Goal: Task Accomplishment & Management: Manage account settings

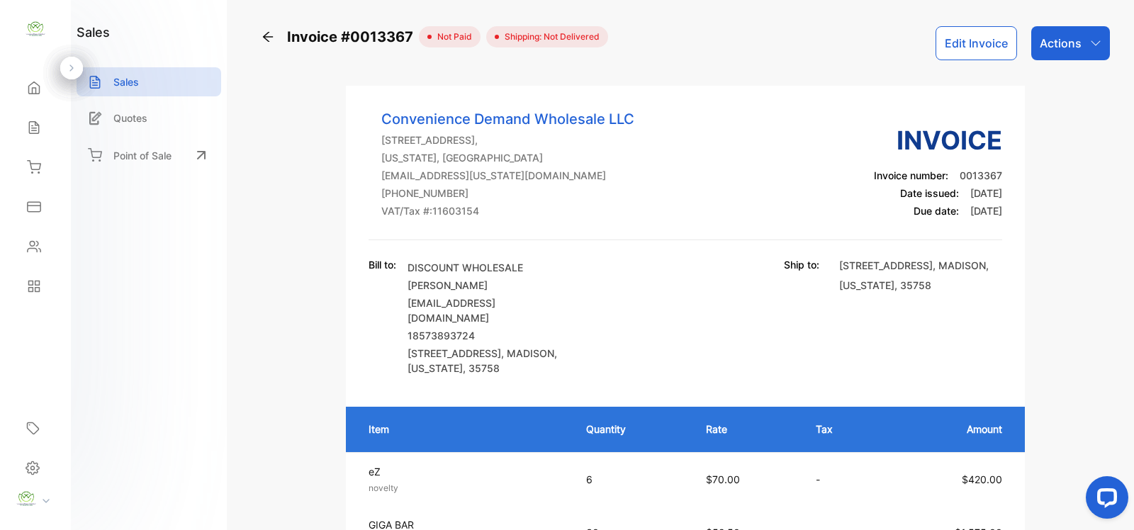
scroll to position [216, 0]
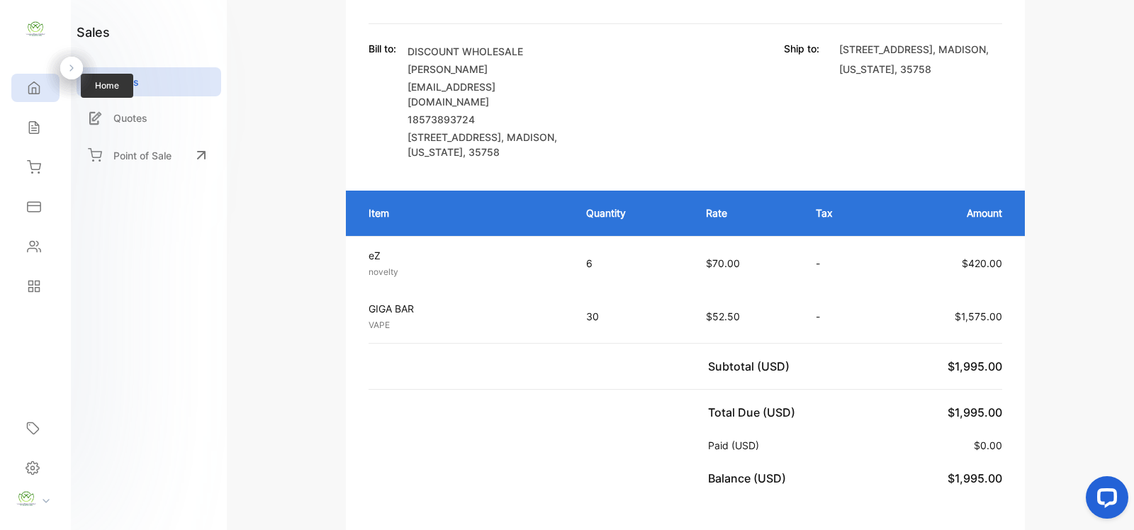
click at [30, 94] on icon at bounding box center [34, 88] width 11 height 12
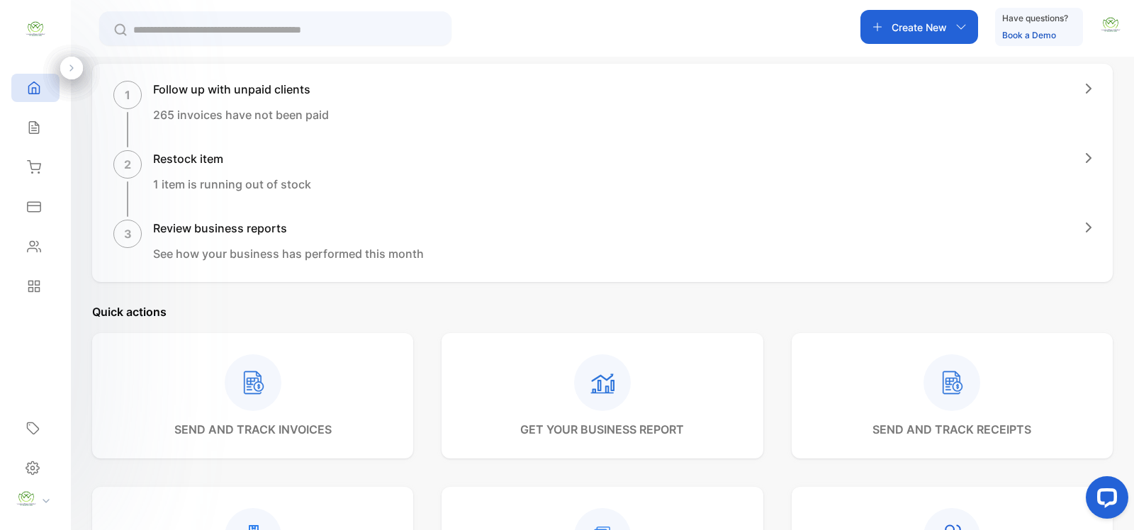
click at [227, 25] on input "text" at bounding box center [285, 30] width 304 height 15
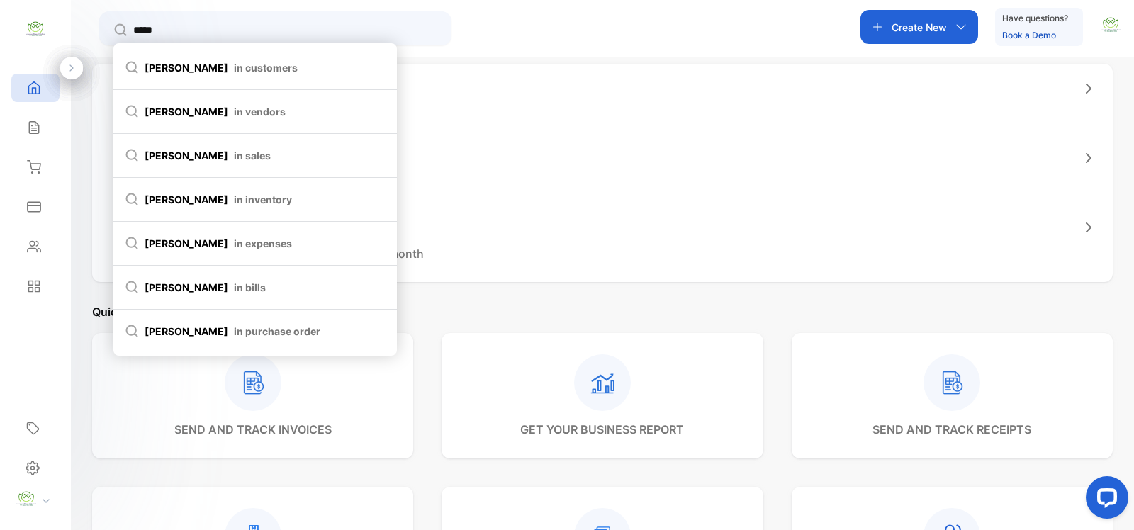
type input "*****"
click at [323, 65] on span "[PERSON_NAME] in customers" at bounding box center [255, 67] width 261 height 15
type input "*****"
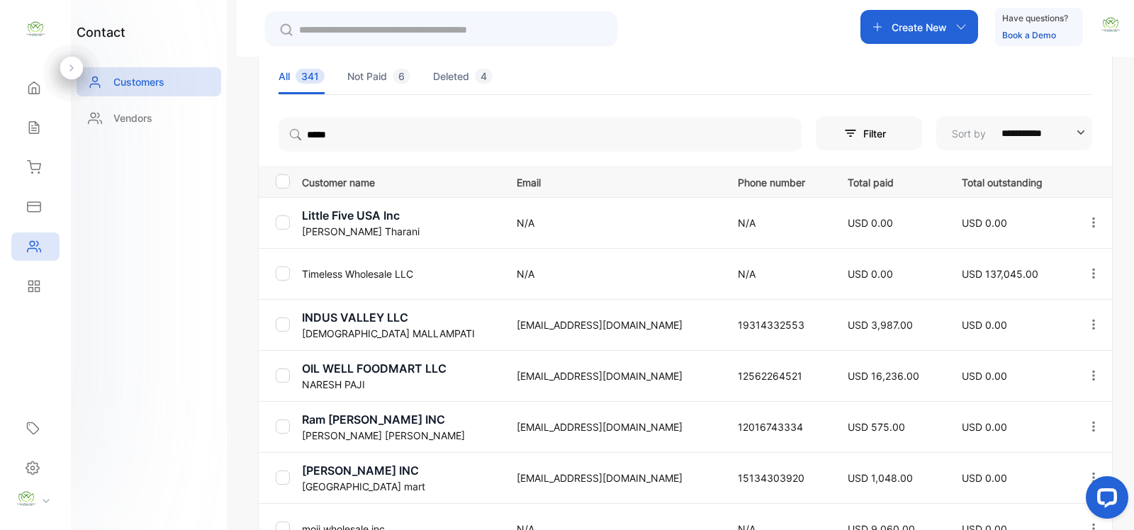
scroll to position [59, 0]
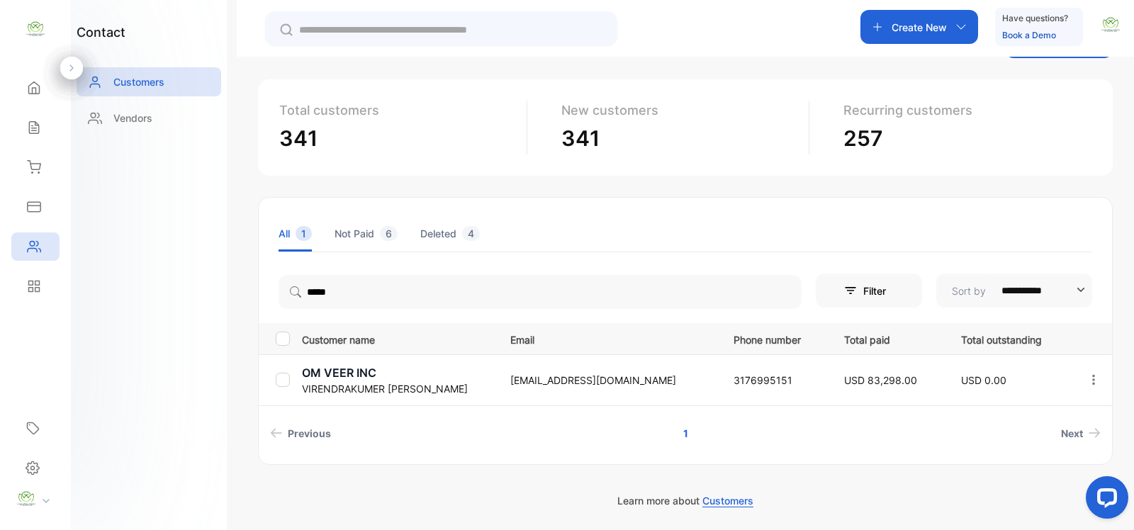
click at [353, 391] on p "[PERSON_NAME]" at bounding box center [397, 388] width 191 height 15
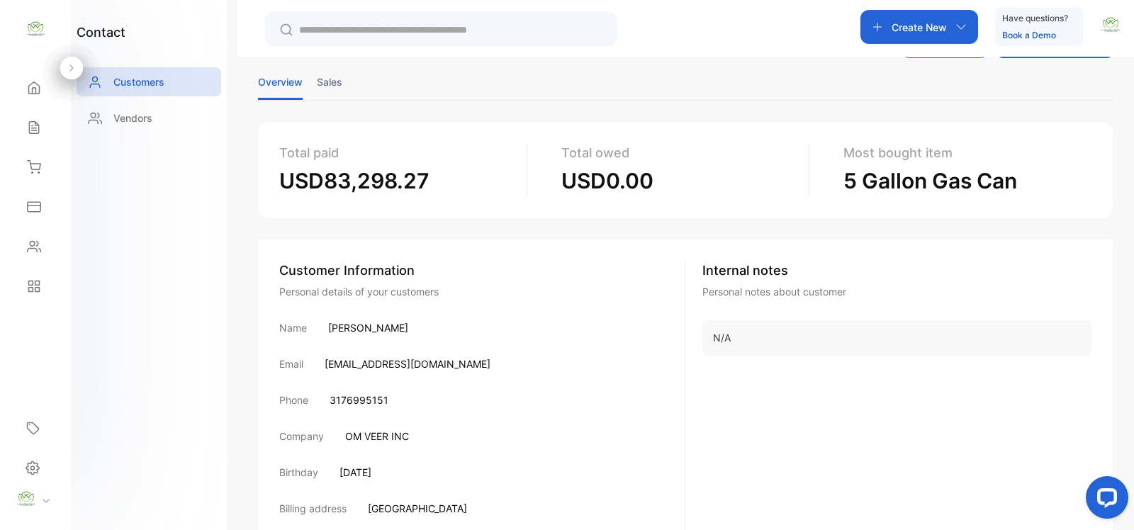
click at [378, 36] on input "text" at bounding box center [451, 30] width 304 height 15
click at [959, 20] on div "Create New" at bounding box center [920, 27] width 118 height 34
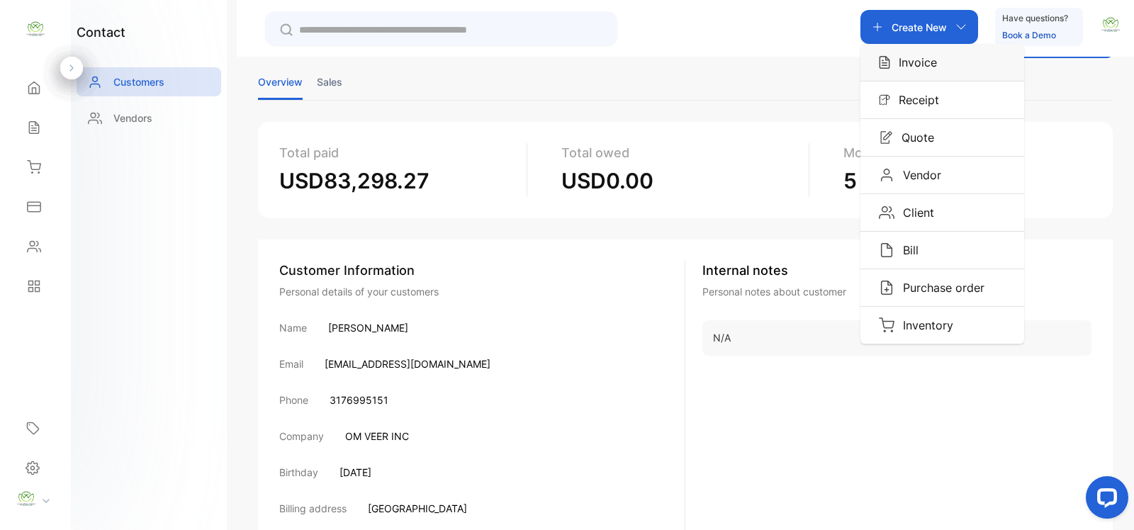
click at [949, 62] on div "Invoice" at bounding box center [943, 62] width 164 height 37
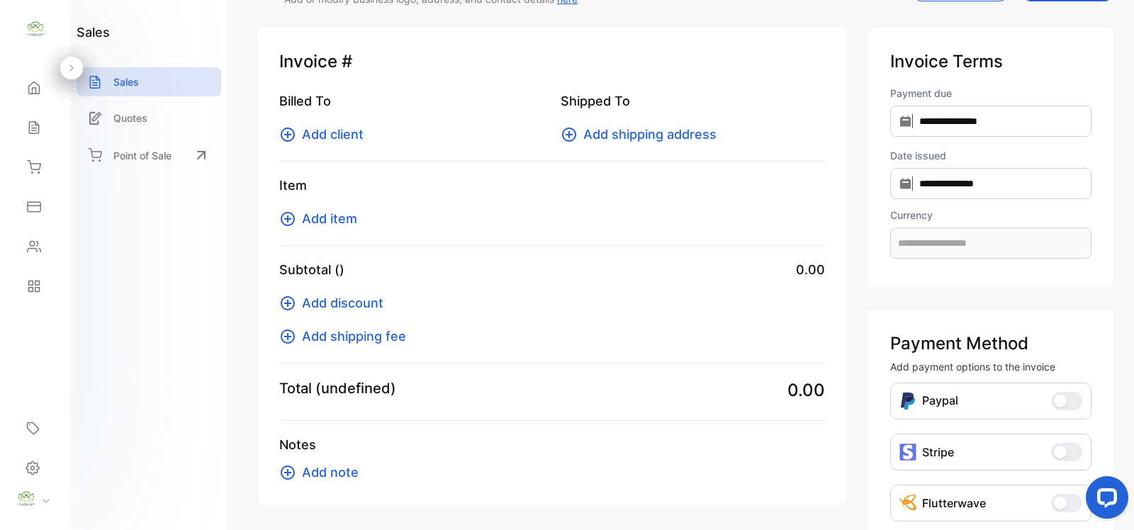
type input "**********"
click at [291, 135] on icon at bounding box center [287, 134] width 17 height 17
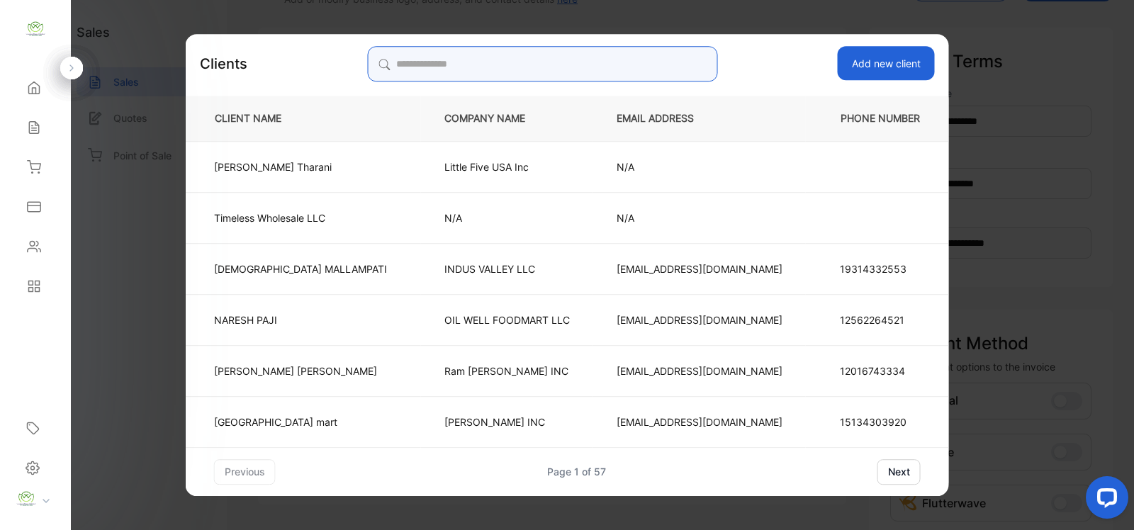
click at [494, 68] on input "search" at bounding box center [542, 63] width 350 height 35
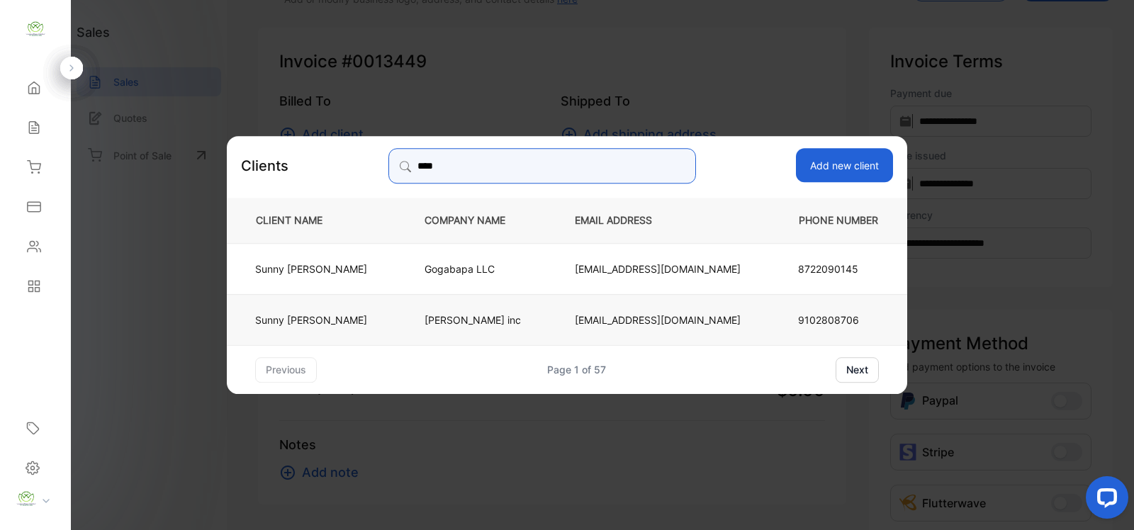
type input "****"
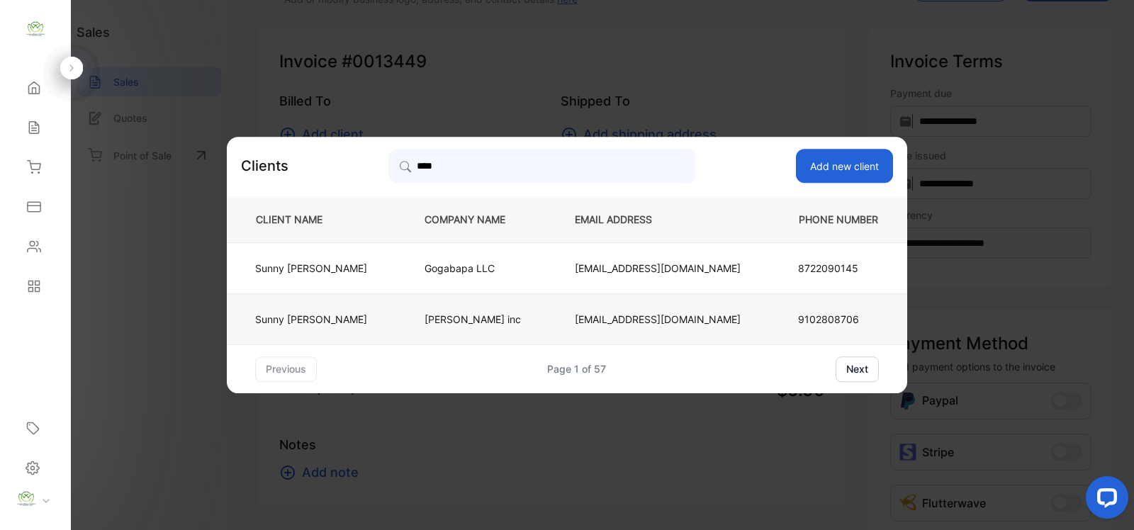
click at [547, 314] on td "Hanumanta inc" at bounding box center [476, 319] width 150 height 51
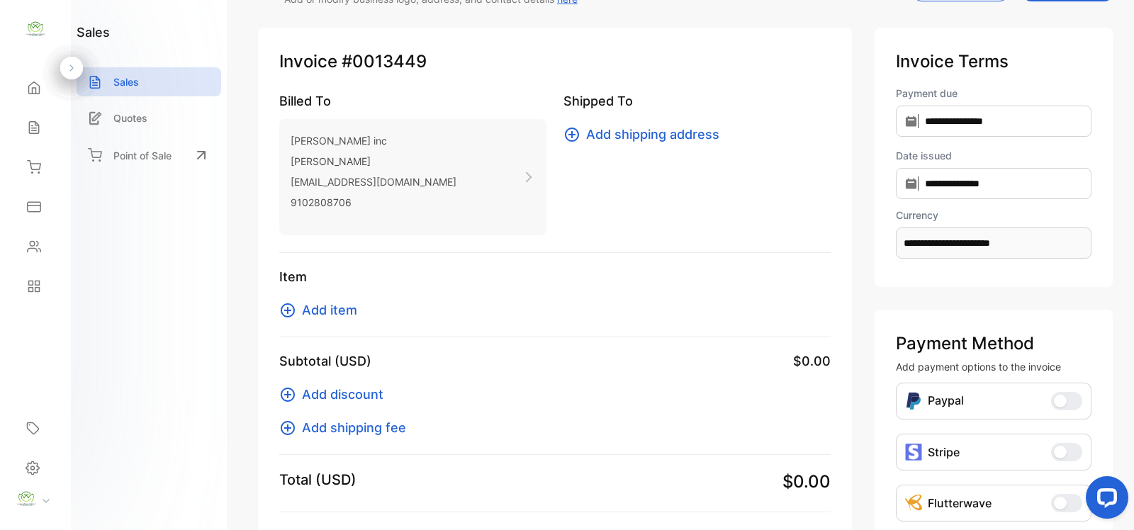
click at [291, 306] on icon at bounding box center [287, 310] width 17 height 17
click at [44, 90] on div "Home" at bounding box center [35, 88] width 48 height 28
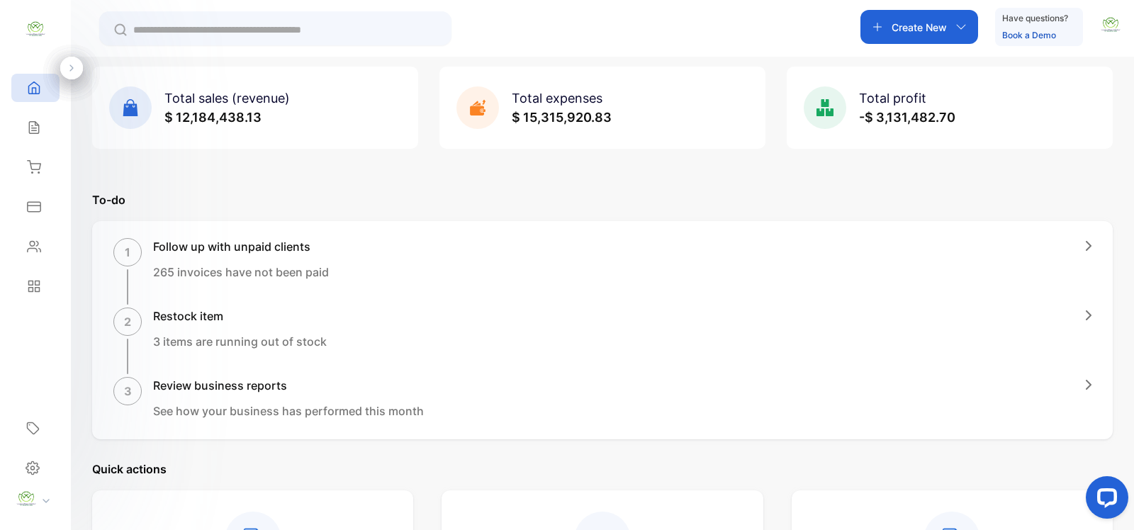
click at [879, 27] on icon "button" at bounding box center [877, 26] width 11 height 11
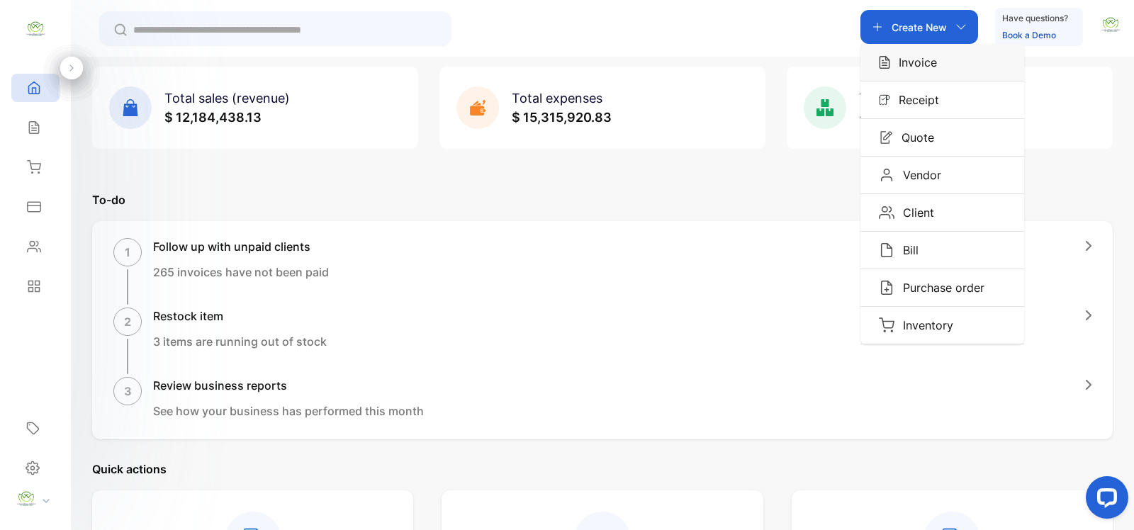
click at [920, 59] on p "Invoice" at bounding box center [914, 62] width 47 height 17
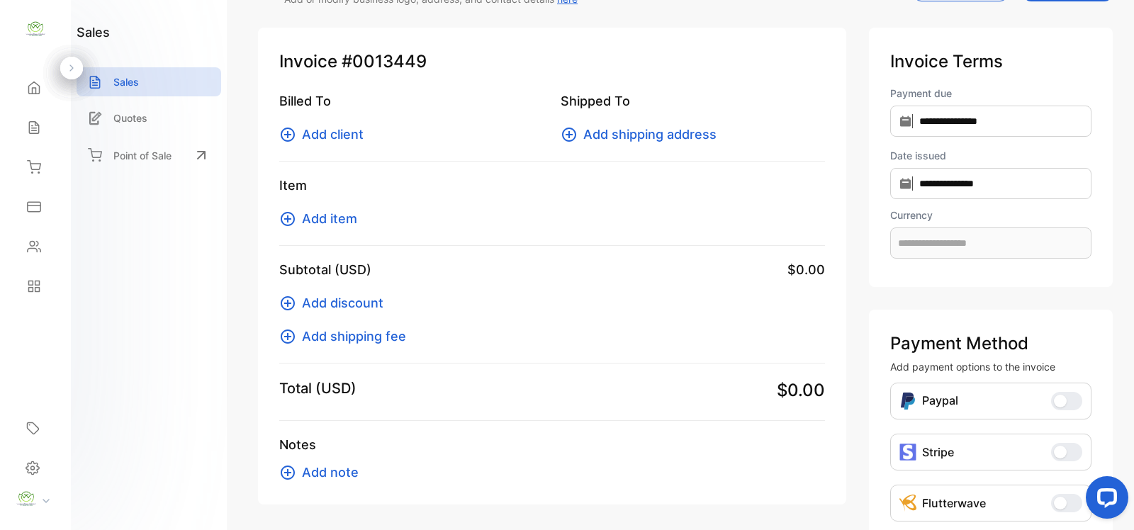
type input "**********"
click at [295, 129] on icon at bounding box center [287, 134] width 17 height 17
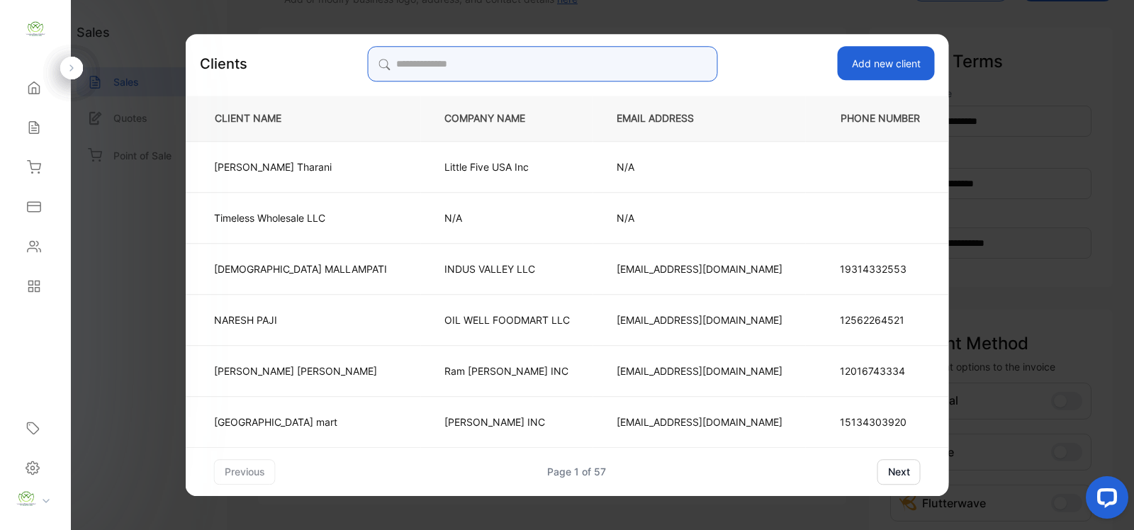
click at [591, 64] on input "search" at bounding box center [542, 63] width 350 height 35
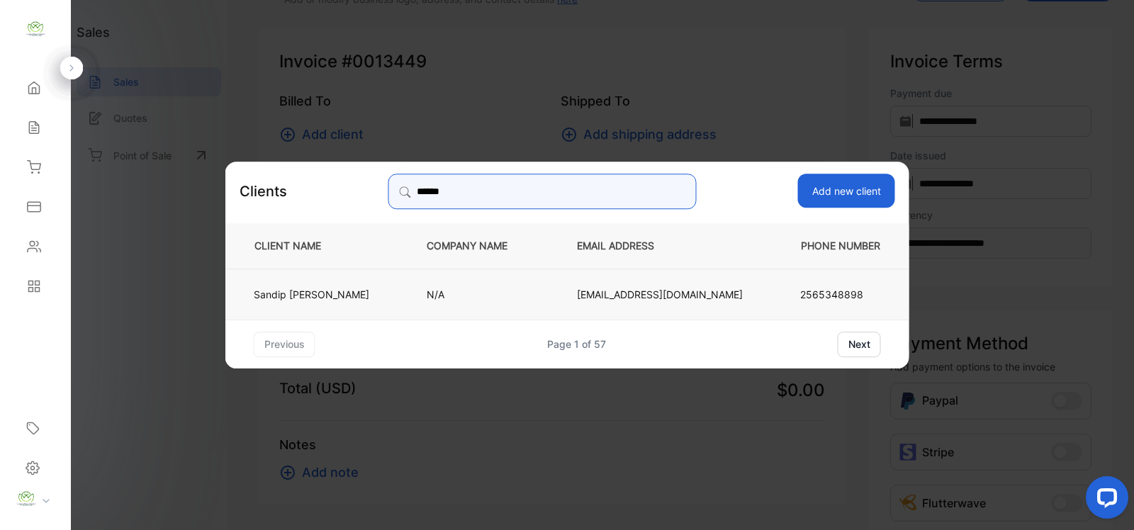
type input "******"
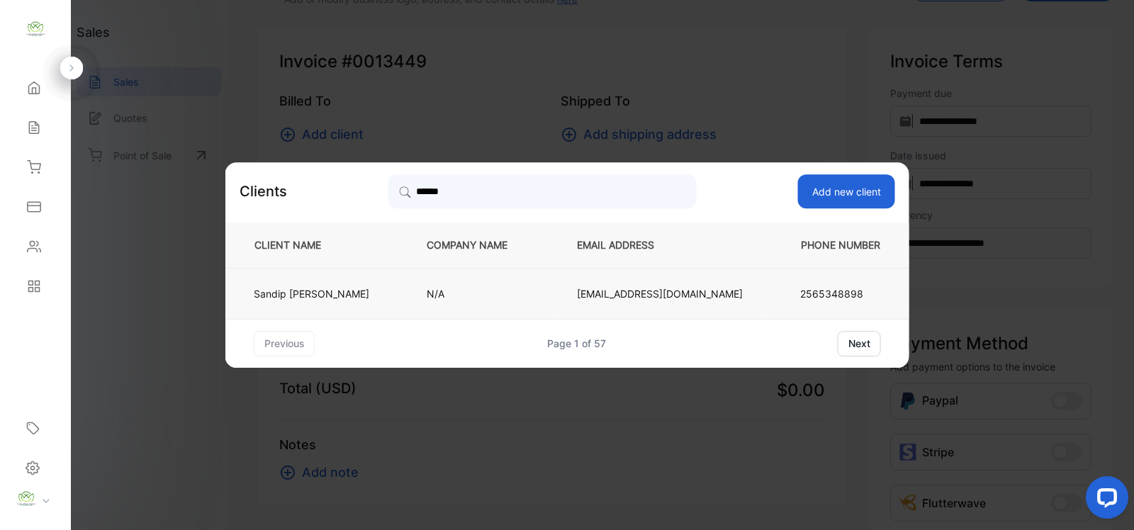
click at [665, 296] on p "papajacks2@gmail.com" at bounding box center [660, 293] width 166 height 15
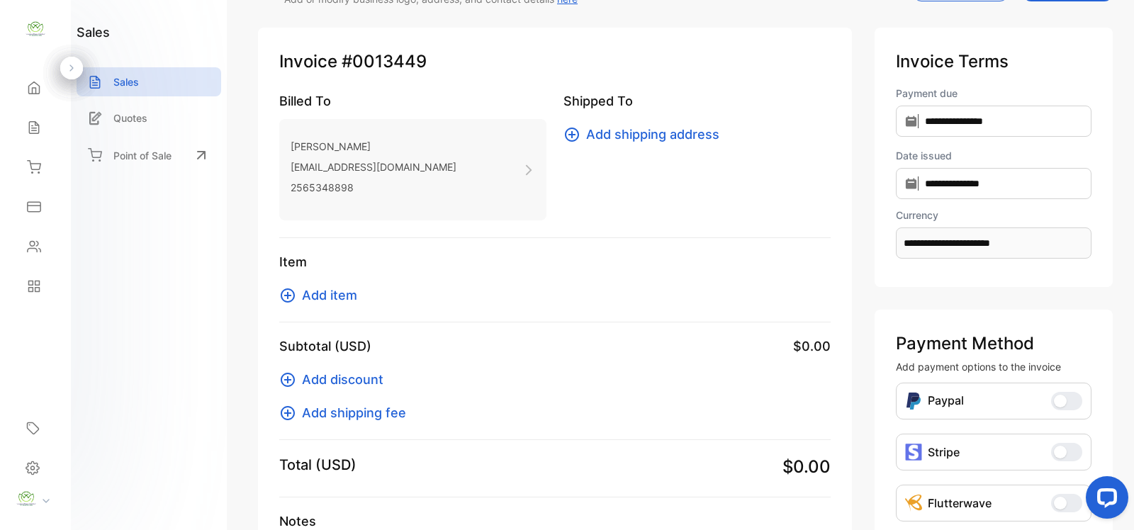
click at [306, 286] on button "Add item" at bounding box center [322, 295] width 86 height 19
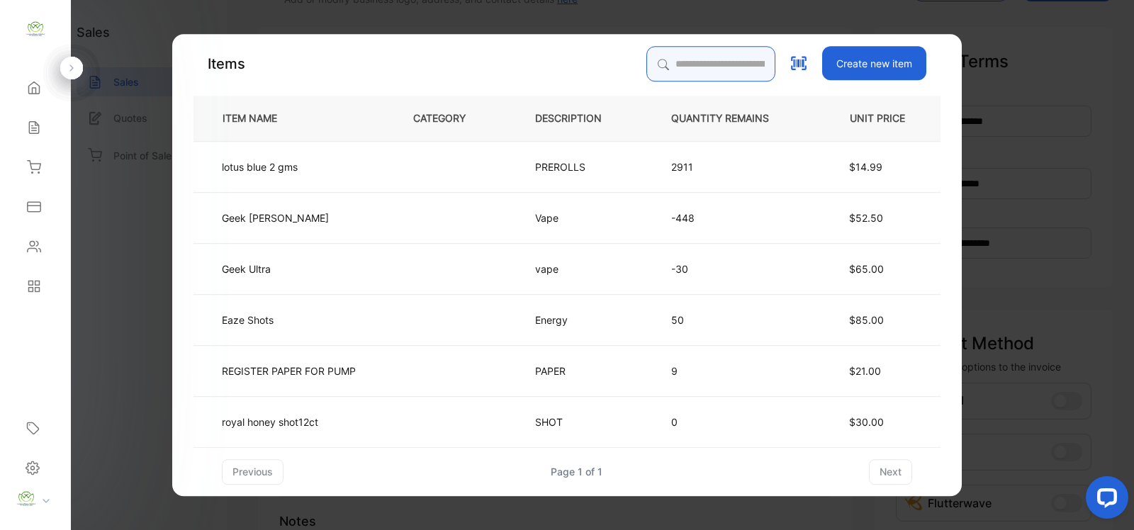
click at [709, 54] on input "search" at bounding box center [711, 63] width 129 height 35
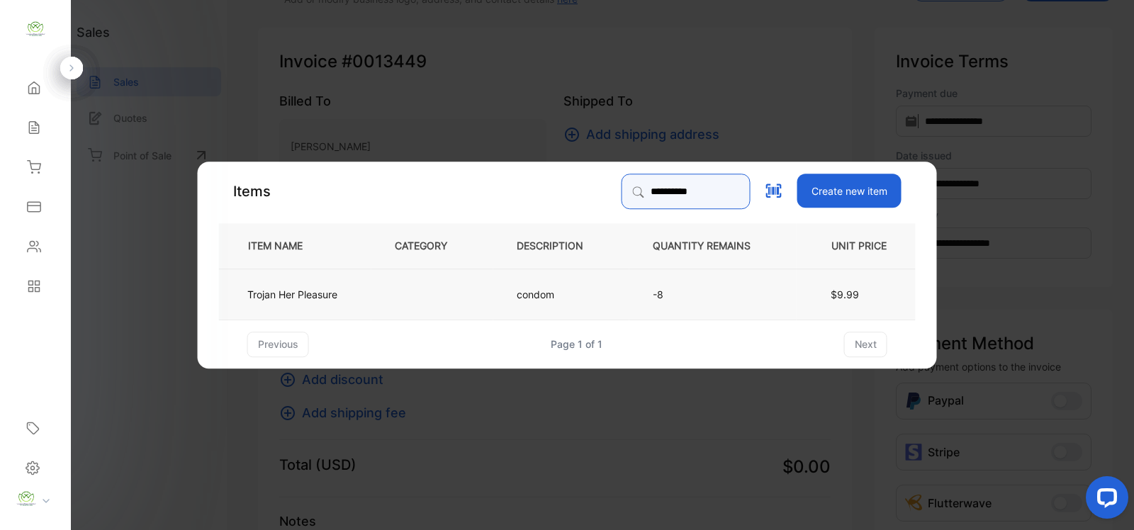
type input "**********"
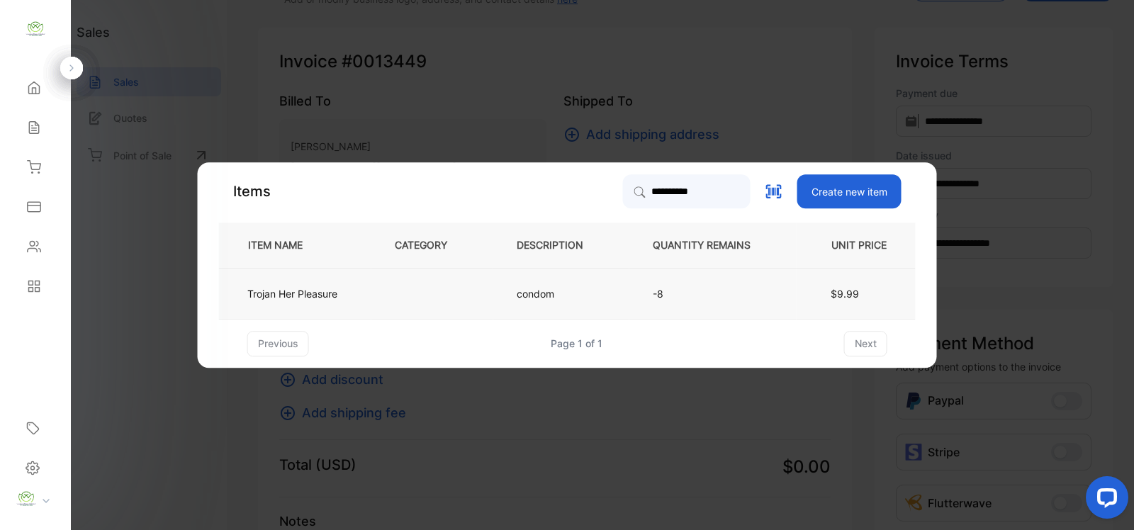
click at [835, 288] on span "$9.99" at bounding box center [845, 294] width 28 height 12
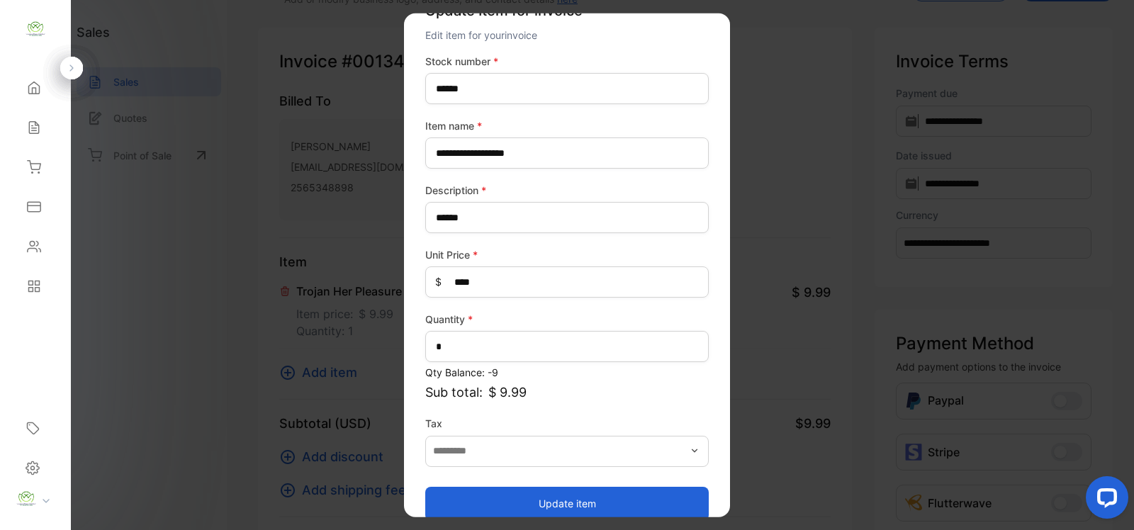
scroll to position [55, 0]
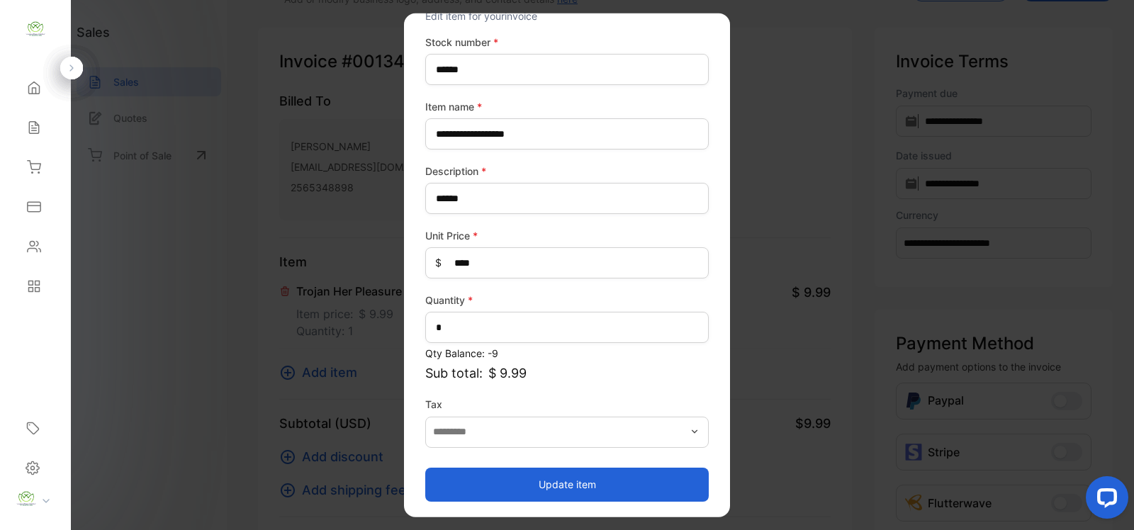
click at [600, 482] on button "Update item" at bounding box center [567, 484] width 284 height 34
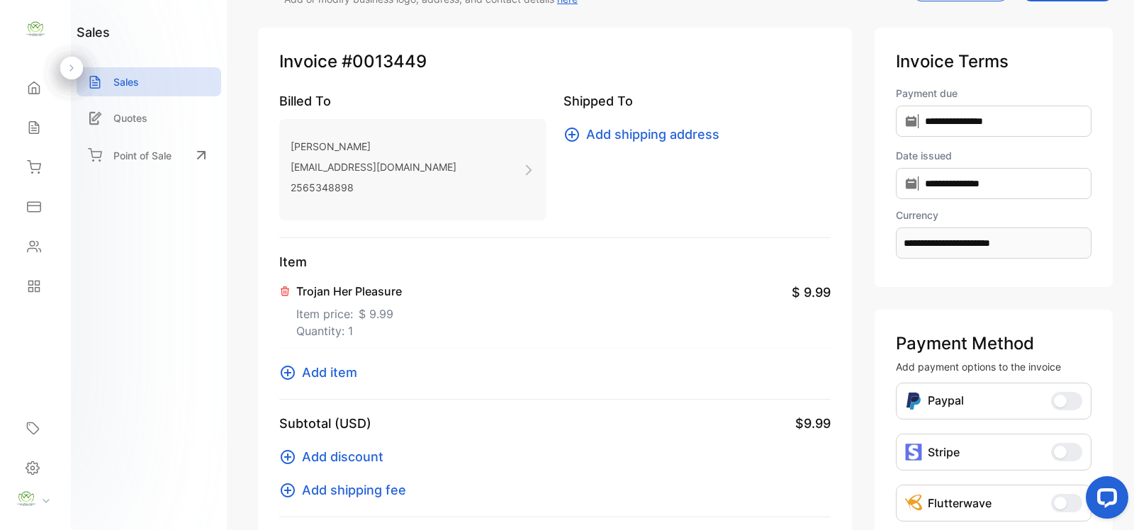
click at [277, 373] on div "Invoice #0013449 Billed To Sandip Patel papajacks2@gmail.com 2565348898 Shipped…" at bounding box center [555, 372] width 594 height 688
click at [289, 369] on icon at bounding box center [287, 372] width 17 height 17
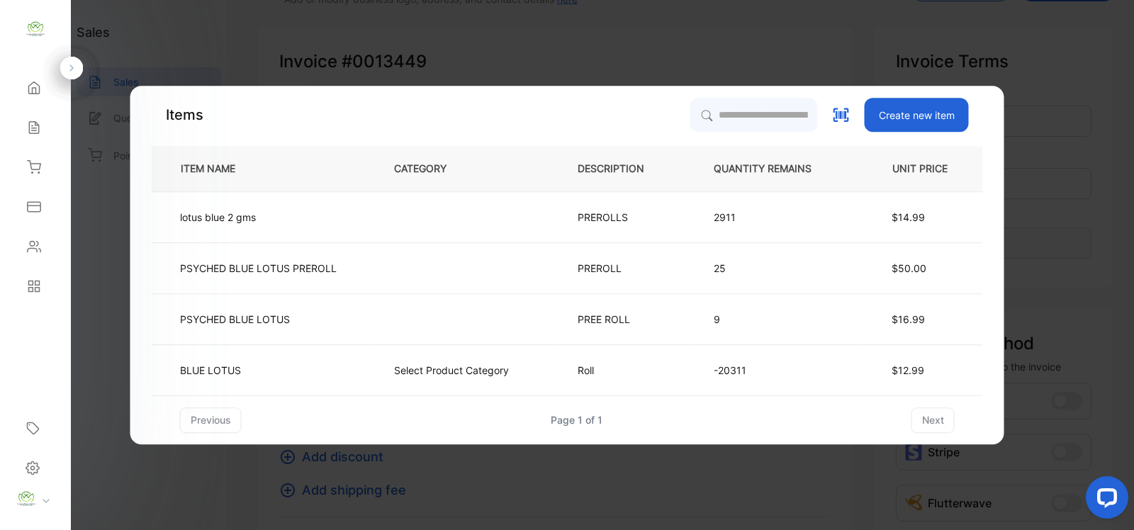
click at [715, 162] on p "QUANTITY REMAINS" at bounding box center [774, 169] width 121 height 15
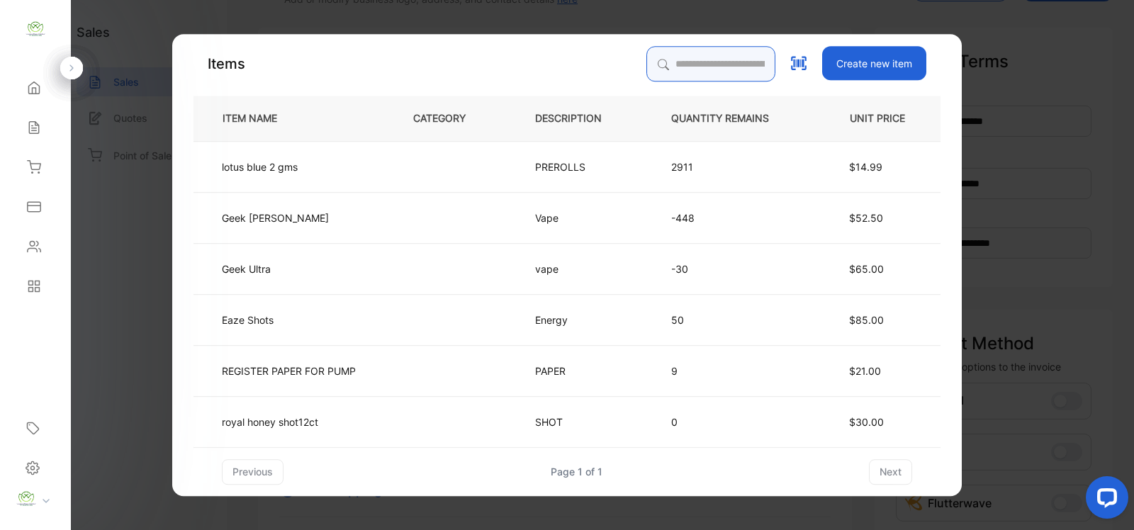
click at [695, 73] on input "search" at bounding box center [711, 63] width 129 height 35
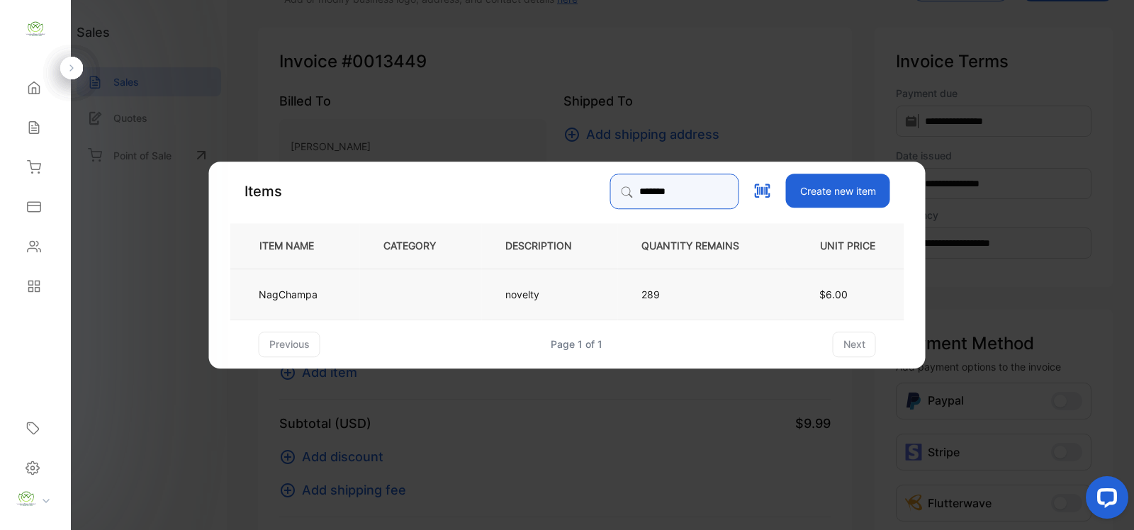
type input "*******"
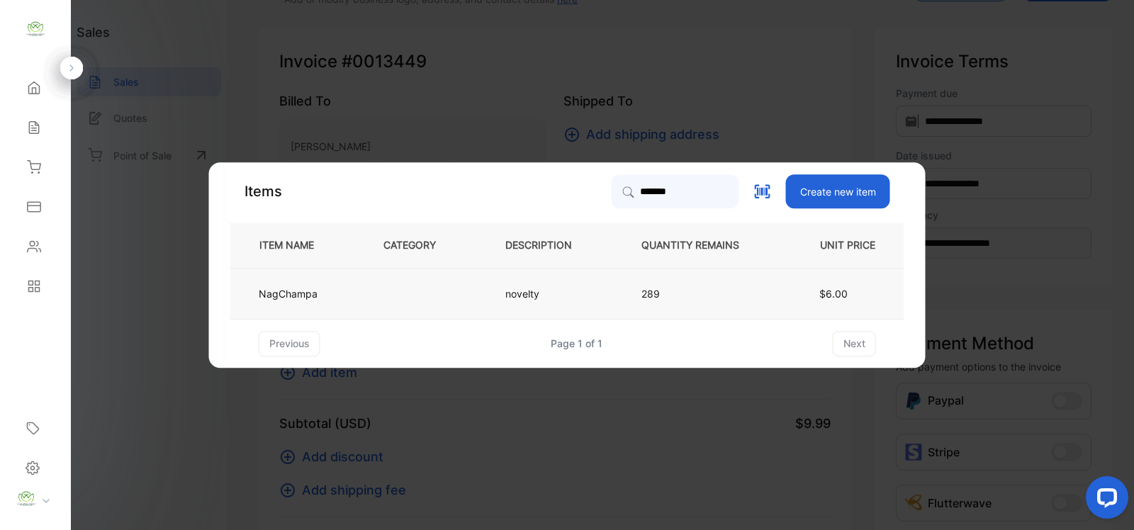
click at [721, 296] on p "289" at bounding box center [702, 293] width 121 height 15
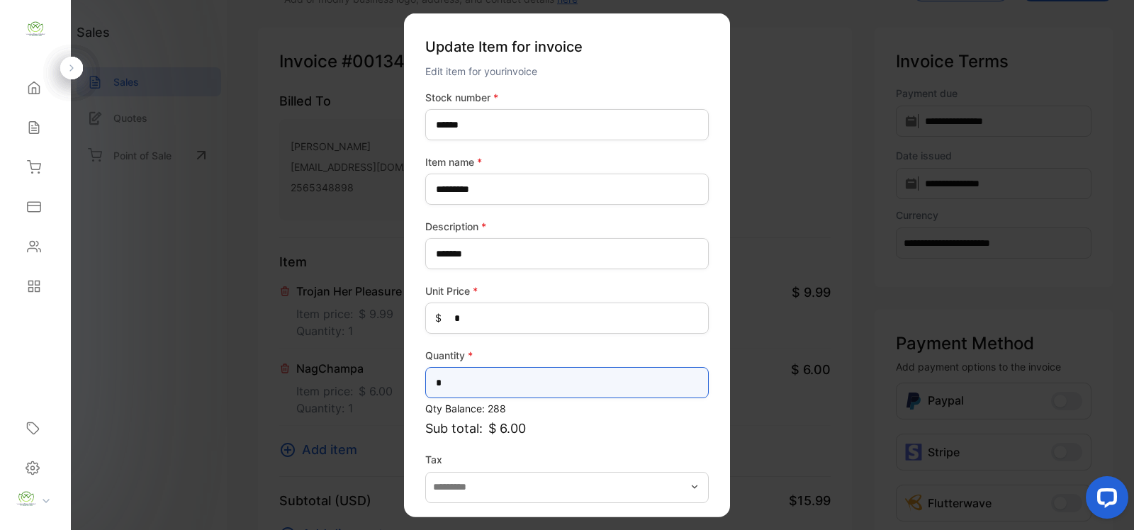
click at [571, 396] on input "*" at bounding box center [567, 382] width 284 height 31
type input "*"
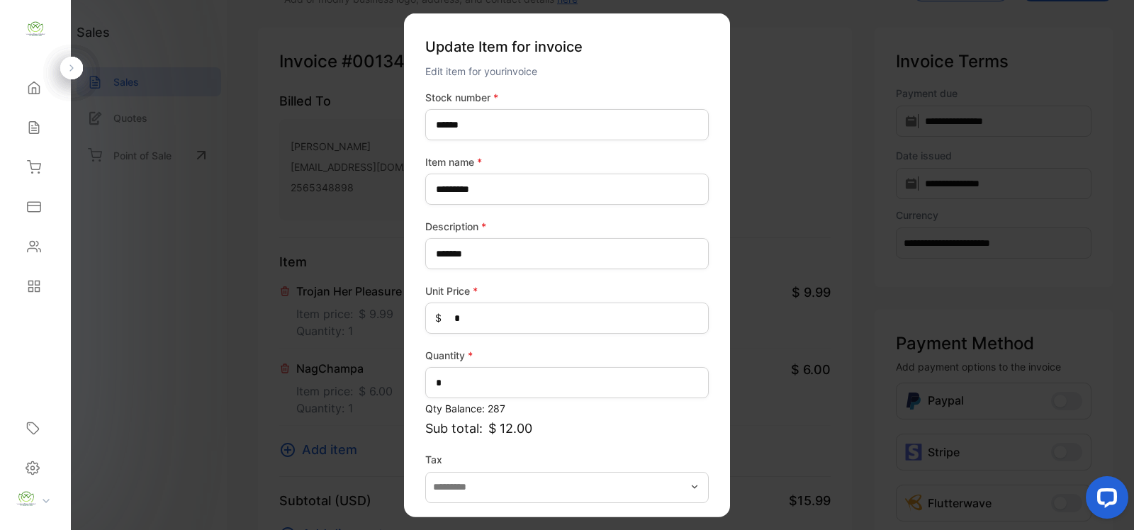
click at [704, 434] on p "Sub total: $ 12.00" at bounding box center [567, 428] width 284 height 19
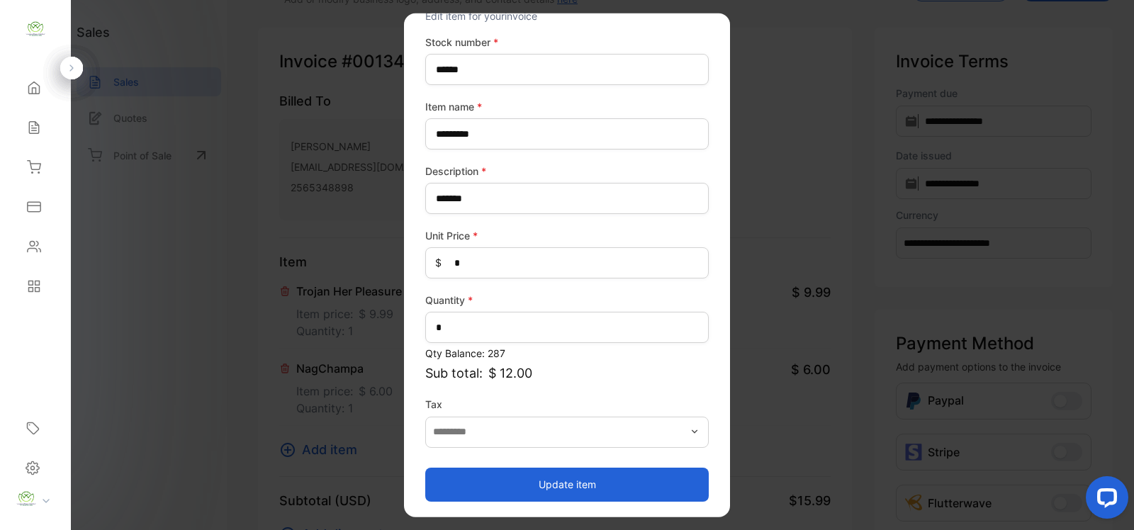
click at [610, 490] on button "Update item" at bounding box center [567, 484] width 284 height 34
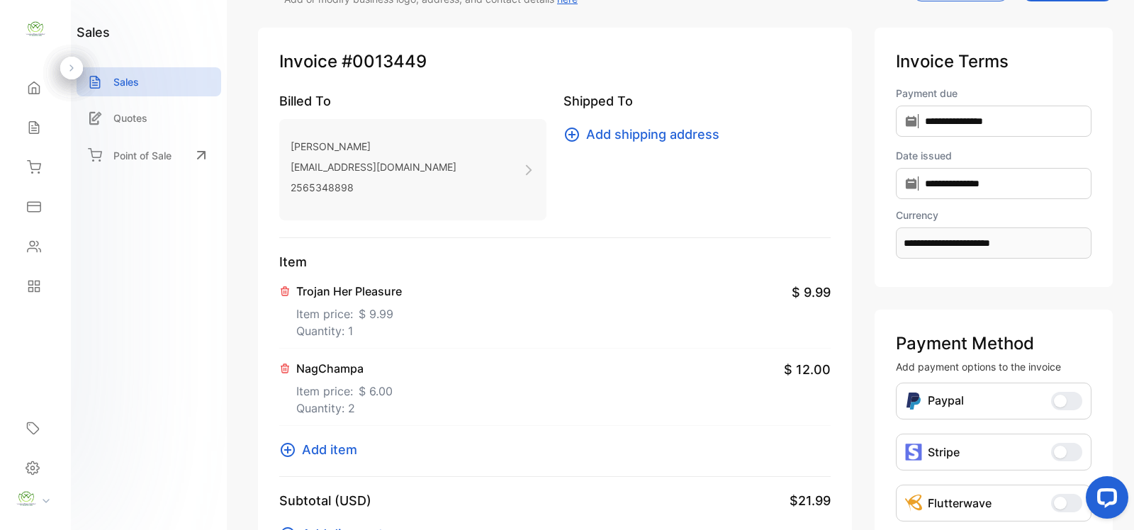
click at [289, 445] on icon at bounding box center [287, 450] width 17 height 17
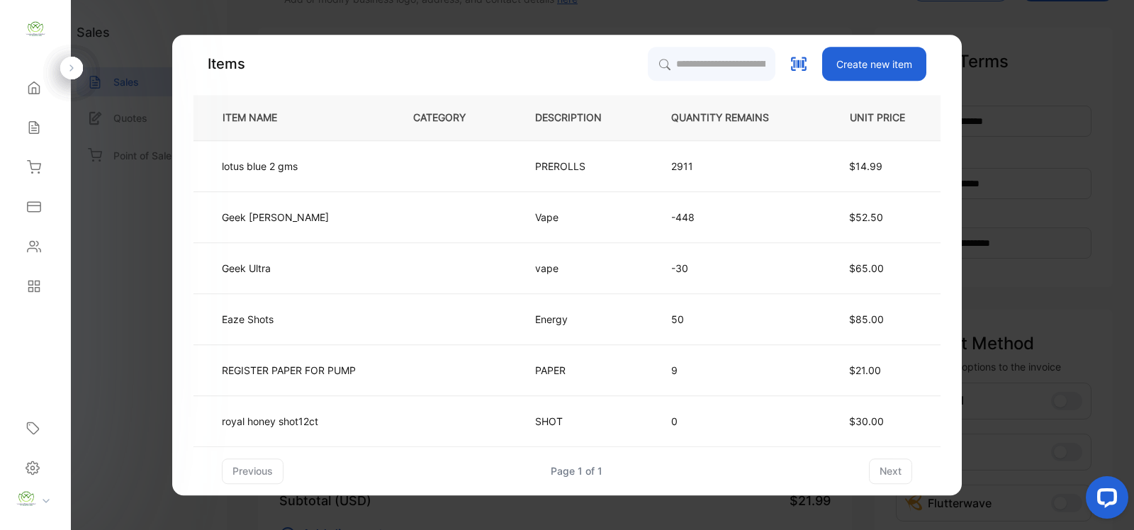
click at [734, 115] on p "QUANTITY REMAINS" at bounding box center [731, 118] width 121 height 15
click at [738, 69] on input "search" at bounding box center [711, 63] width 129 height 35
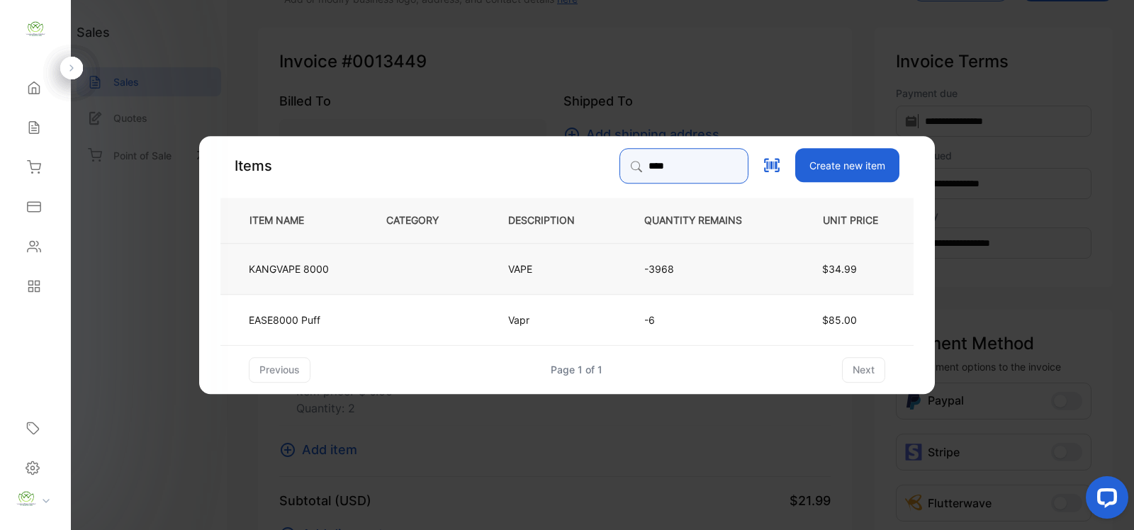
type input "****"
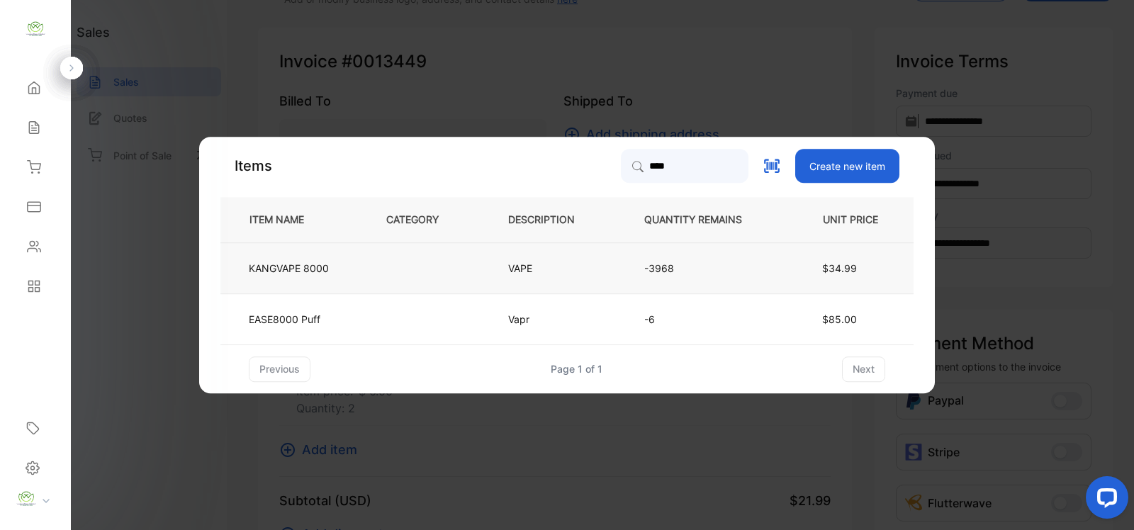
click at [362, 280] on td "KANGVAPE 8000" at bounding box center [291, 267] width 143 height 51
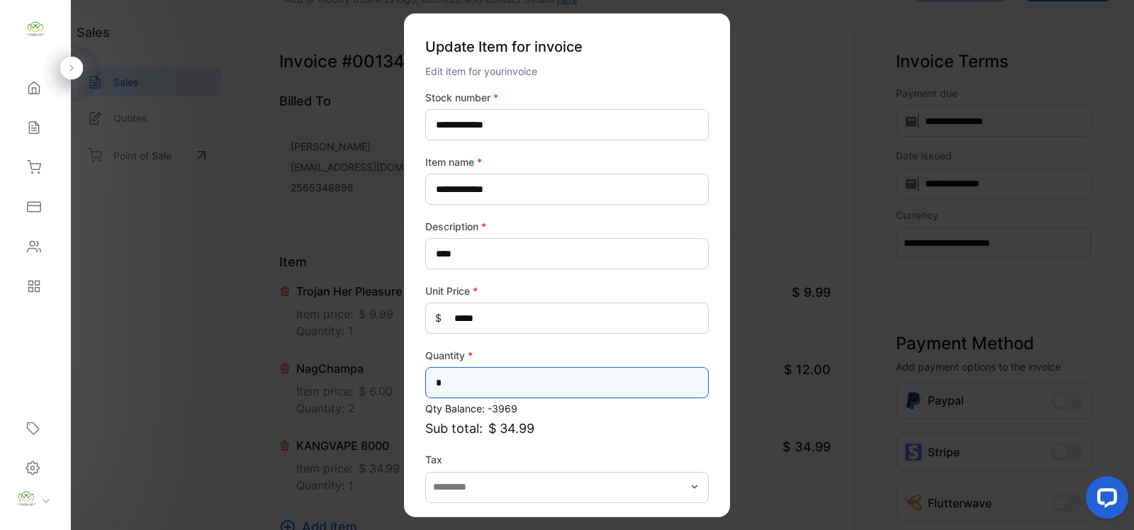
click at [496, 389] on input "*" at bounding box center [567, 382] width 284 height 31
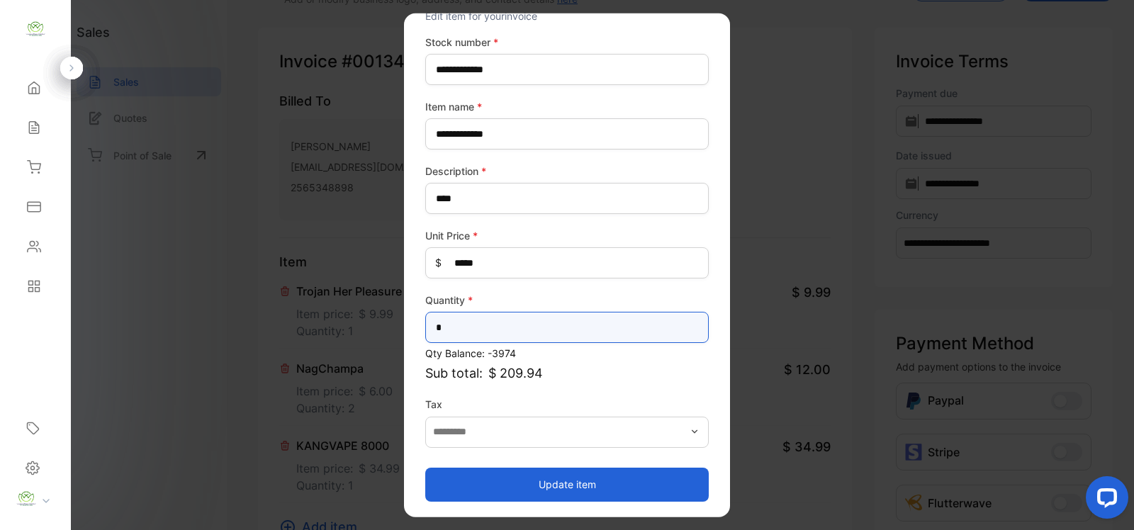
type input "*"
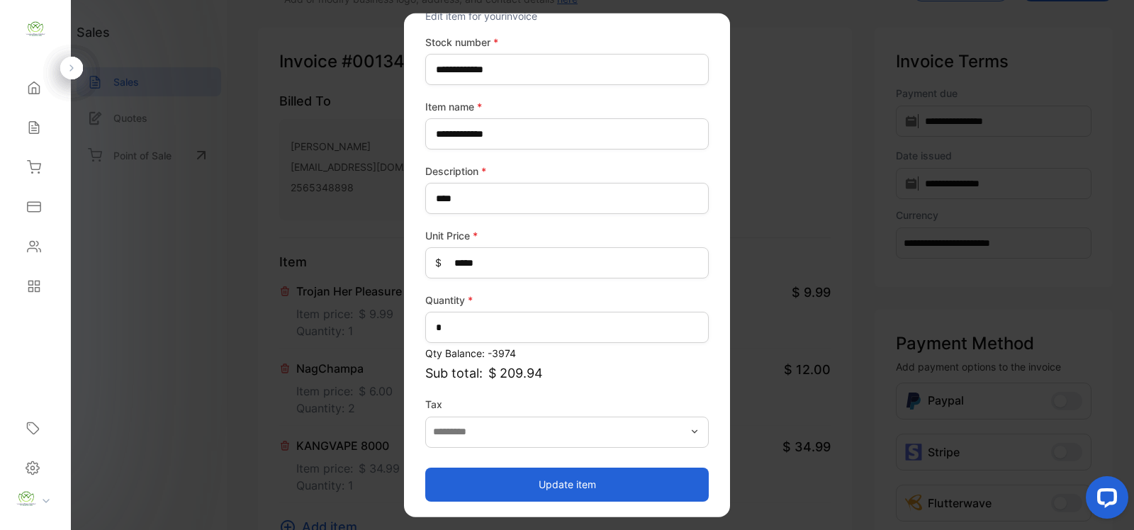
drag, startPoint x: 574, startPoint y: 484, endPoint x: 569, endPoint y: 477, distance: 8.1
click at [574, 484] on button "Update item" at bounding box center [567, 484] width 284 height 34
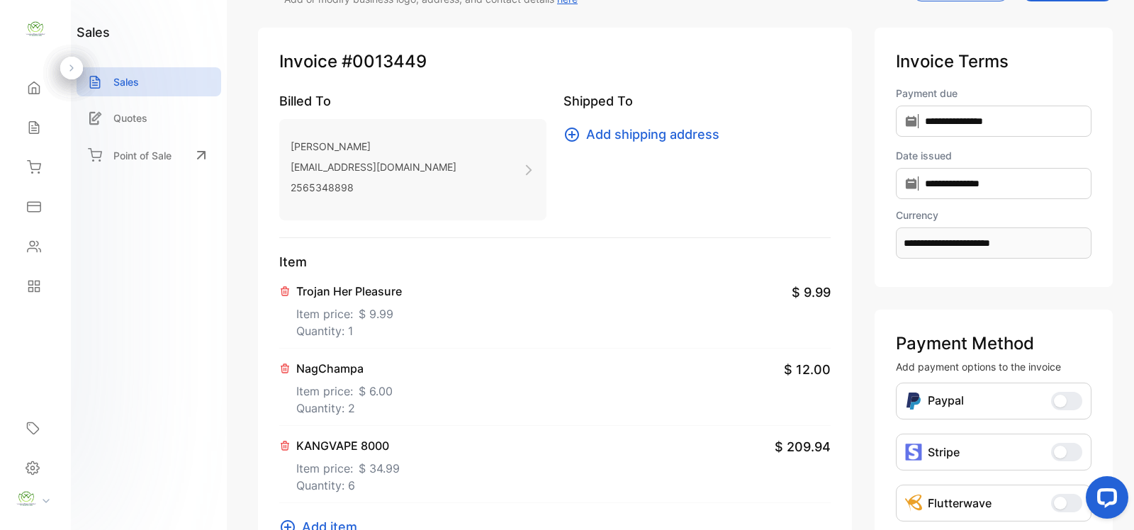
click at [285, 523] on icon at bounding box center [287, 527] width 17 height 17
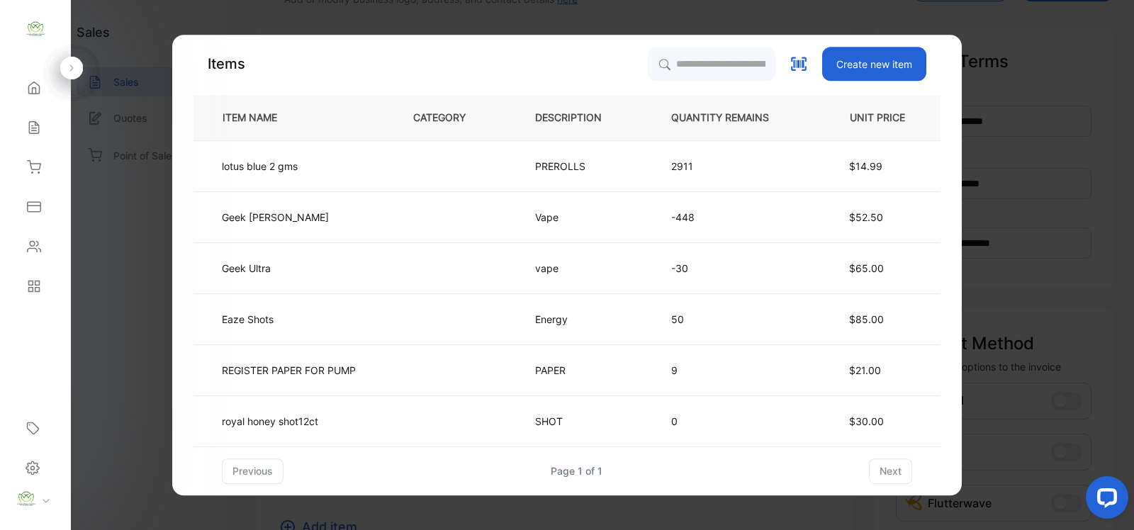
click at [770, 108] on th "QUANTITY REMAINS" at bounding box center [731, 117] width 167 height 45
click at [742, 72] on input "search" at bounding box center [711, 63] width 129 height 35
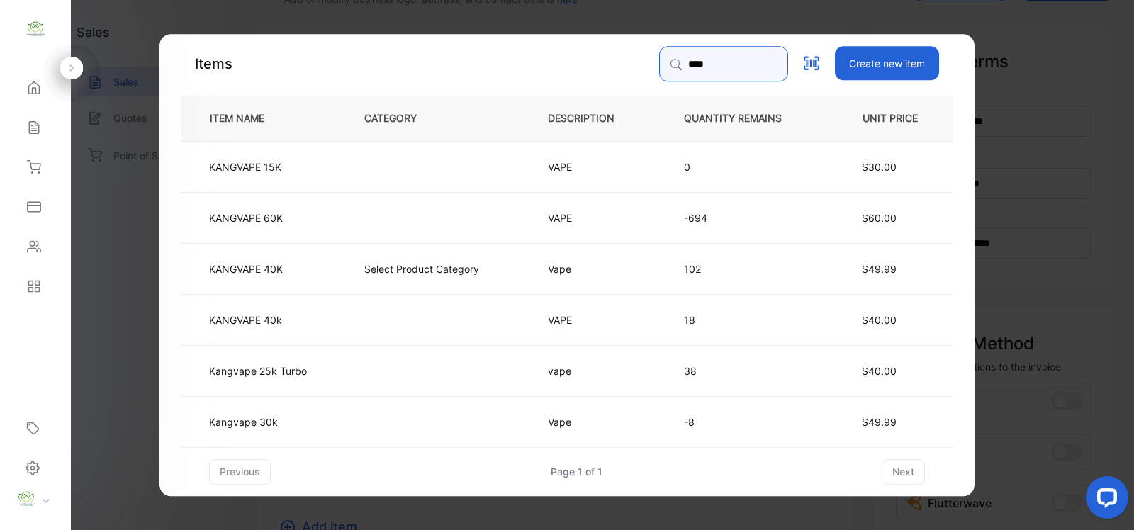
type input "**********"
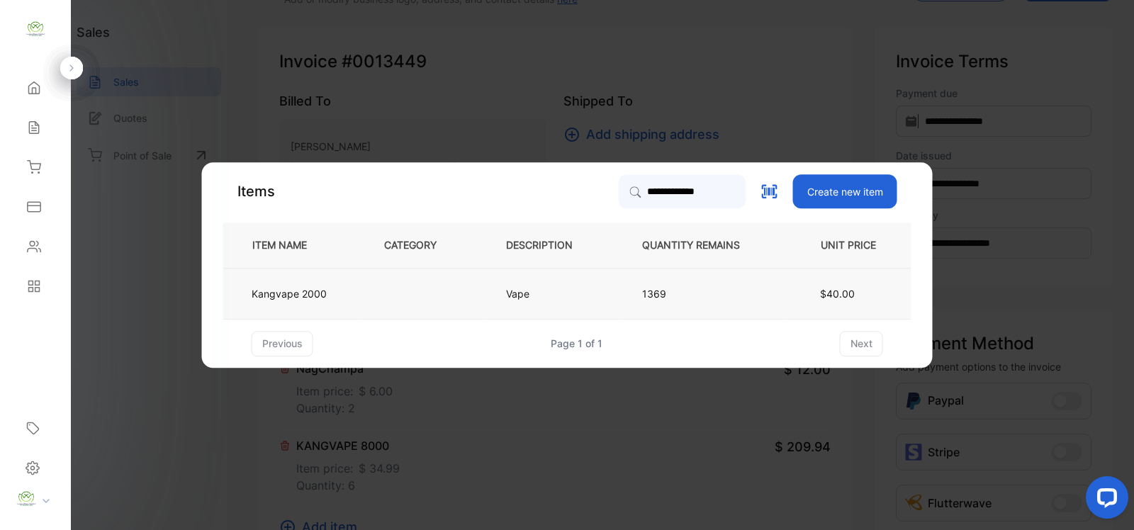
click at [338, 298] on td "Kangvape 2000" at bounding box center [292, 293] width 138 height 51
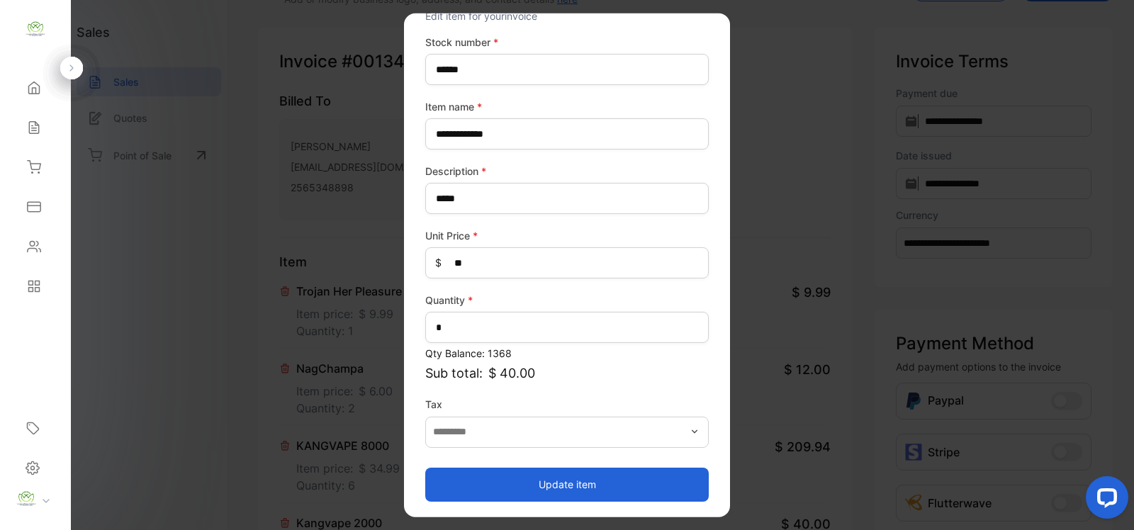
drag, startPoint x: 608, startPoint y: 476, endPoint x: 656, endPoint y: 369, distance: 117.4
click at [603, 476] on button "Update item" at bounding box center [567, 484] width 284 height 34
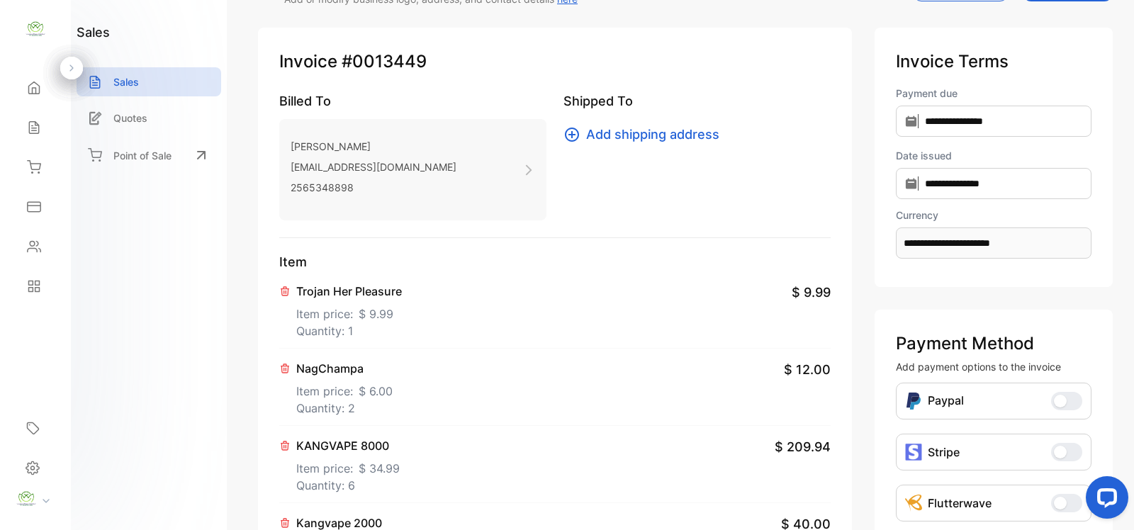
scroll to position [266, 0]
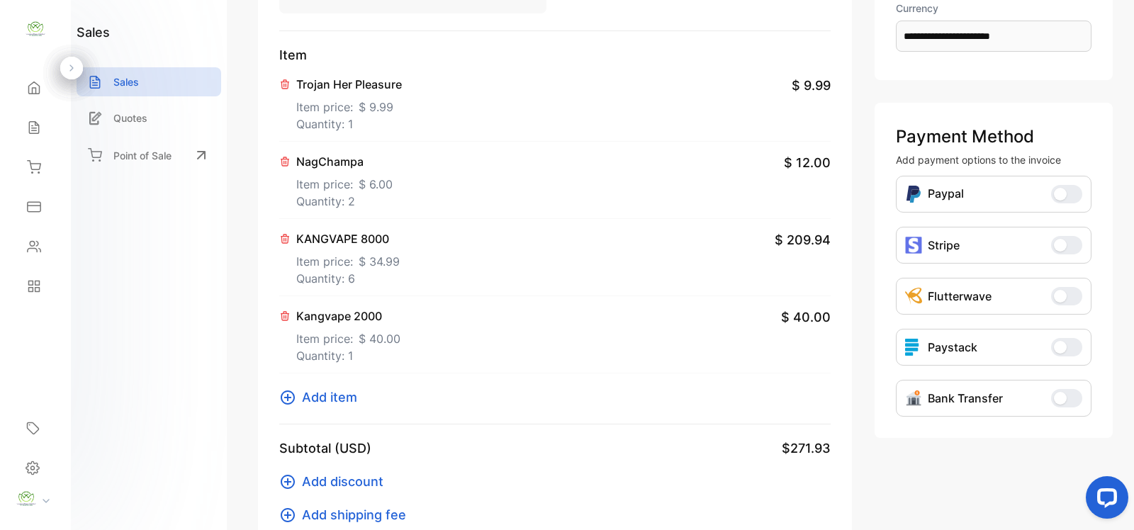
click at [295, 398] on icon at bounding box center [287, 397] width 17 height 17
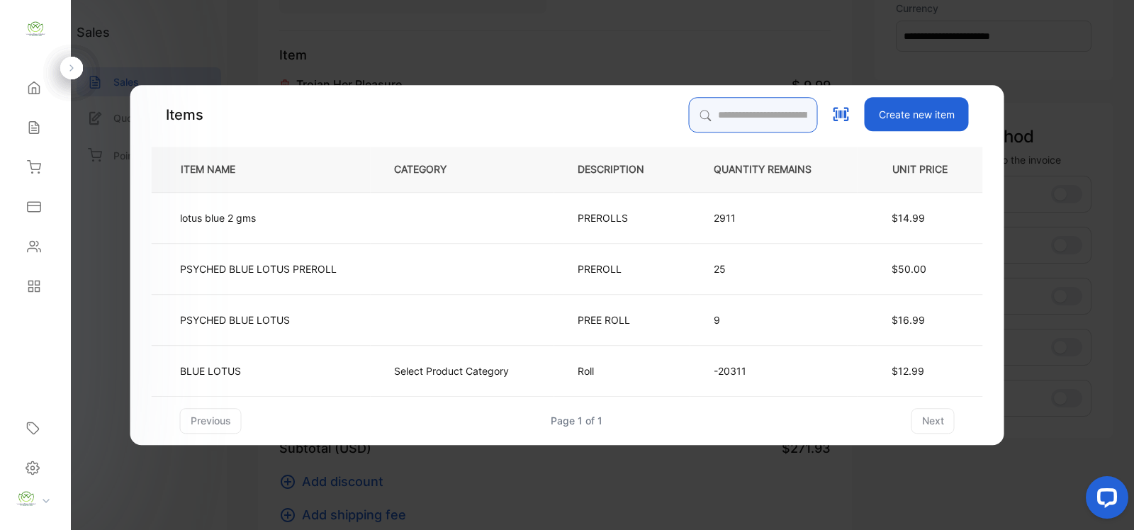
click at [725, 115] on input "search" at bounding box center [753, 114] width 129 height 35
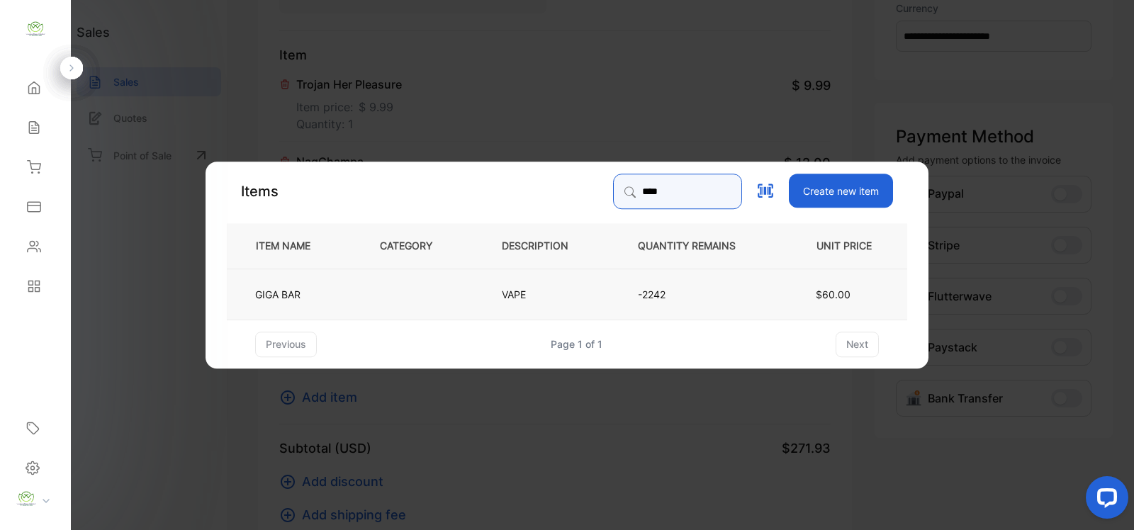
type input "****"
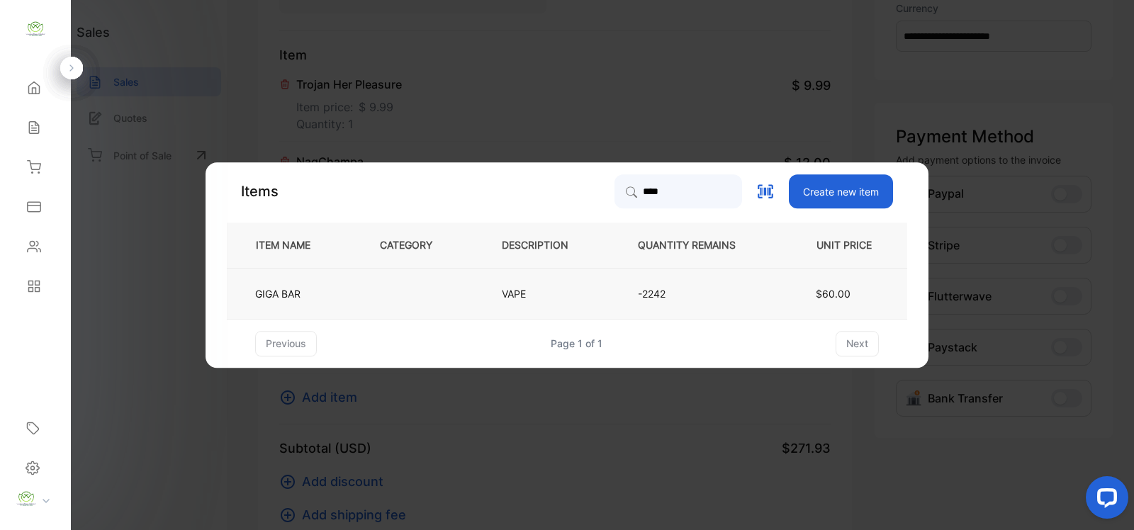
click at [594, 286] on td "VAPE" at bounding box center [547, 293] width 136 height 51
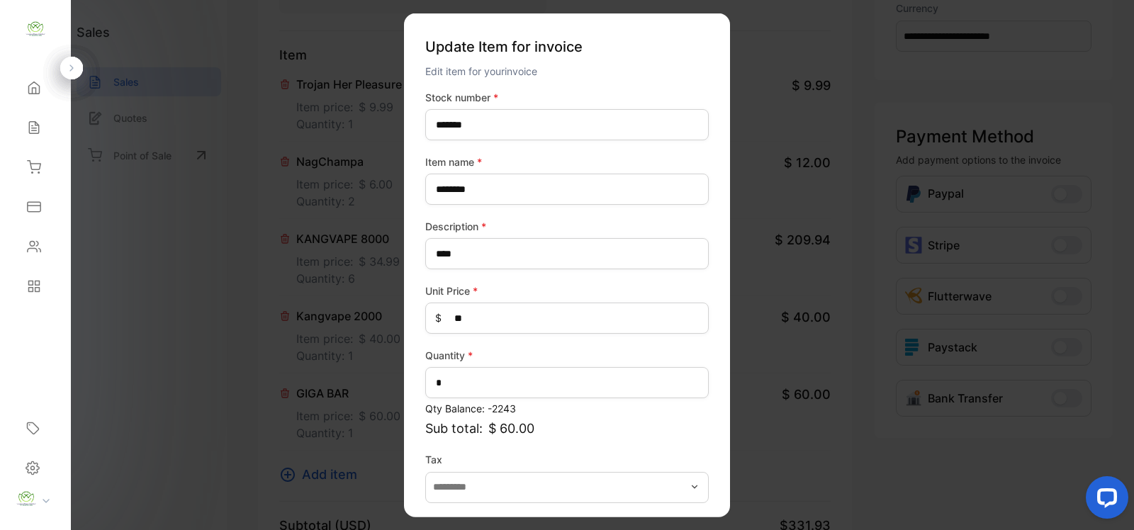
scroll to position [55, 0]
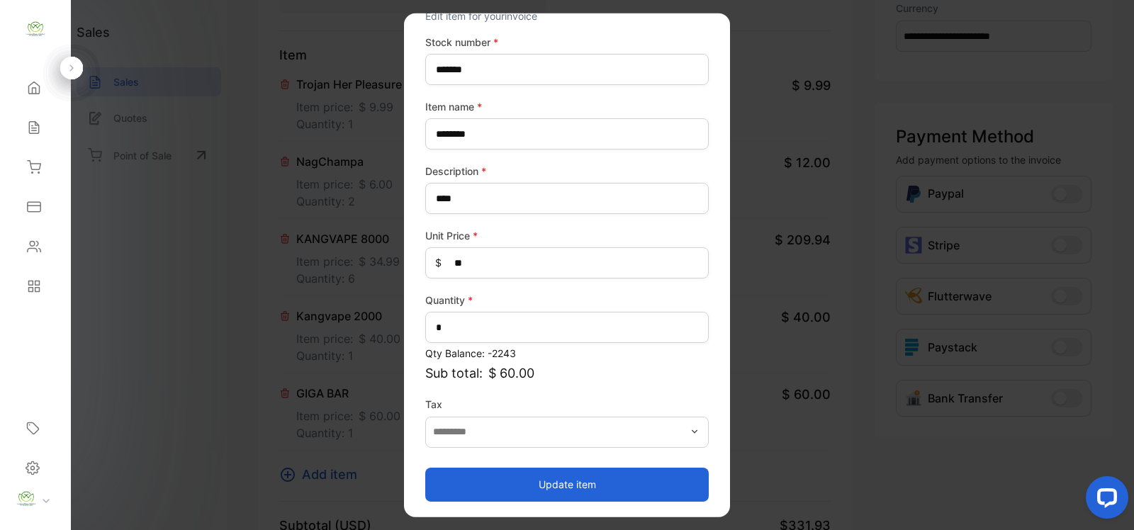
click at [610, 490] on button "Update item" at bounding box center [567, 484] width 284 height 34
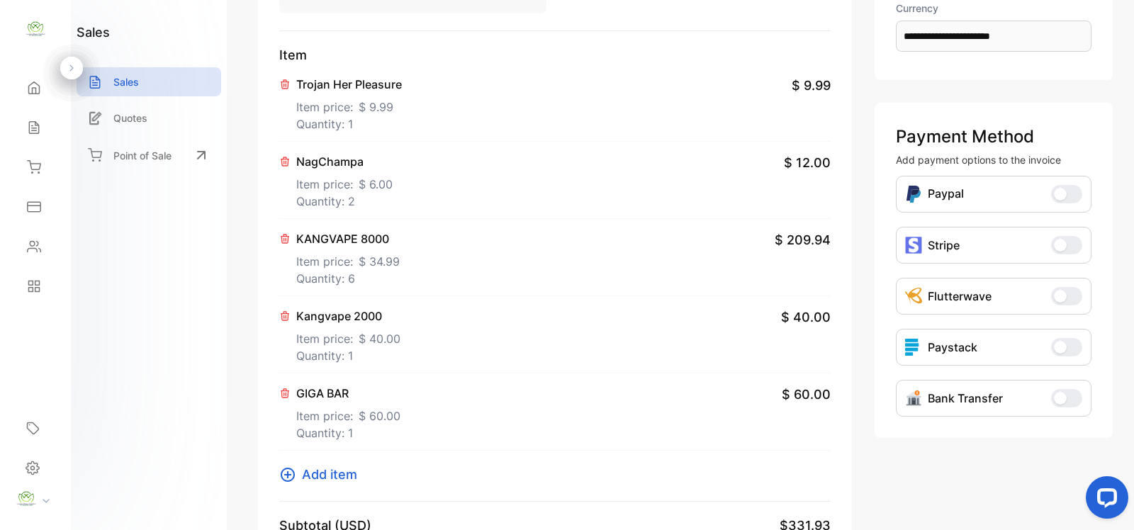
click at [285, 476] on icon at bounding box center [287, 475] width 17 height 17
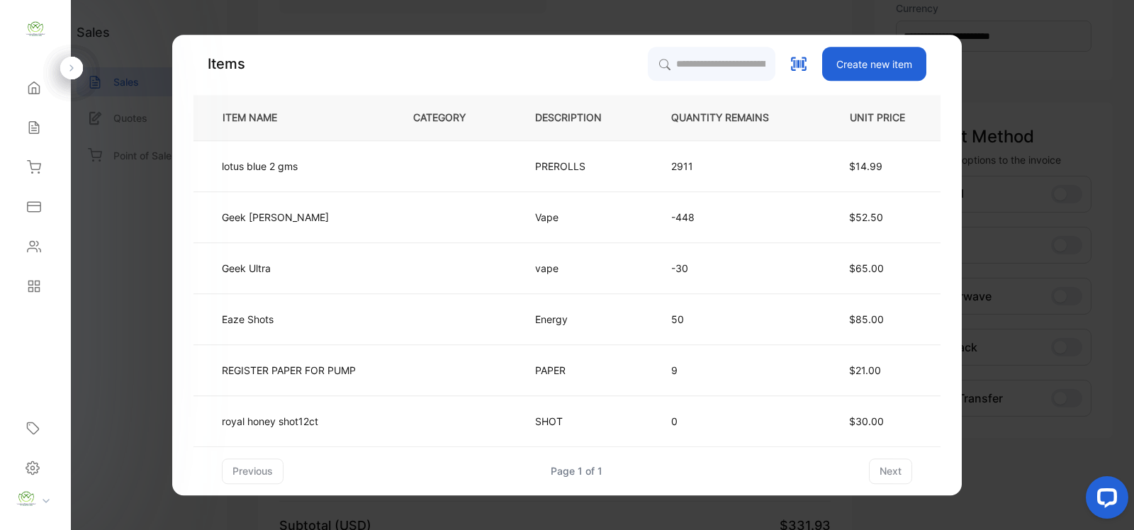
click at [718, 105] on th "QUANTITY REMAINS" at bounding box center [731, 117] width 167 height 45
click at [718, 77] on input "search" at bounding box center [711, 63] width 129 height 35
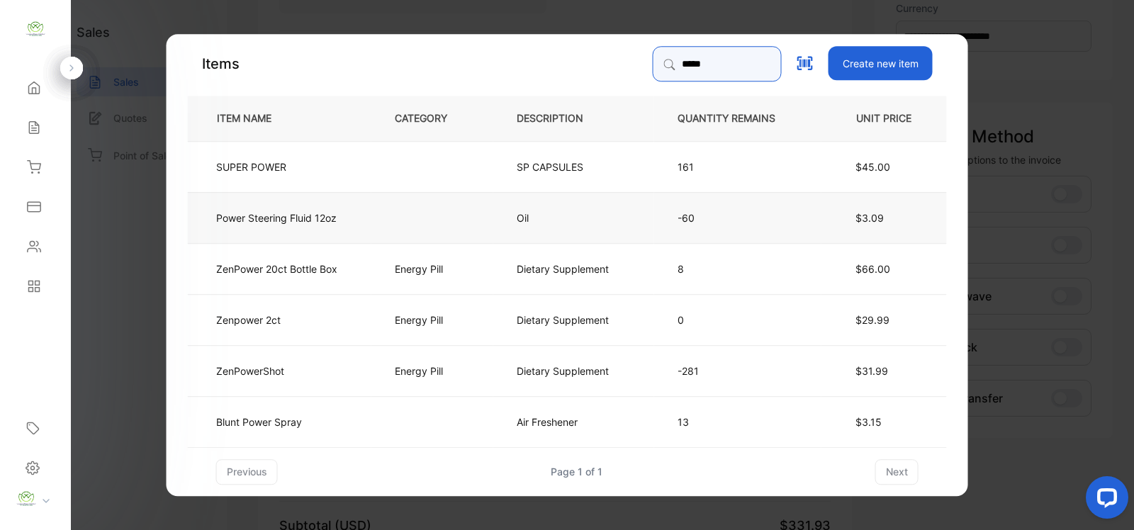
type input "*****"
click at [458, 203] on td at bounding box center [433, 216] width 122 height 51
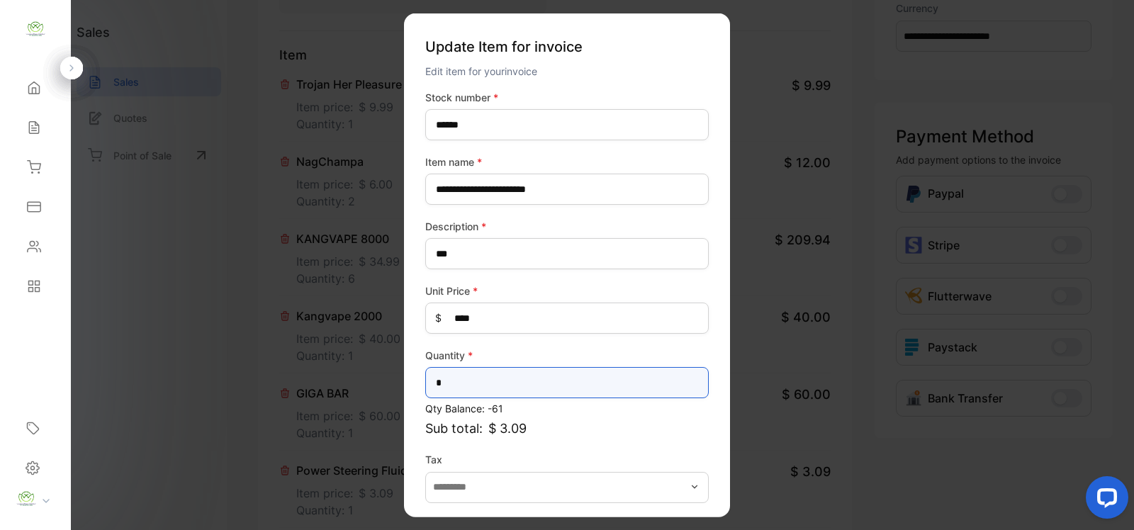
click at [507, 390] on input "*" at bounding box center [567, 382] width 284 height 31
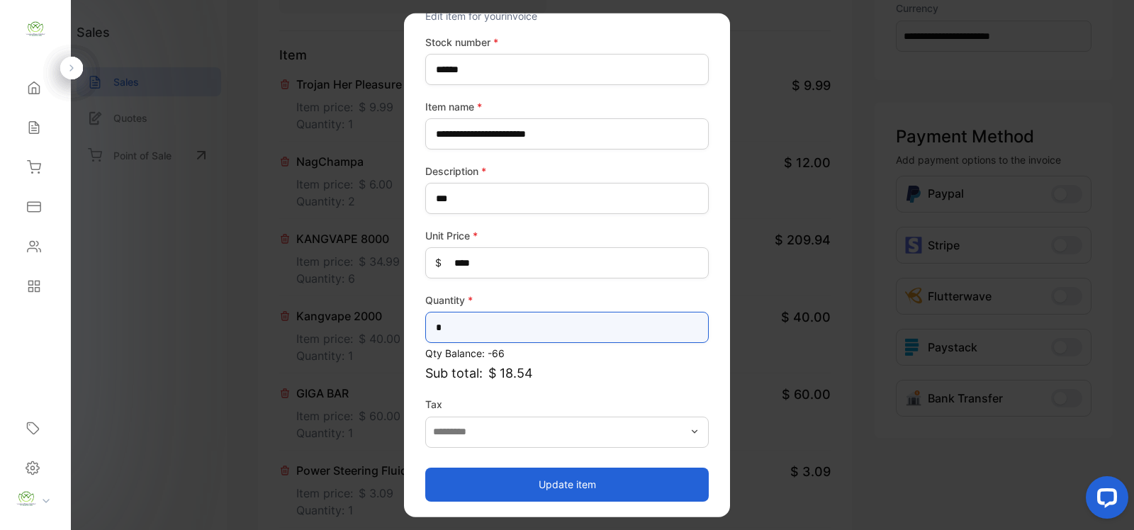
type input "*"
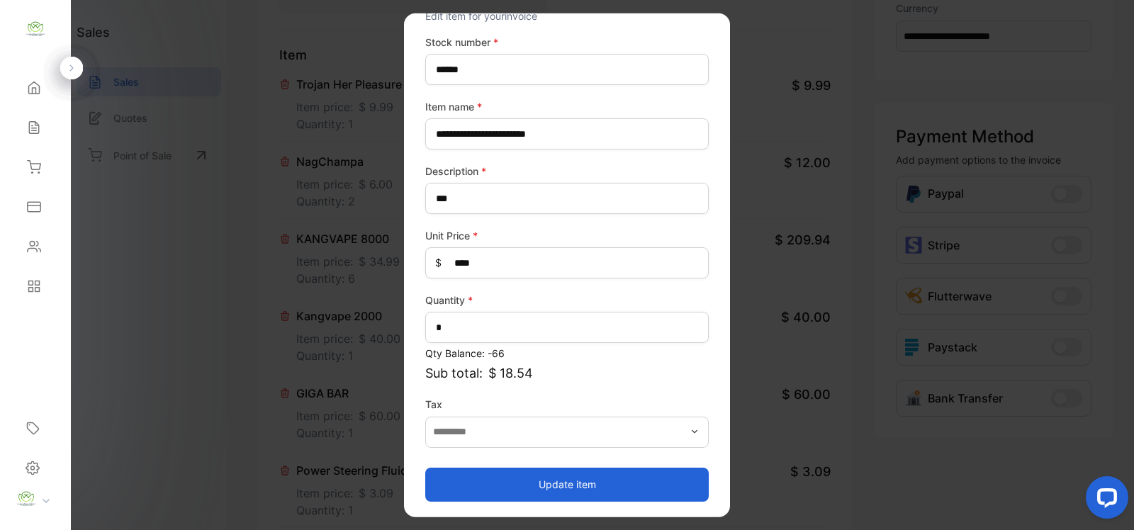
click at [543, 494] on button "Update item" at bounding box center [567, 484] width 284 height 34
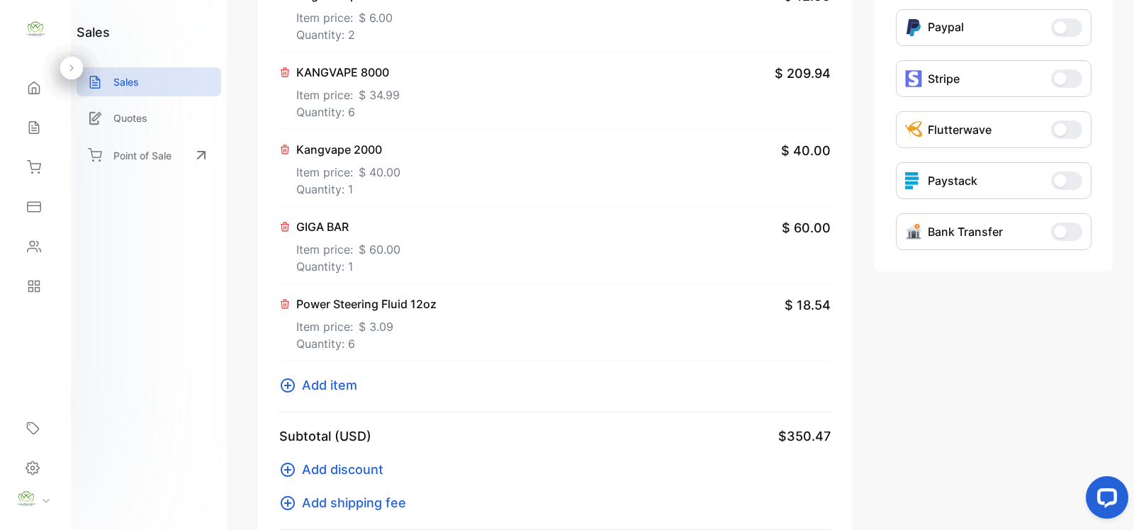
scroll to position [472, 0]
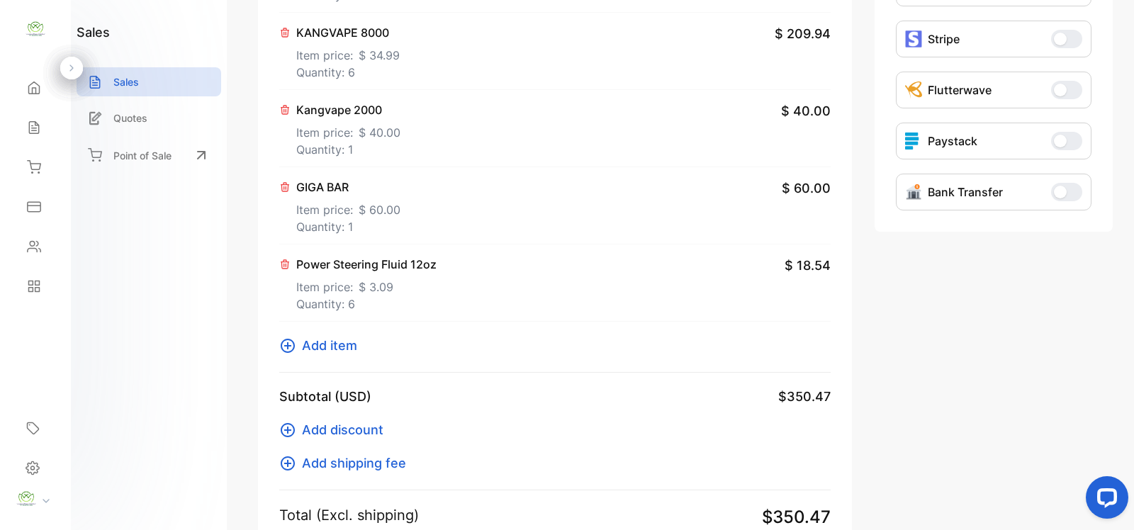
click at [298, 353] on button "Add item" at bounding box center [322, 345] width 86 height 19
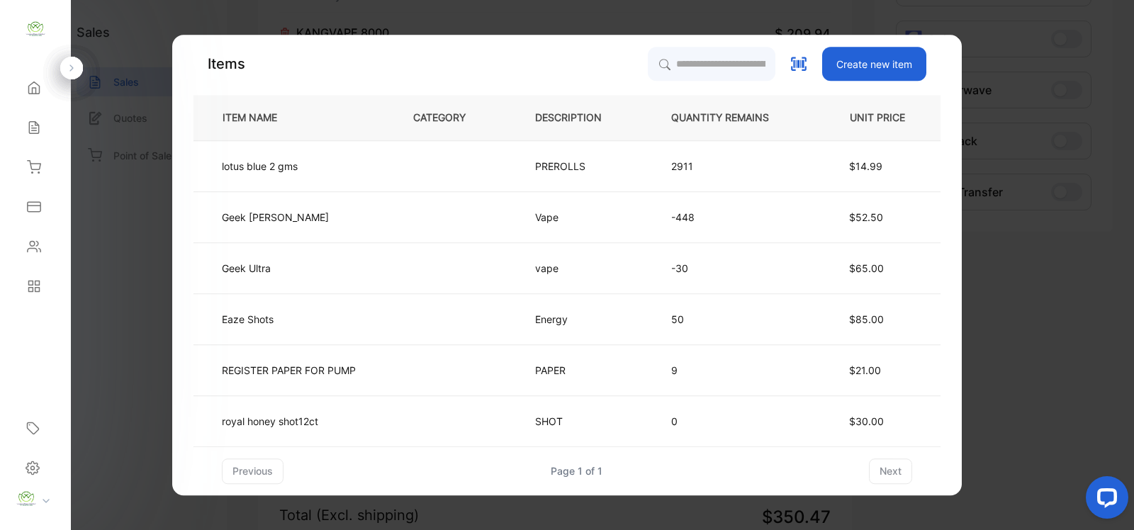
click at [736, 104] on th "QUANTITY REMAINS" at bounding box center [731, 117] width 167 height 45
click at [736, 67] on input "search" at bounding box center [711, 63] width 129 height 35
type input "*********"
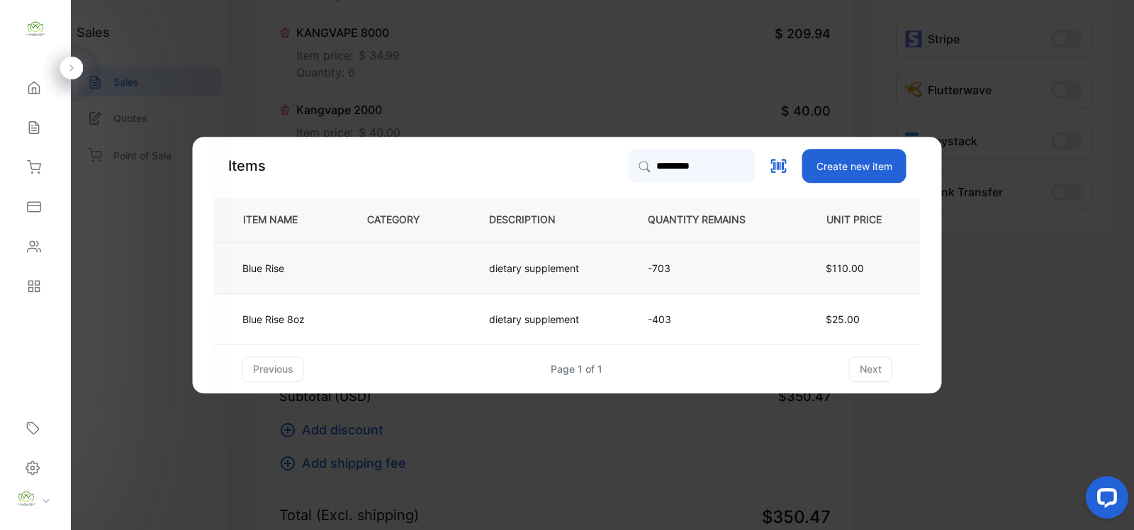
click at [424, 250] on td at bounding box center [405, 267] width 122 height 51
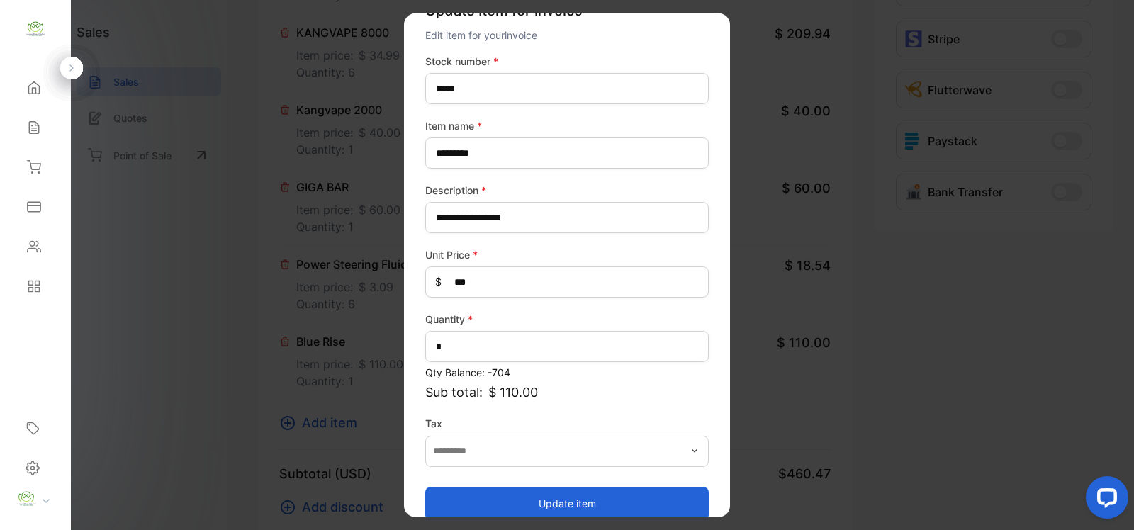
scroll to position [55, 0]
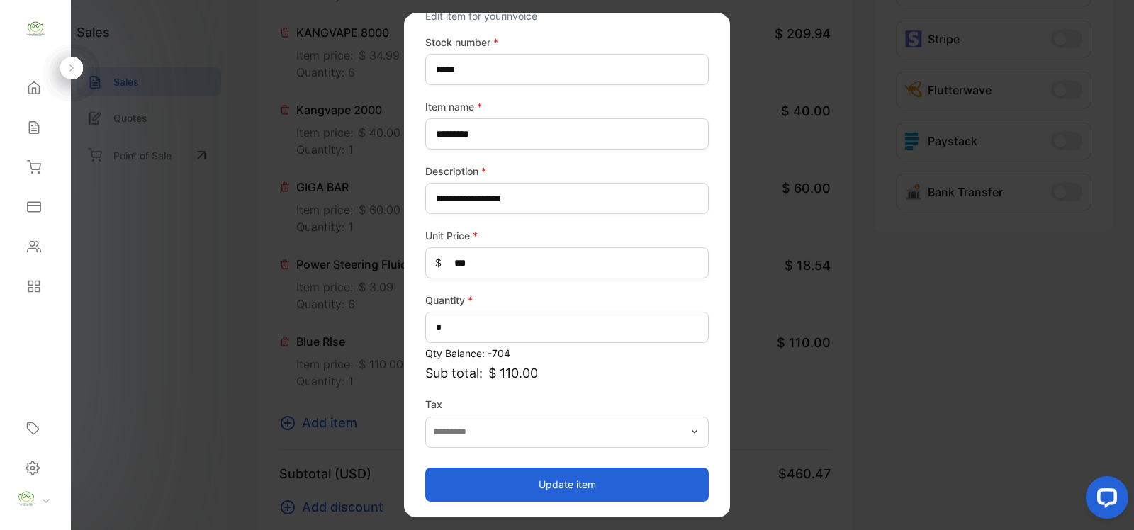
click at [591, 467] on button "Update item" at bounding box center [567, 484] width 284 height 34
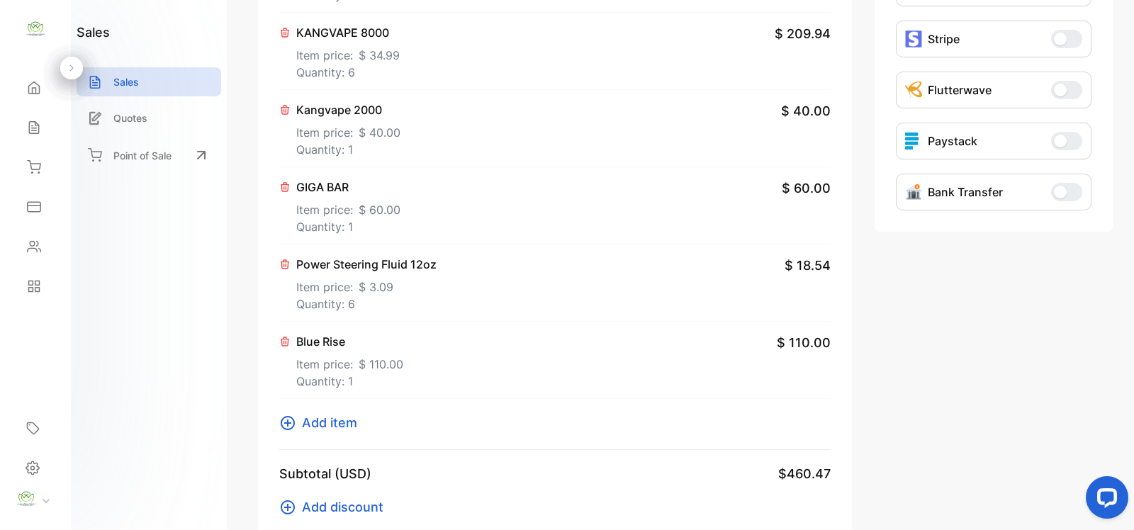
click at [296, 419] on button "Add item" at bounding box center [322, 422] width 86 height 19
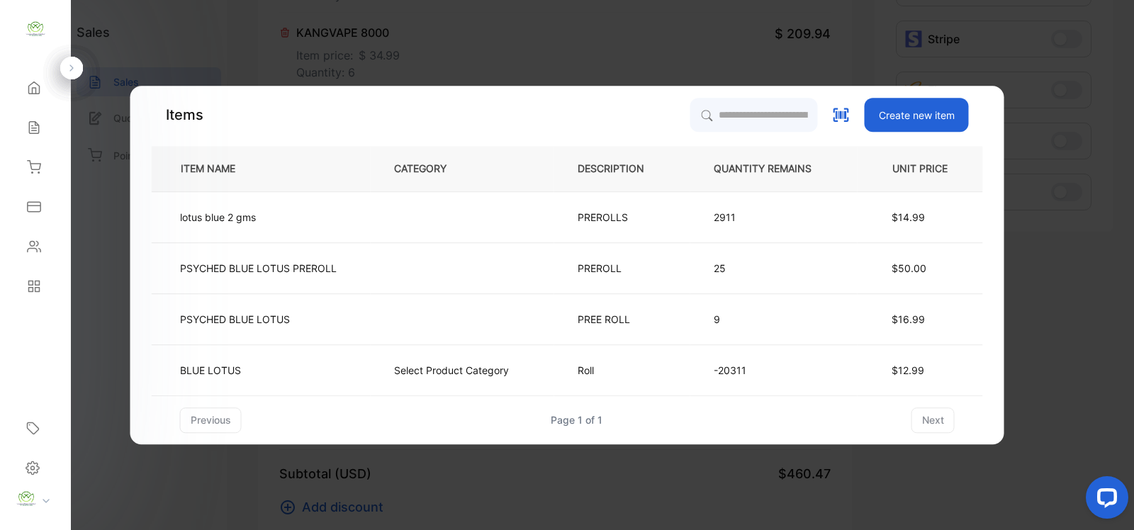
click at [788, 146] on th "QUANTITY REMAINS" at bounding box center [774, 168] width 167 height 45
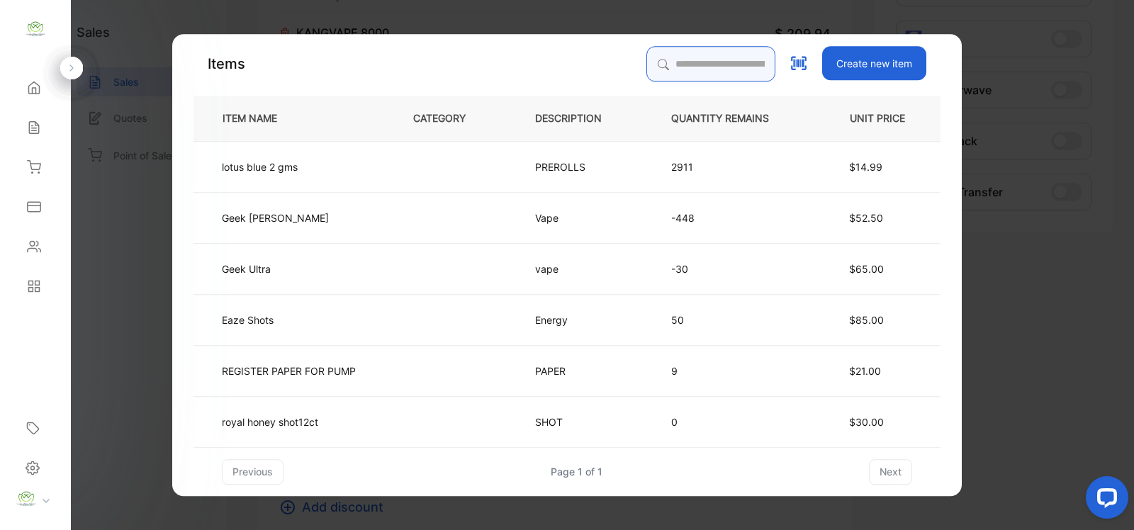
click at [730, 66] on input "search" at bounding box center [711, 63] width 129 height 35
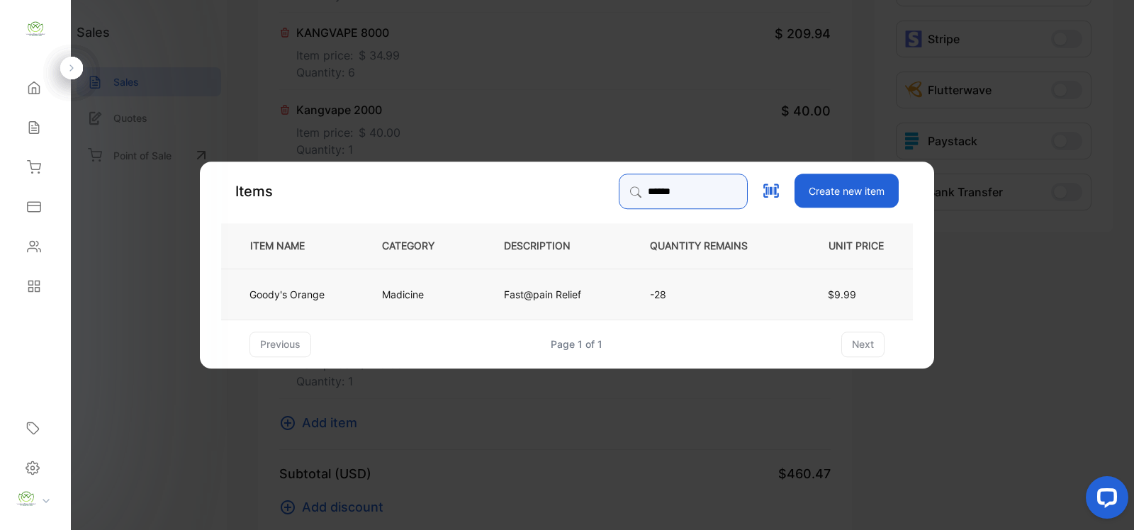
type input "******"
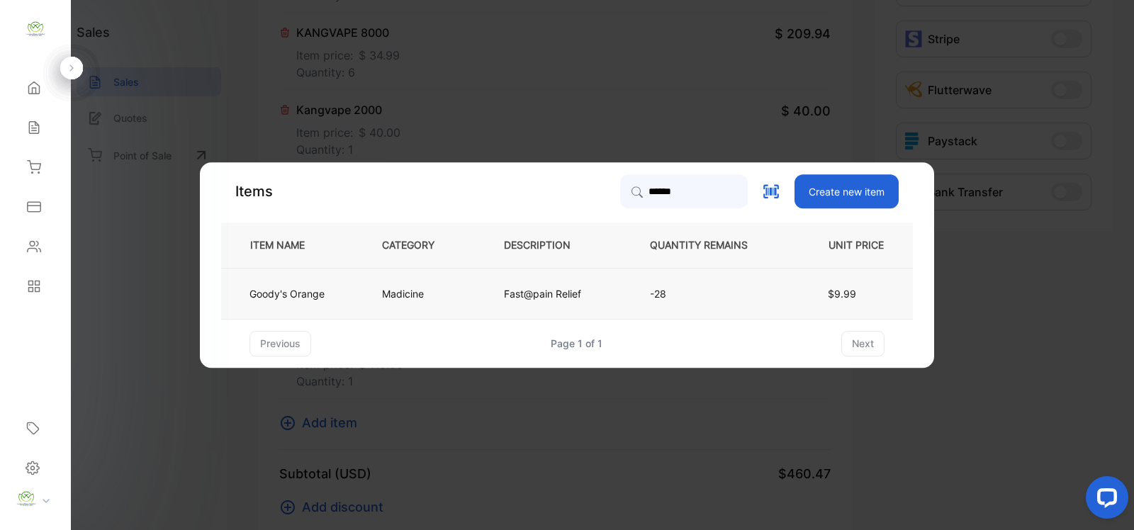
click at [530, 281] on td "Fast@pain Relief" at bounding box center [554, 293] width 146 height 51
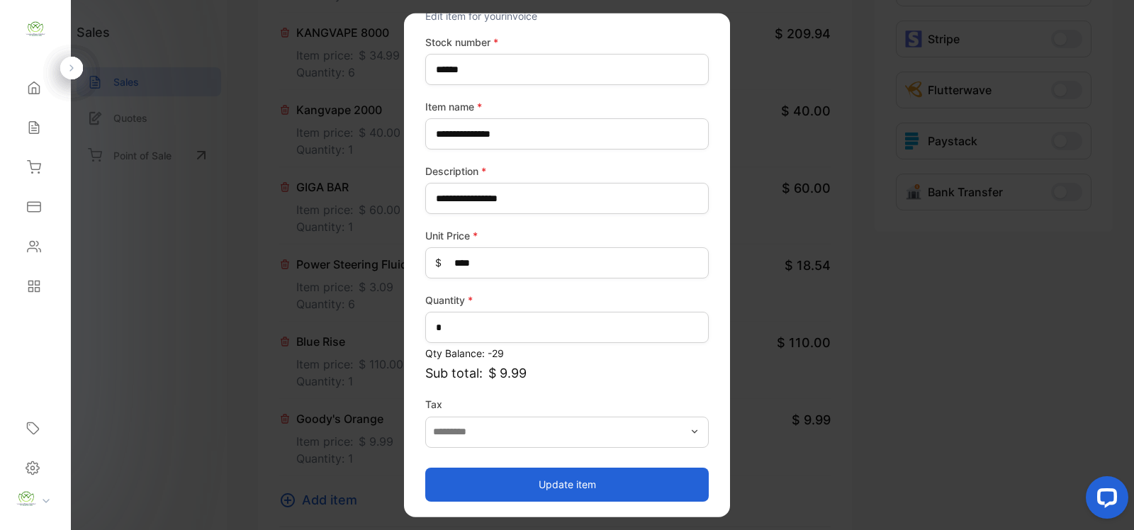
click at [576, 470] on button "Update item" at bounding box center [567, 484] width 284 height 34
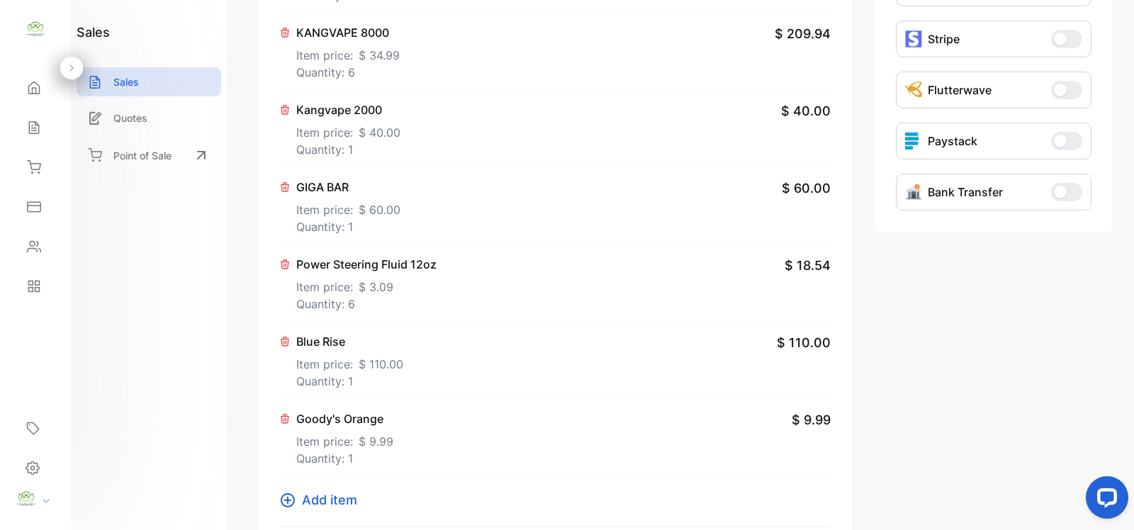
click at [279, 496] on icon at bounding box center [287, 500] width 17 height 17
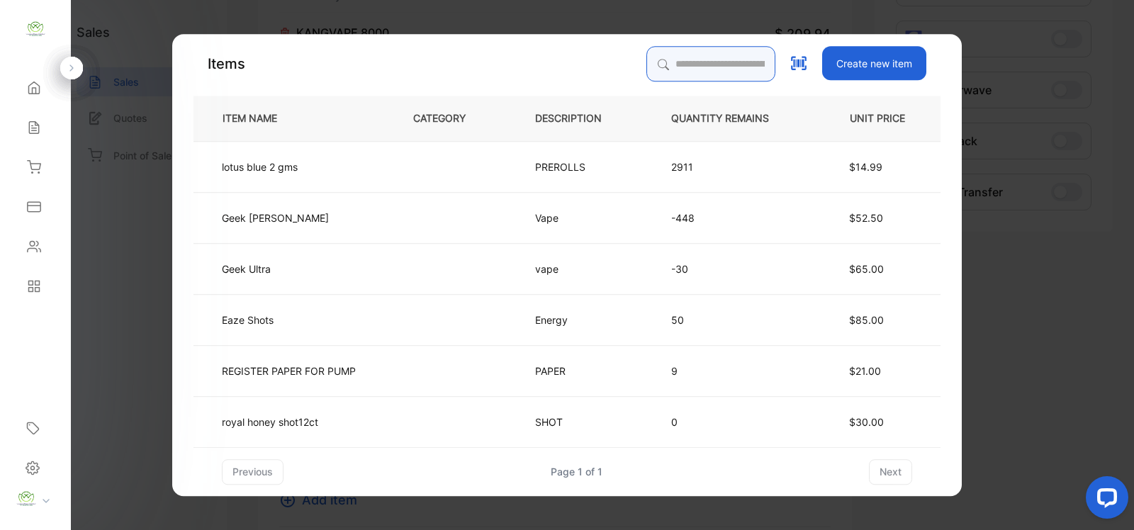
click at [691, 57] on input "search" at bounding box center [711, 63] width 129 height 35
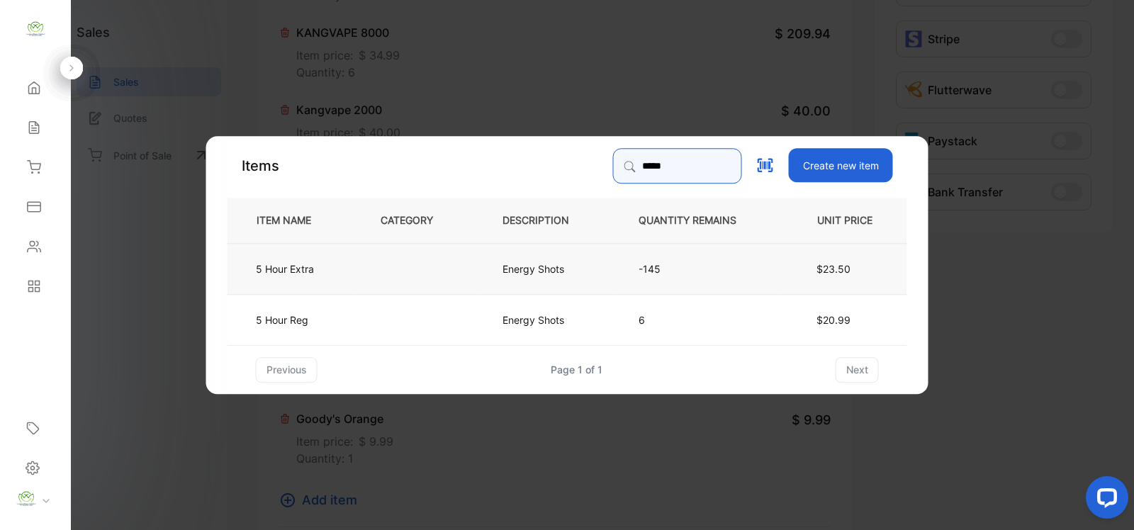
type input "*****"
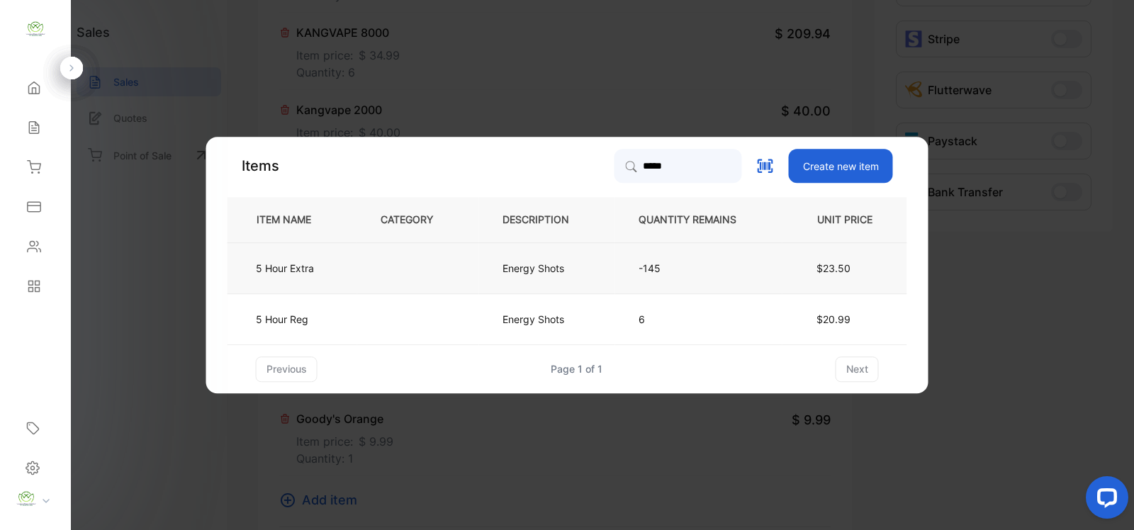
click at [393, 257] on td at bounding box center [418, 267] width 122 height 51
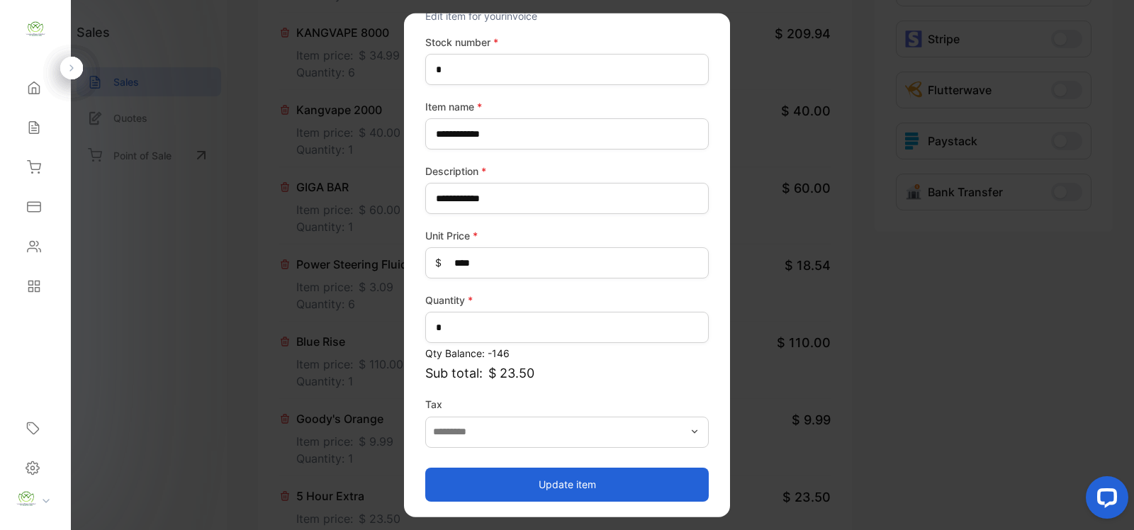
click at [598, 484] on button "Update item" at bounding box center [567, 484] width 284 height 34
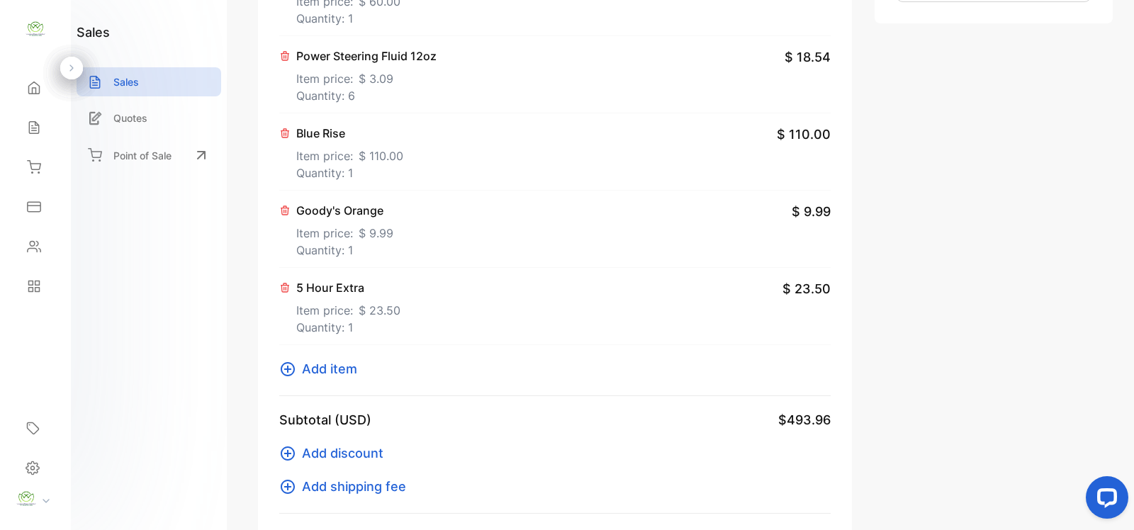
scroll to position [886, 0]
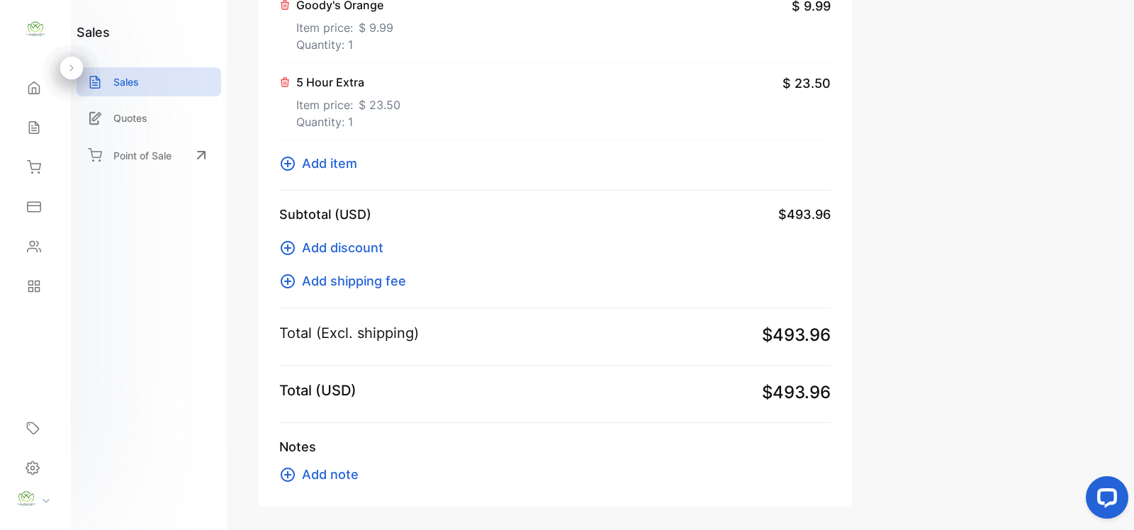
click at [284, 173] on button "Add item" at bounding box center [322, 163] width 86 height 19
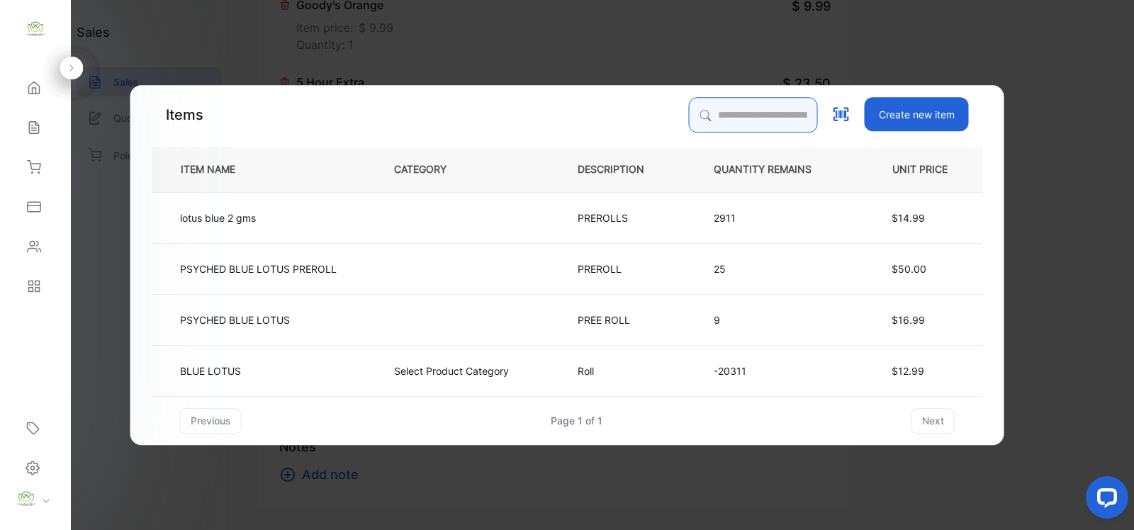
click at [763, 111] on input "search" at bounding box center [753, 114] width 129 height 35
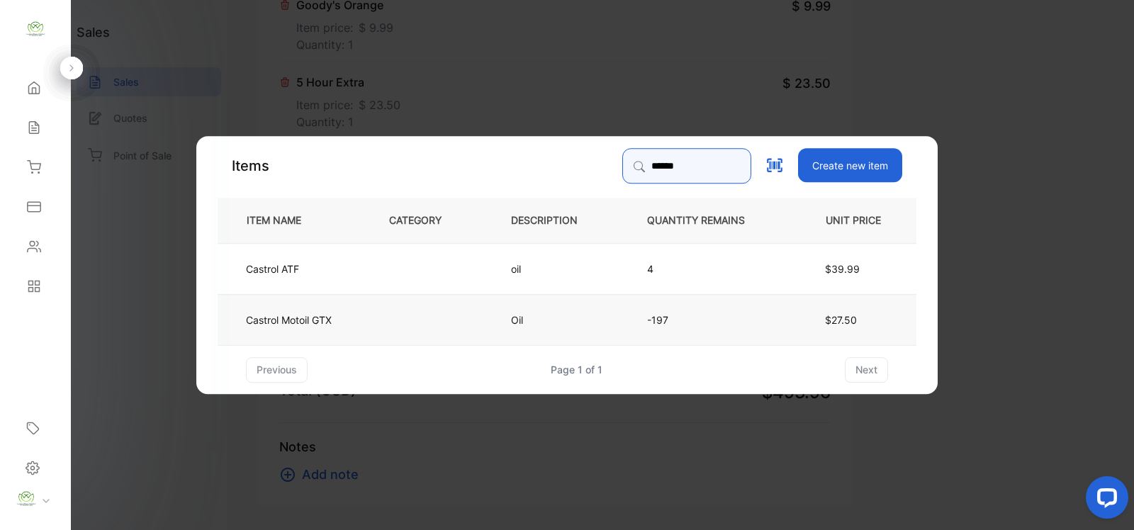
type input "******"
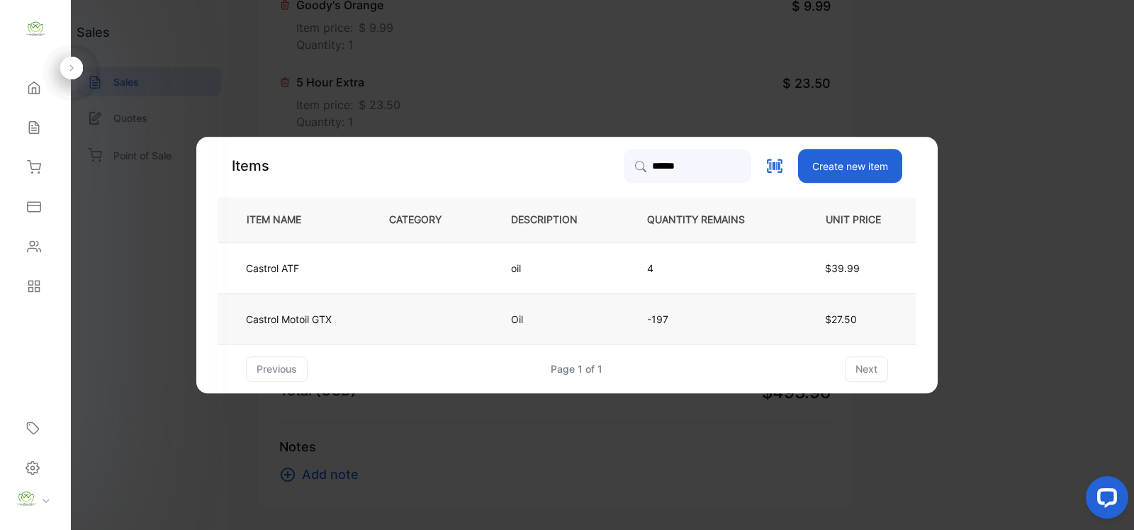
click at [387, 321] on td at bounding box center [427, 319] width 122 height 51
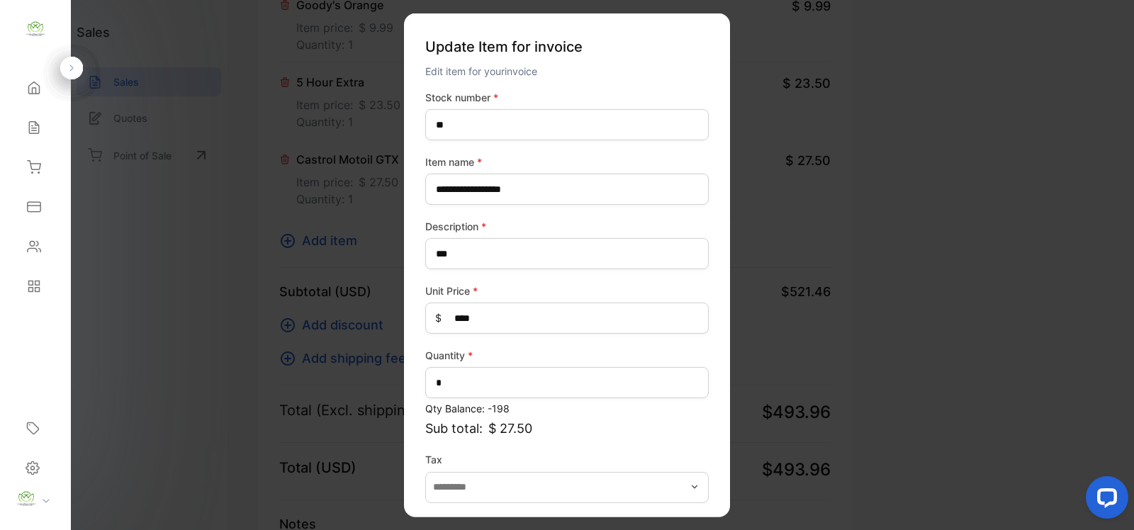
scroll to position [55, 0]
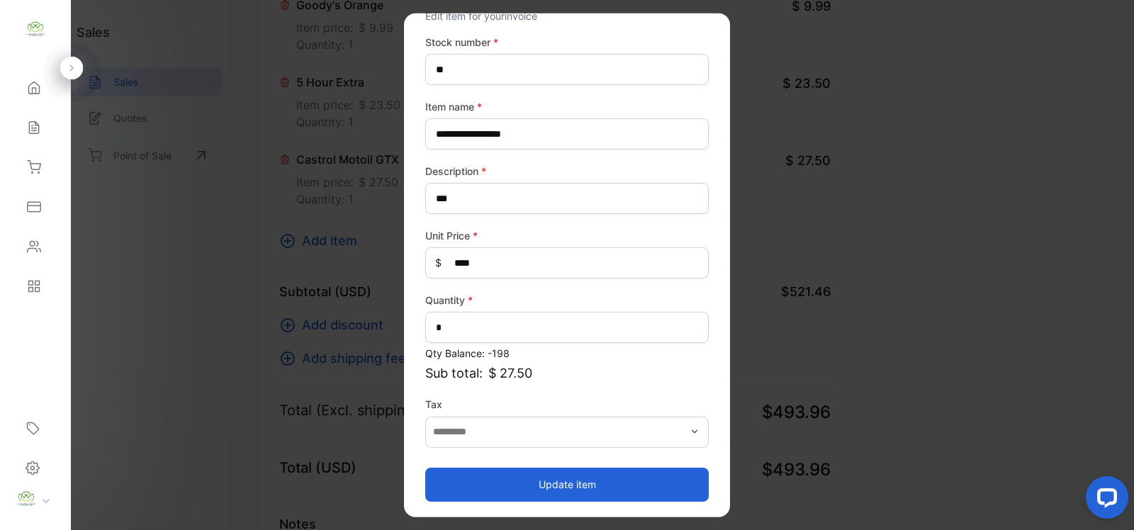
click at [585, 484] on button "Update item" at bounding box center [567, 484] width 284 height 34
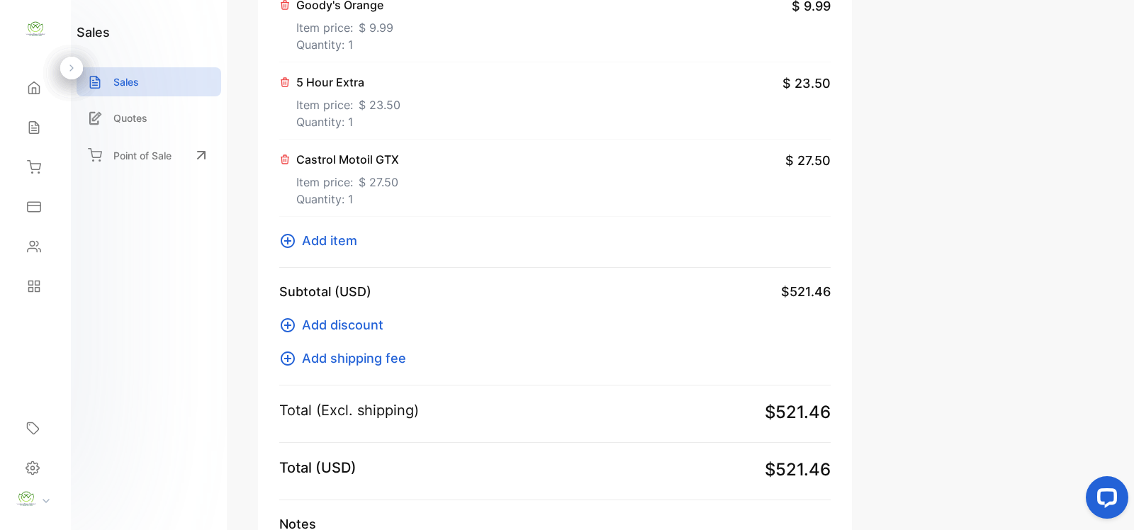
click at [284, 241] on icon at bounding box center [287, 241] width 17 height 17
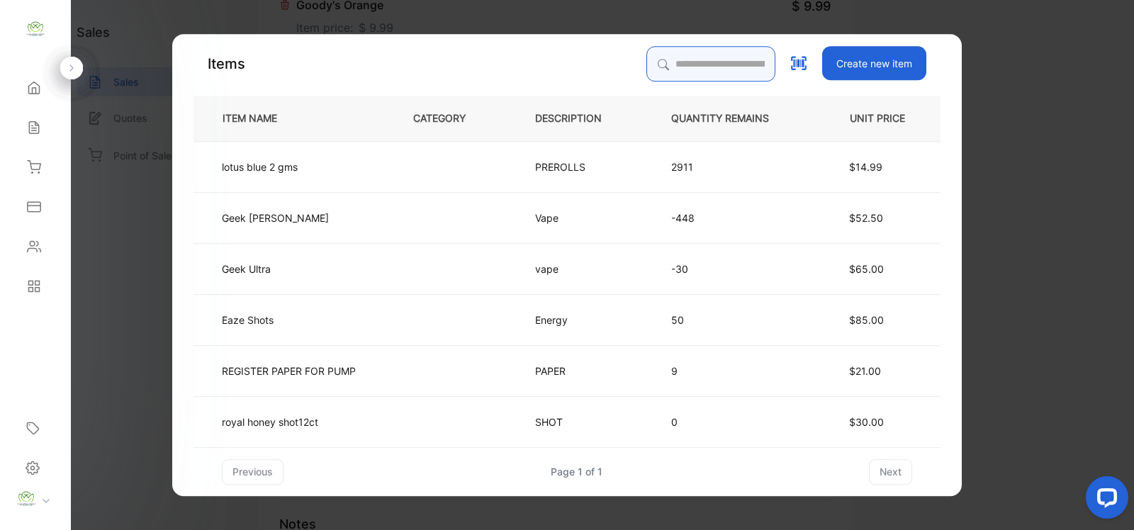
click at [715, 64] on input "search" at bounding box center [711, 63] width 129 height 35
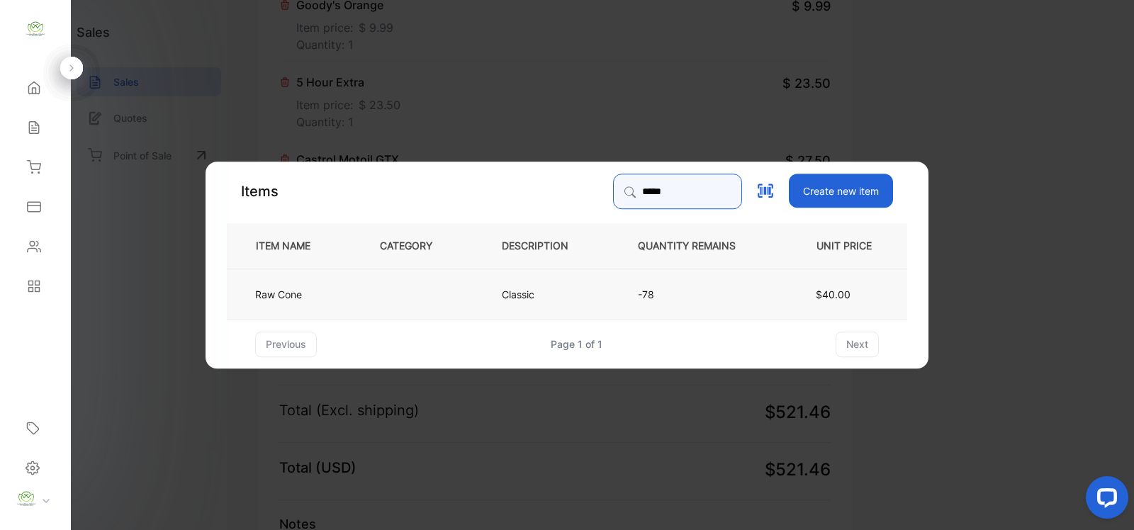
type input "*****"
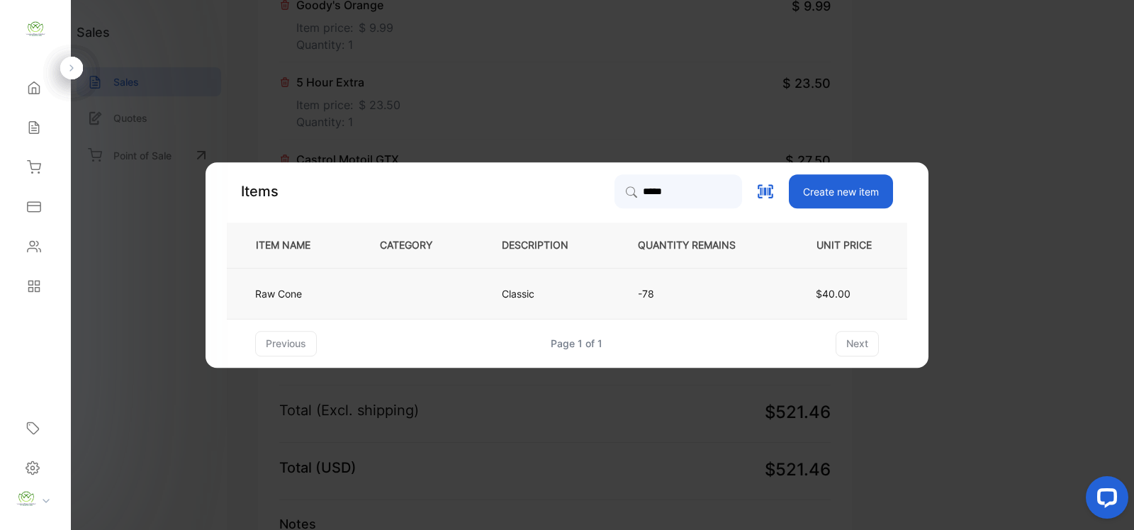
click at [507, 284] on td "Classic" at bounding box center [547, 293] width 136 height 51
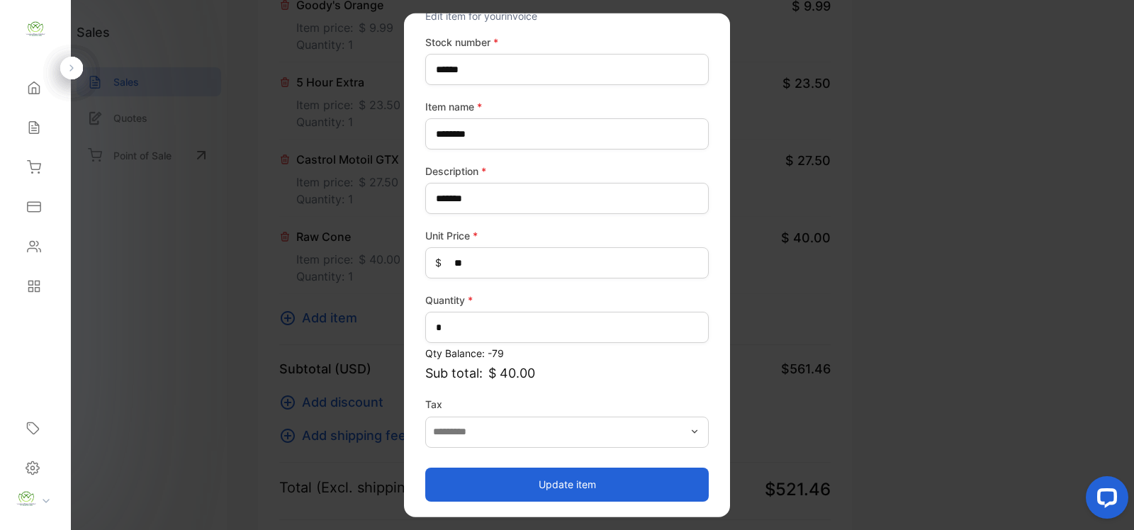
click at [656, 493] on button "Update item" at bounding box center [567, 484] width 284 height 34
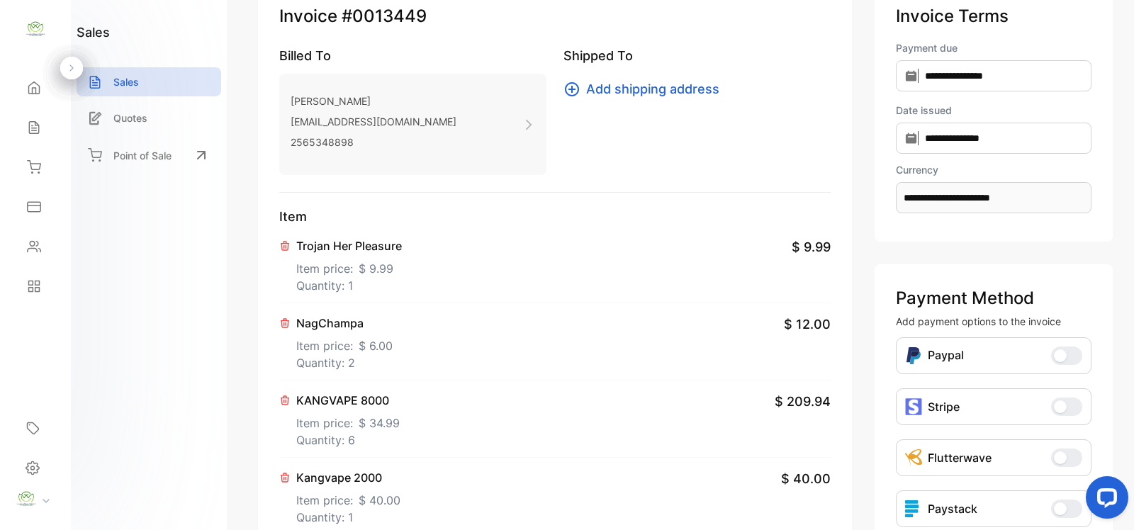
scroll to position [0, 0]
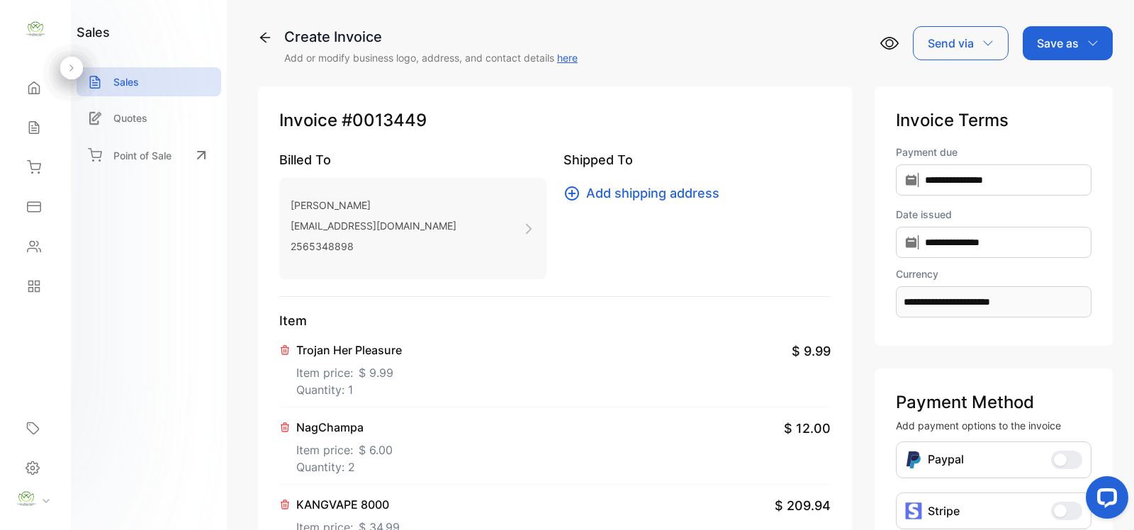
click at [1095, 48] on div "Save as" at bounding box center [1068, 43] width 90 height 34
click at [1073, 91] on div "Invoice" at bounding box center [1065, 90] width 82 height 28
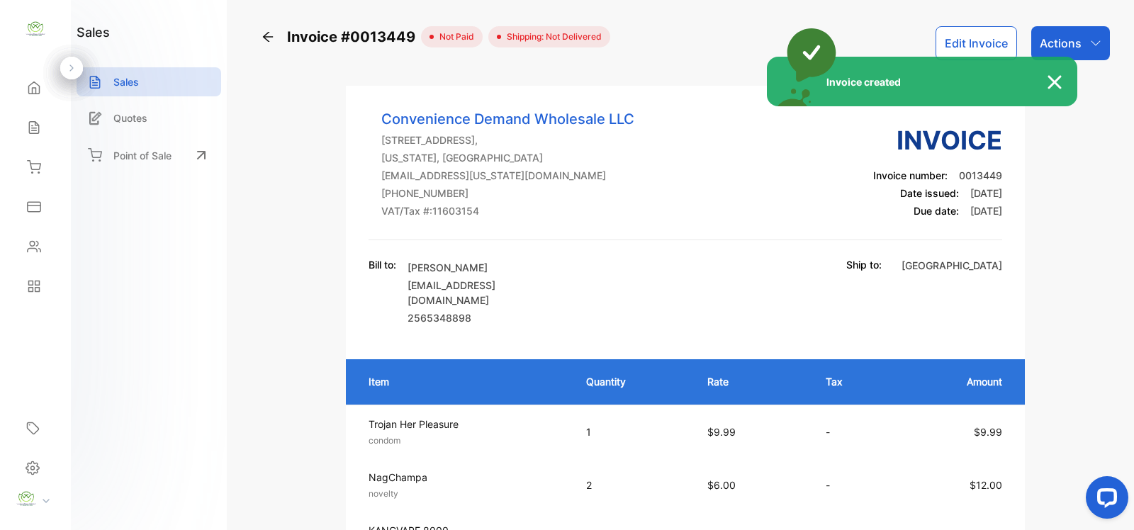
click at [1100, 45] on div "Invoice created" at bounding box center [567, 265] width 1134 height 530
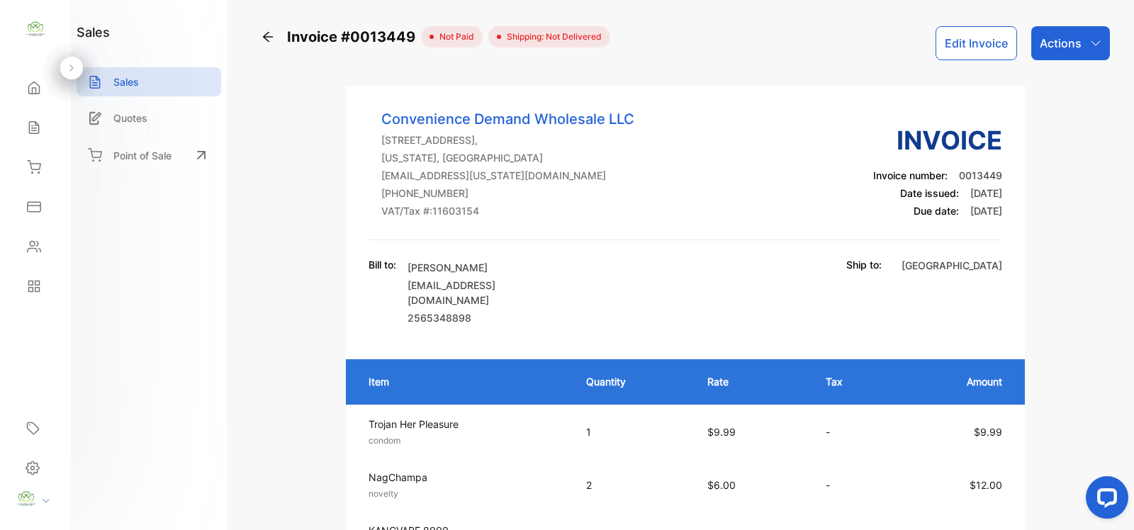
click at [1100, 45] on div "Actions" at bounding box center [1071, 43] width 79 height 34
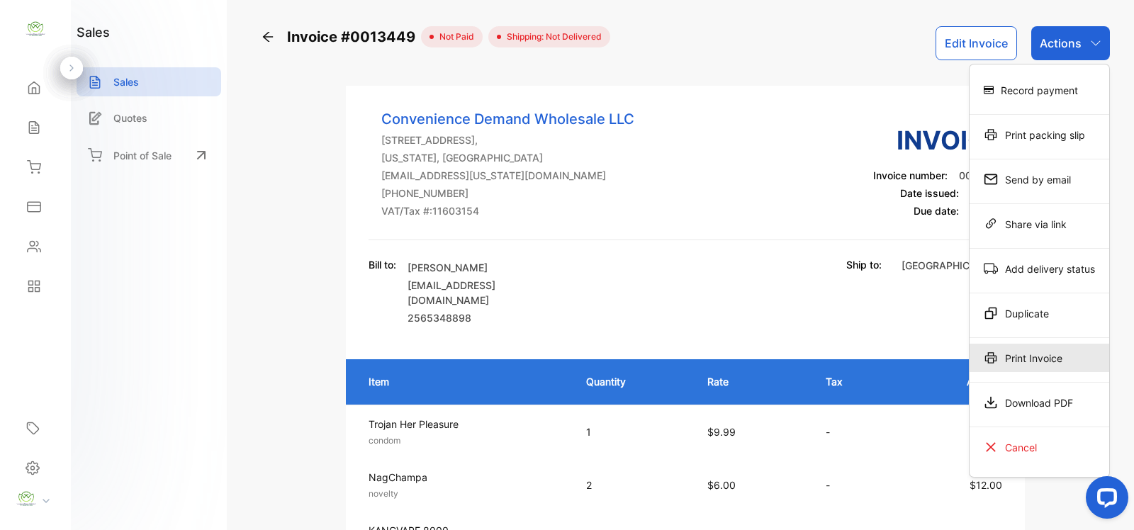
click at [1063, 359] on div "Print Invoice" at bounding box center [1040, 358] width 140 height 28
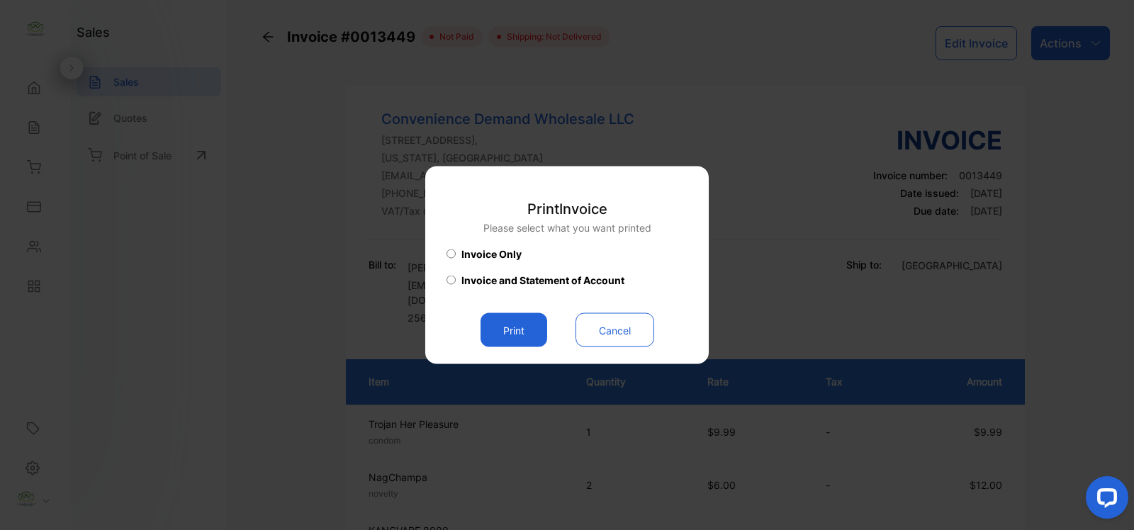
click at [523, 335] on button "Print" at bounding box center [514, 330] width 67 height 34
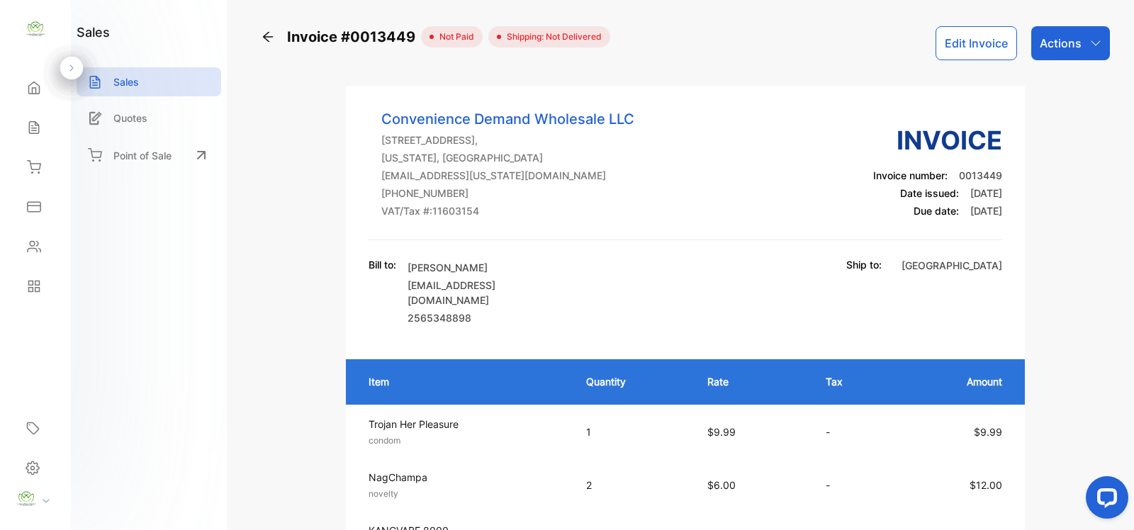
click at [1007, 52] on button "Edit Invoice" at bounding box center [977, 43] width 82 height 34
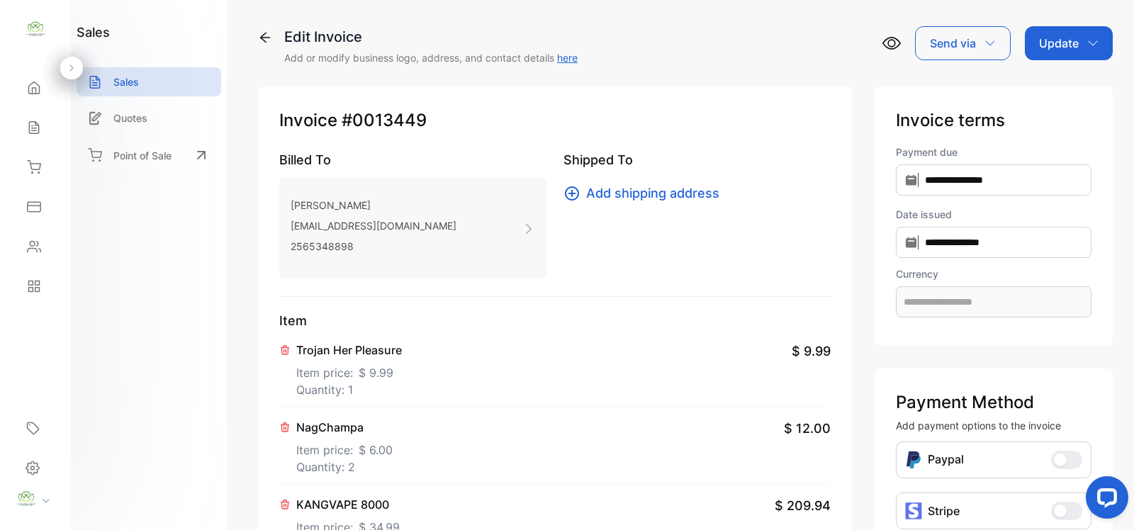
type input "**********"
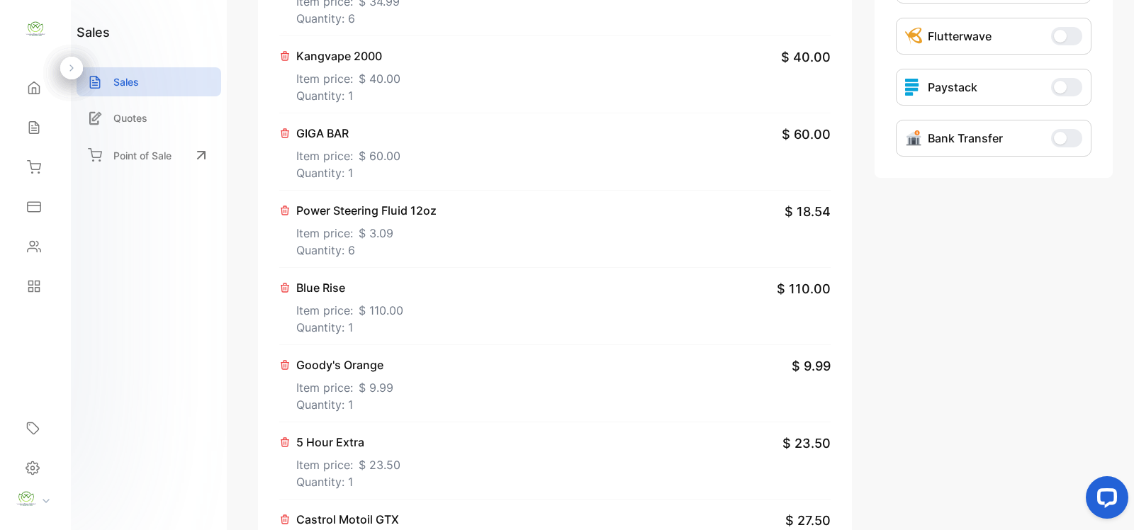
scroll to position [620, 0]
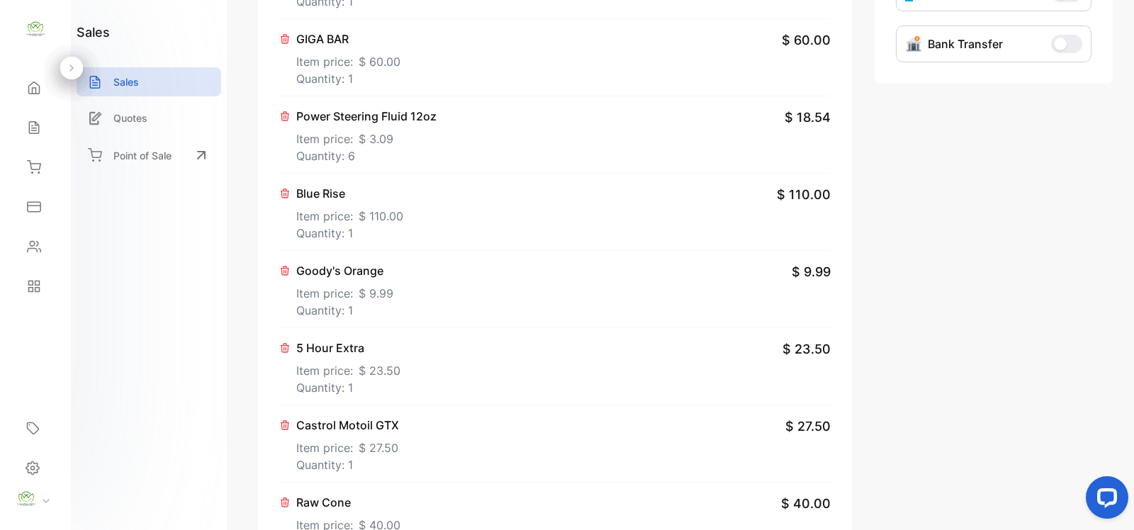
click at [401, 210] on span "$ 110.00" at bounding box center [381, 216] width 45 height 17
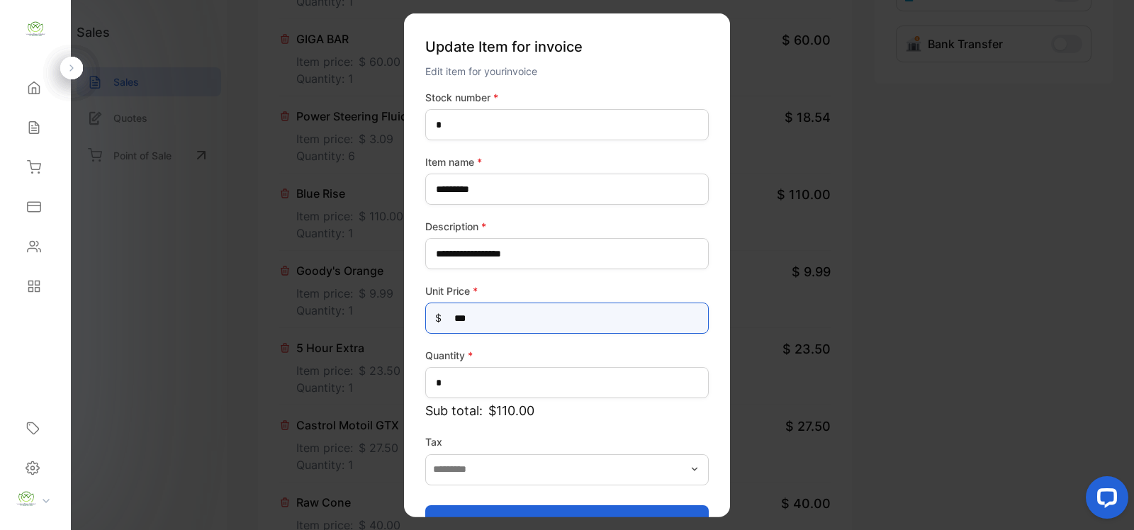
click at [525, 313] on Price-inputprice "***" at bounding box center [567, 318] width 284 height 31
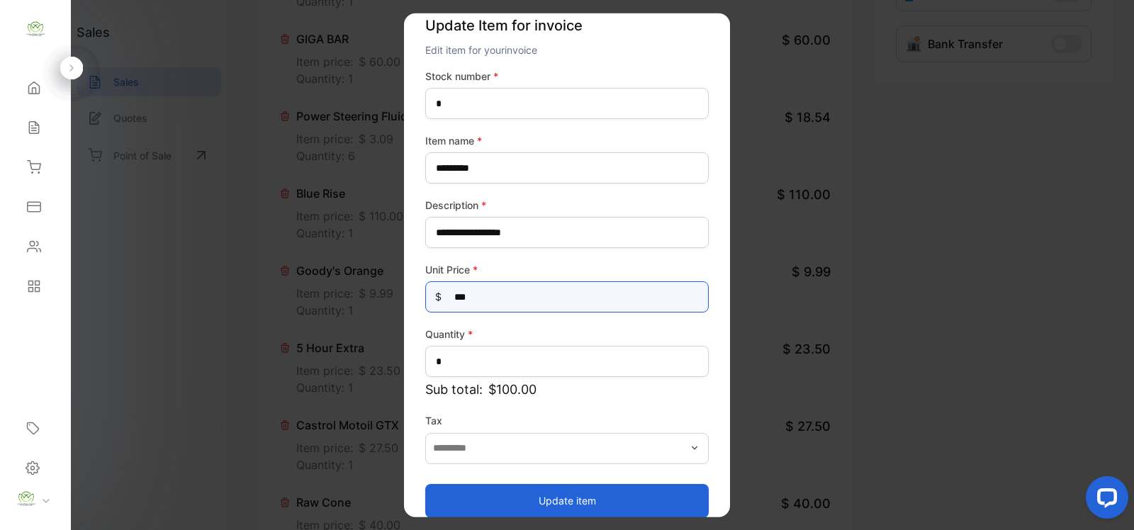
scroll to position [38, 0]
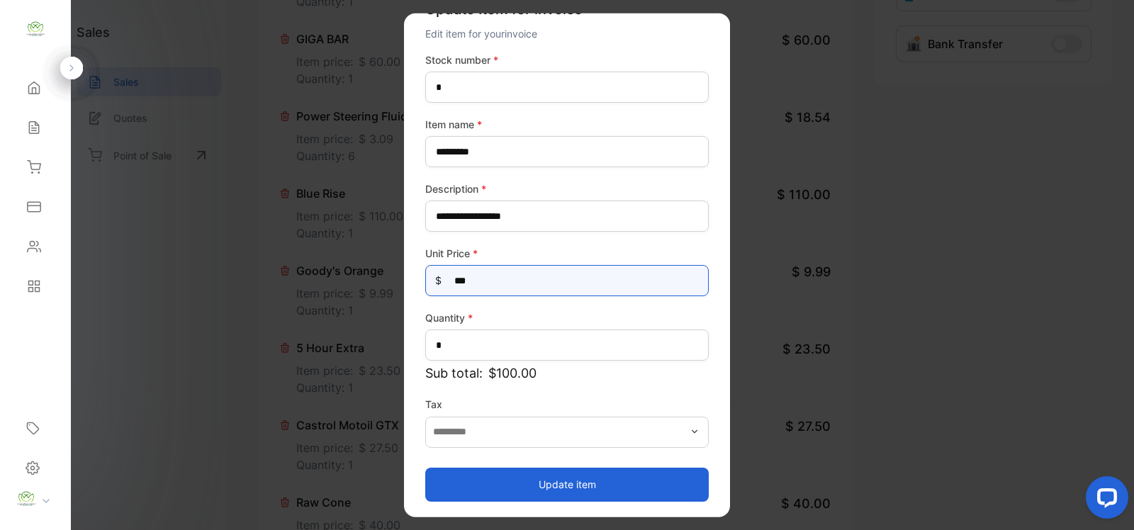
type Price-inputprice "***"
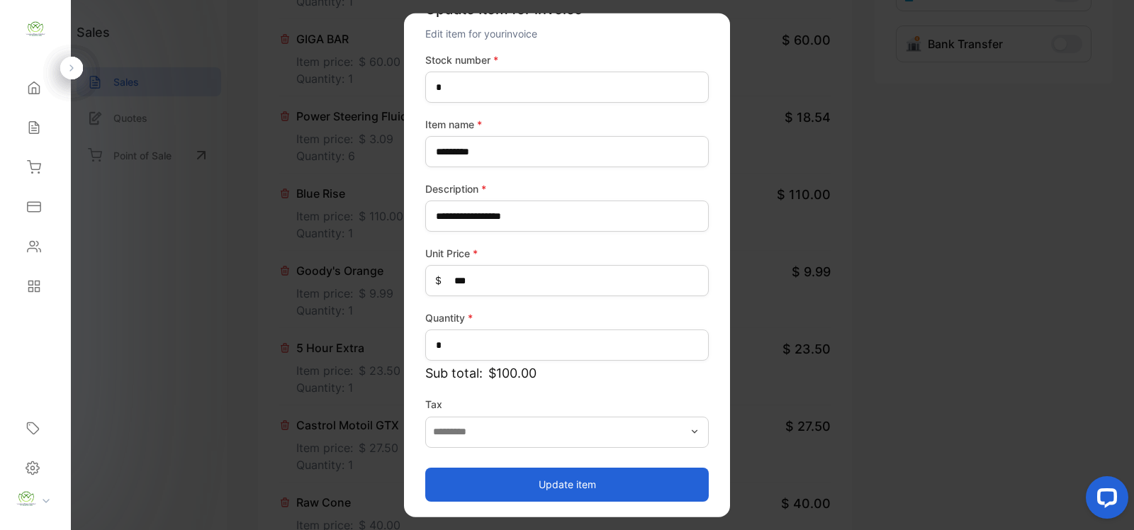
click at [620, 482] on button "Update item" at bounding box center [567, 484] width 284 height 34
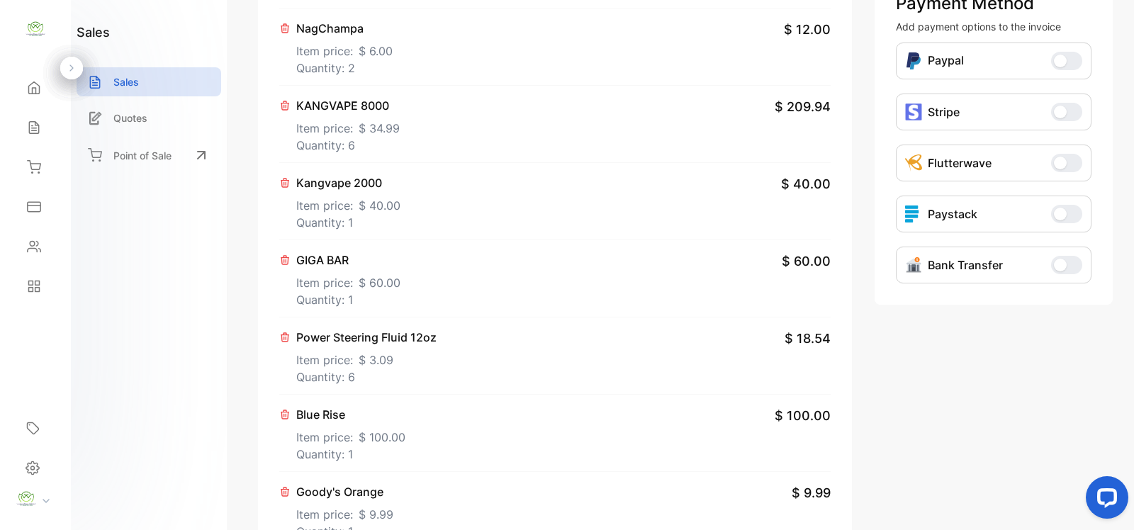
scroll to position [0, 0]
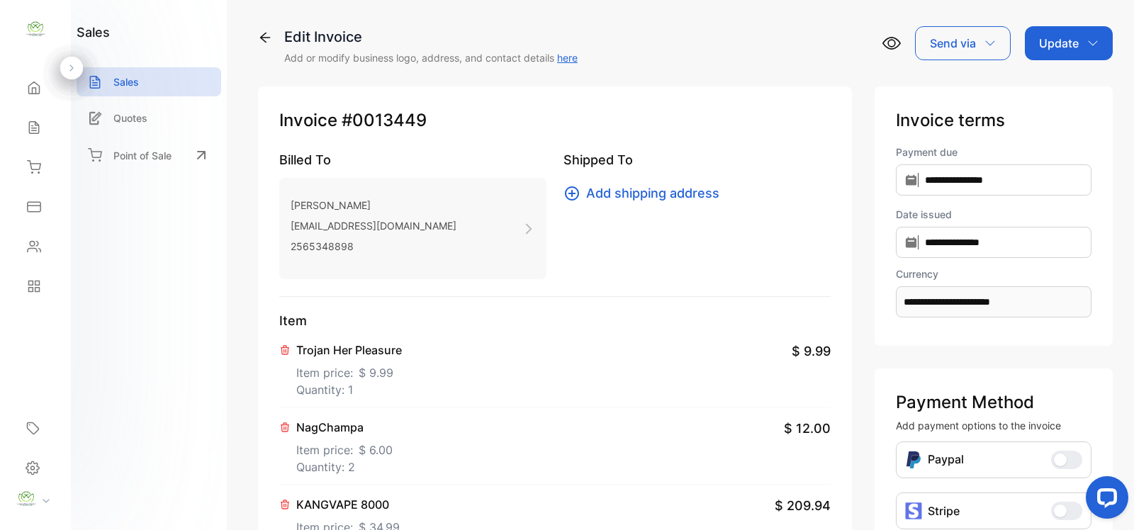
click at [1076, 54] on div "Update" at bounding box center [1069, 43] width 88 height 34
click at [1068, 79] on div "Invoice" at bounding box center [1072, 90] width 82 height 28
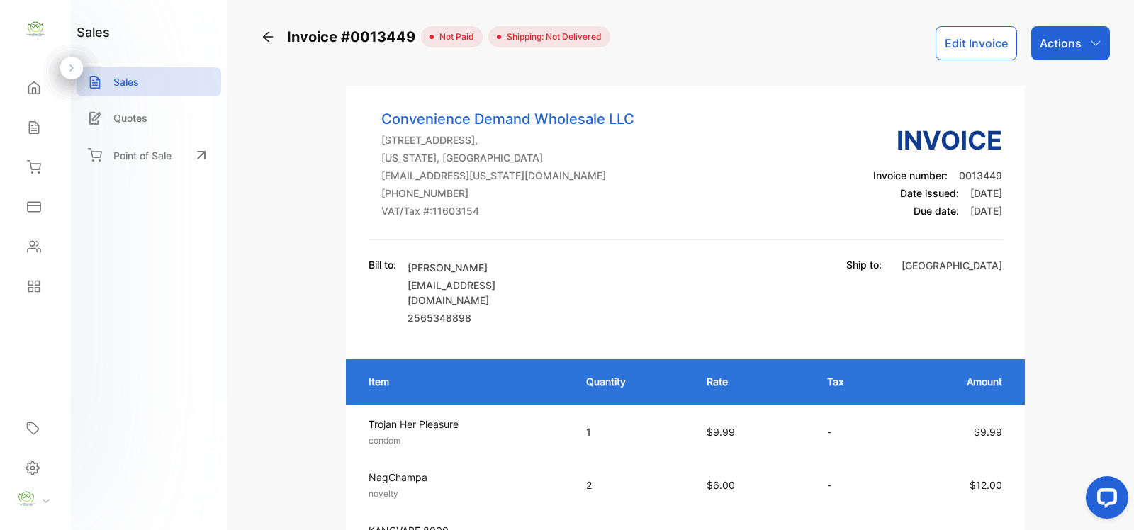
click at [1082, 33] on div "Actions" at bounding box center [1071, 43] width 79 height 34
click at [1090, 46] on icon "button" at bounding box center [1095, 43] width 11 height 11
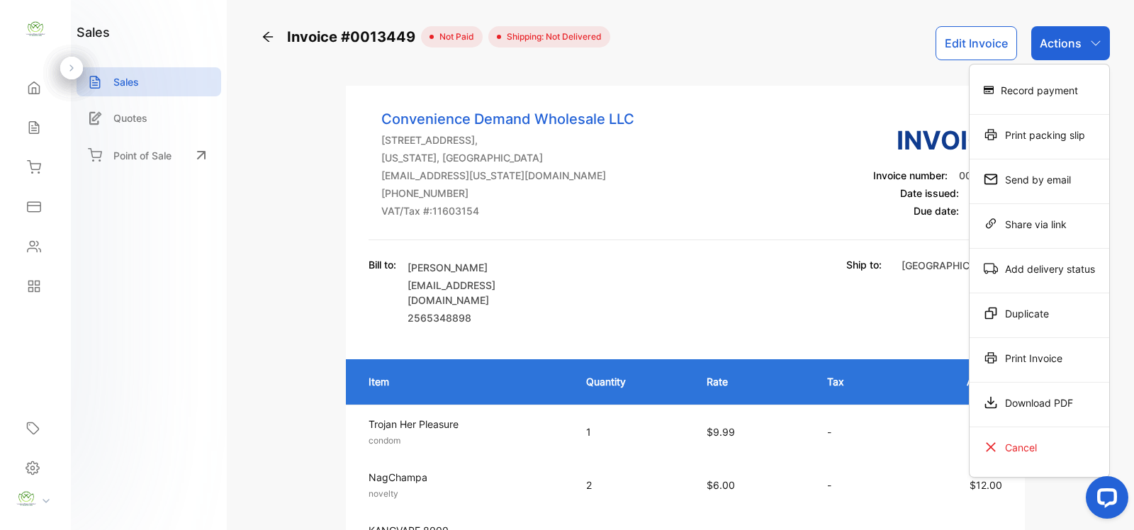
click at [1051, 82] on div "Record payment" at bounding box center [1040, 90] width 140 height 28
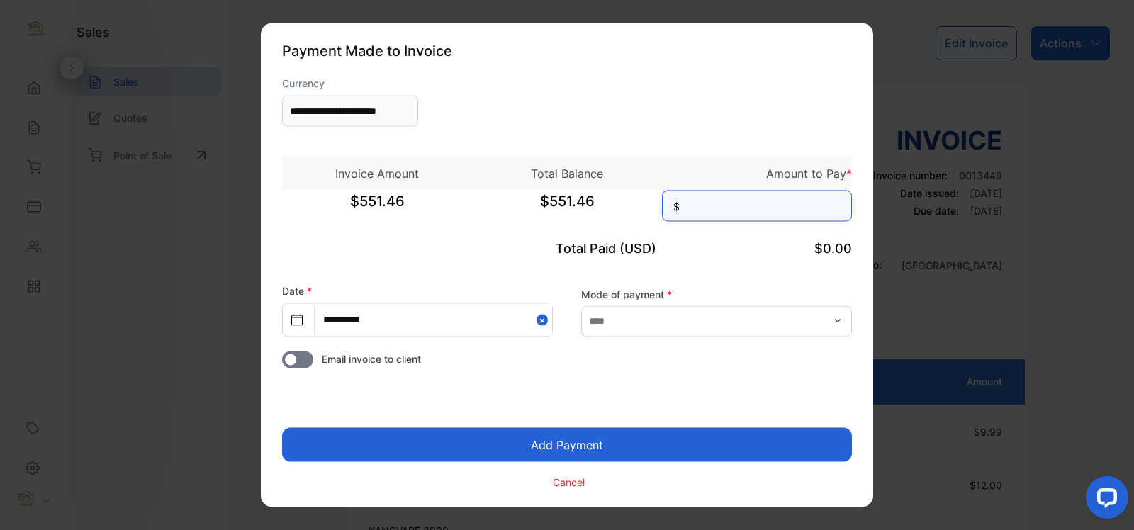
click at [732, 197] on input at bounding box center [757, 206] width 190 height 31
type input "******"
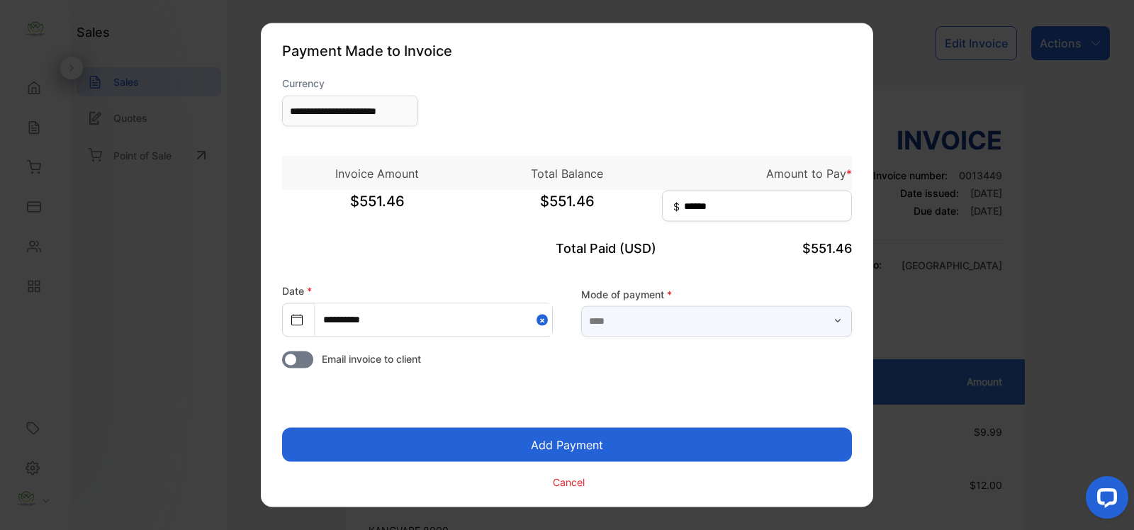
click at [690, 331] on input "text" at bounding box center [716, 321] width 271 height 31
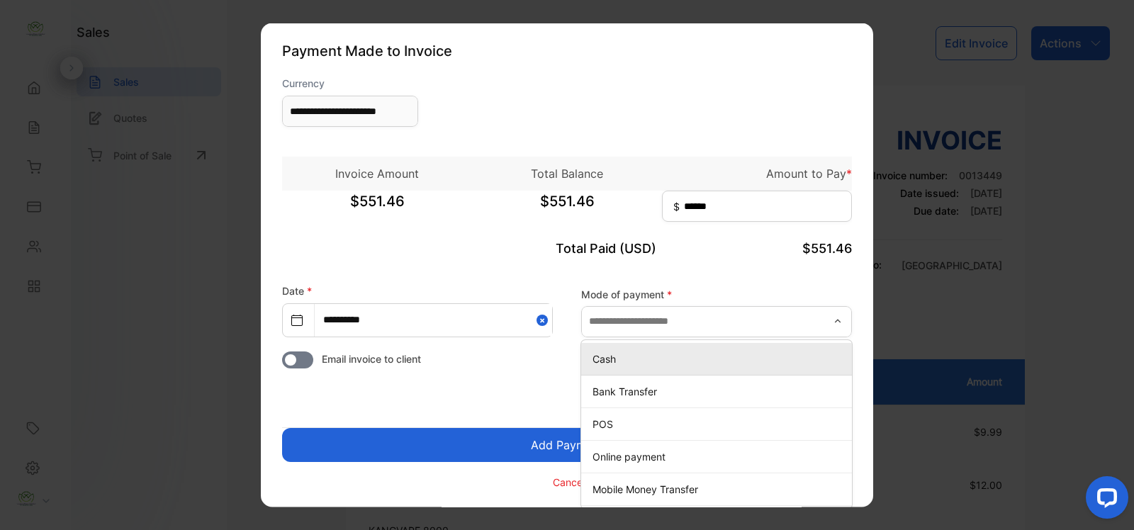
click at [618, 359] on p "Cash" at bounding box center [720, 358] width 254 height 15
type input "****"
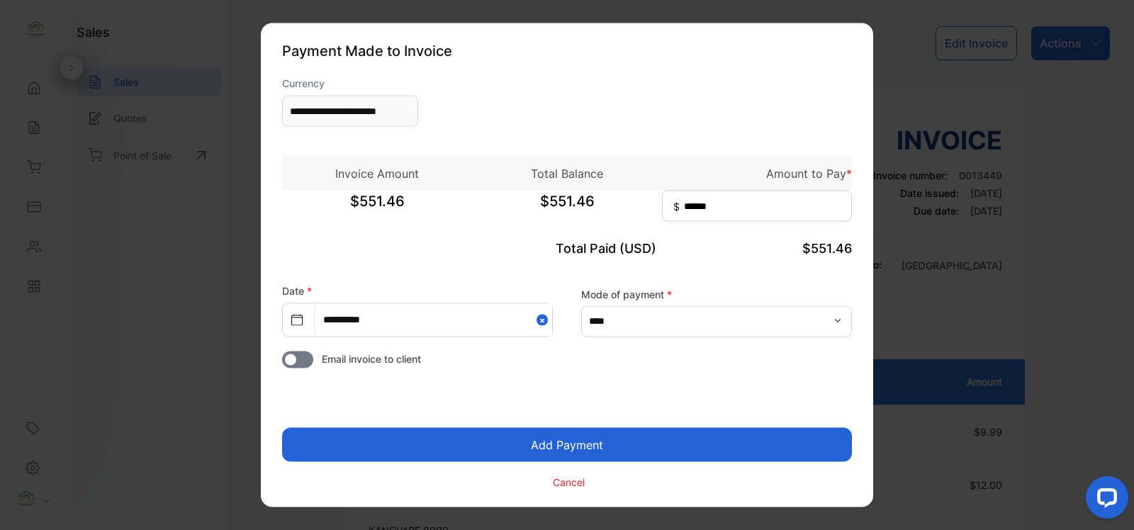
click at [601, 437] on button "Add Payment" at bounding box center [567, 445] width 570 height 34
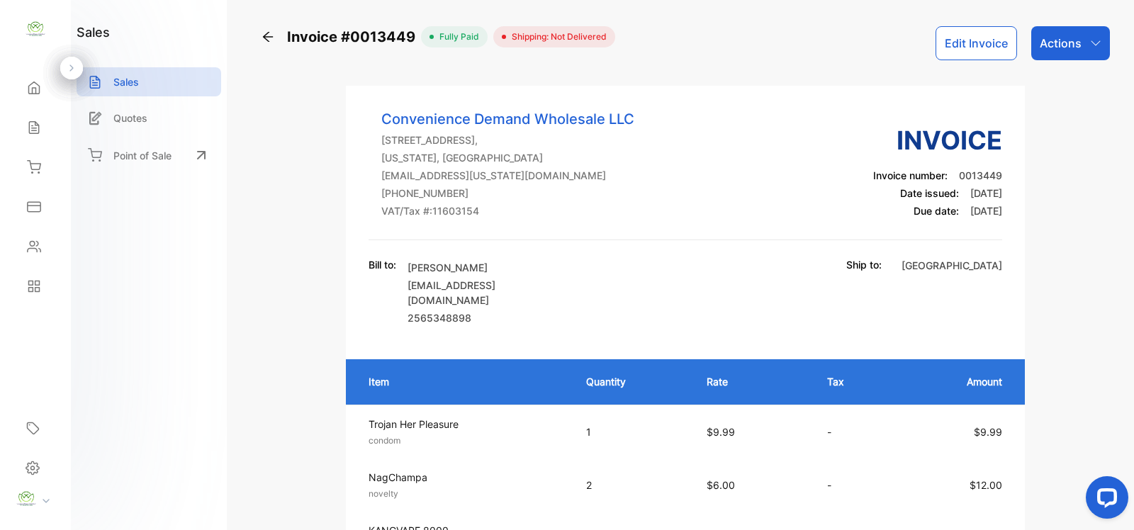
click at [1071, 39] on p "Actions" at bounding box center [1061, 43] width 42 height 17
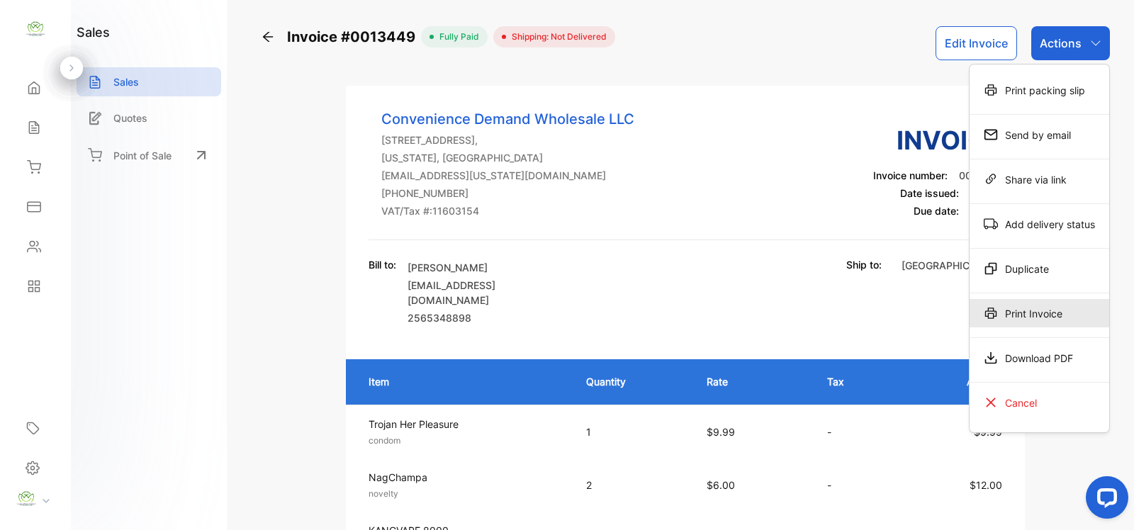
click at [1015, 308] on div "Print Invoice" at bounding box center [1040, 313] width 140 height 28
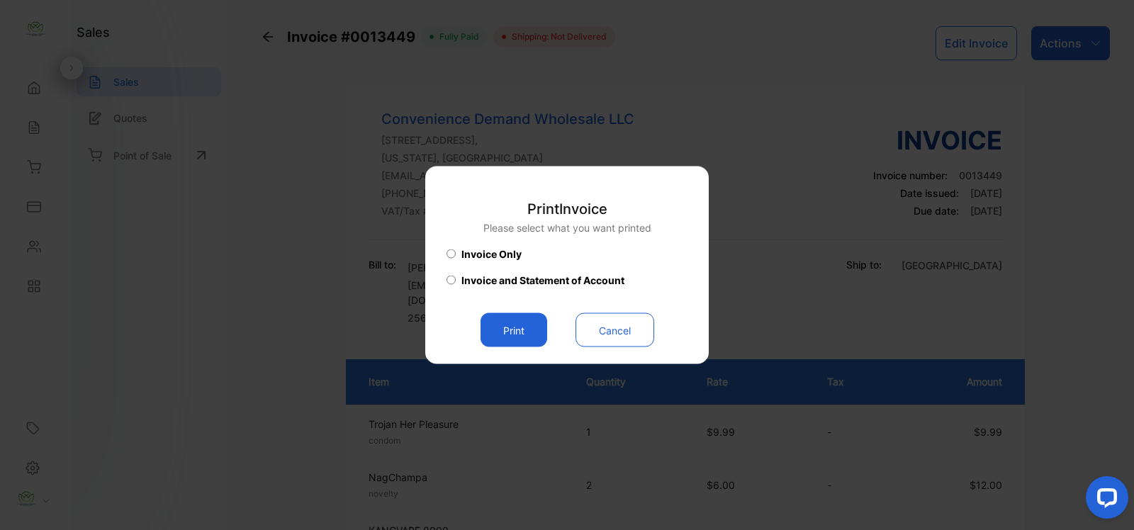
click at [526, 328] on button "Print" at bounding box center [514, 330] width 67 height 34
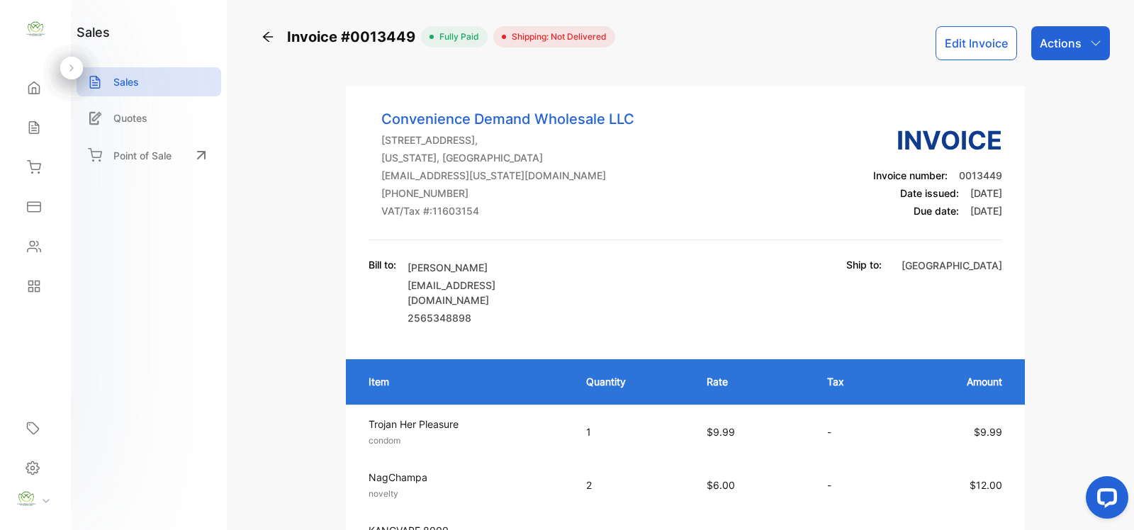
click at [160, 86] on div "Sales" at bounding box center [149, 81] width 145 height 29
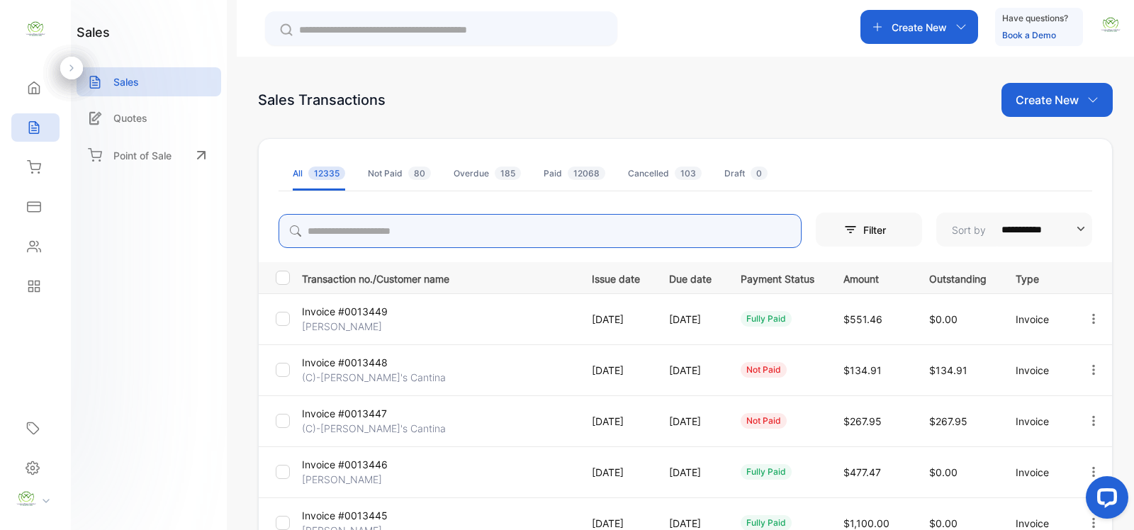
click at [352, 235] on input "search" at bounding box center [540, 231] width 523 height 34
click at [1028, 101] on p "Create New" at bounding box center [1047, 99] width 63 height 17
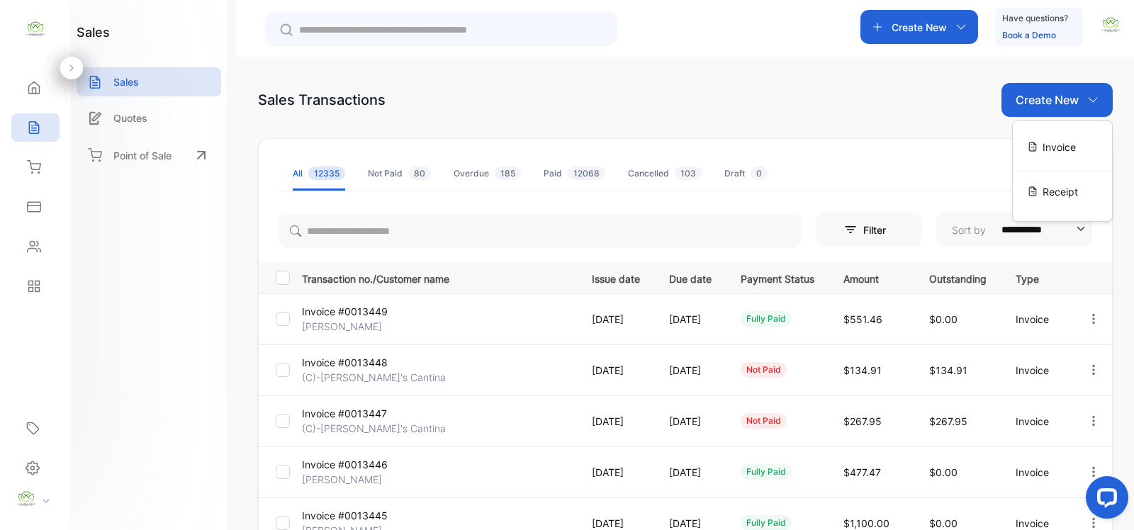
click at [1043, 146] on span "Invoice" at bounding box center [1059, 147] width 33 height 15
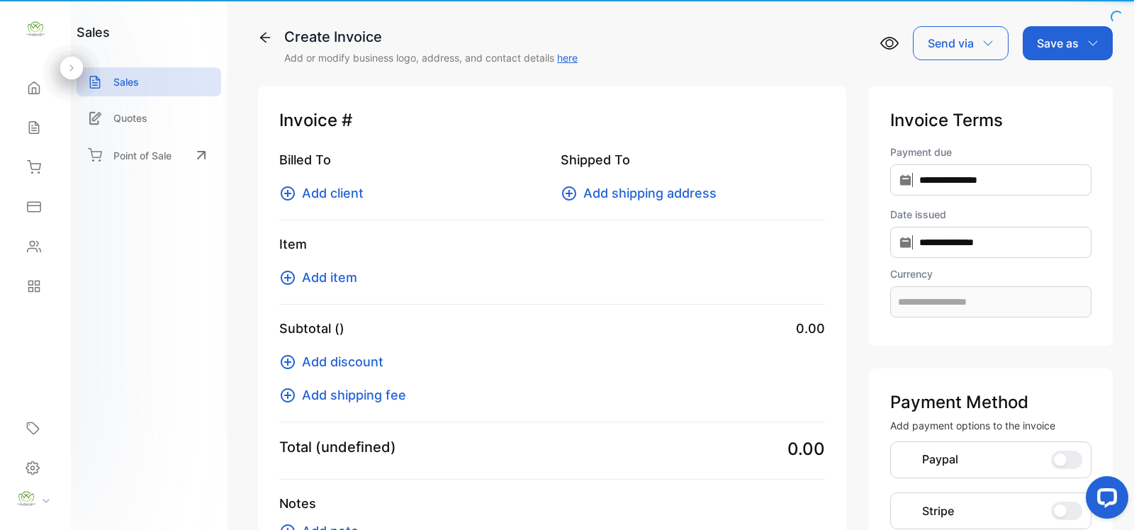
type input "**********"
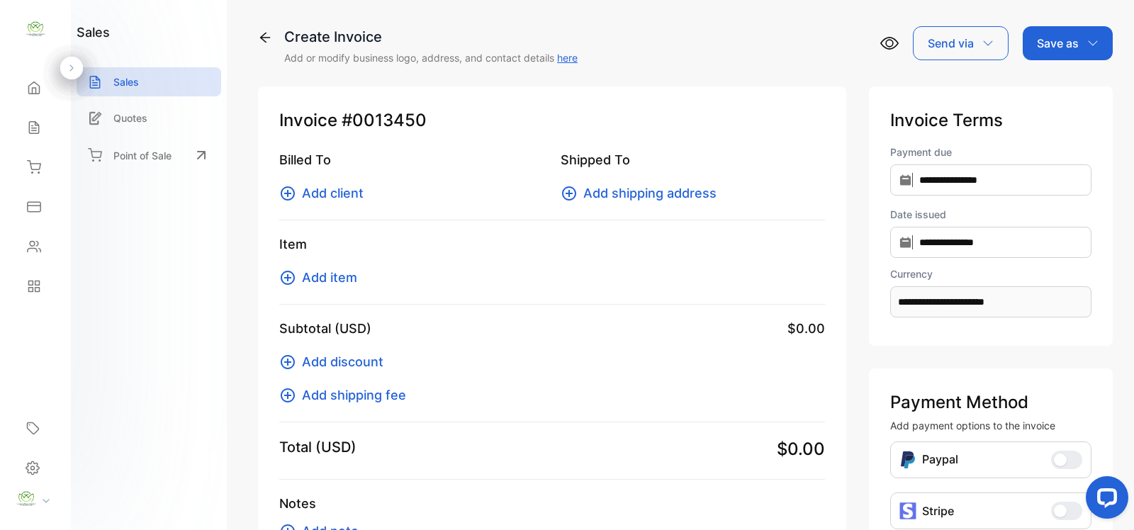
click at [330, 193] on span "Add client" at bounding box center [333, 193] width 62 height 19
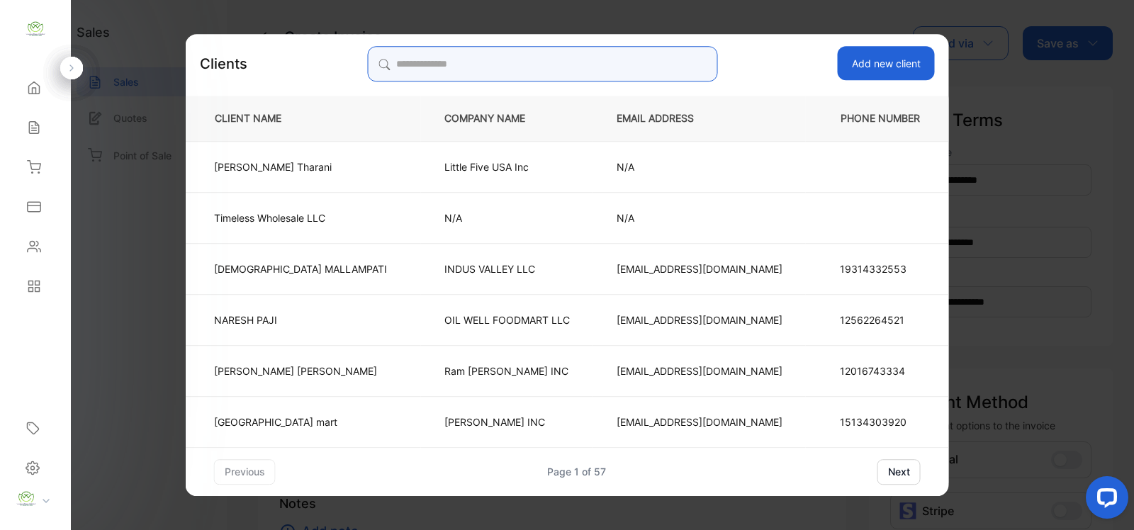
click at [420, 66] on input "search" at bounding box center [542, 63] width 350 height 35
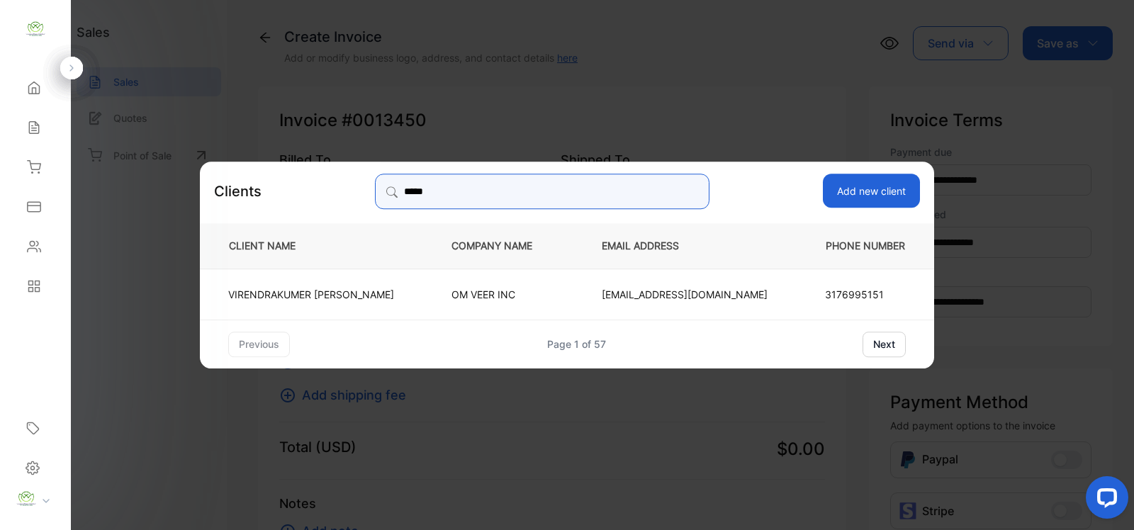
type input "*****"
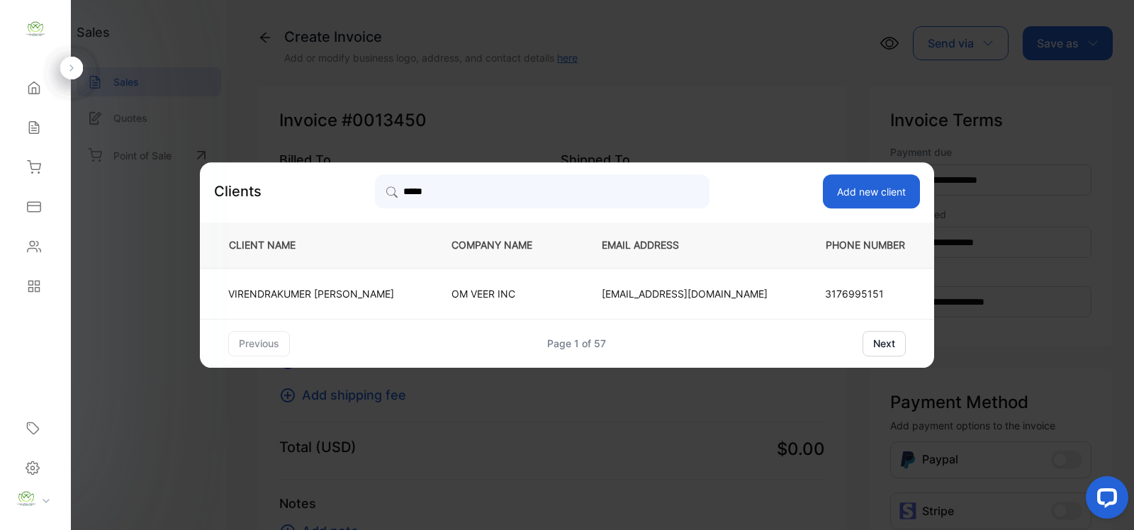
click at [391, 296] on td "[PERSON_NAME]" at bounding box center [314, 293] width 228 height 51
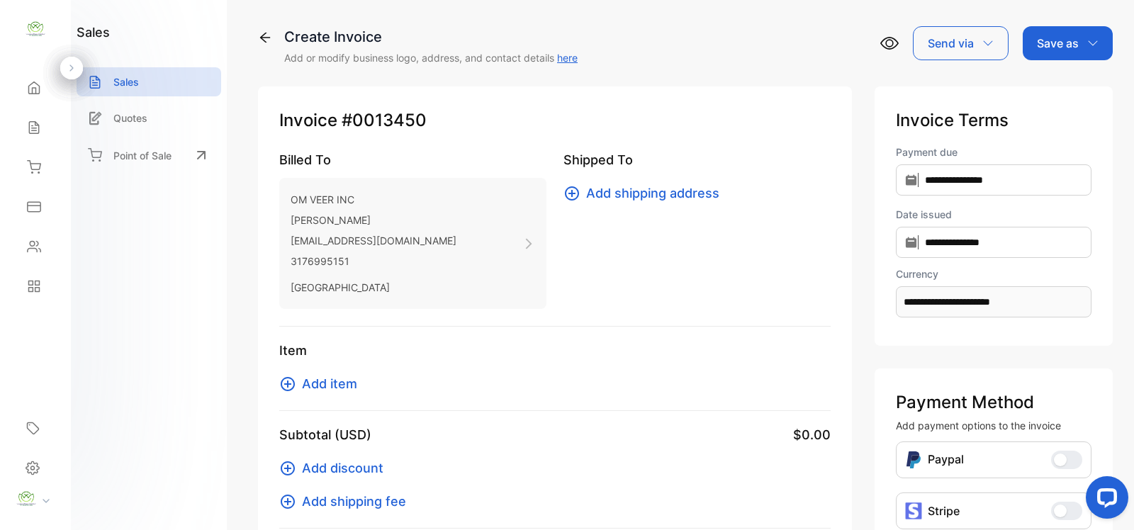
click at [332, 381] on span "Add item" at bounding box center [329, 383] width 55 height 19
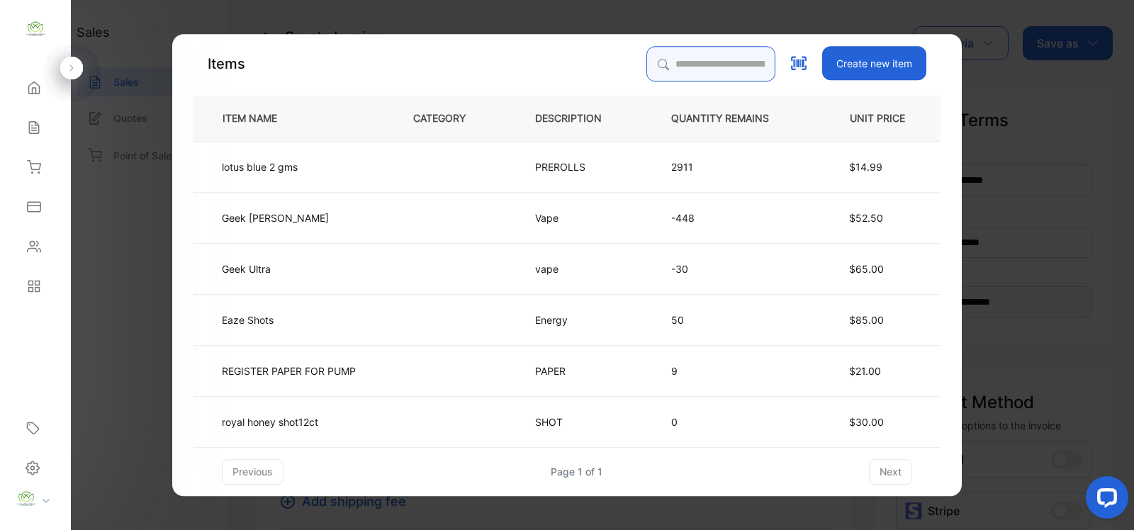
click at [656, 65] on input "search" at bounding box center [711, 63] width 129 height 35
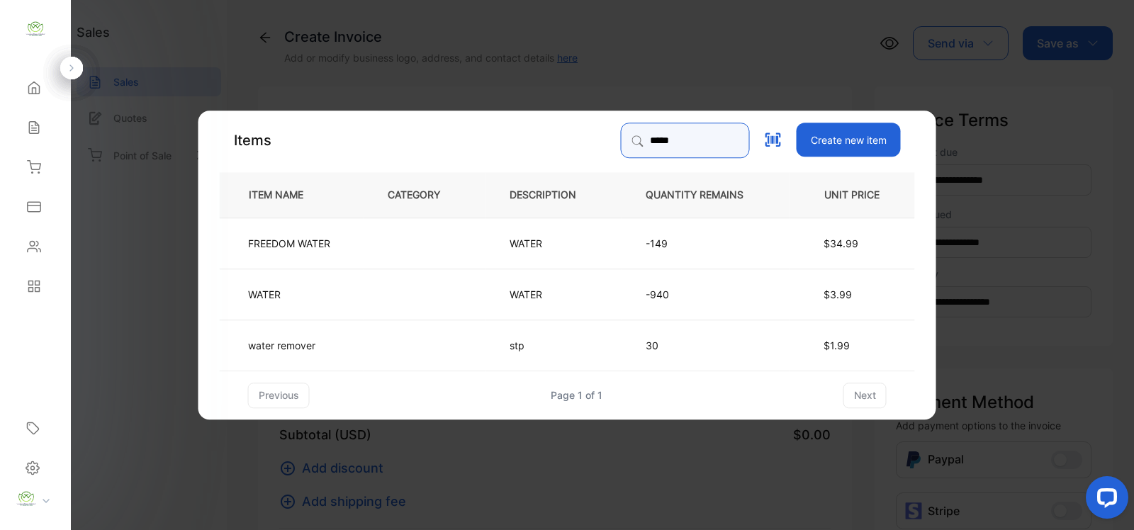
type input "*****"
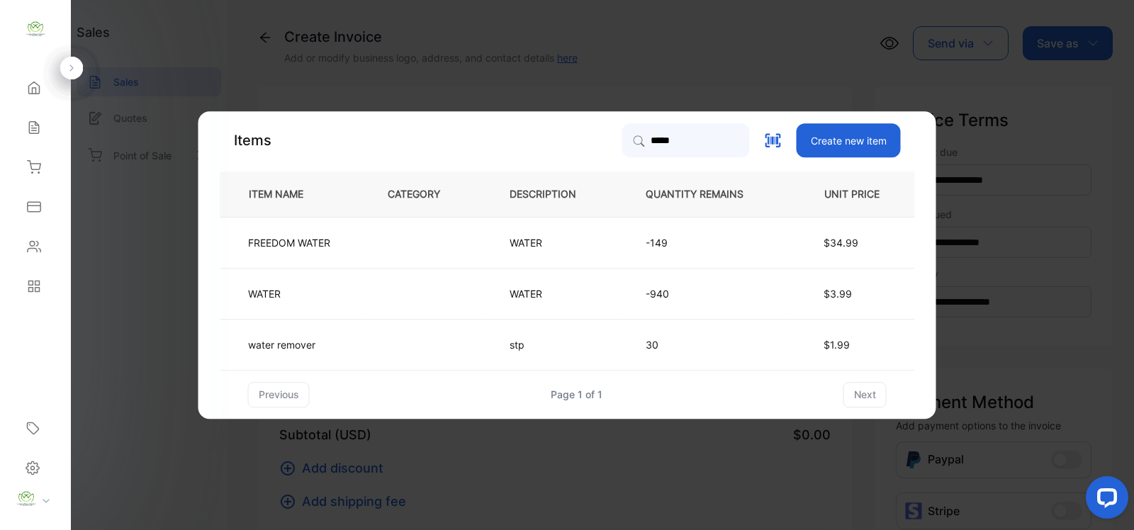
click at [528, 294] on p "WATER" at bounding box center [529, 293] width 38 height 15
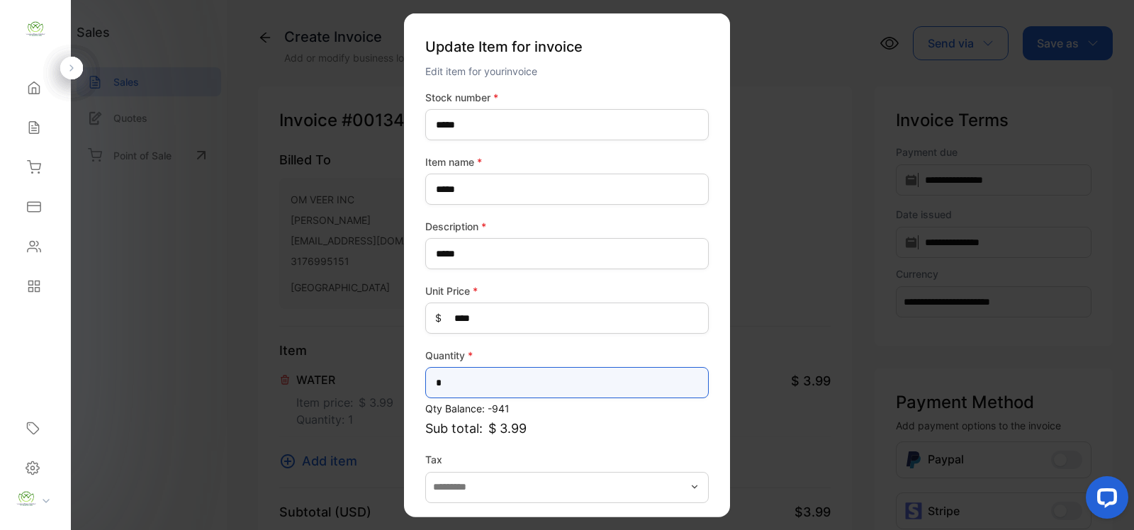
click at [455, 377] on input "*" at bounding box center [567, 382] width 284 height 31
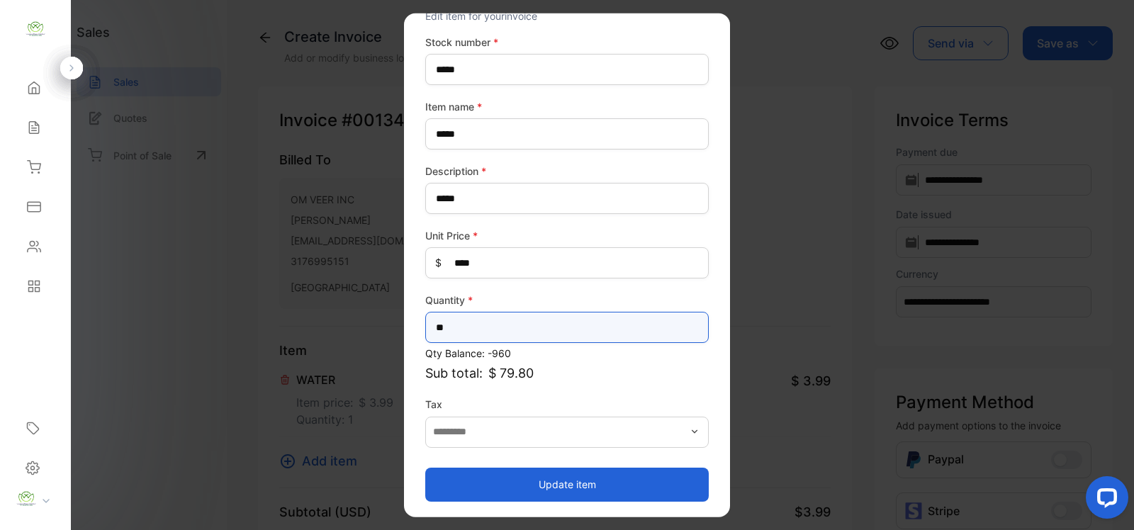
type input "**"
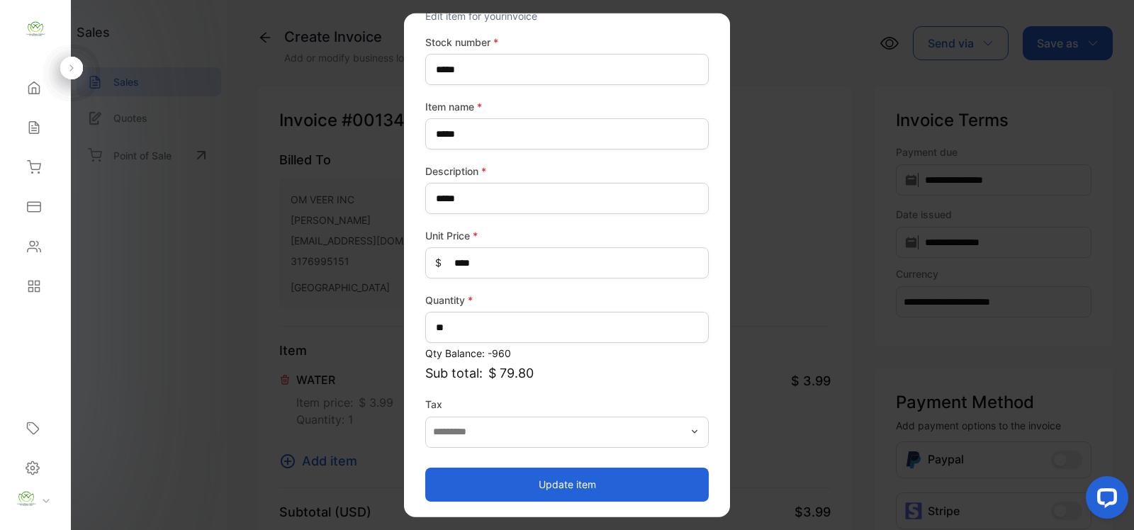
click at [603, 486] on button "Update item" at bounding box center [567, 484] width 284 height 34
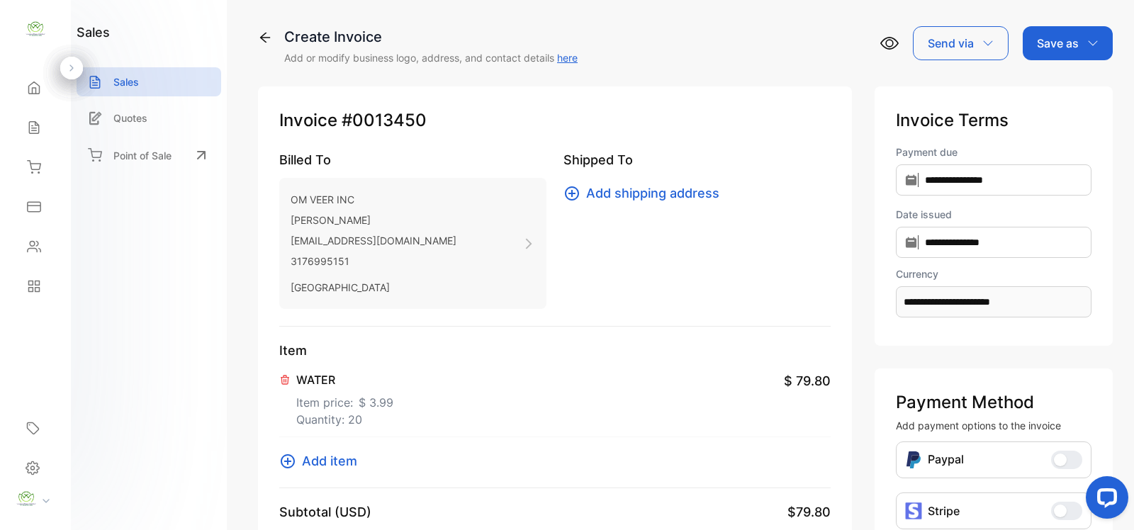
click at [342, 462] on span "Add item" at bounding box center [329, 461] width 55 height 19
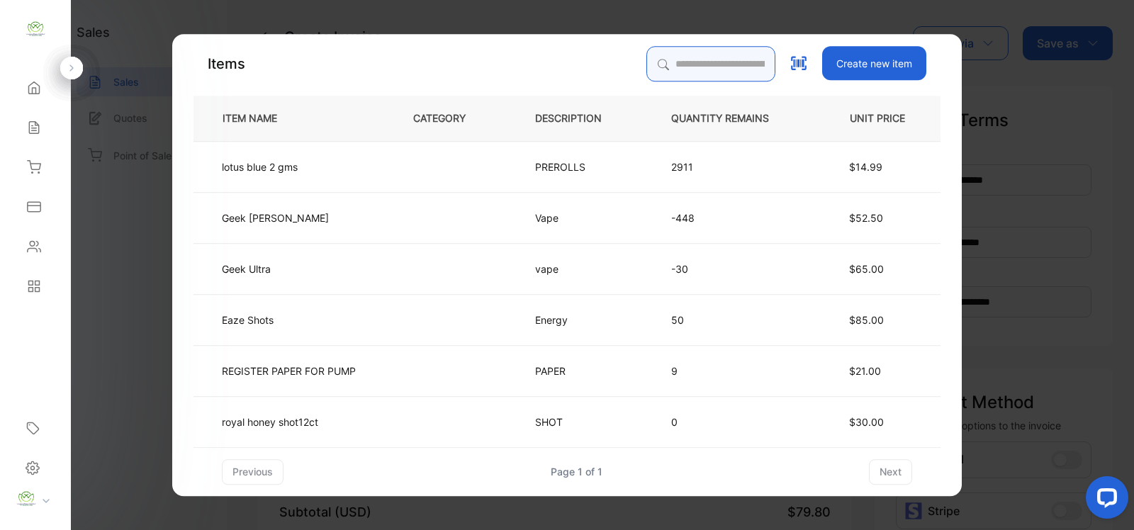
click at [664, 64] on input "search" at bounding box center [711, 63] width 129 height 35
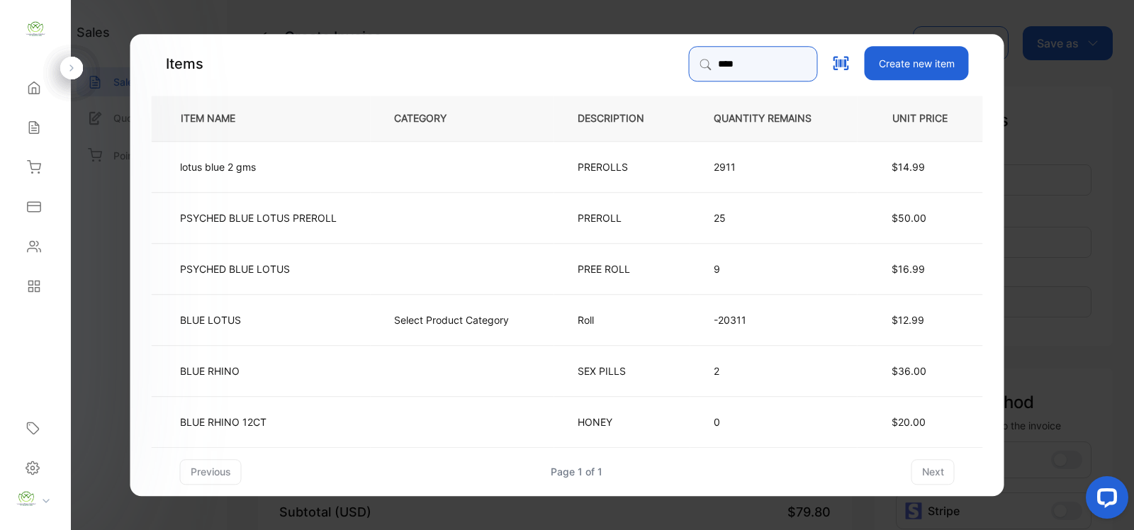
click at [708, 62] on input "****" at bounding box center [753, 63] width 129 height 35
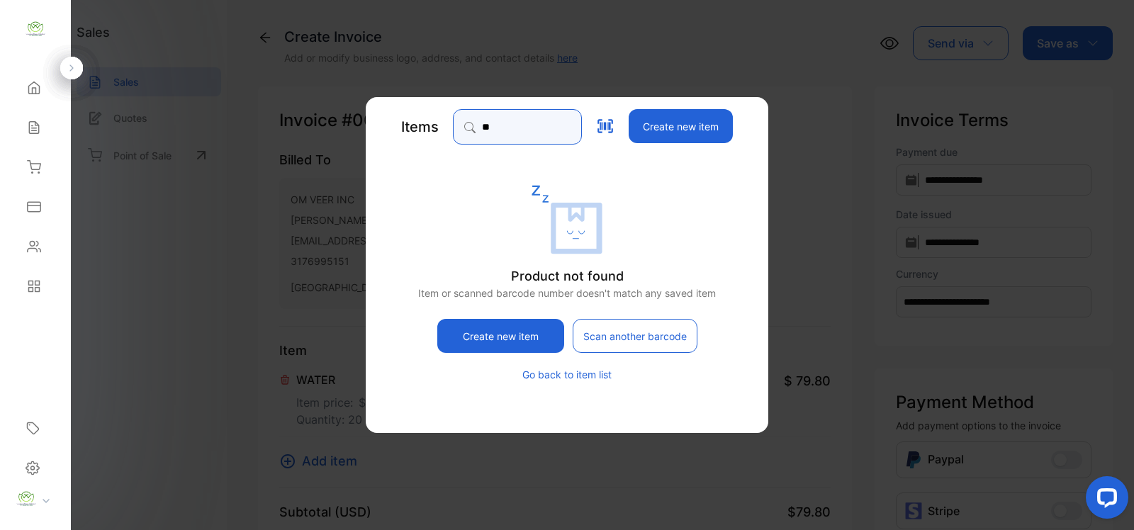
type input "*"
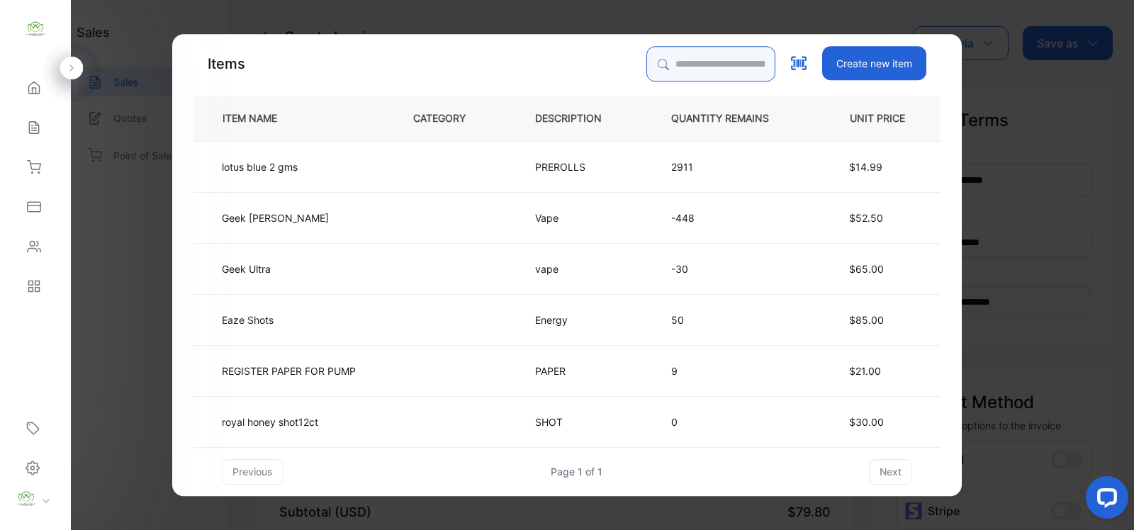
click at [653, 65] on input "search" at bounding box center [711, 63] width 129 height 35
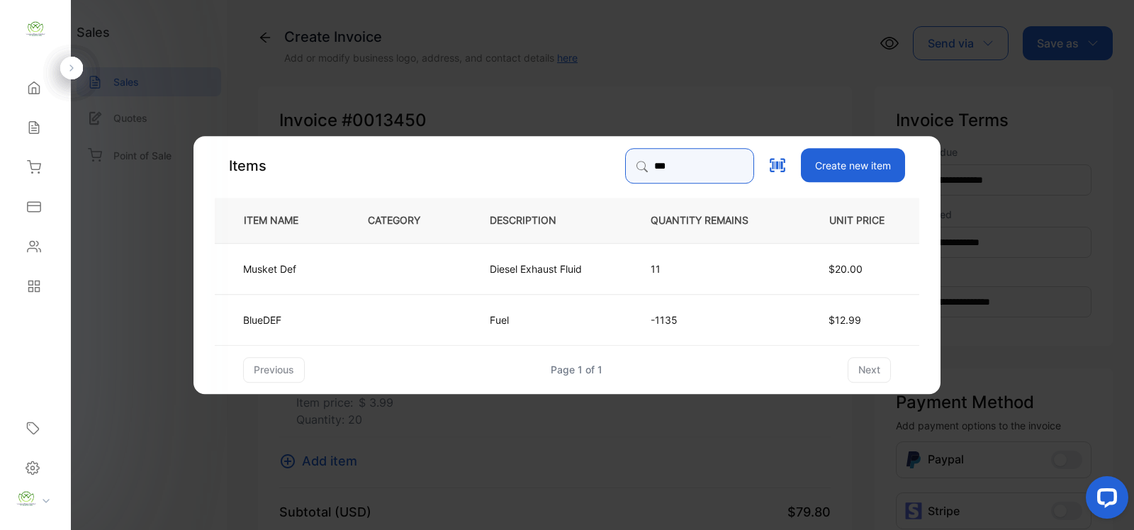
type input "***"
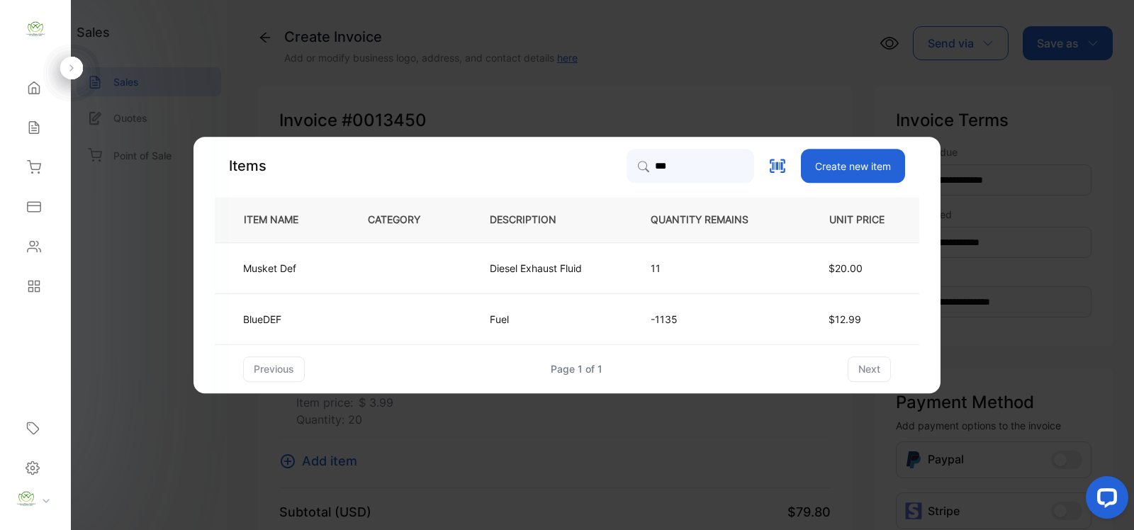
click at [583, 325] on td "Fuel" at bounding box center [547, 319] width 161 height 51
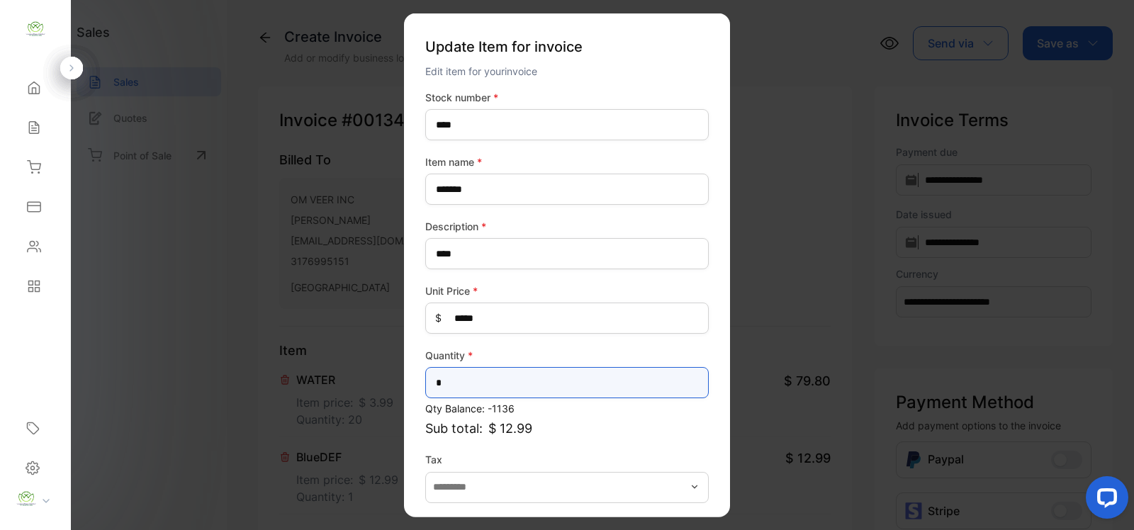
click at [459, 381] on input "*" at bounding box center [567, 382] width 284 height 31
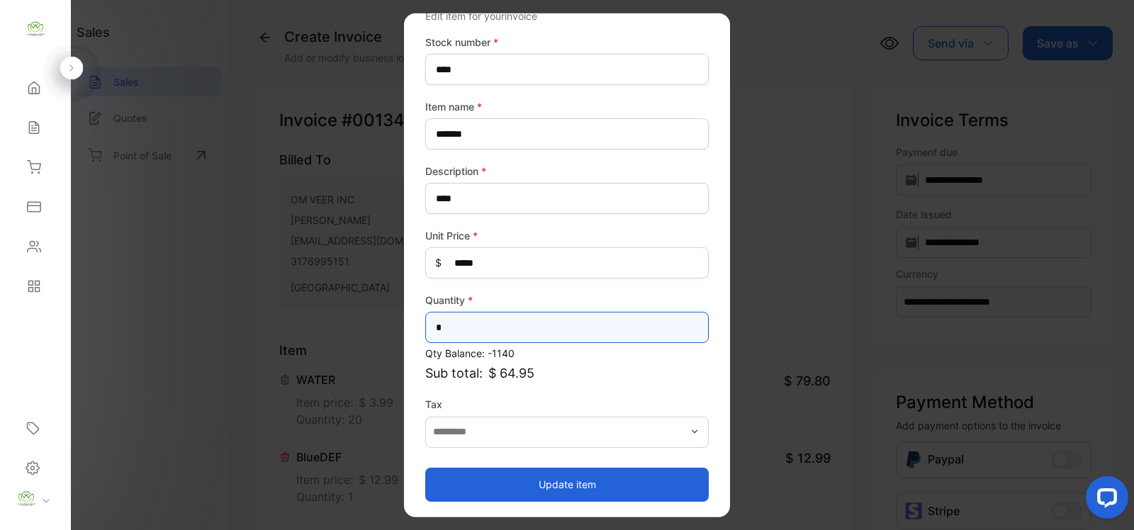
type input "*"
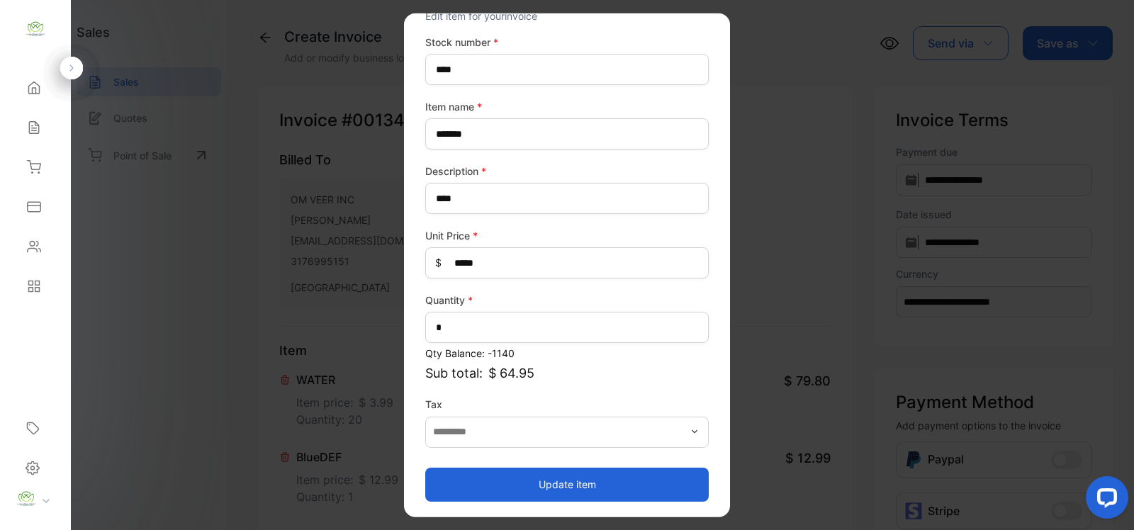
click at [564, 483] on button "Update item" at bounding box center [567, 484] width 284 height 34
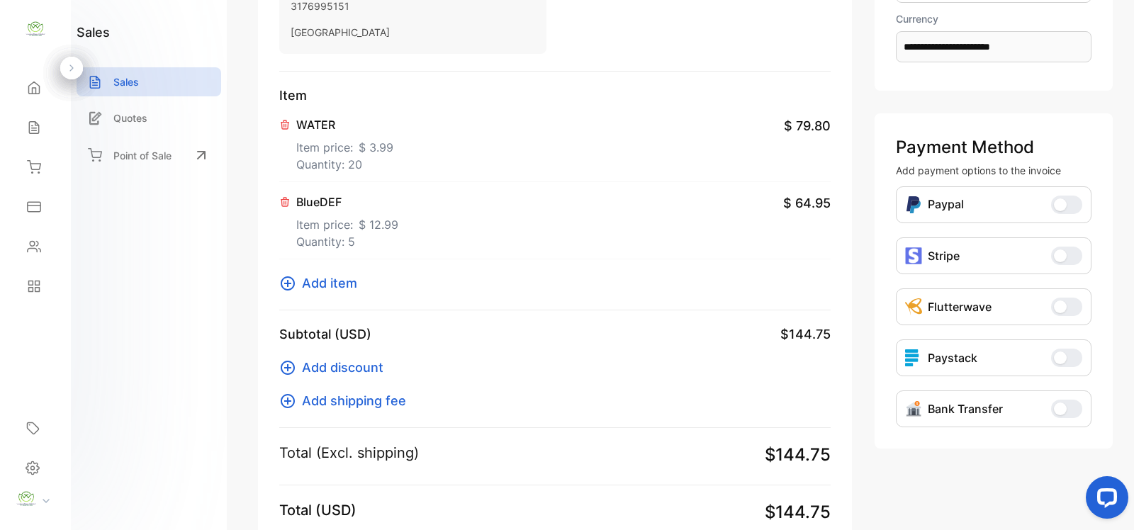
scroll to position [413, 0]
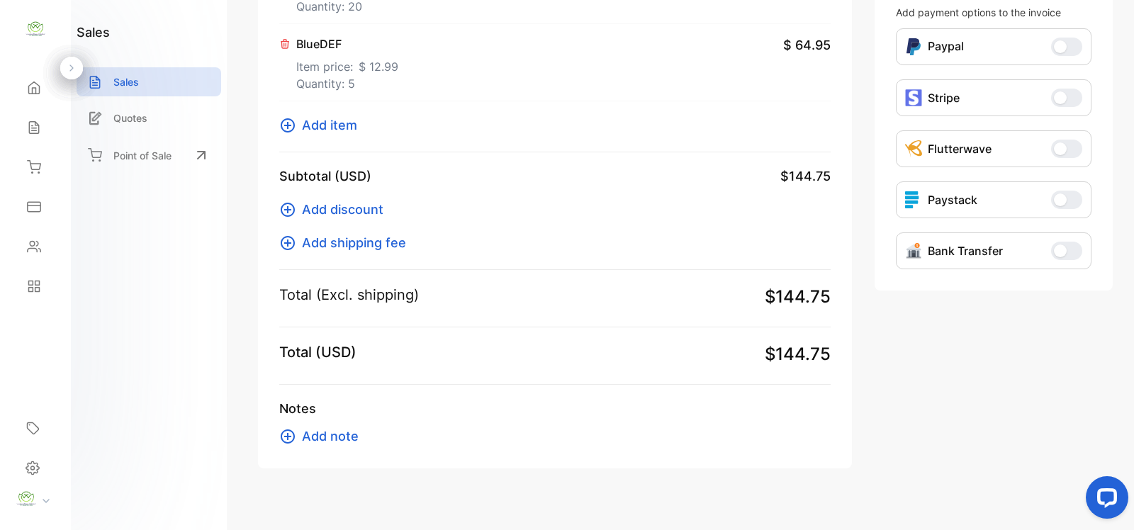
click at [334, 123] on span "Add item" at bounding box center [329, 125] width 55 height 19
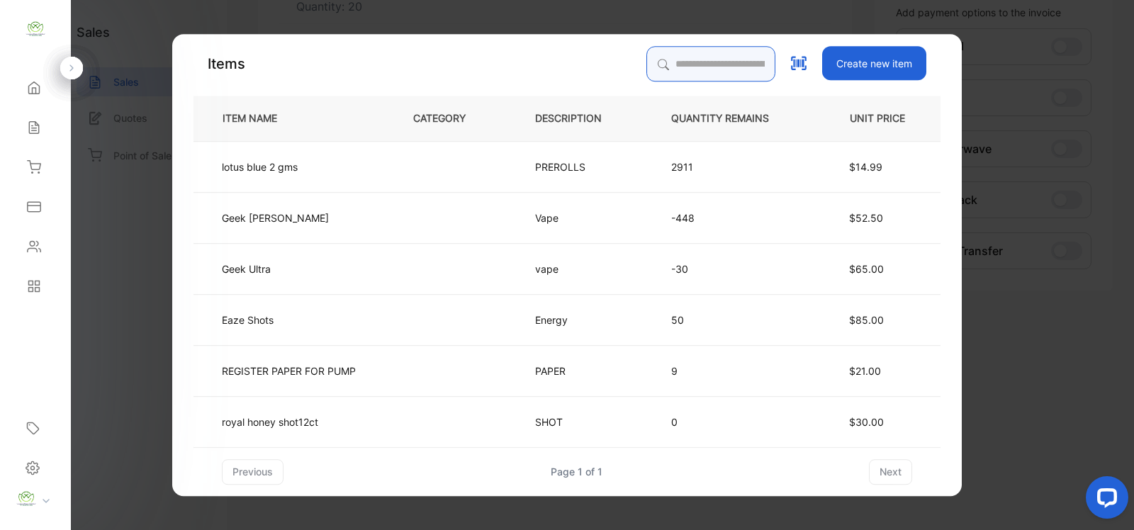
click at [664, 62] on input "search" at bounding box center [711, 63] width 129 height 35
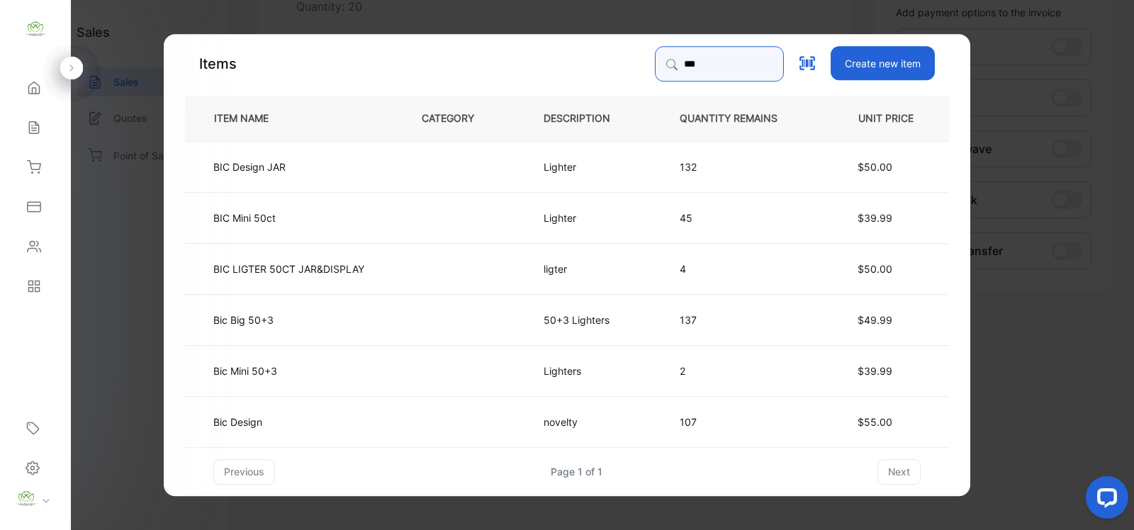
type input "***"
click at [364, 325] on td "Bic Big 50+3" at bounding box center [291, 319] width 213 height 51
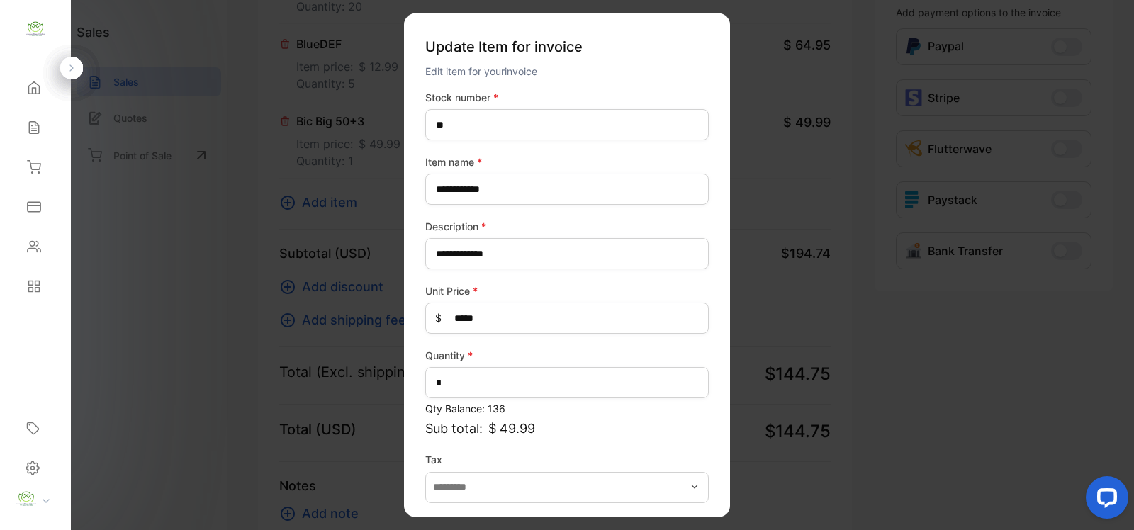
scroll to position [55, 0]
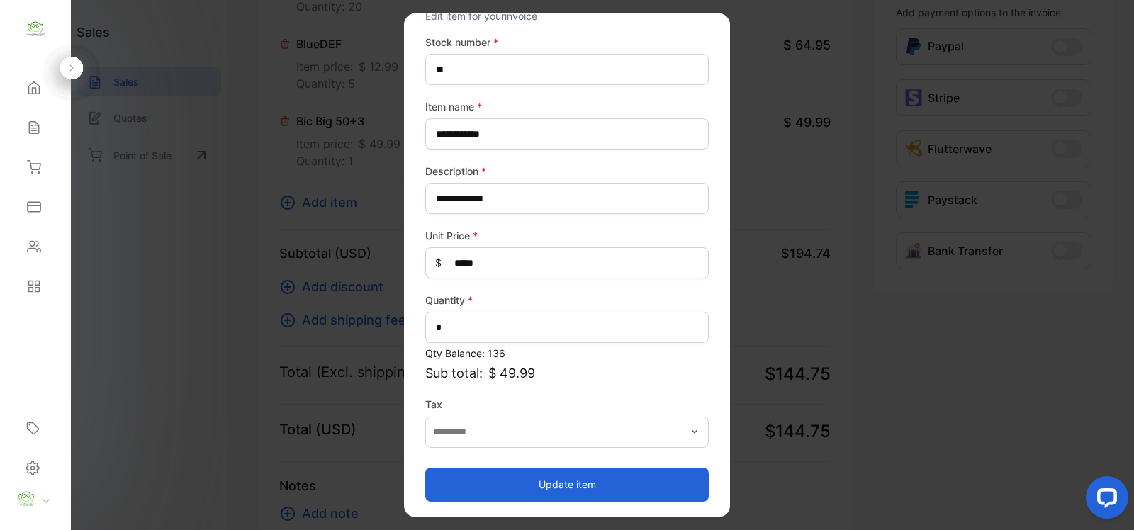
click at [574, 479] on button "Update item" at bounding box center [567, 484] width 284 height 34
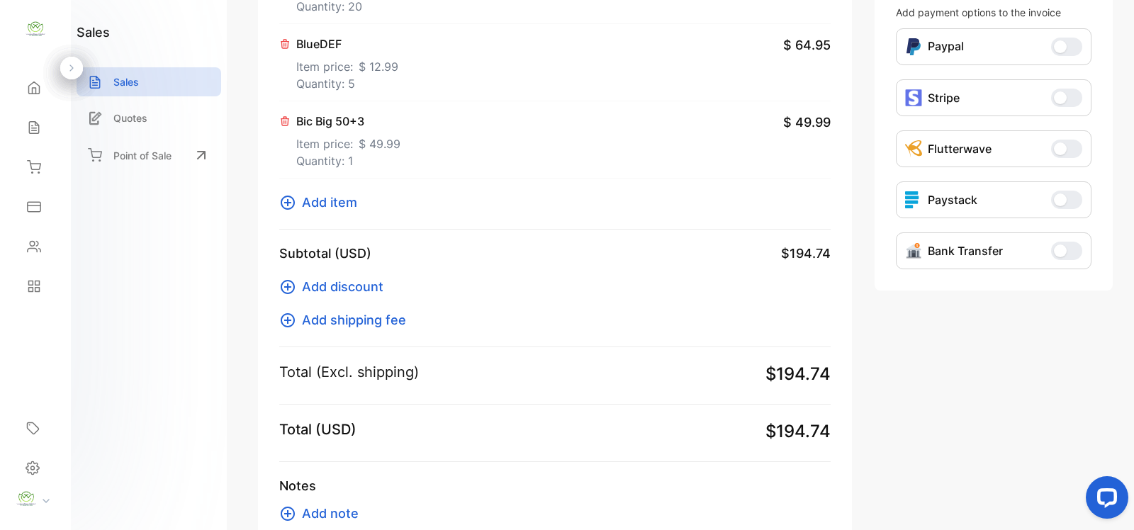
click at [321, 203] on span "Add item" at bounding box center [329, 202] width 55 height 19
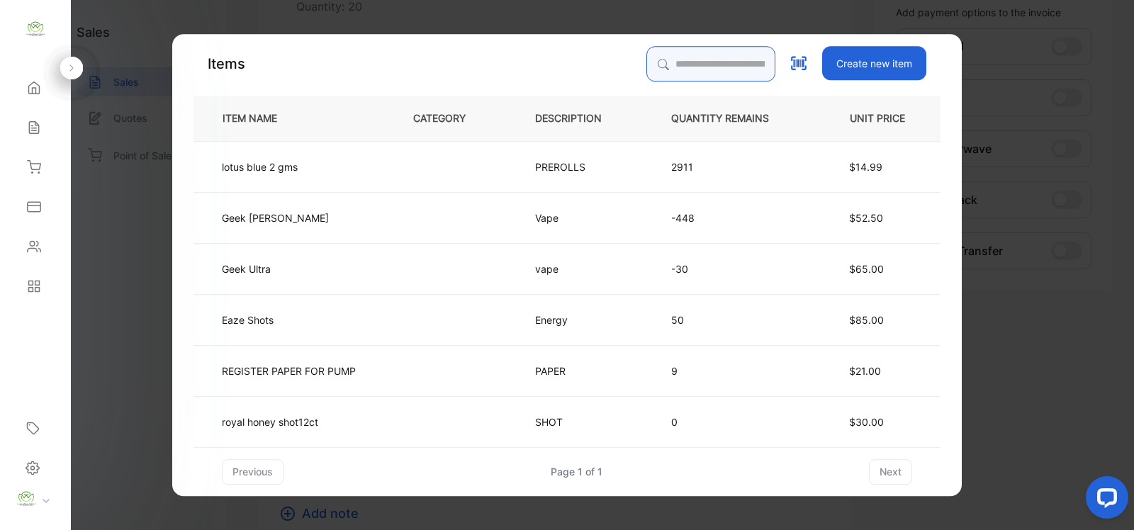
click at [661, 67] on input "search" at bounding box center [711, 63] width 129 height 35
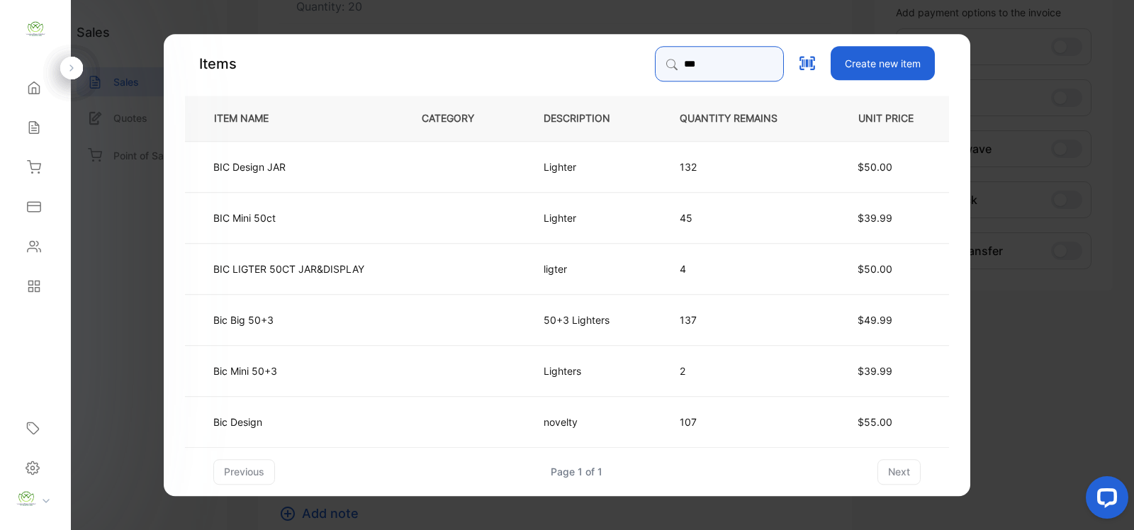
type input "***"
click at [342, 371] on td "Bic Mini 50+3" at bounding box center [291, 370] width 213 height 51
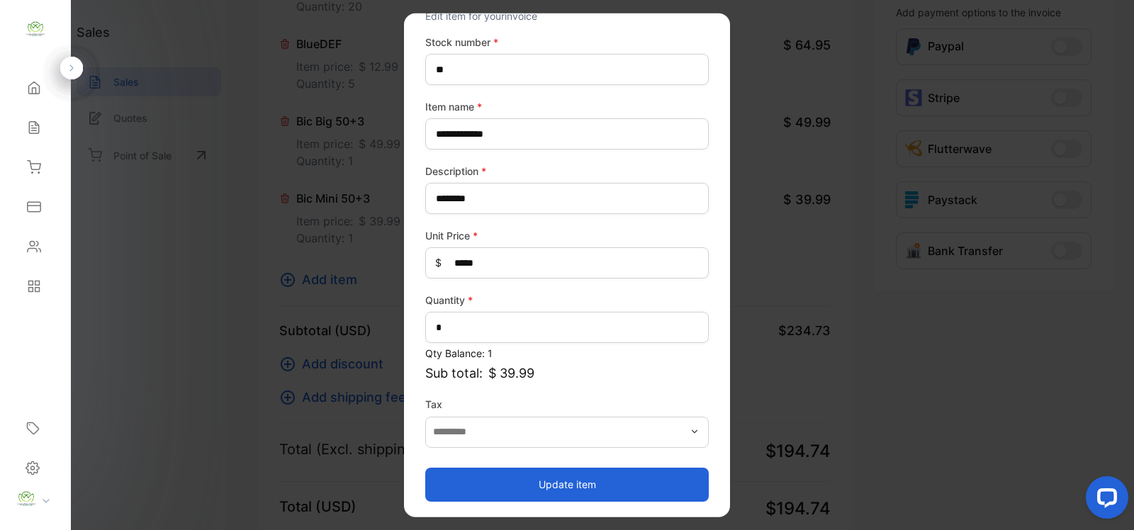
click at [569, 481] on button "Update item" at bounding box center [567, 484] width 284 height 34
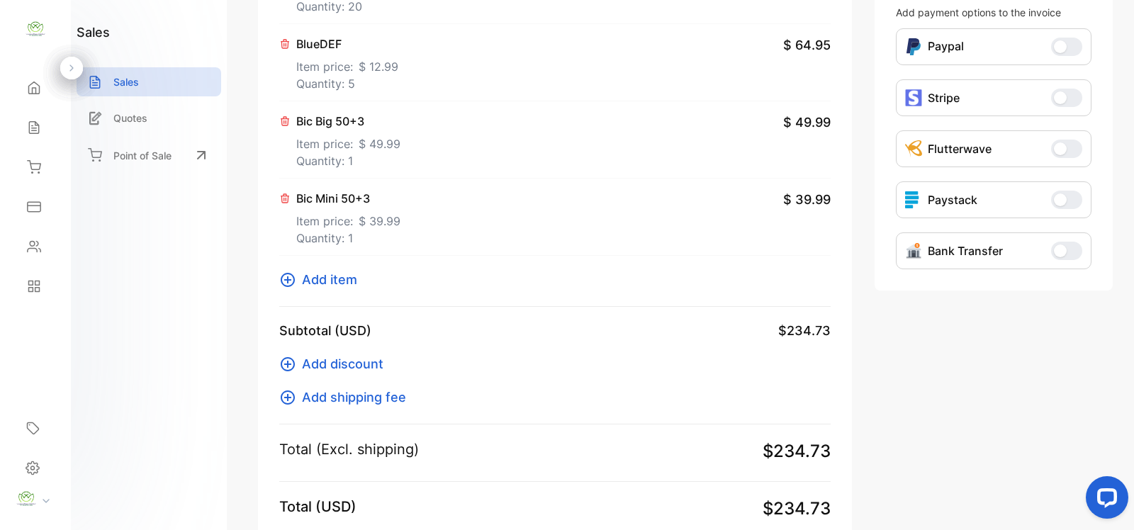
click at [323, 281] on span "Add item" at bounding box center [329, 279] width 55 height 19
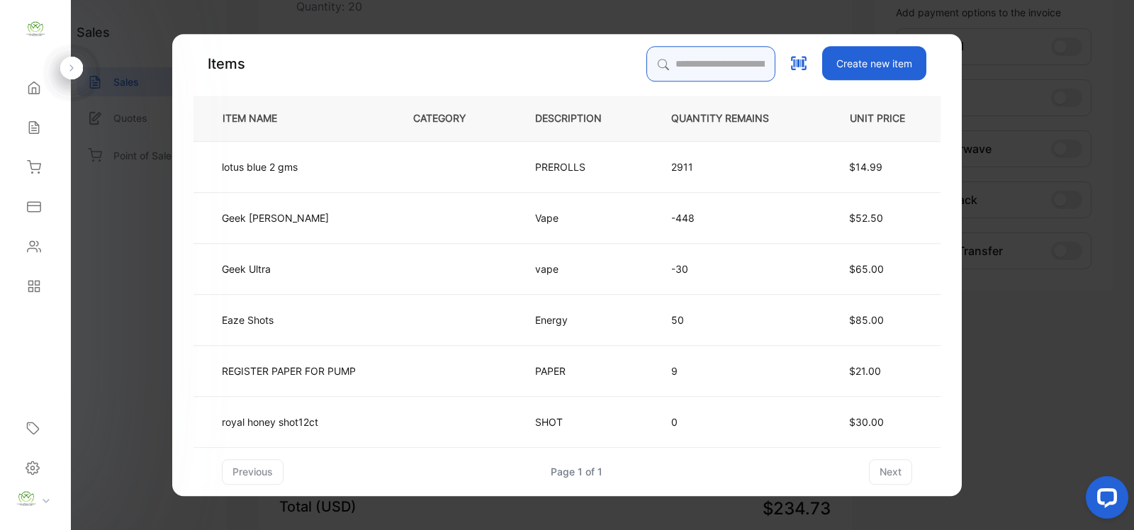
click at [658, 64] on input "search" at bounding box center [711, 63] width 129 height 35
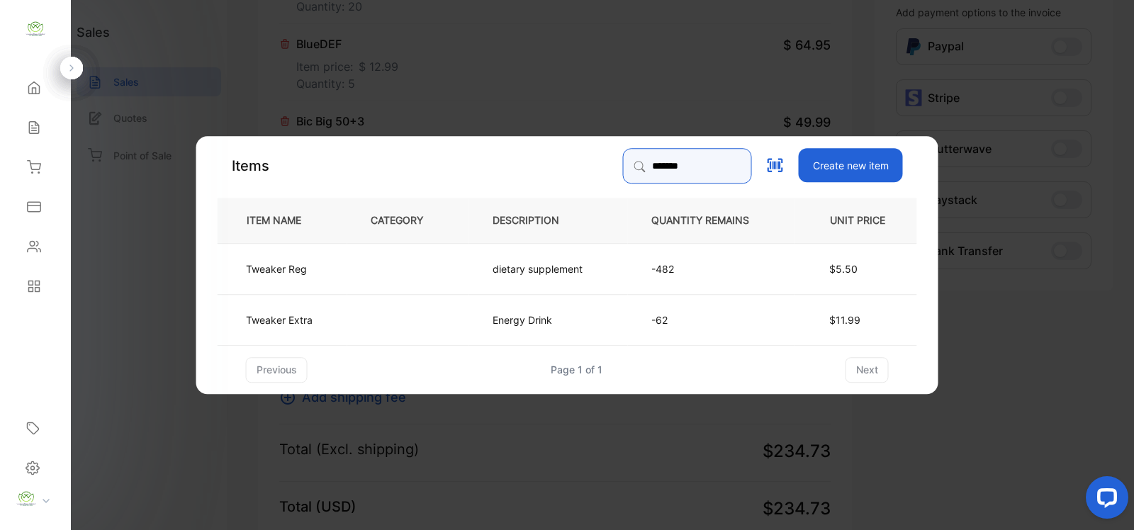
type input "*******"
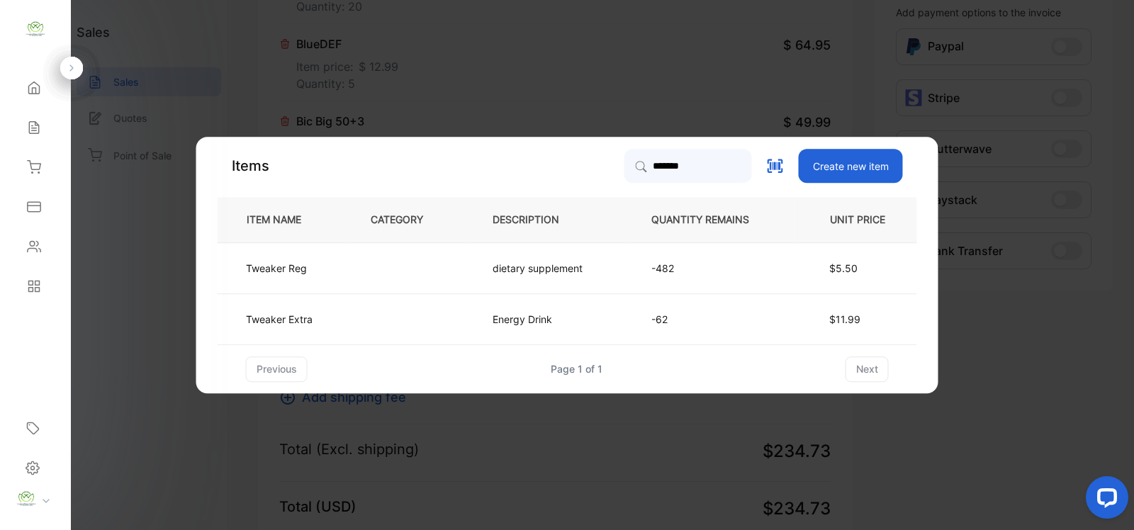
click at [471, 268] on td "dietary supplement" at bounding box center [548, 267] width 159 height 51
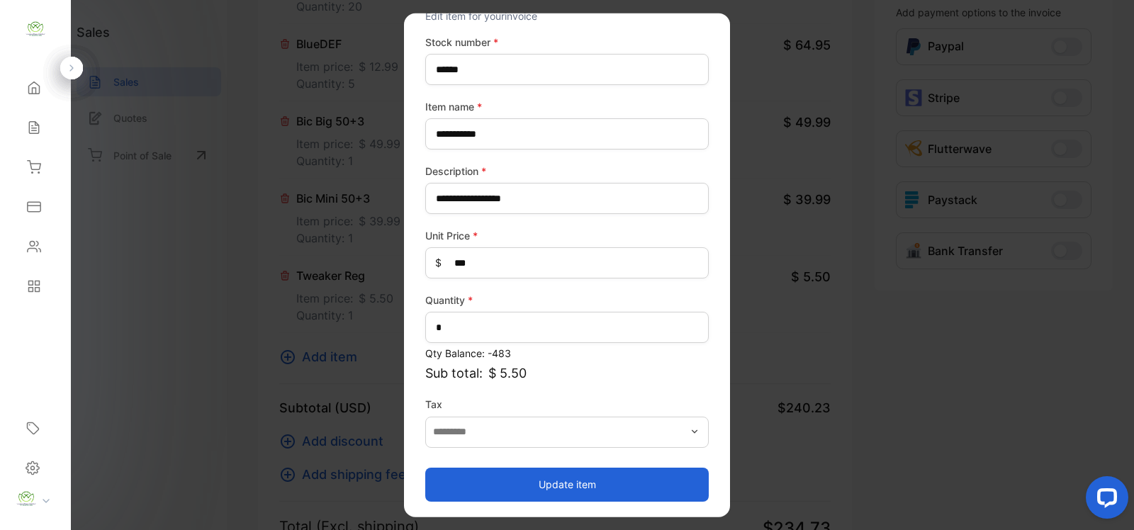
click at [554, 481] on button "Update item" at bounding box center [567, 484] width 284 height 34
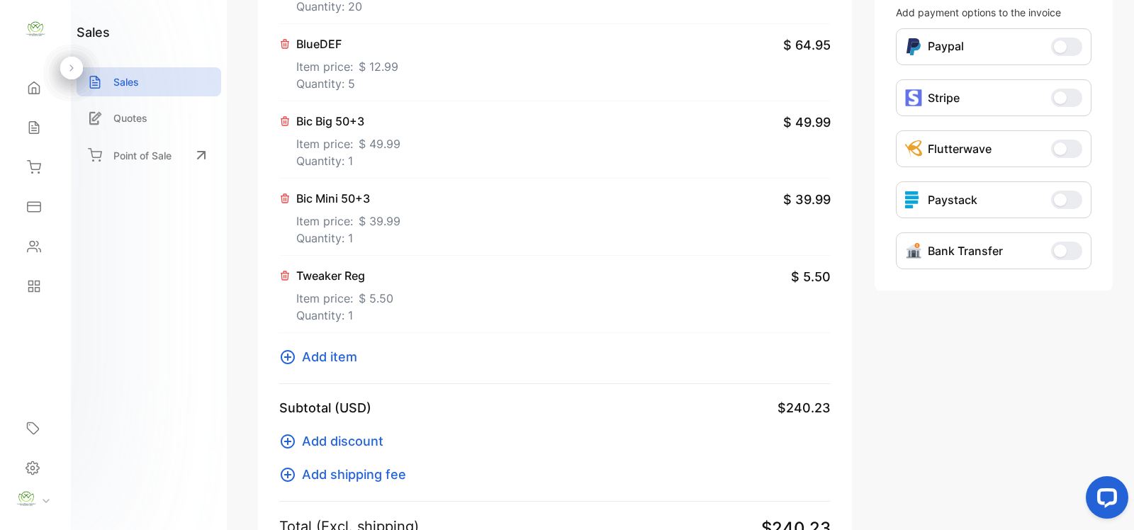
click at [330, 354] on span "Add item" at bounding box center [329, 356] width 55 height 19
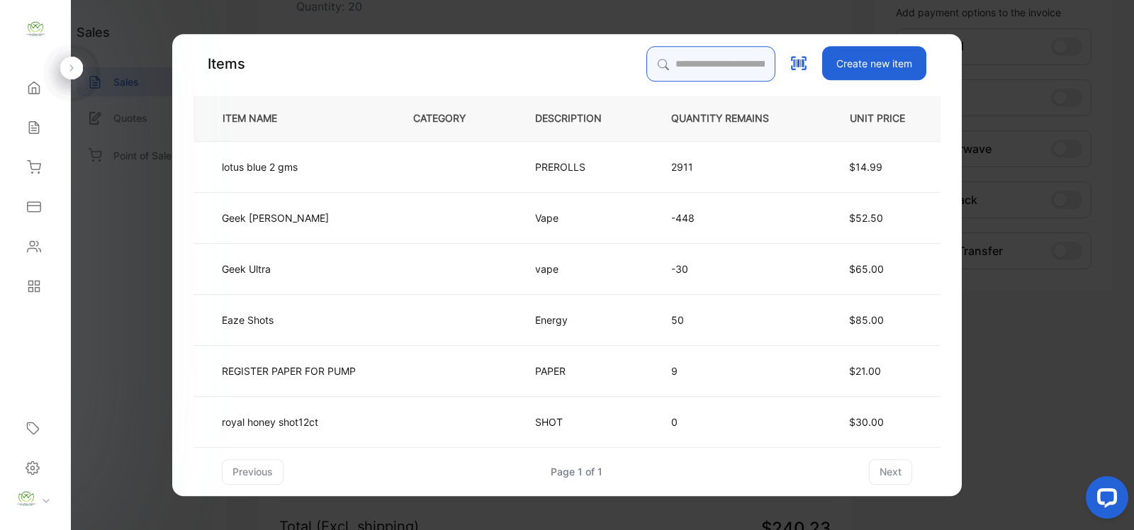
click at [654, 65] on input "search" at bounding box center [711, 63] width 129 height 35
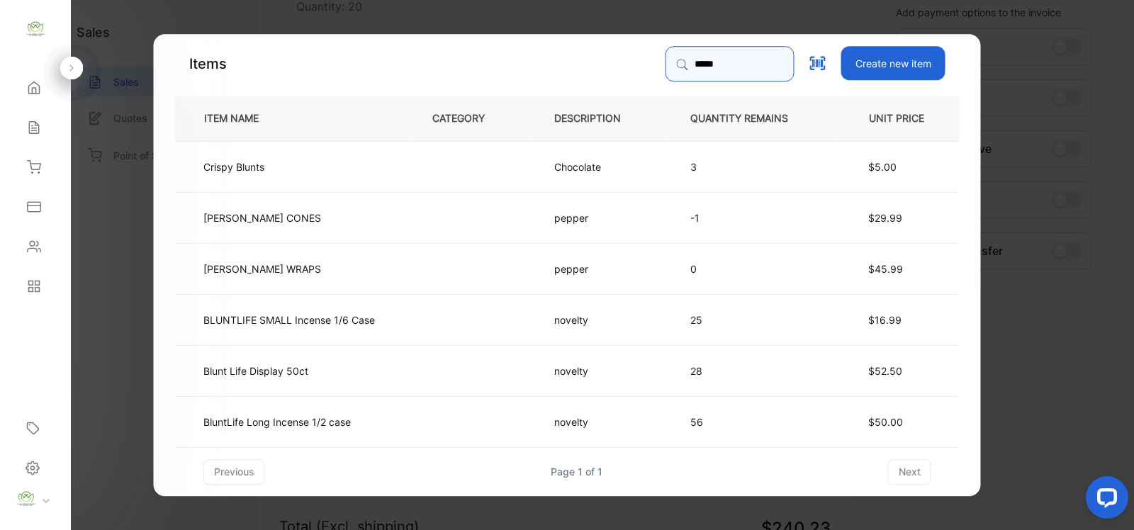
type input "*****"
click at [431, 370] on td at bounding box center [470, 370] width 122 height 51
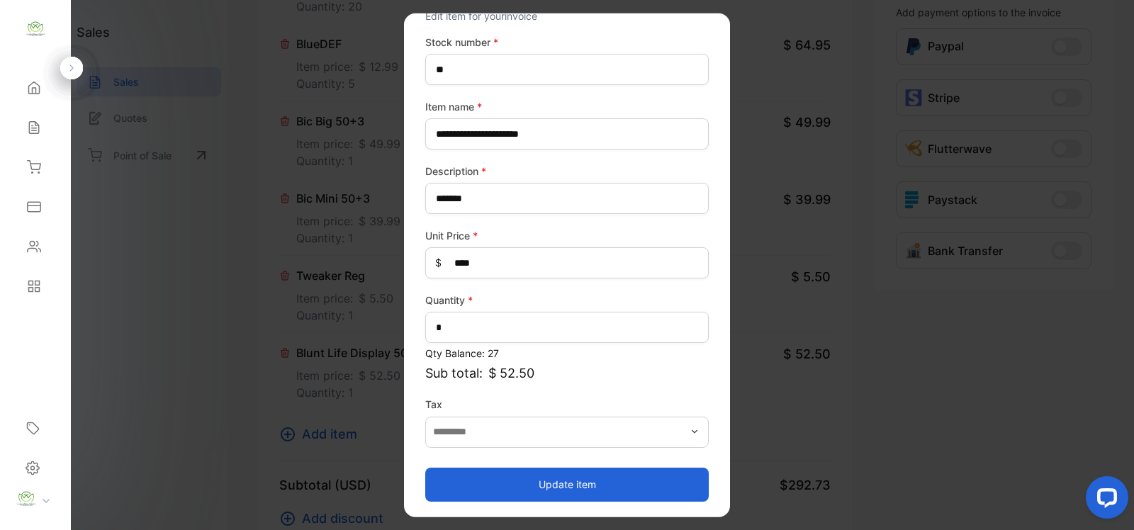
click at [551, 484] on button "Update item" at bounding box center [567, 484] width 284 height 34
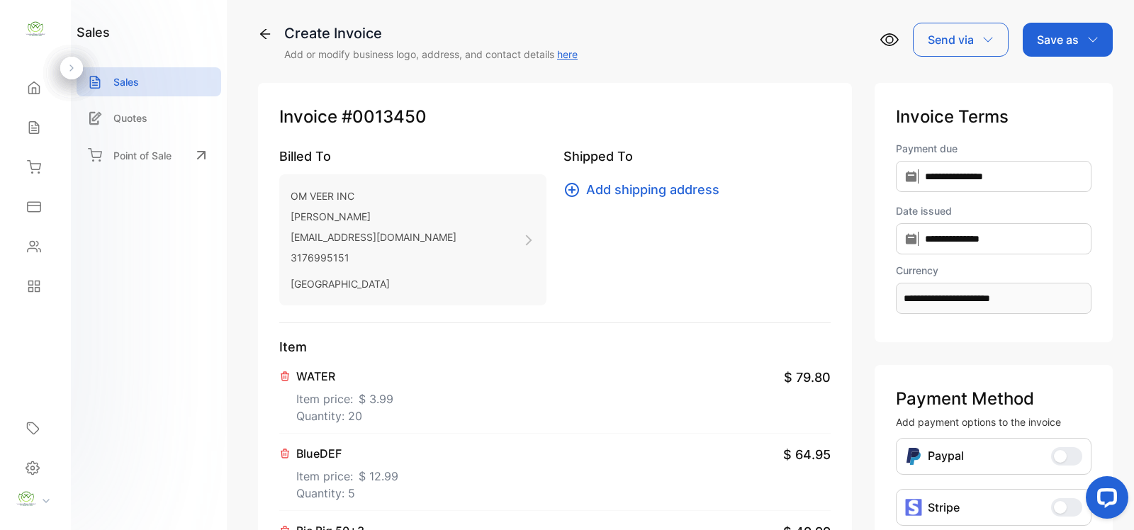
scroll to position [0, 0]
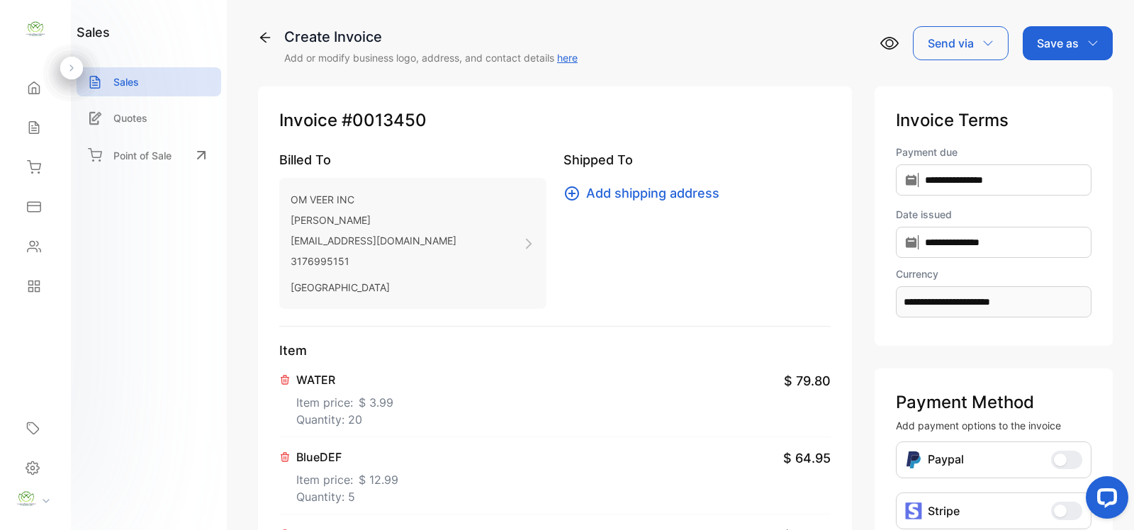
click at [1049, 40] on p "Save as" at bounding box center [1058, 43] width 42 height 17
click at [1050, 93] on div "Invoice" at bounding box center [1065, 90] width 82 height 28
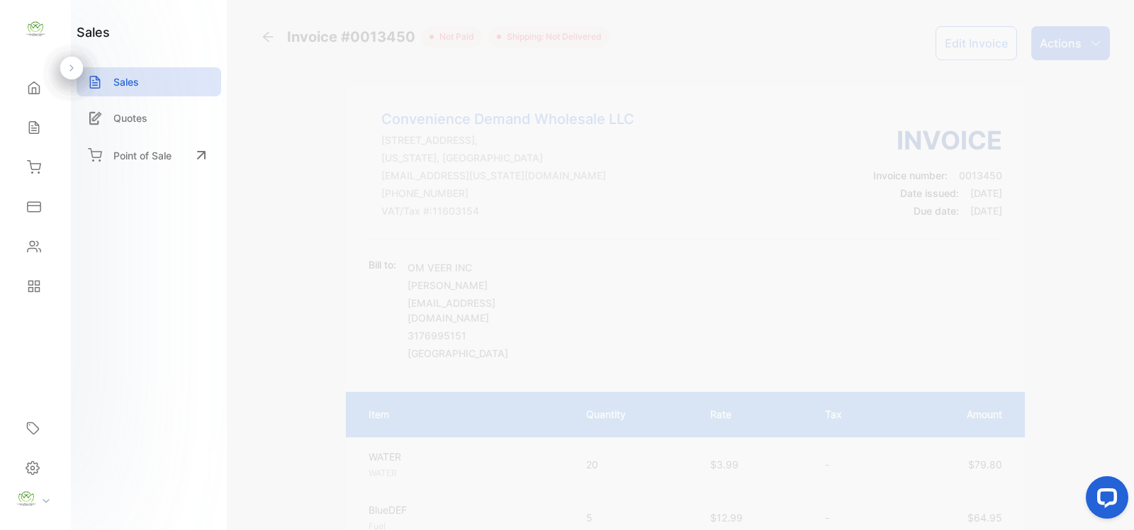
click at [1060, 43] on p "Actions" at bounding box center [1061, 43] width 42 height 17
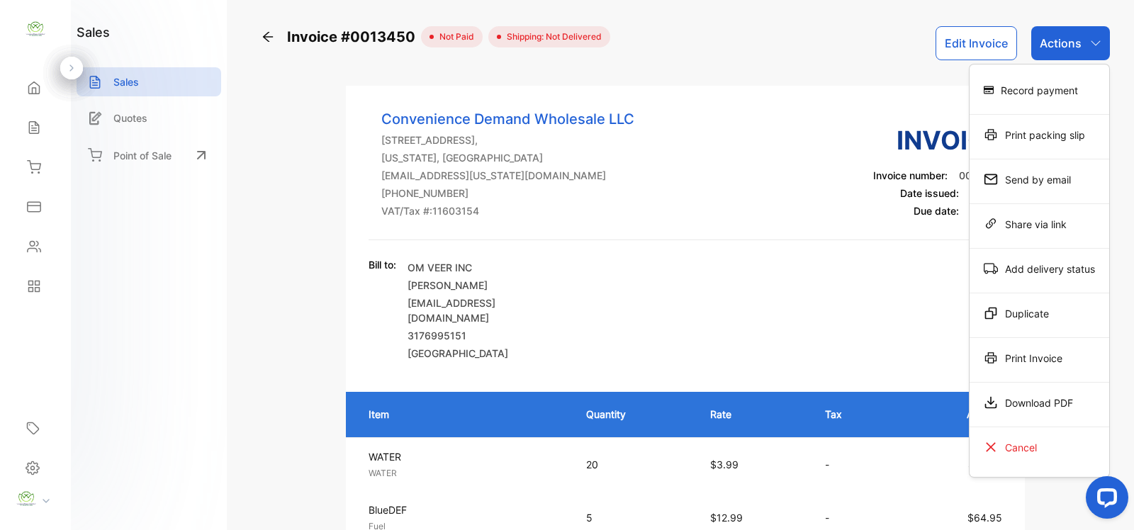
click at [1035, 362] on div "Print Invoice" at bounding box center [1040, 358] width 140 height 28
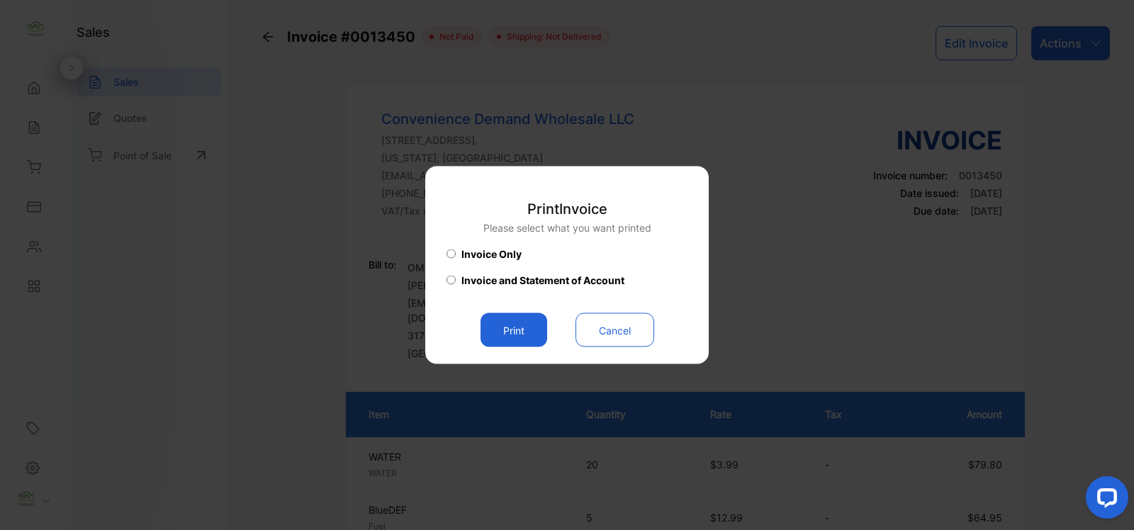
click at [508, 333] on button "Print" at bounding box center [514, 330] width 67 height 34
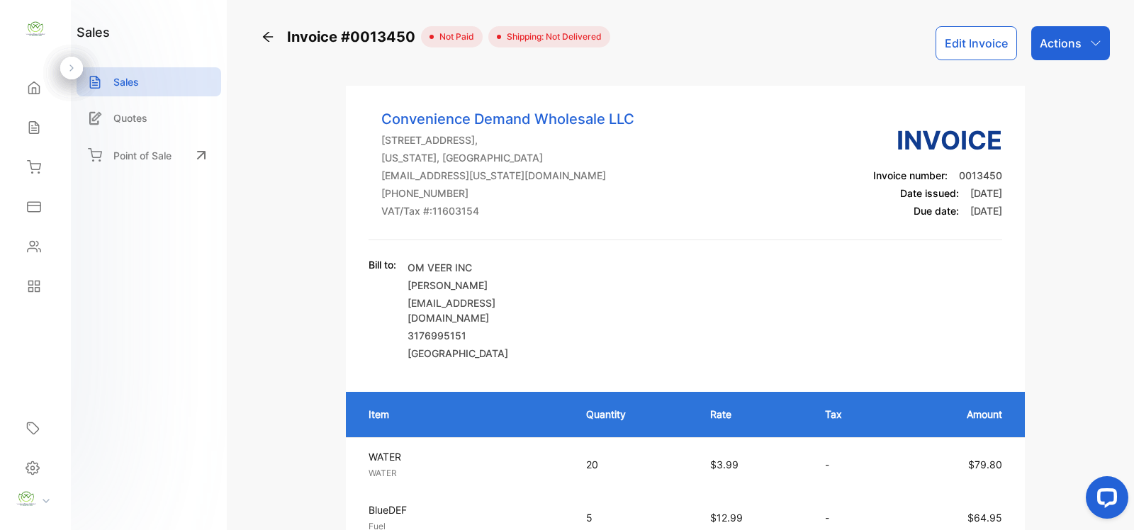
click at [972, 50] on button "Edit Invoice" at bounding box center [977, 43] width 82 height 34
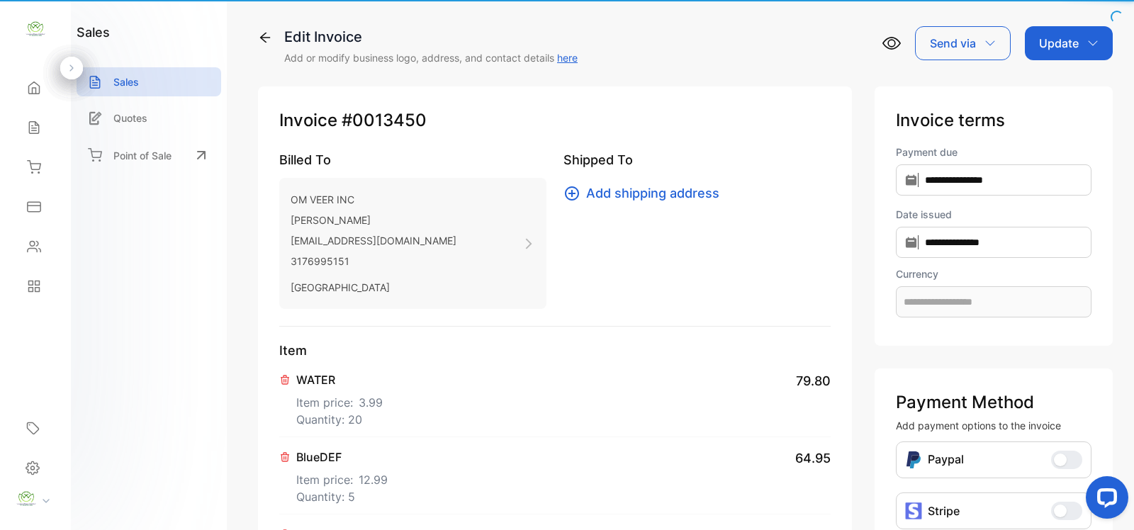
type input "**********"
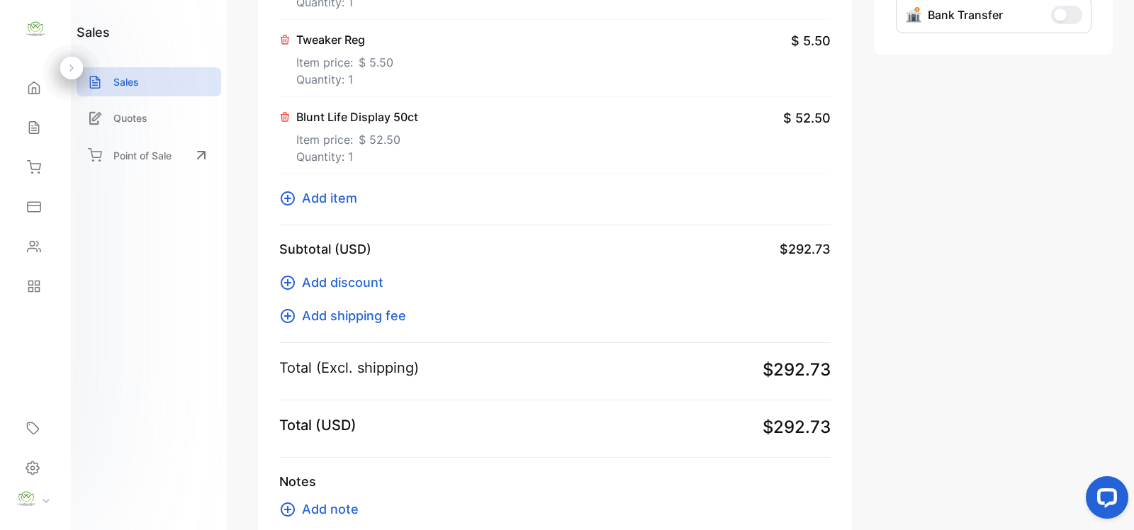
scroll to position [741, 0]
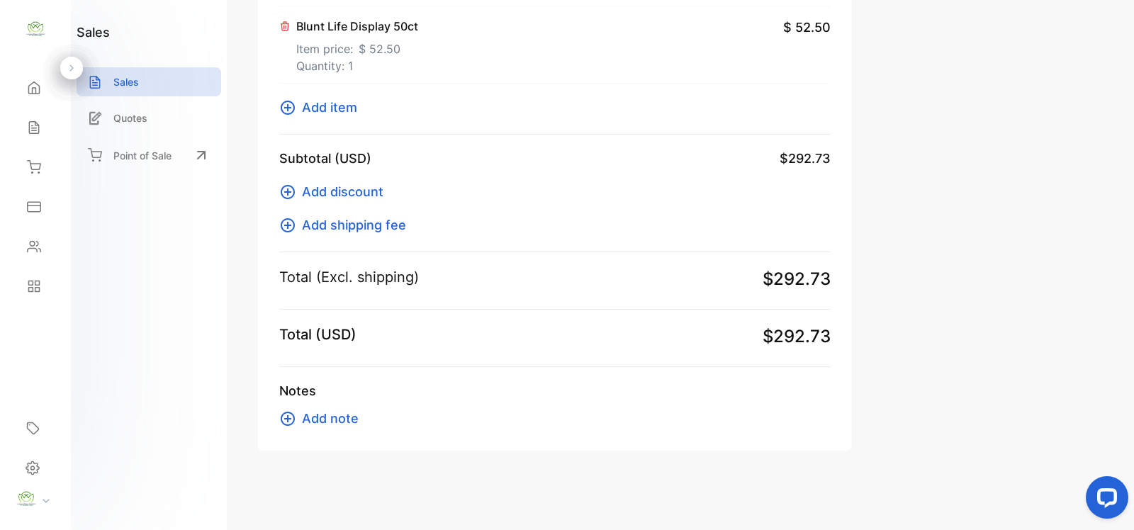
click at [326, 105] on span "Add item" at bounding box center [329, 107] width 55 height 19
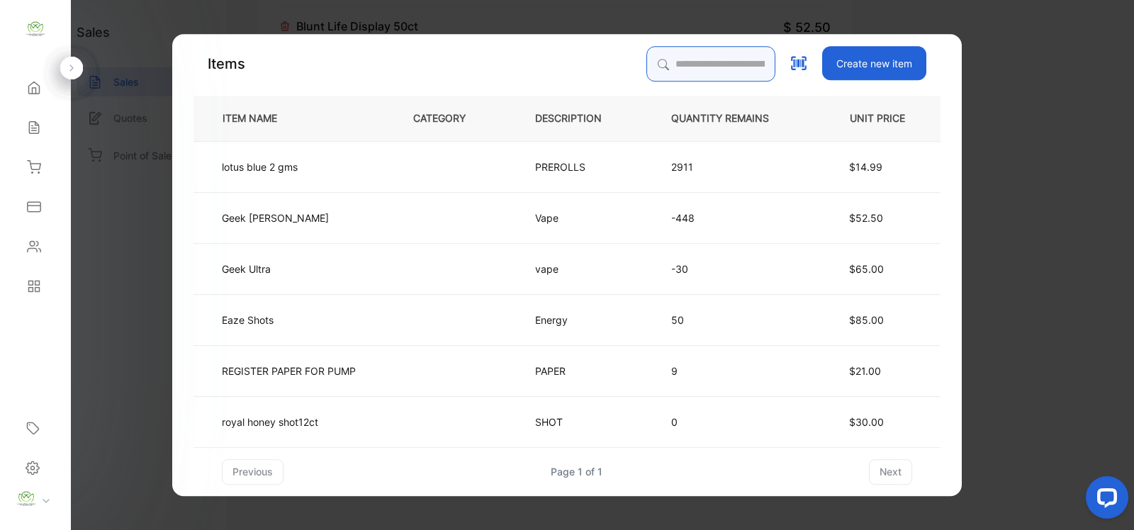
click at [700, 65] on input "search" at bounding box center [711, 63] width 129 height 35
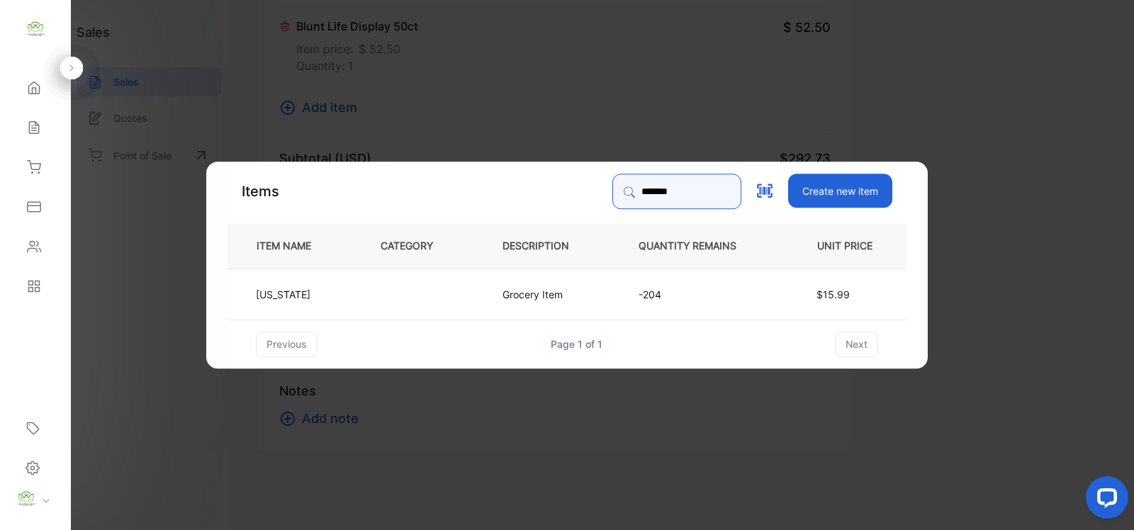
type input "*******"
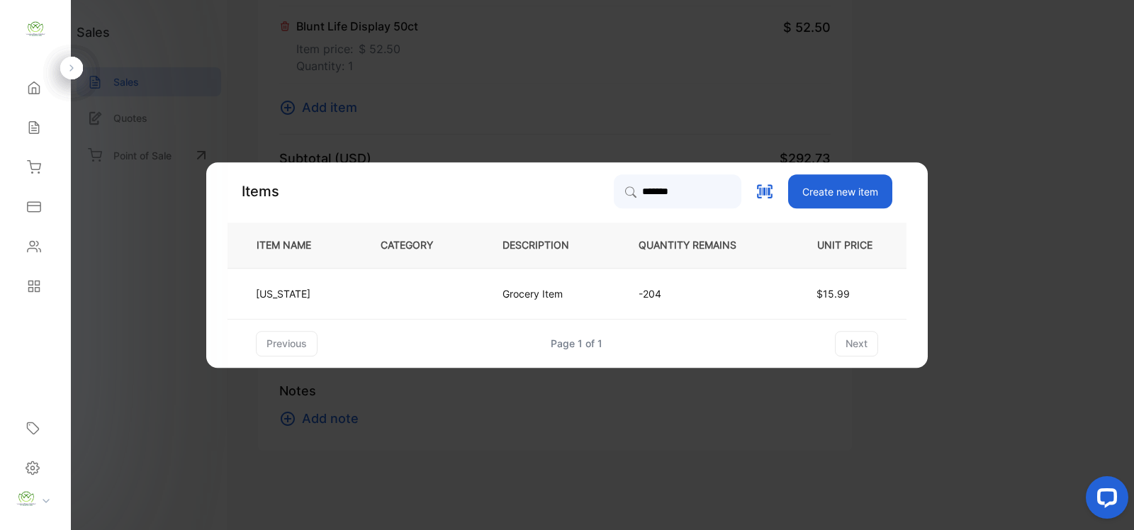
click at [423, 289] on td at bounding box center [418, 293] width 122 height 51
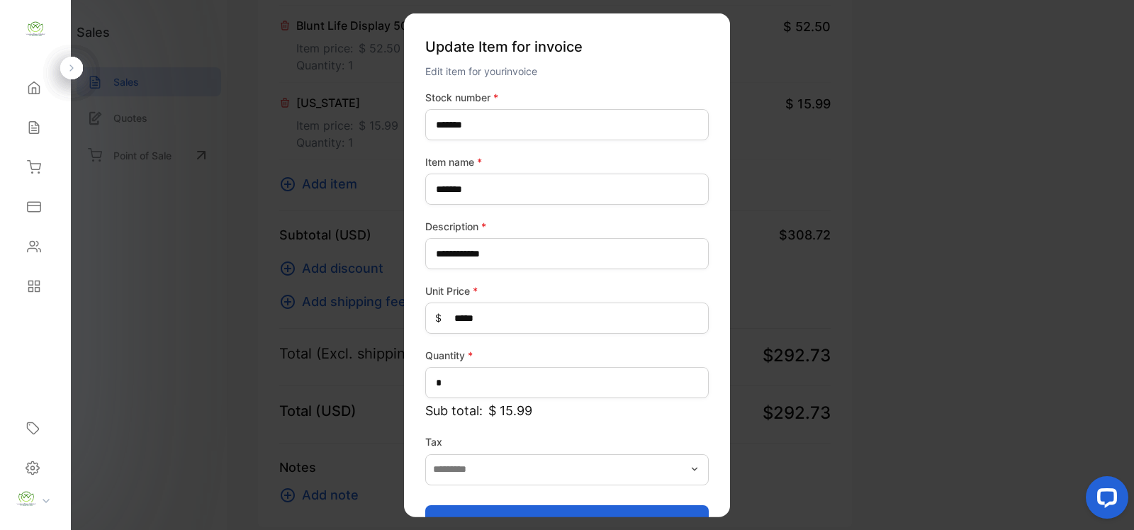
click at [472, 509] on button "Update item" at bounding box center [567, 522] width 284 height 34
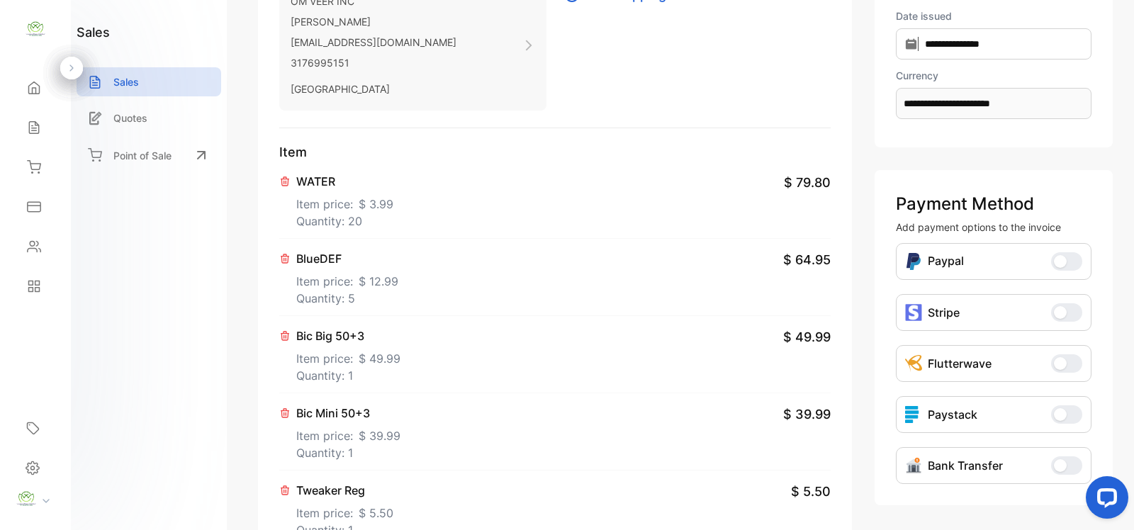
scroll to position [0, 0]
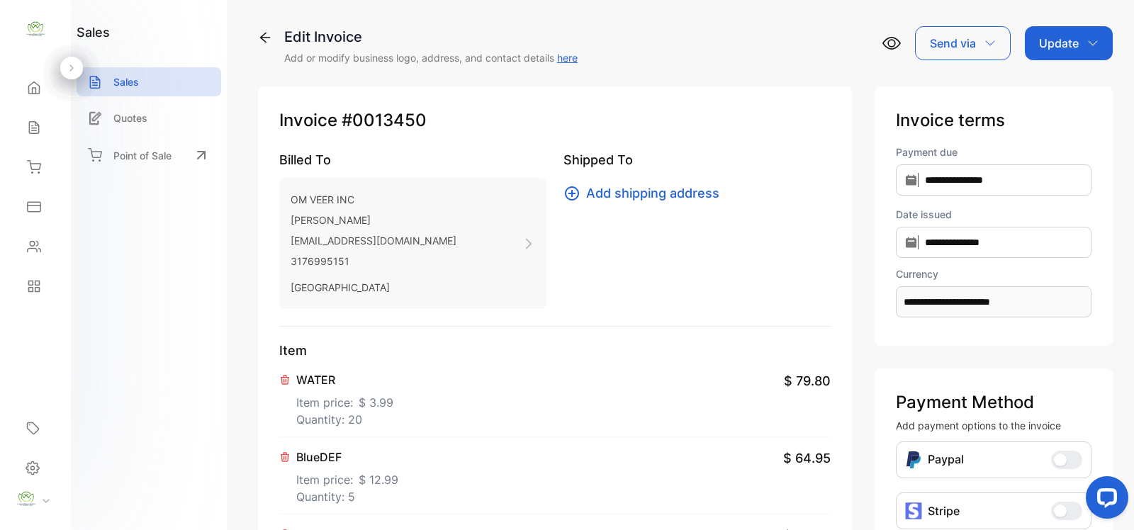
click at [1054, 43] on p "Update" at bounding box center [1059, 43] width 40 height 17
click at [1046, 78] on div "Invoice" at bounding box center [1072, 90] width 82 height 28
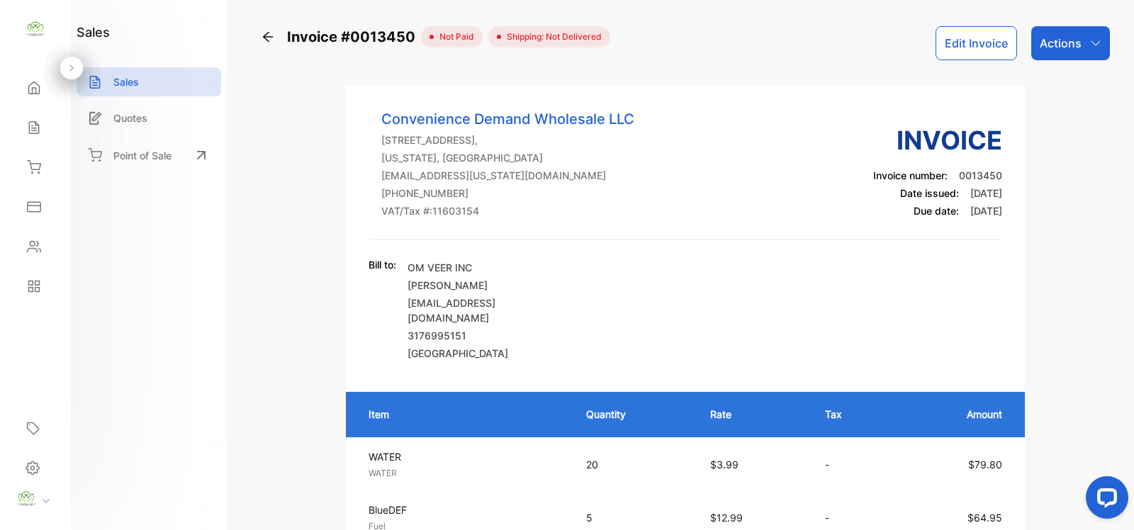
click at [1093, 43] on icon "button" at bounding box center [1095, 43] width 11 height 11
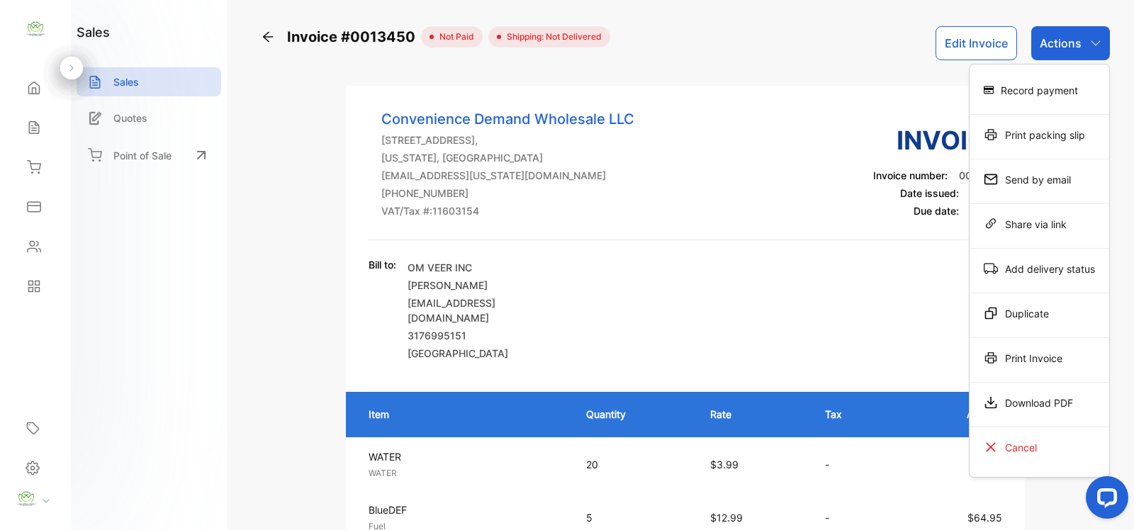
click at [1000, 359] on div "Print Invoice" at bounding box center [1040, 358] width 140 height 28
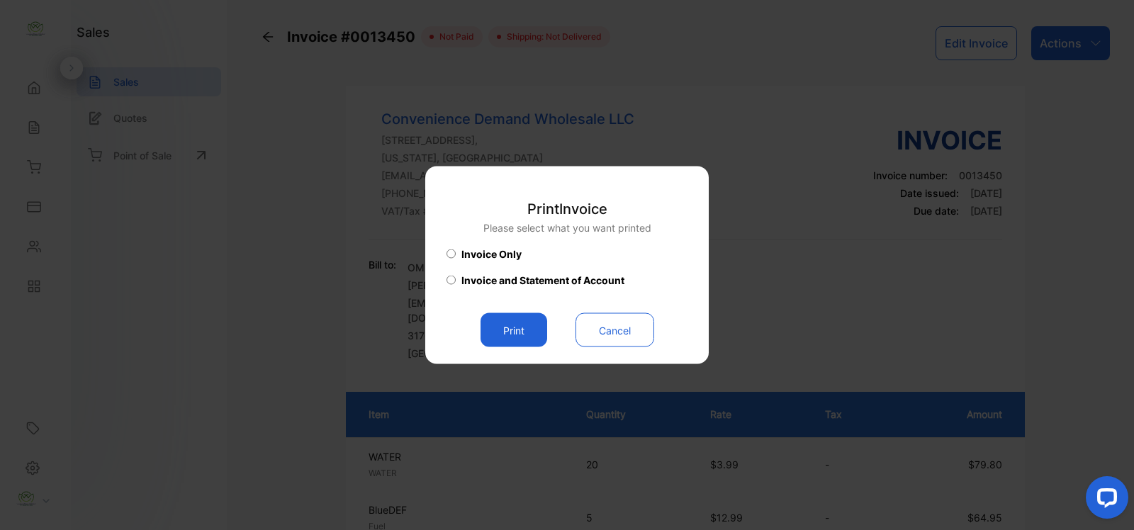
click at [493, 324] on button "Print" at bounding box center [514, 330] width 67 height 34
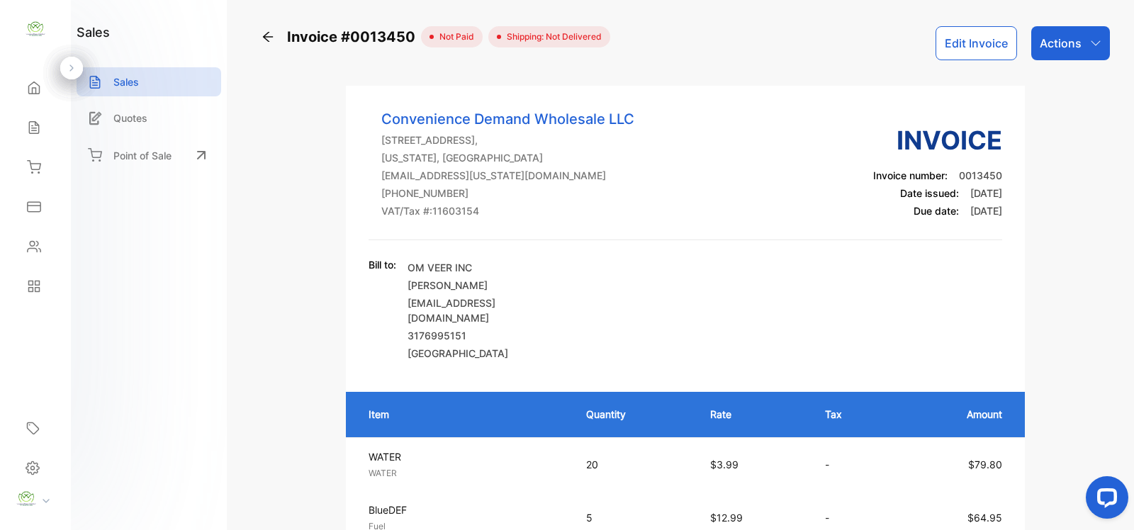
click at [33, 84] on icon at bounding box center [34, 88] width 14 height 14
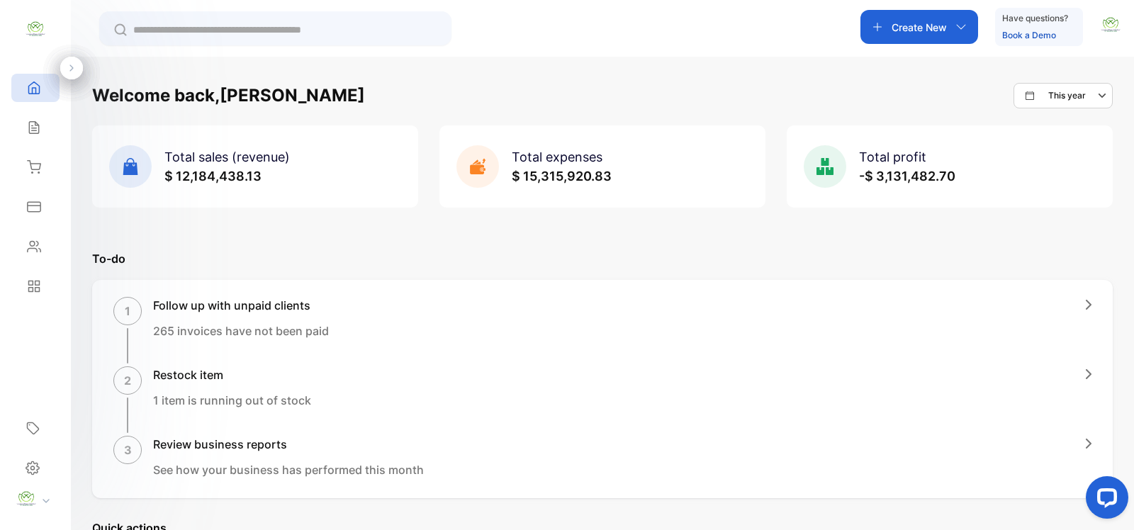
click at [933, 16] on div "Create New" at bounding box center [920, 27] width 118 height 34
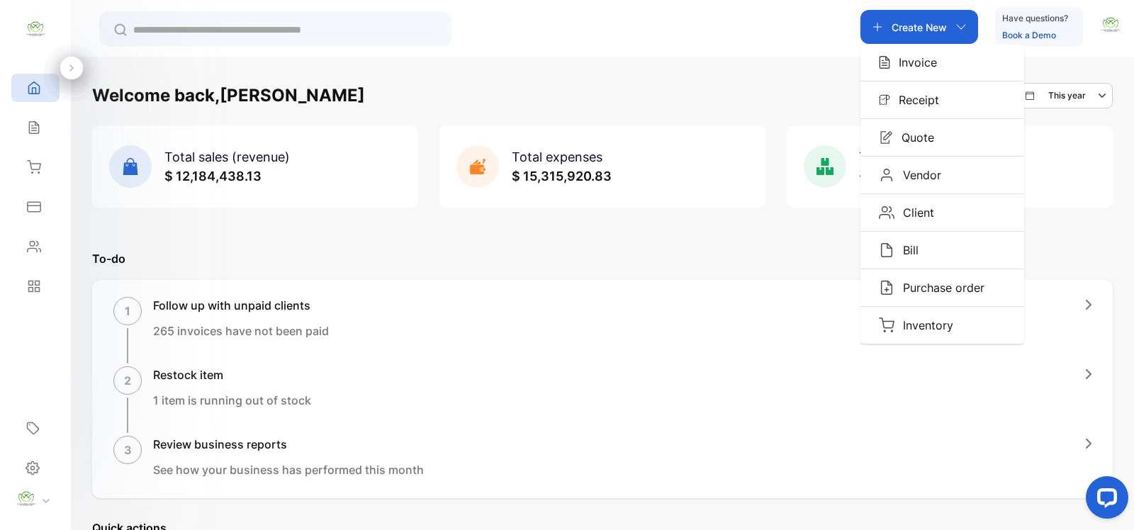
click at [939, 66] on div "Invoice" at bounding box center [943, 62] width 164 height 37
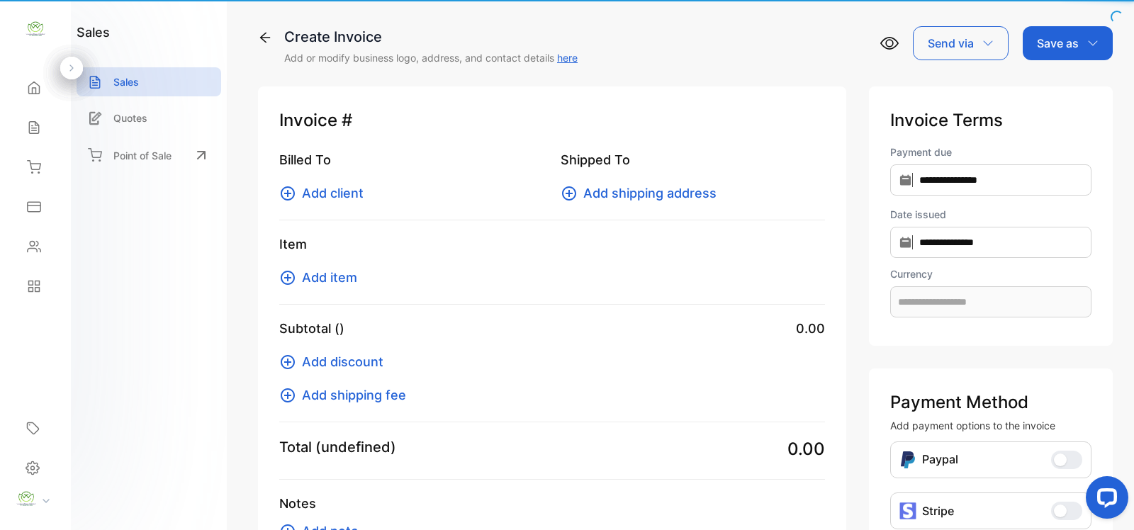
type input "**********"
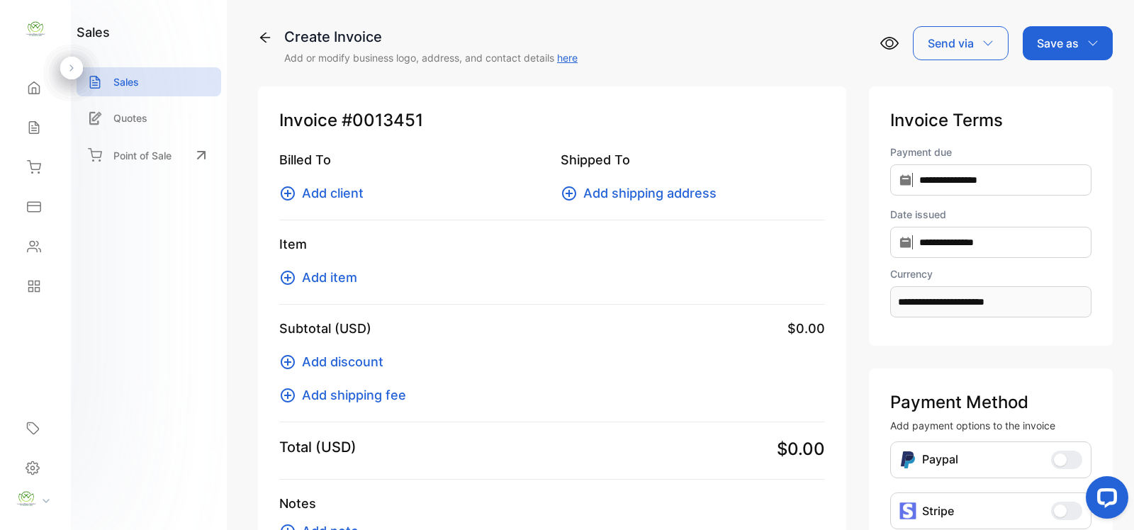
click at [309, 200] on span "Add client" at bounding box center [333, 193] width 62 height 19
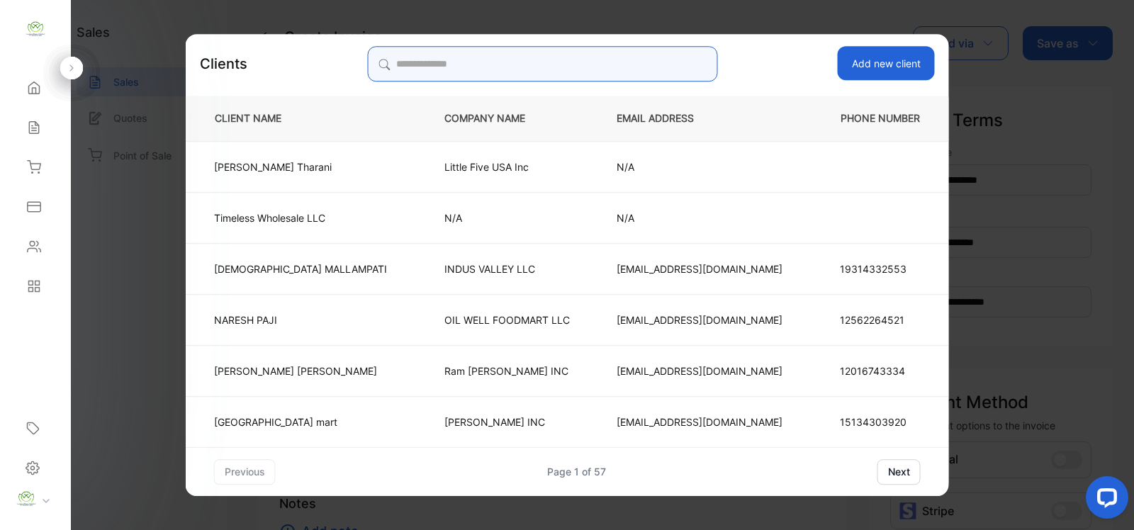
click at [580, 59] on input "search" at bounding box center [542, 63] width 350 height 35
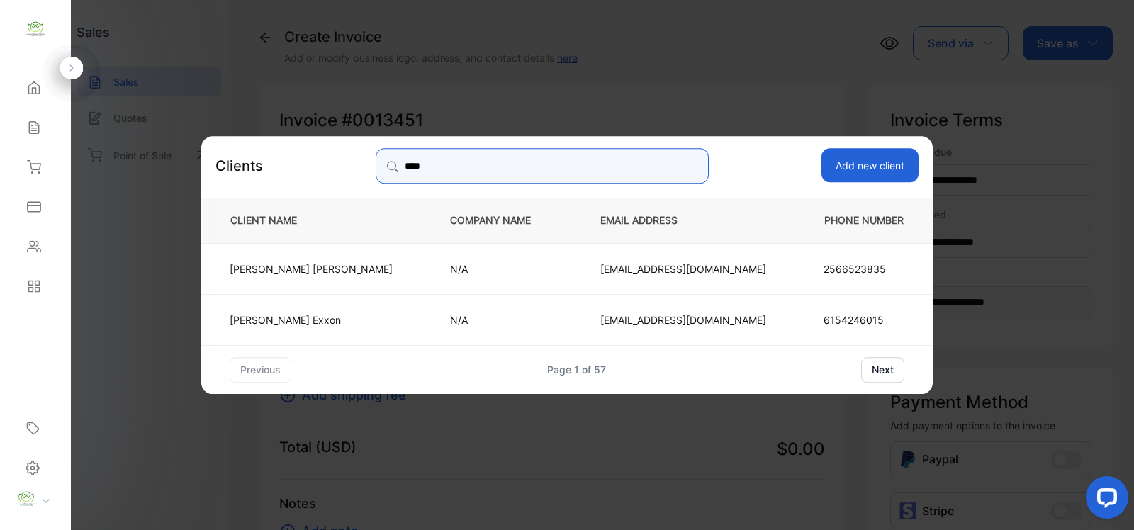
type input "****"
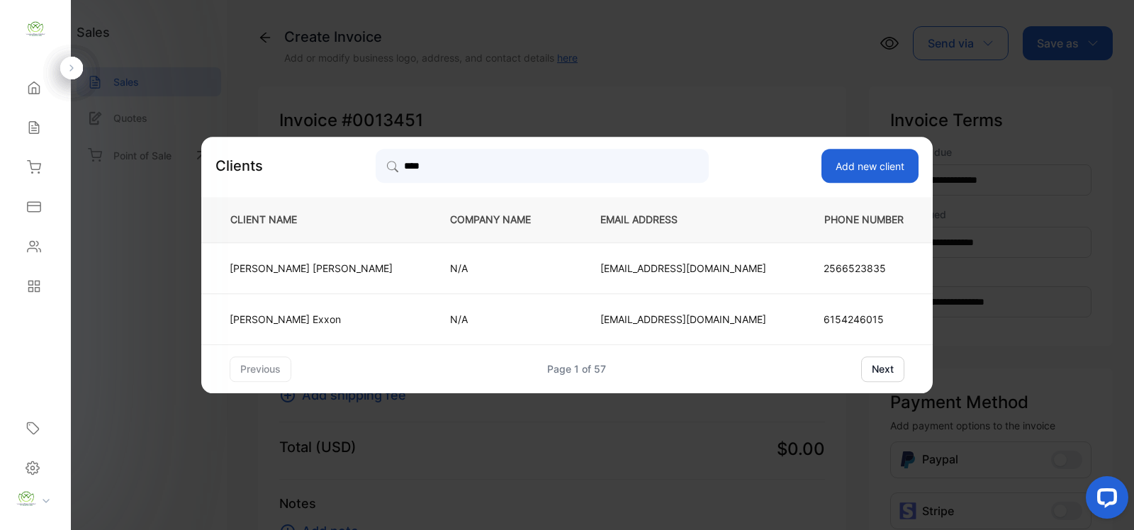
click at [601, 272] on p "Storediscountwholesale@gmail.com" at bounding box center [684, 268] width 166 height 15
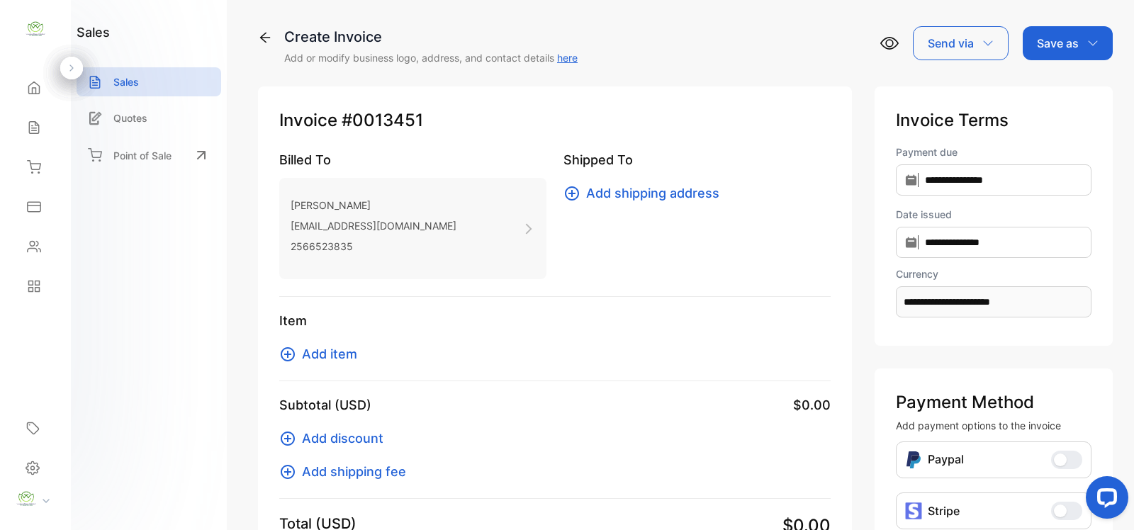
click at [287, 356] on icon at bounding box center [288, 354] width 14 height 14
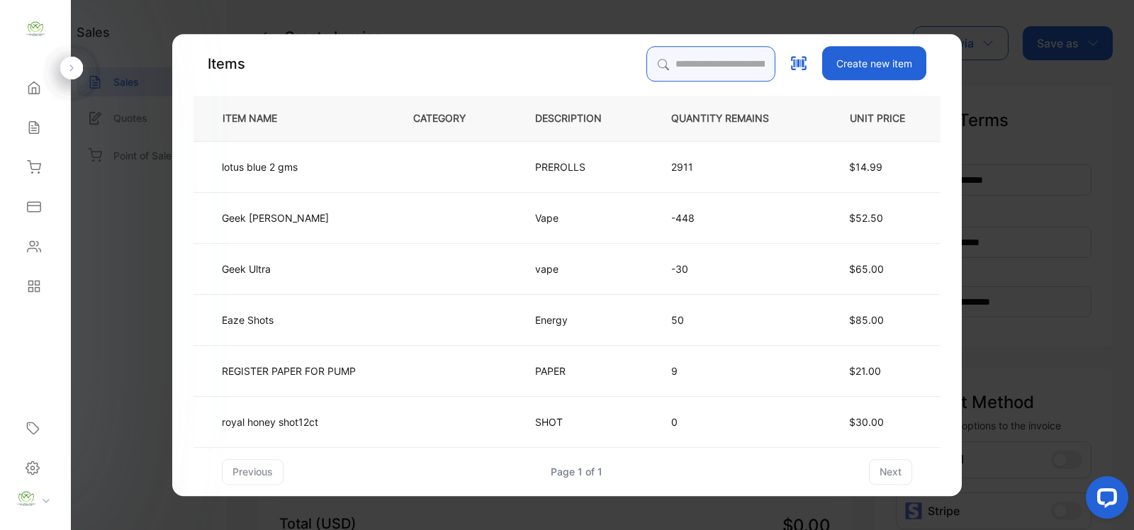
click at [730, 67] on input "search" at bounding box center [711, 63] width 129 height 35
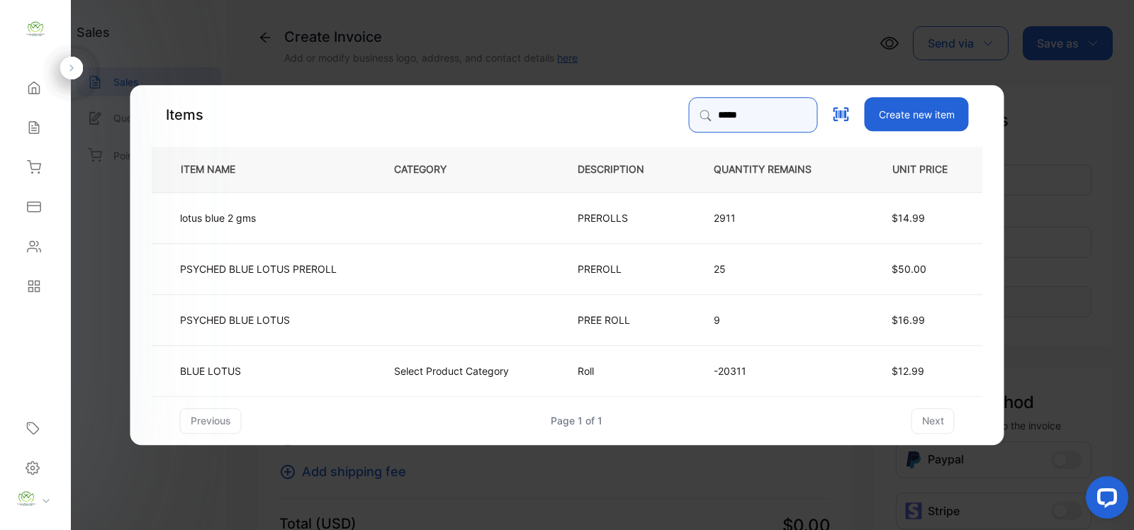
type input "*****"
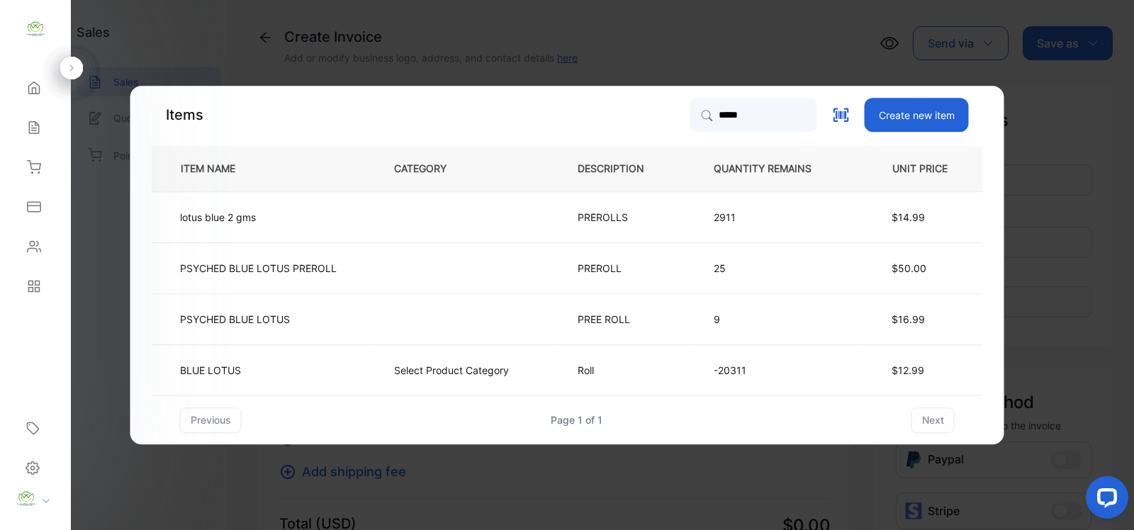
click at [657, 214] on td "PREROLLS" at bounding box center [622, 216] width 136 height 51
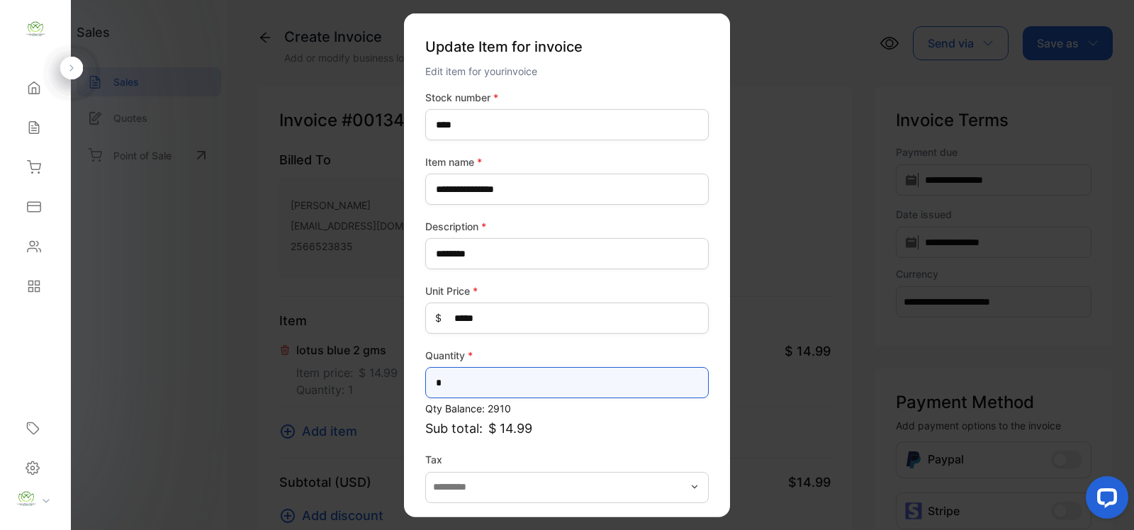
click at [509, 385] on input "*" at bounding box center [567, 382] width 284 height 31
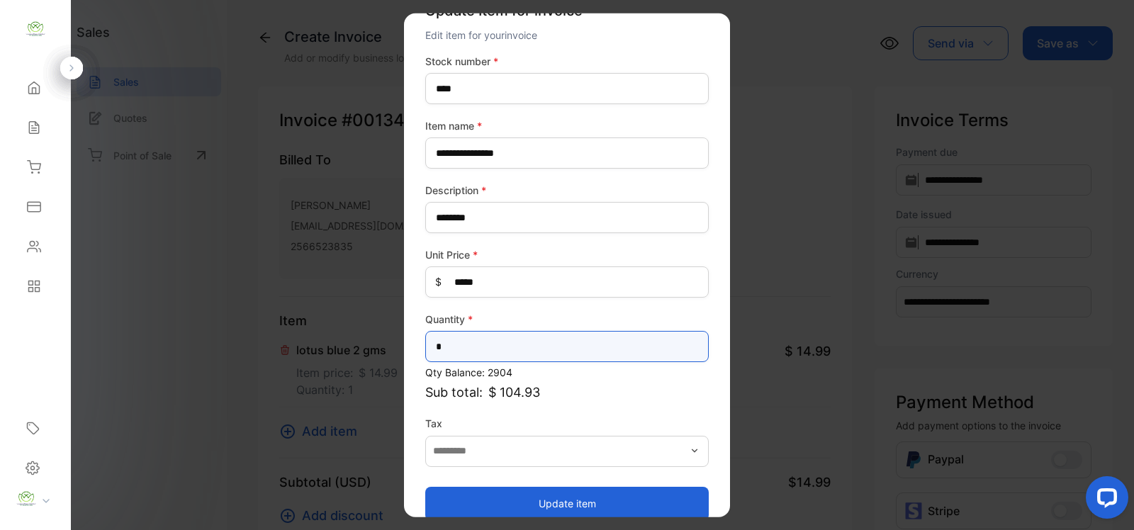
scroll to position [55, 0]
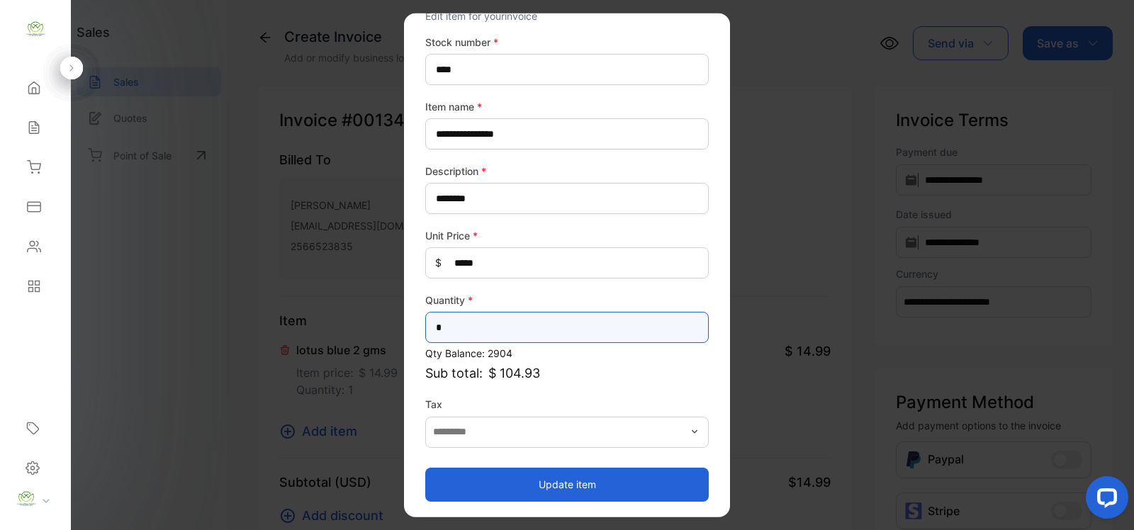
type input "*"
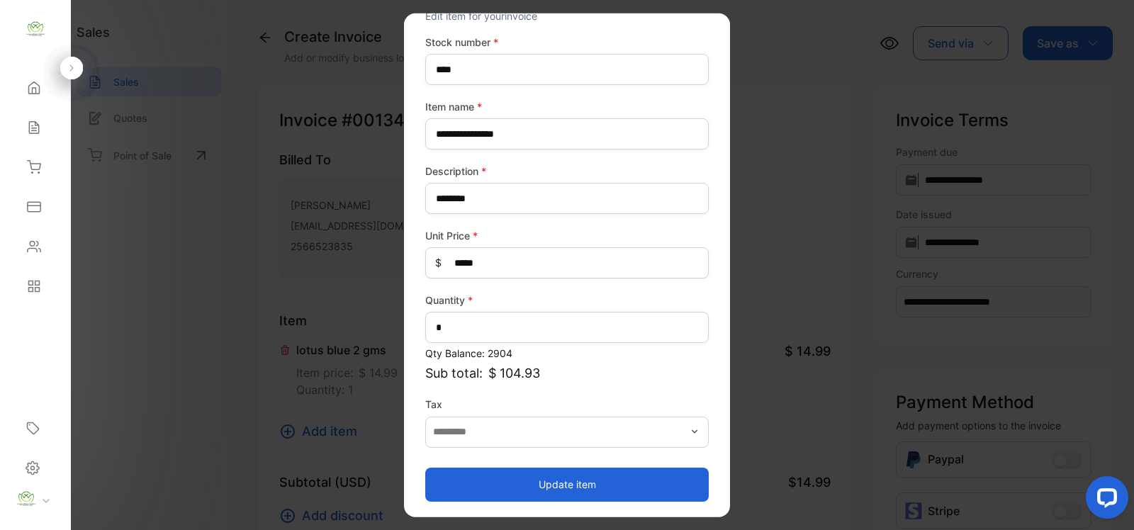
click at [549, 483] on button "Update item" at bounding box center [567, 484] width 284 height 34
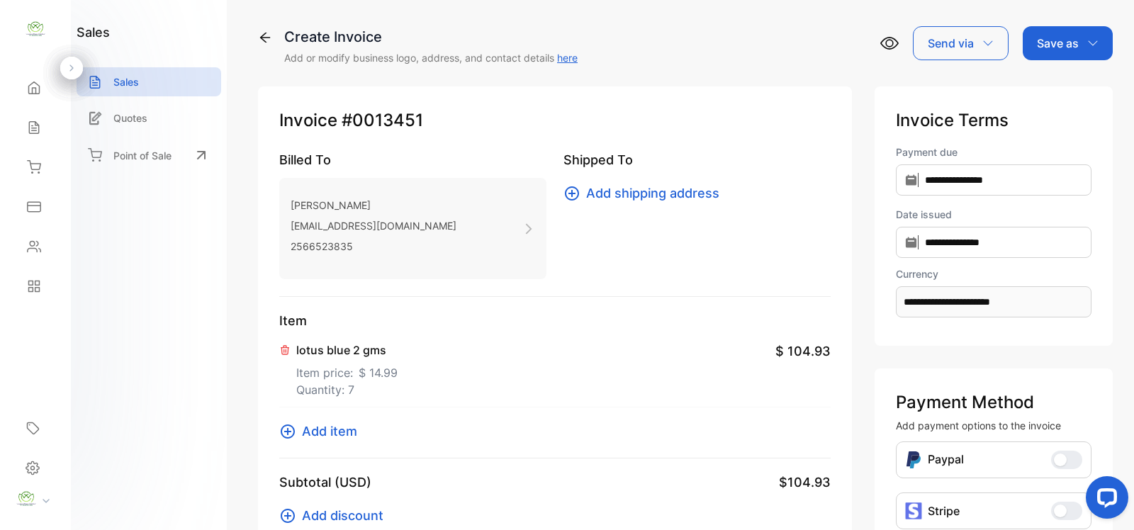
click at [289, 427] on icon at bounding box center [287, 431] width 17 height 17
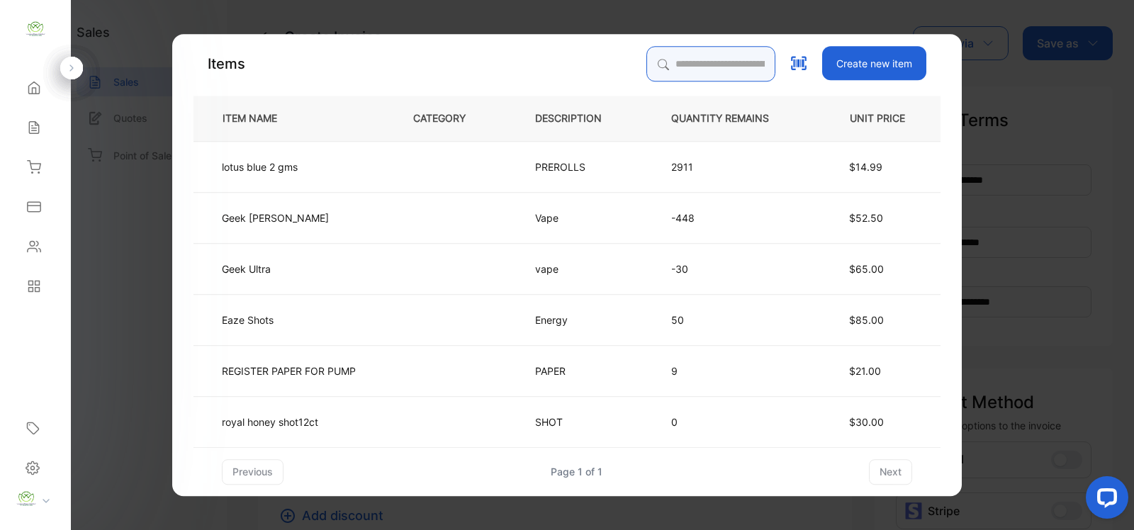
click at [728, 69] on input "search" at bounding box center [711, 63] width 129 height 35
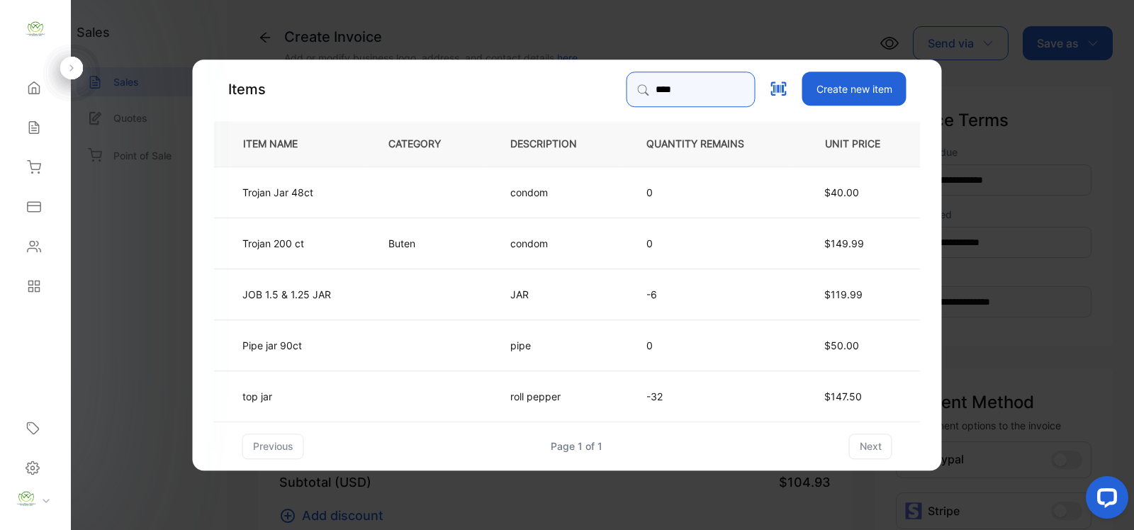
type input "***"
click at [725, 228] on td "0" at bounding box center [706, 242] width 167 height 51
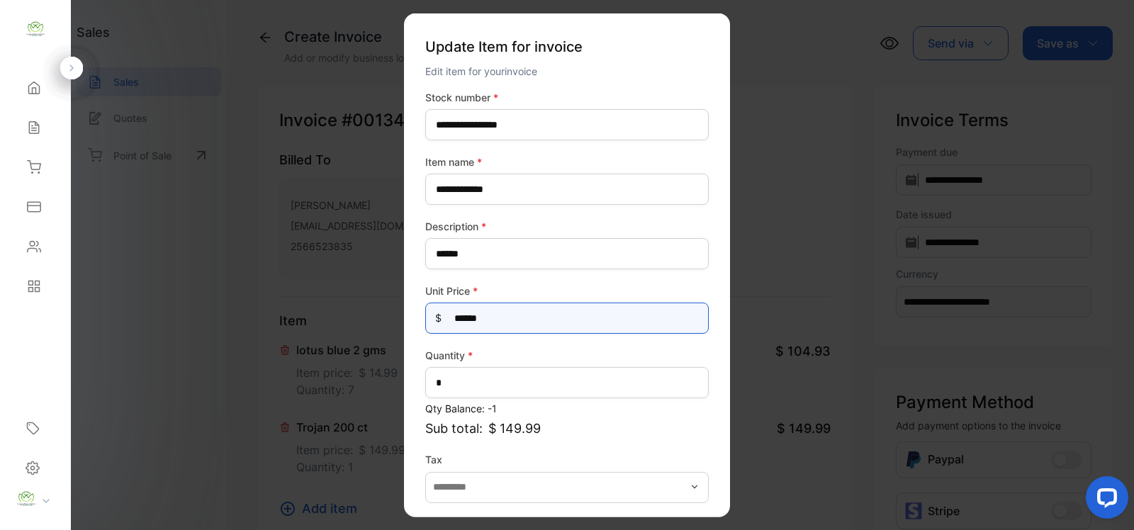
click at [512, 317] on Price-inputprice "******" at bounding box center [567, 318] width 284 height 31
type Price-inputprice "***"
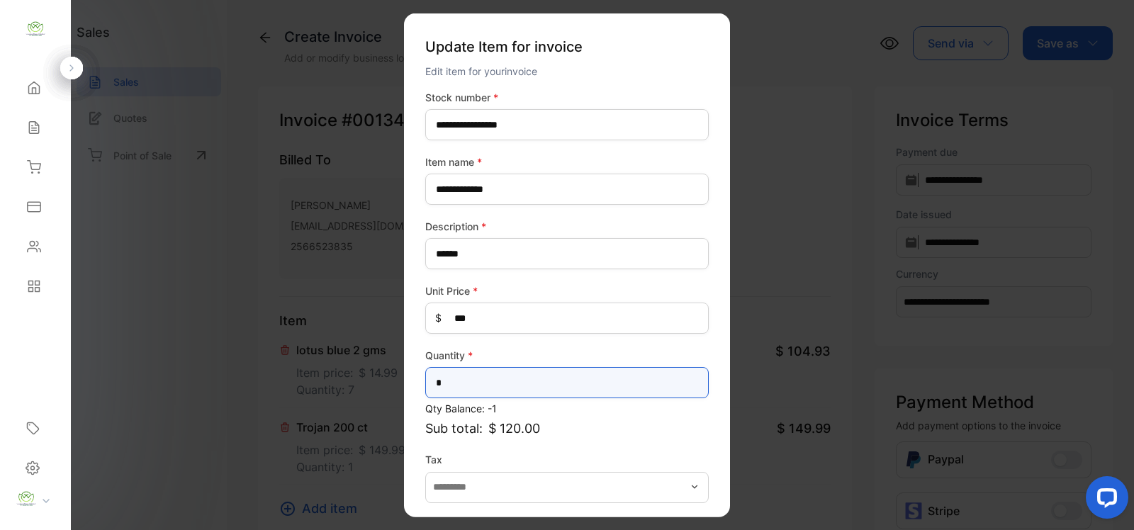
click at [528, 384] on input "*" at bounding box center [567, 382] width 284 height 31
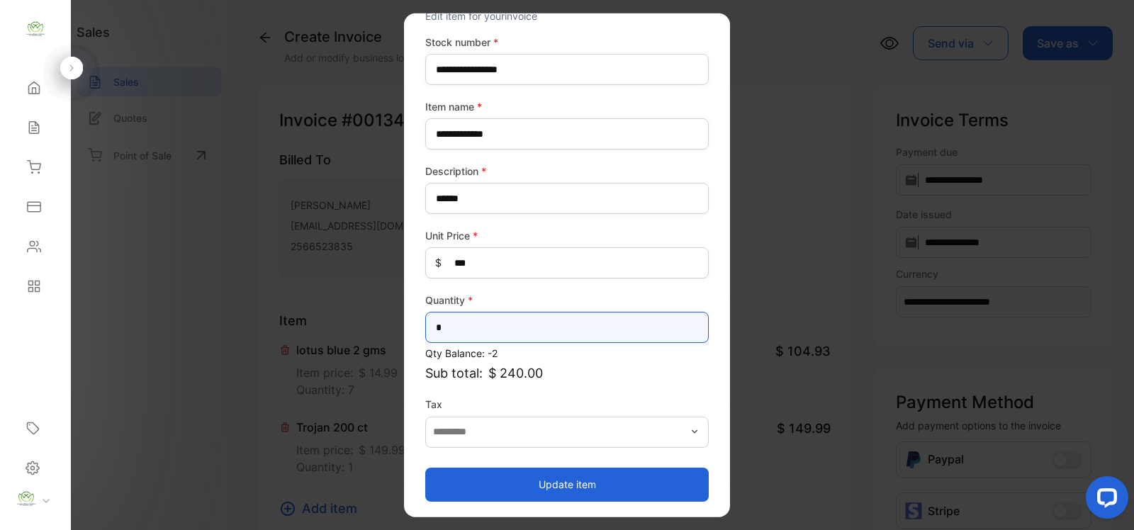
type input "*"
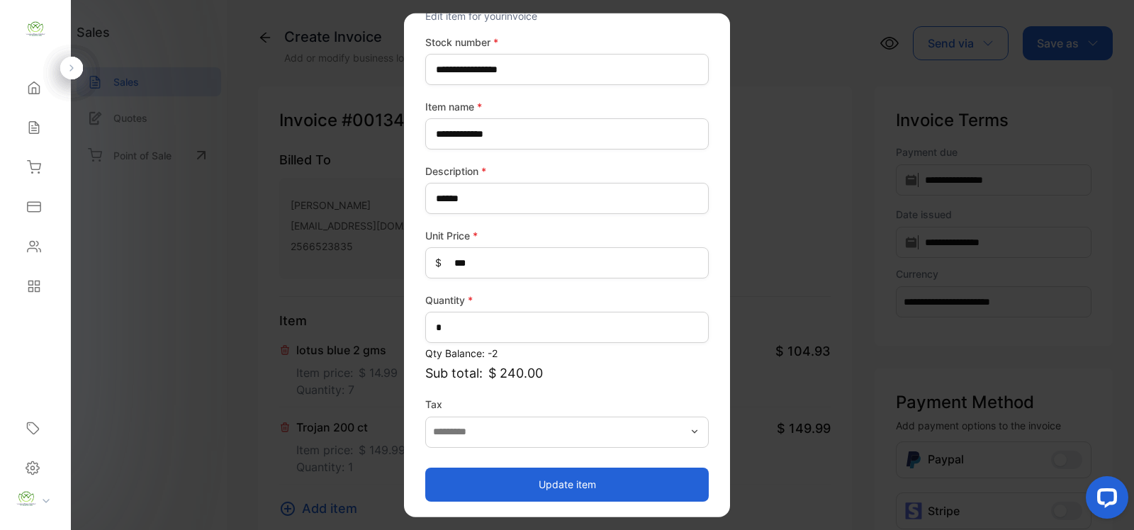
click at [525, 473] on button "Update item" at bounding box center [567, 484] width 284 height 34
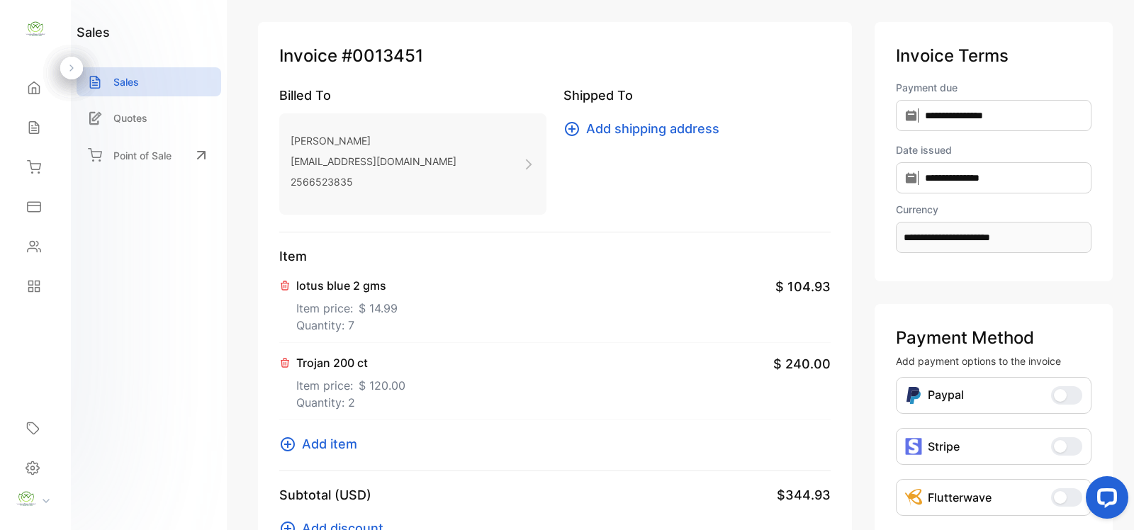
scroll to position [0, 0]
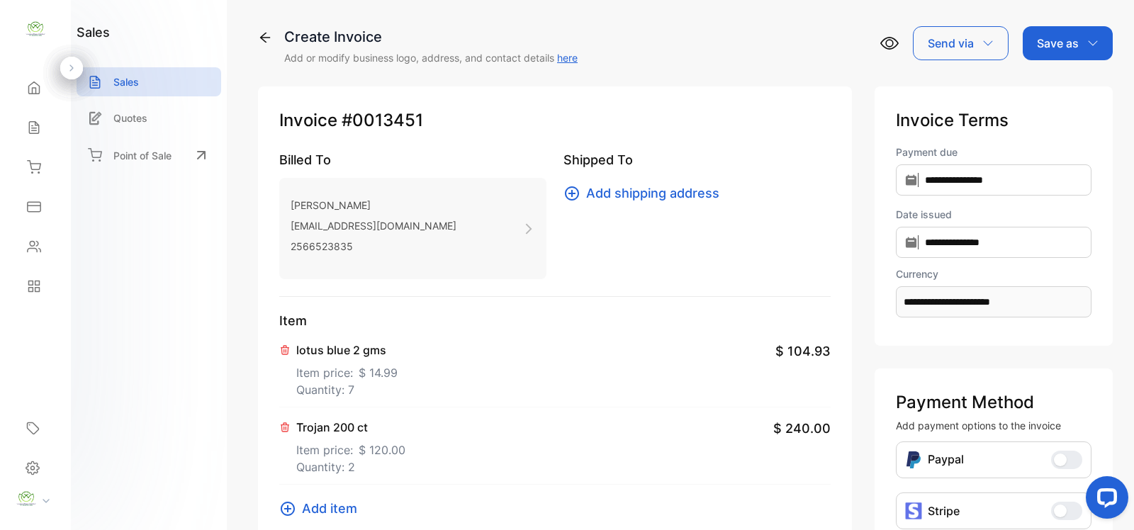
click at [1098, 52] on div "Save as" at bounding box center [1068, 43] width 90 height 34
click at [1060, 76] on div "Invoice" at bounding box center [1065, 90] width 82 height 28
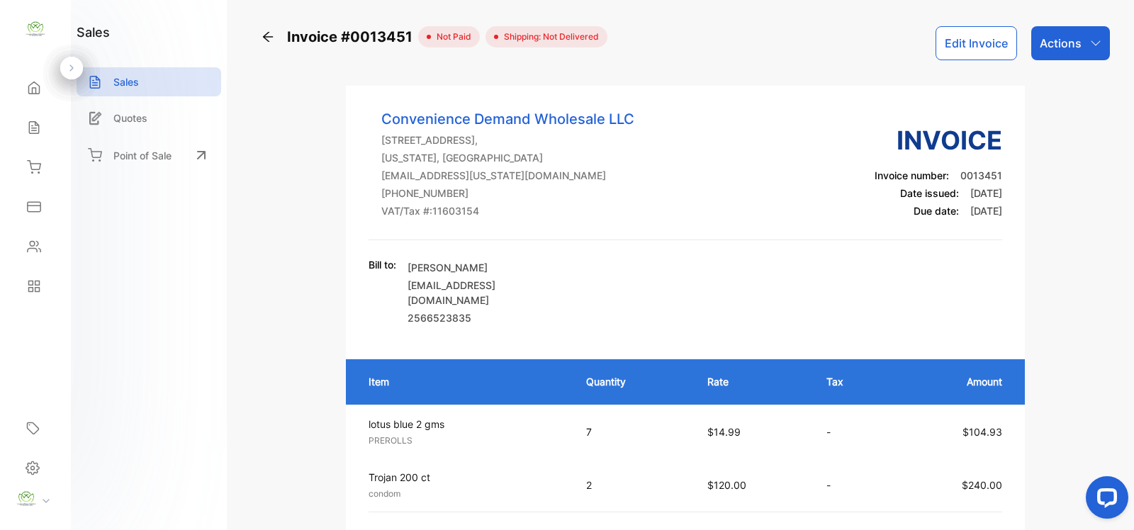
click at [1079, 57] on div "Actions" at bounding box center [1071, 43] width 79 height 34
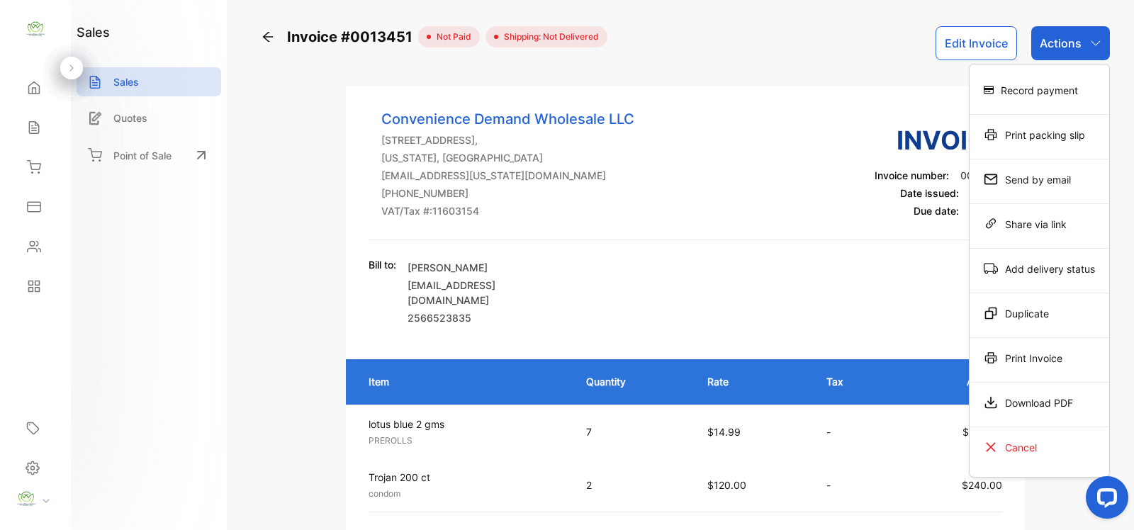
click at [1056, 347] on div "Print Invoice" at bounding box center [1040, 358] width 140 height 28
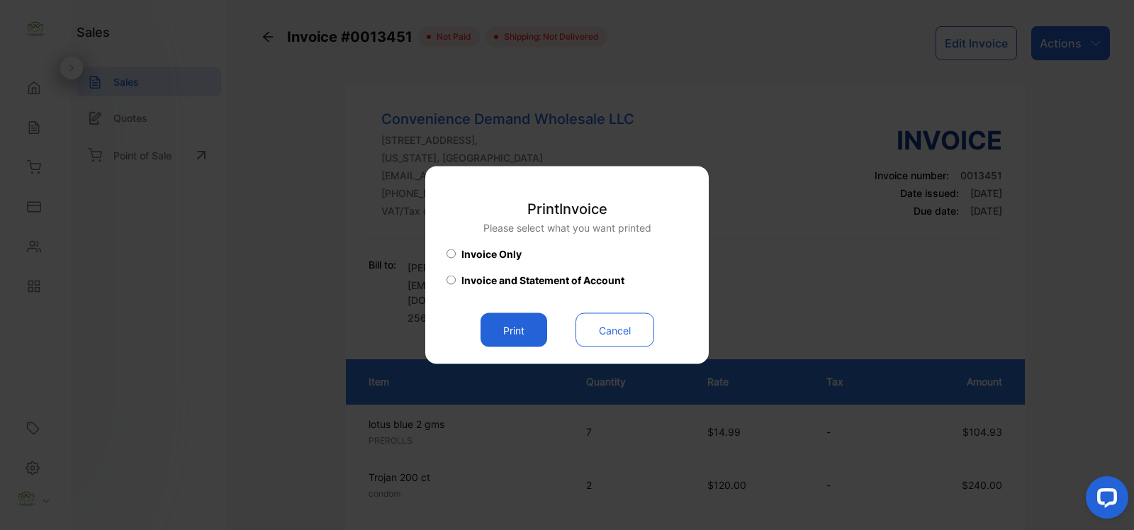
click at [497, 337] on button "Print" at bounding box center [514, 330] width 67 height 34
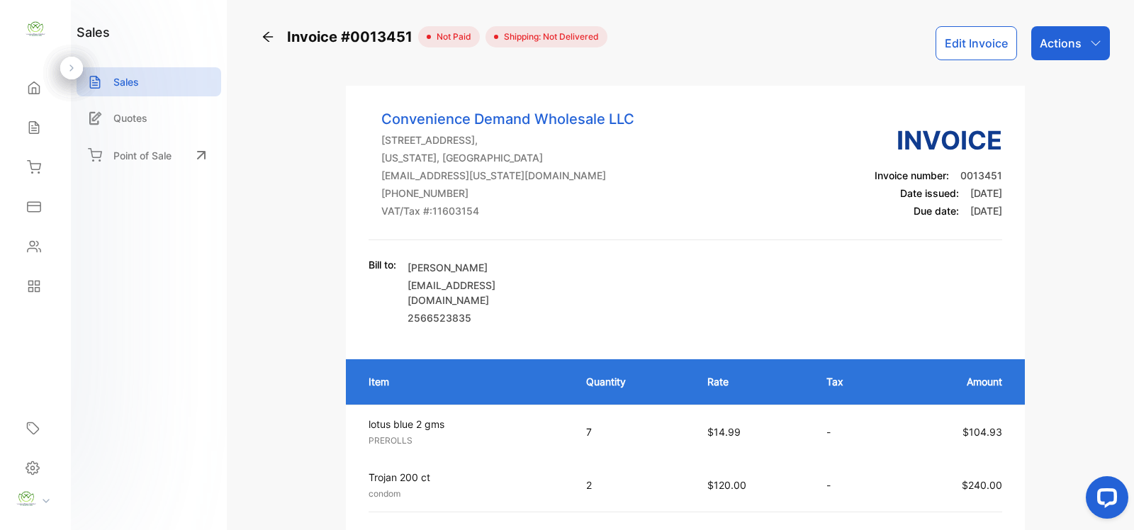
click at [1073, 58] on div "Actions" at bounding box center [1071, 43] width 79 height 34
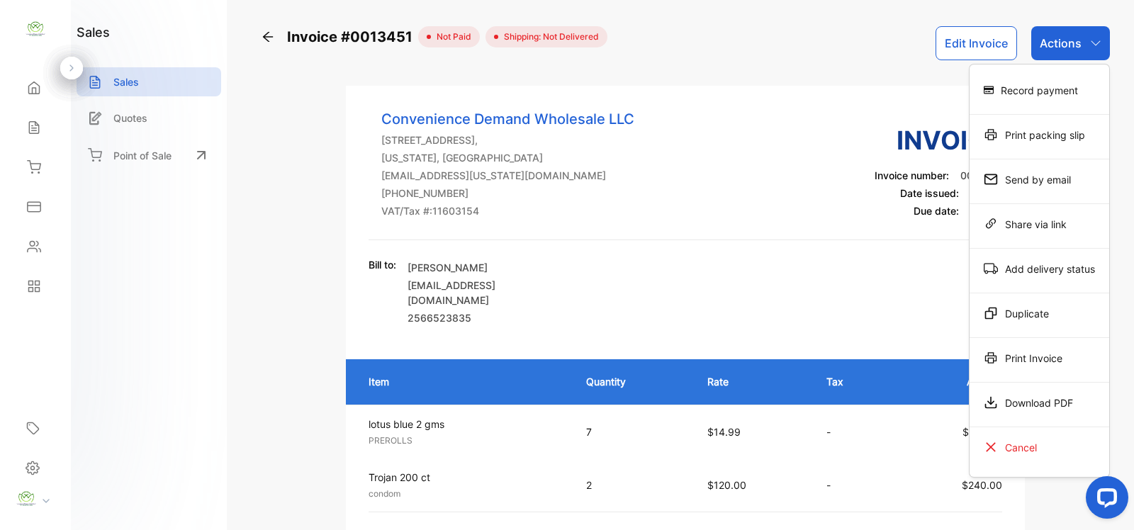
click at [1046, 80] on div "Record payment" at bounding box center [1040, 90] width 140 height 28
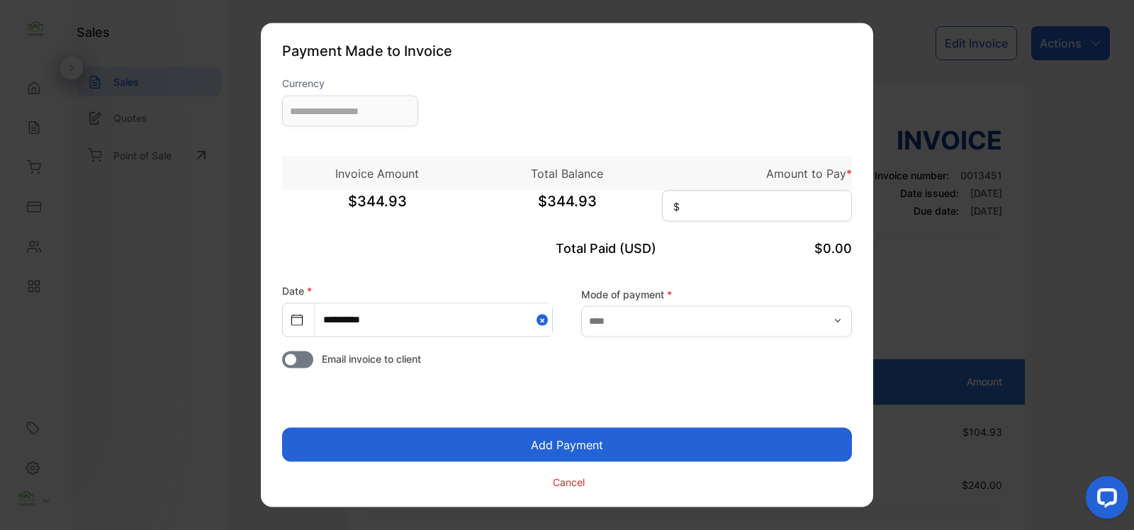
type input "**********"
click at [755, 211] on input at bounding box center [757, 206] width 190 height 31
type input "******"
click at [721, 320] on input "text" at bounding box center [716, 321] width 271 height 31
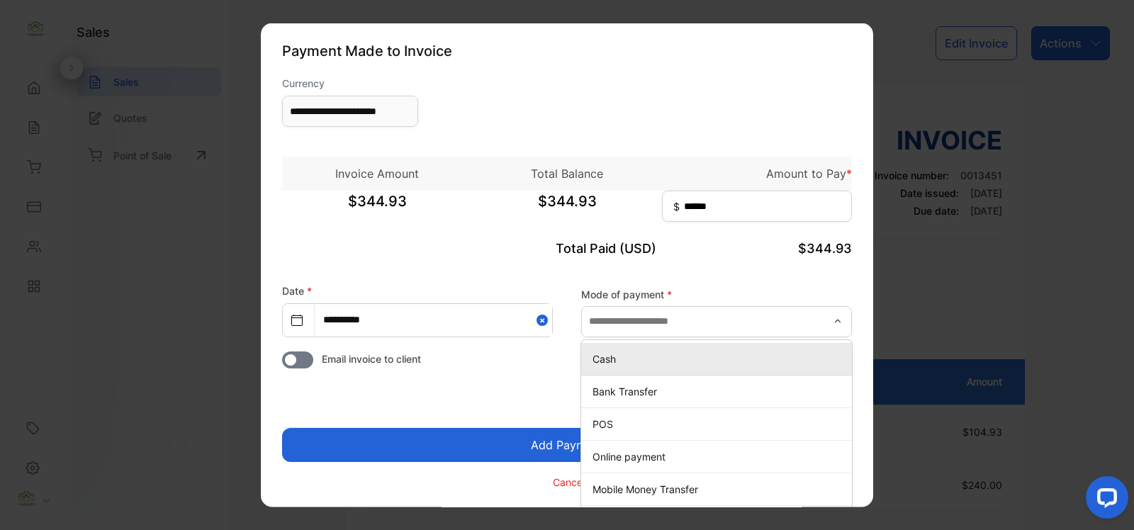
click at [646, 362] on p "Cash" at bounding box center [720, 358] width 254 height 15
type input "****"
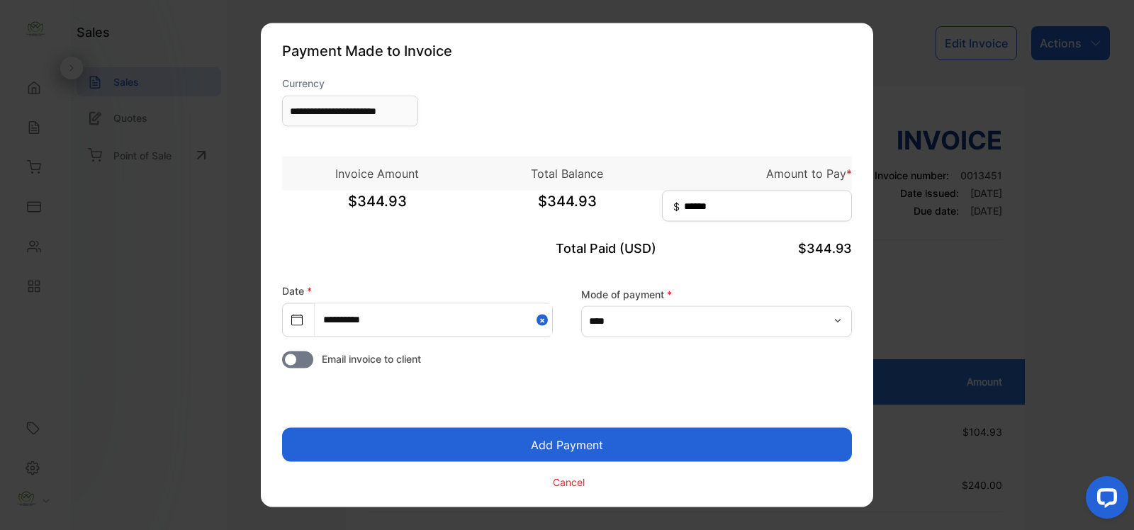
click at [557, 444] on button "Add Payment" at bounding box center [567, 445] width 570 height 34
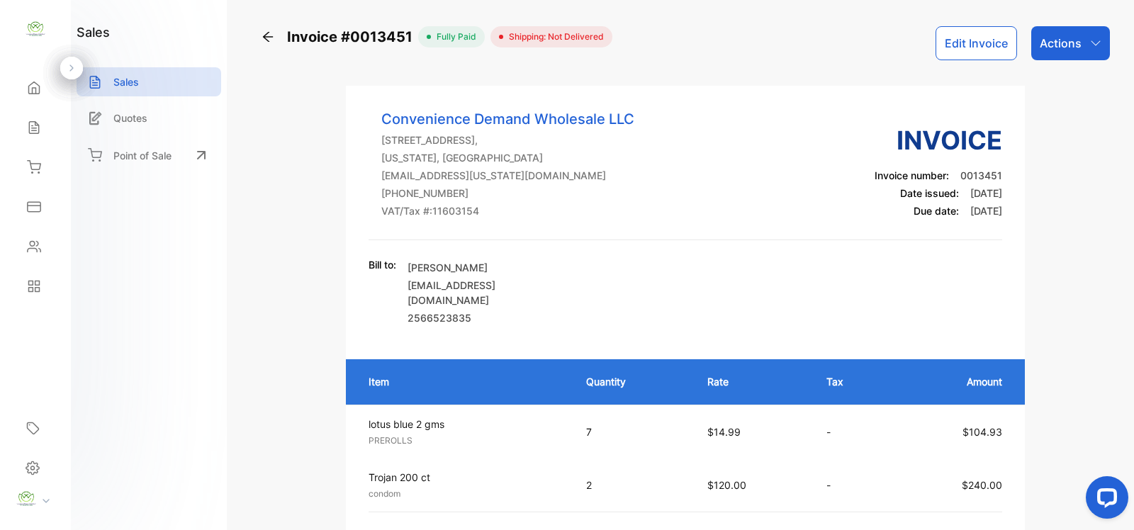
click at [1057, 33] on div "Actions" at bounding box center [1071, 43] width 79 height 34
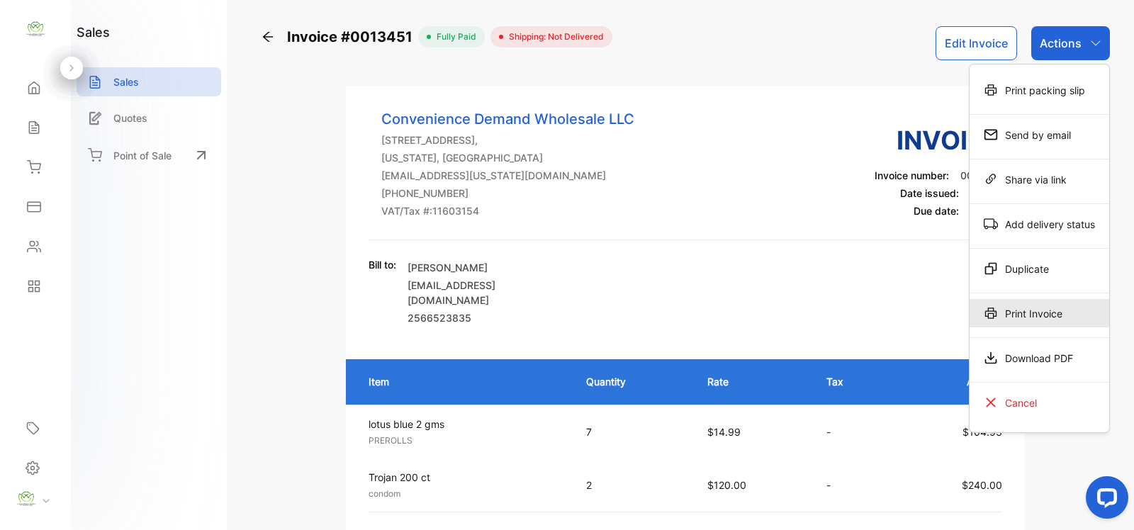
click at [1025, 301] on div "Print Invoice" at bounding box center [1040, 313] width 140 height 28
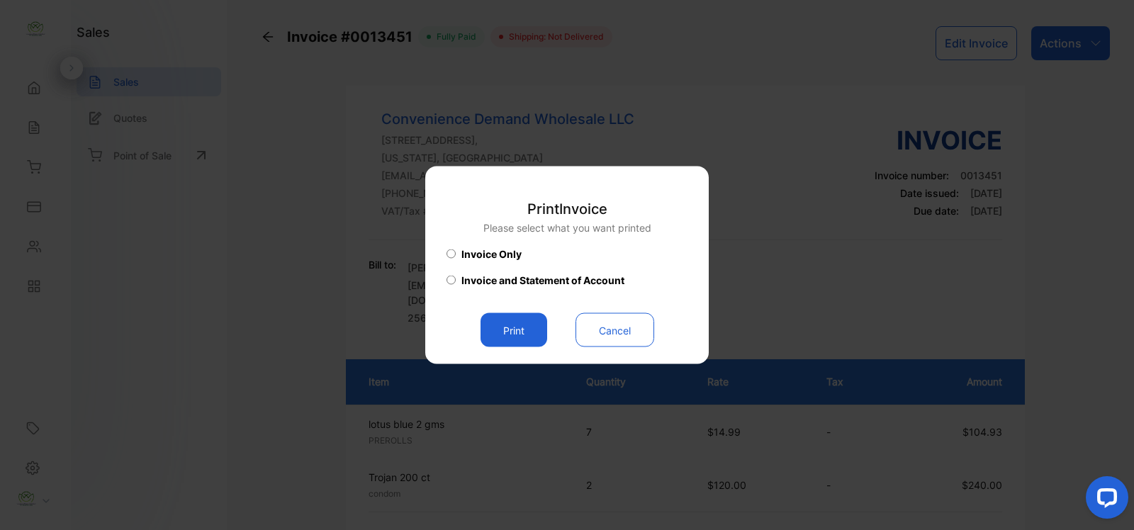
click at [500, 339] on button "Print" at bounding box center [514, 330] width 67 height 34
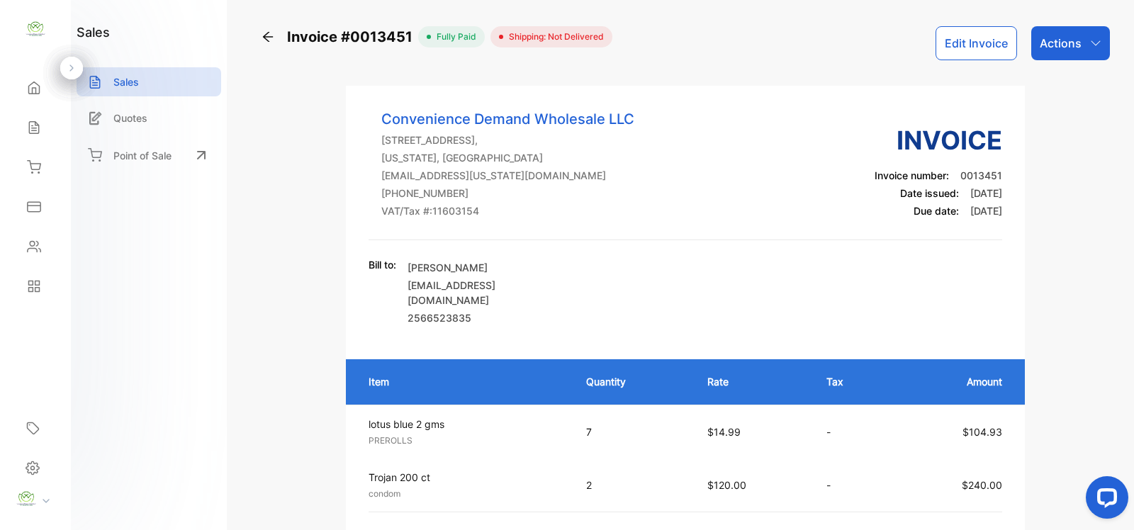
click at [11, 86] on div "Home" at bounding box center [35, 88] width 48 height 28
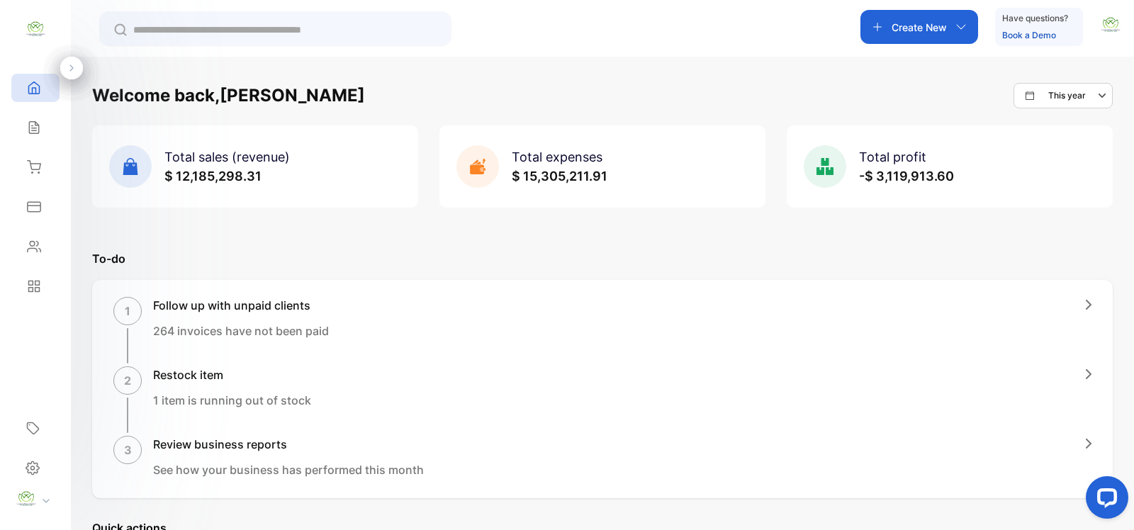
click at [915, 29] on p "Create New" at bounding box center [919, 27] width 55 height 15
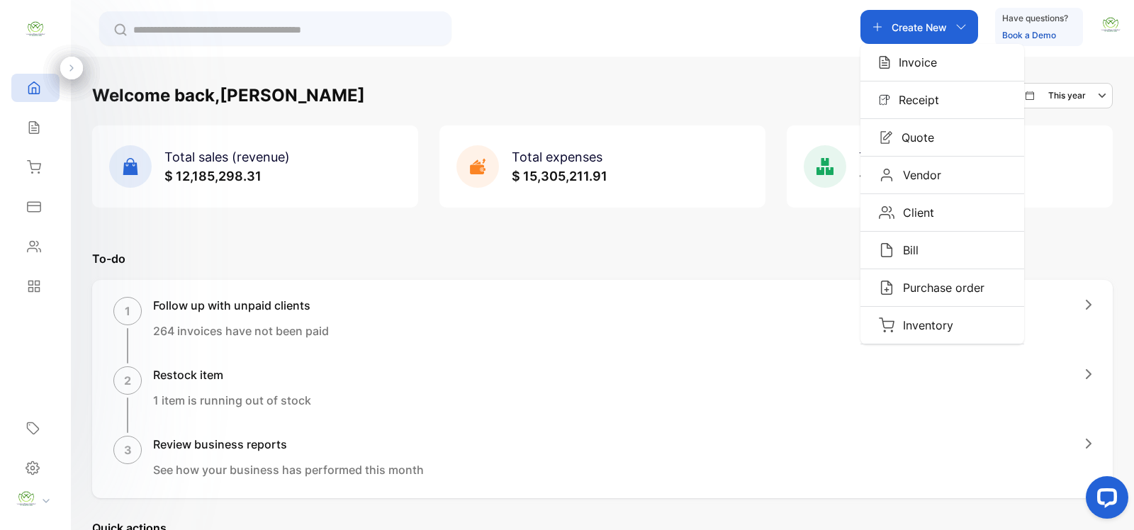
click at [915, 54] on p "Invoice" at bounding box center [914, 62] width 47 height 17
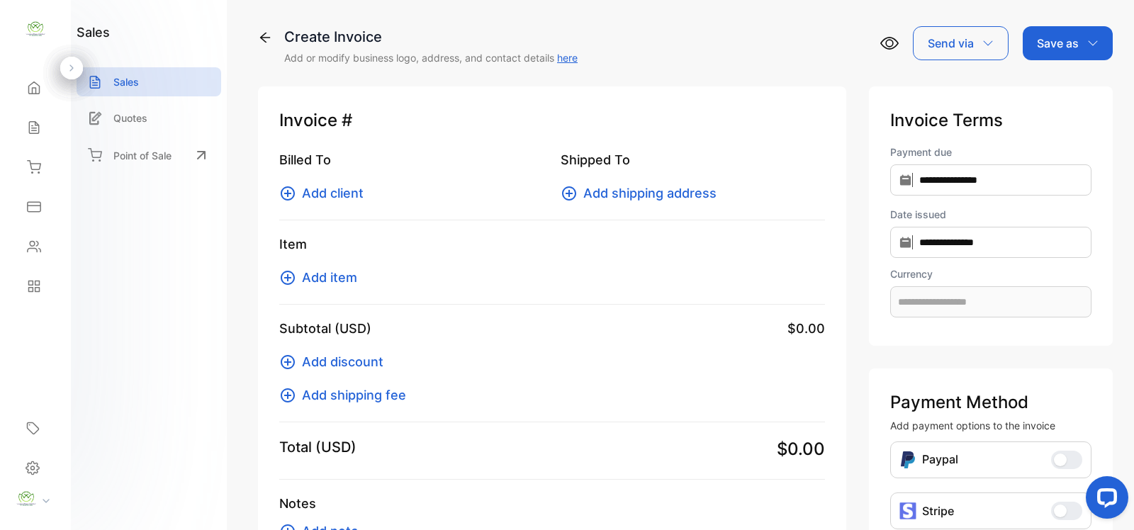
type input "**********"
click at [299, 186] on button "Add client" at bounding box center [325, 193] width 93 height 19
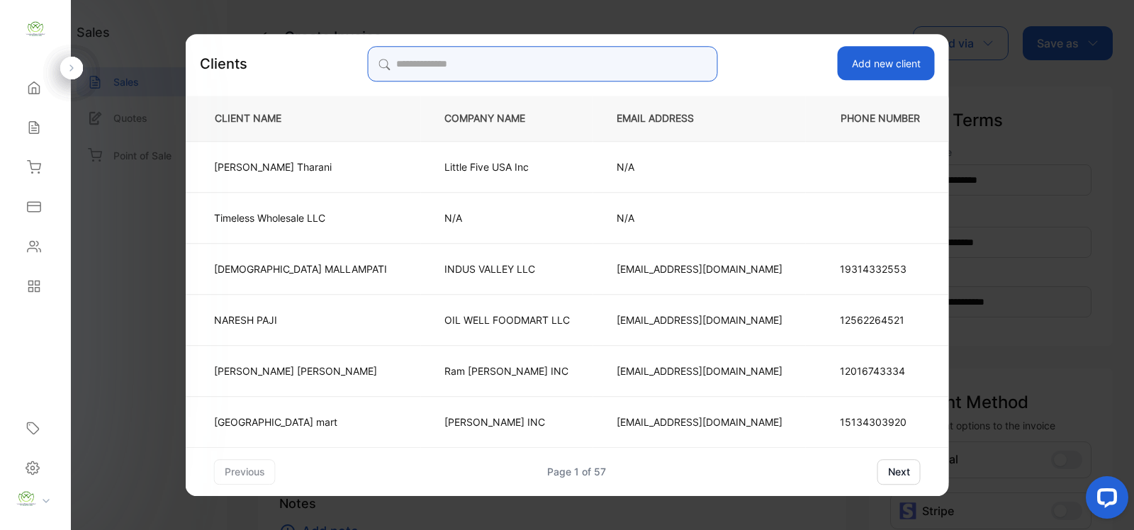
click at [569, 71] on input "search" at bounding box center [542, 63] width 350 height 35
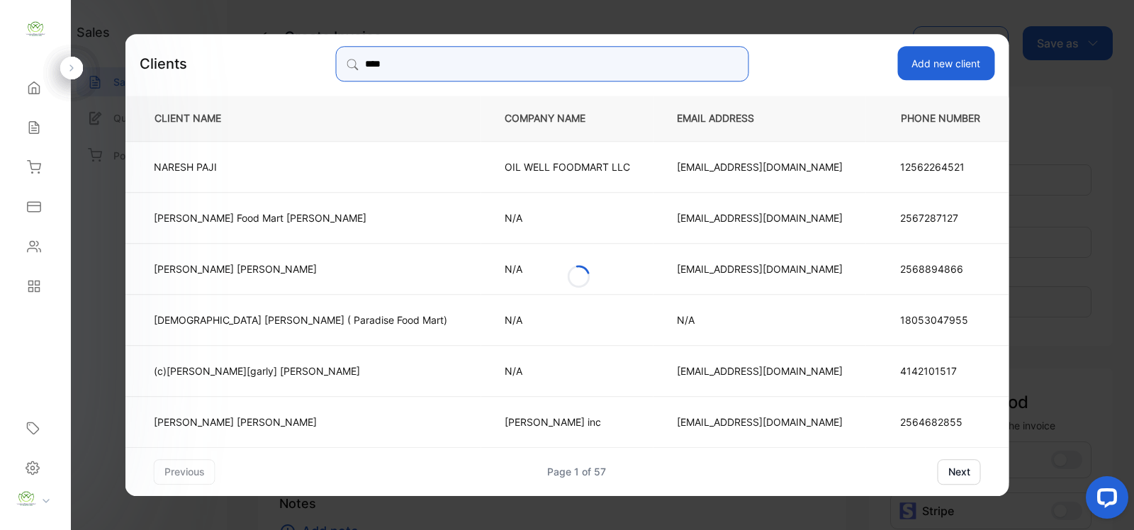
type input "*****"
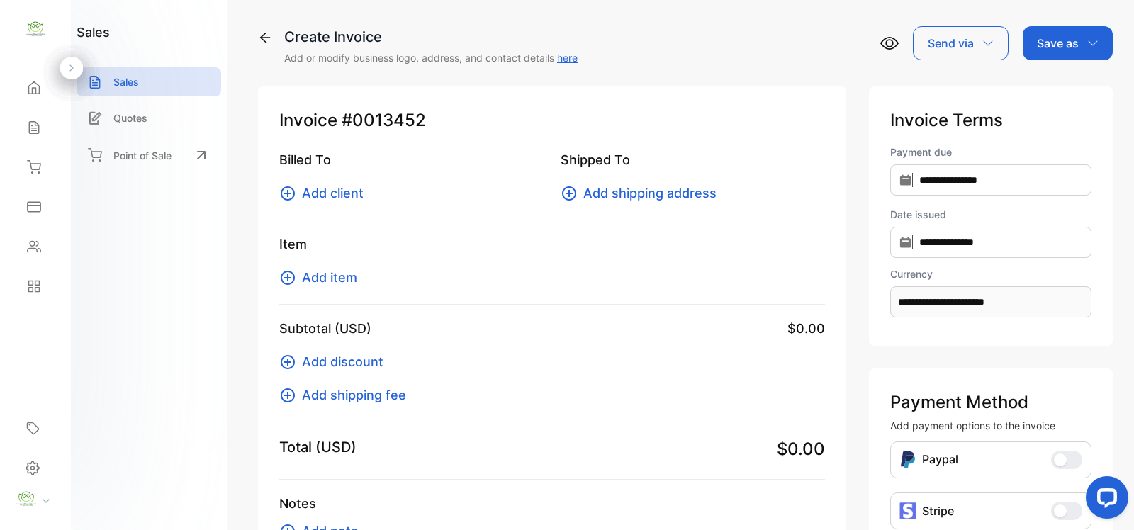
click at [287, 193] on icon at bounding box center [288, 193] width 14 height 14
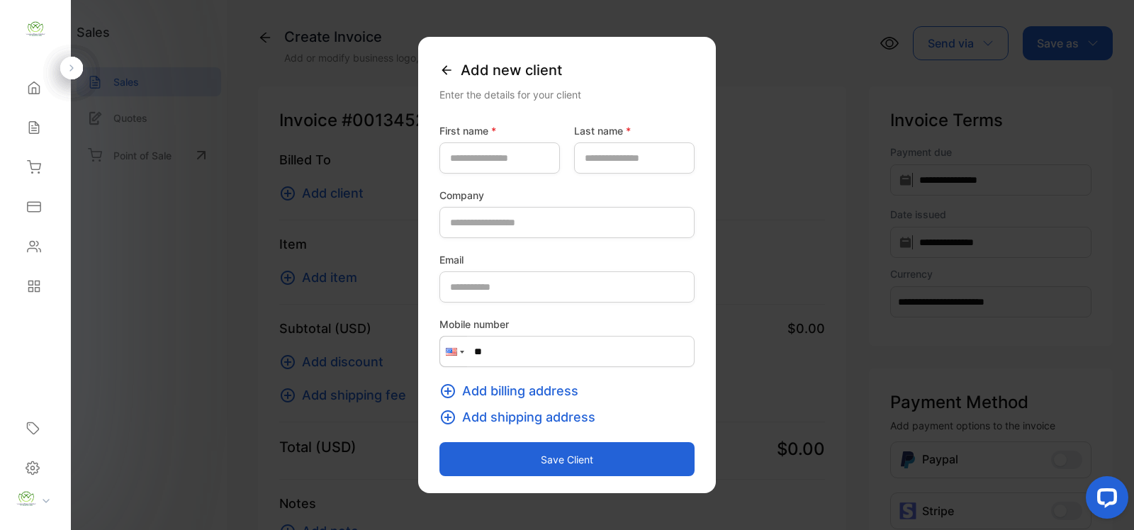
click at [442, 69] on icon at bounding box center [446, 69] width 9 height 9
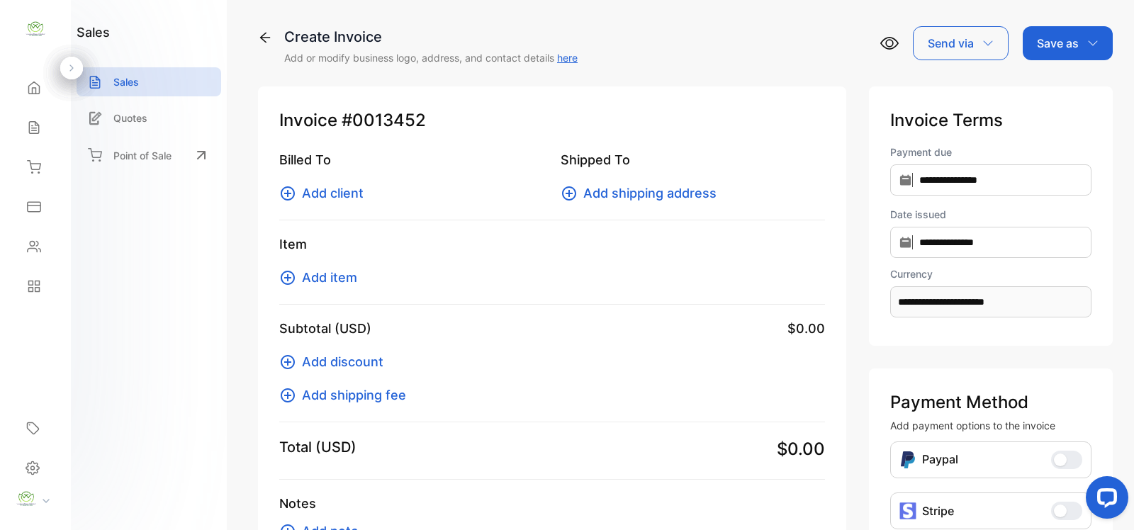
click at [289, 190] on icon at bounding box center [287, 193] width 17 height 17
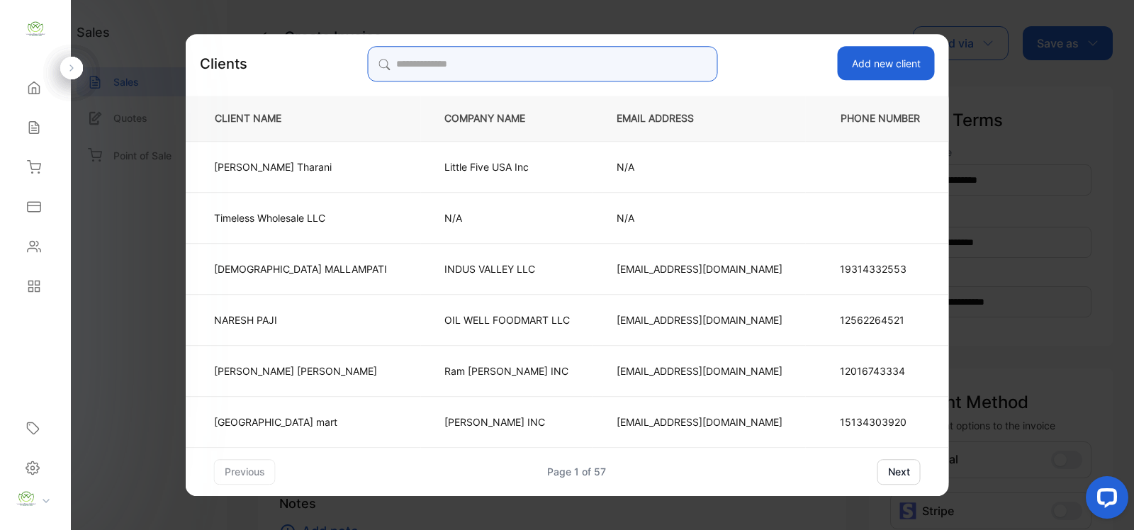
click at [495, 67] on input "search" at bounding box center [542, 63] width 350 height 35
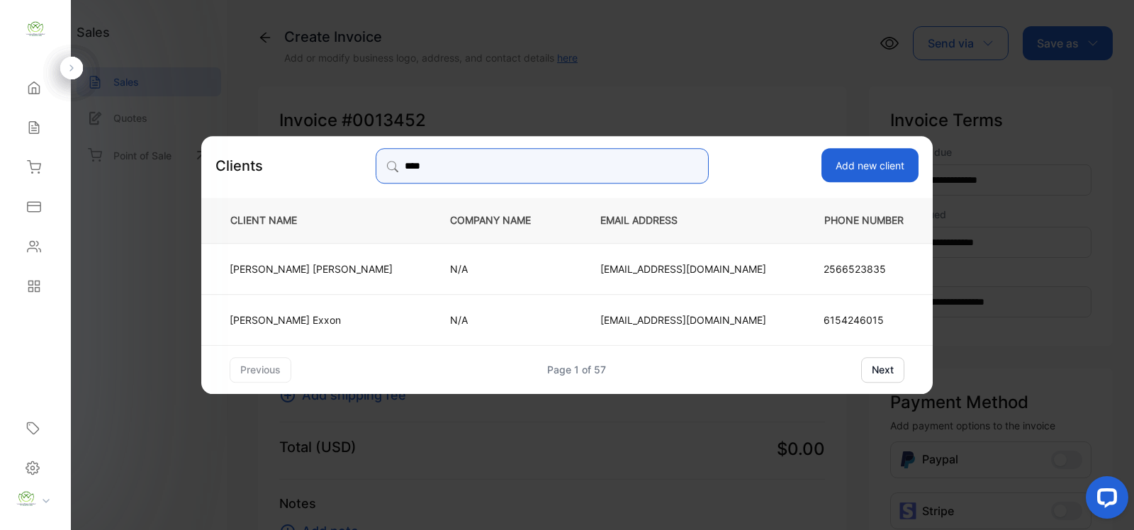
type input "****"
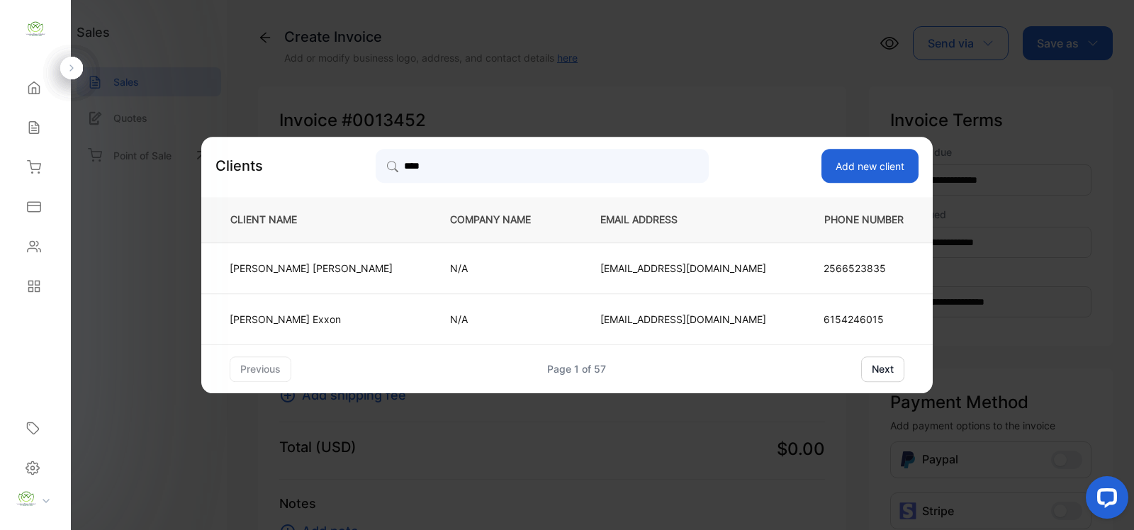
click at [469, 275] on p "N/A" at bounding box center [502, 268] width 104 height 15
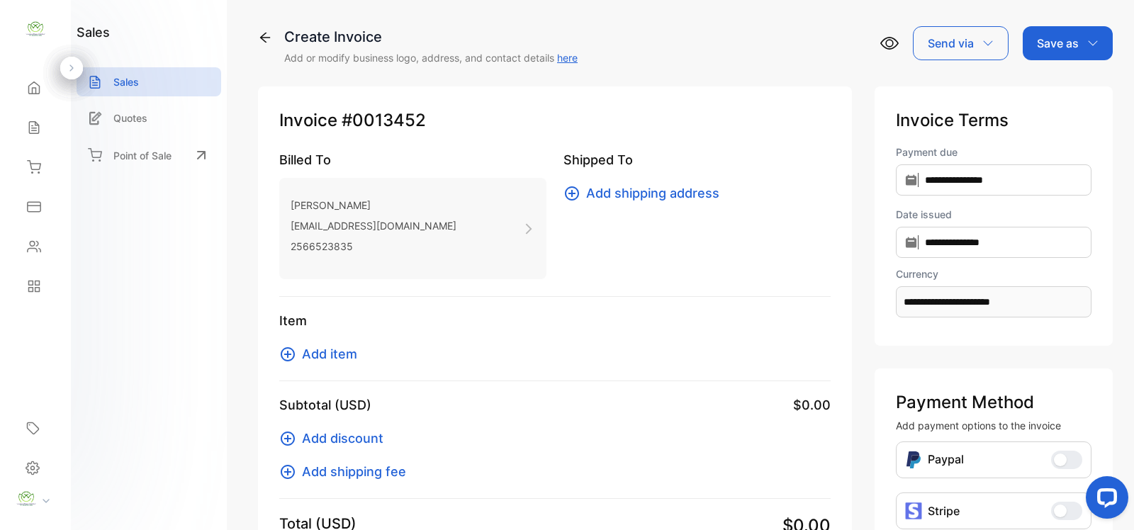
click at [279, 353] on icon at bounding box center [287, 354] width 17 height 17
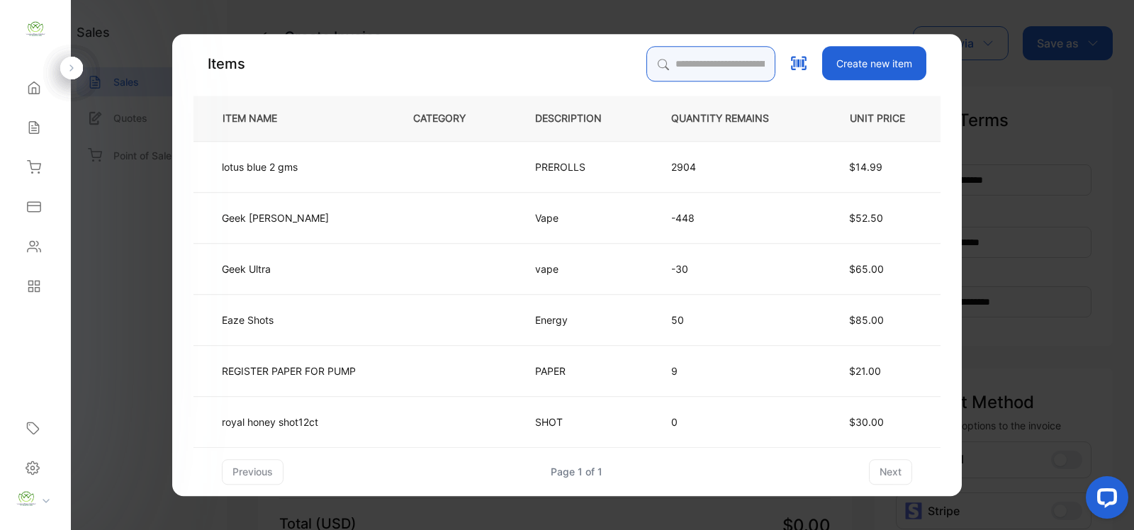
click at [698, 72] on input "search" at bounding box center [711, 63] width 129 height 35
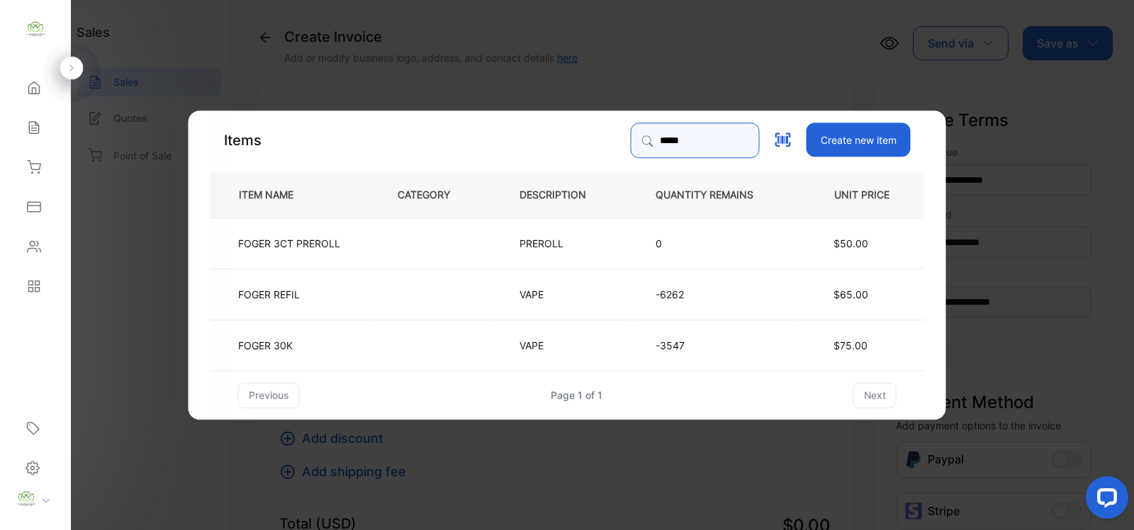
type input "*****"
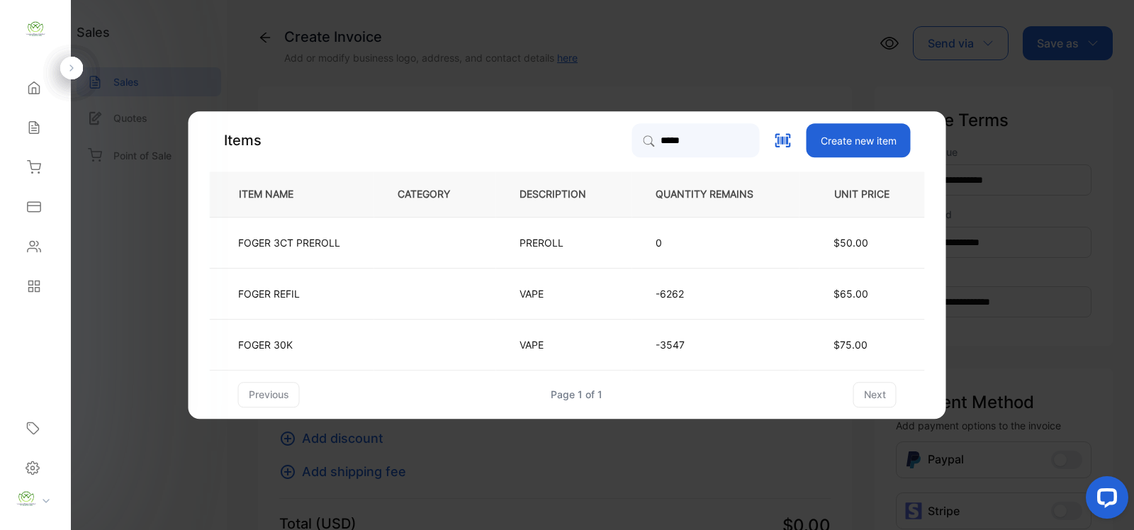
click at [611, 347] on td "VAPE" at bounding box center [564, 344] width 136 height 51
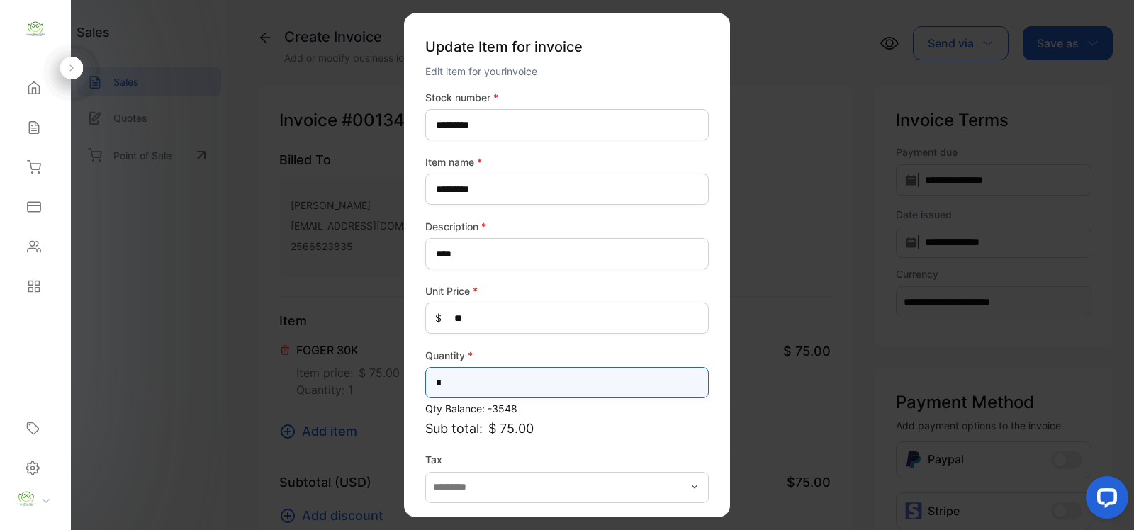
click at [537, 386] on input "*" at bounding box center [567, 382] width 284 height 31
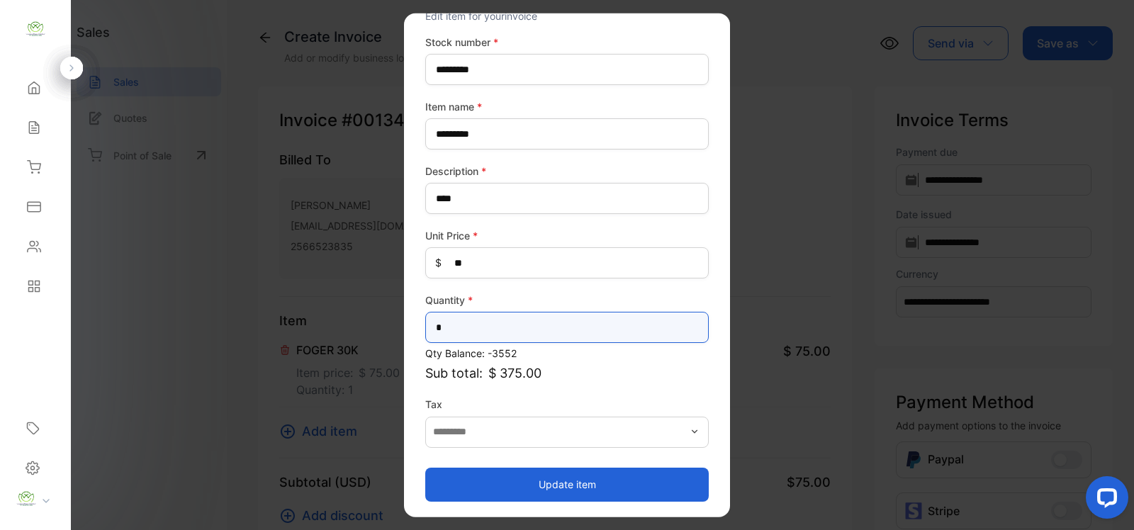
type input "*"
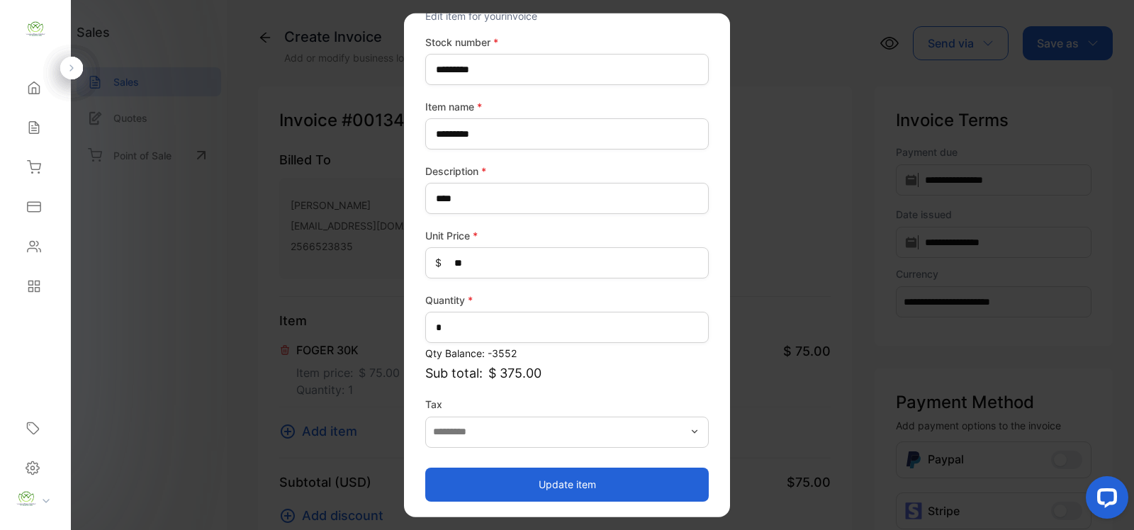
click at [581, 482] on button "Update item" at bounding box center [567, 484] width 284 height 34
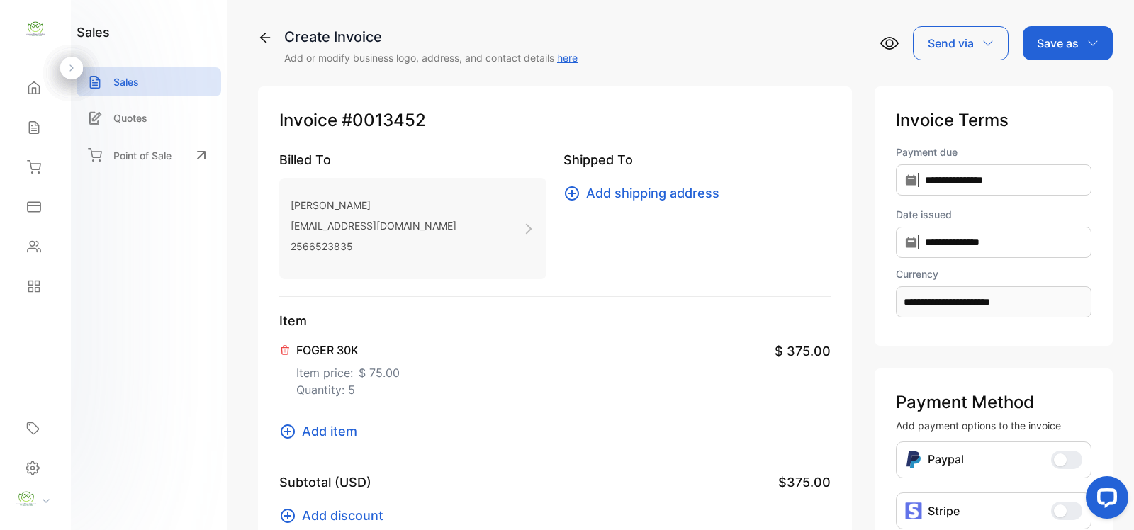
scroll to position [324, 0]
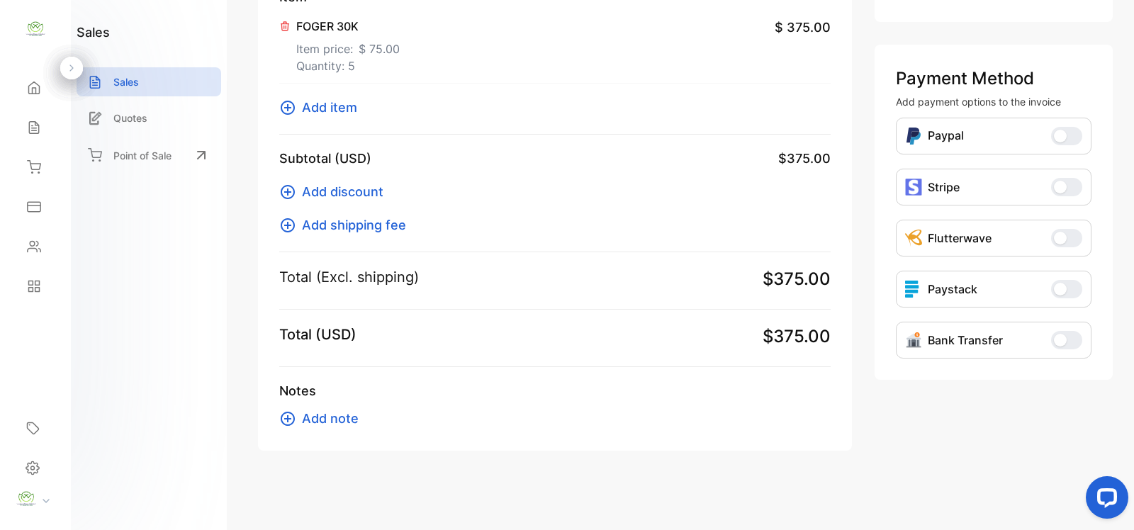
click at [284, 192] on icon at bounding box center [288, 192] width 14 height 14
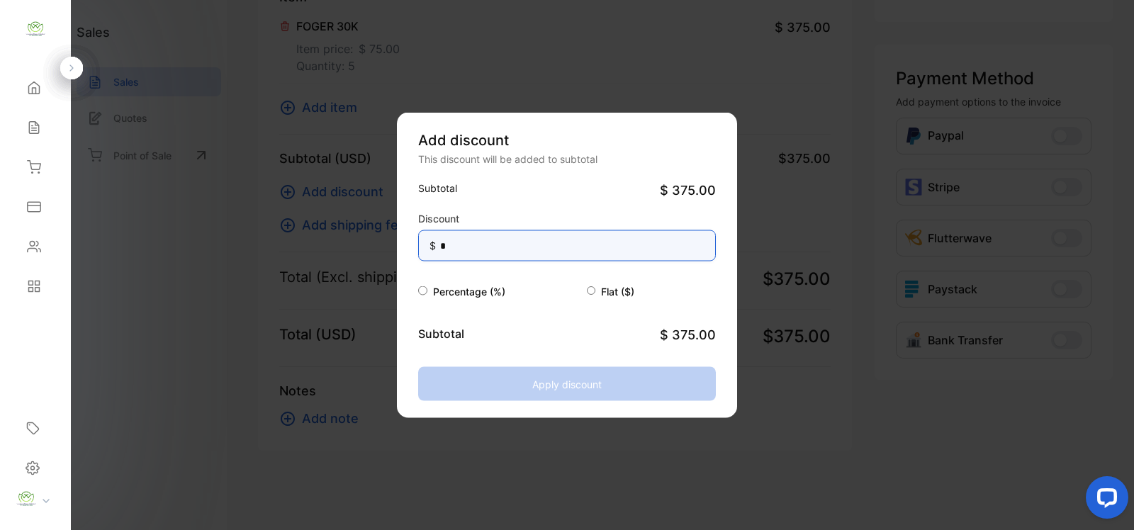
click at [547, 256] on input "*" at bounding box center [567, 245] width 298 height 31
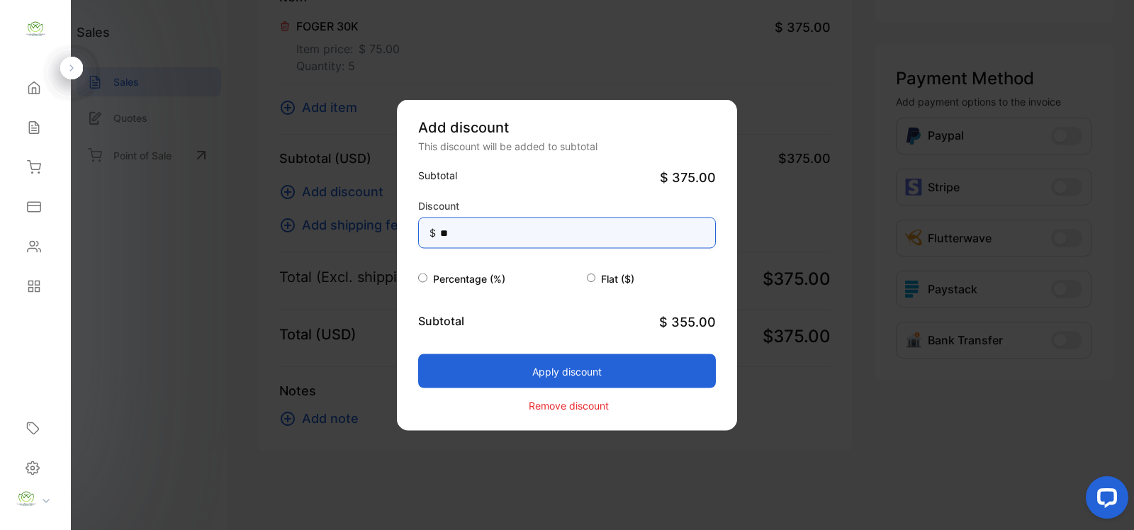
type input "**"
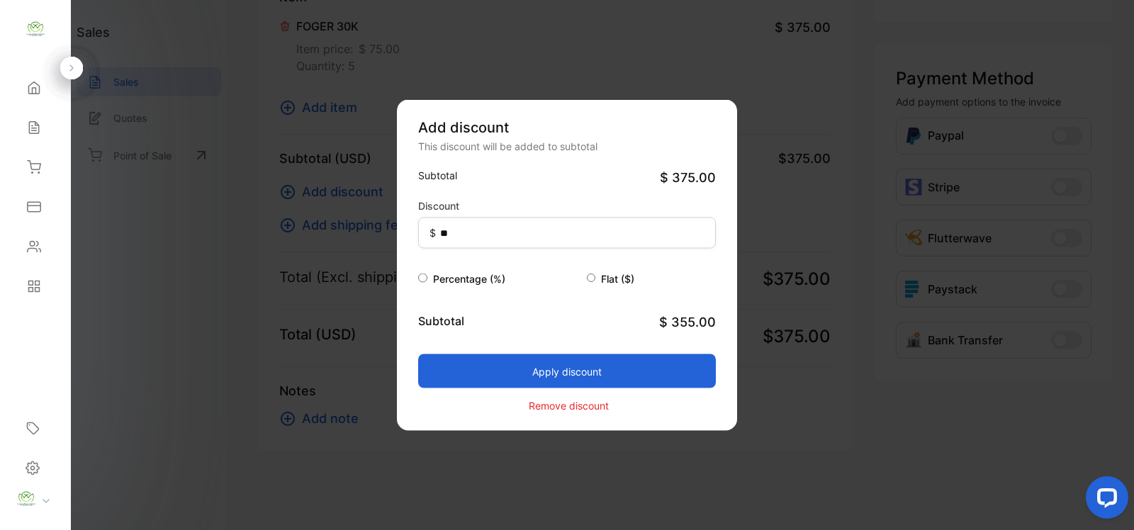
click at [681, 285] on div "Flat ($)" at bounding box center [652, 278] width 130 height 17
click at [653, 356] on button "Apply discount" at bounding box center [567, 371] width 298 height 34
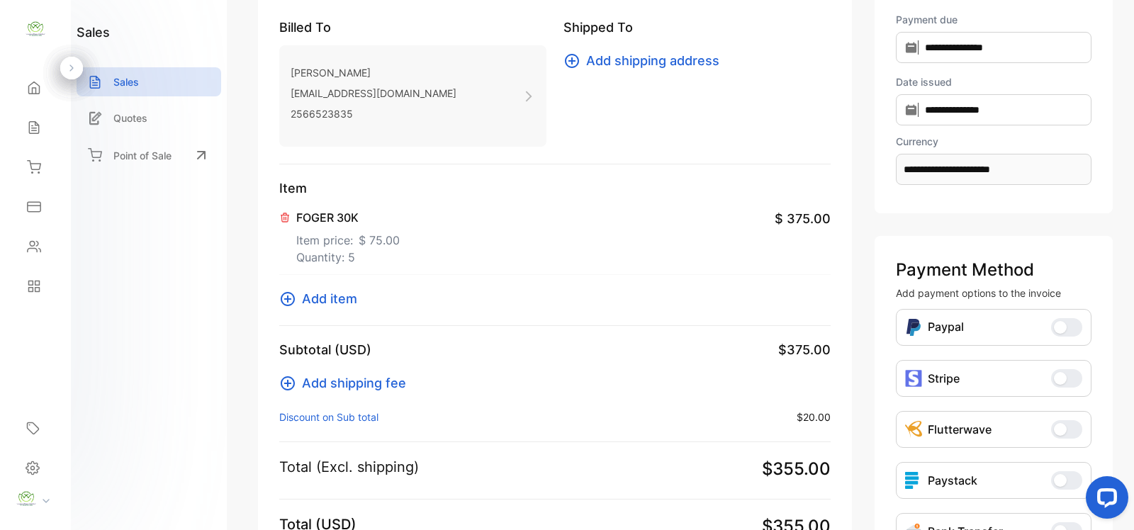
scroll to position [0, 0]
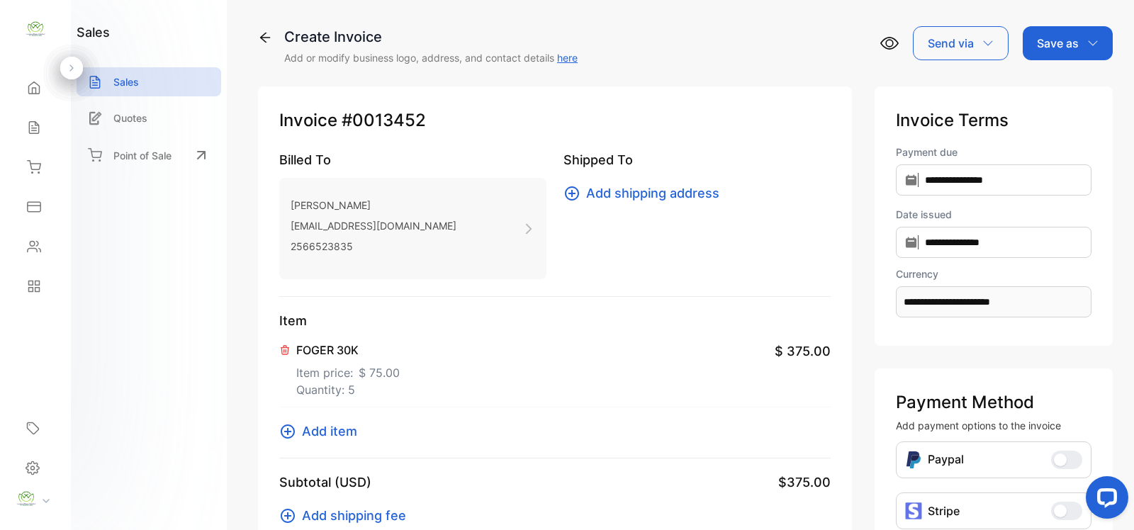
click at [1096, 55] on div "Save as" at bounding box center [1068, 43] width 90 height 34
click at [1039, 77] on div "Invoice" at bounding box center [1065, 90] width 82 height 28
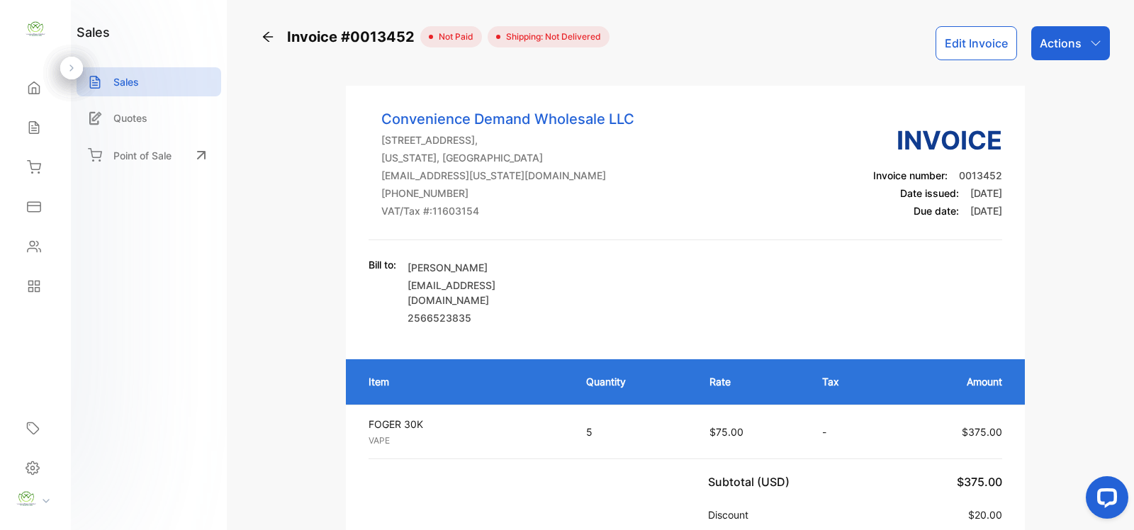
click at [1058, 45] on p "Actions" at bounding box center [1061, 43] width 42 height 17
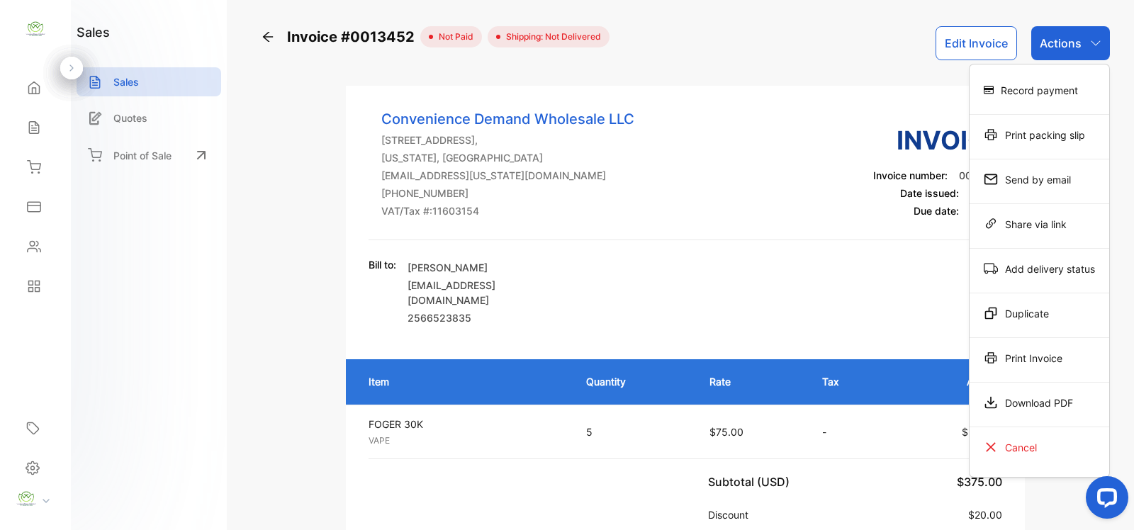
click at [1025, 87] on div "Record payment" at bounding box center [1040, 90] width 140 height 28
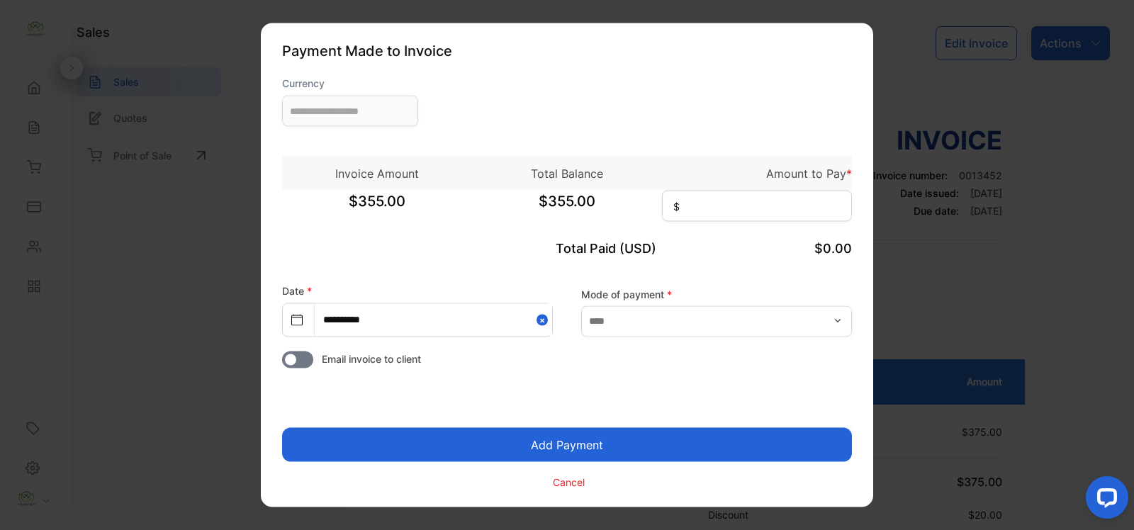
type input "**********"
click at [709, 204] on input at bounding box center [757, 206] width 190 height 31
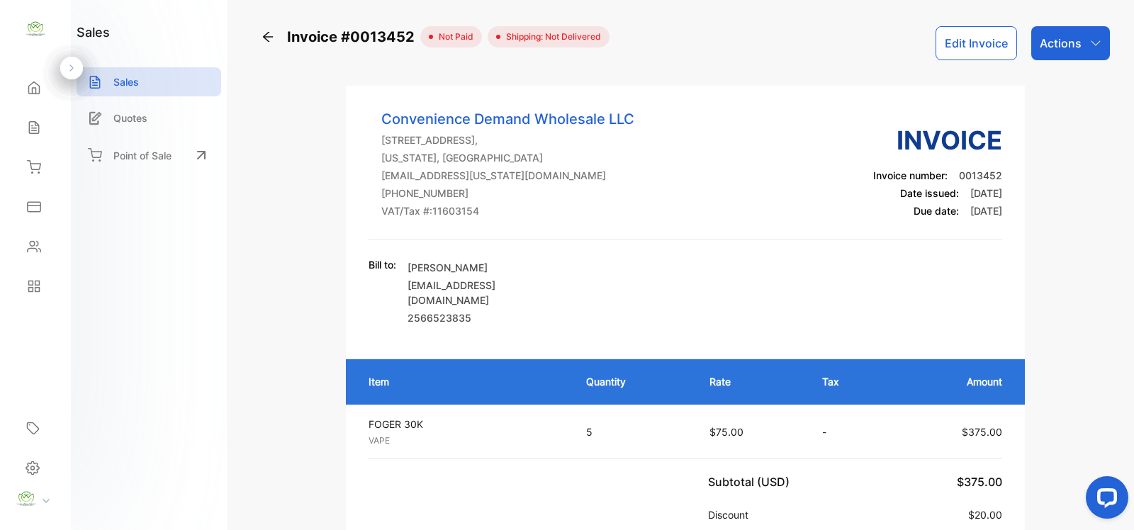
click at [991, 48] on button "Edit Invoice" at bounding box center [977, 43] width 82 height 34
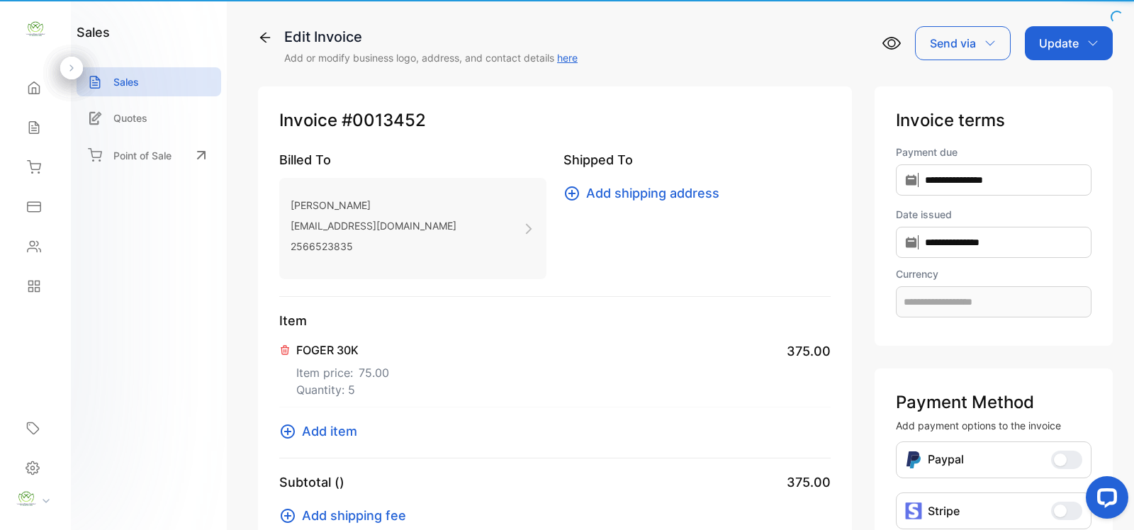
type input "**********"
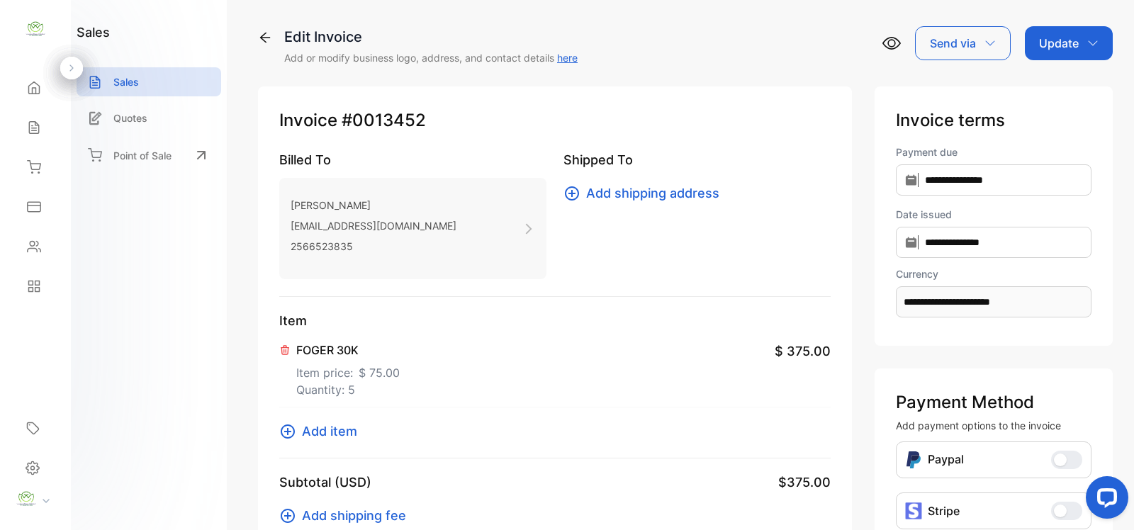
click at [1080, 57] on div "Update" at bounding box center [1069, 43] width 88 height 34
click at [1034, 83] on div "Invoice" at bounding box center [1072, 90] width 82 height 28
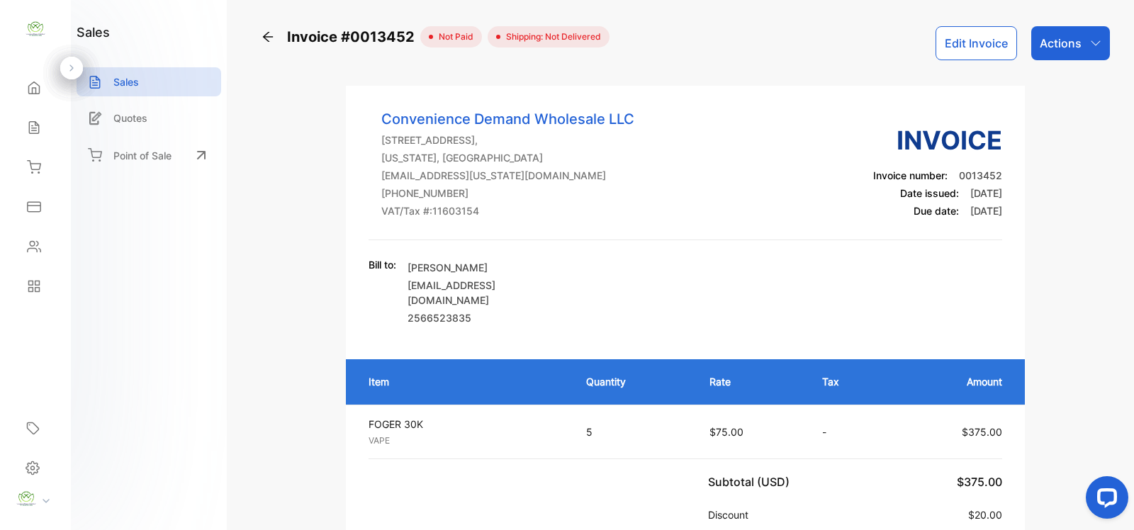
click at [1044, 35] on p "Actions" at bounding box center [1061, 43] width 42 height 17
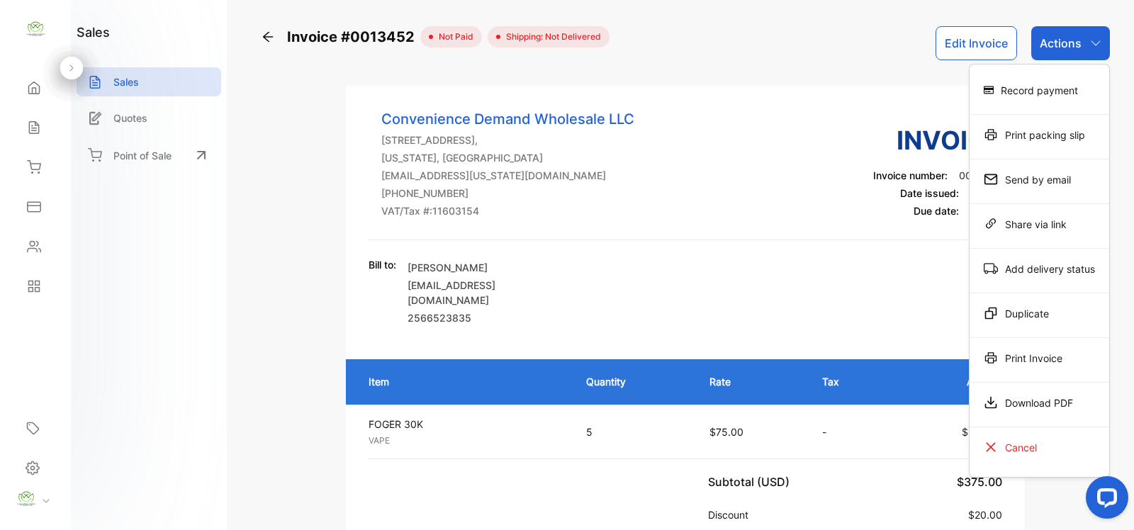
click at [1055, 84] on div "Record payment" at bounding box center [1040, 90] width 140 height 28
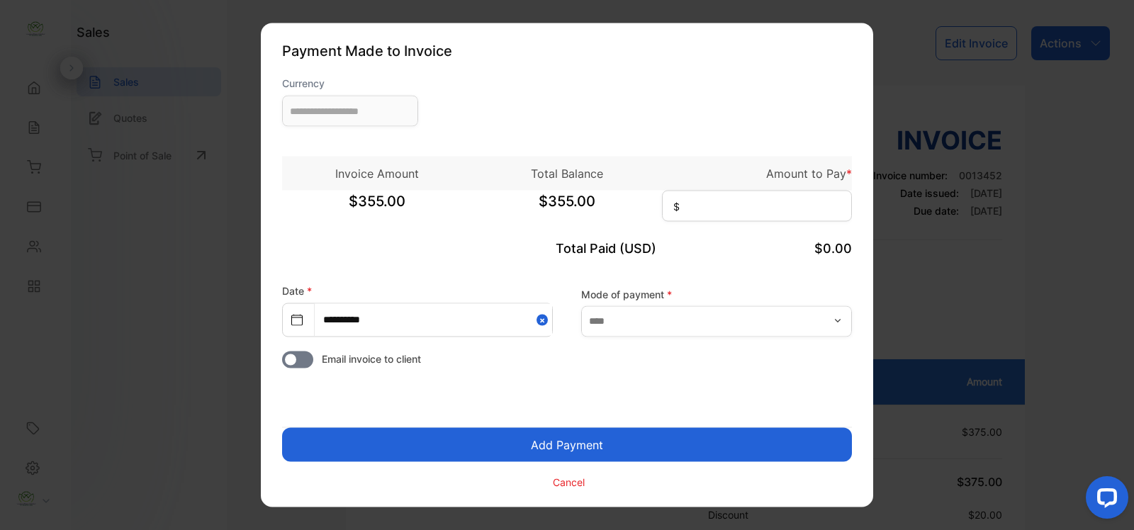
type input "**********"
click at [724, 191] on input at bounding box center [757, 206] width 190 height 31
type input "***"
click at [702, 321] on input "text" at bounding box center [716, 321] width 271 height 31
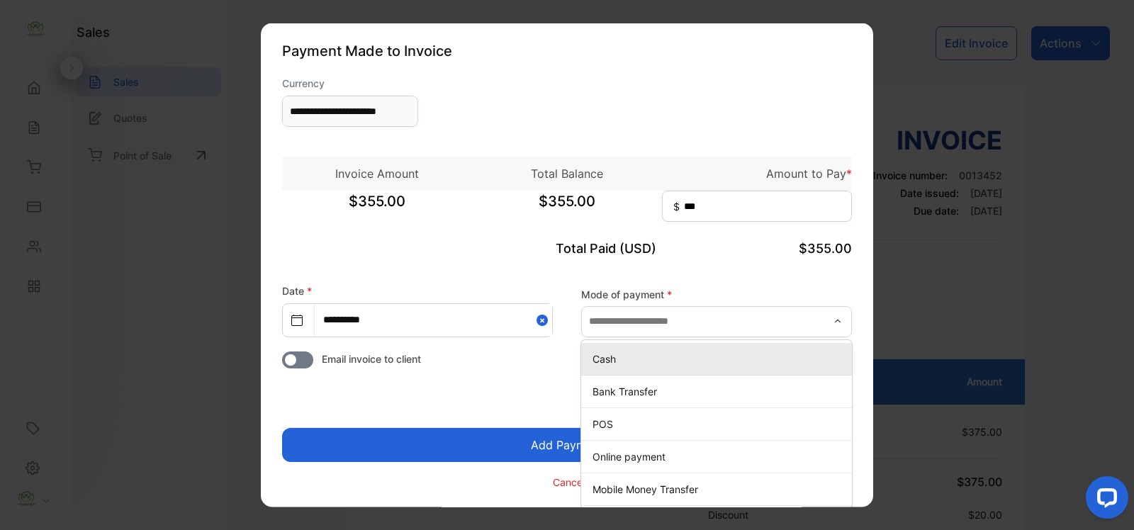
click at [614, 358] on p "Cash" at bounding box center [720, 358] width 254 height 15
type input "****"
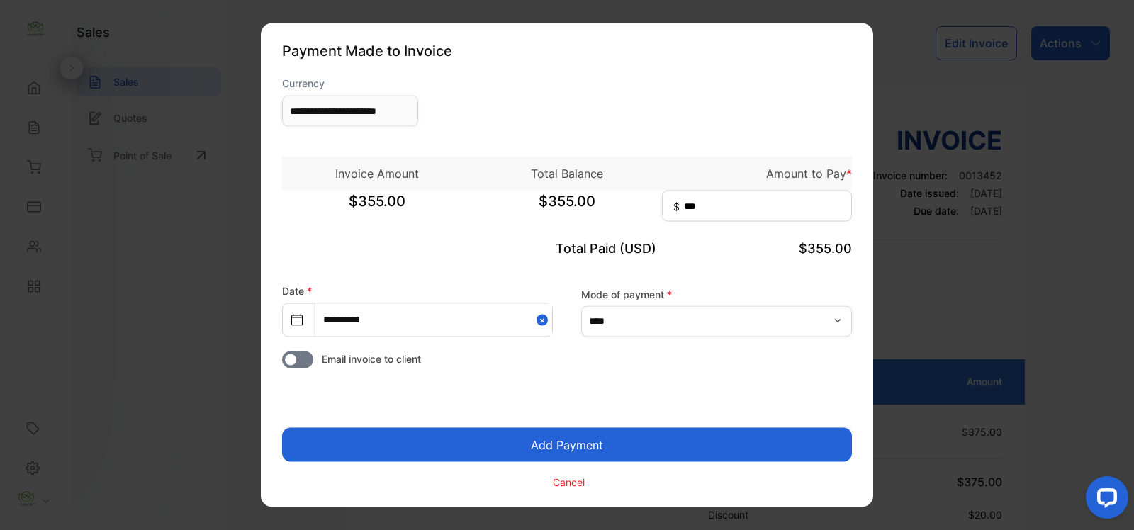
click at [587, 436] on button "Add Payment" at bounding box center [567, 445] width 570 height 34
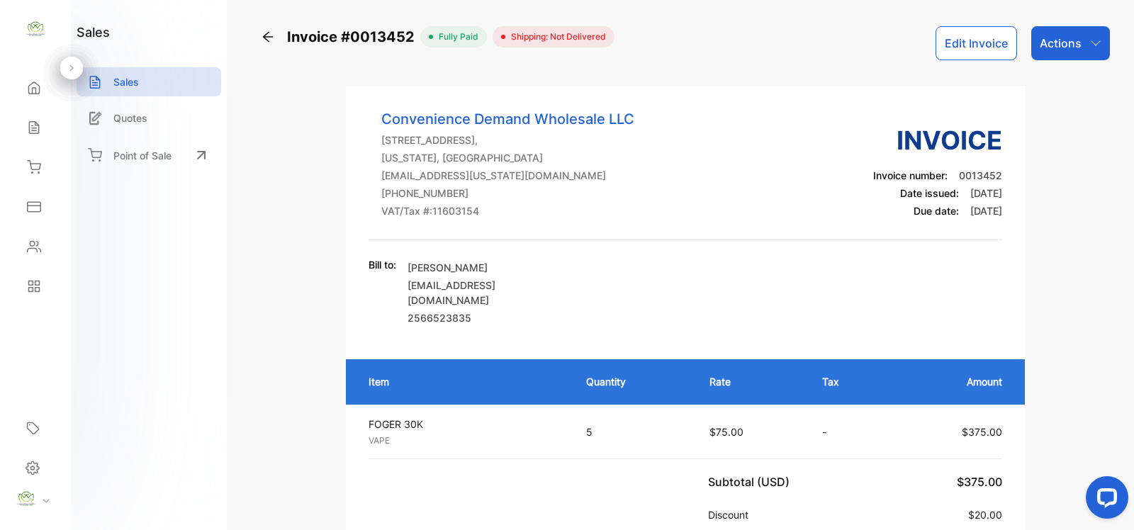
click at [1079, 54] on div "Actions" at bounding box center [1071, 43] width 79 height 34
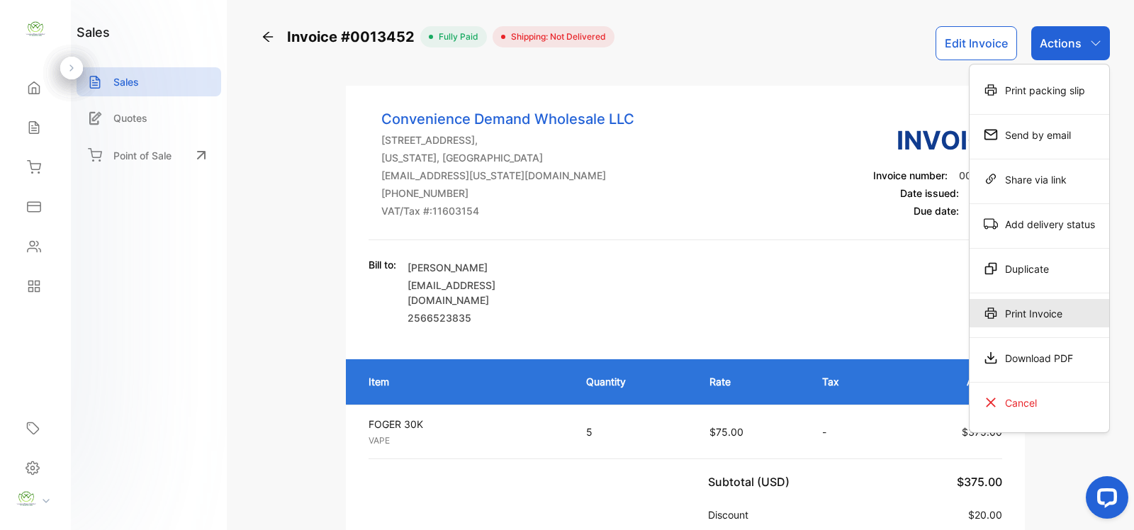
click at [1041, 302] on div "Print Invoice" at bounding box center [1040, 313] width 140 height 28
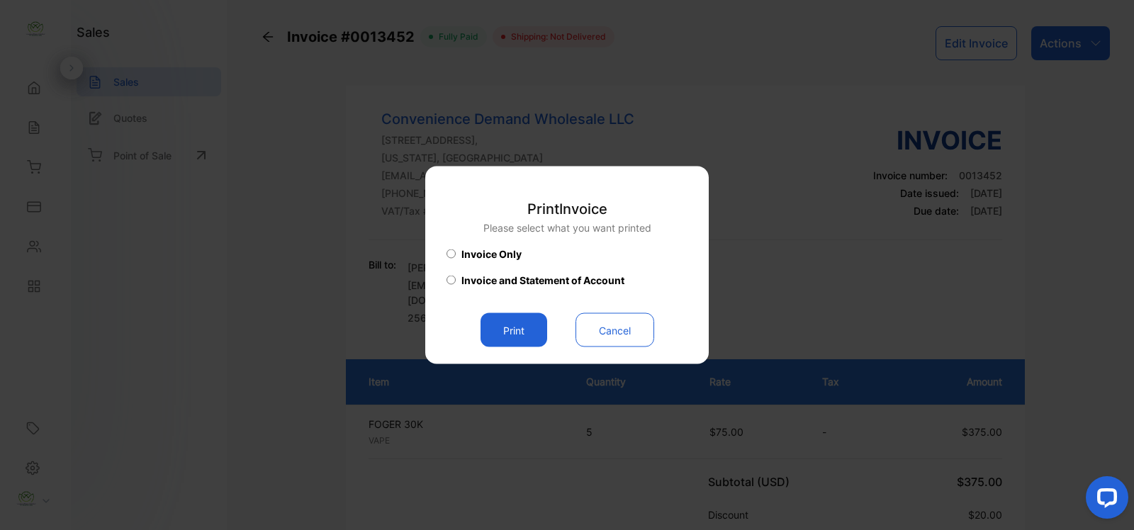
click at [505, 328] on button "Print" at bounding box center [514, 330] width 67 height 34
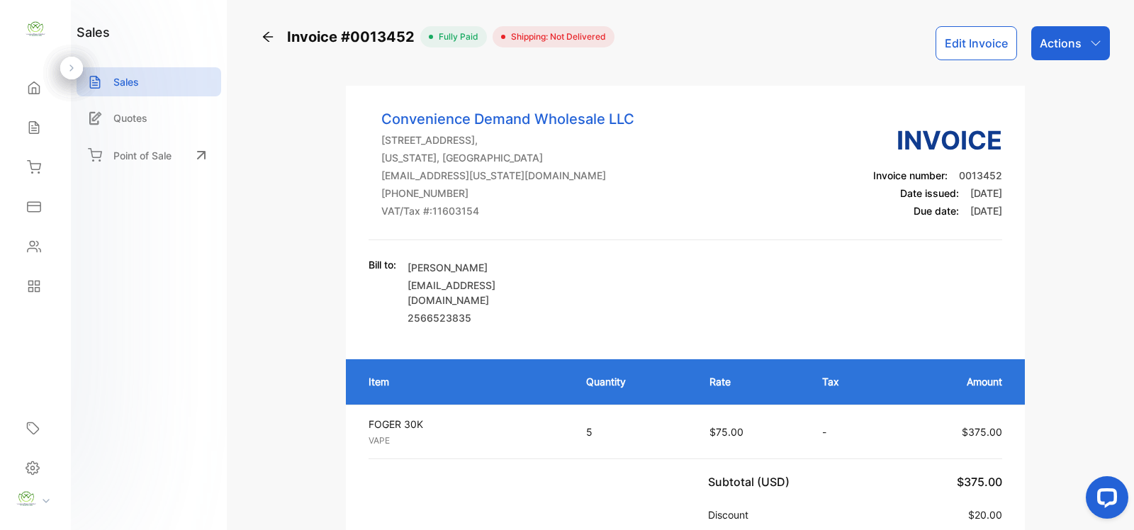
drag, startPoint x: 267, startPoint y: 45, endPoint x: 272, endPoint y: 35, distance: 10.5
click at [271, 36] on div "Invoice #0013452" at bounding box center [341, 36] width 160 height 21
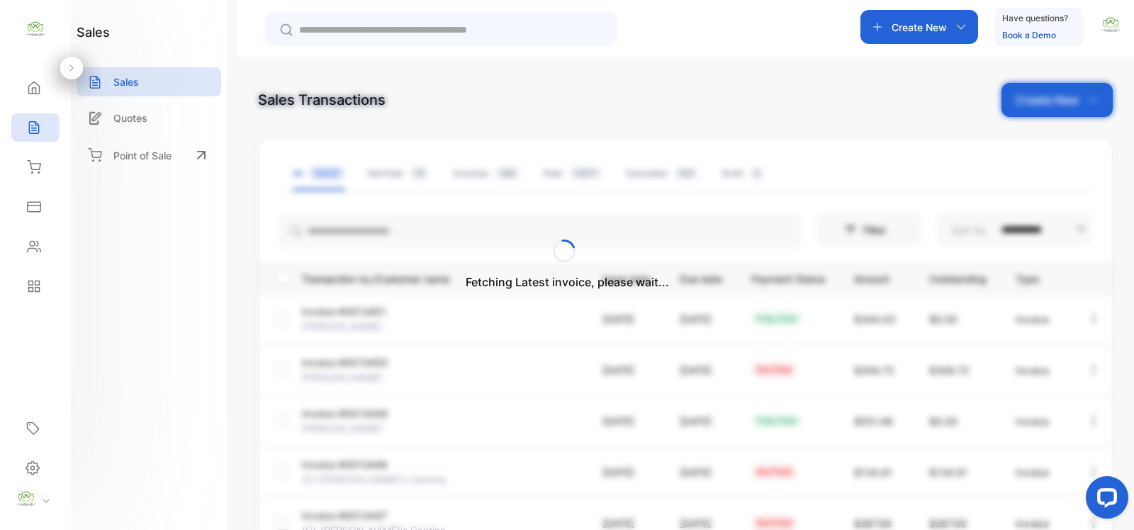
click at [1022, 98] on div "Fetching Latest invoice, please wait..." at bounding box center [567, 265] width 1134 height 530
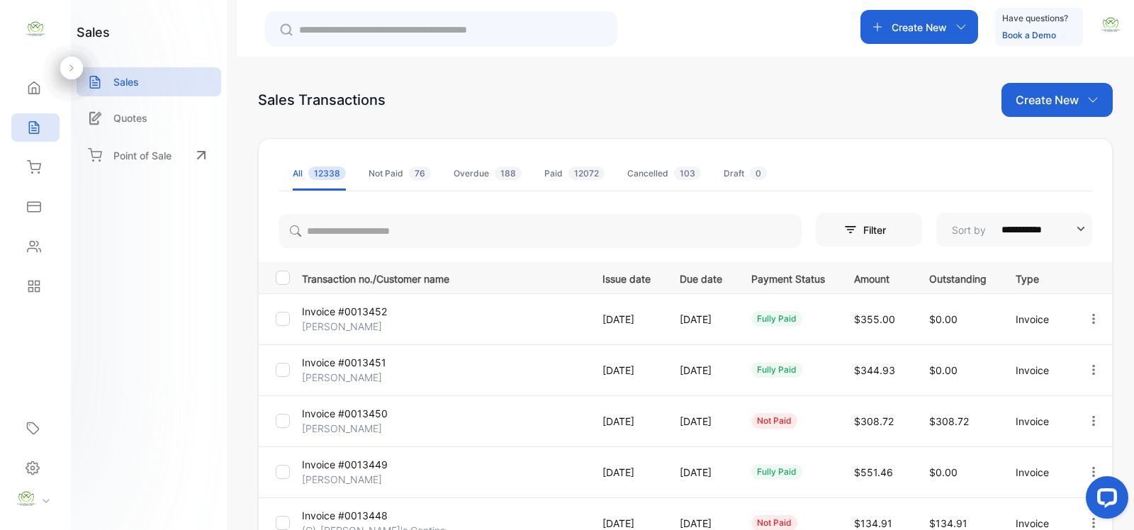
click at [1025, 98] on p "Create New" at bounding box center [1047, 99] width 63 height 17
click at [1032, 157] on div "Invoice" at bounding box center [1062, 147] width 99 height 28
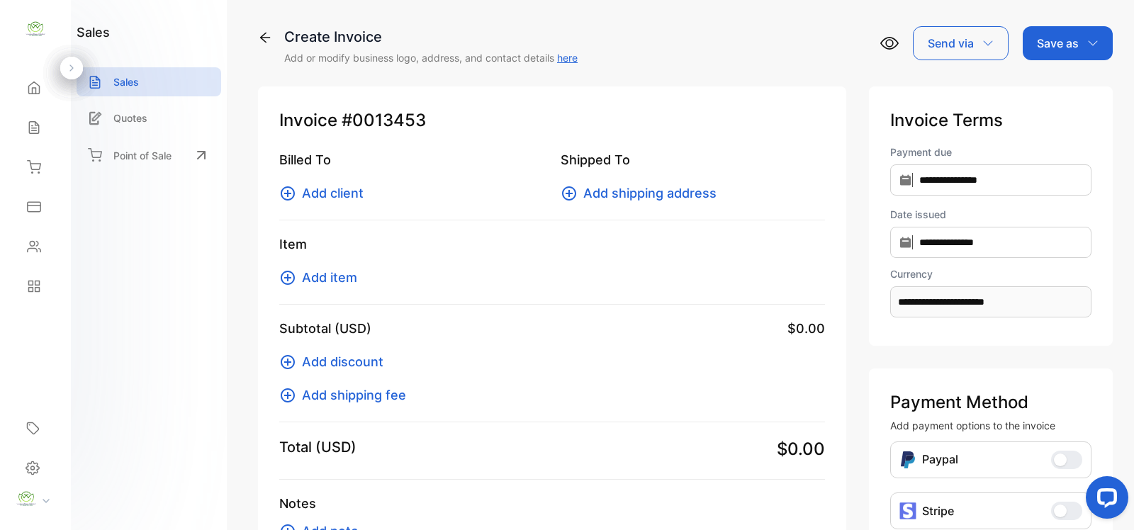
click at [302, 281] on span "Add item" at bounding box center [329, 277] width 55 height 19
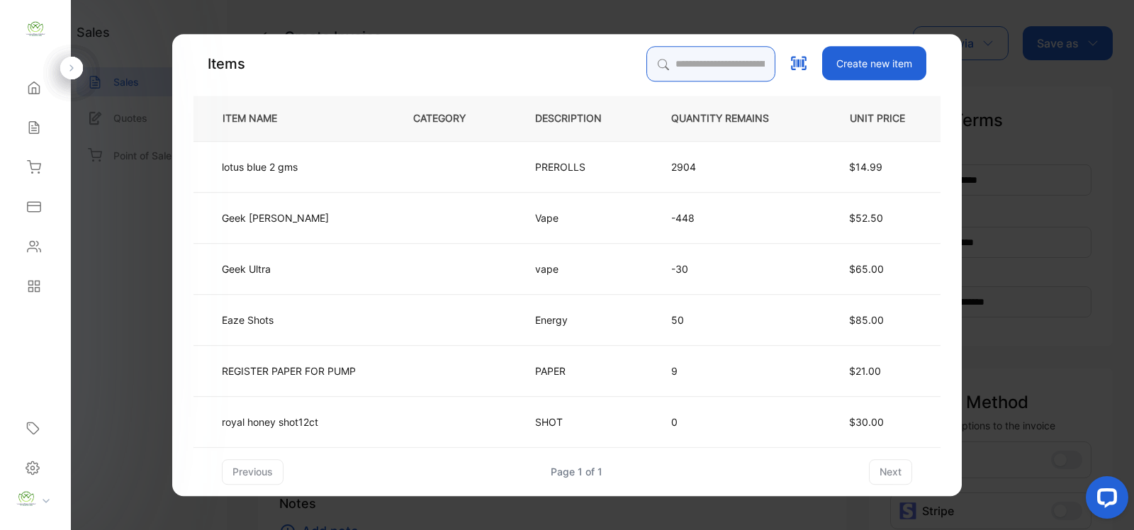
drag, startPoint x: 744, startPoint y: 65, endPoint x: 725, endPoint y: 62, distance: 19.4
click at [739, 62] on input "search" at bounding box center [711, 63] width 129 height 35
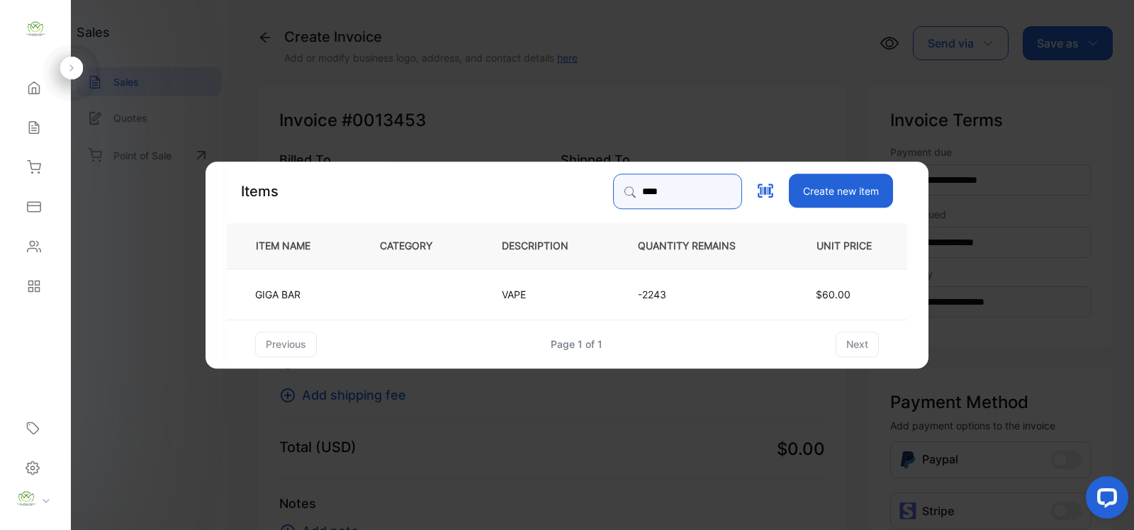
type input "****"
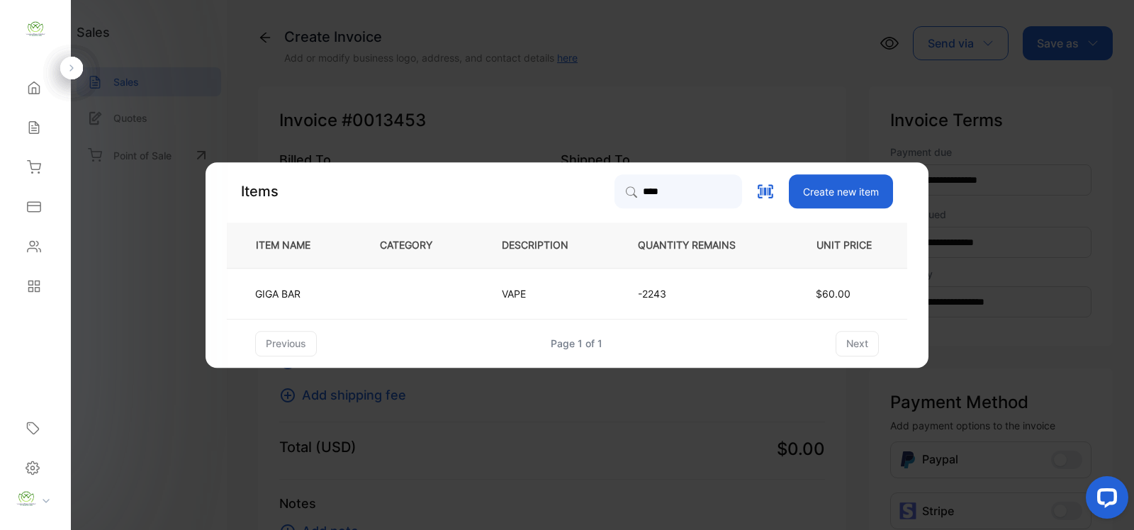
click at [352, 293] on td "GIGA BAR" at bounding box center [292, 293] width 130 height 51
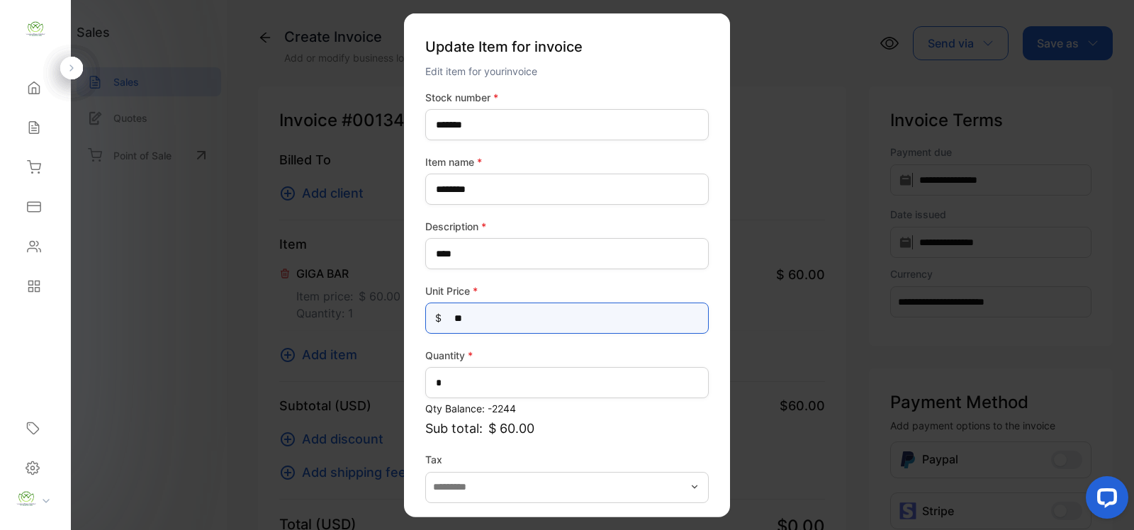
drag, startPoint x: 506, startPoint y: 320, endPoint x: 76, endPoint y: 352, distance: 430.9
type Price-inputprice "*****"
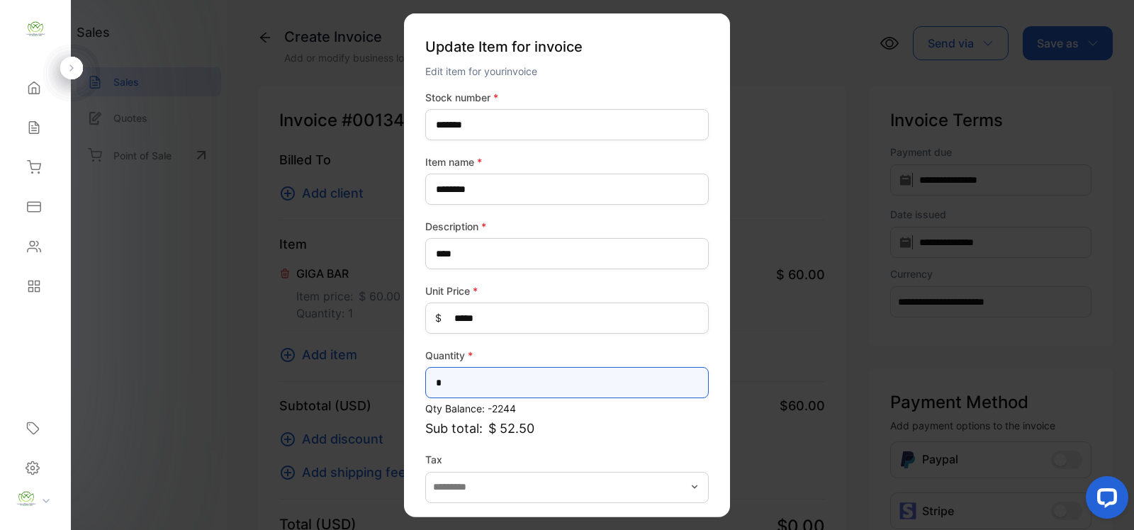
drag, startPoint x: 535, startPoint y: 374, endPoint x: 92, endPoint y: 440, distance: 447.9
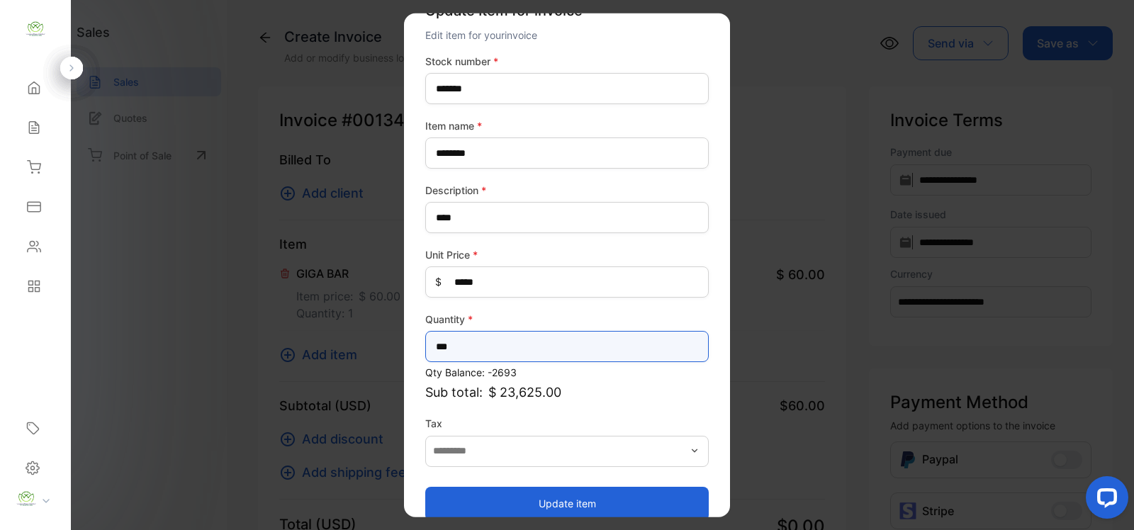
scroll to position [55, 0]
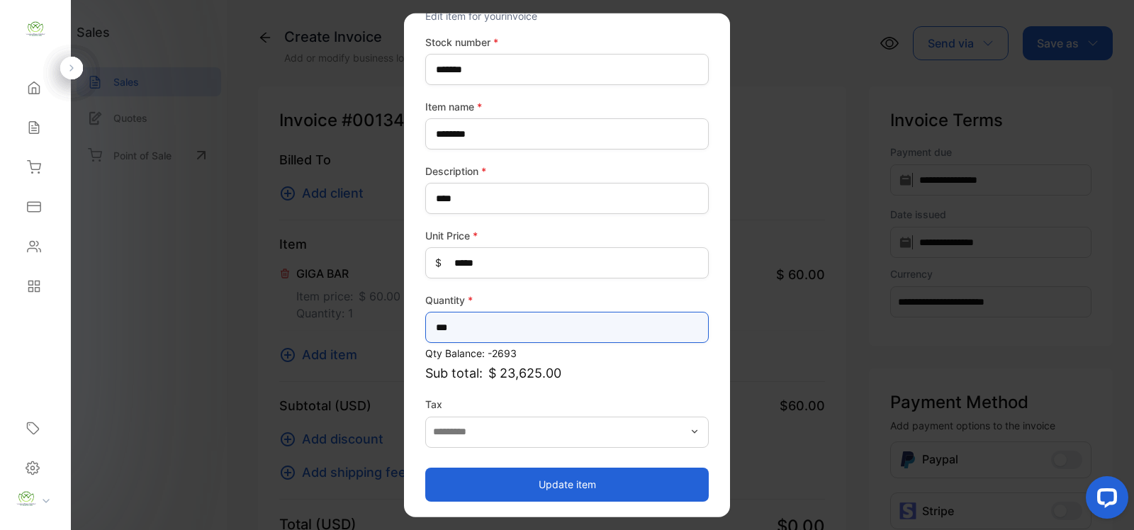
type input "***"
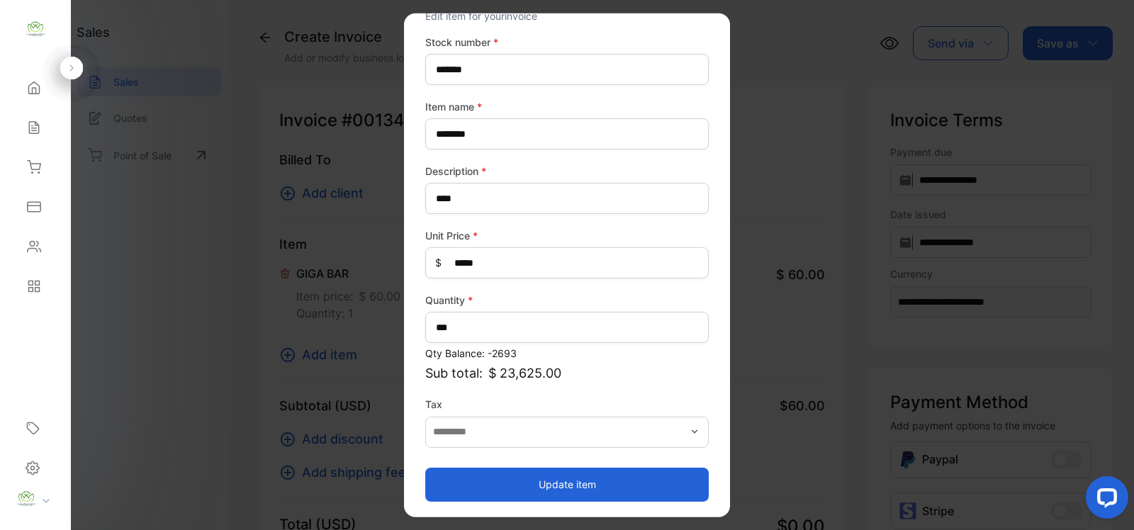
click at [587, 493] on button "Update item" at bounding box center [567, 484] width 284 height 34
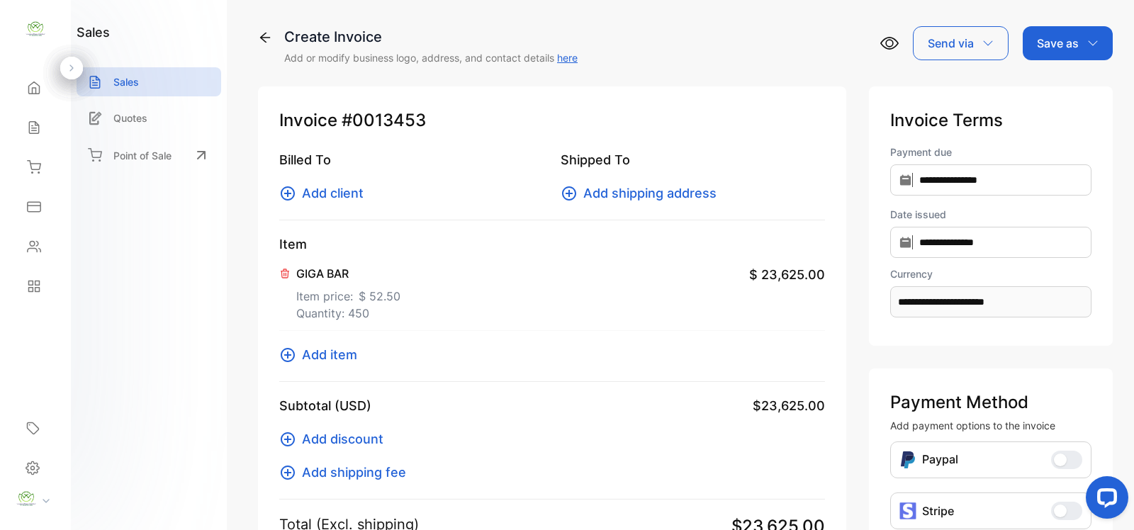
click at [337, 195] on span "Add client" at bounding box center [333, 193] width 62 height 19
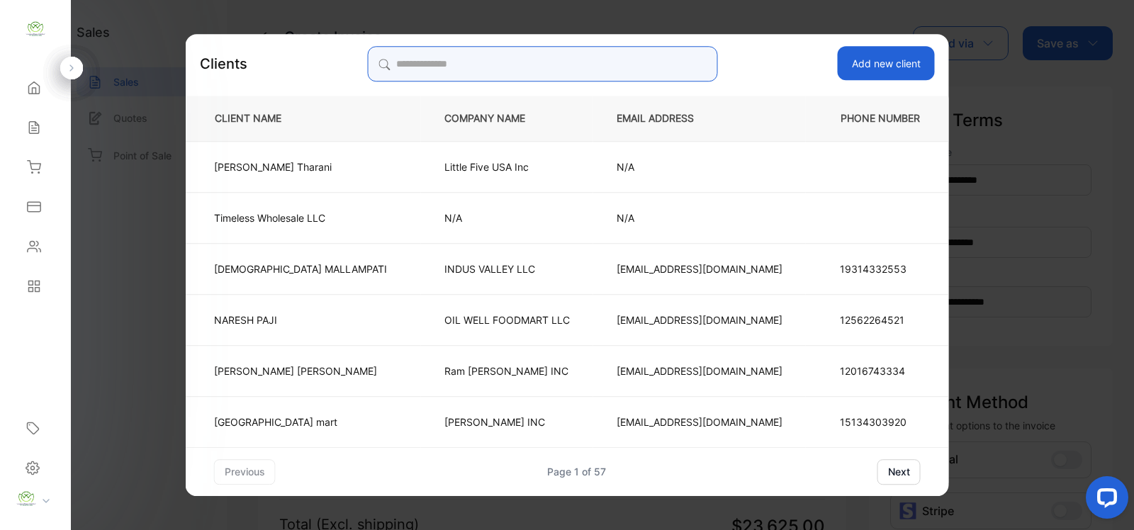
click at [547, 66] on input "search" at bounding box center [542, 63] width 350 height 35
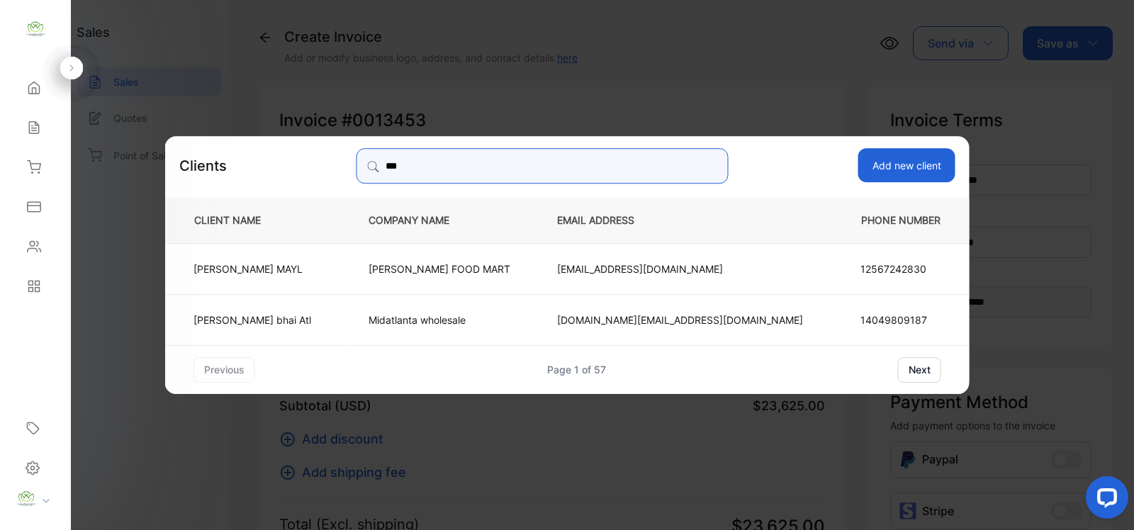
type input "***"
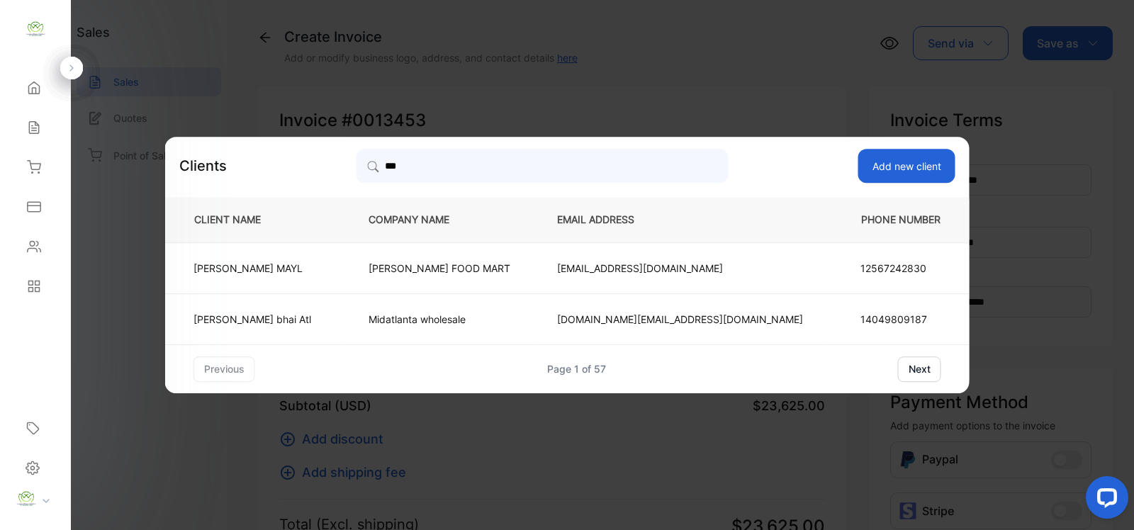
click at [345, 320] on td "Mayank bhai Atl" at bounding box center [255, 319] width 180 height 51
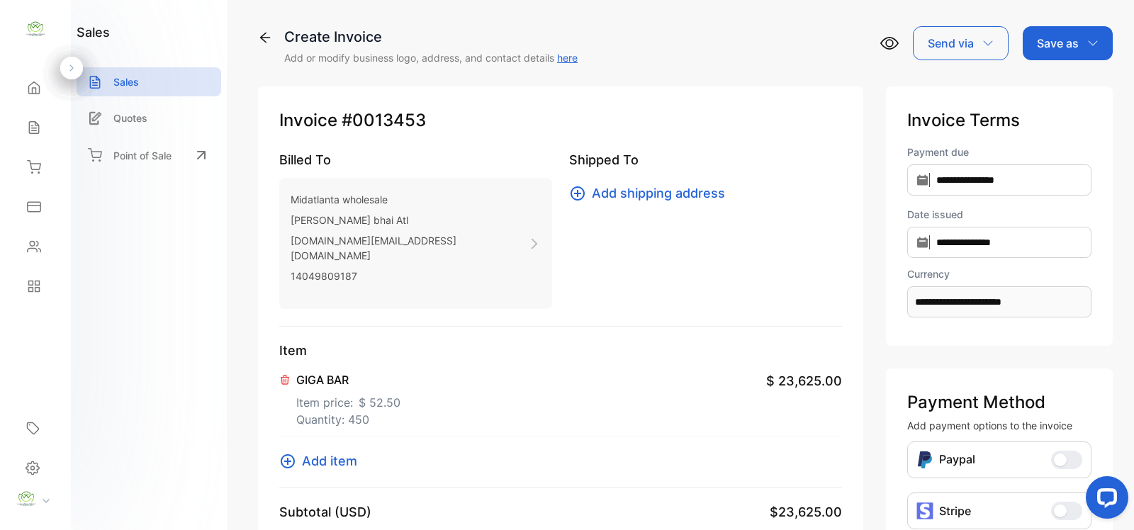
click at [1042, 38] on p "Save as" at bounding box center [1058, 43] width 42 height 17
click at [1059, 83] on div "Invoice" at bounding box center [1065, 90] width 82 height 28
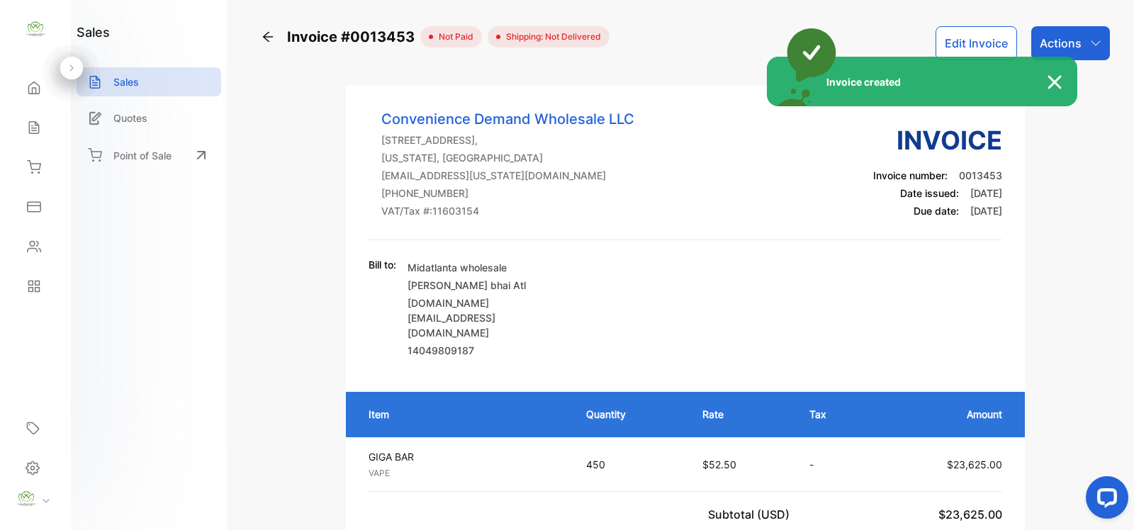
click at [1095, 36] on div "Invoice created" at bounding box center [567, 265] width 1134 height 530
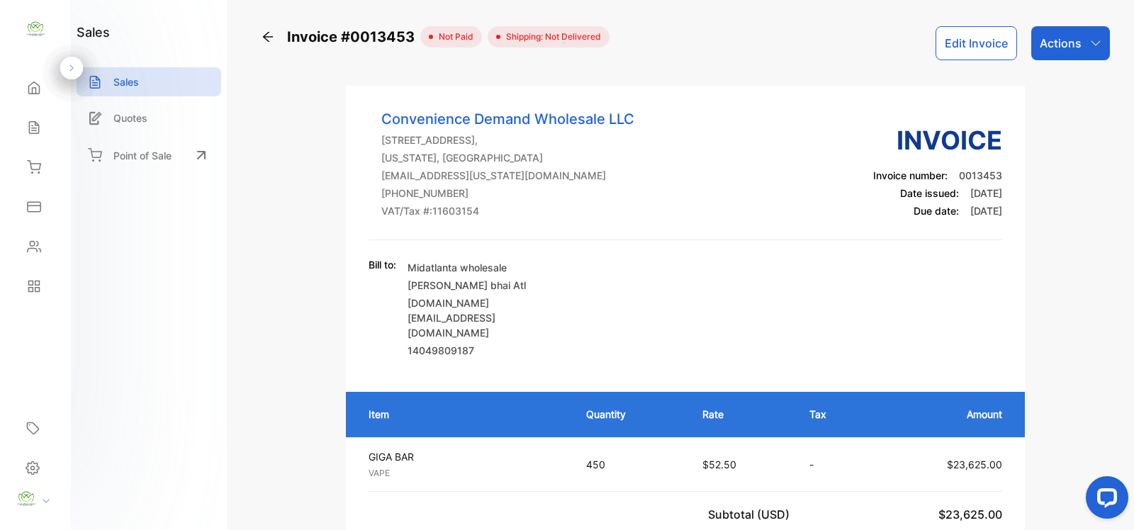
click at [1095, 36] on div "Actions" at bounding box center [1071, 43] width 79 height 34
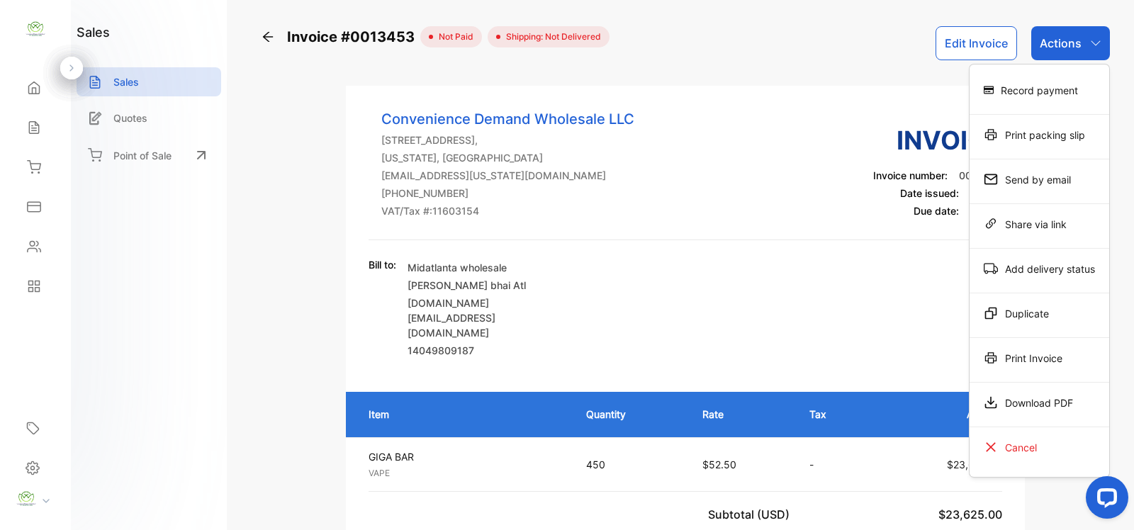
click at [1022, 354] on div "Print Invoice" at bounding box center [1040, 358] width 140 height 28
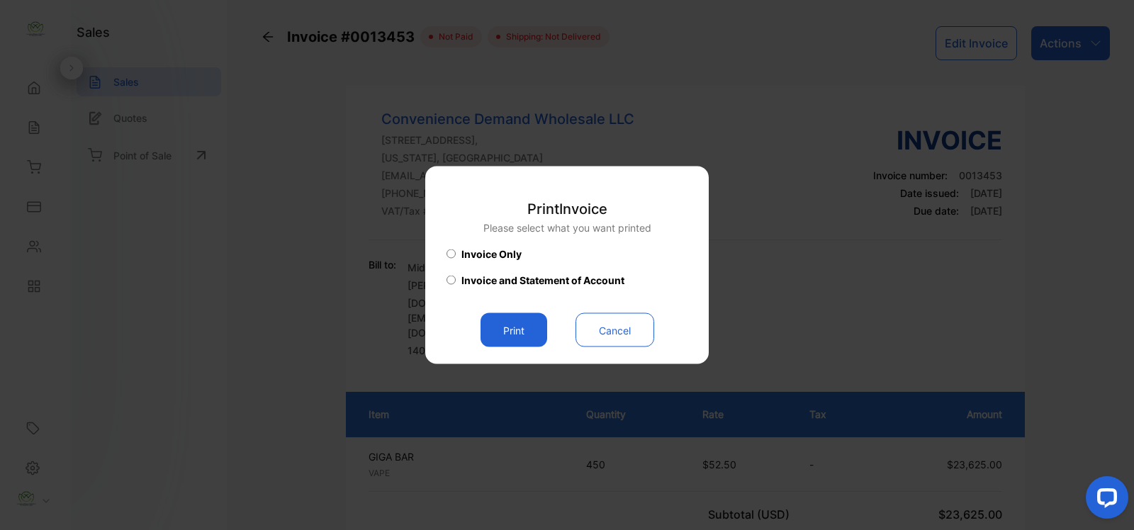
click at [515, 327] on button "Print" at bounding box center [514, 330] width 67 height 34
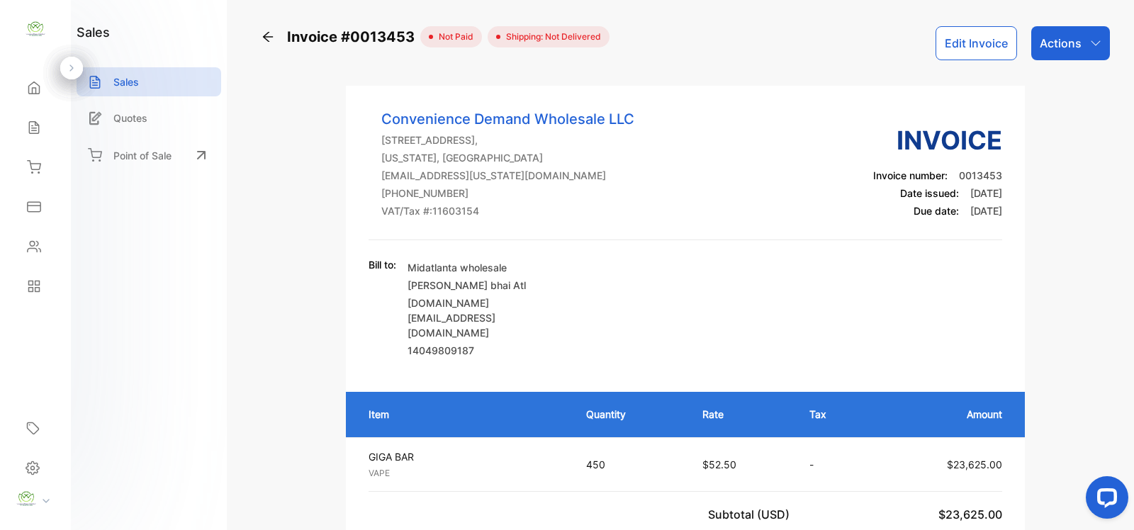
click at [270, 34] on icon at bounding box center [268, 37] width 14 height 14
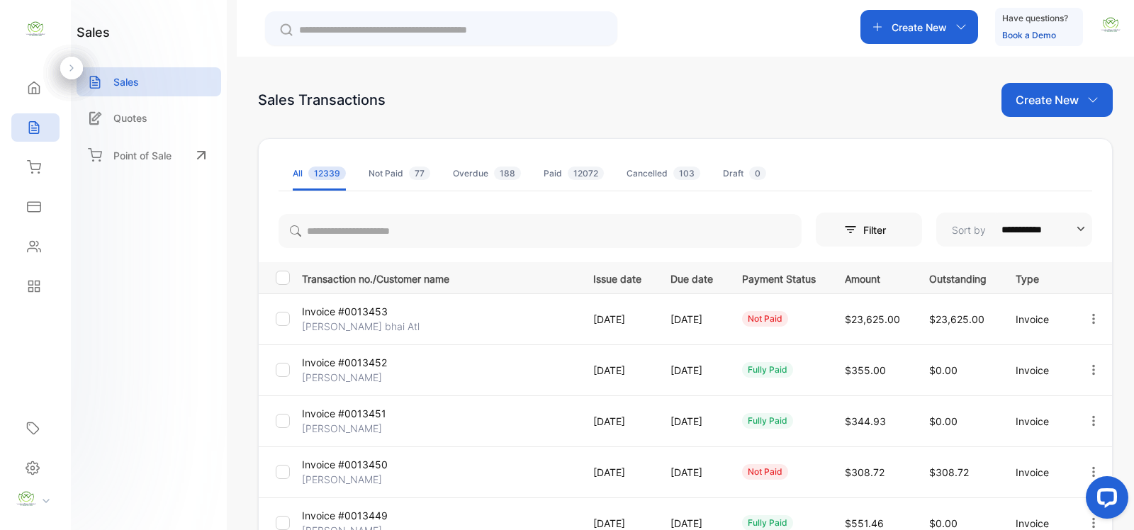
drag, startPoint x: 1012, startPoint y: 100, endPoint x: 1005, endPoint y: 103, distance: 7.6
click at [1009, 101] on div "Create New" at bounding box center [1057, 100] width 111 height 34
click at [1047, 156] on div "Invoice" at bounding box center [1062, 147] width 99 height 28
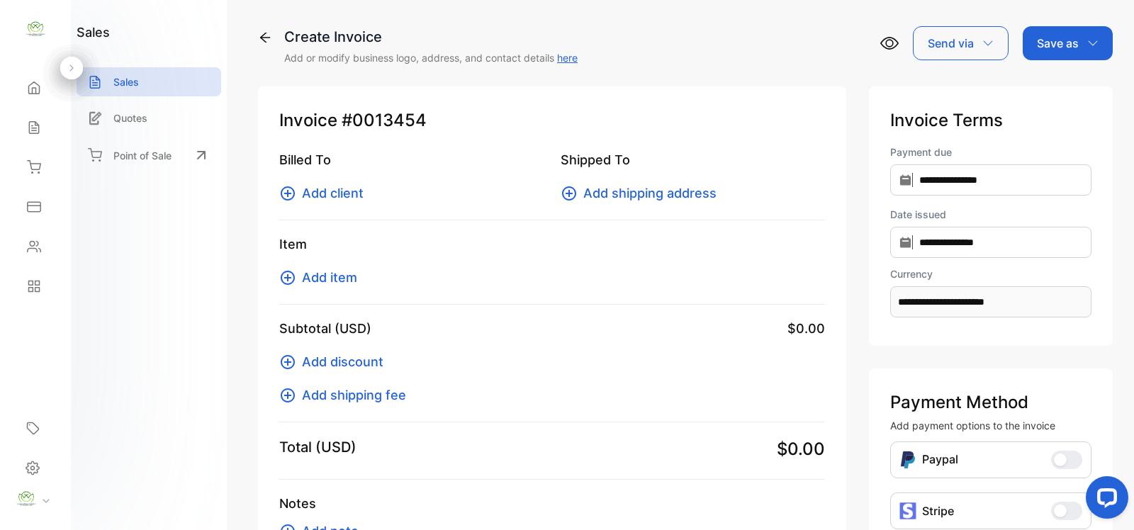
click at [330, 191] on span "Add client" at bounding box center [333, 193] width 62 height 19
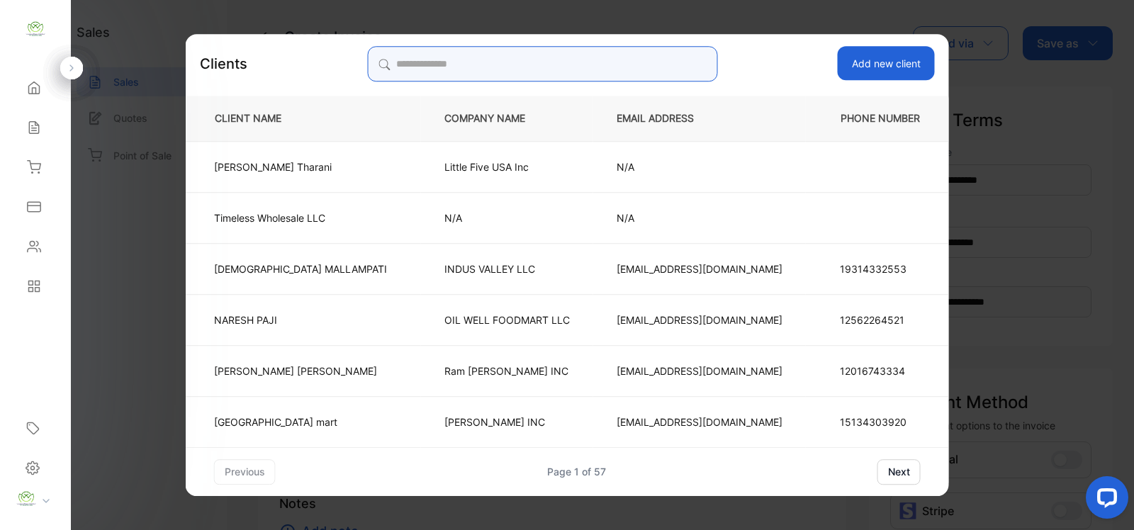
click at [504, 61] on input "search" at bounding box center [542, 63] width 350 height 35
type input "*"
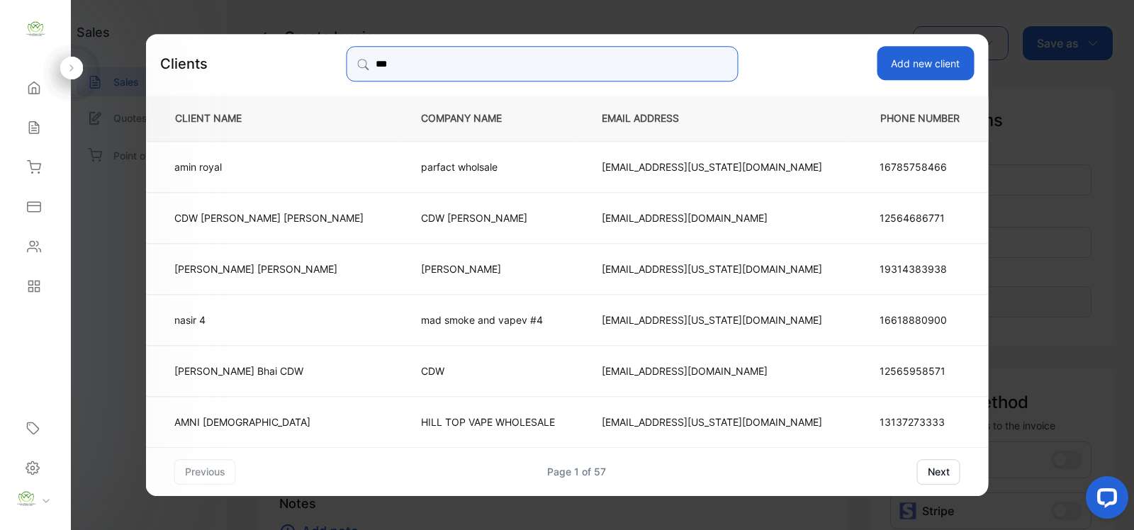
type input "***"
click at [325, 223] on td "CDW Suchit Panchal" at bounding box center [272, 216] width 252 height 51
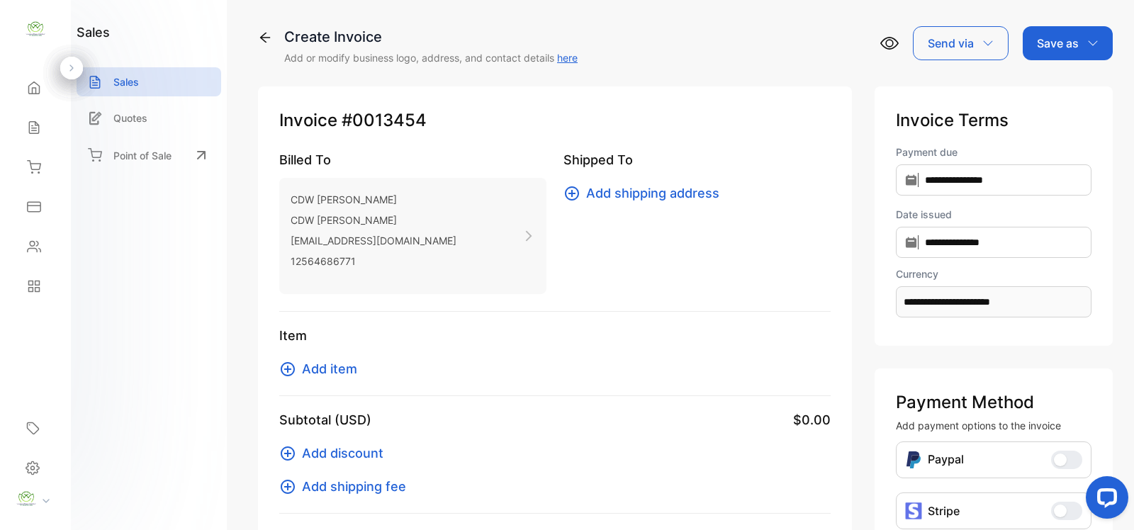
click at [302, 366] on span "Add item" at bounding box center [329, 368] width 55 height 19
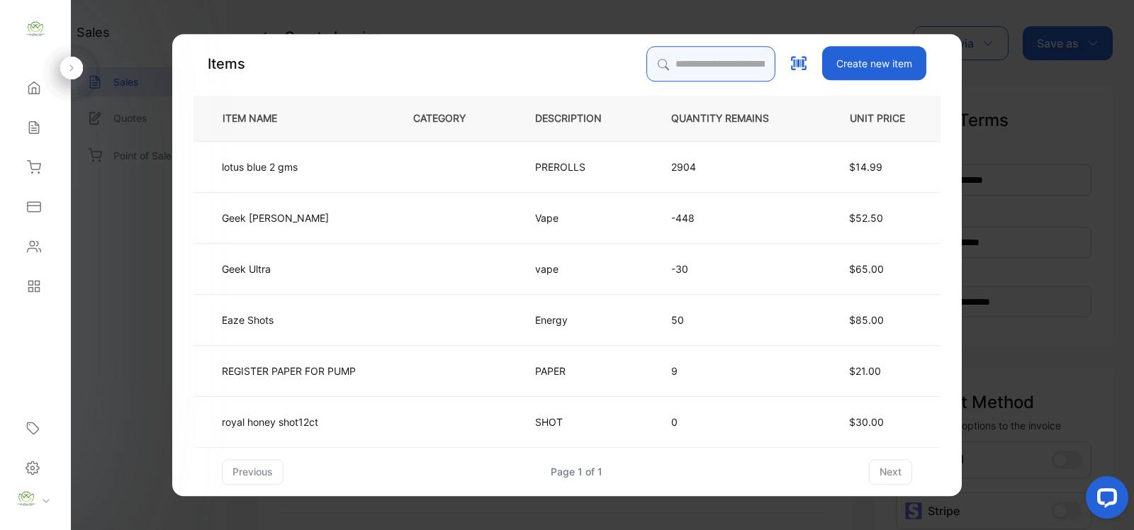
click at [710, 65] on input "search" at bounding box center [711, 63] width 129 height 35
click at [501, 178] on td at bounding box center [451, 165] width 122 height 51
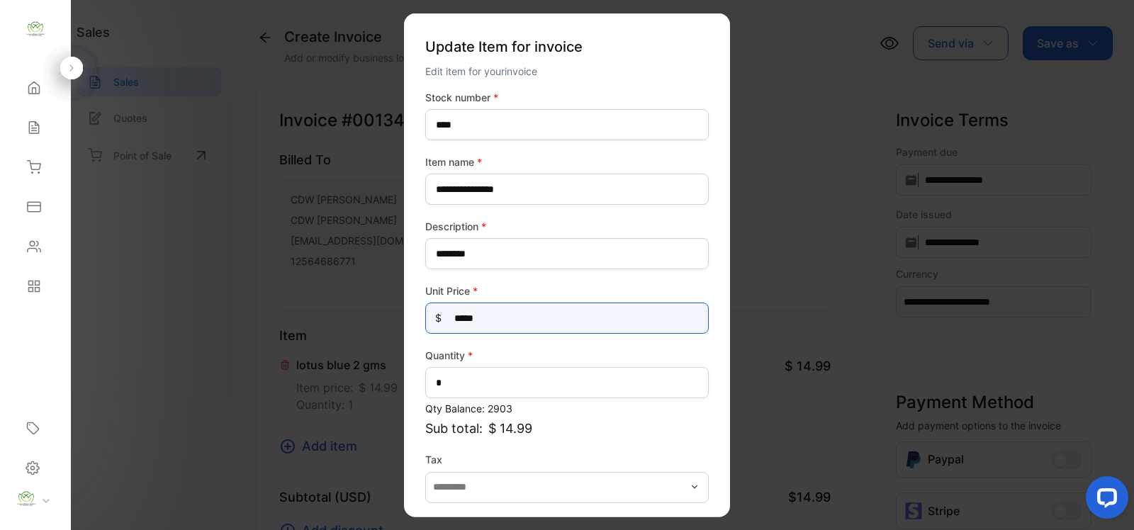
drag, startPoint x: 522, startPoint y: 320, endPoint x: 229, endPoint y: 351, distance: 294.5
type Price-inputprice "*"
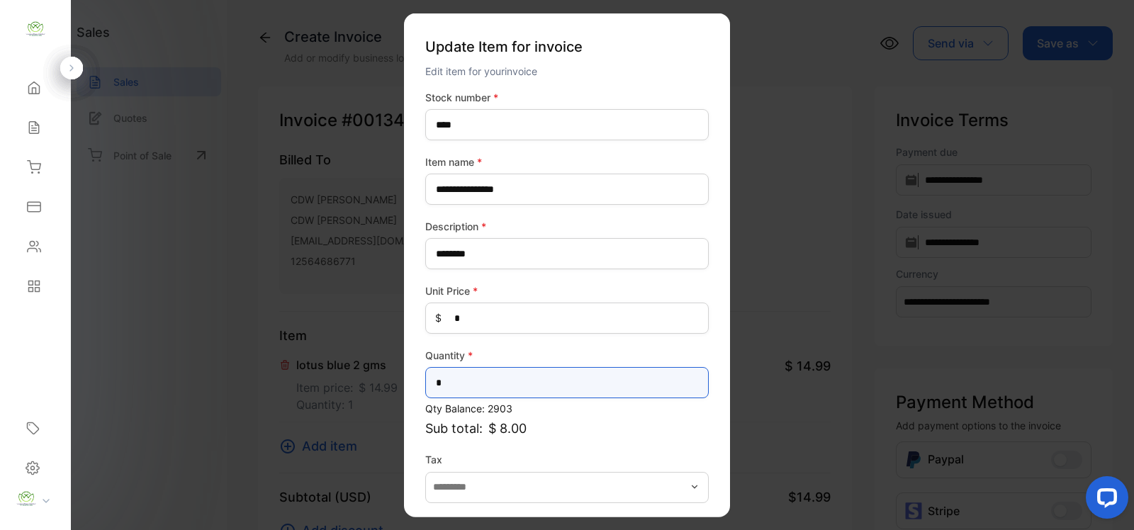
drag, startPoint x: 462, startPoint y: 377, endPoint x: 345, endPoint y: 393, distance: 118.1
type input "***"
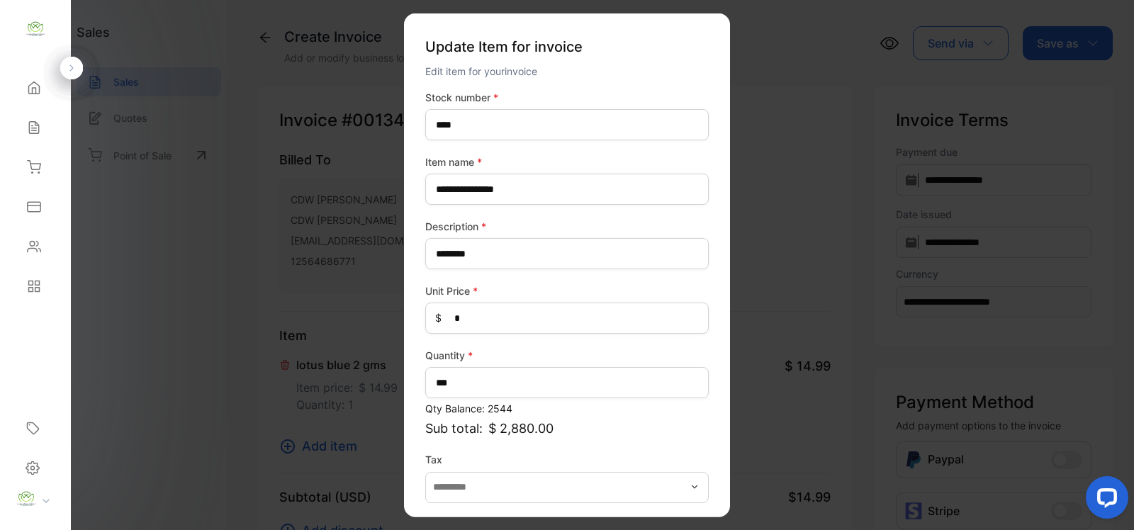
click at [703, 430] on p "Sub total: $ 2,880.00" at bounding box center [567, 428] width 284 height 19
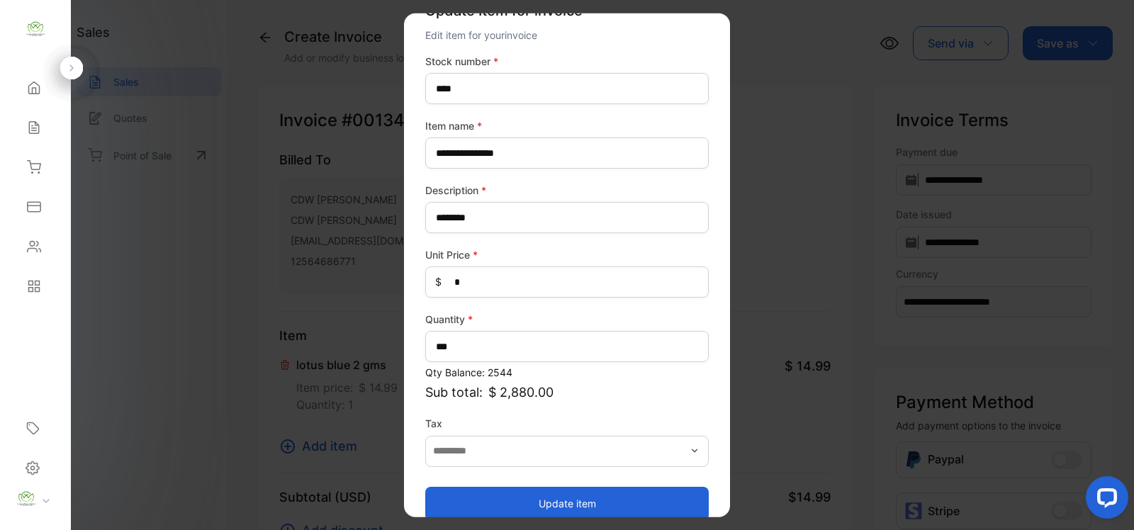
scroll to position [55, 0]
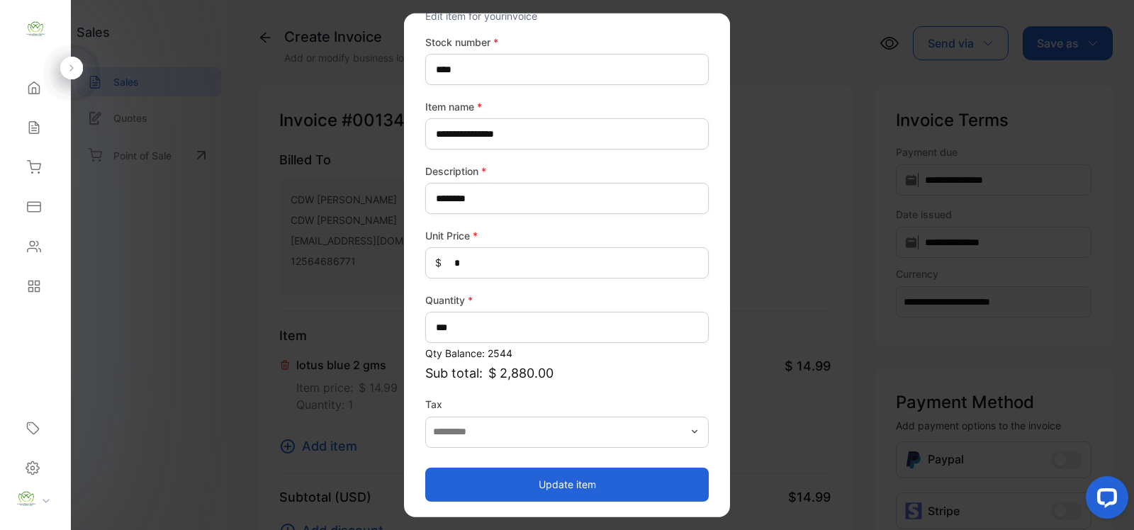
click at [647, 480] on button "Update item" at bounding box center [567, 484] width 284 height 34
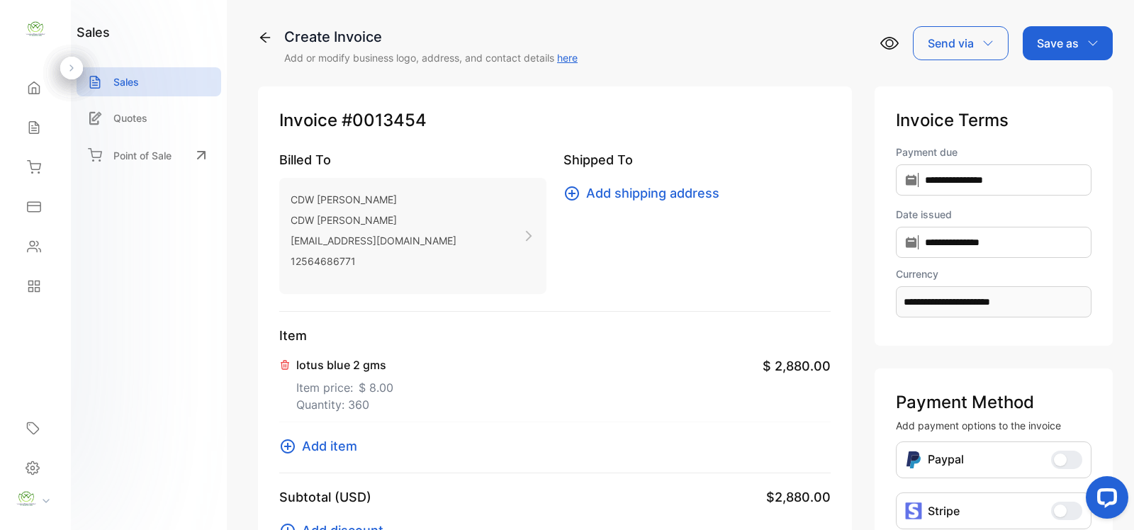
drag, startPoint x: 1040, startPoint y: 48, endPoint x: 1028, endPoint y: 54, distance: 13.3
click at [1037, 51] on p "Save as" at bounding box center [1058, 43] width 42 height 17
click at [1032, 84] on div "Invoice" at bounding box center [1065, 90] width 82 height 28
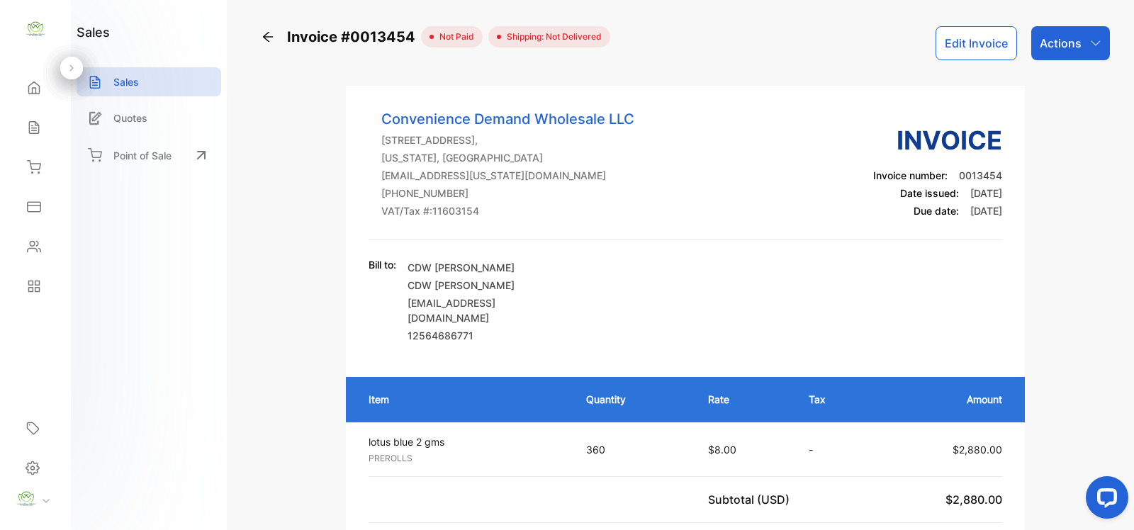
click at [1076, 43] on p "Actions" at bounding box center [1061, 43] width 42 height 17
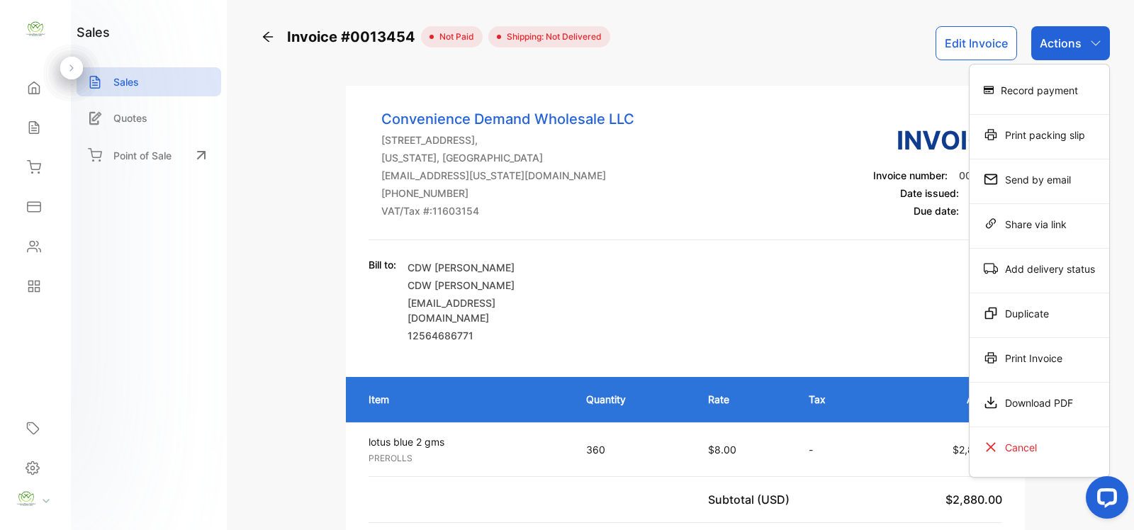
click at [1014, 364] on div "Print Invoice" at bounding box center [1040, 358] width 140 height 28
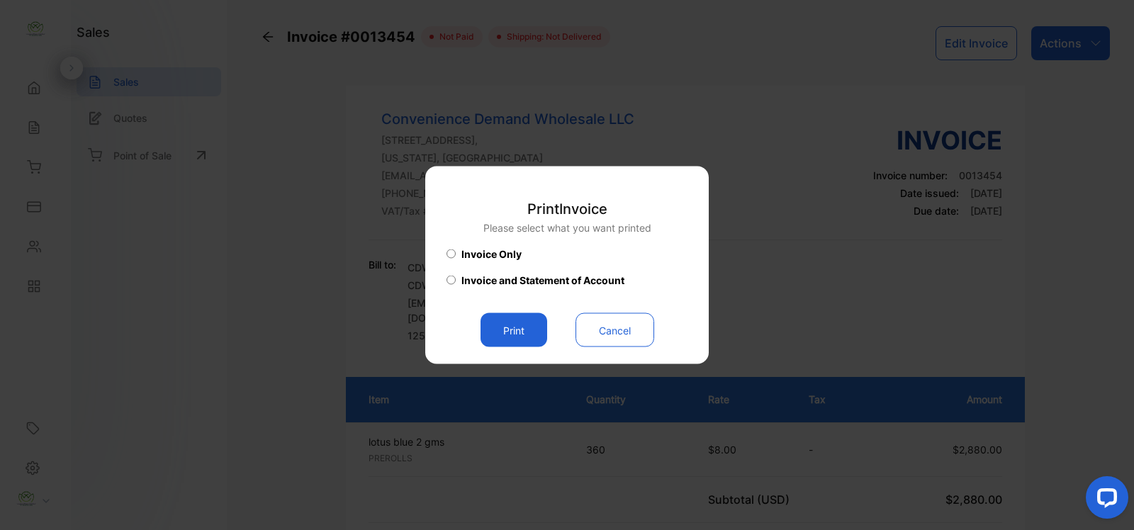
click at [521, 331] on button "Print" at bounding box center [514, 330] width 67 height 34
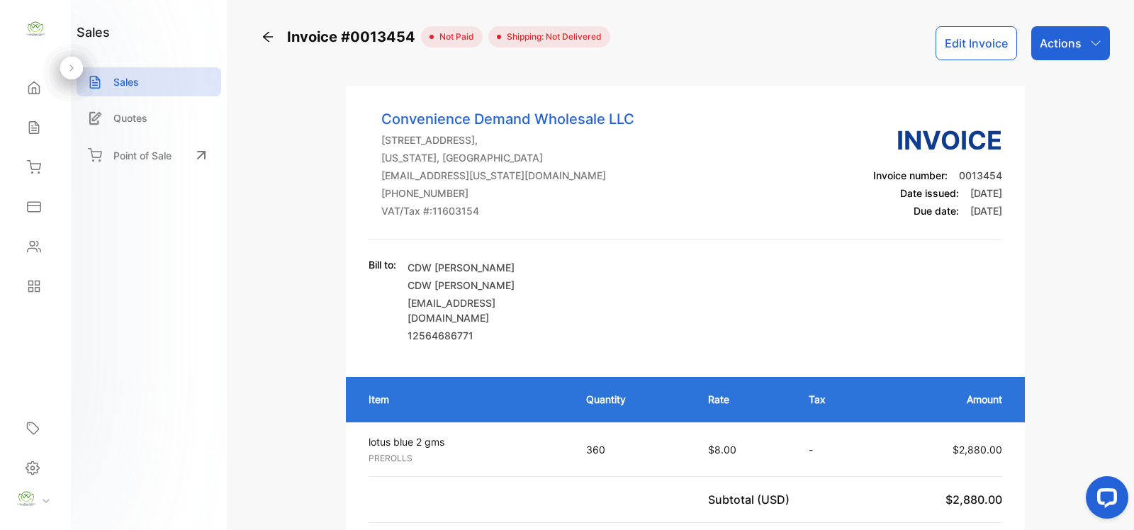
click at [274, 38] on icon at bounding box center [268, 37] width 14 height 14
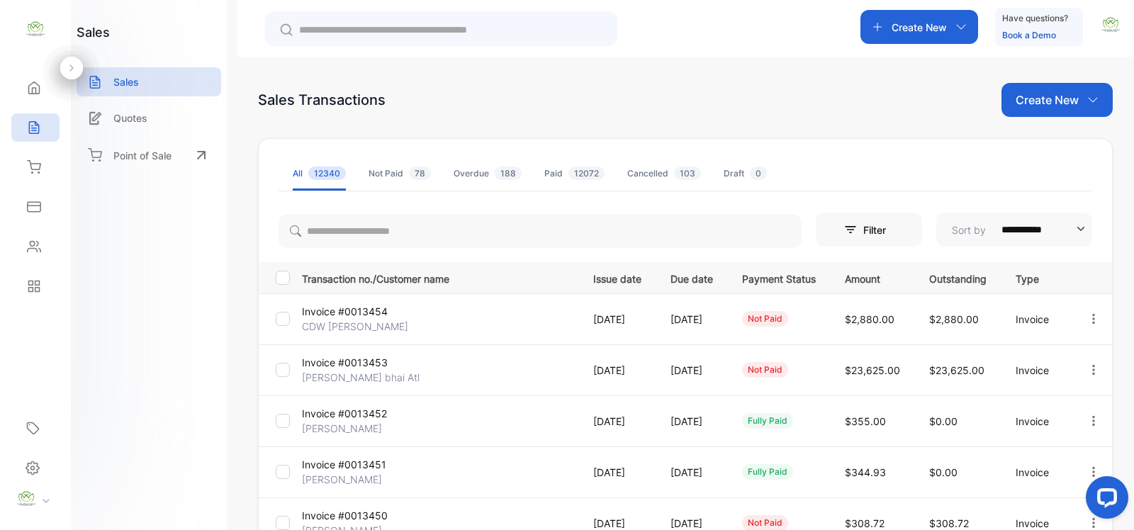
click at [43, 253] on div "Contacts" at bounding box center [35, 247] width 48 height 28
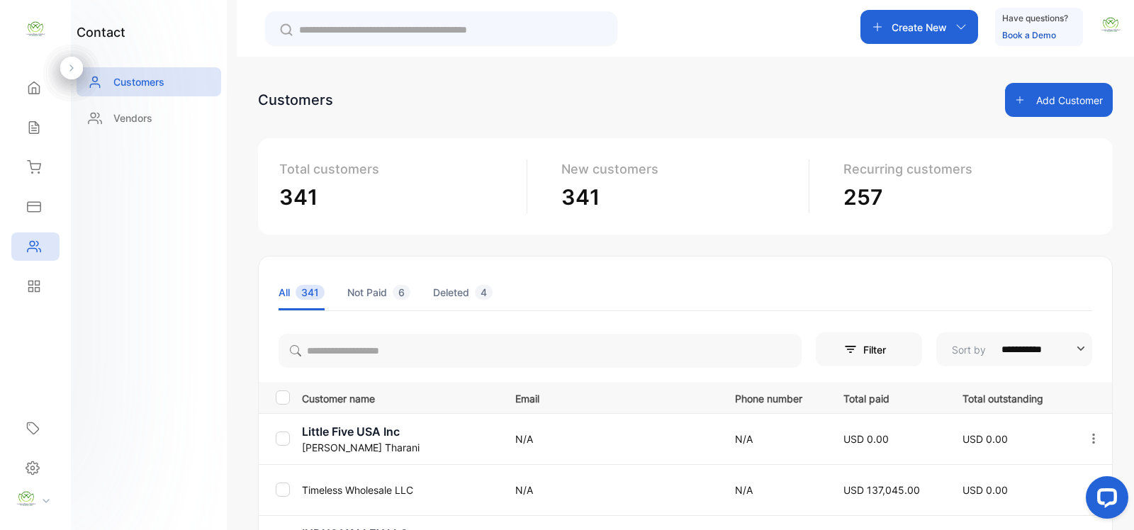
click at [30, 136] on div "Sales" at bounding box center [35, 127] width 48 height 28
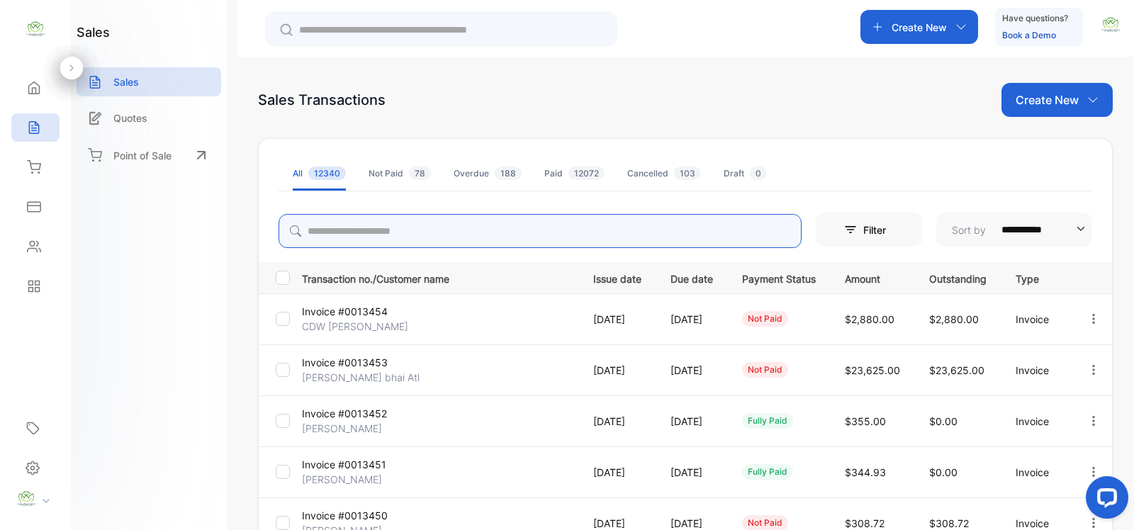
click at [386, 231] on input "search" at bounding box center [540, 231] width 523 height 34
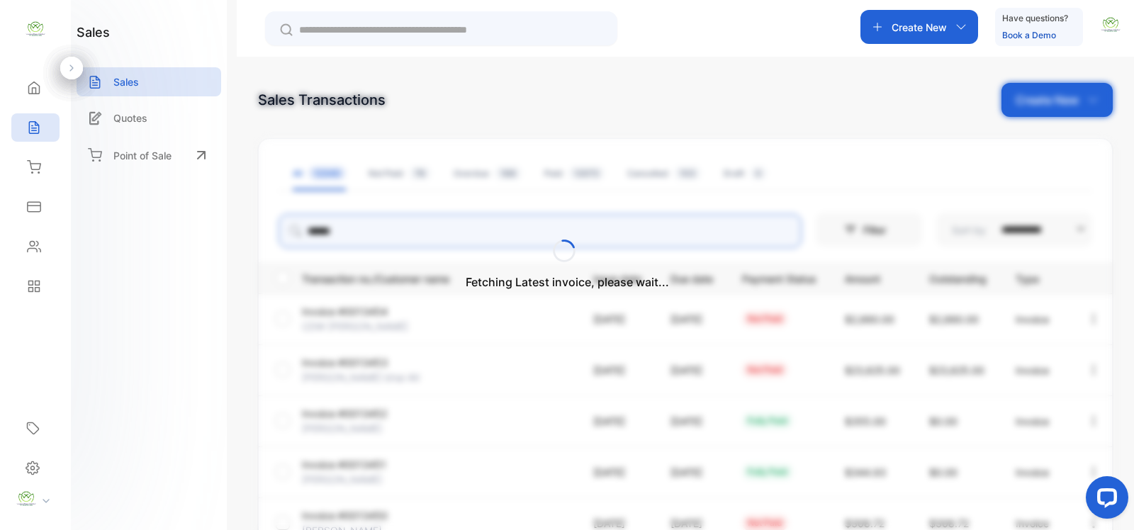
type input "******"
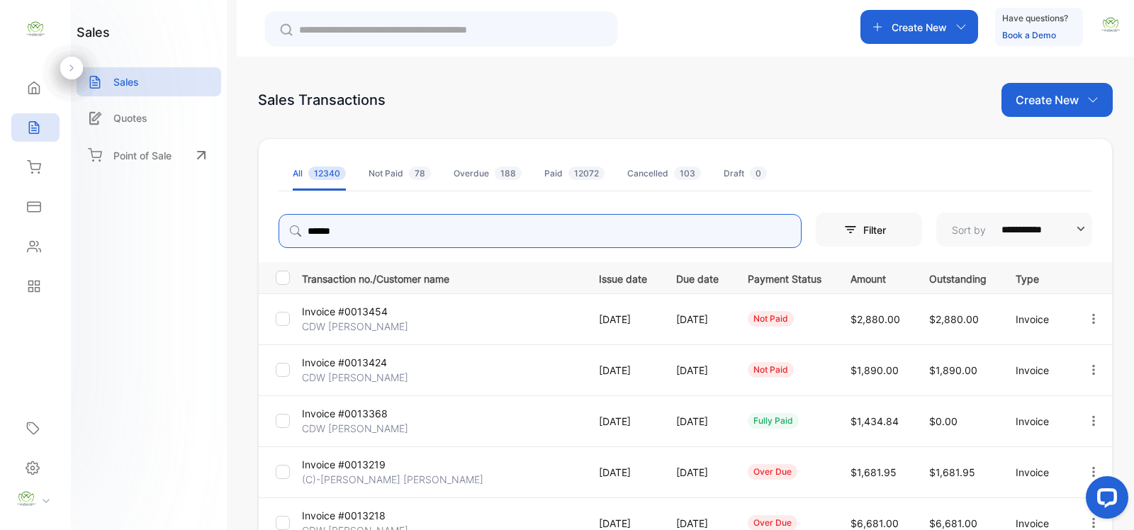
scroll to position [206, 0]
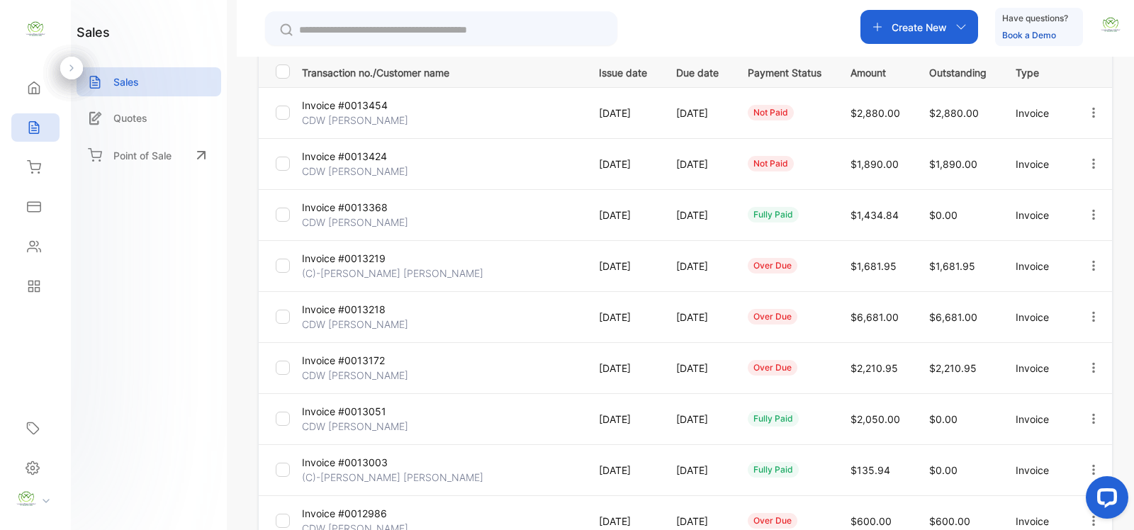
click at [1088, 370] on icon "button" at bounding box center [1094, 368] width 13 height 13
click at [1033, 445] on span "Record payment" at bounding box center [1053, 448] width 89 height 17
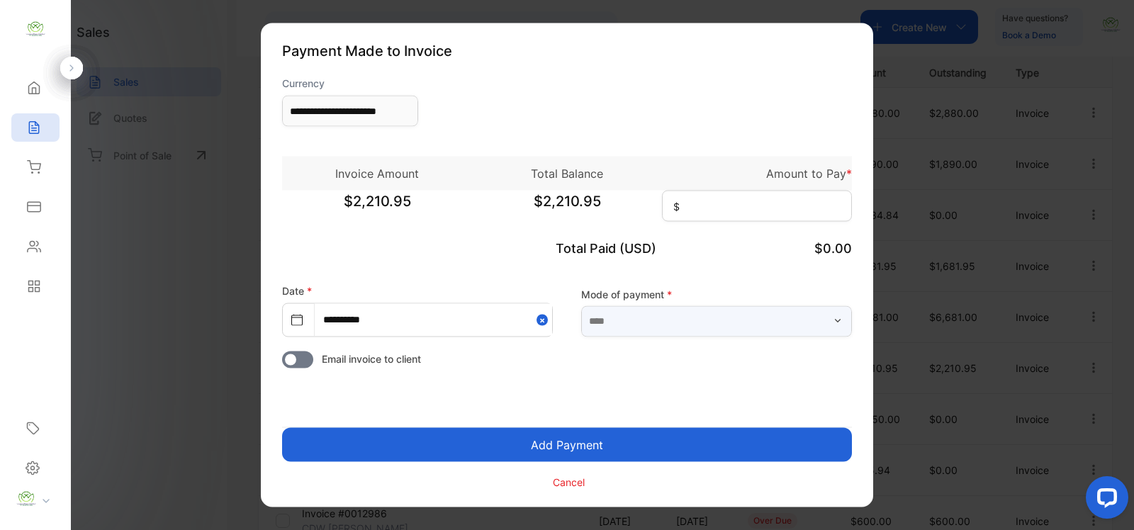
click at [715, 328] on input "text" at bounding box center [716, 321] width 271 height 31
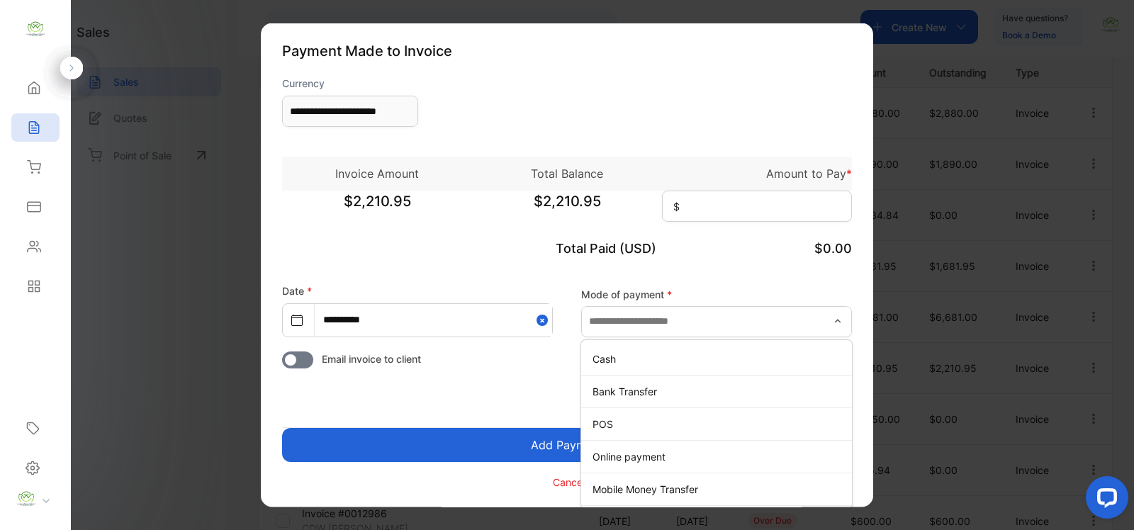
drag, startPoint x: 162, startPoint y: 371, endPoint x: 182, endPoint y: 367, distance: 20.9
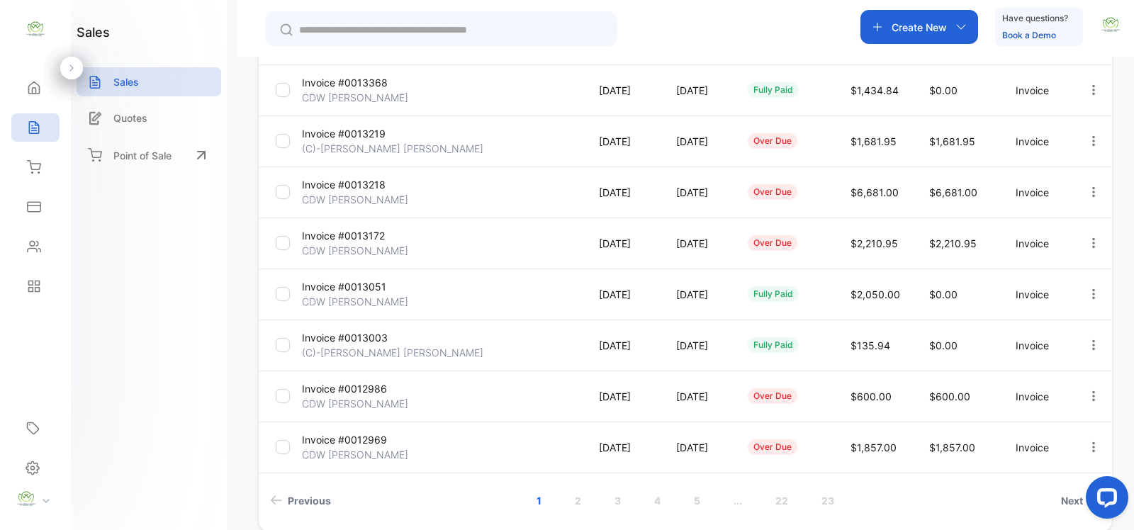
scroll to position [398, 0]
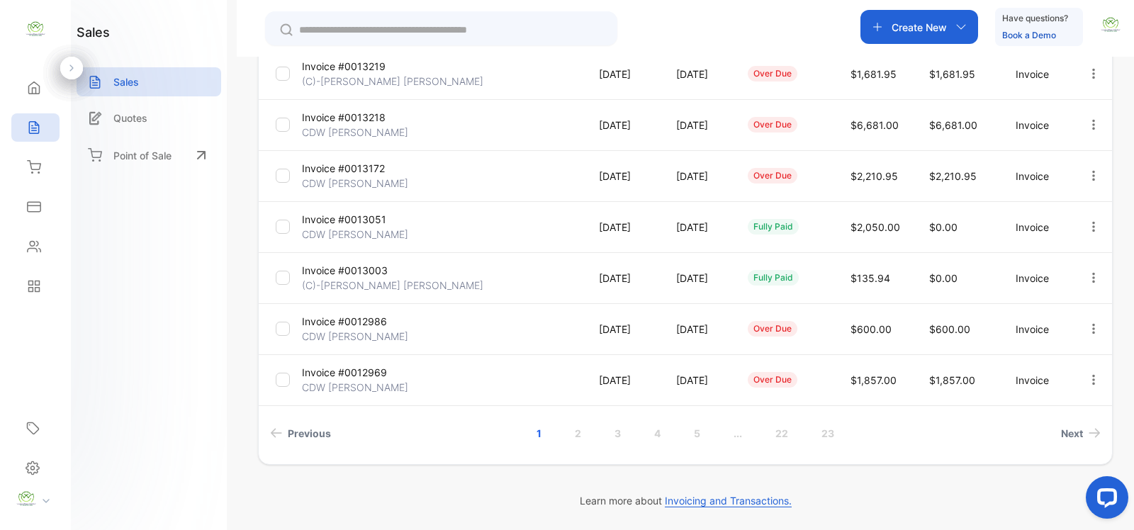
click at [580, 437] on link "2" at bounding box center [578, 433] width 40 height 26
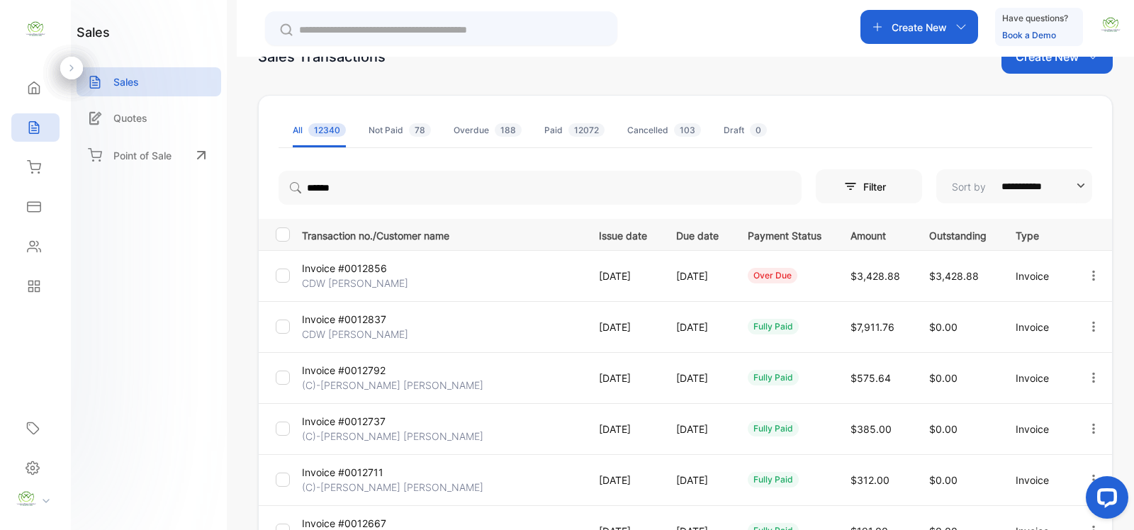
scroll to position [0, 0]
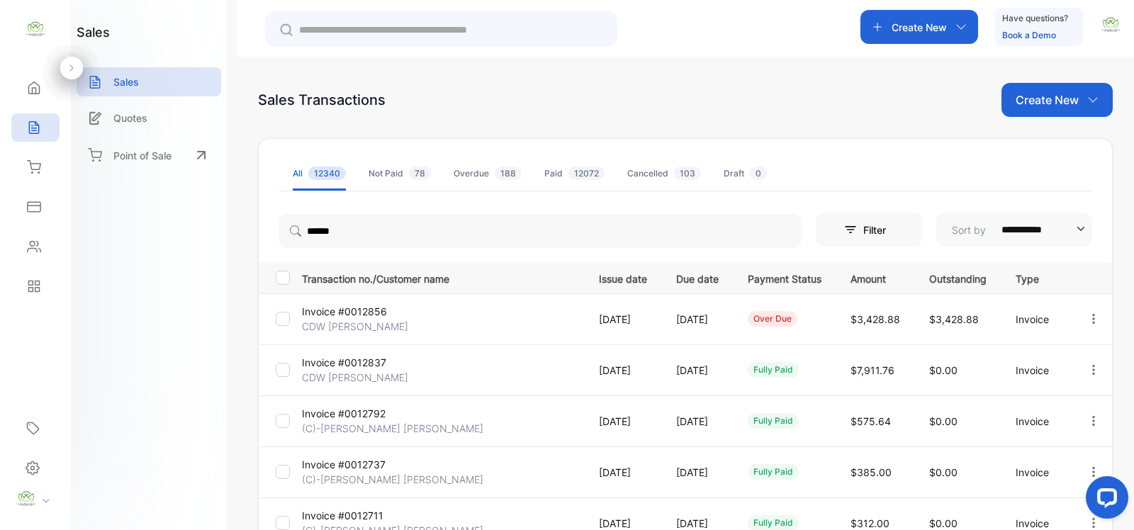
click at [1094, 318] on icon "button" at bounding box center [1094, 319] width 13 height 13
click at [1047, 363] on span "View / Edit Invoice" at bounding box center [1059, 359] width 101 height 17
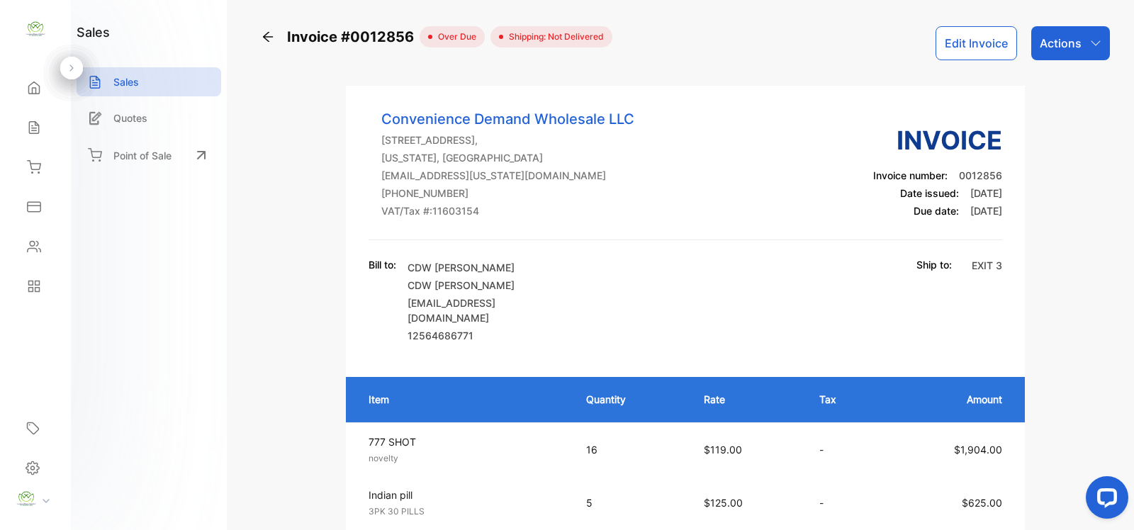
drag, startPoint x: 1078, startPoint y: 37, endPoint x: 1059, endPoint y: 61, distance: 31.2
click at [1076, 38] on div "Actions" at bounding box center [1071, 43] width 79 height 34
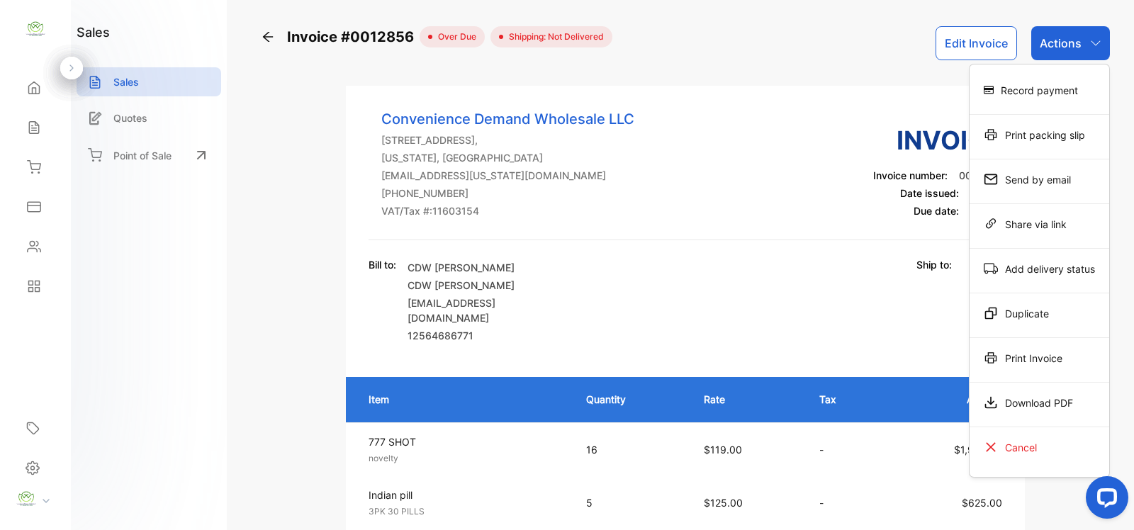
click at [1044, 90] on div "Record payment" at bounding box center [1040, 90] width 140 height 28
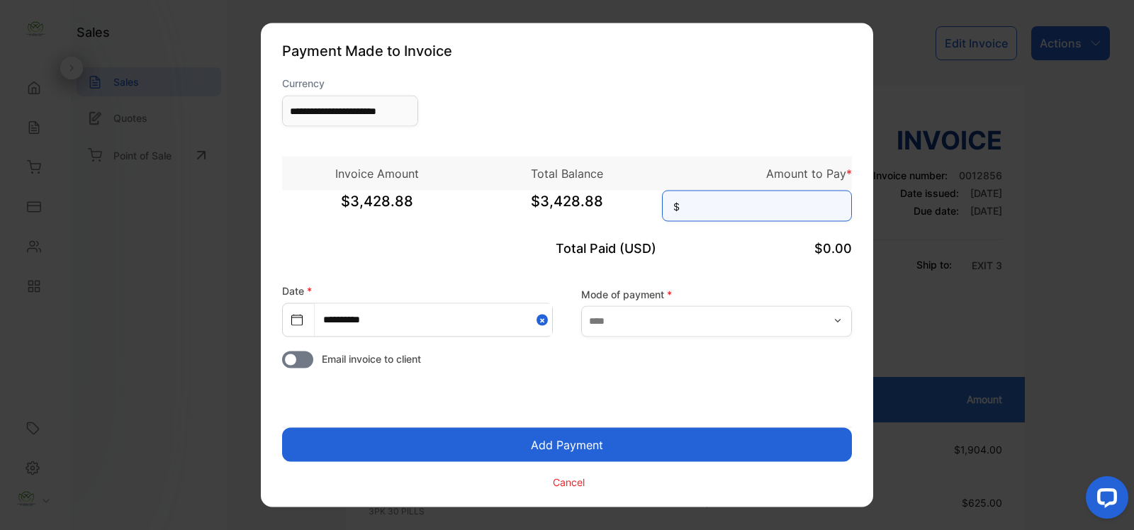
click at [723, 209] on input at bounding box center [757, 206] width 190 height 31
type input "********"
click at [552, 441] on button "Add Payment" at bounding box center [567, 445] width 570 height 34
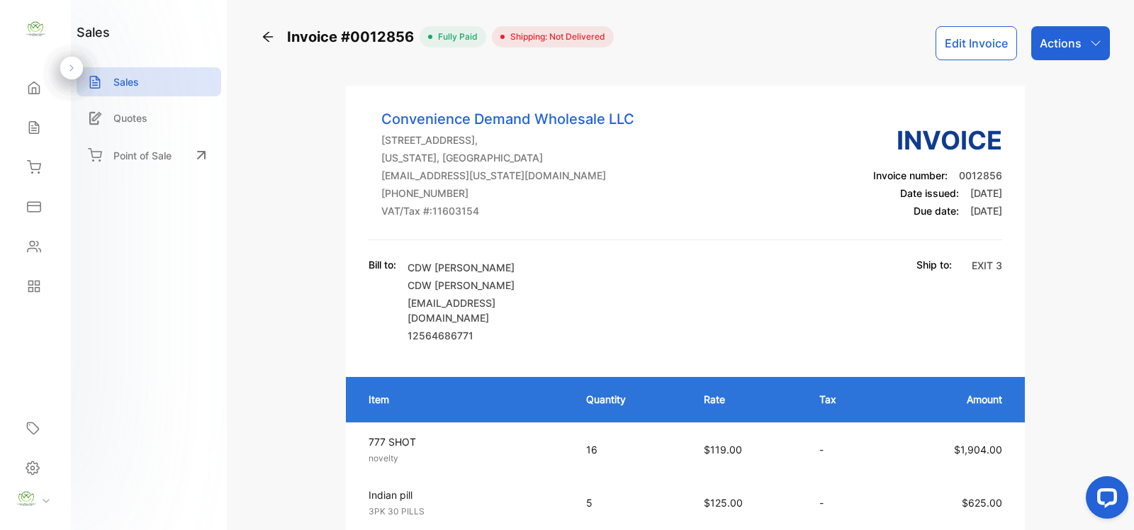
click at [266, 35] on icon at bounding box center [268, 37] width 10 height 10
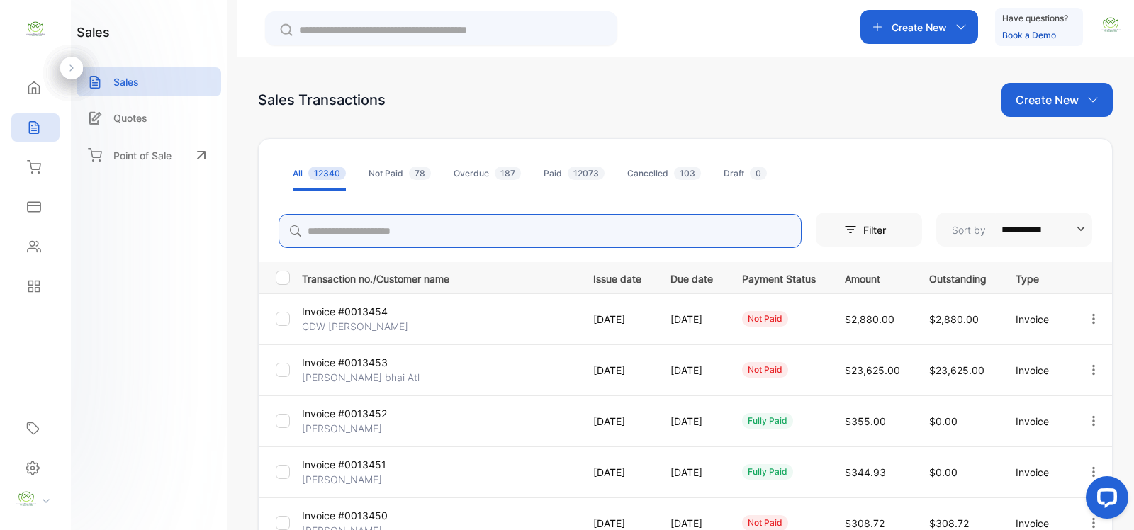
click at [362, 228] on input "search" at bounding box center [540, 231] width 523 height 34
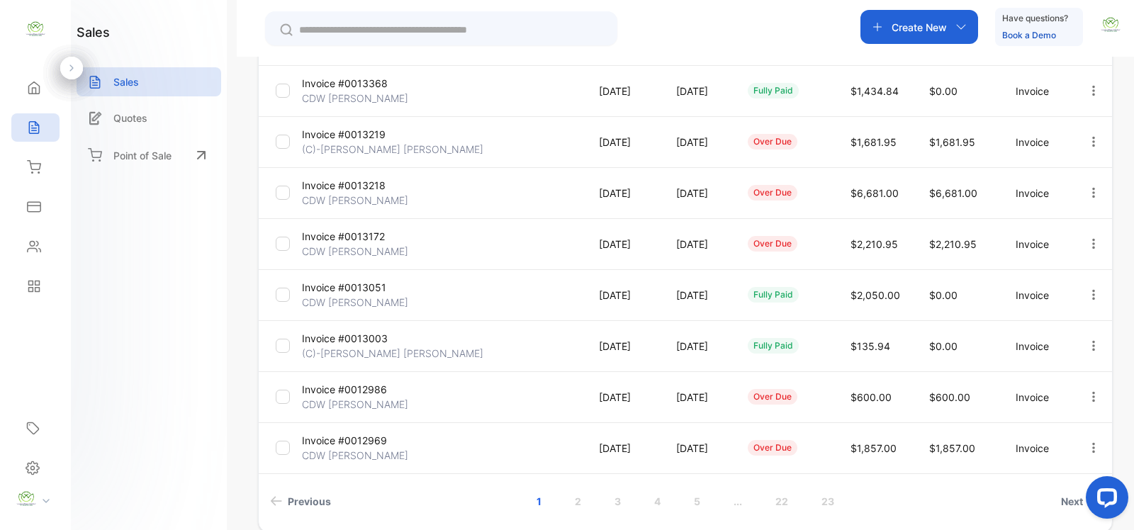
scroll to position [398, 0]
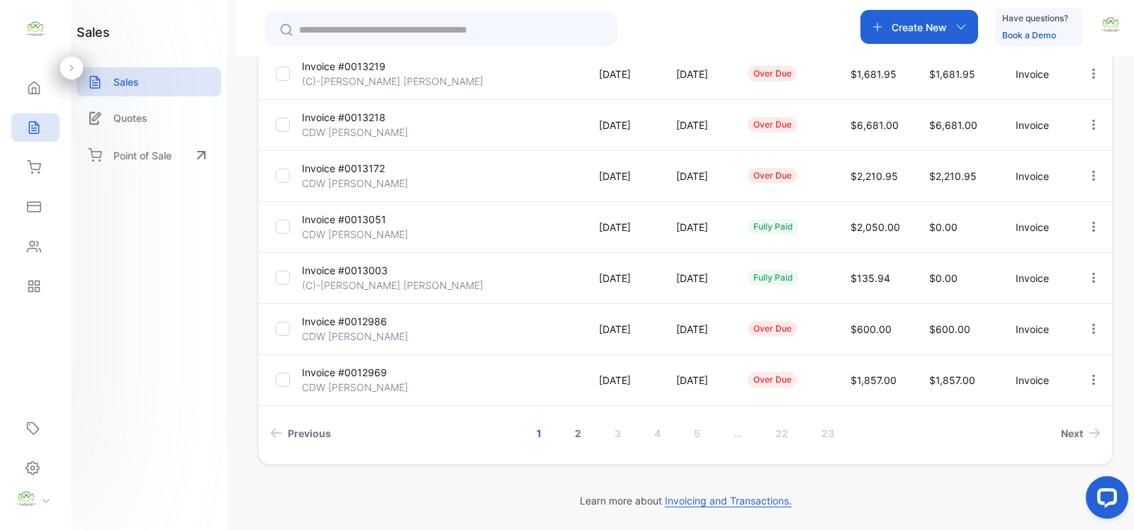
type input "******"
click at [590, 431] on link "2" at bounding box center [578, 433] width 40 height 26
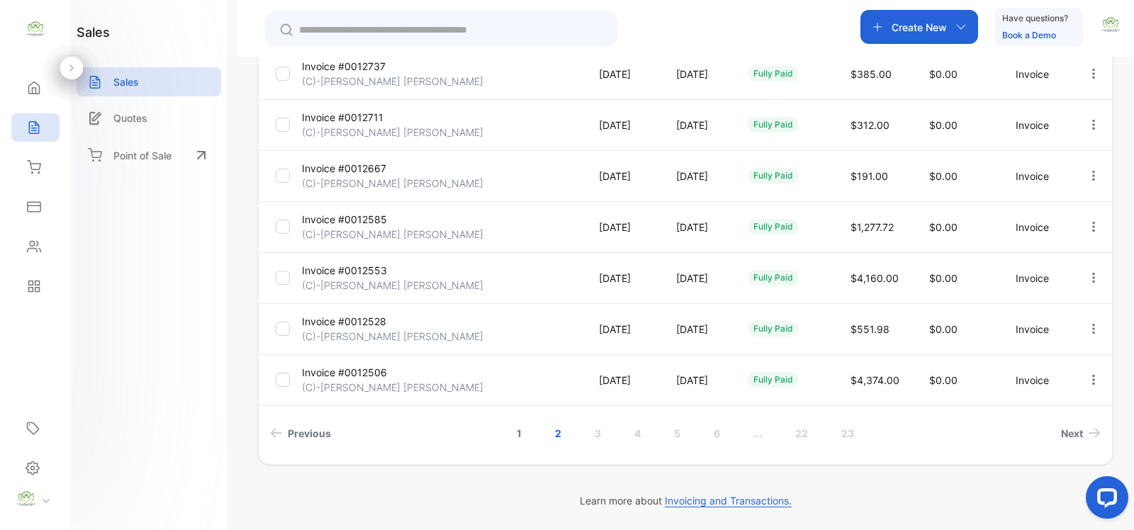
click at [518, 432] on link "1" at bounding box center [519, 433] width 39 height 26
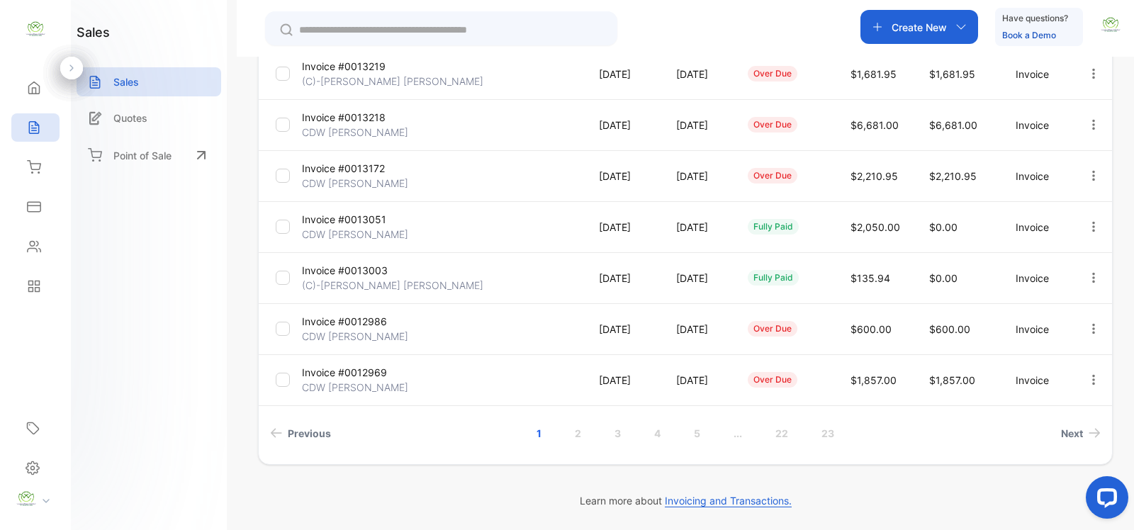
click at [1090, 378] on icon "button" at bounding box center [1094, 380] width 13 height 13
click at [1029, 457] on span "Record payment" at bounding box center [1053, 460] width 89 height 17
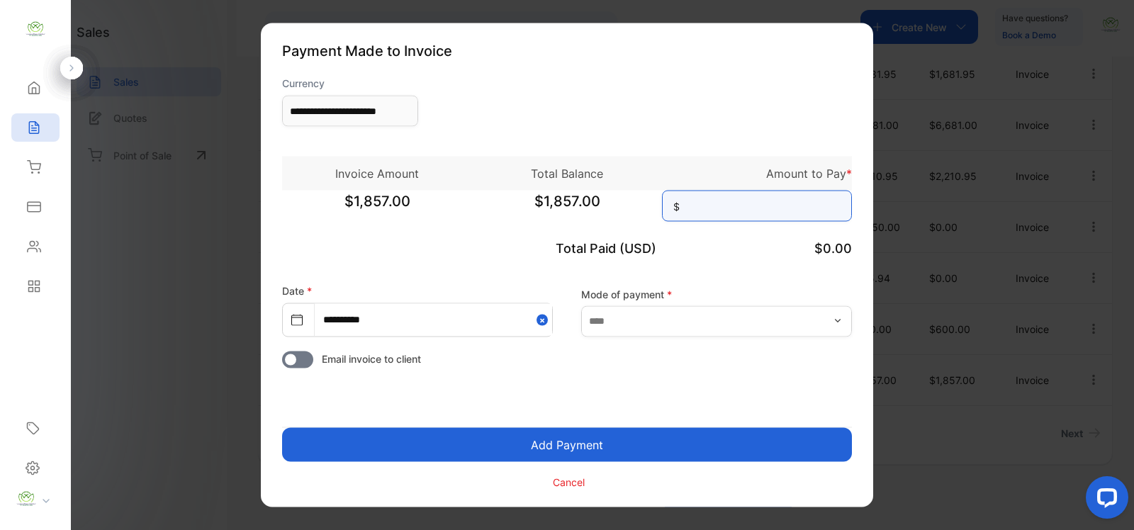
click at [747, 208] on input at bounding box center [757, 206] width 190 height 31
type input "*****"
click at [582, 432] on button "Add Payment" at bounding box center [567, 445] width 570 height 34
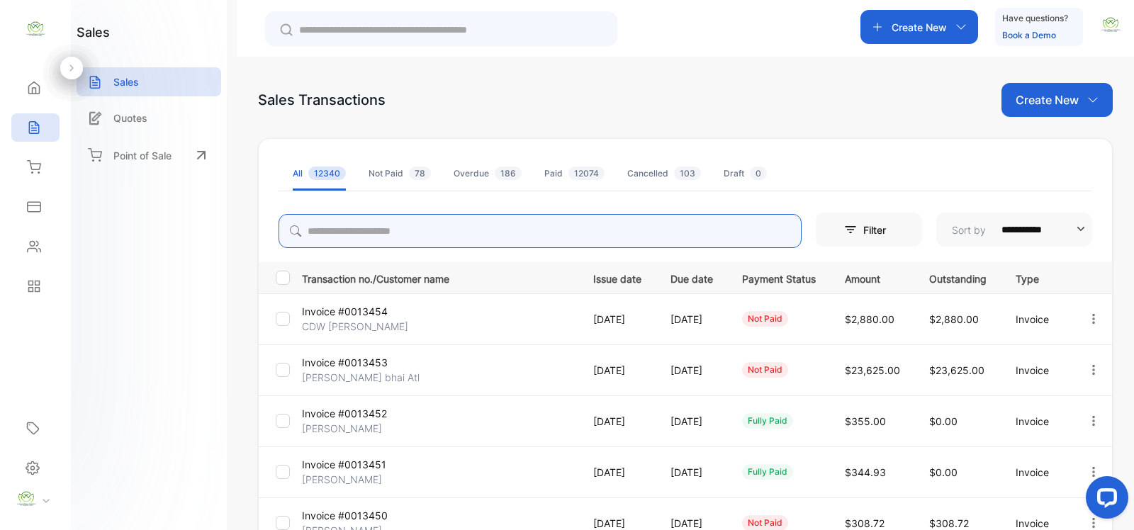
click at [362, 238] on input "search" at bounding box center [540, 231] width 523 height 34
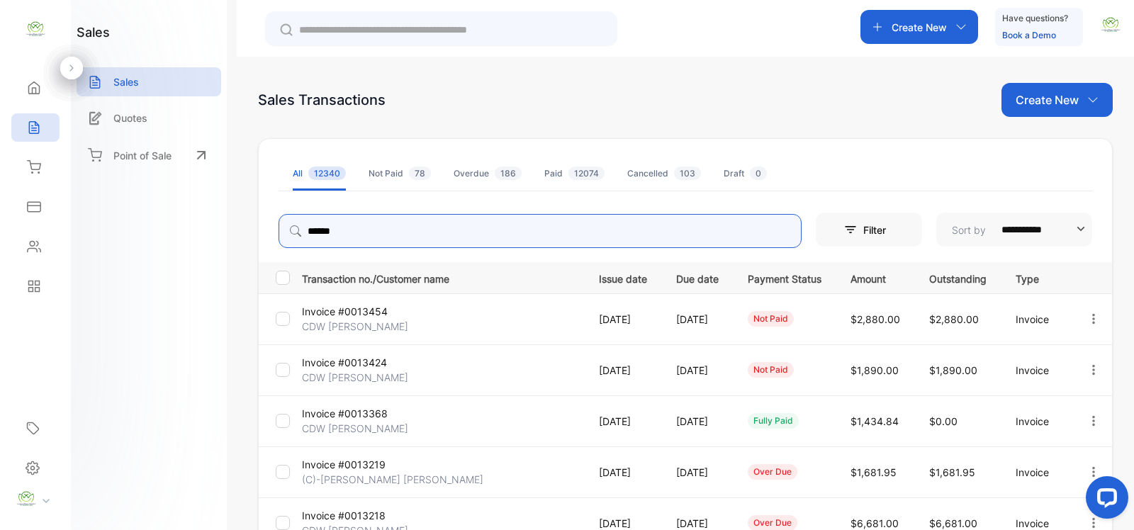
scroll to position [398, 0]
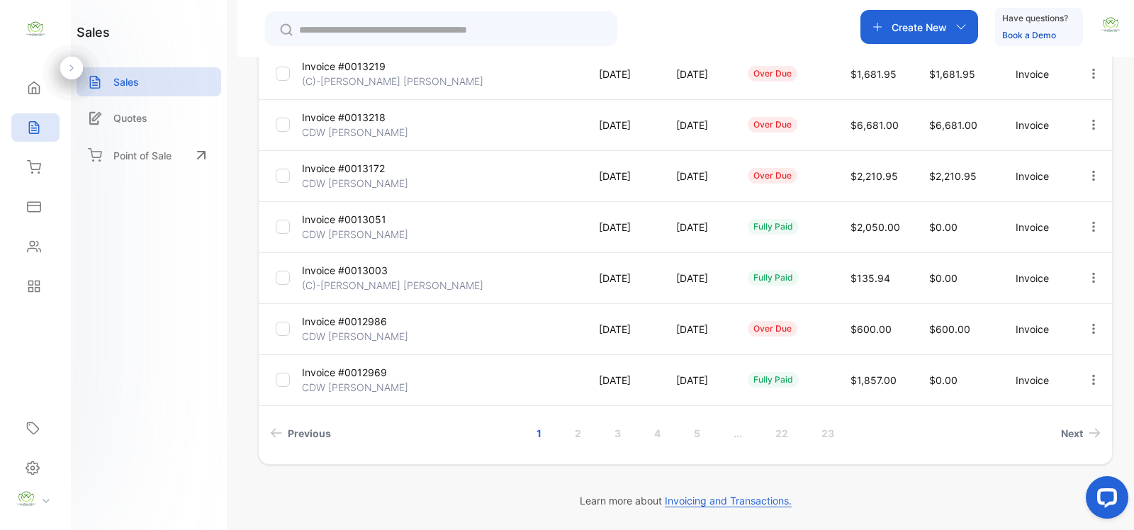
drag, startPoint x: 1094, startPoint y: 330, endPoint x: 1085, endPoint y: 331, distance: 9.3
click at [1093, 330] on icon "button" at bounding box center [1094, 329] width 13 height 13
type input "******"
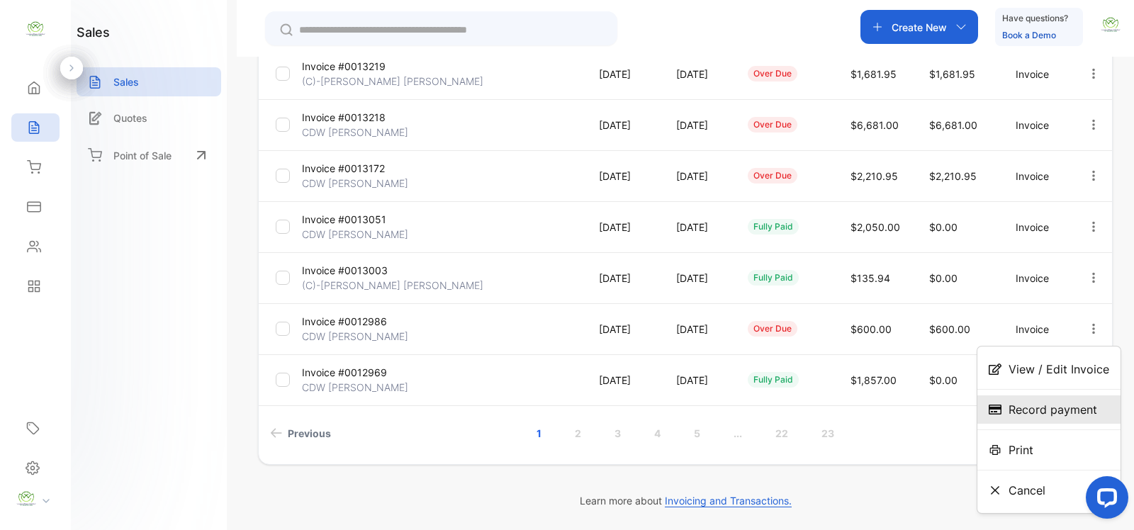
click at [1037, 408] on span "Record payment" at bounding box center [1053, 409] width 89 height 17
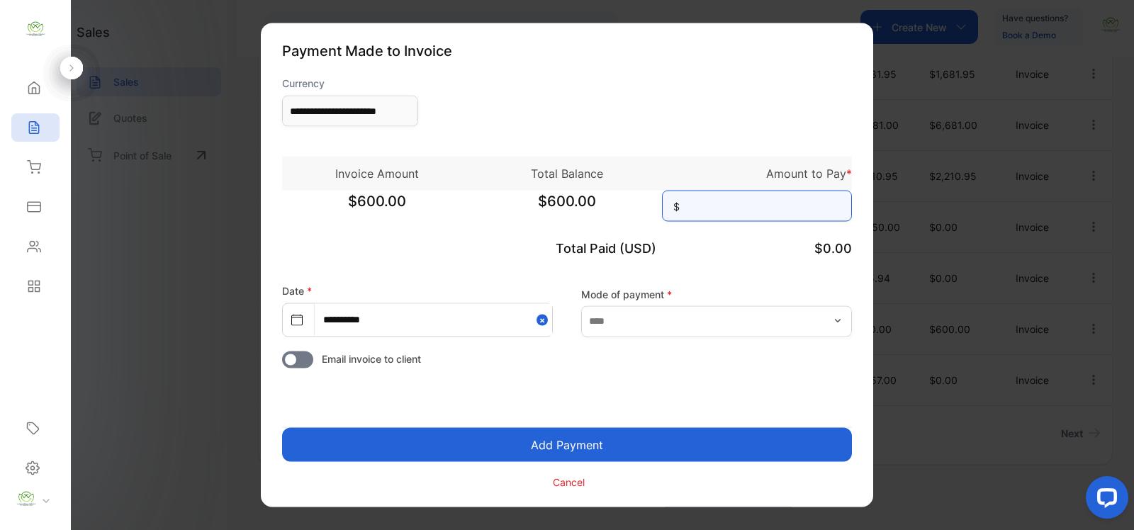
click at [745, 193] on input at bounding box center [757, 206] width 190 height 31
type input "***"
drag, startPoint x: 681, startPoint y: 437, endPoint x: 692, endPoint y: 426, distance: 15.0
click at [682, 434] on button "Add Payment" at bounding box center [567, 445] width 570 height 34
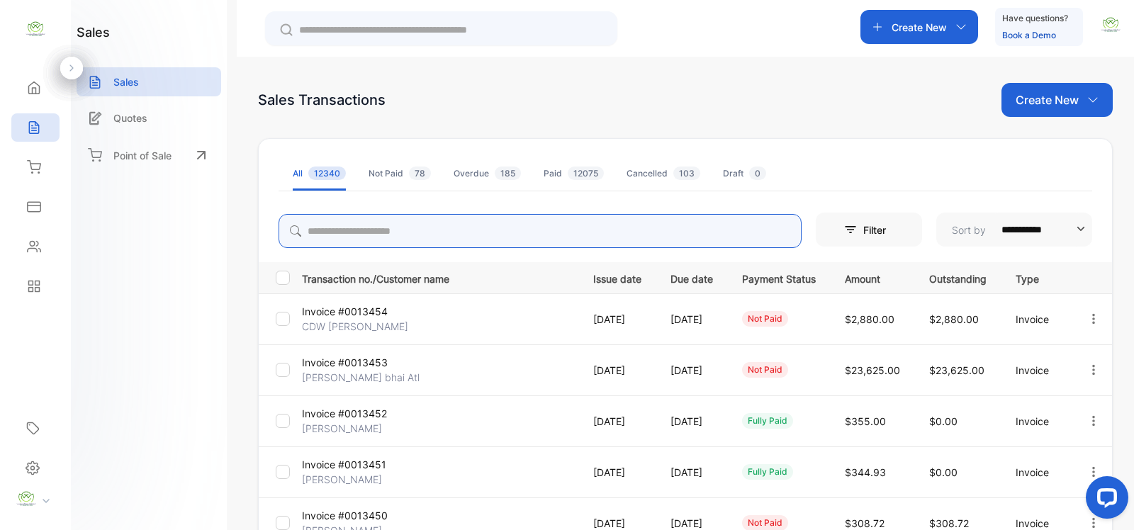
click at [409, 229] on input "search" at bounding box center [540, 231] width 523 height 34
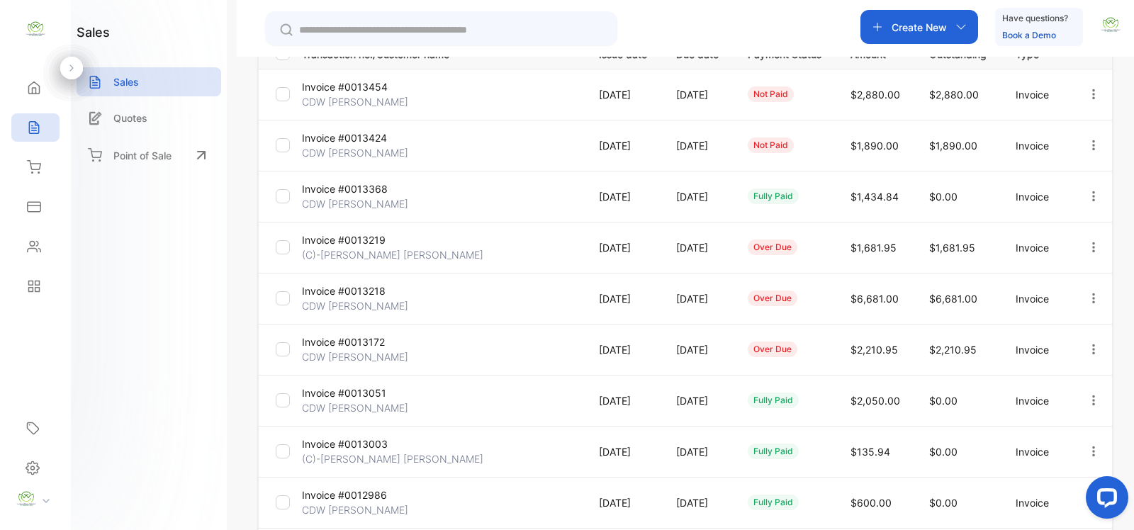
scroll to position [398, 0]
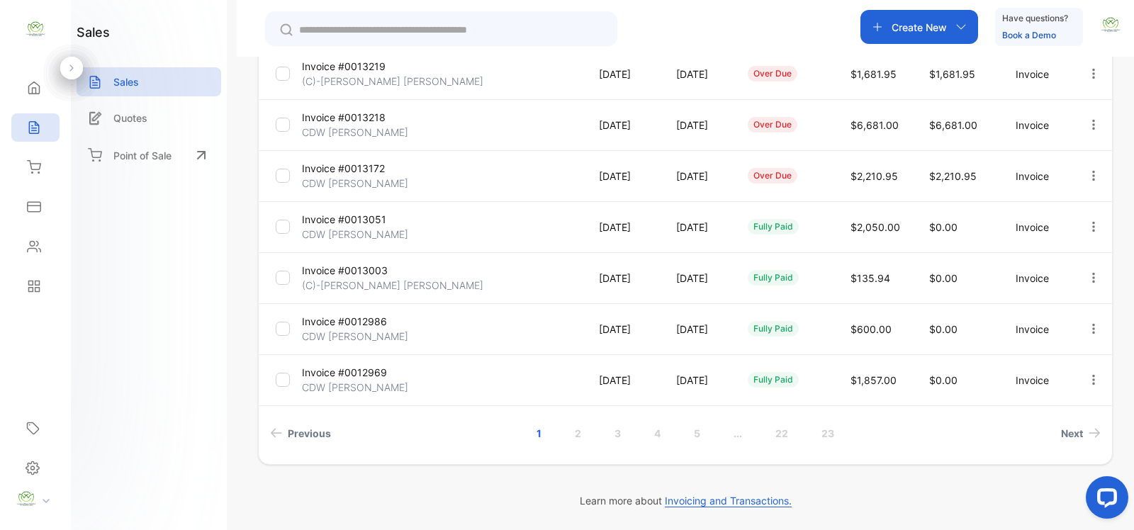
click at [1090, 177] on icon "button" at bounding box center [1094, 175] width 13 height 13
type input "******"
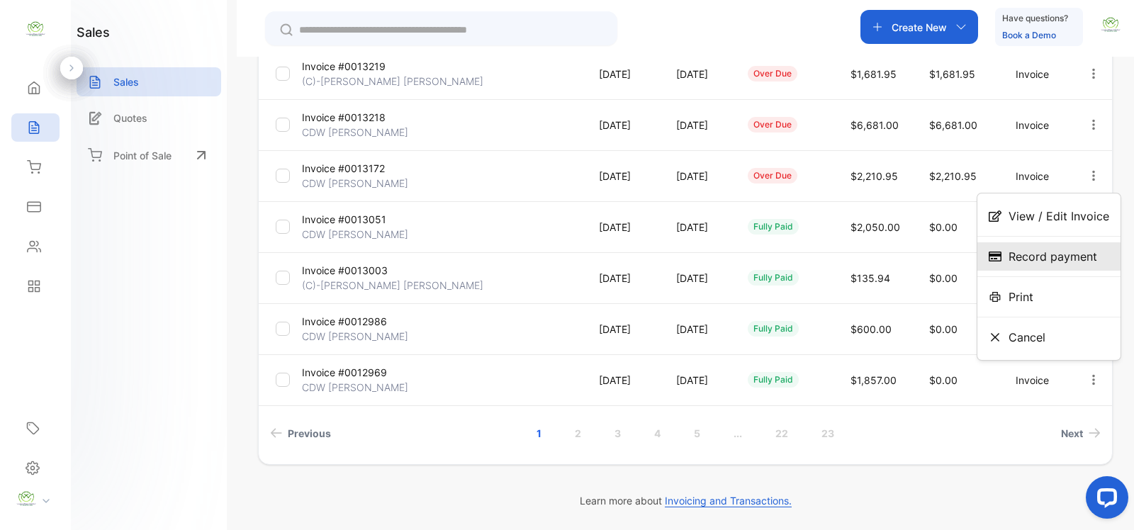
click at [1044, 253] on span "Record payment" at bounding box center [1053, 256] width 89 height 17
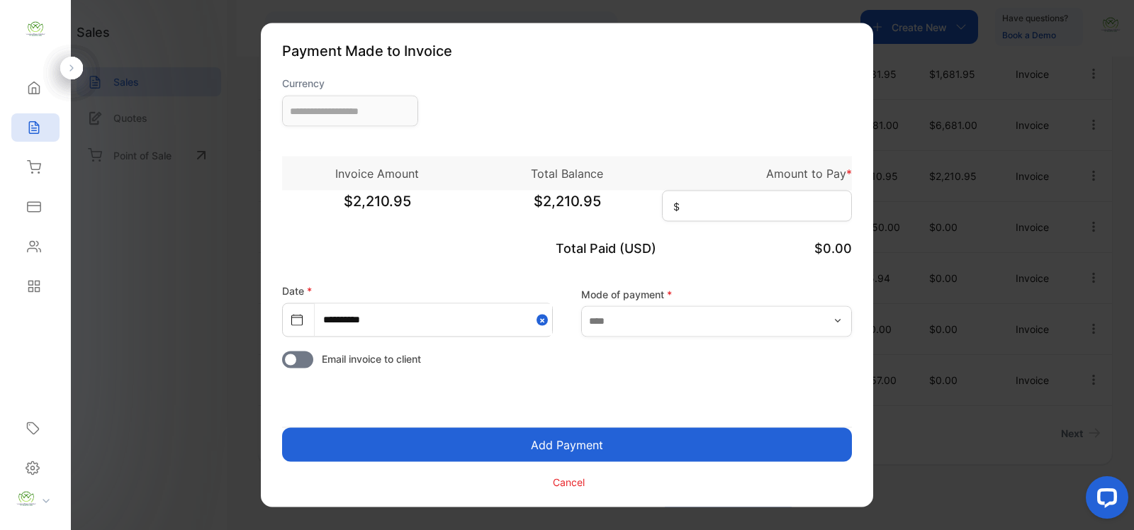
type input "**********"
drag, startPoint x: 735, startPoint y: 203, endPoint x: 742, endPoint y: 210, distance: 9.5
click at [734, 203] on input at bounding box center [757, 206] width 190 height 31
type input "********"
click at [557, 445] on button "Add Payment" at bounding box center [567, 445] width 570 height 34
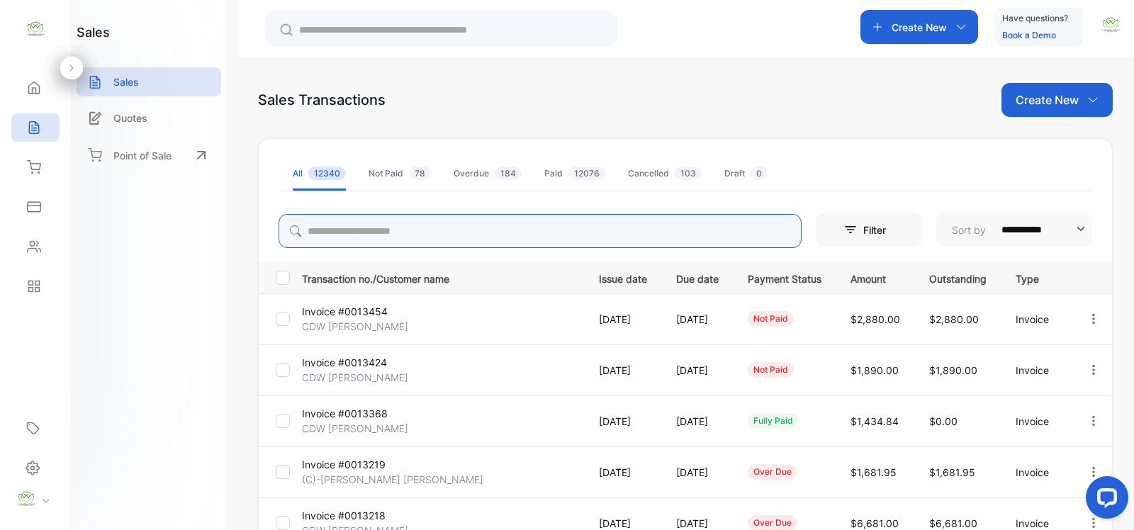
click at [418, 228] on input "search" at bounding box center [540, 231] width 523 height 34
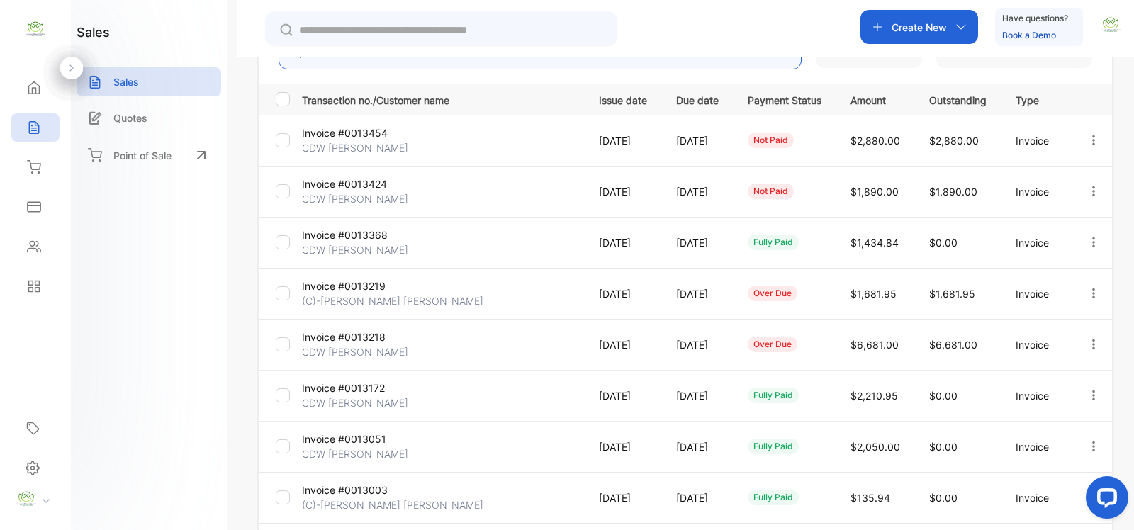
scroll to position [206, 0]
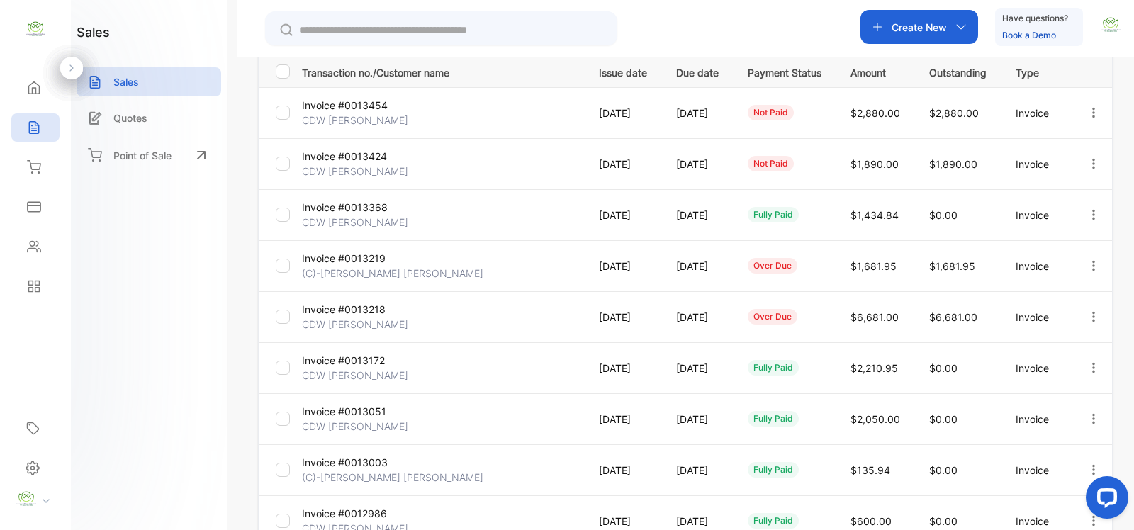
drag, startPoint x: 1089, startPoint y: 318, endPoint x: 1078, endPoint y: 321, distance: 11.2
click at [1089, 318] on icon "button" at bounding box center [1094, 317] width 13 height 13
type input "******"
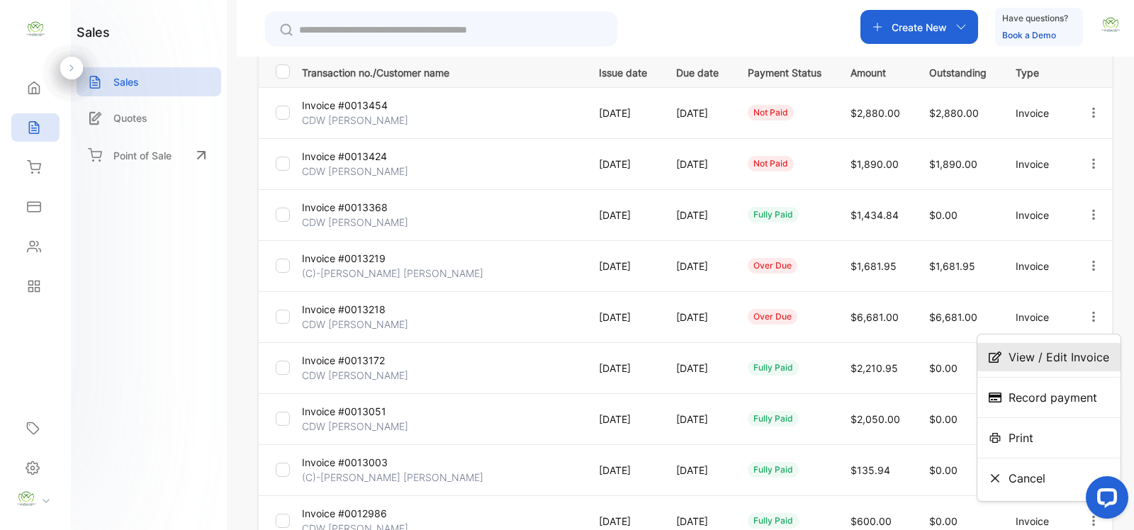
click at [1044, 360] on span "View / Edit Invoice" at bounding box center [1059, 357] width 101 height 17
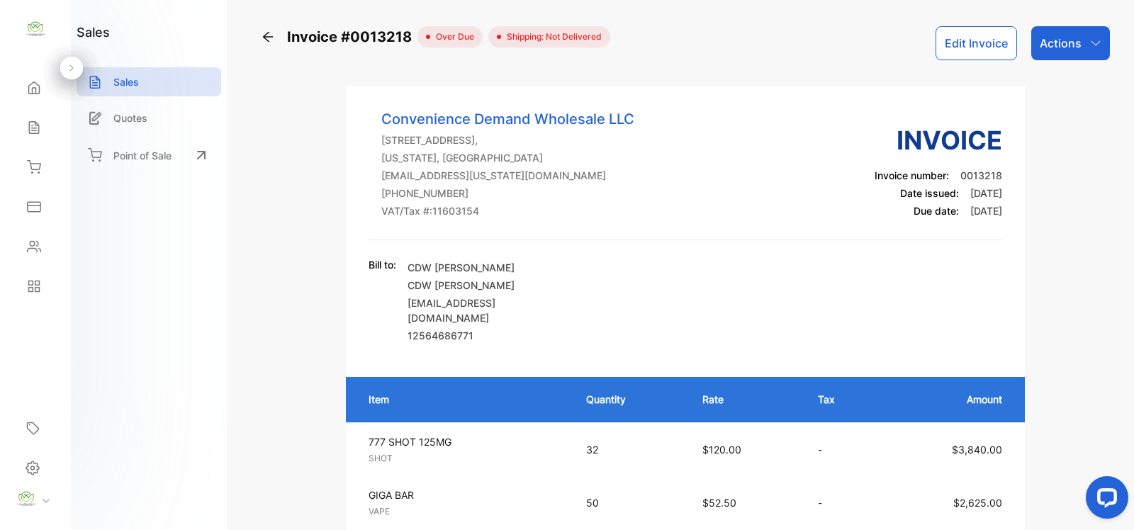
click at [1071, 40] on p "Actions" at bounding box center [1061, 43] width 42 height 17
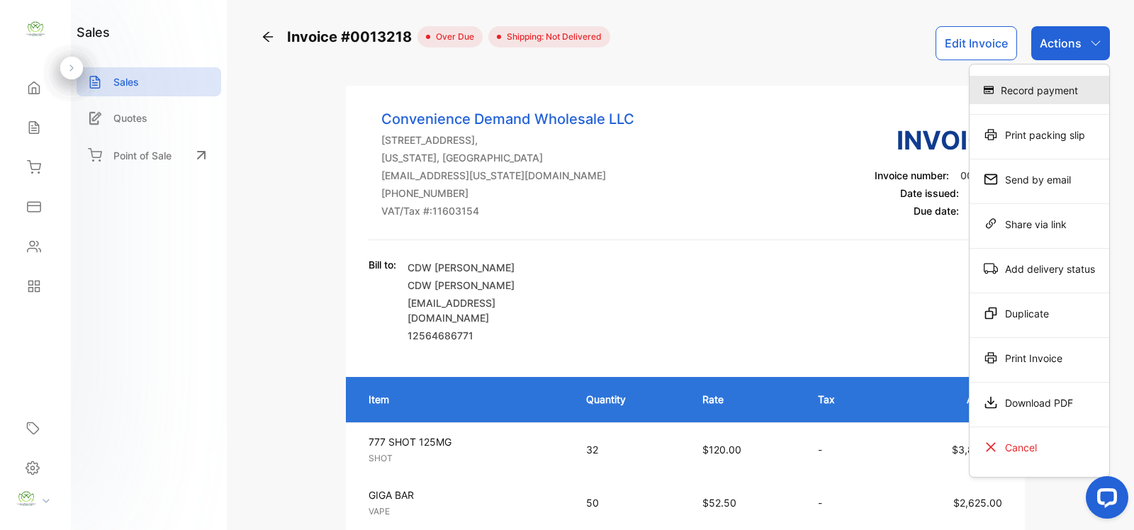
click at [1046, 101] on div "Record payment" at bounding box center [1040, 90] width 140 height 28
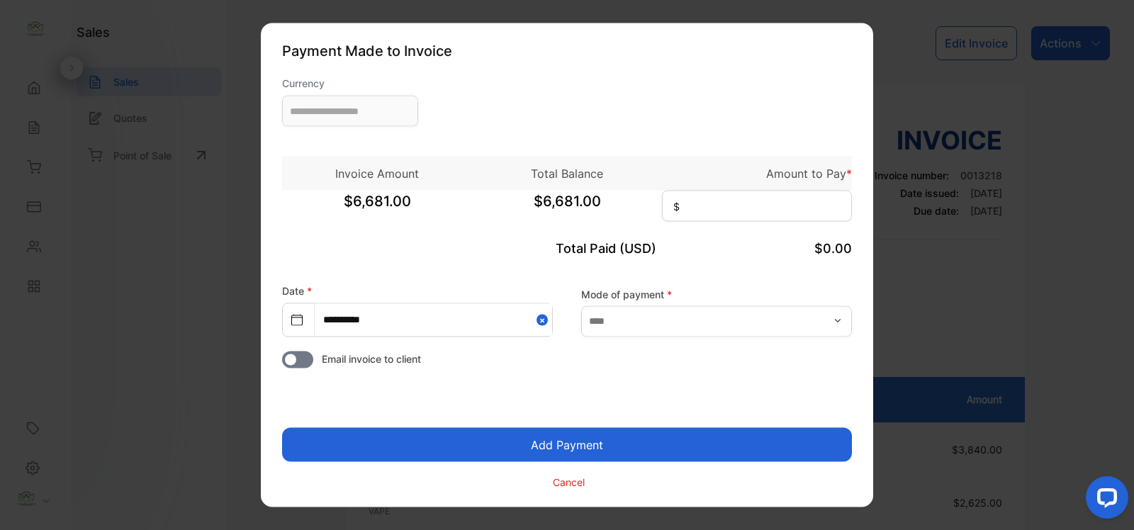
type input "**********"
drag, startPoint x: 735, startPoint y: 207, endPoint x: 742, endPoint y: 204, distance: 7.6
click at [736, 207] on input at bounding box center [757, 206] width 190 height 31
type input "*****"
click at [705, 440] on button "Add Payment" at bounding box center [567, 445] width 570 height 34
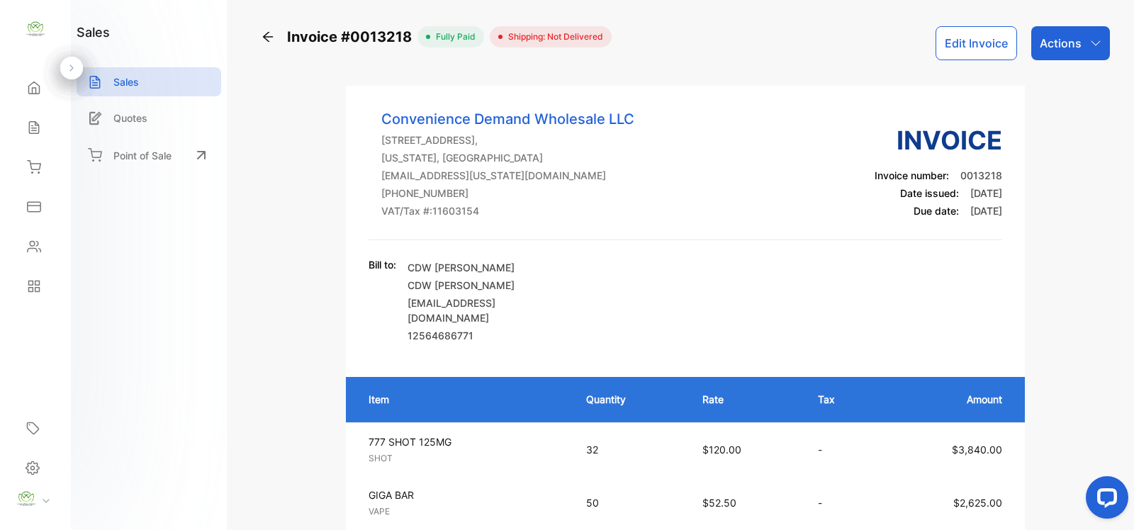
drag, startPoint x: 270, startPoint y: 33, endPoint x: 308, endPoint y: 69, distance: 52.2
click at [273, 34] on icon at bounding box center [268, 37] width 14 height 14
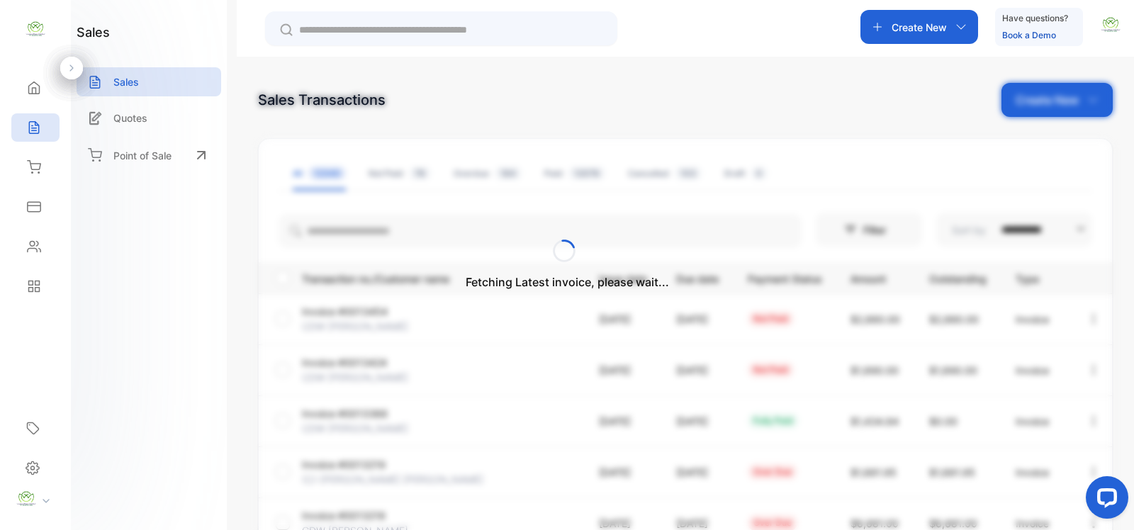
click at [357, 229] on div "Fetching Latest invoice, please wait..." at bounding box center [567, 265] width 1134 height 530
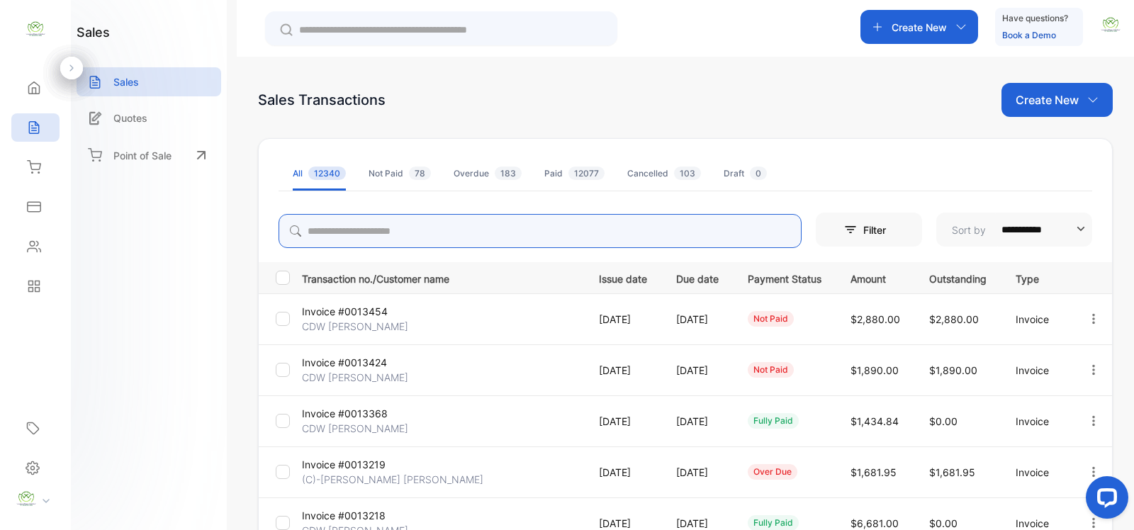
click at [360, 229] on input "search" at bounding box center [540, 231] width 523 height 34
type input "******"
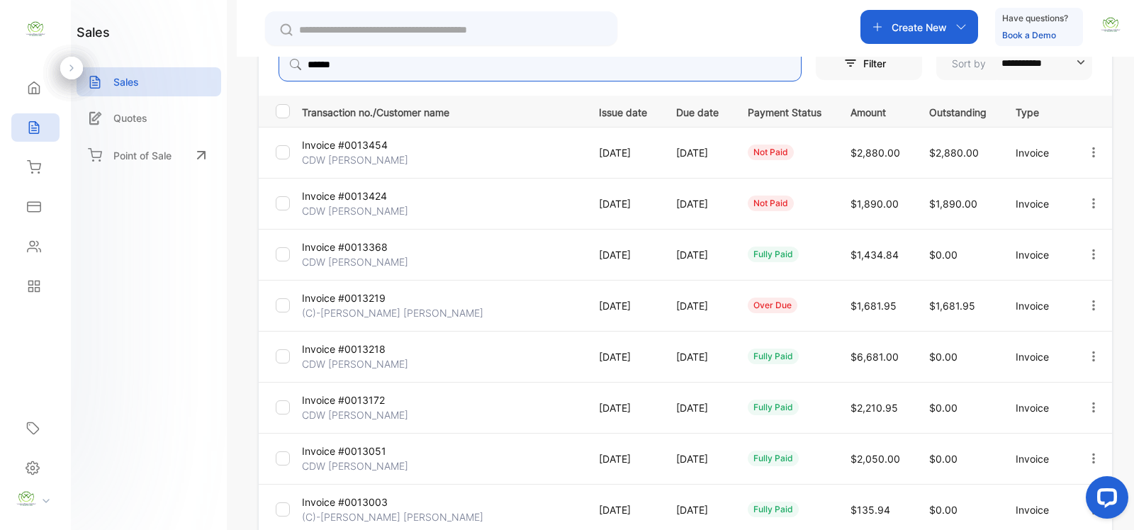
scroll to position [206, 0]
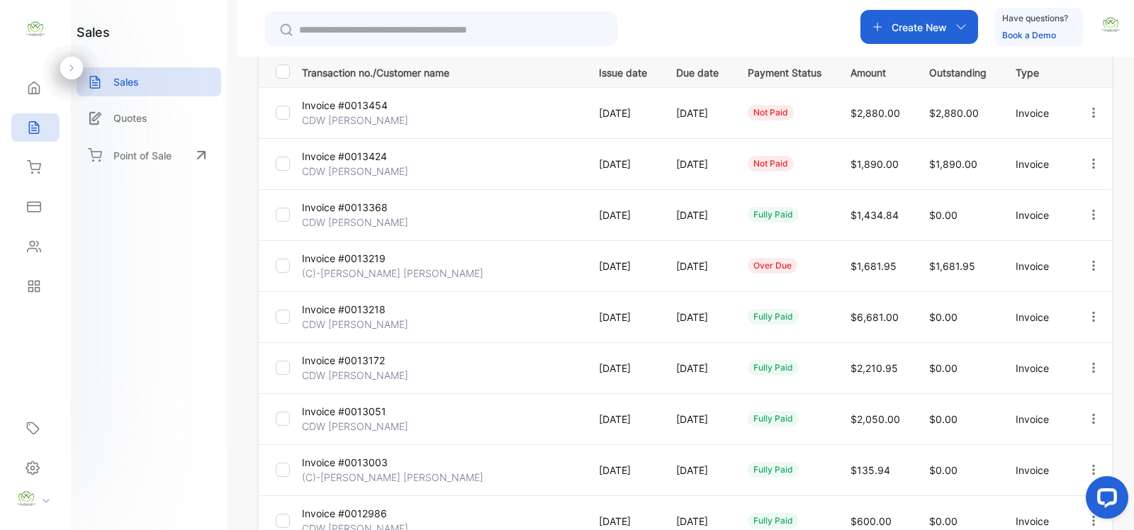
click at [1093, 271] on icon "button" at bounding box center [1094, 265] width 13 height 13
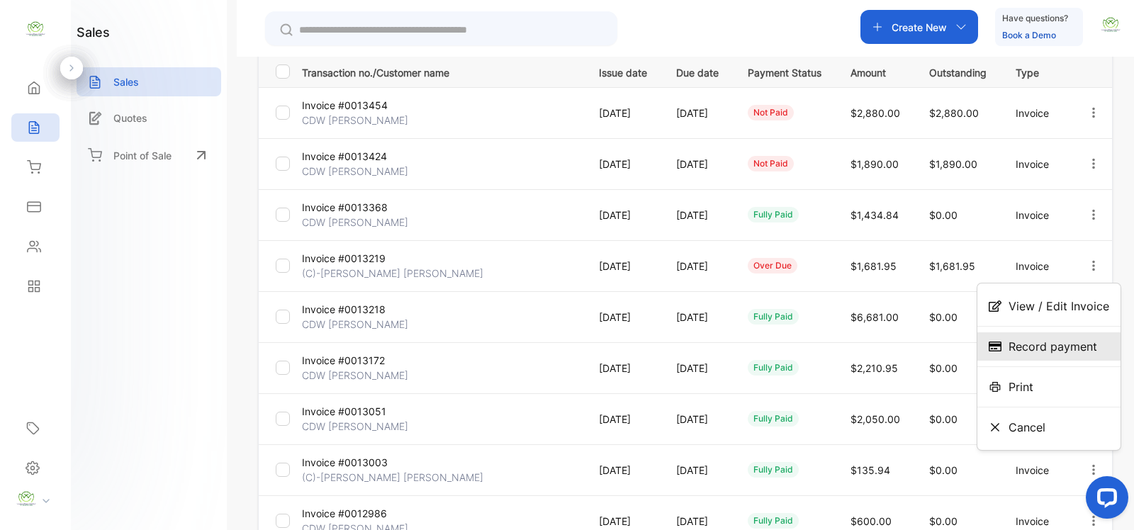
click at [1032, 352] on span "Record payment" at bounding box center [1053, 346] width 89 height 17
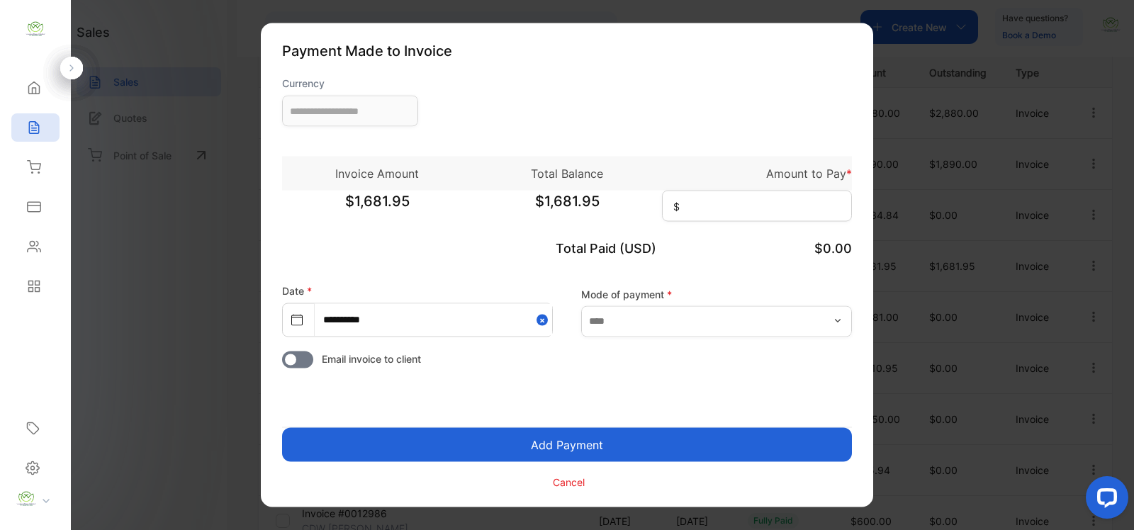
type input "**********"
click at [754, 209] on input at bounding box center [757, 206] width 190 height 31
type input "********"
click at [564, 434] on button "Add Payment" at bounding box center [567, 445] width 570 height 34
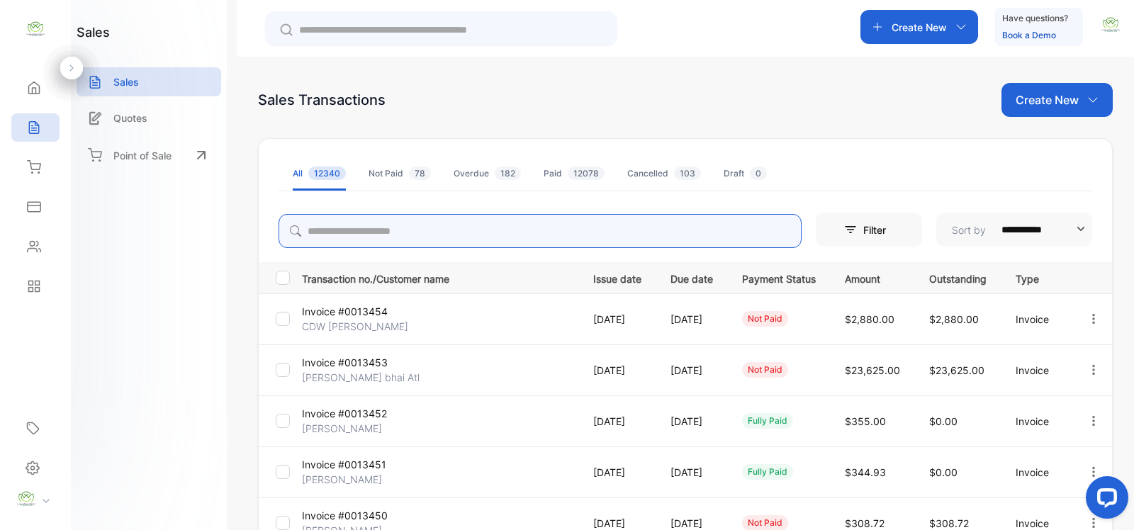
click at [374, 235] on input "search" at bounding box center [540, 231] width 523 height 34
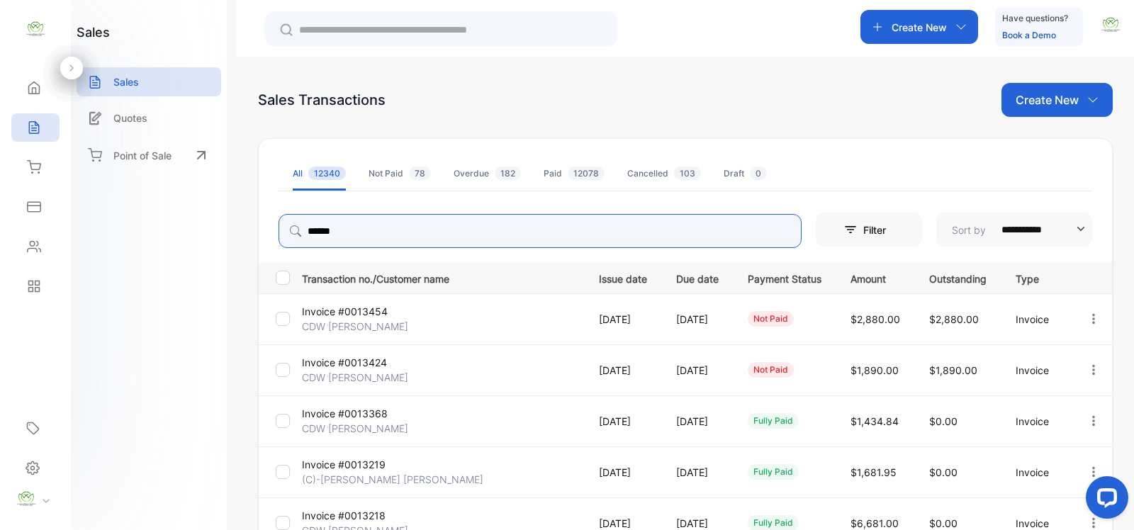
drag, startPoint x: 1089, startPoint y: 370, endPoint x: 1083, endPoint y: 374, distance: 7.3
click at [1088, 370] on icon "button" at bounding box center [1094, 370] width 13 height 13
type input "******"
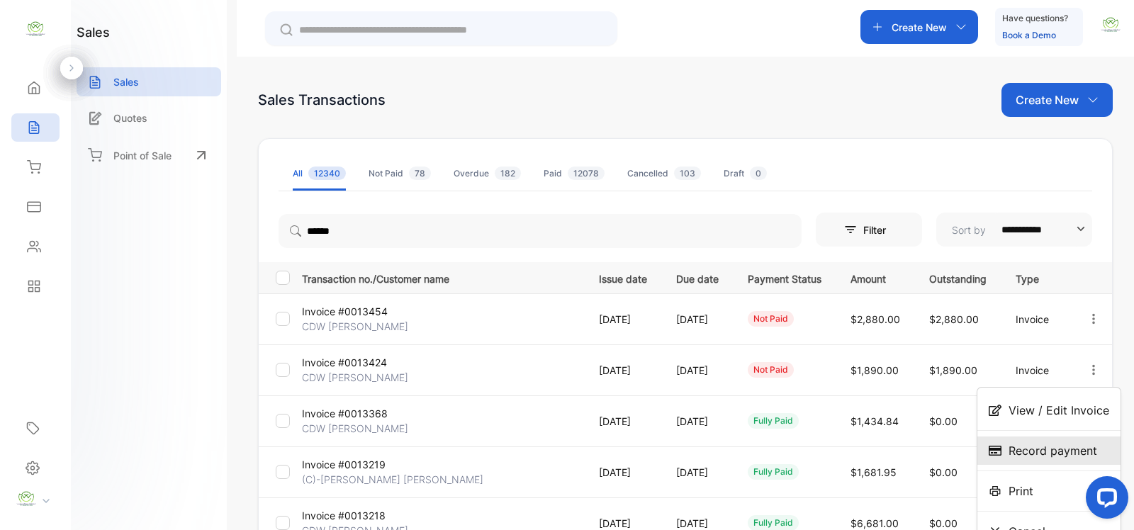
click at [1029, 452] on span "Record payment" at bounding box center [1053, 450] width 89 height 17
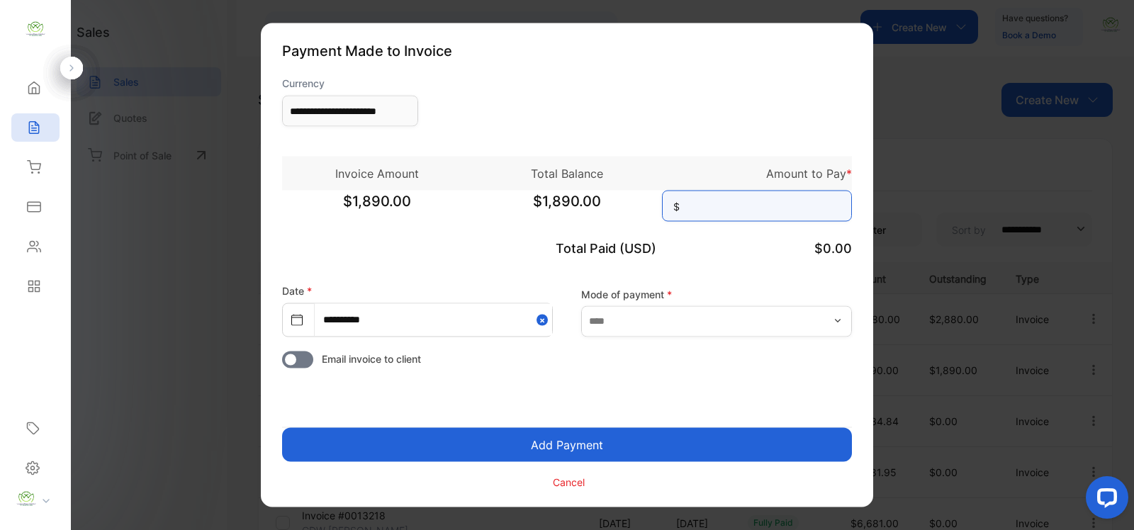
drag, startPoint x: 716, startPoint y: 203, endPoint x: 713, endPoint y: 209, distance: 7.3
click at [716, 202] on input at bounding box center [757, 206] width 190 height 31
type input "*****"
click at [632, 437] on button "Add Payment" at bounding box center [567, 445] width 570 height 34
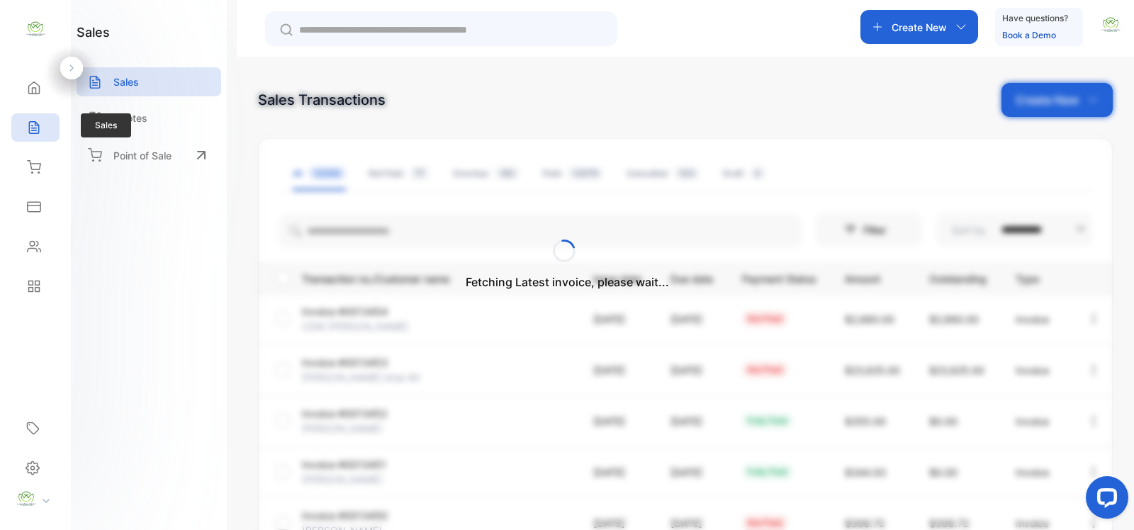
click at [36, 128] on icon at bounding box center [34, 128] width 14 height 14
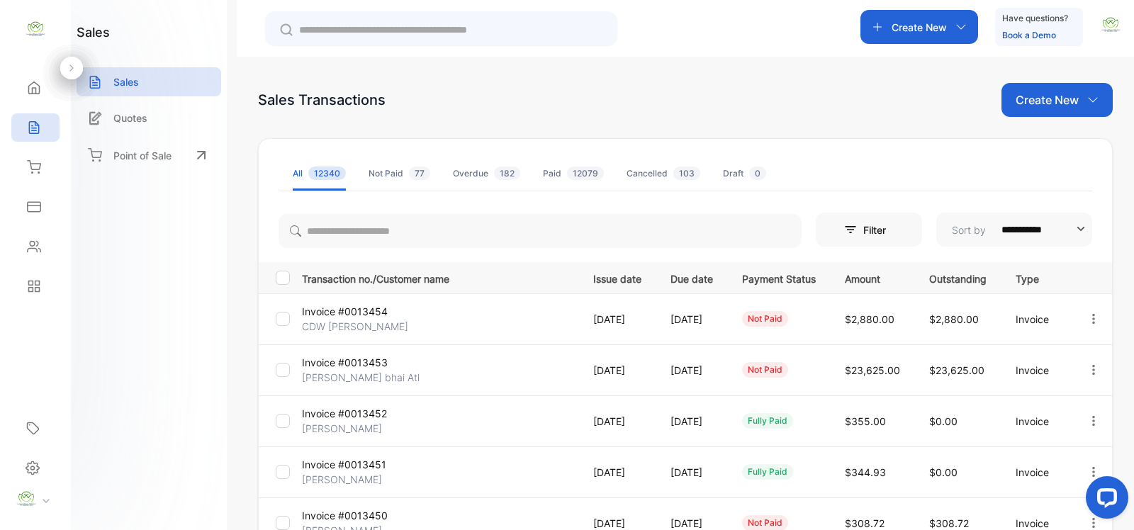
click at [1093, 323] on icon "button" at bounding box center [1094, 319] width 13 height 13
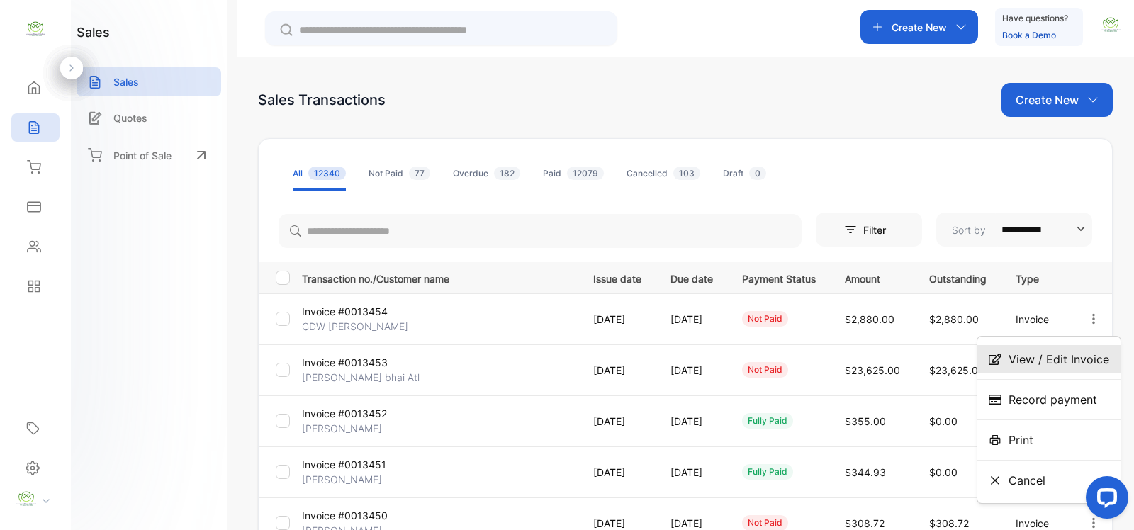
click at [1036, 359] on span "View / Edit Invoice" at bounding box center [1059, 359] width 101 height 17
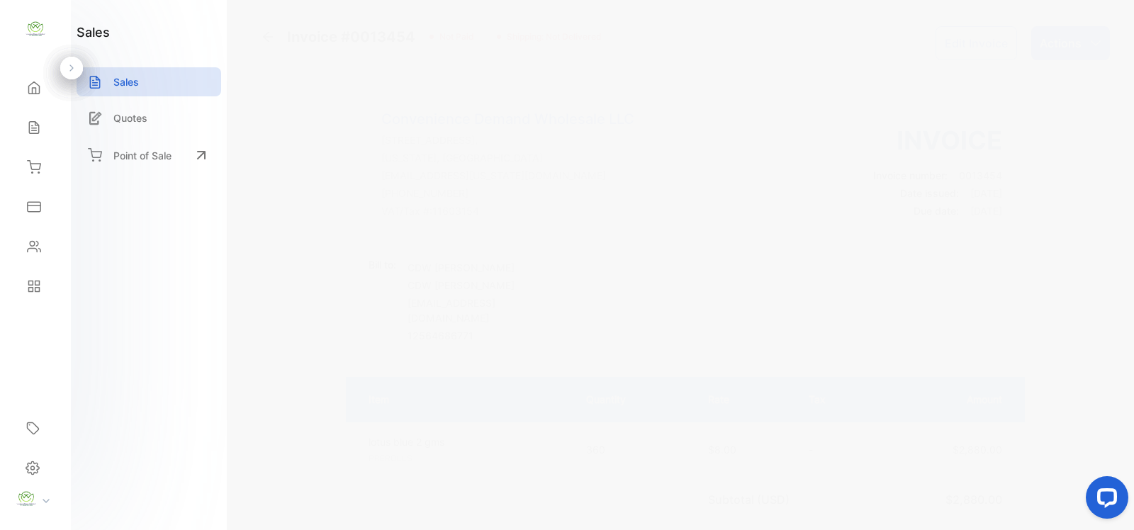
click at [944, 50] on button "Edit Invoice" at bounding box center [977, 43] width 82 height 34
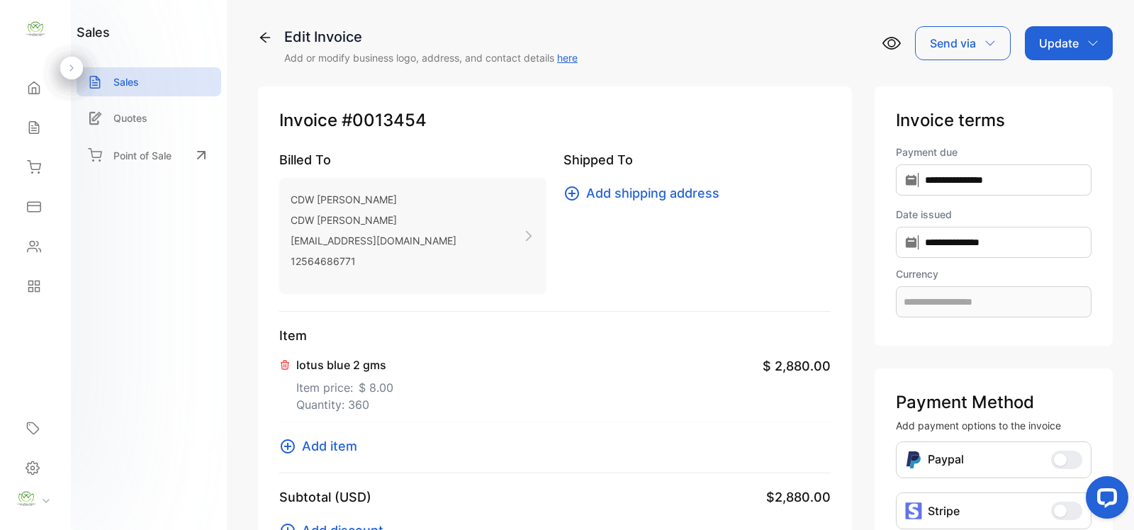
type input "**********"
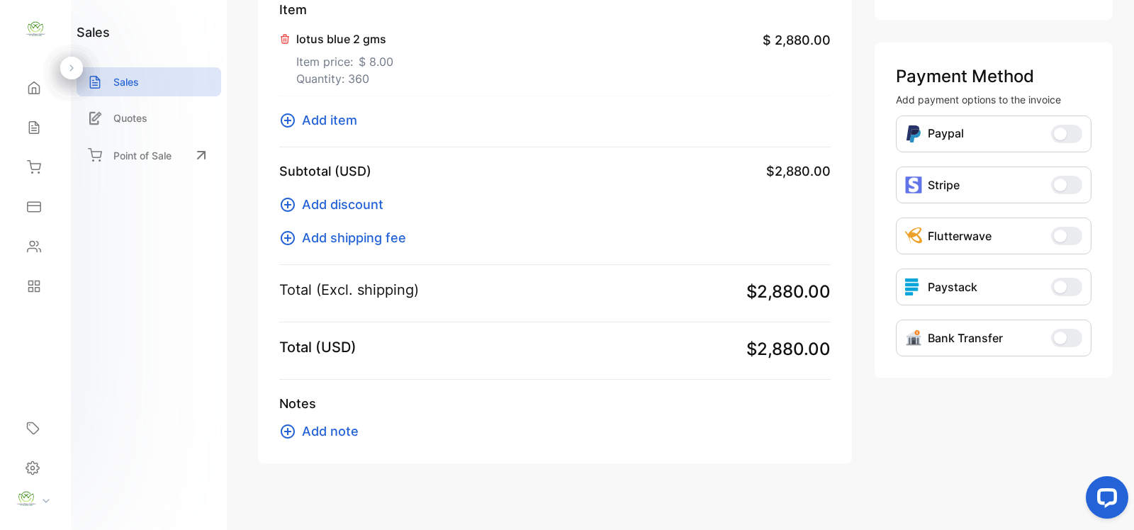
scroll to position [339, 0]
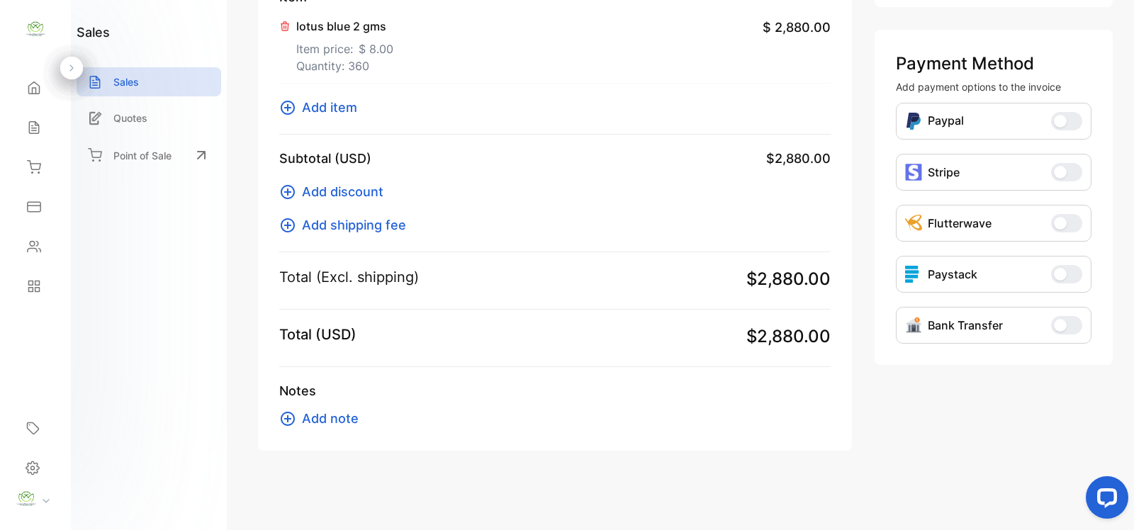
click at [334, 411] on span "Add note" at bounding box center [330, 418] width 57 height 19
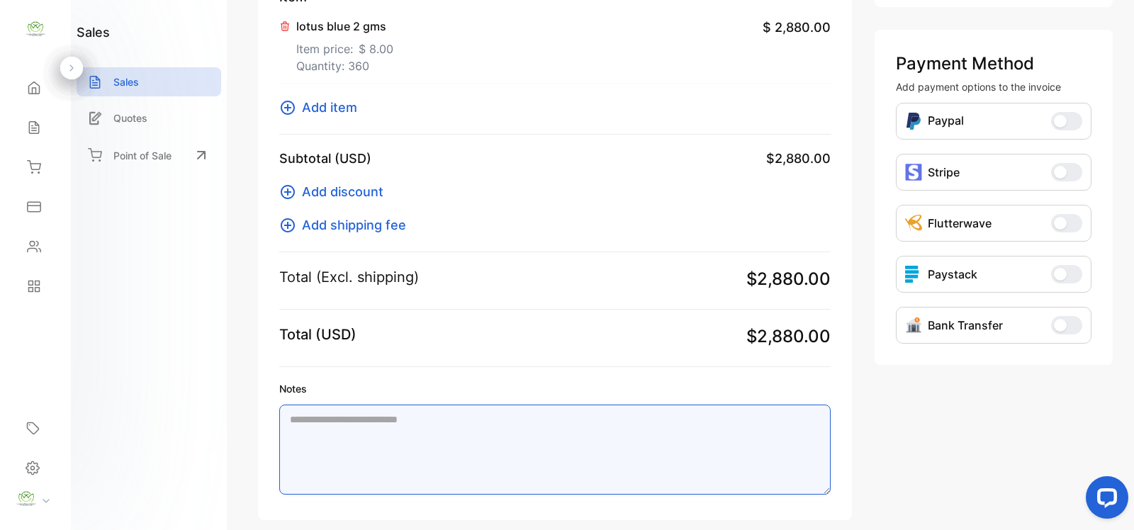
drag, startPoint x: 345, startPoint y: 422, endPoint x: 355, endPoint y: 416, distance: 12.1
click at [346, 420] on textarea "Notes" at bounding box center [555, 450] width 552 height 90
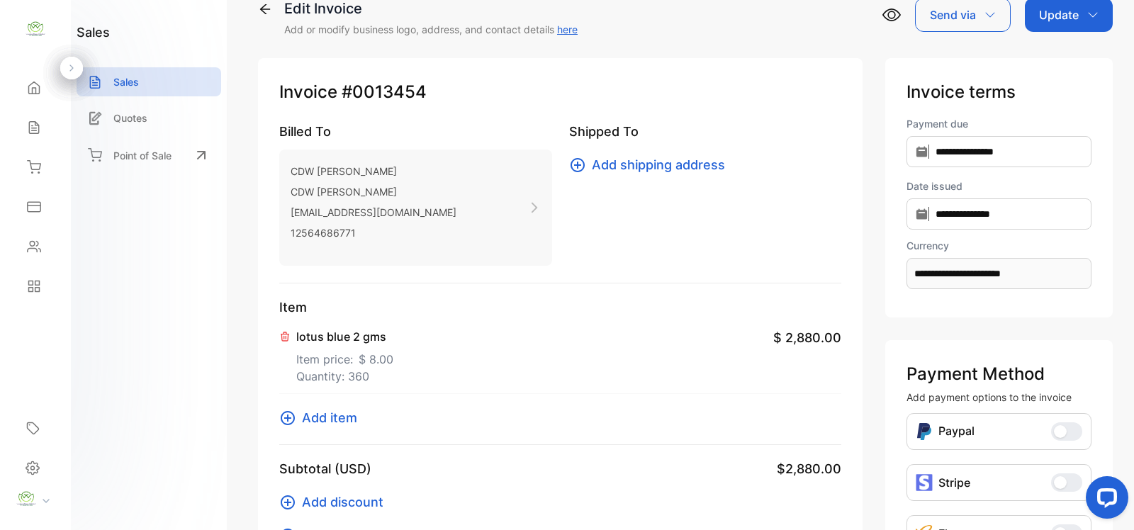
scroll to position [0, 0]
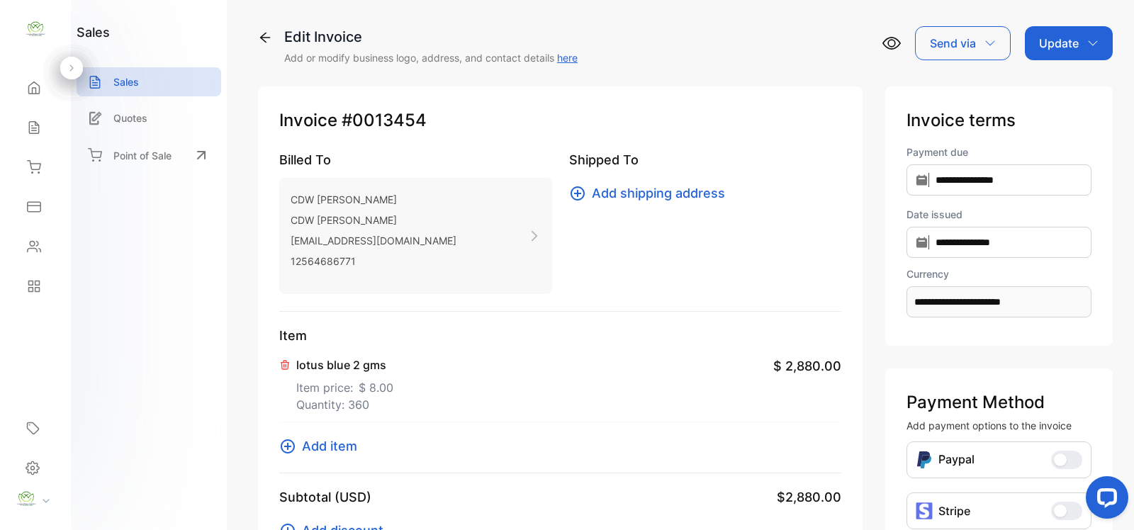
drag, startPoint x: 1090, startPoint y: 47, endPoint x: 1079, endPoint y: 62, distance: 18.9
click at [1088, 50] on div "Update" at bounding box center [1069, 43] width 88 height 34
type textarea "********"
click at [1075, 73] on div "Invoice" at bounding box center [1072, 92] width 82 height 44
click at [1078, 93] on div "Invoice" at bounding box center [1072, 90] width 82 height 28
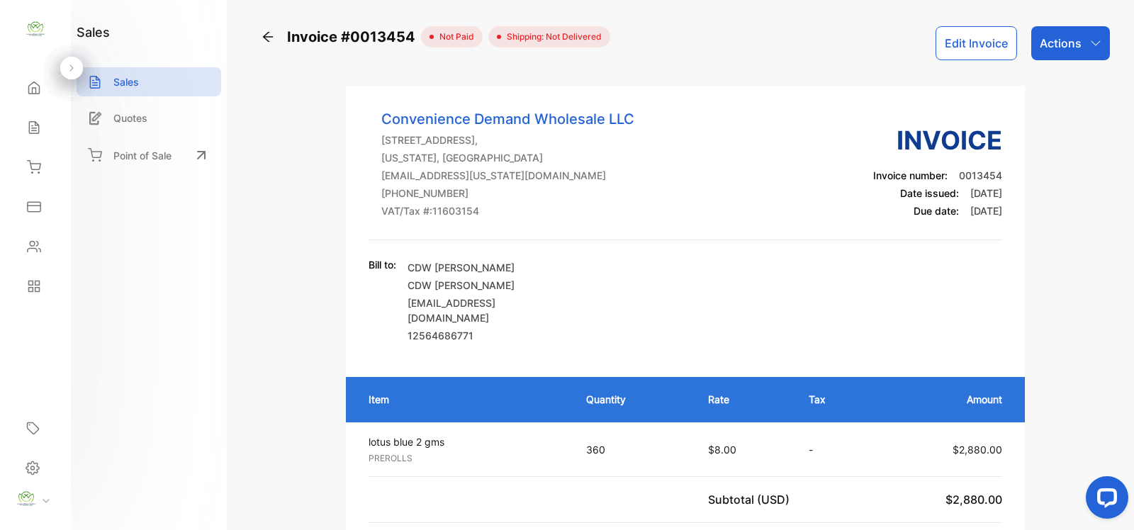
click at [273, 38] on icon at bounding box center [268, 37] width 14 height 14
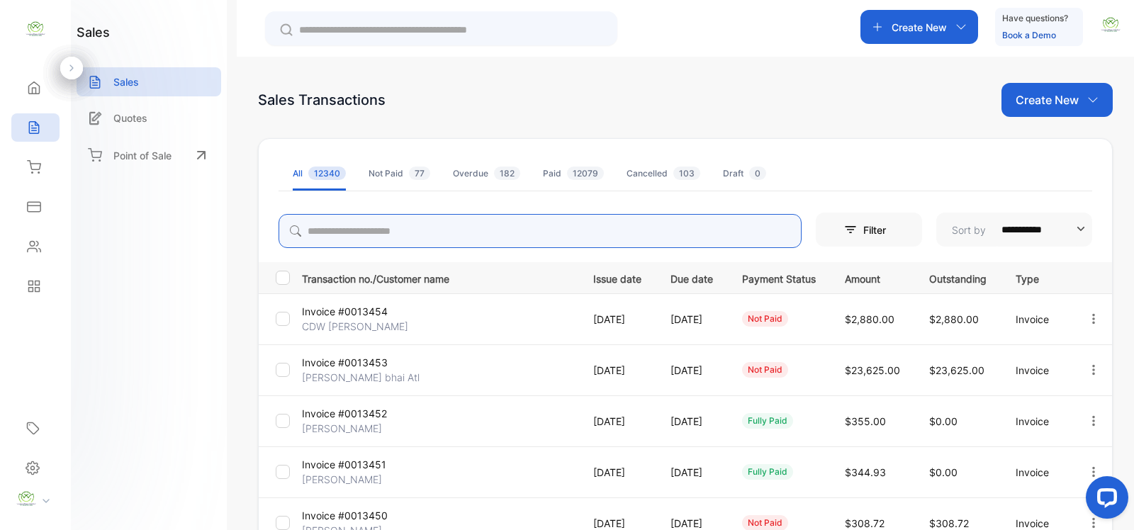
click at [366, 231] on input "search" at bounding box center [540, 231] width 523 height 34
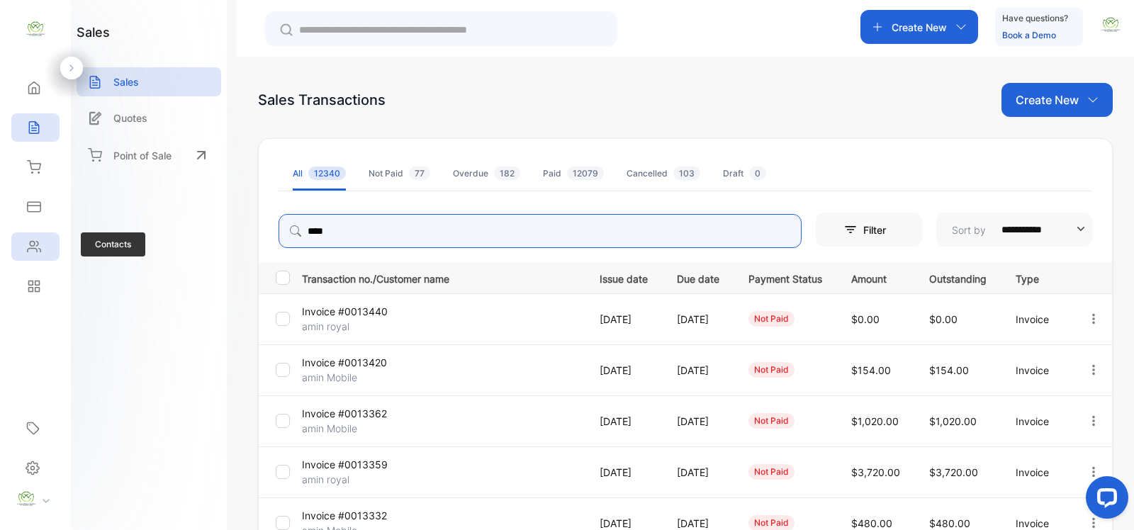
type input "****"
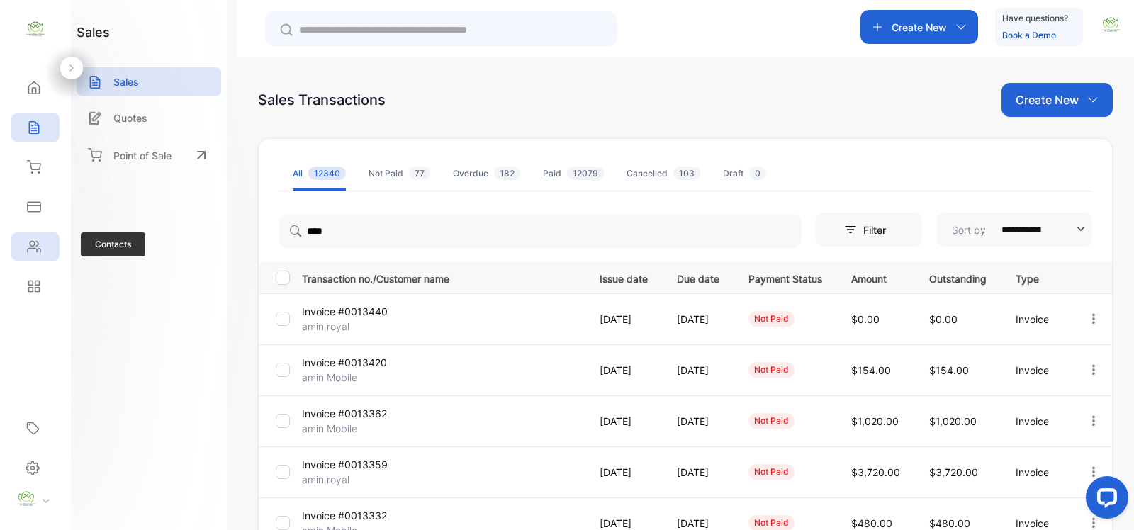
click at [34, 246] on icon at bounding box center [34, 247] width 14 height 14
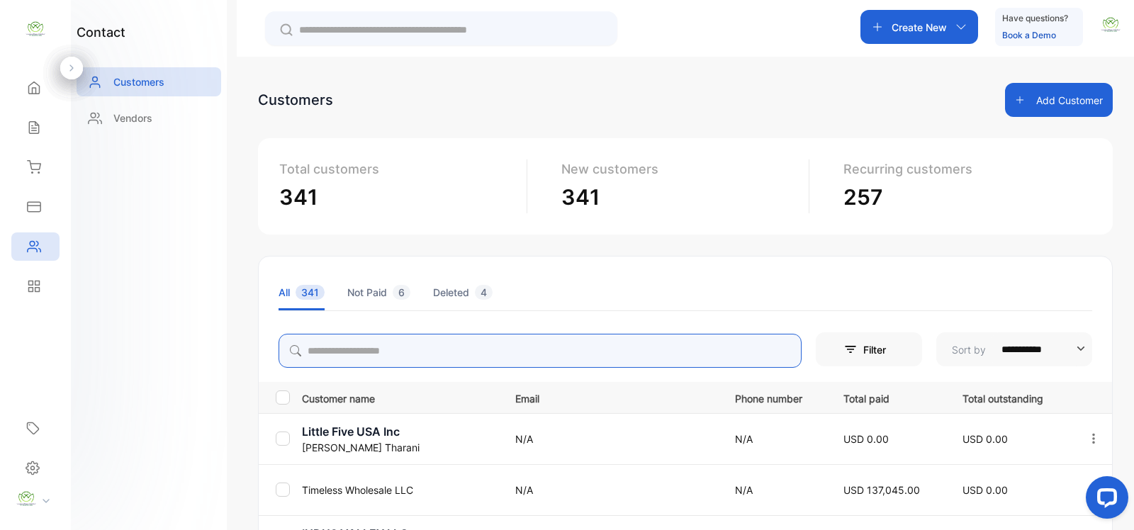
click at [359, 339] on input "search" at bounding box center [540, 351] width 523 height 34
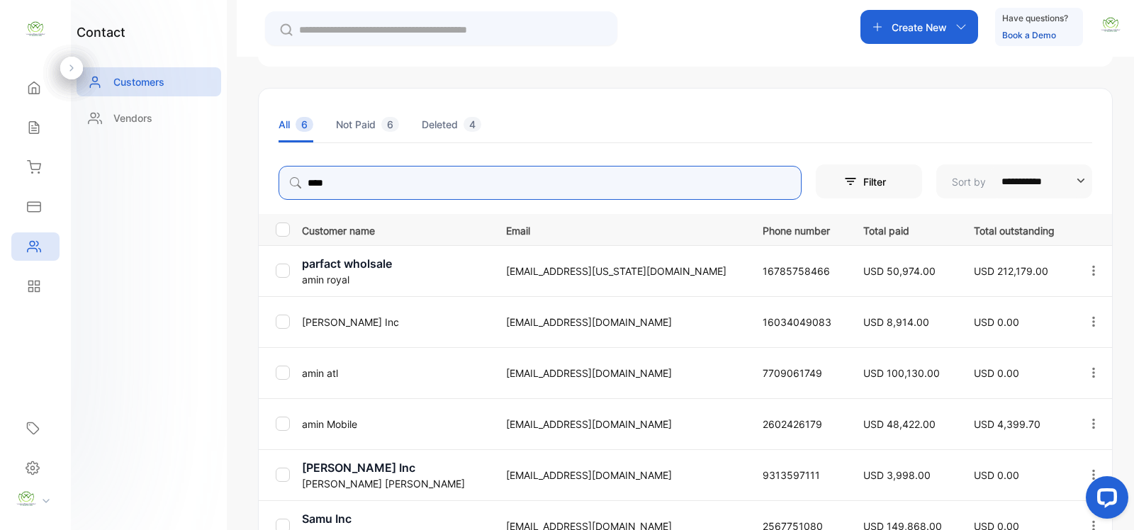
scroll to position [108, 0]
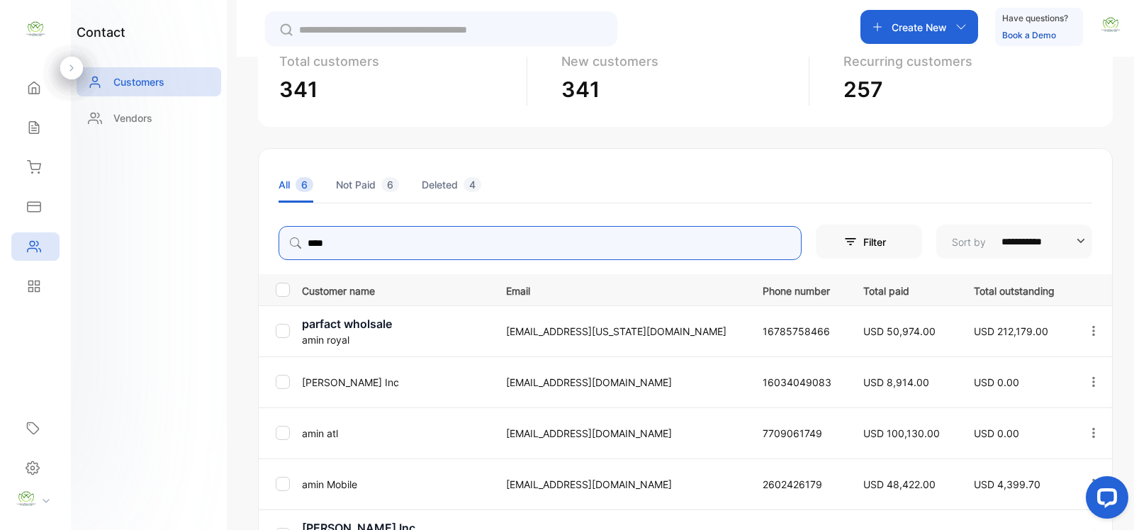
drag, startPoint x: 1093, startPoint y: 330, endPoint x: 1083, endPoint y: 332, distance: 9.5
click at [1092, 330] on icon "button" at bounding box center [1094, 331] width 13 height 13
type input "****"
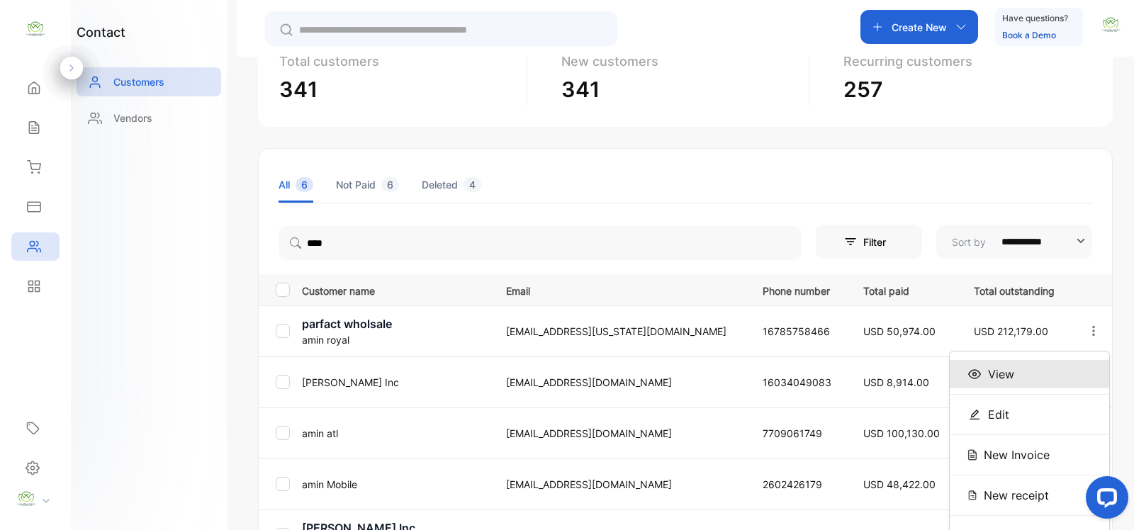
click at [1042, 369] on div "View" at bounding box center [1030, 374] width 160 height 28
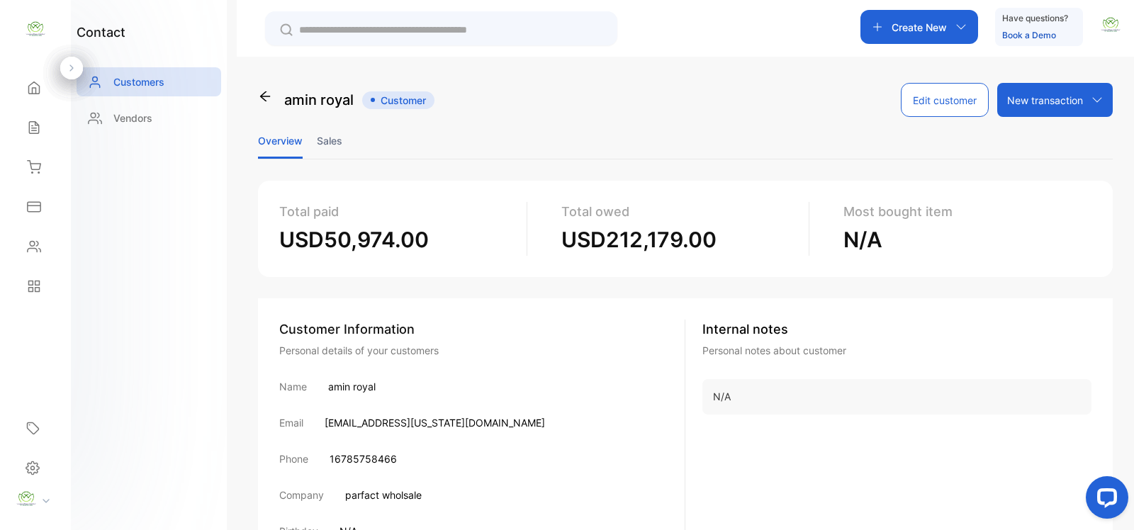
click at [324, 140] on li "Sales" at bounding box center [330, 141] width 26 height 36
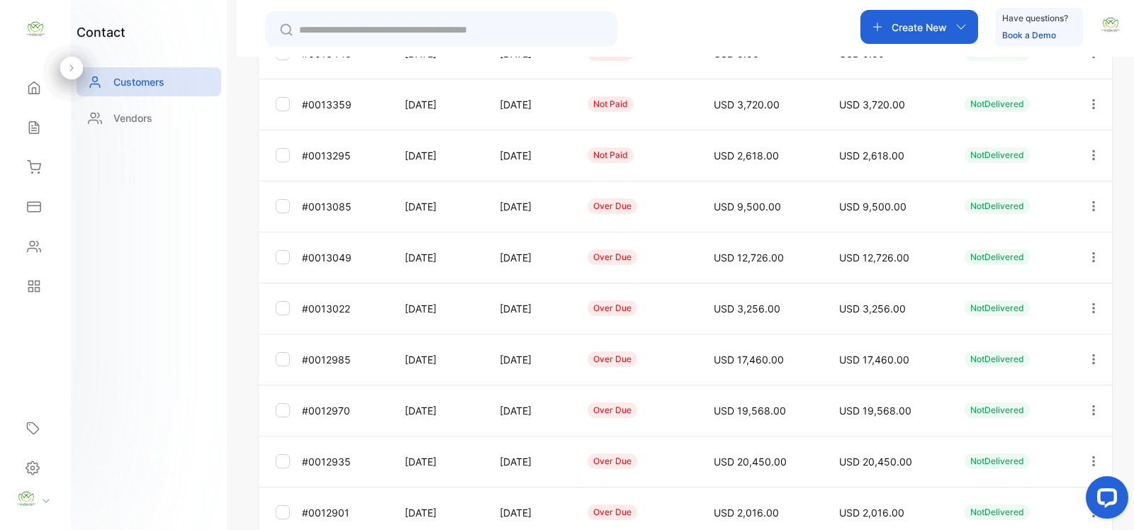
scroll to position [412, 0]
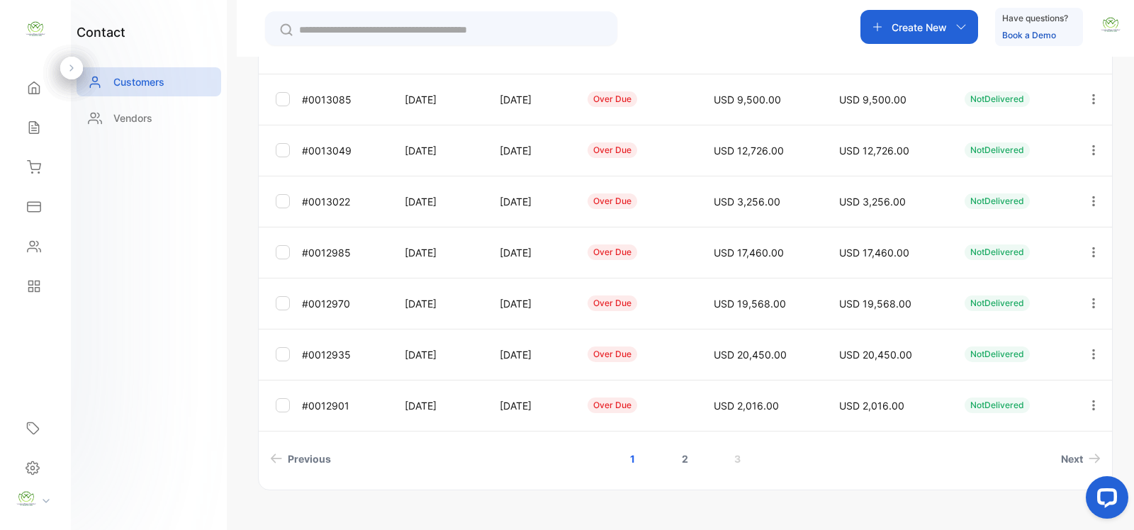
click at [685, 459] on link "2" at bounding box center [685, 459] width 40 height 26
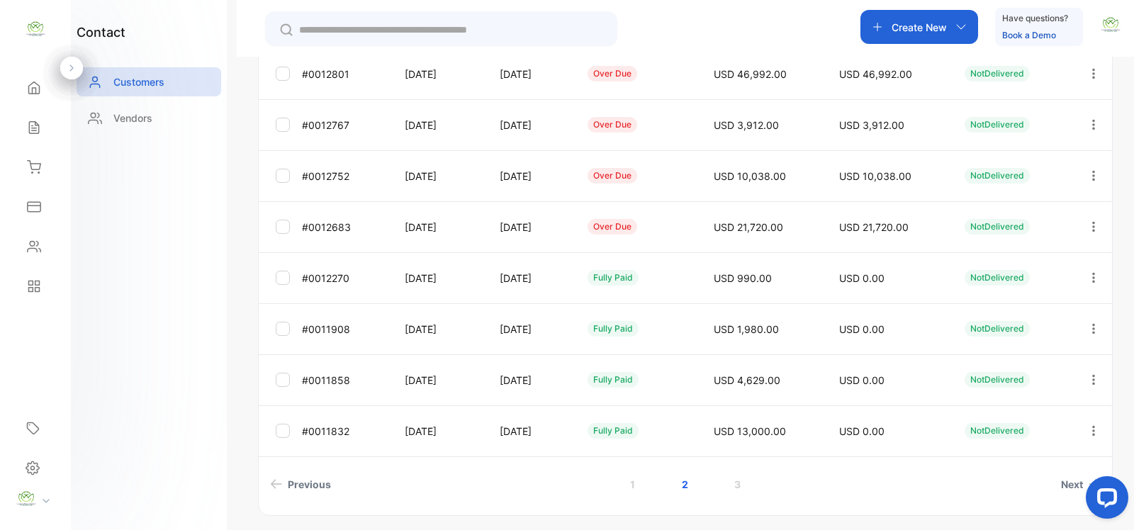
click at [1093, 228] on icon "button" at bounding box center [1094, 226] width 3 height 10
click at [1039, 303] on div "Add payment" at bounding box center [1030, 310] width 160 height 28
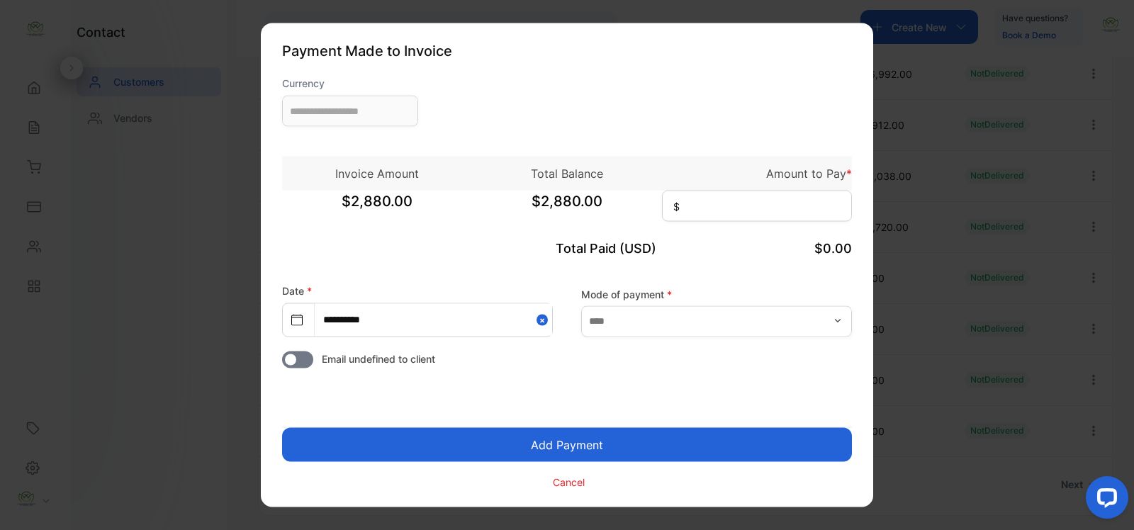
type input "**********"
click at [748, 206] on input at bounding box center [757, 206] width 190 height 31
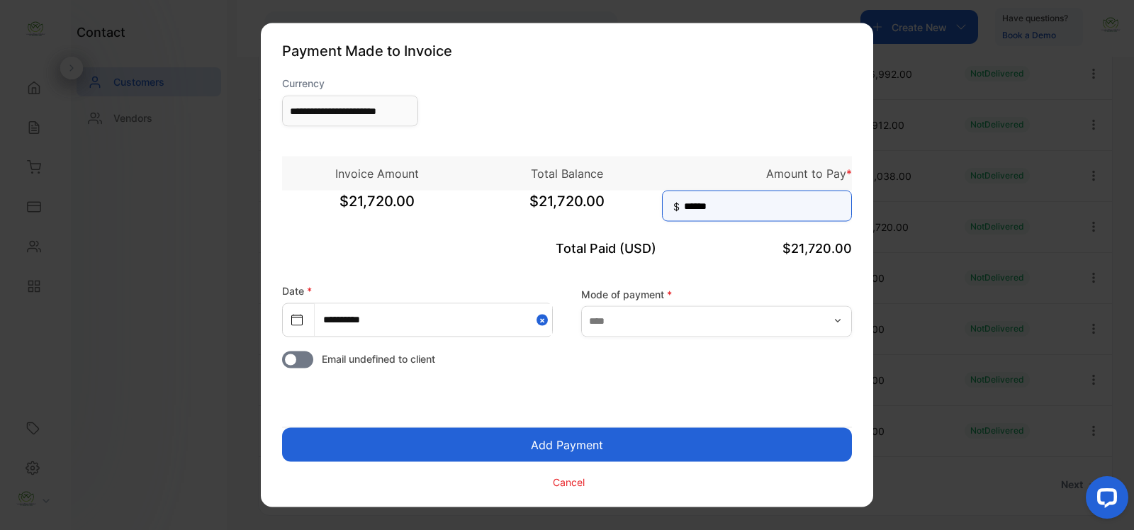
type input "******"
drag, startPoint x: 576, startPoint y: 448, endPoint x: 891, endPoint y: 491, distance: 317.8
click at [580, 447] on button "Add Payment" at bounding box center [567, 445] width 570 height 34
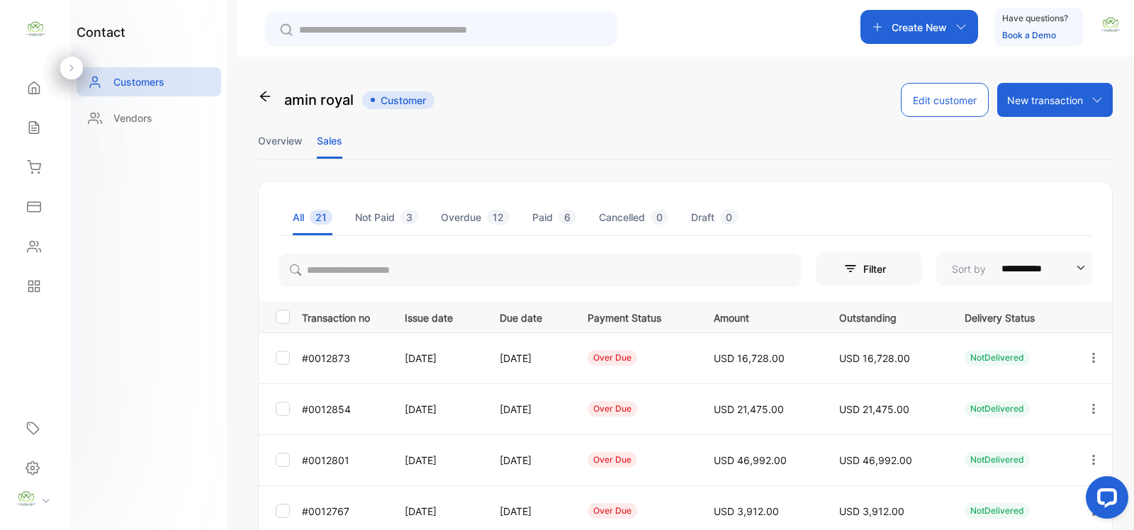
scroll to position [412, 0]
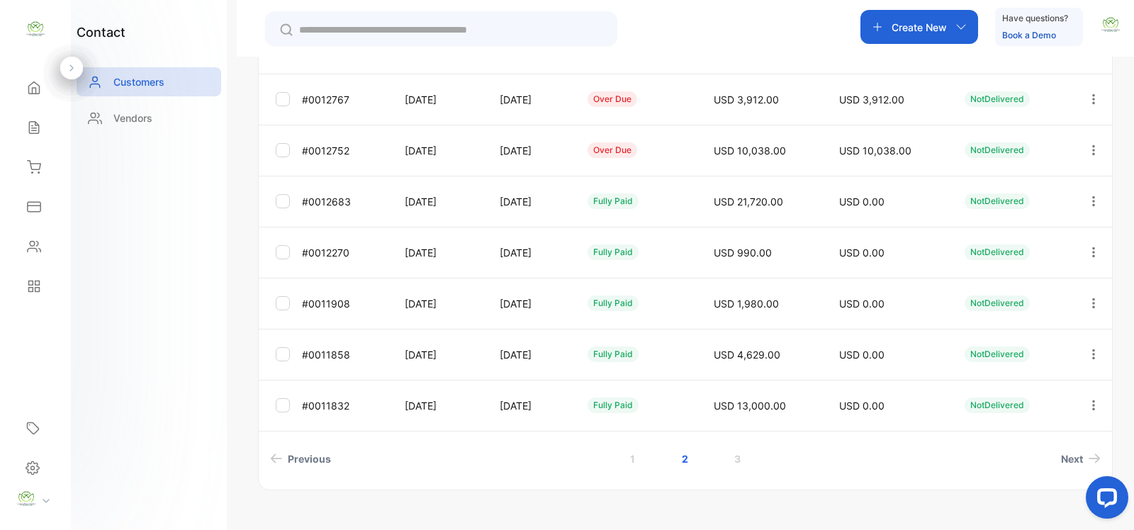
drag, startPoint x: 1090, startPoint y: 146, endPoint x: 1082, endPoint y: 153, distance: 11.1
click at [1093, 147] on icon "button" at bounding box center [1094, 150] width 3 height 10
click at [1029, 231] on div "Add payment" at bounding box center [1030, 234] width 160 height 28
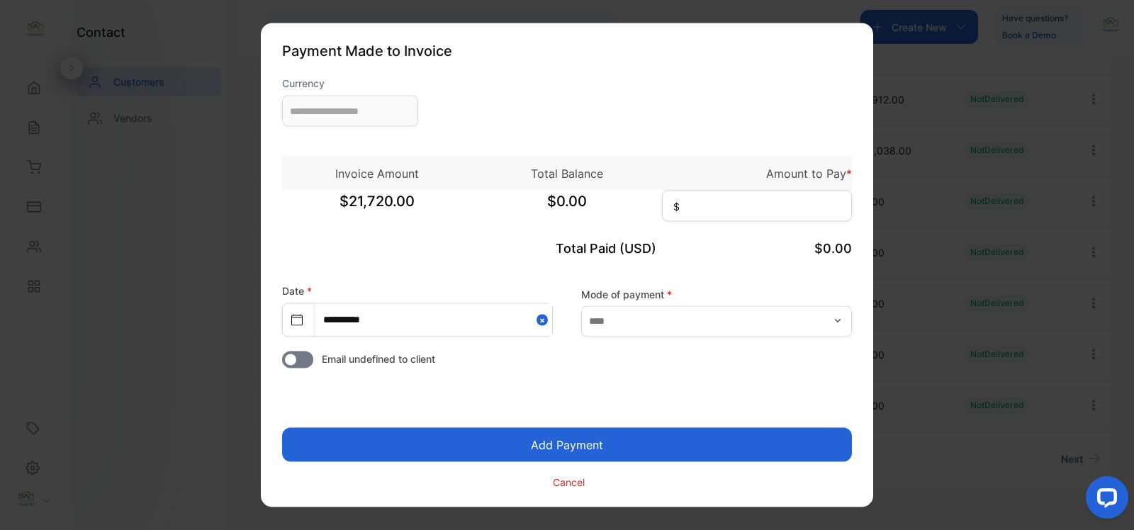
type input "**********"
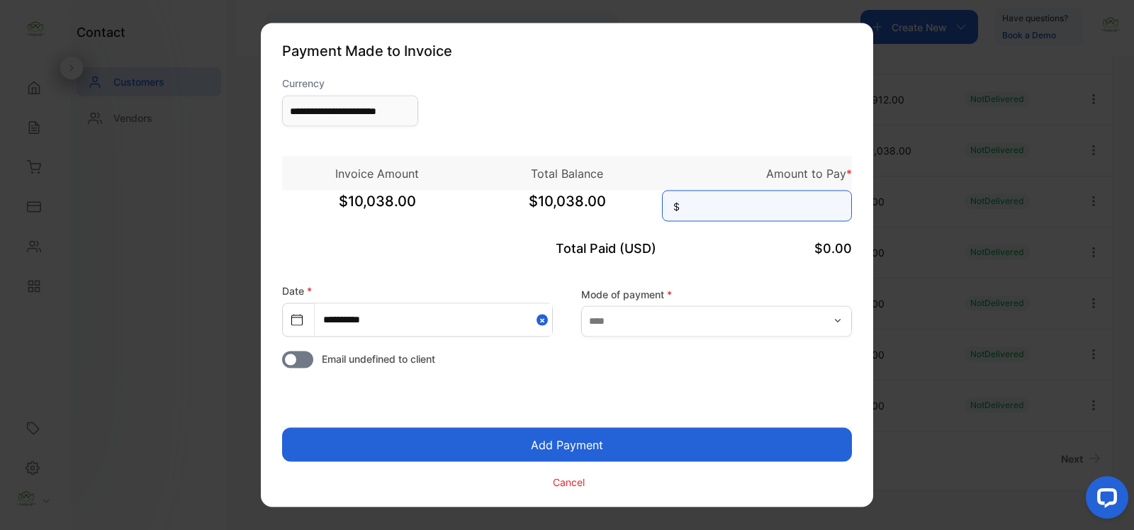
click at [720, 208] on input at bounding box center [757, 206] width 190 height 31
type input "******"
click at [669, 437] on button "Add Payment" at bounding box center [567, 445] width 570 height 34
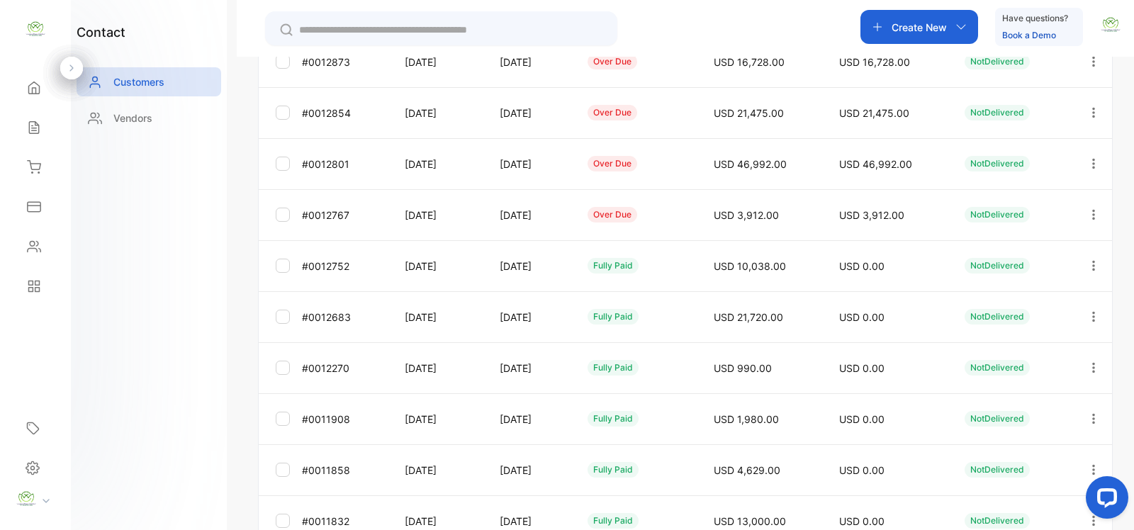
scroll to position [412, 0]
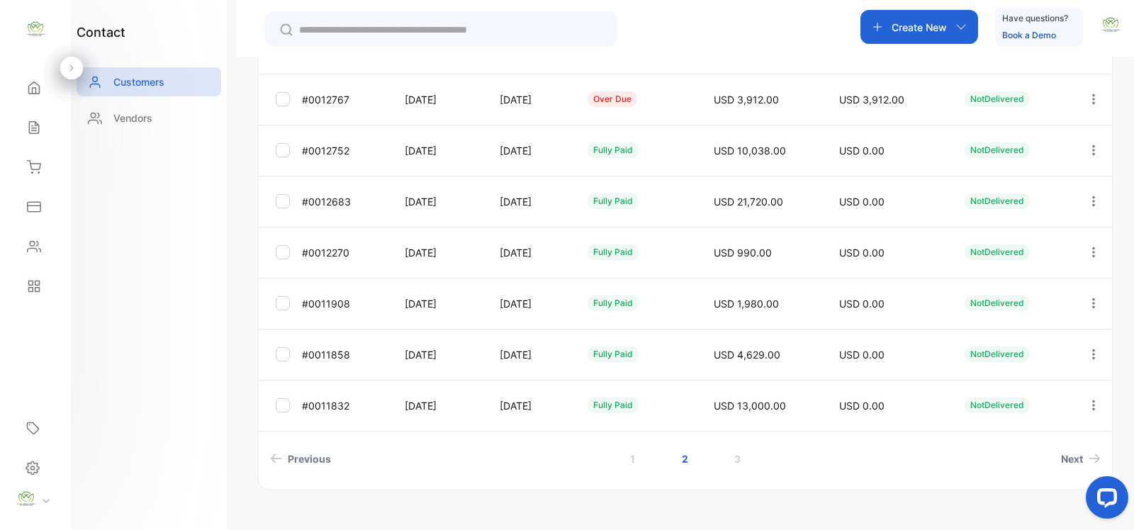
click at [1088, 101] on icon "button" at bounding box center [1094, 99] width 13 height 13
click at [1020, 189] on span "Add payment" at bounding box center [997, 182] width 72 height 17
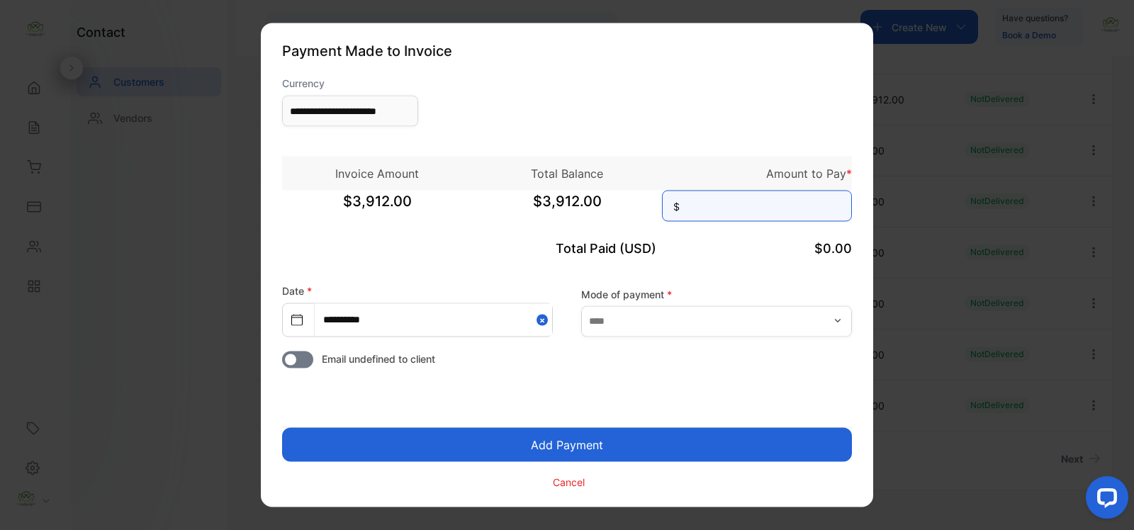
click at [710, 207] on input at bounding box center [757, 206] width 190 height 31
type input "*****"
click at [630, 445] on button "Add Payment" at bounding box center [567, 445] width 570 height 34
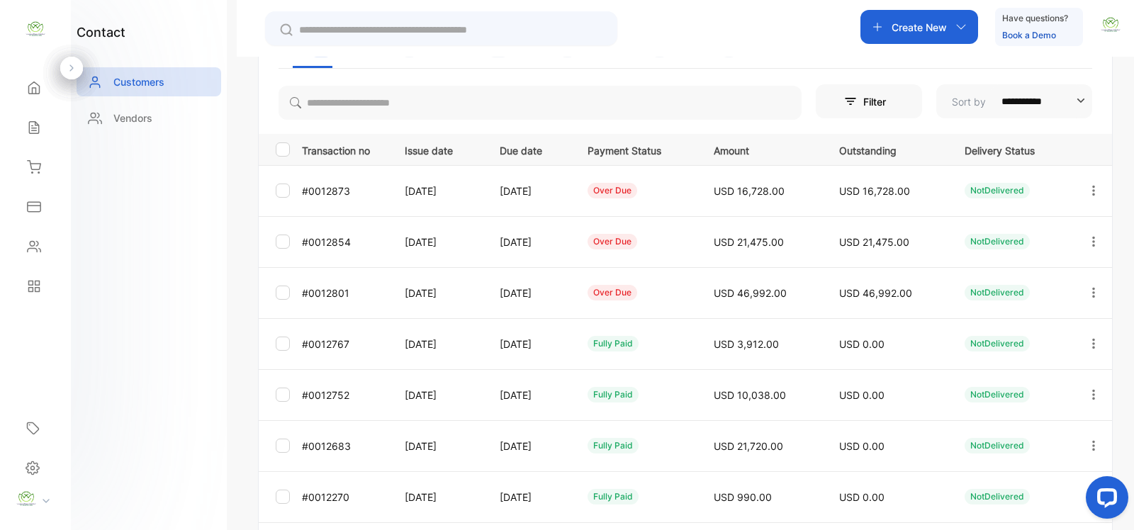
scroll to position [206, 0]
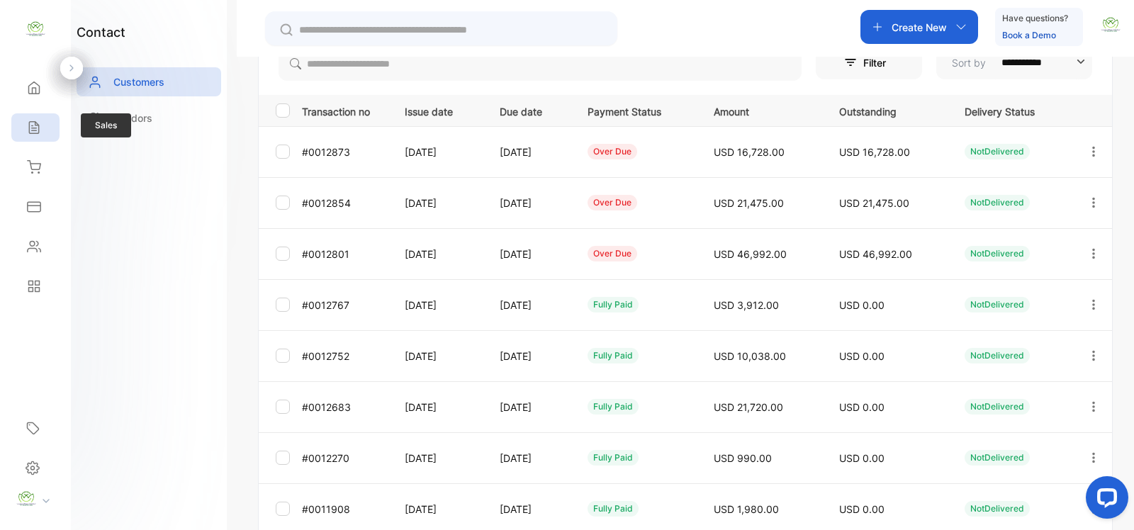
click at [35, 128] on icon at bounding box center [34, 128] width 14 height 14
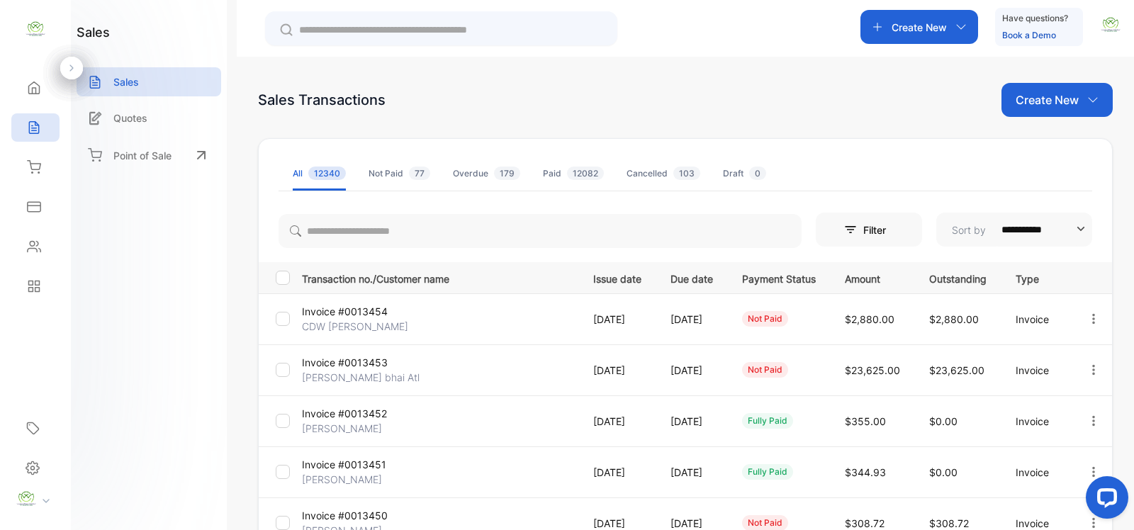
click at [1047, 101] on p "Create New" at bounding box center [1047, 99] width 63 height 17
click at [1055, 145] on span "Invoice" at bounding box center [1059, 147] width 33 height 15
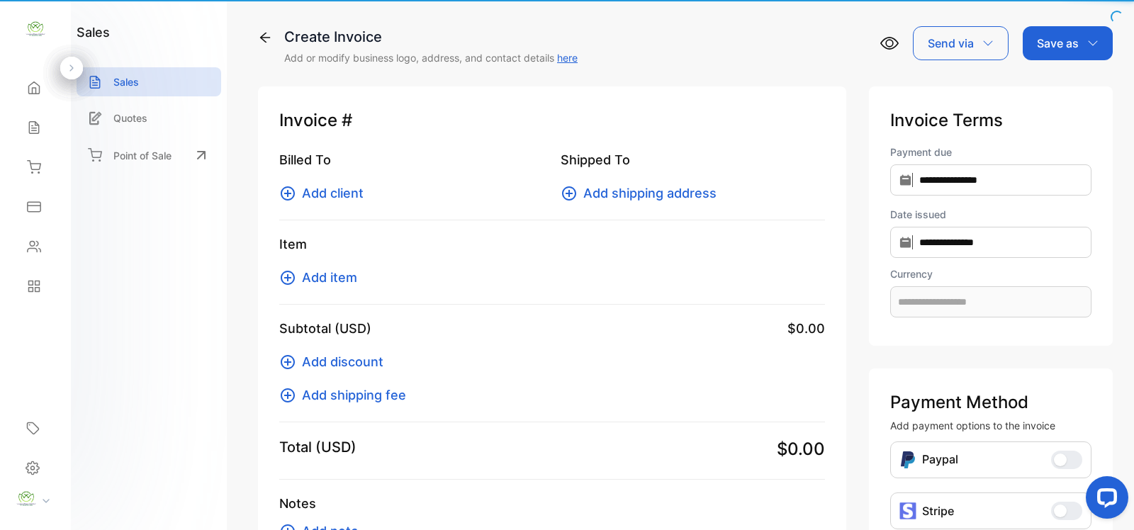
type input "**********"
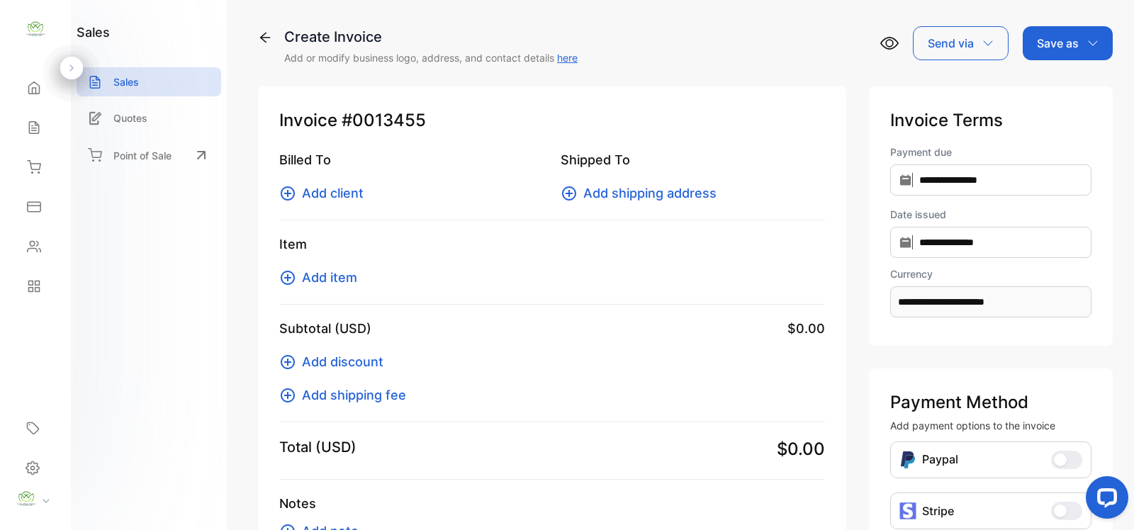
click at [333, 193] on span "Add client" at bounding box center [333, 193] width 62 height 19
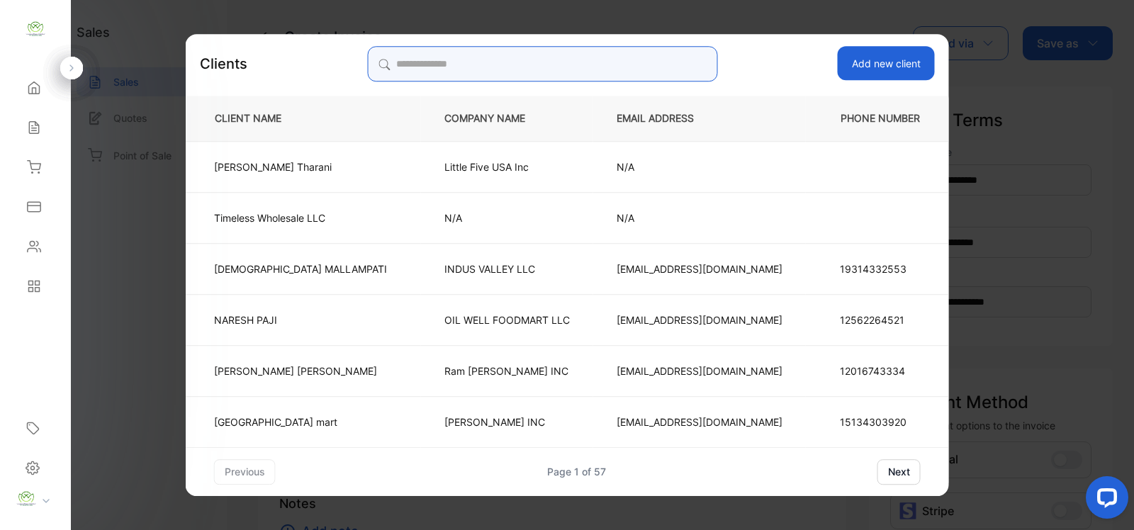
click at [430, 60] on input "search" at bounding box center [542, 63] width 350 height 35
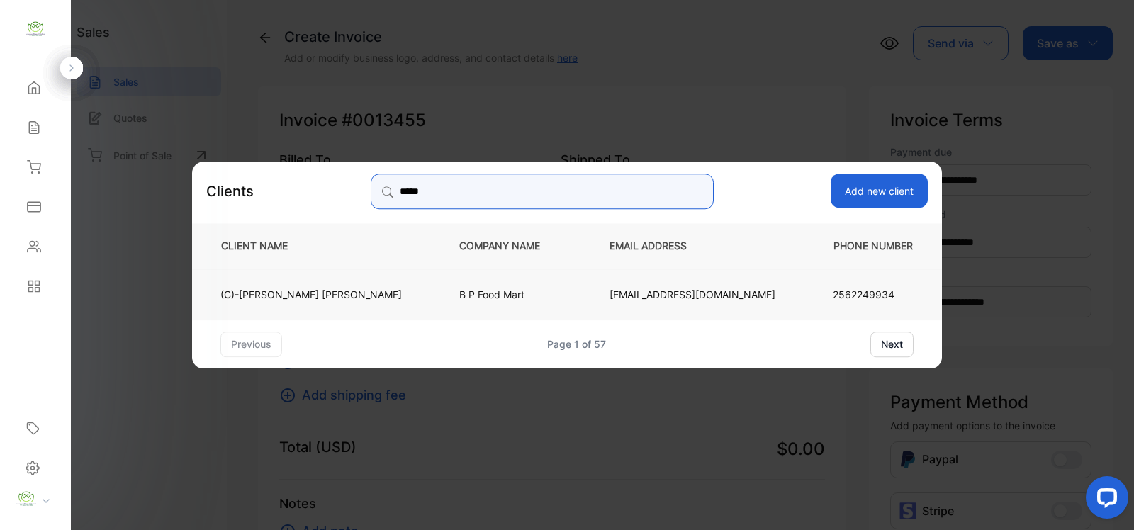
type input "*****"
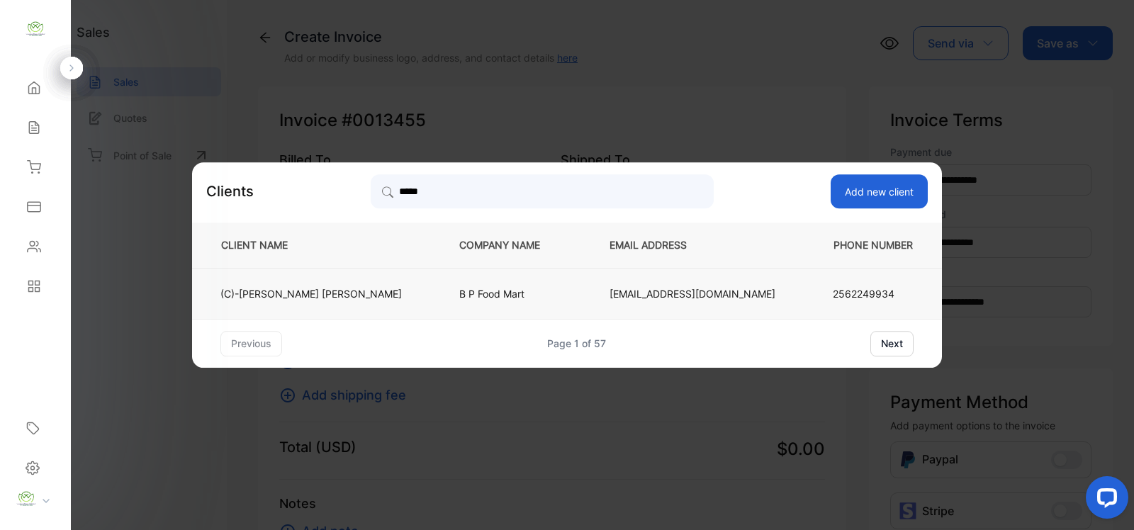
click at [436, 294] on td "B P Food Mart" at bounding box center [511, 293] width 150 height 51
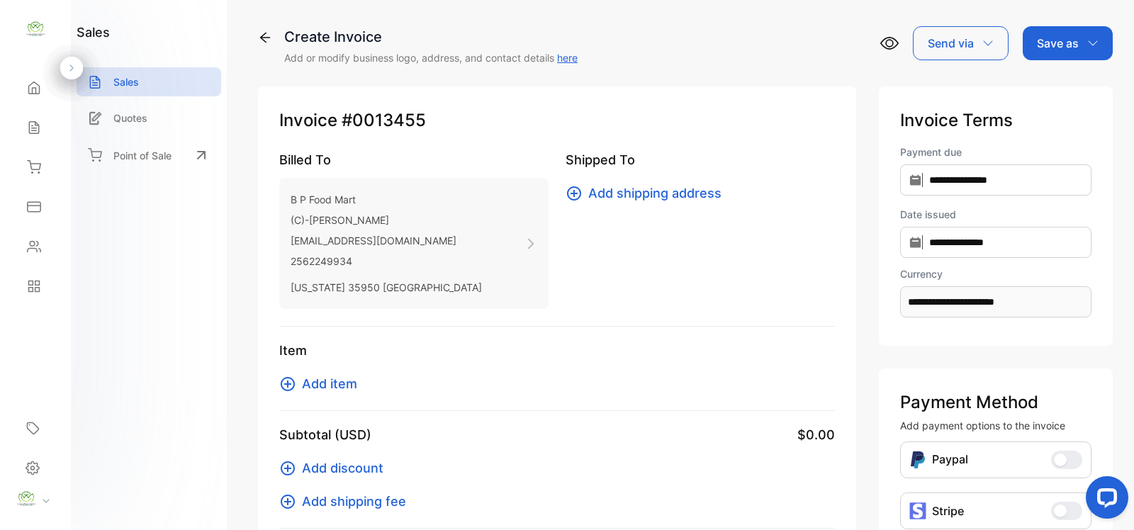
click at [324, 386] on span "Add item" at bounding box center [329, 383] width 55 height 19
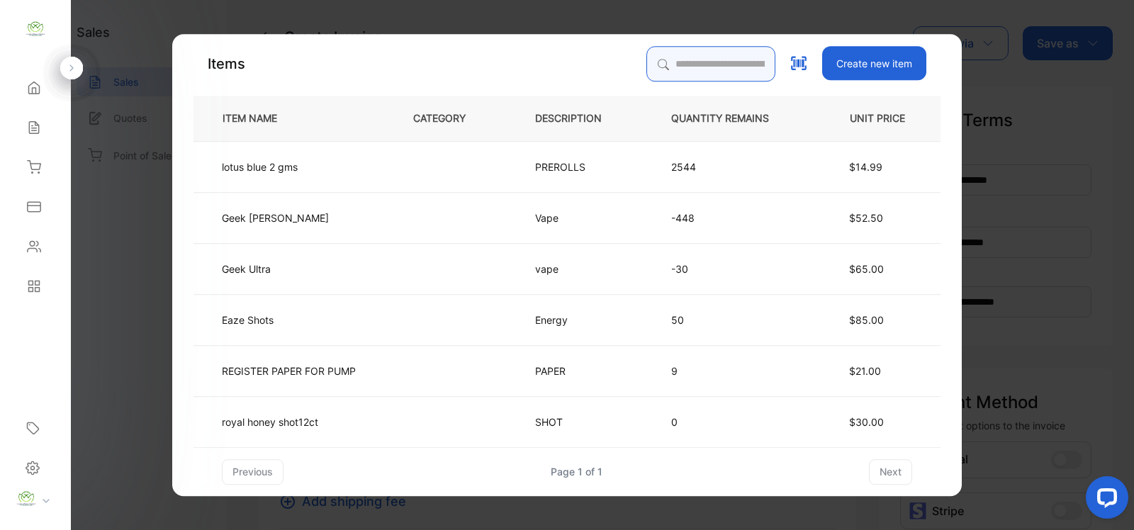
click at [647, 60] on input "search" at bounding box center [711, 63] width 129 height 35
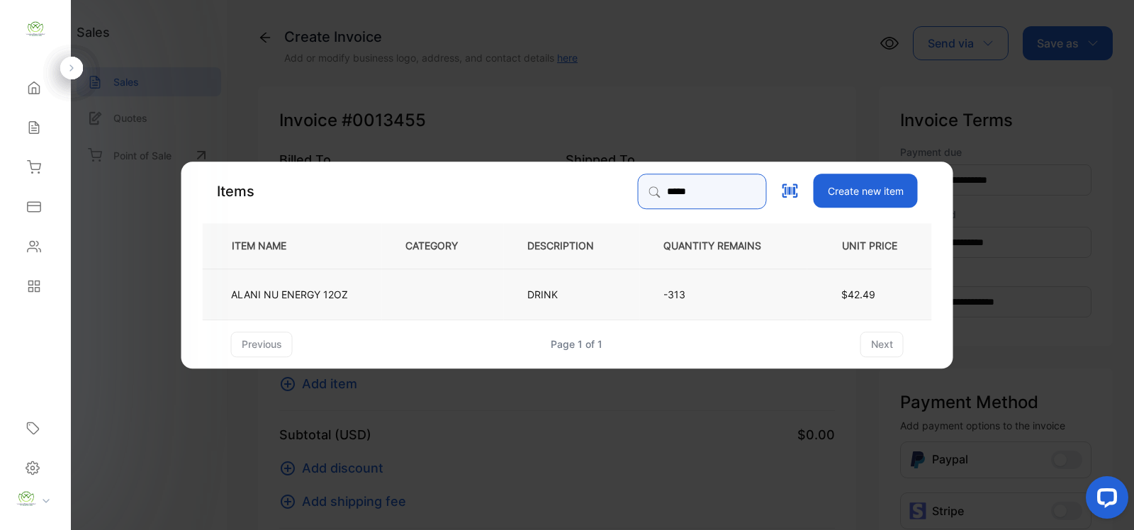
type input "*****"
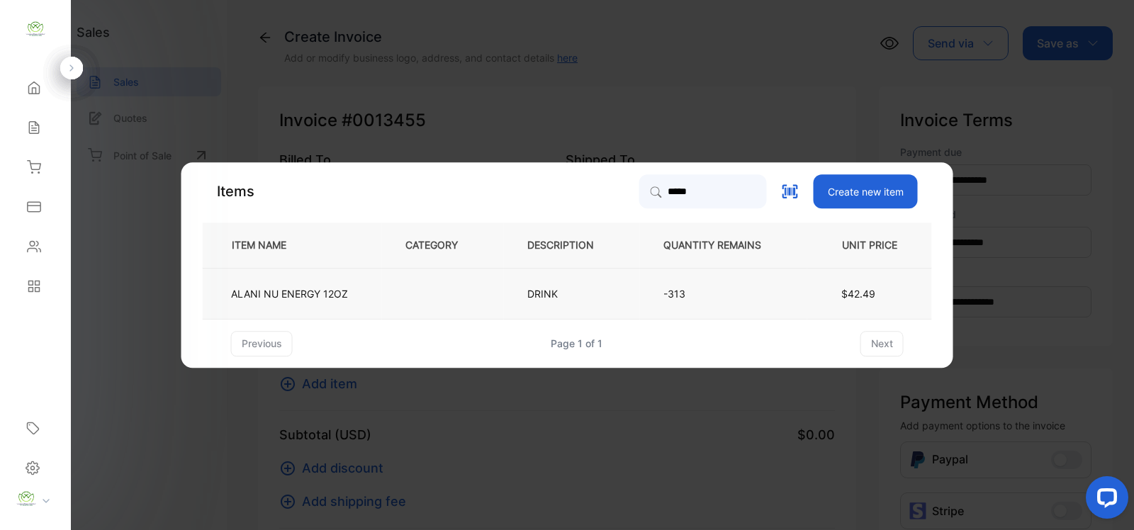
click at [604, 296] on td "DRINK" at bounding box center [572, 293] width 136 height 51
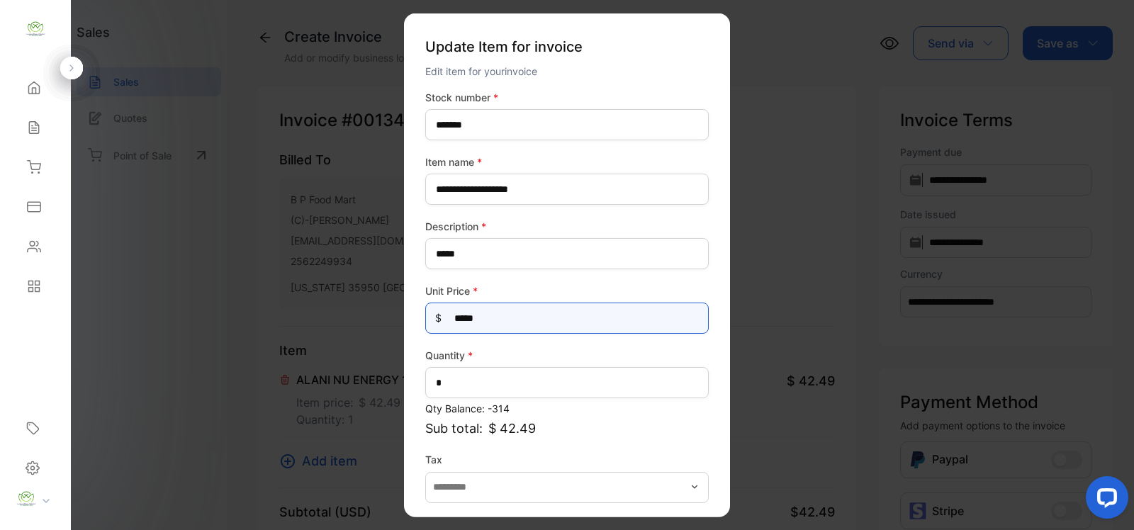
click at [491, 316] on Price-inputprice "*****" at bounding box center [567, 318] width 284 height 31
type Price-inputprice "*****"
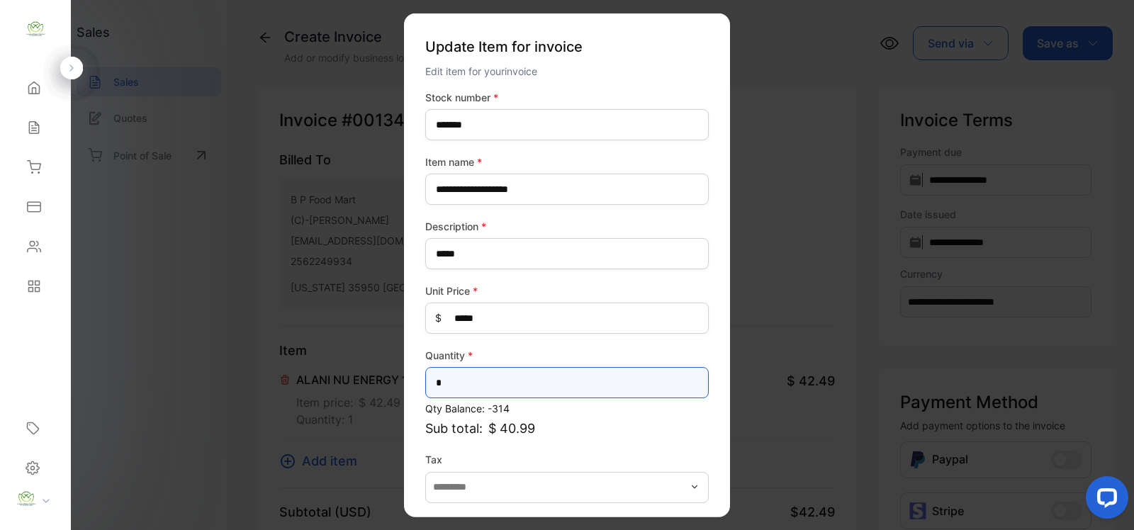
click at [469, 381] on input "*" at bounding box center [567, 382] width 284 height 31
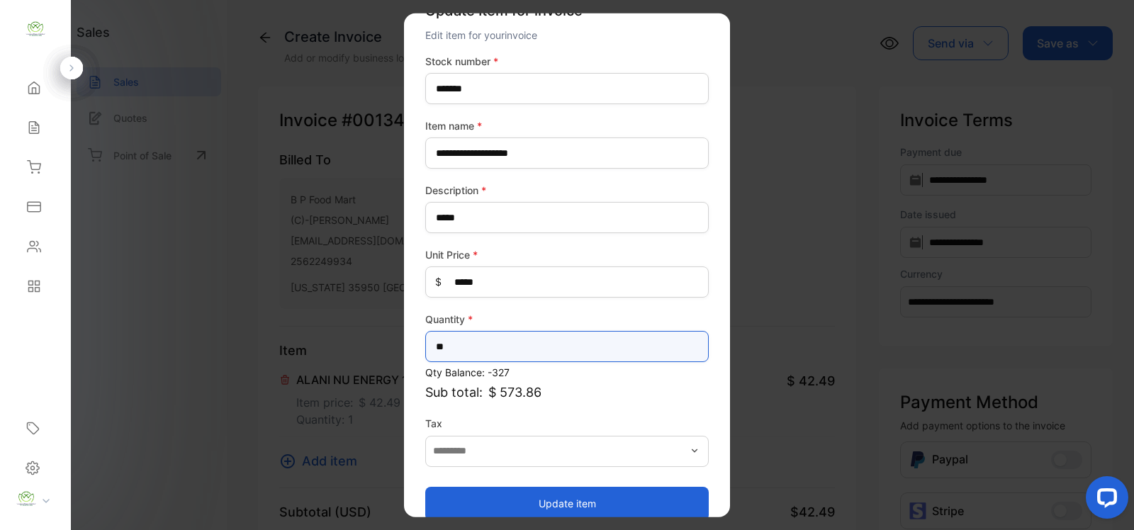
scroll to position [55, 0]
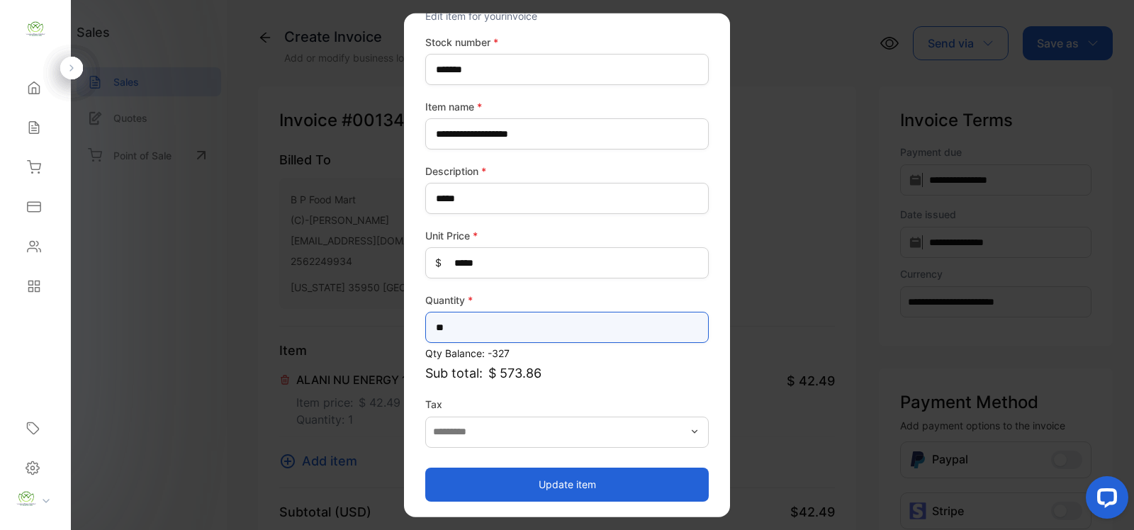
type input "**"
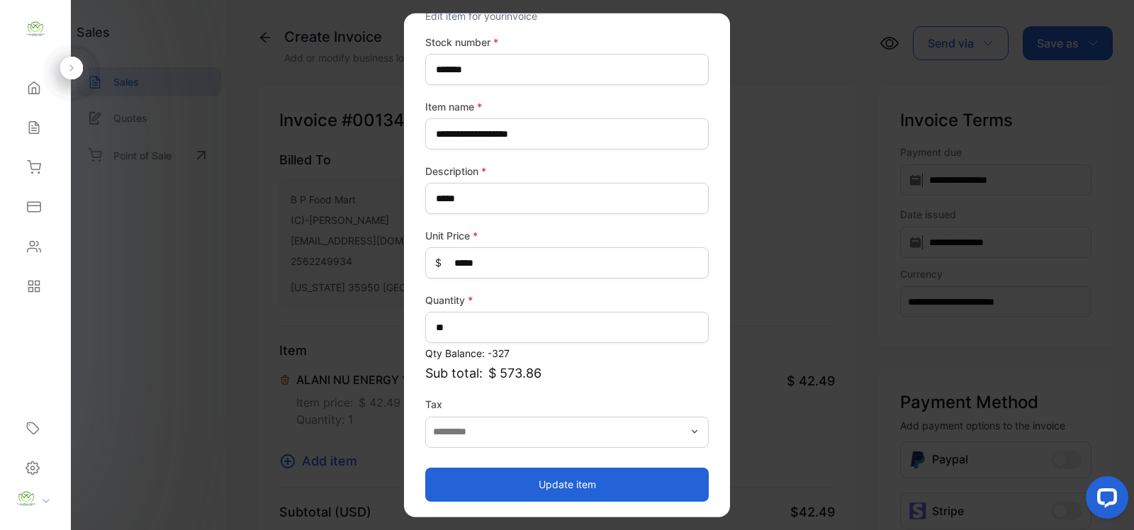
click at [664, 487] on button "Update item" at bounding box center [567, 484] width 284 height 34
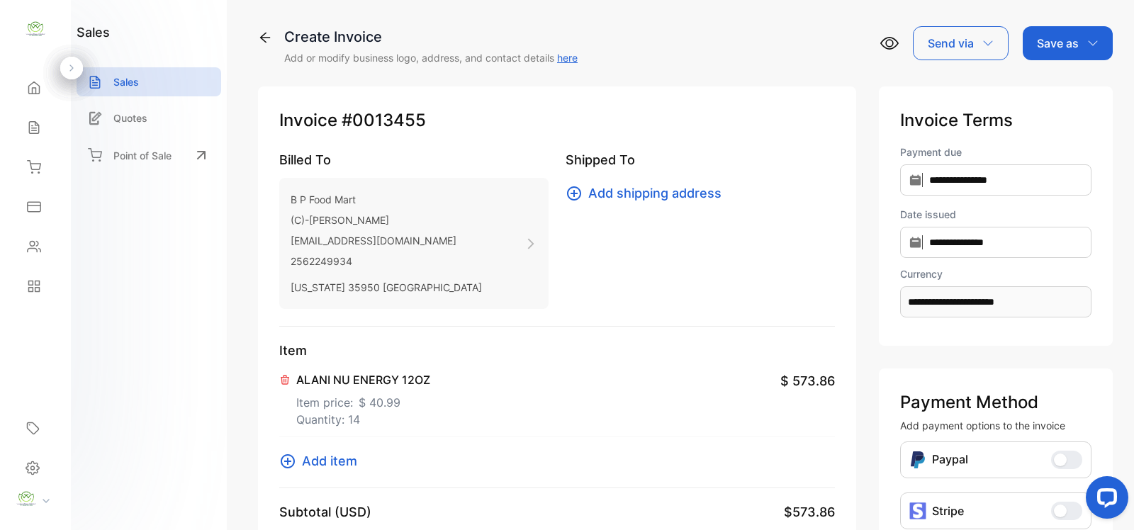
click at [328, 462] on span "Add item" at bounding box center [329, 461] width 55 height 19
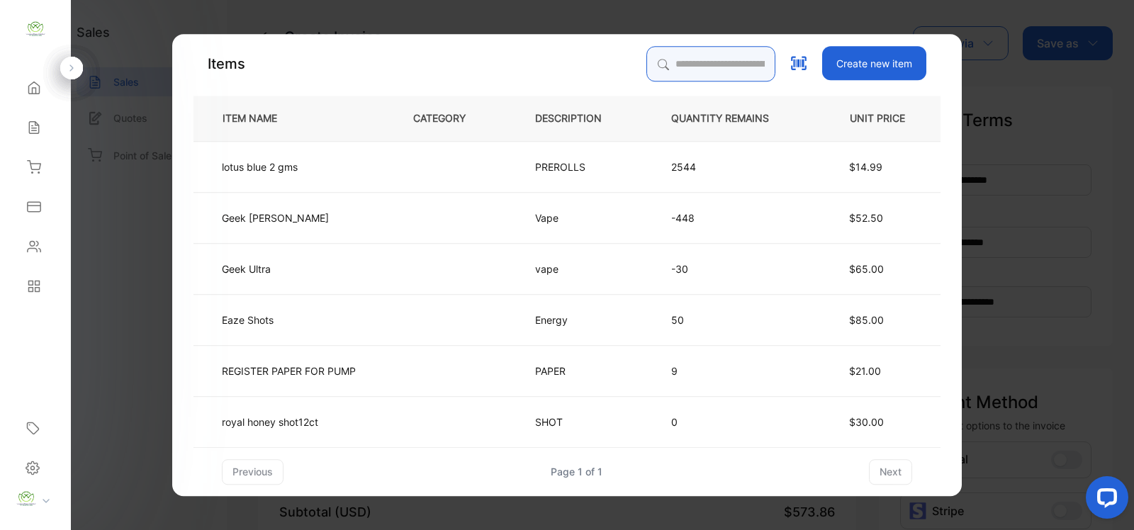
click at [656, 65] on input "search" at bounding box center [711, 63] width 129 height 35
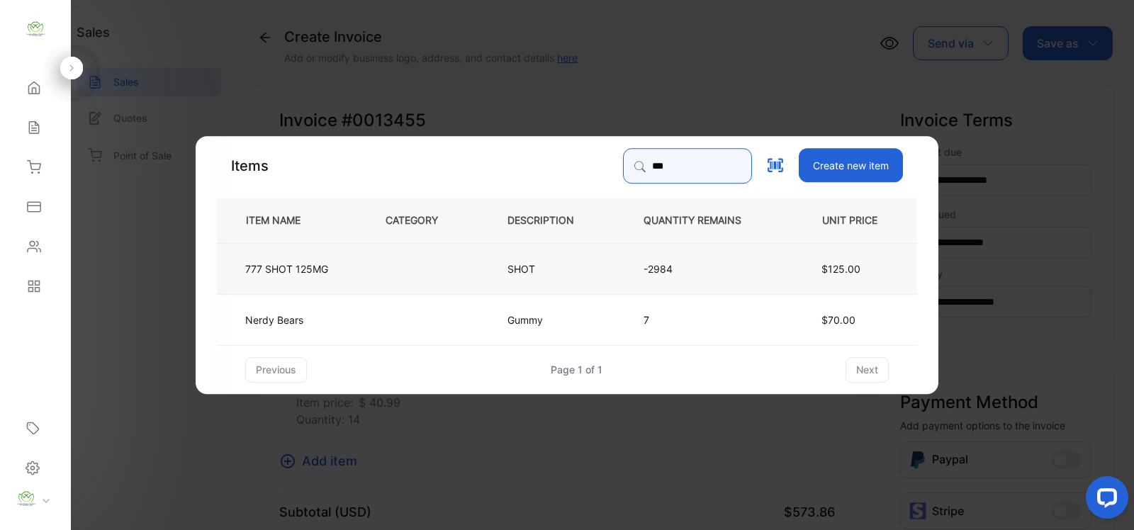
type input "***"
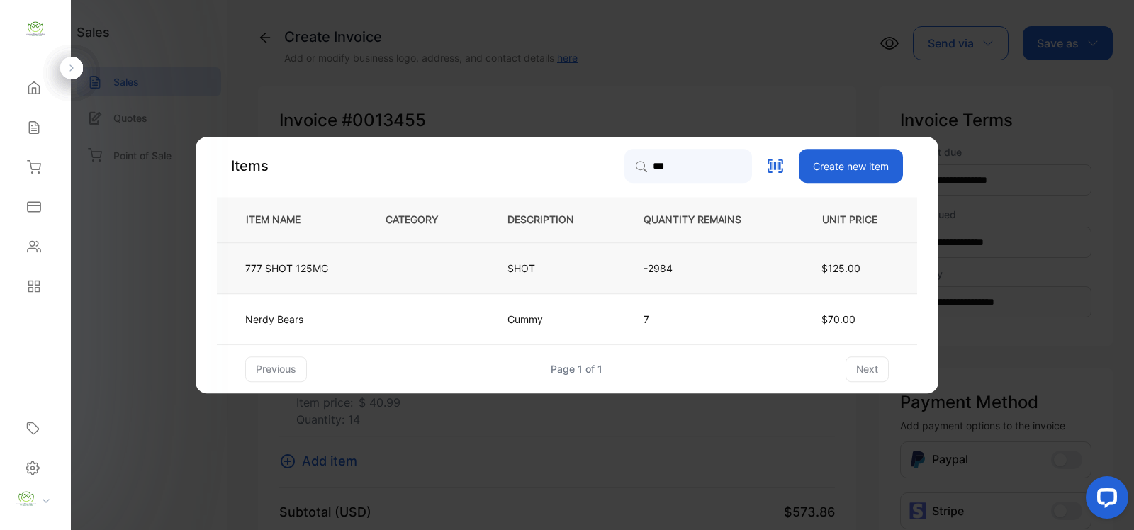
click at [525, 268] on p "SHOT" at bounding box center [527, 268] width 38 height 15
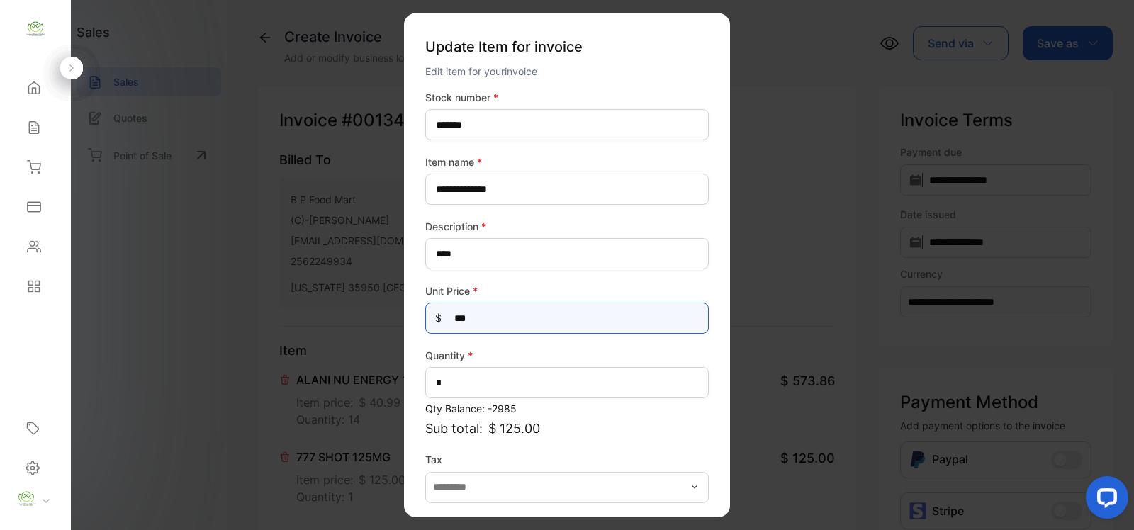
click at [481, 319] on Price-inputprice "***" at bounding box center [567, 318] width 284 height 31
type Price-inputprice "***"
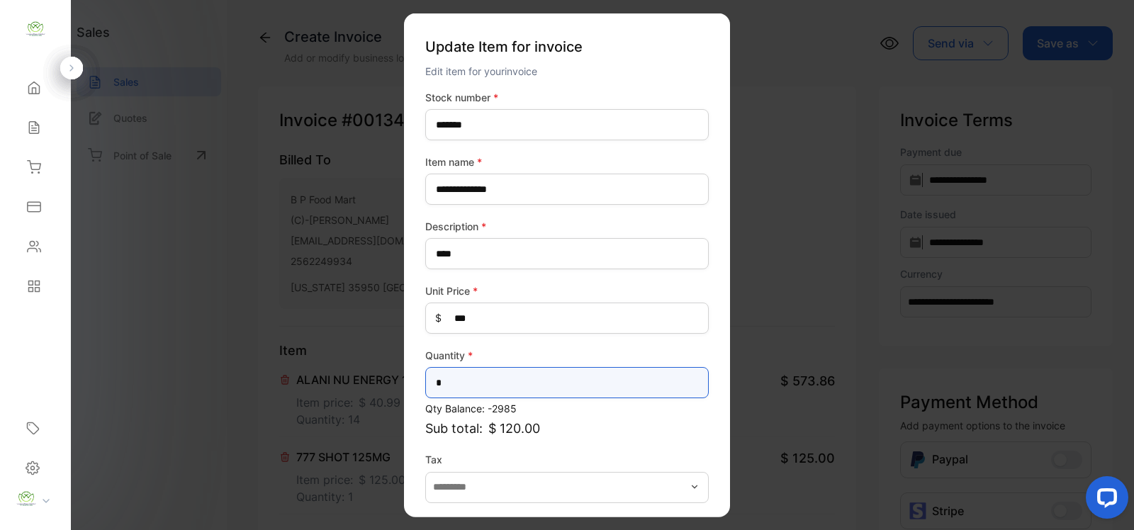
click at [451, 377] on input "*" at bounding box center [567, 382] width 284 height 31
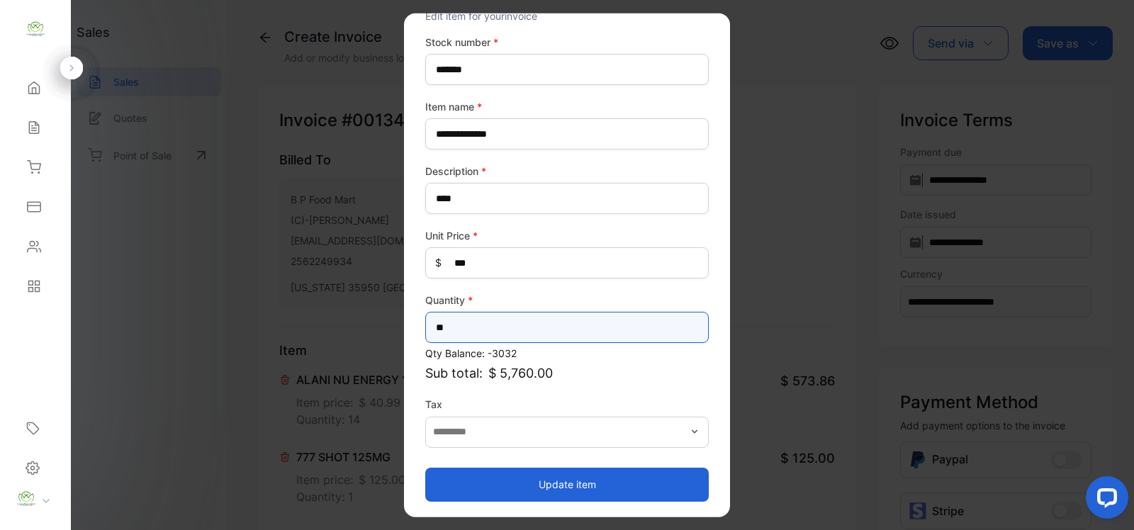
type input "**"
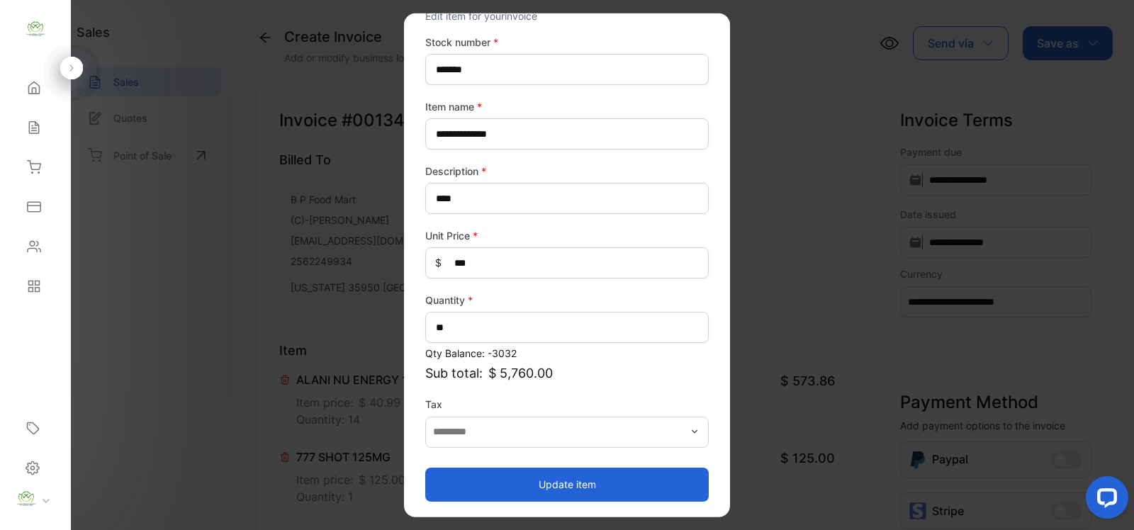
click at [574, 482] on button "Update item" at bounding box center [567, 484] width 284 height 34
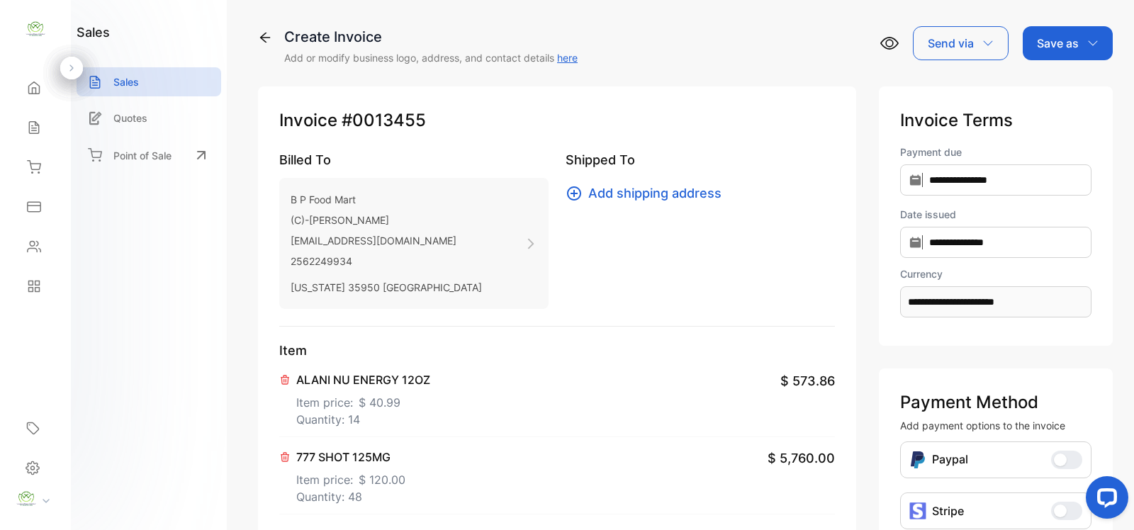
click at [543, 354] on p "Item" at bounding box center [557, 350] width 556 height 19
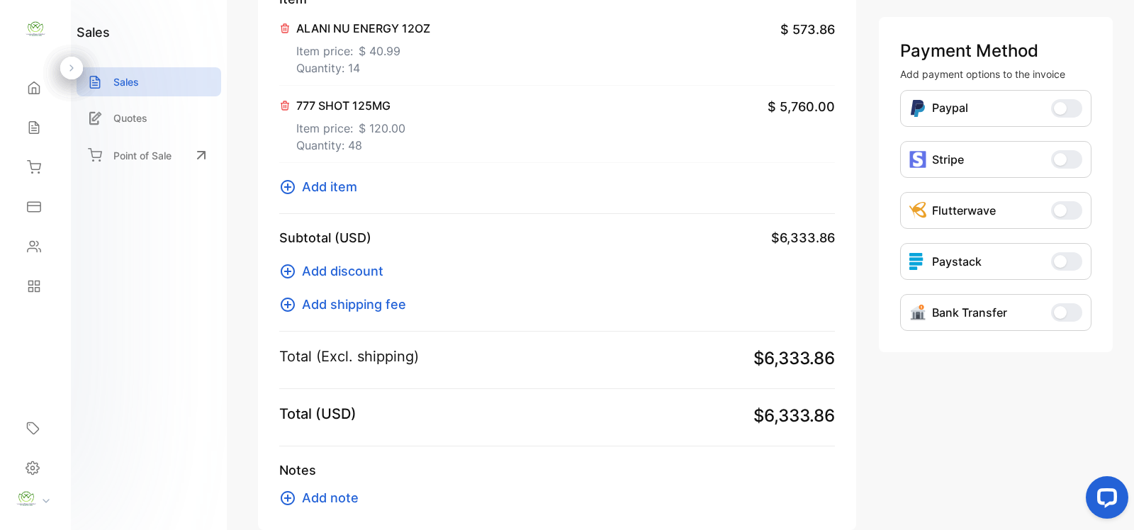
scroll to position [431, 0]
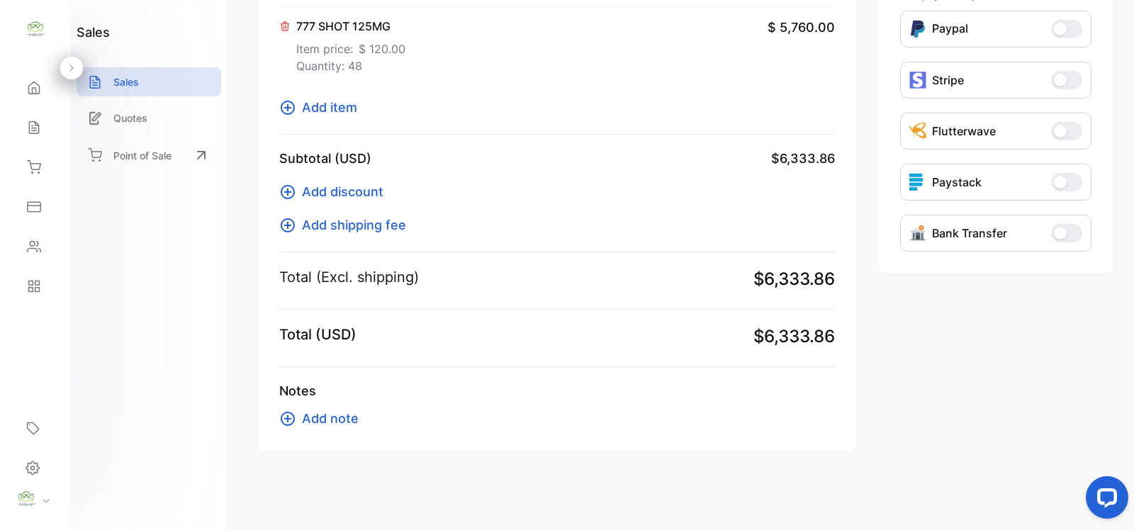
click at [314, 110] on span "Add item" at bounding box center [329, 107] width 55 height 19
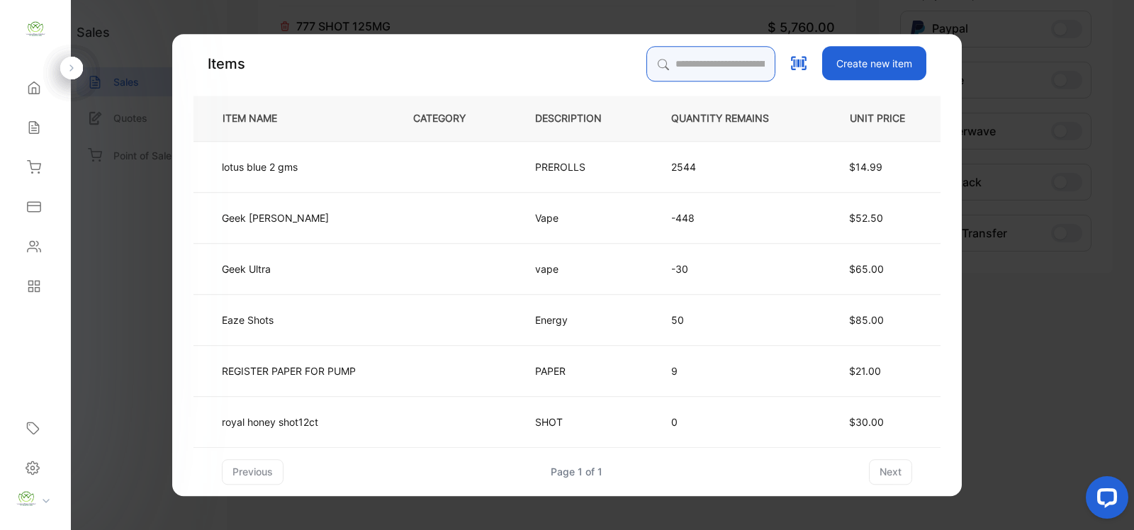
click at [668, 62] on input "search" at bounding box center [711, 63] width 129 height 35
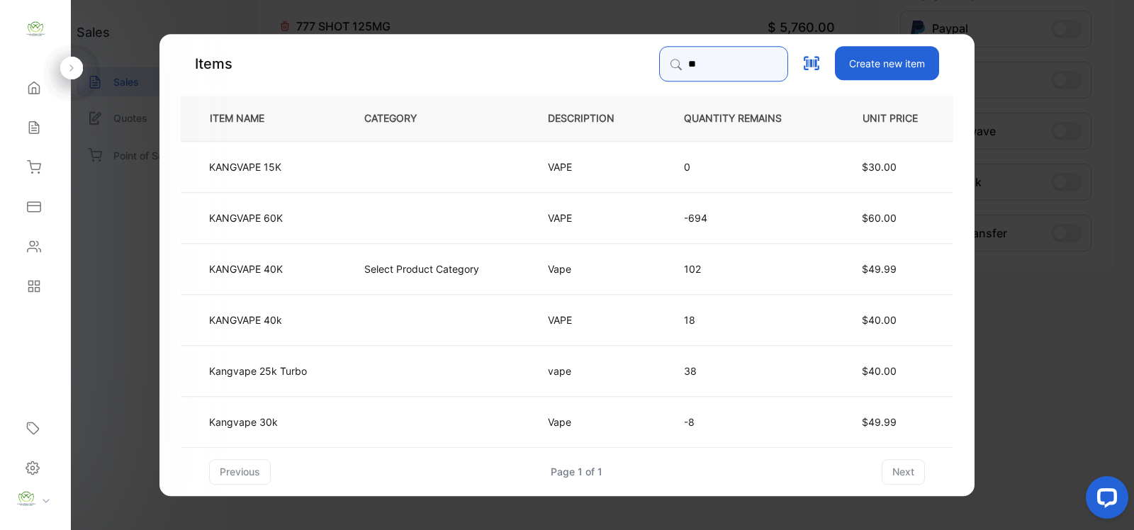
type input "*"
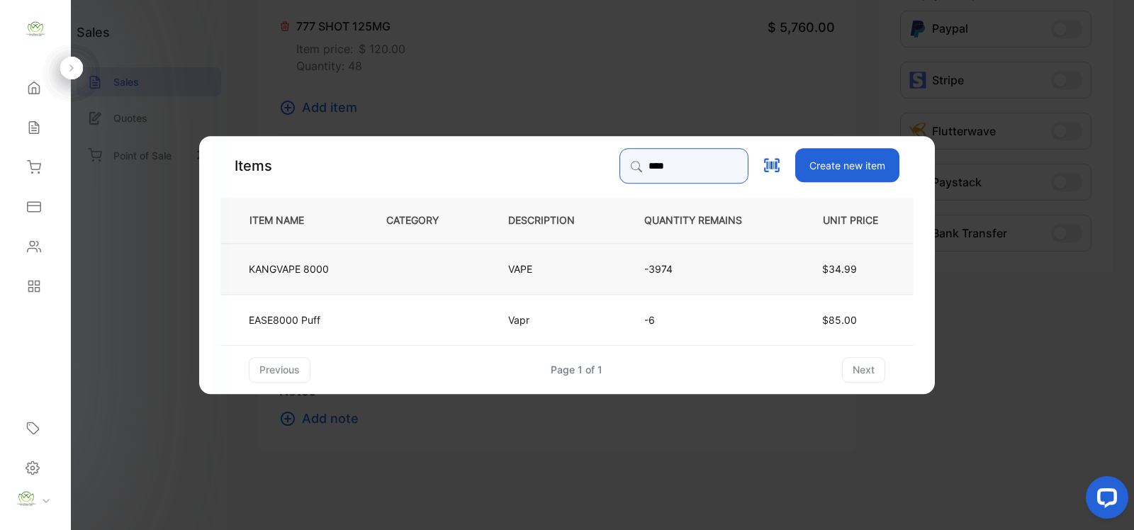
type input "****"
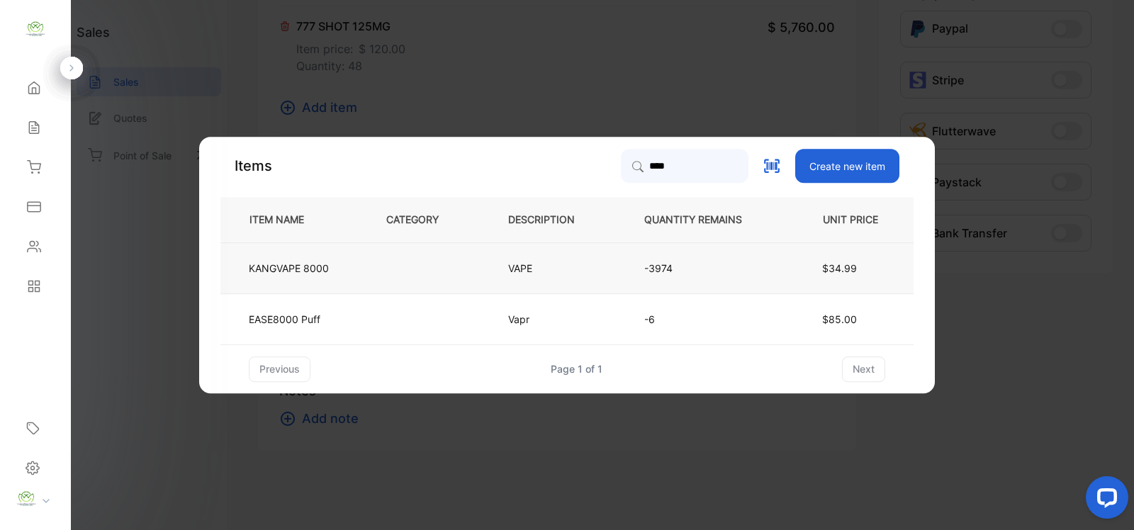
click at [426, 275] on td at bounding box center [424, 267] width 122 height 51
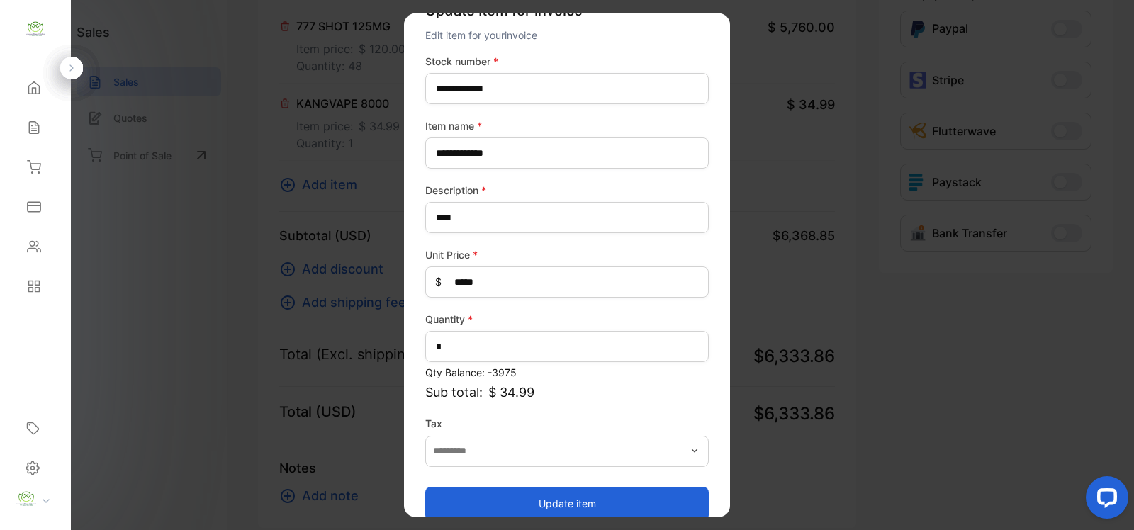
scroll to position [55, 0]
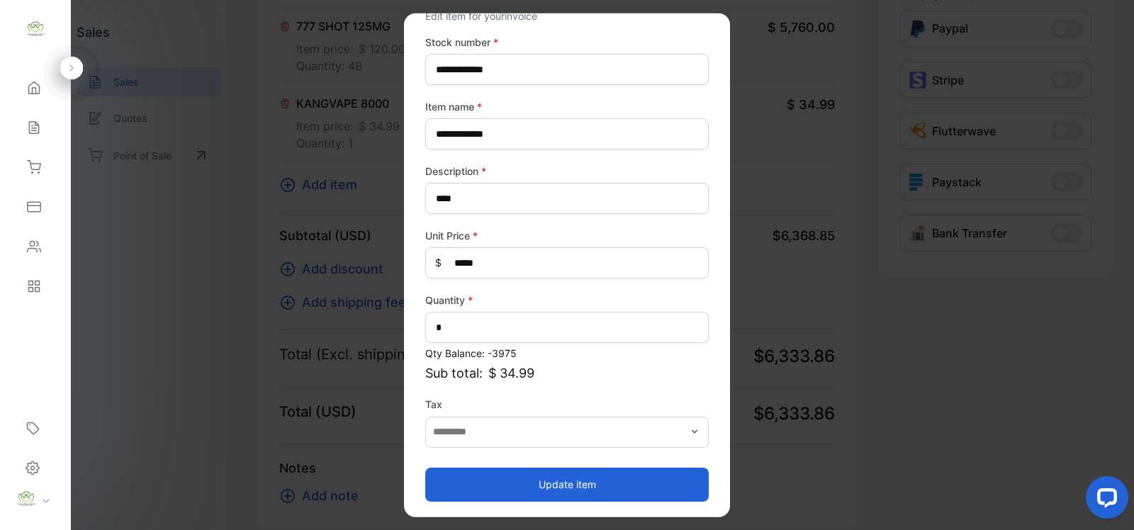
click at [571, 486] on button "Update item" at bounding box center [567, 484] width 284 height 34
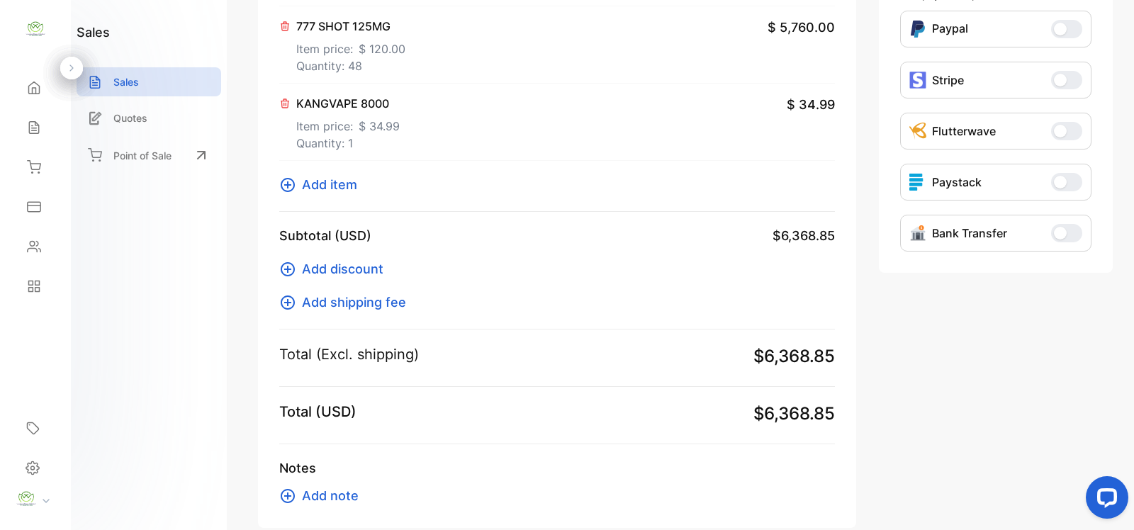
click at [337, 184] on span "Add item" at bounding box center [329, 184] width 55 height 19
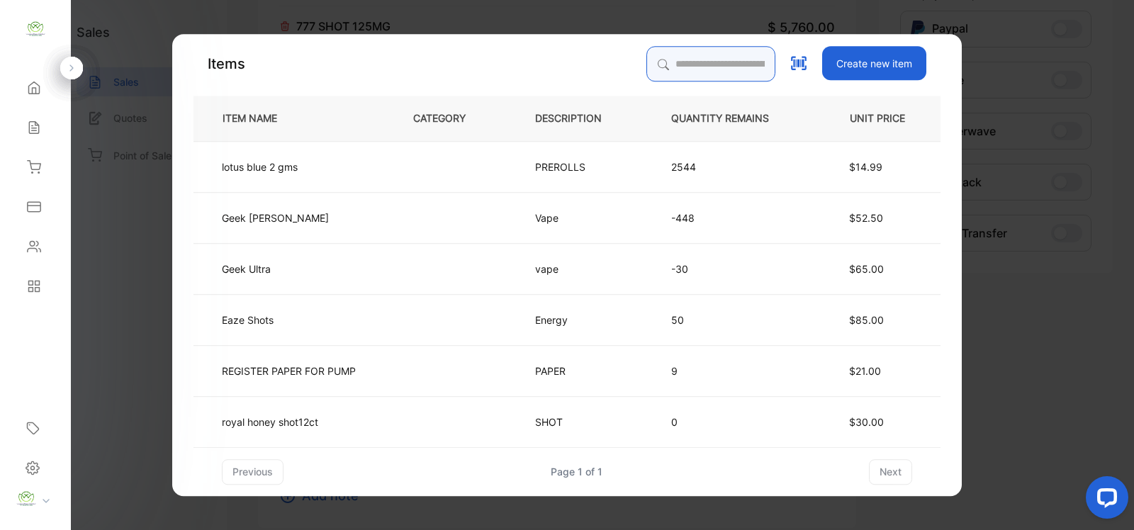
click at [659, 65] on input "search" at bounding box center [711, 63] width 129 height 35
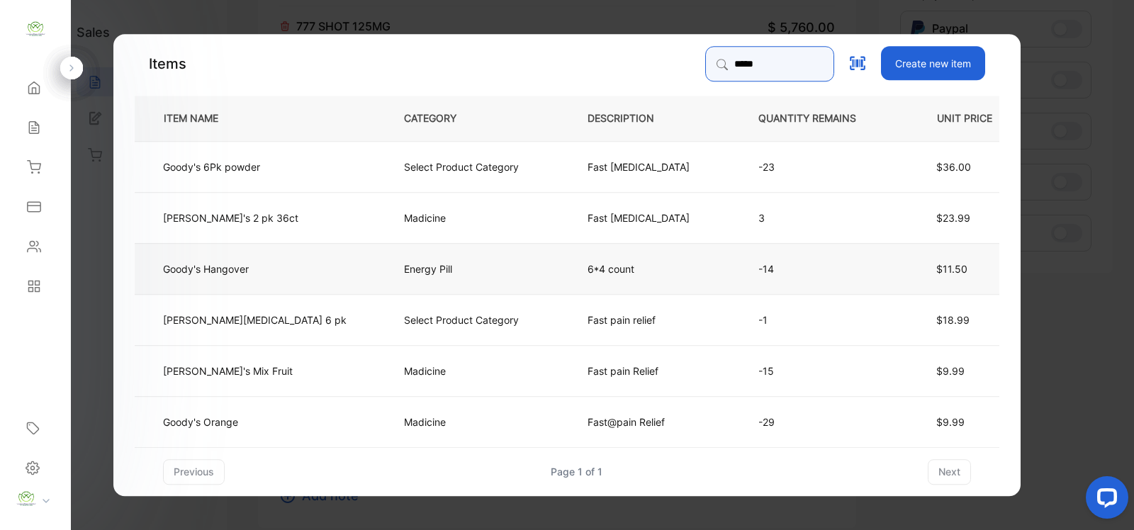
type input "*****"
click at [263, 267] on td "Goody's Hangover" at bounding box center [258, 267] width 246 height 51
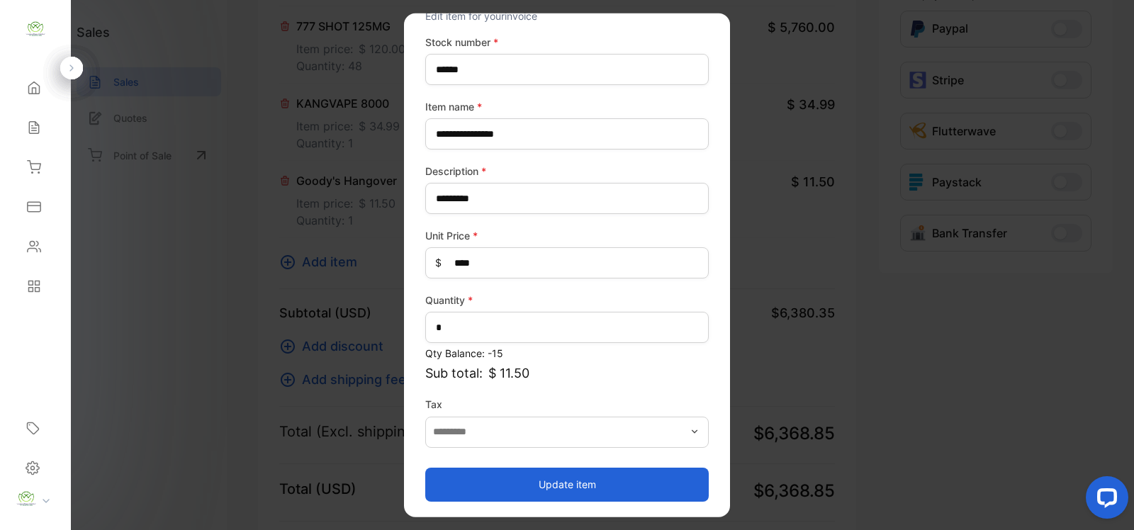
click at [566, 487] on button "Update item" at bounding box center [567, 484] width 284 height 34
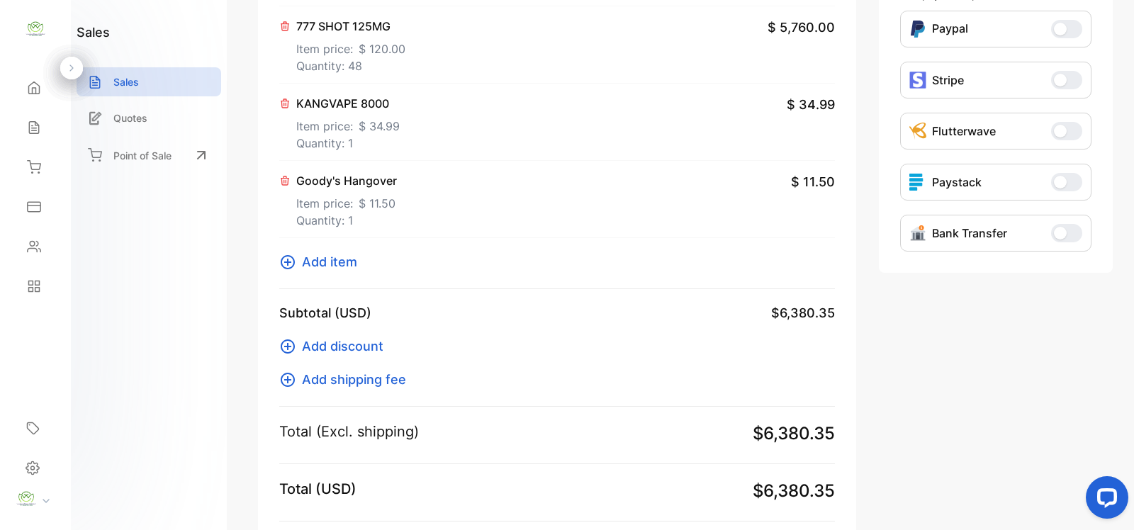
click at [335, 262] on span "Add item" at bounding box center [329, 261] width 55 height 19
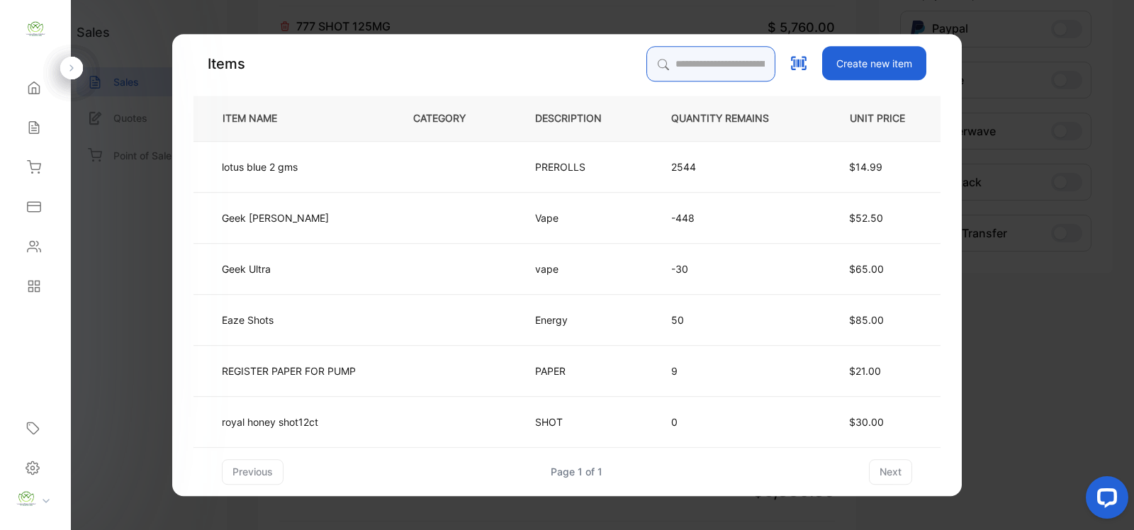
click at [650, 61] on input "search" at bounding box center [711, 63] width 129 height 35
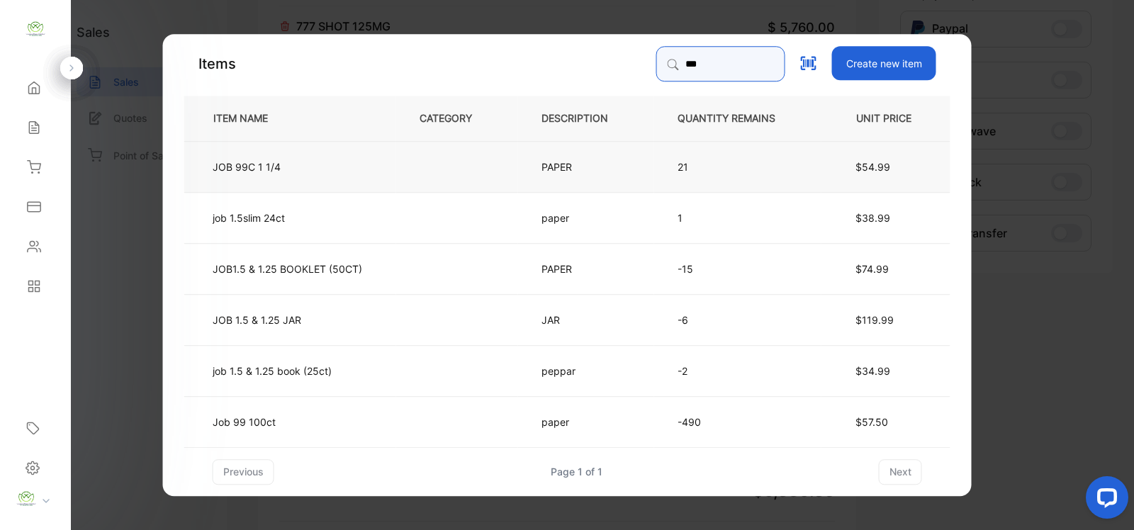
type input "***"
click at [554, 170] on p "PAPER" at bounding box center [561, 166] width 38 height 15
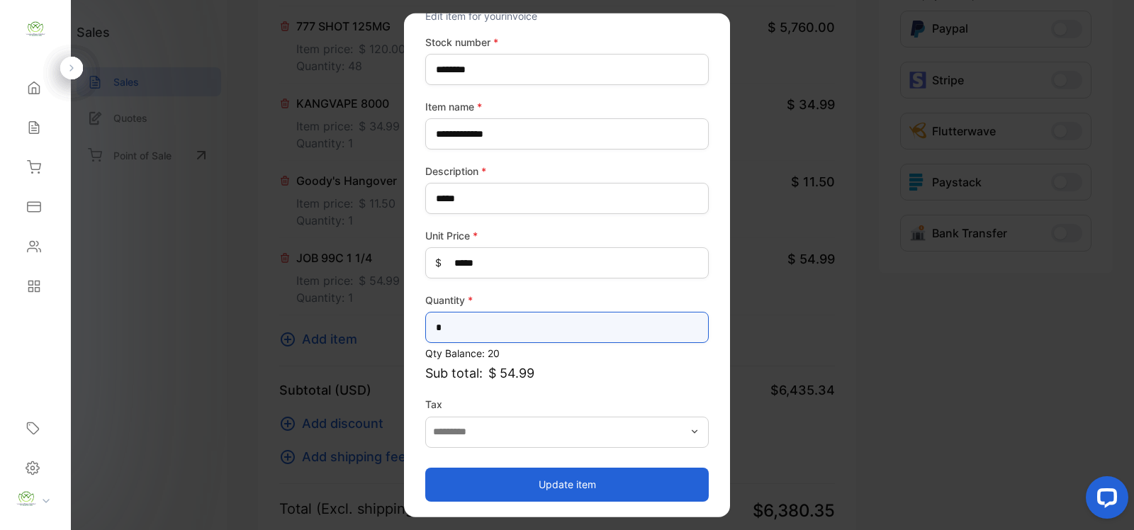
click at [450, 320] on input "*" at bounding box center [567, 327] width 284 height 31
type input "*"
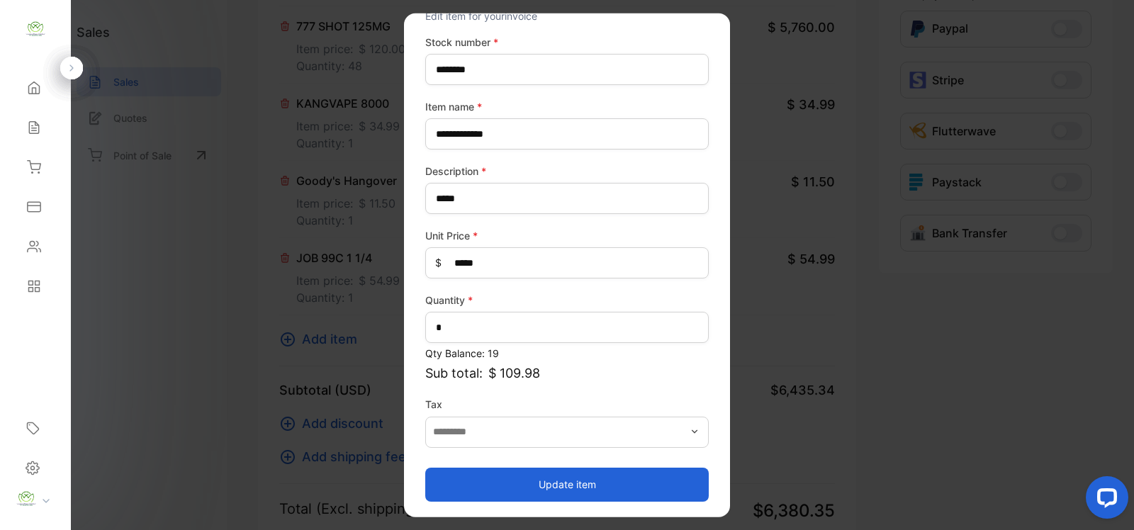
click at [576, 484] on button "Update item" at bounding box center [567, 484] width 284 height 34
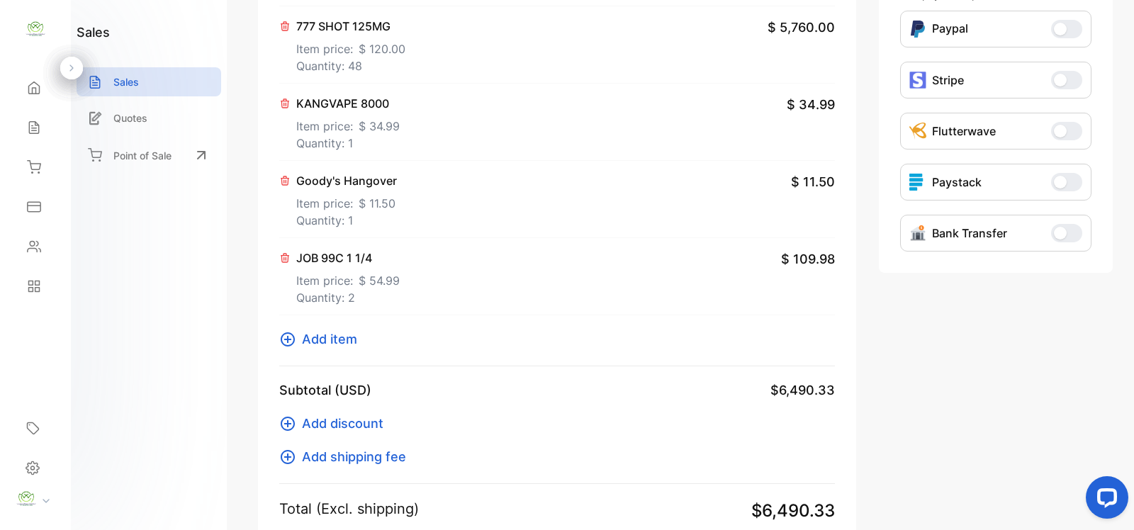
click at [328, 341] on span "Add item" at bounding box center [329, 339] width 55 height 19
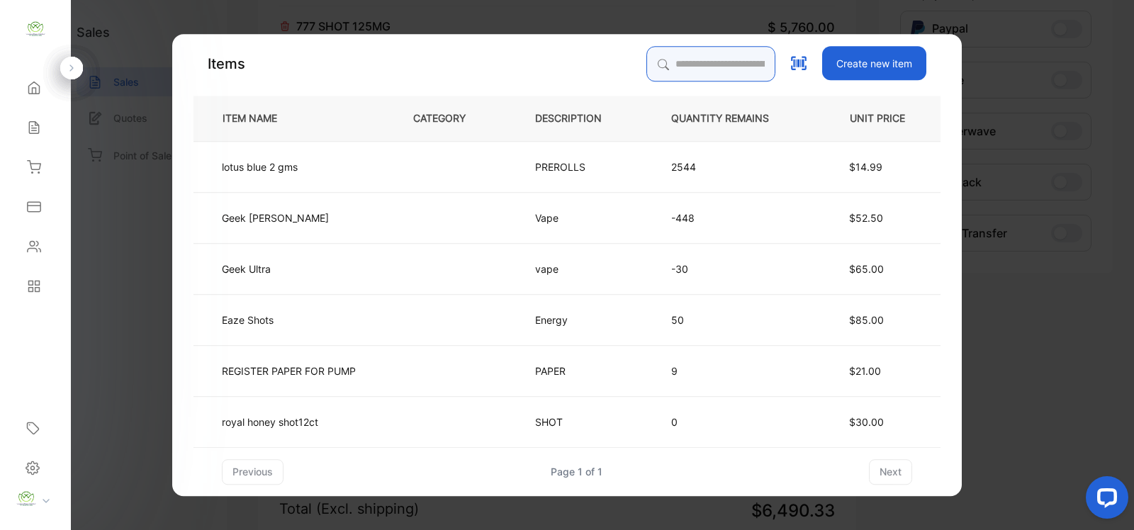
click at [647, 73] on input "search" at bounding box center [711, 63] width 129 height 35
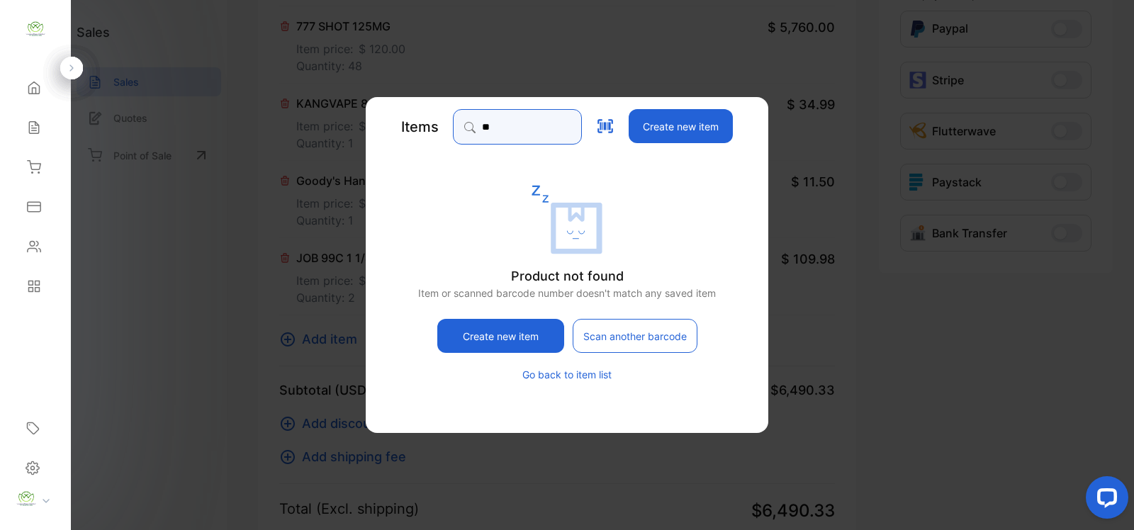
type input "*"
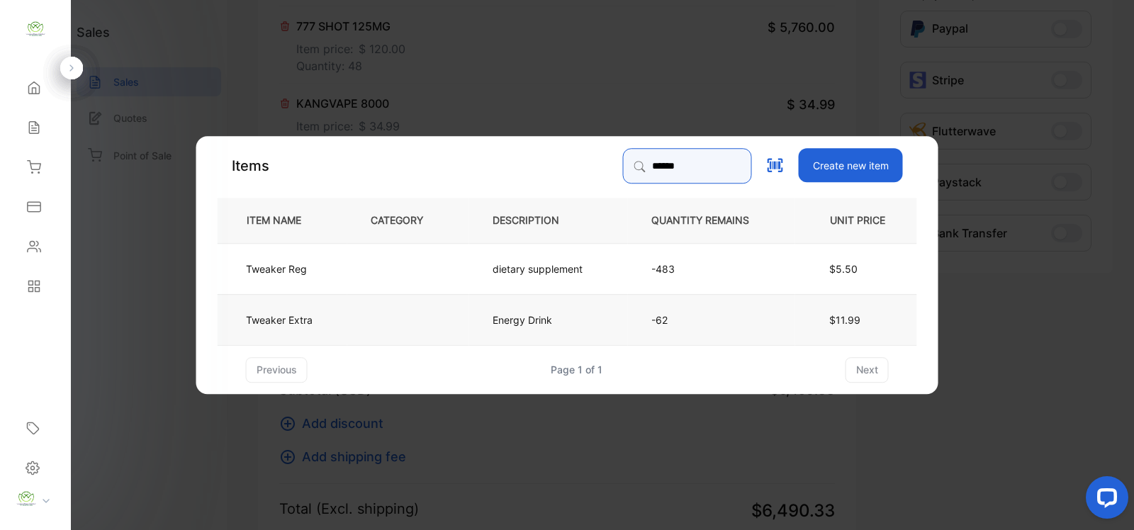
type input "******"
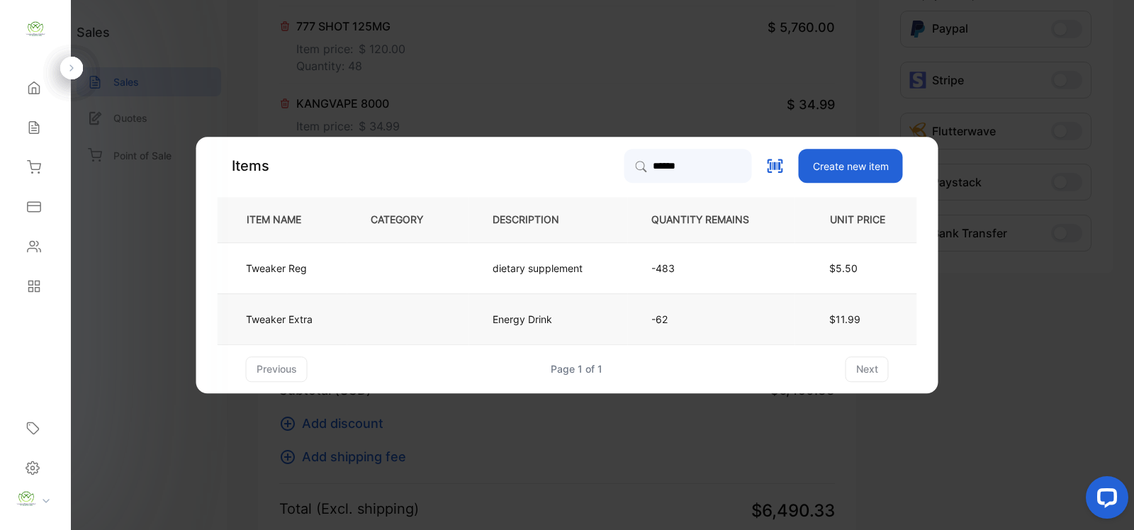
click at [566, 319] on td "Energy Drink" at bounding box center [548, 319] width 159 height 51
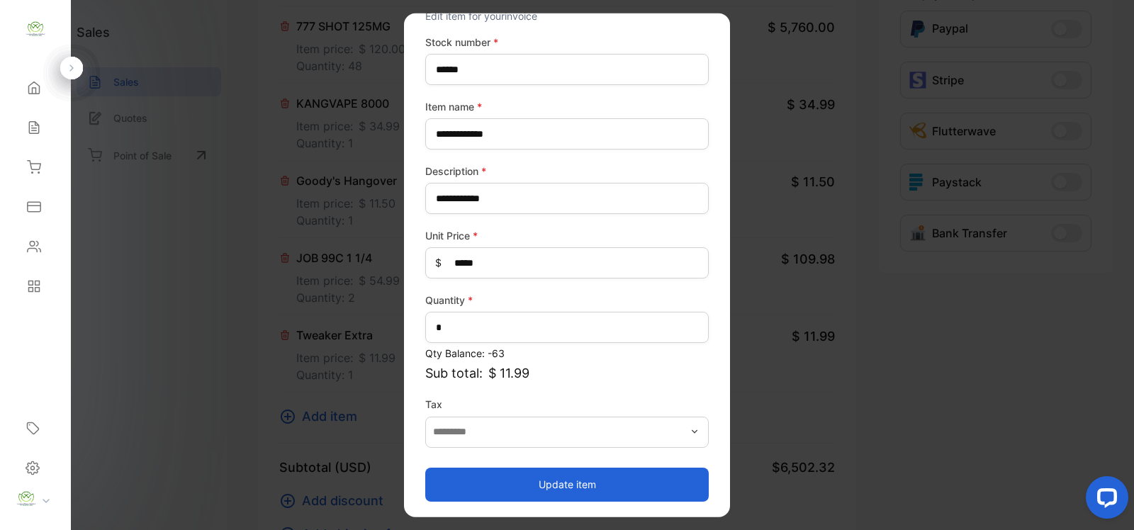
drag, startPoint x: 554, startPoint y: 488, endPoint x: 532, endPoint y: 483, distance: 21.8
click at [542, 486] on button "Update item" at bounding box center [567, 484] width 284 height 34
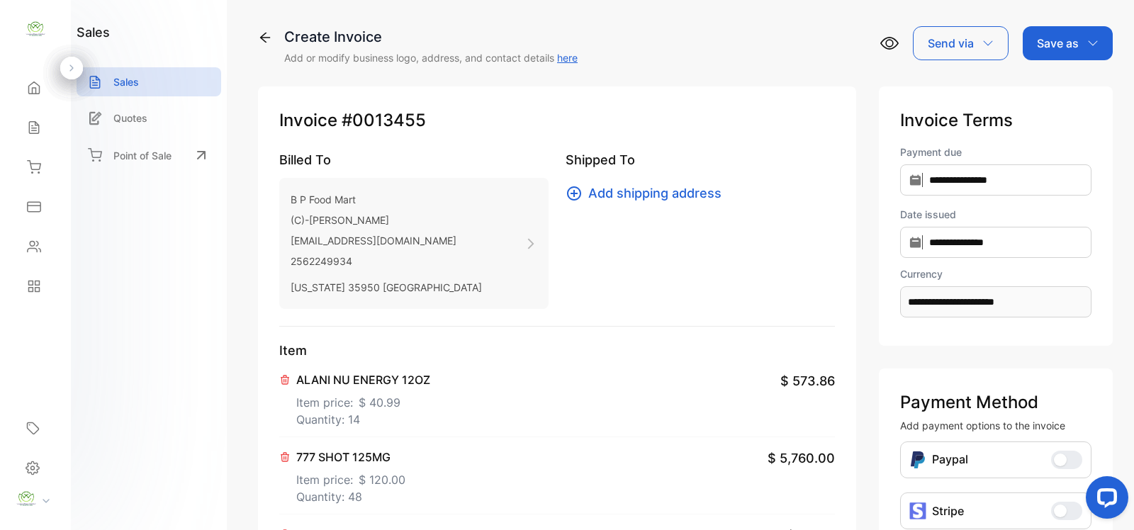
scroll to position [413, 0]
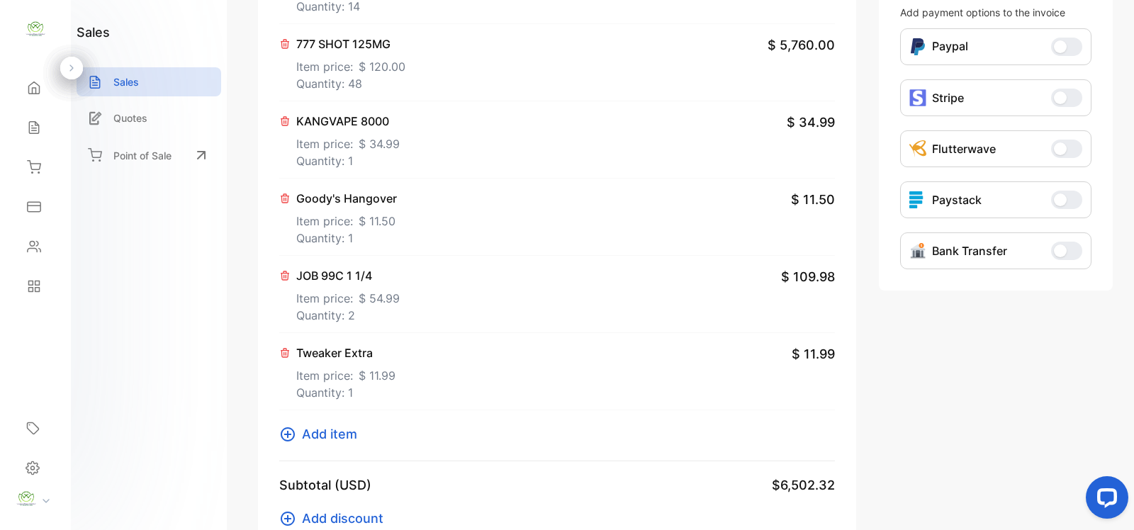
click at [335, 435] on span "Add item" at bounding box center [329, 434] width 55 height 19
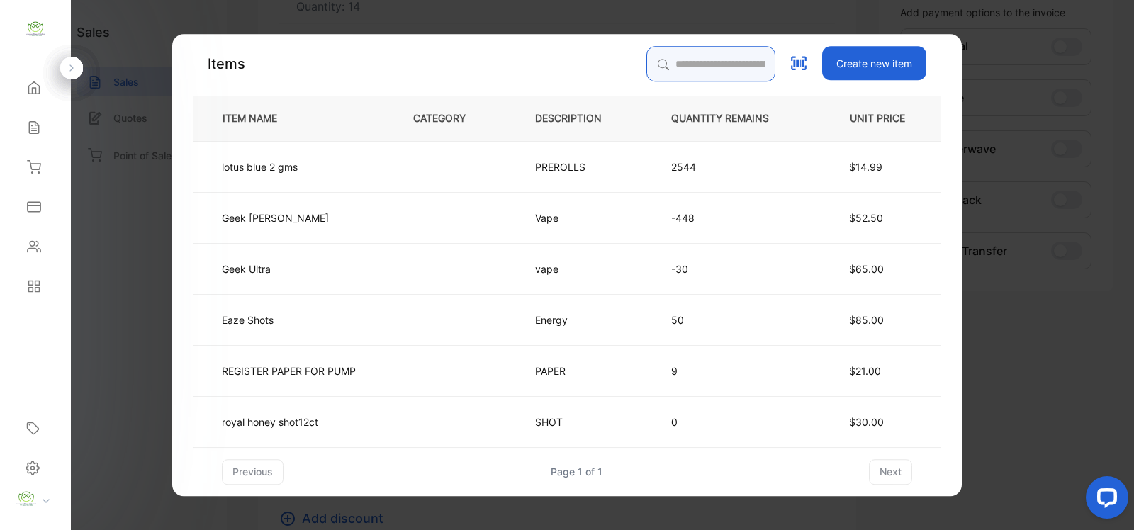
click at [666, 65] on input "search" at bounding box center [711, 63] width 129 height 35
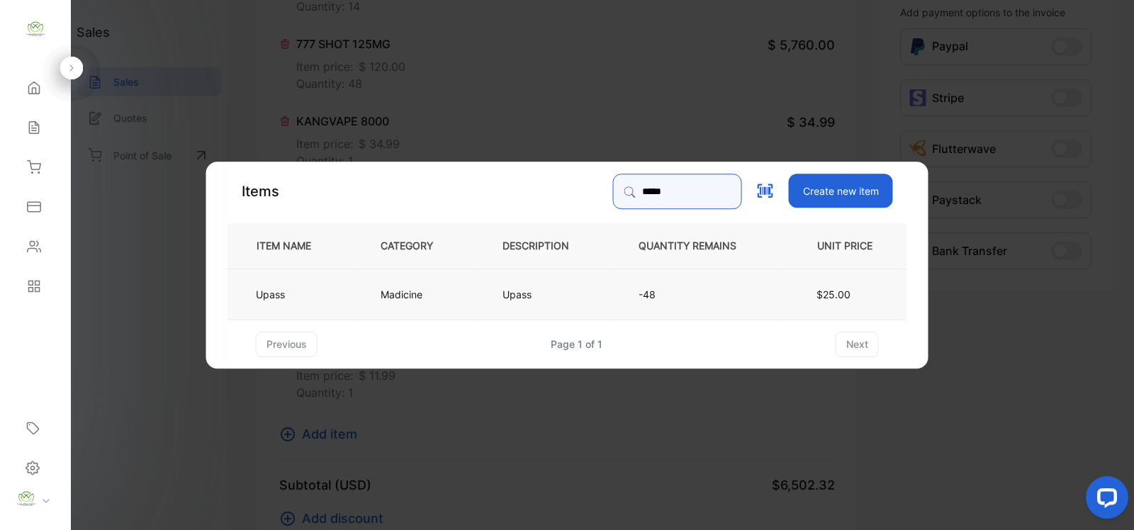
type input "*****"
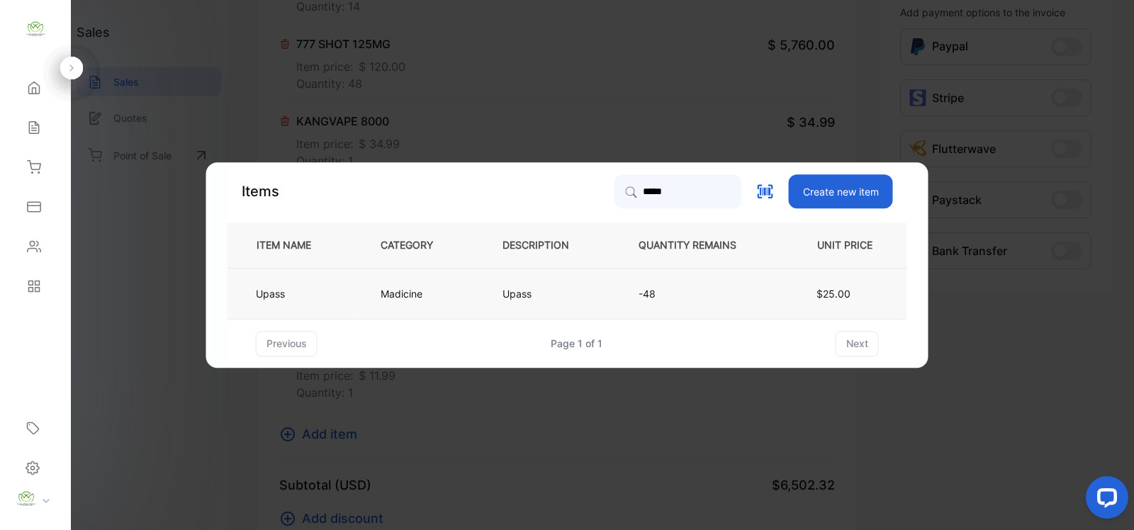
click at [569, 298] on td "Upass" at bounding box center [547, 293] width 136 height 51
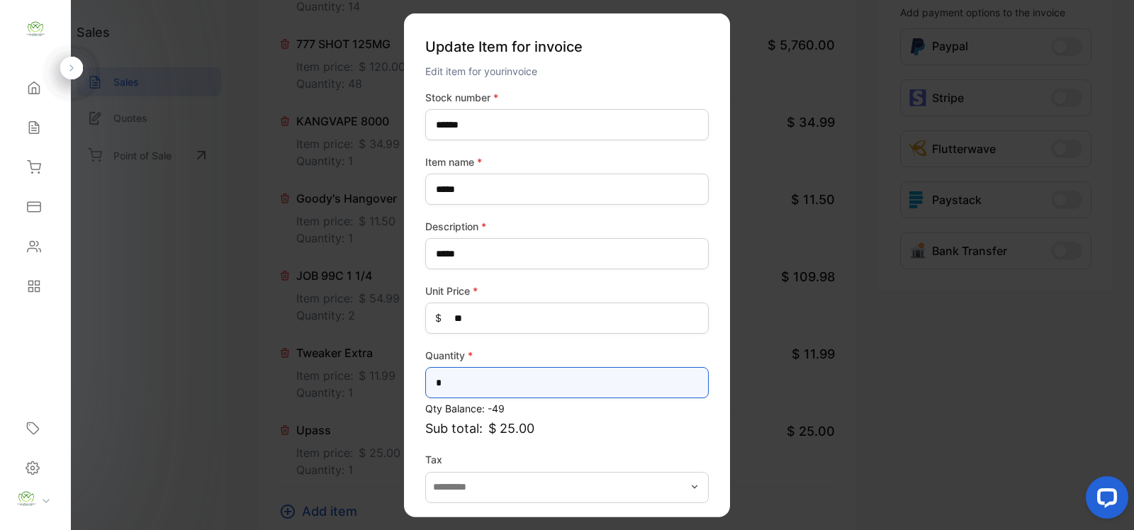
click at [467, 389] on input "*" at bounding box center [567, 382] width 284 height 31
type input "**"
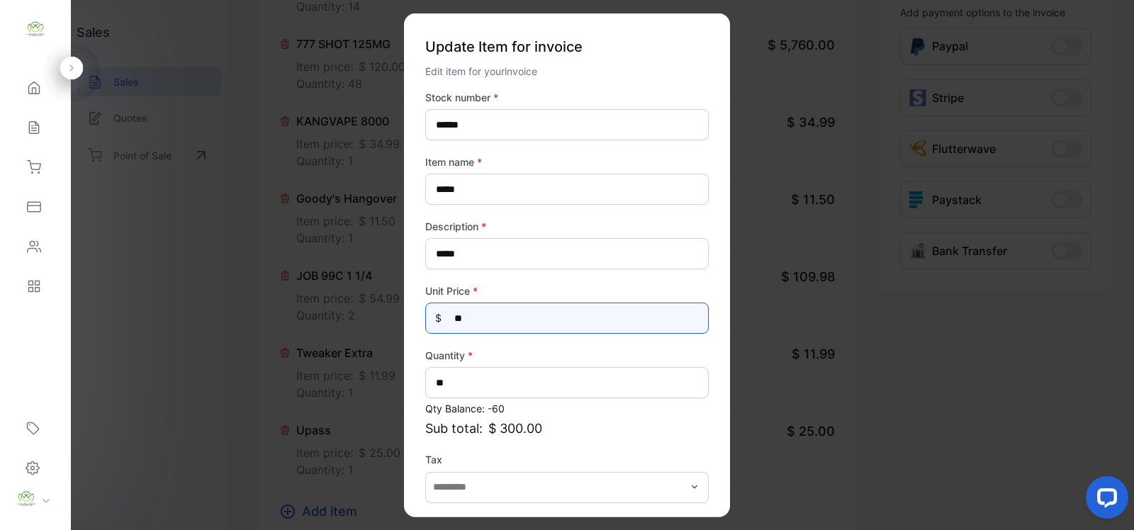
click at [479, 317] on Price-inputprice "**" at bounding box center [567, 318] width 284 height 31
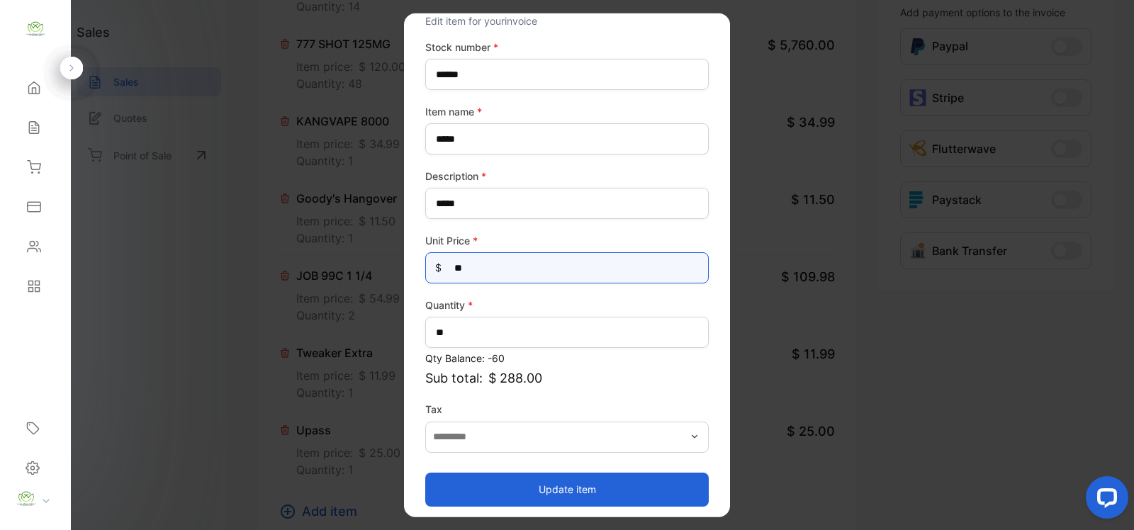
scroll to position [55, 0]
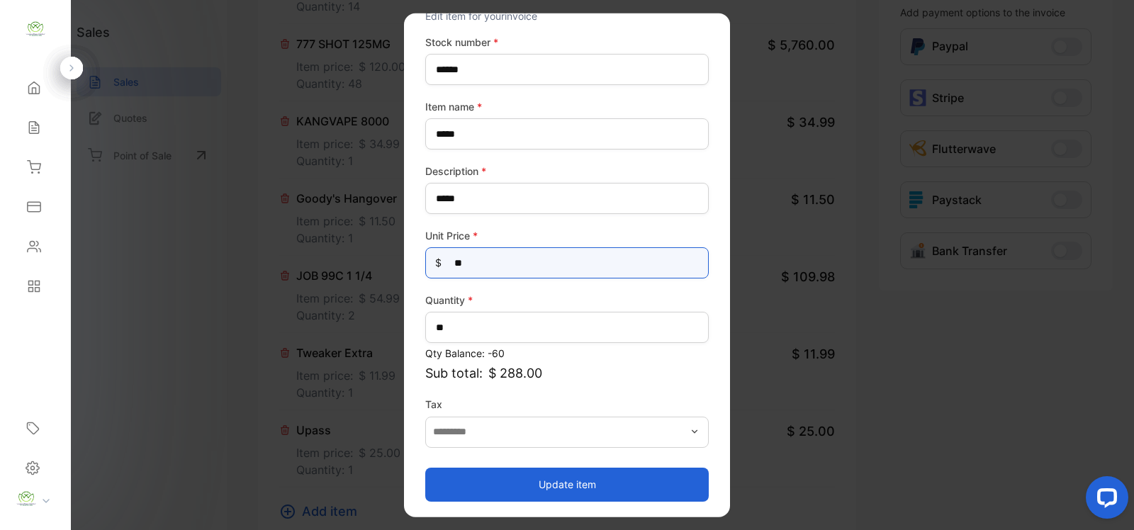
type Price-inputprice "**"
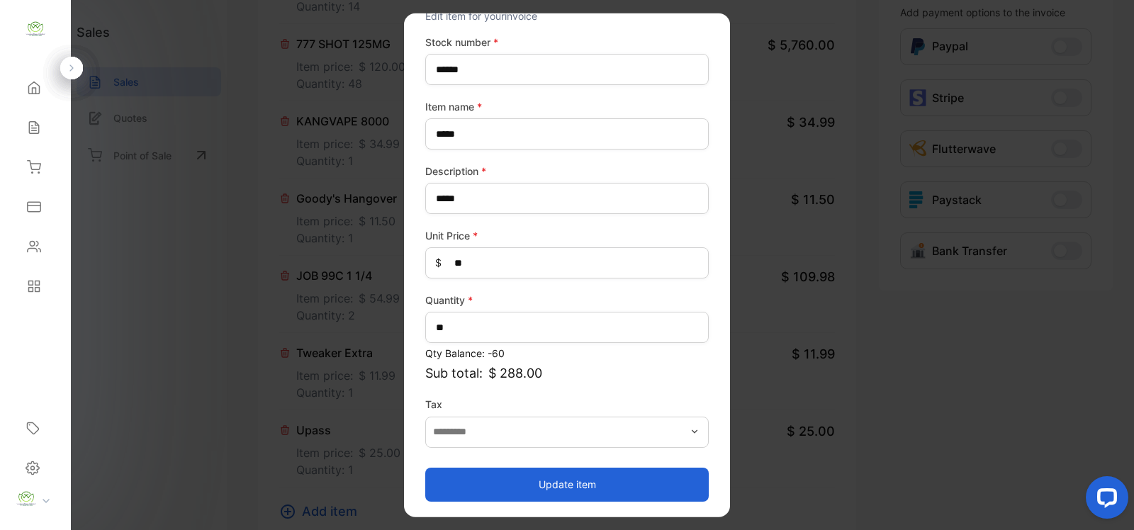
click at [576, 484] on button "Update item" at bounding box center [567, 484] width 284 height 34
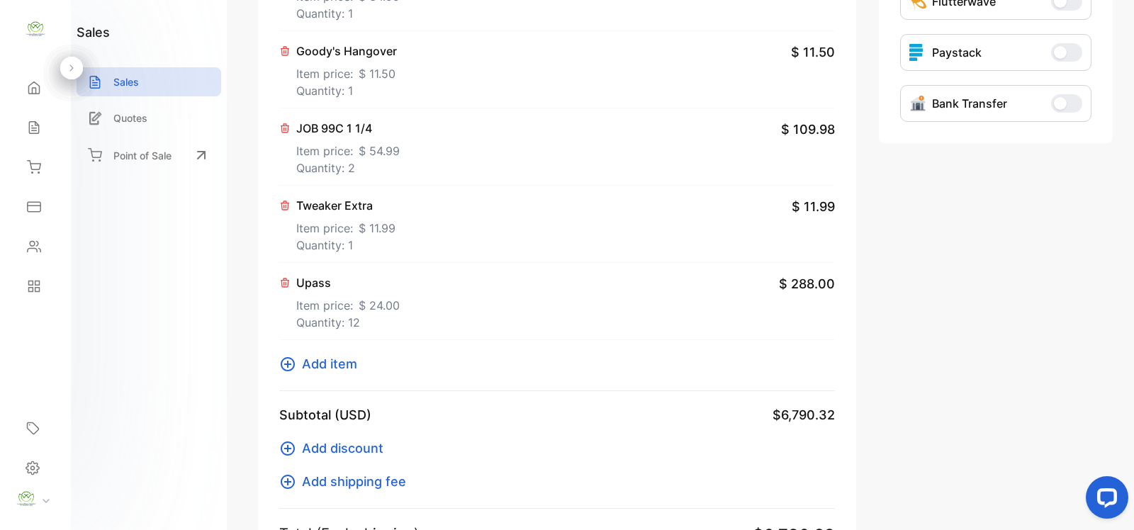
scroll to position [620, 0]
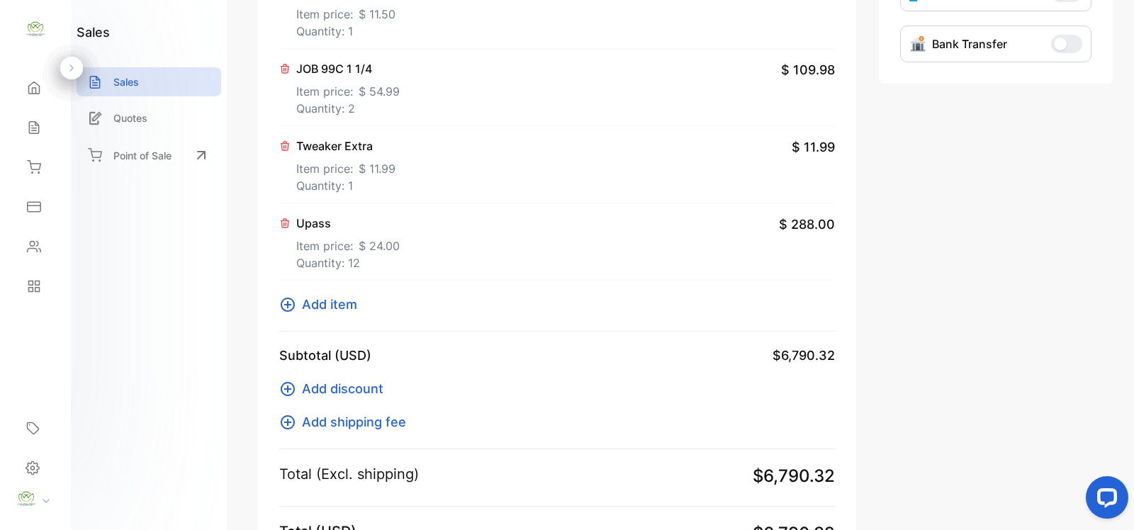
click at [344, 306] on span "Add item" at bounding box center [329, 304] width 55 height 19
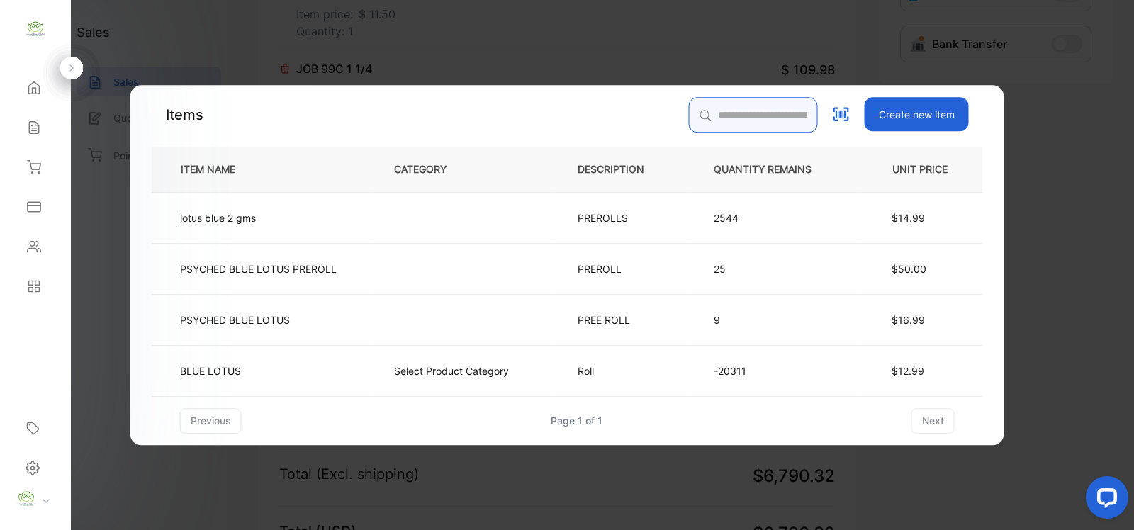
click at [690, 108] on input "search" at bounding box center [753, 114] width 129 height 35
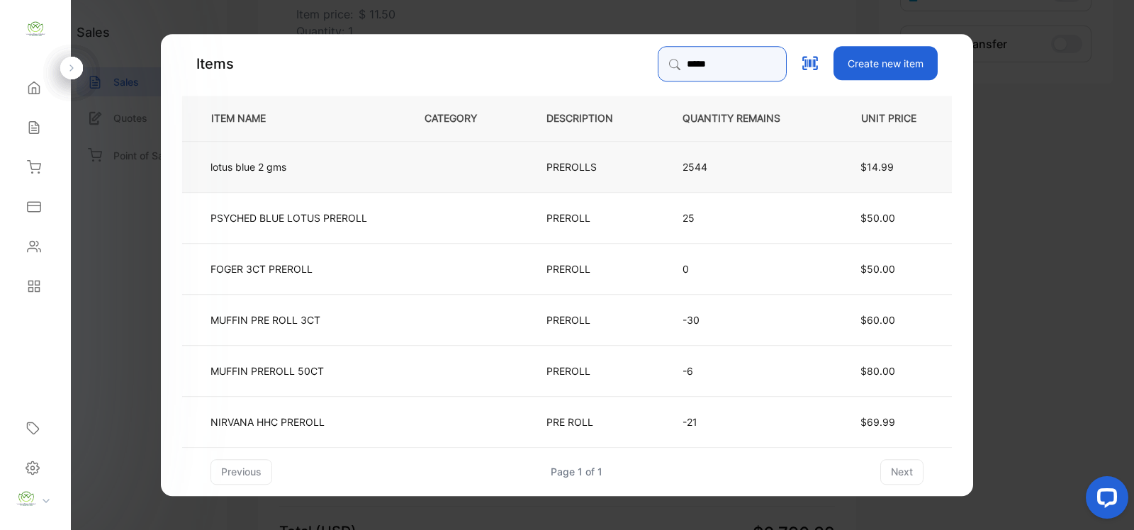
type input "*****"
click at [225, 168] on p "lotus blue 2 gms" at bounding box center [249, 166] width 76 height 15
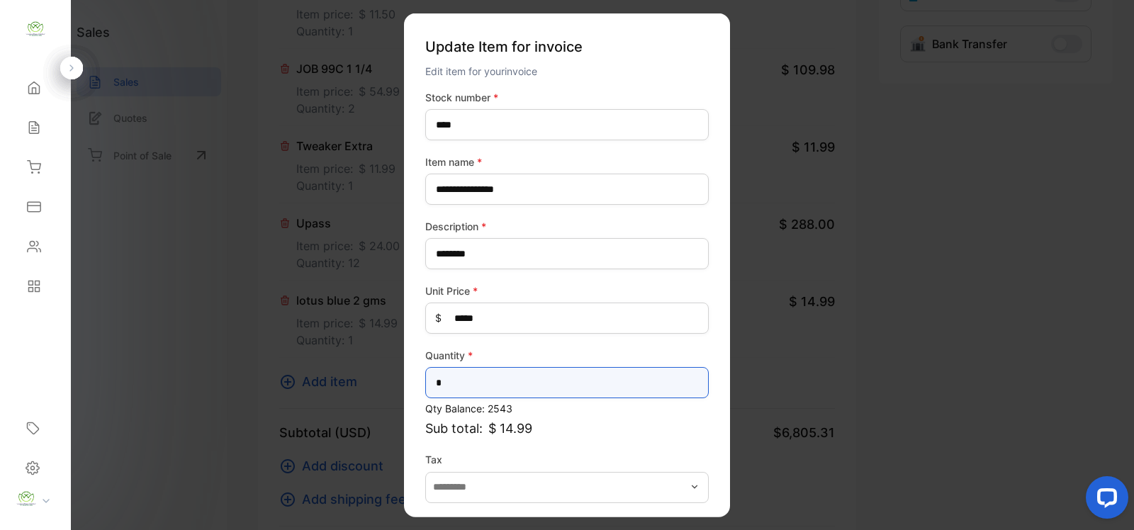
click at [459, 384] on input "*" at bounding box center [567, 382] width 284 height 31
type input "**"
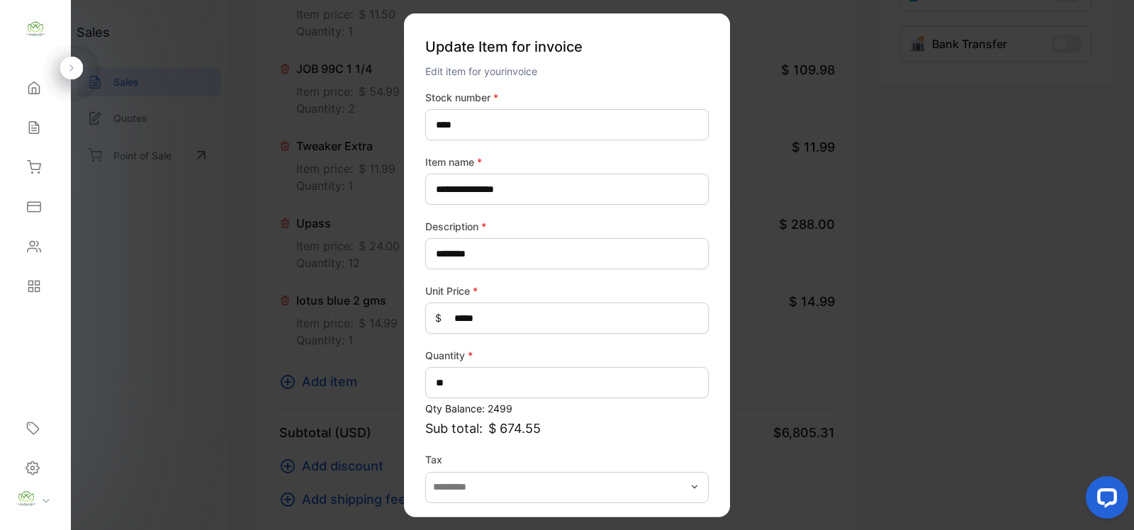
click at [685, 420] on p "Sub total: $ 674.55" at bounding box center [567, 428] width 284 height 19
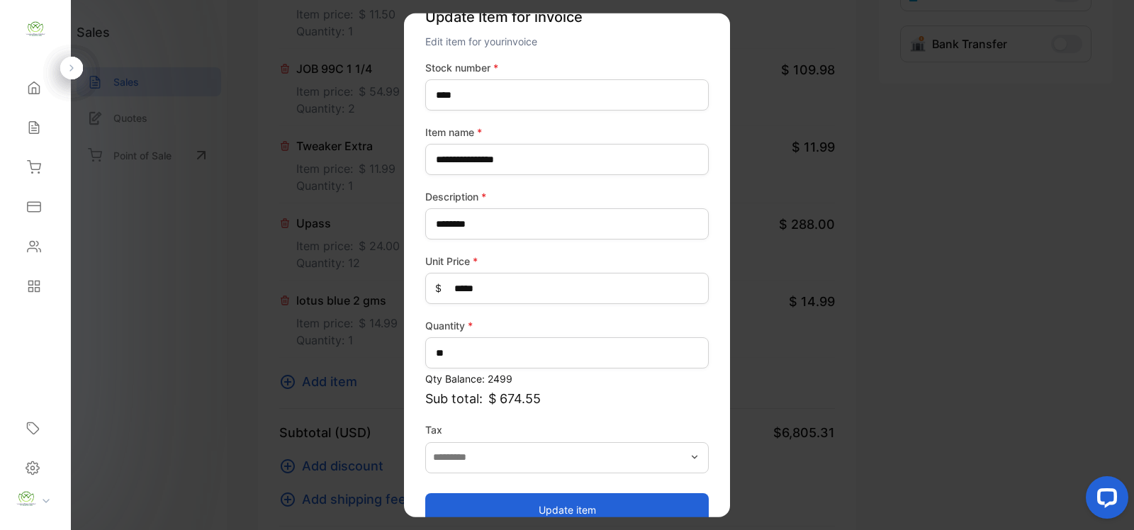
scroll to position [55, 0]
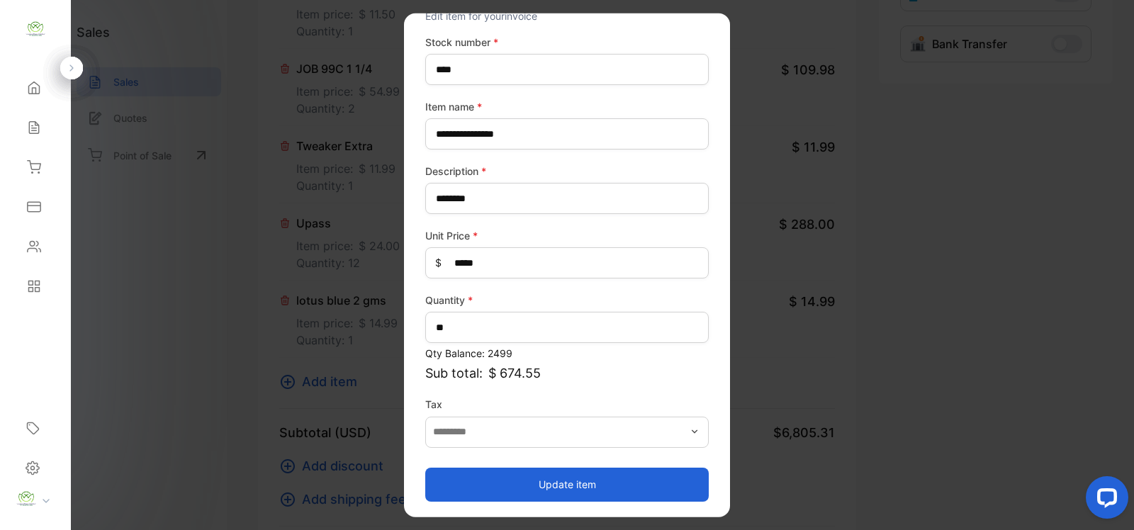
click at [573, 488] on button "Update item" at bounding box center [567, 484] width 284 height 34
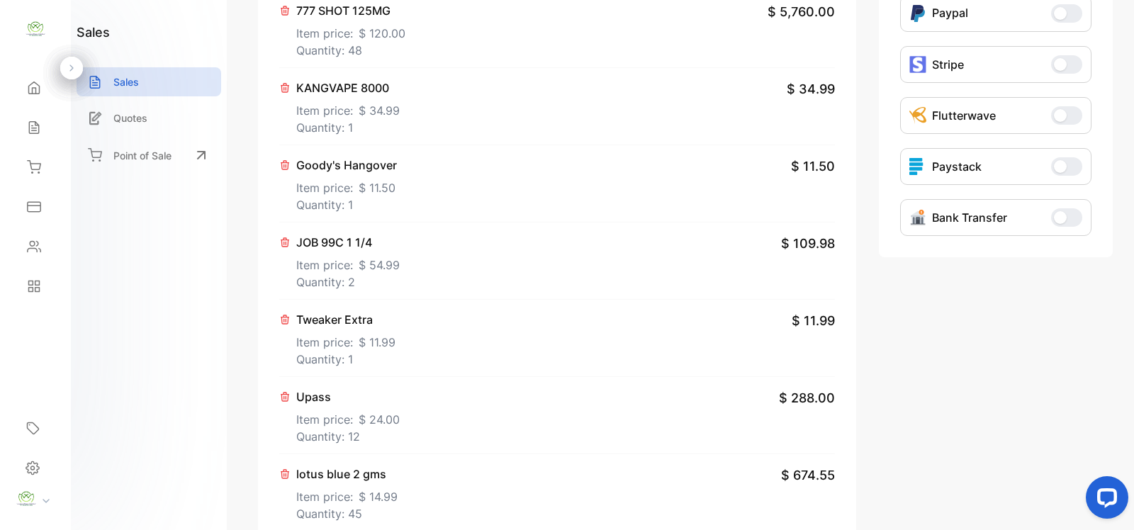
scroll to position [0, 0]
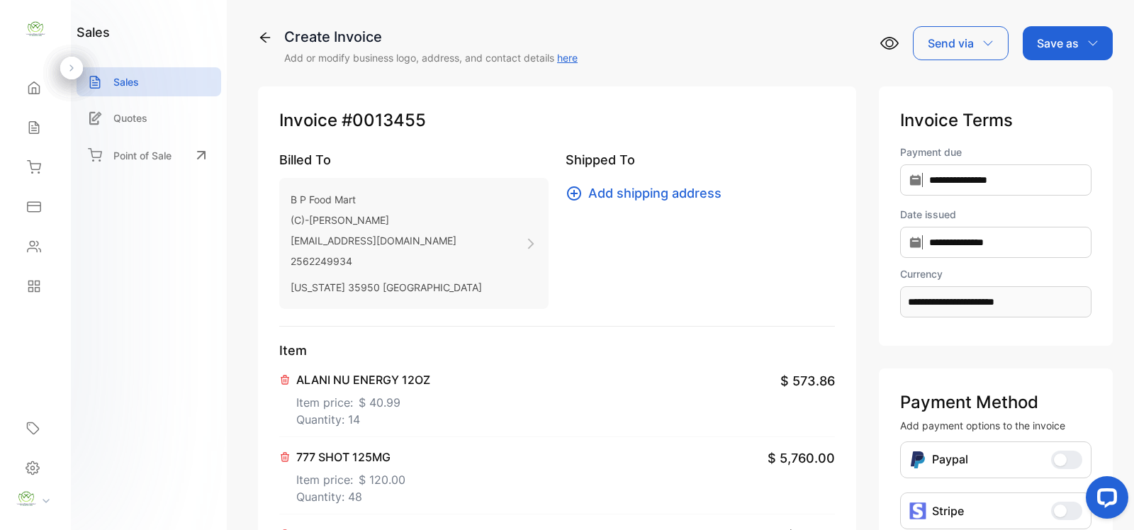
click at [1066, 43] on p "Save as" at bounding box center [1058, 43] width 42 height 17
click at [1055, 89] on div "Invoice" at bounding box center [1065, 90] width 82 height 28
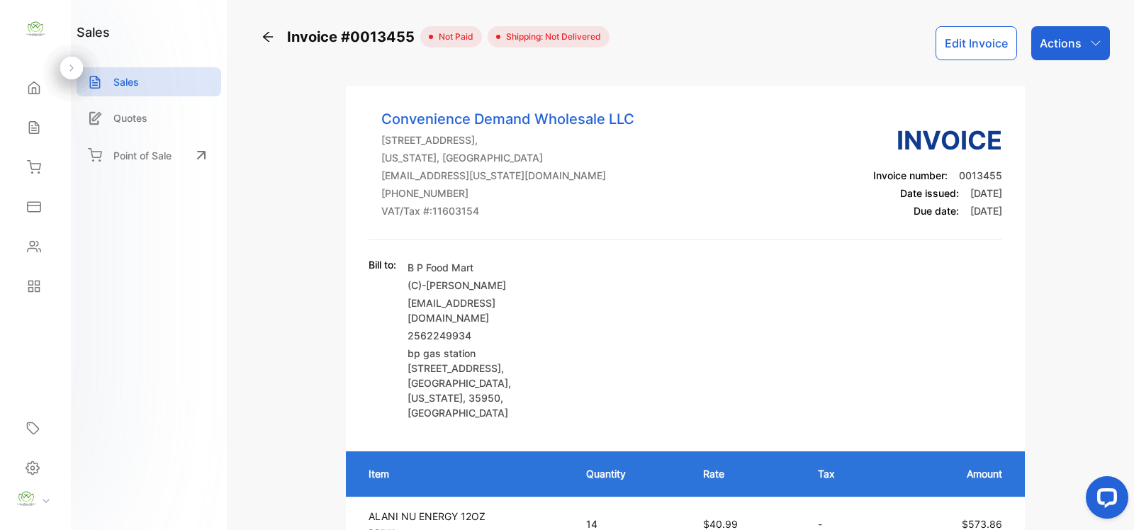
click at [1065, 41] on p "Actions" at bounding box center [1061, 43] width 42 height 17
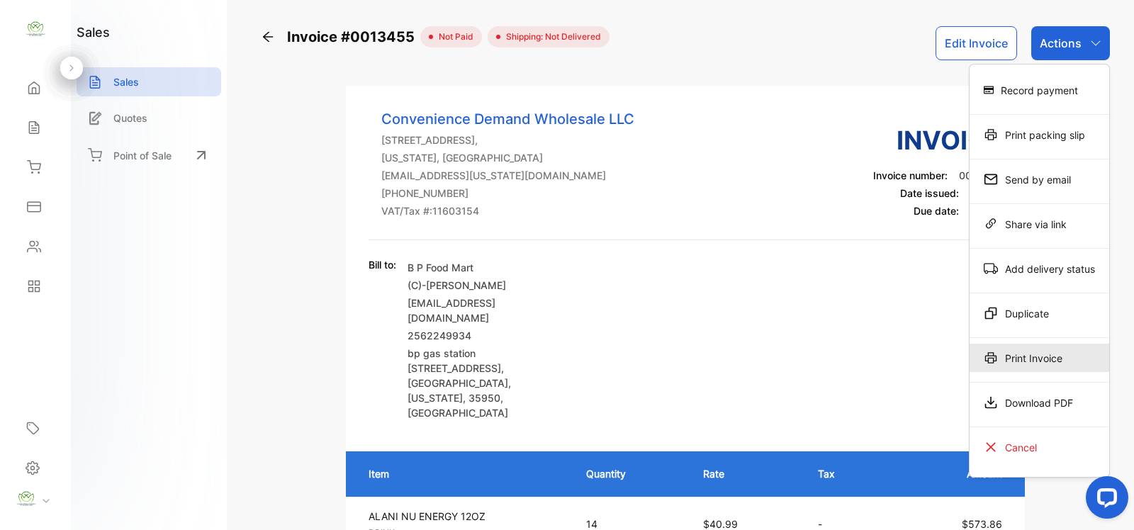
click at [1029, 358] on div "Print Invoice" at bounding box center [1040, 358] width 140 height 28
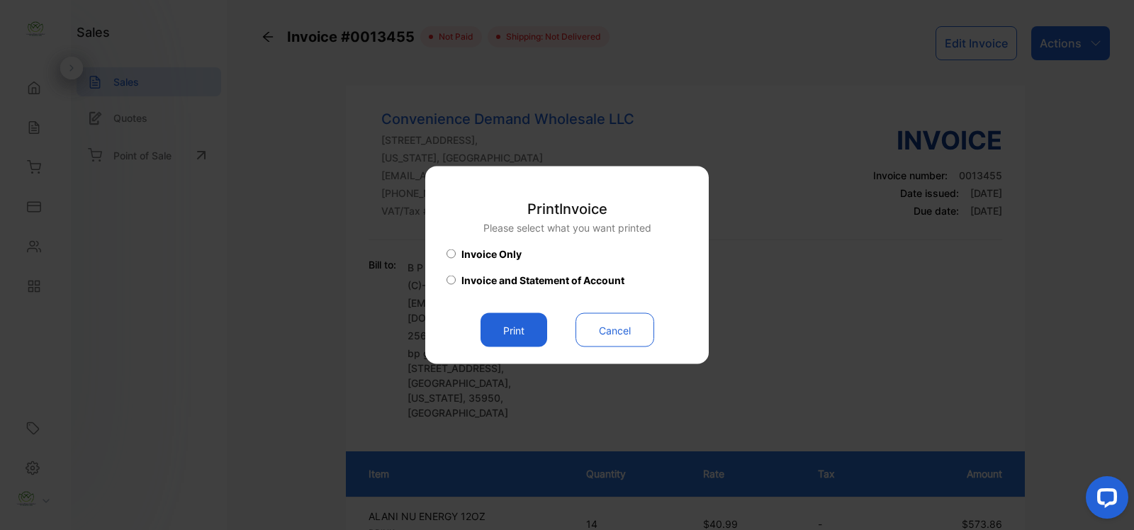
click at [501, 334] on button "Print" at bounding box center [514, 330] width 67 height 34
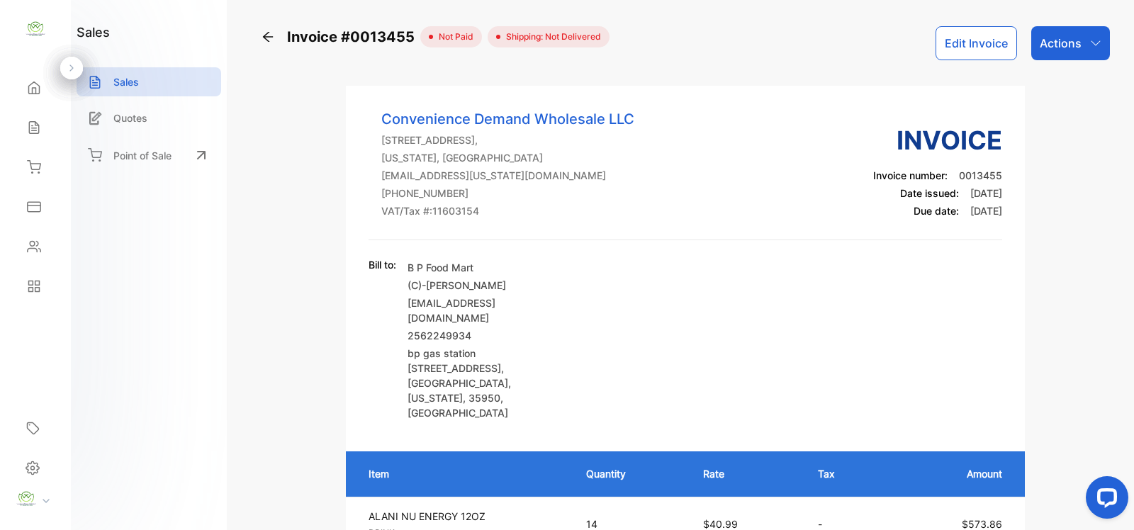
click at [125, 80] on p "Sales" at bounding box center [126, 81] width 26 height 15
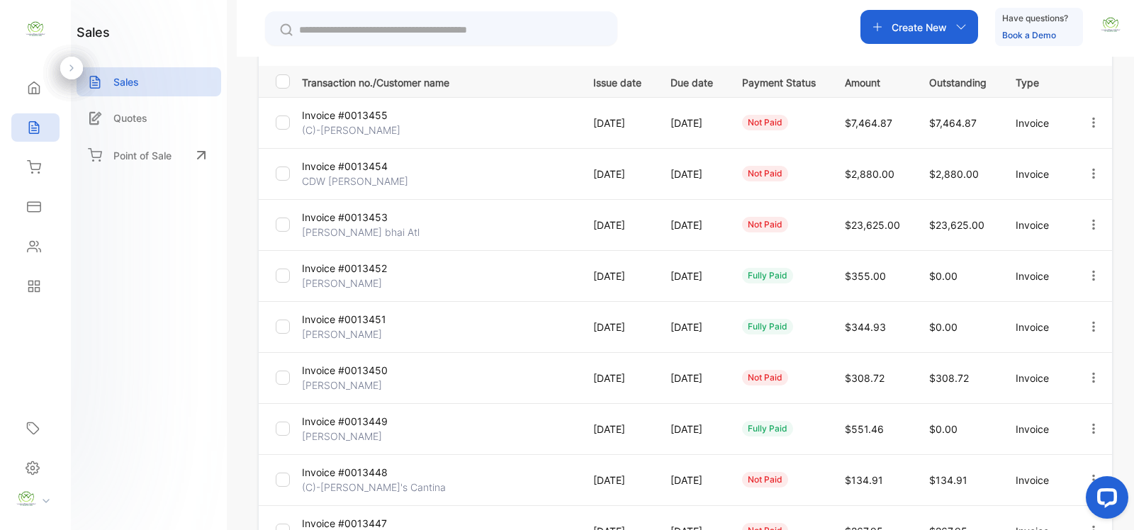
scroll to position [199, 0]
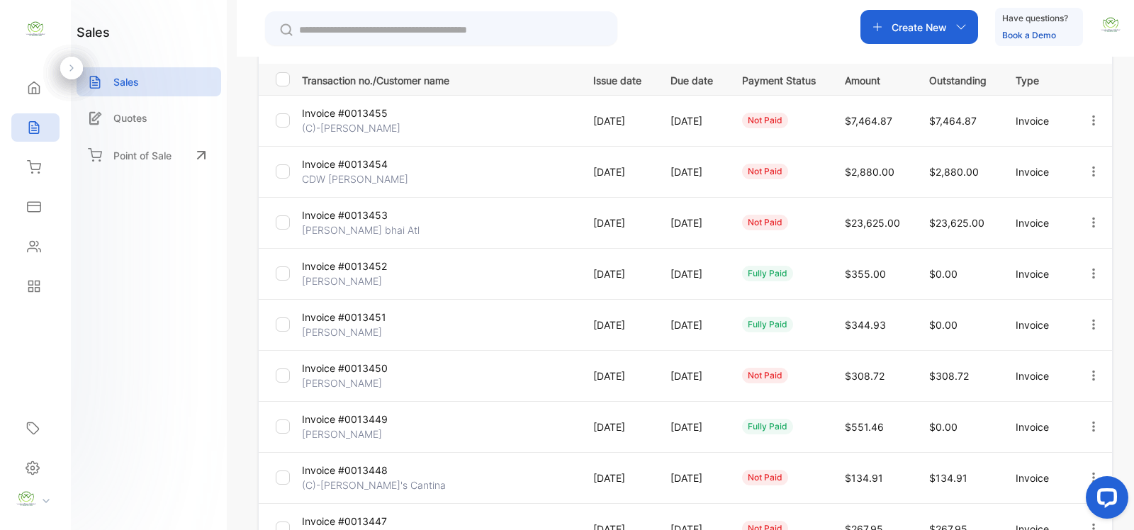
click at [1090, 374] on icon "button" at bounding box center [1094, 375] width 13 height 13
click at [1066, 412] on span "View / Edit Invoice" at bounding box center [1059, 416] width 101 height 17
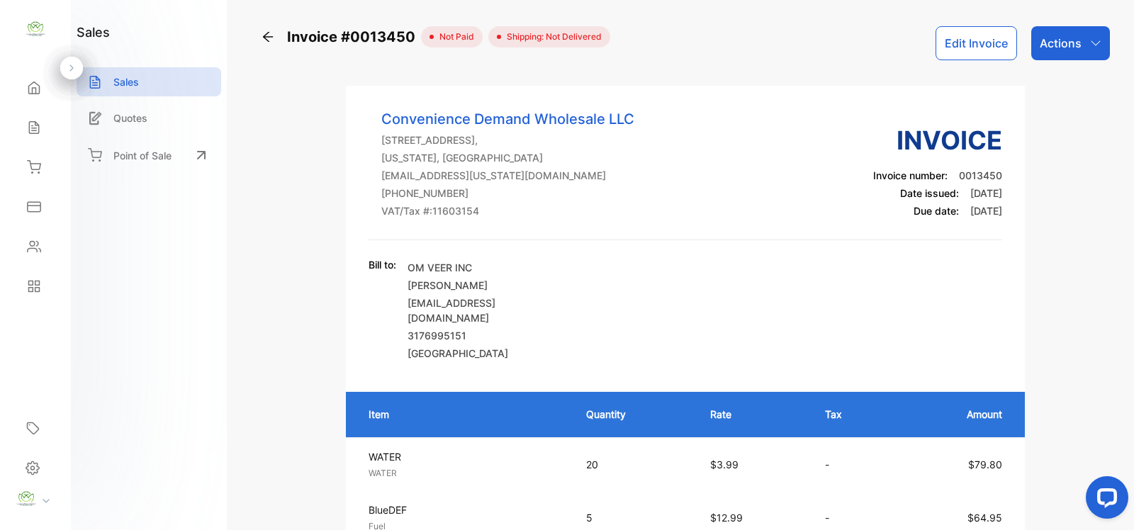
click at [267, 38] on icon at bounding box center [268, 37] width 14 height 14
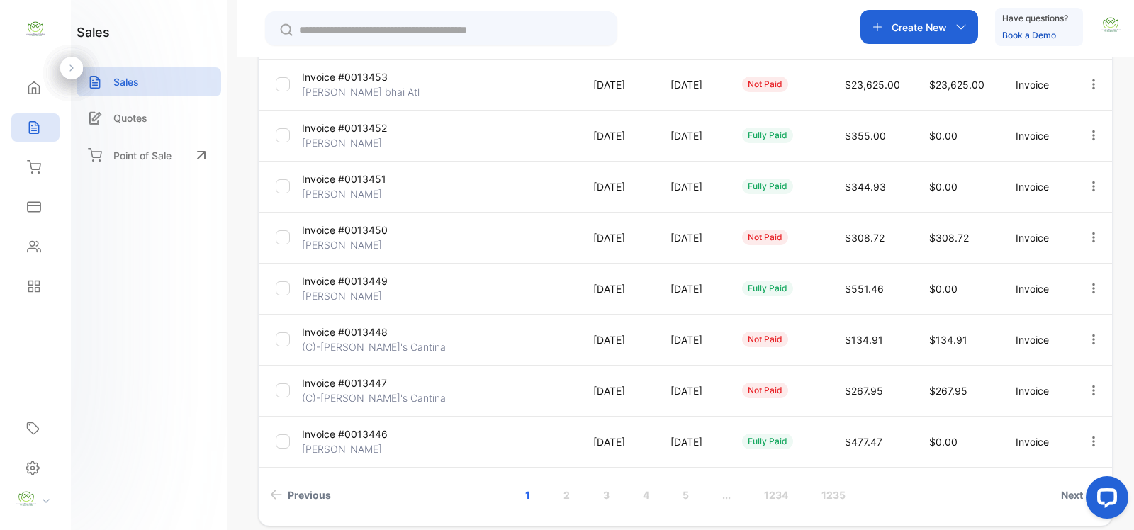
scroll to position [398, 0]
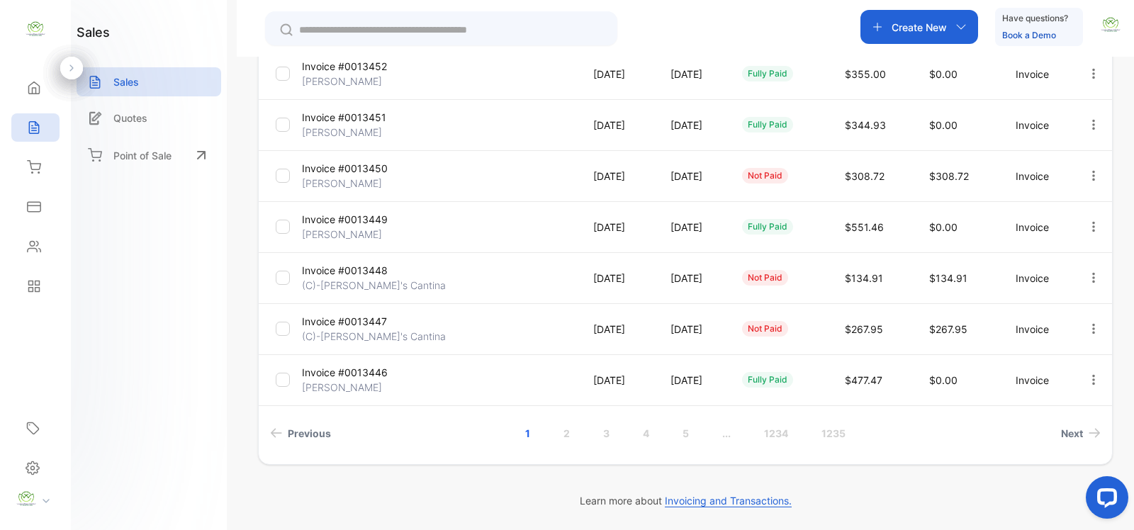
click at [562, 433] on link "2" at bounding box center [567, 433] width 40 height 26
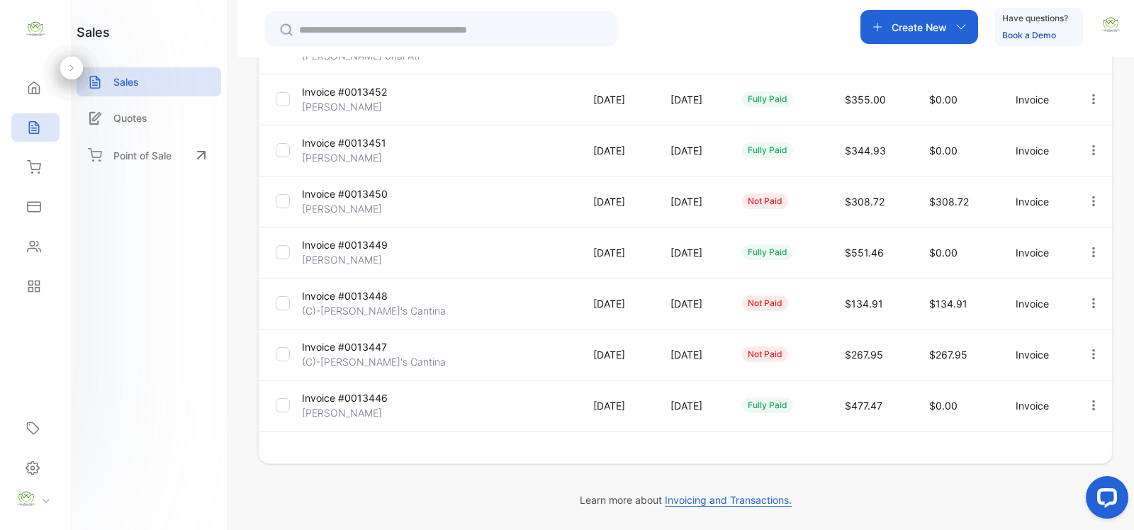
scroll to position [372, 0]
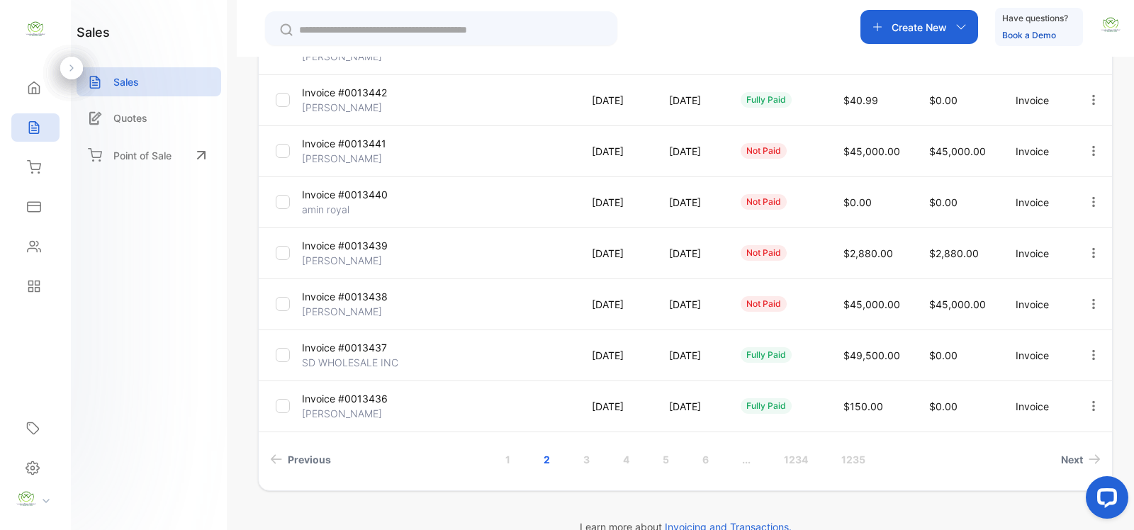
click at [505, 462] on link "1" at bounding box center [508, 460] width 39 height 26
click at [564, 454] on link "2" at bounding box center [567, 460] width 40 height 26
drag, startPoint x: 1129, startPoint y: 327, endPoint x: 1133, endPoint y: 182, distance: 145.4
click at [1133, 182] on div "**********" at bounding box center [686, 322] width 898 height 530
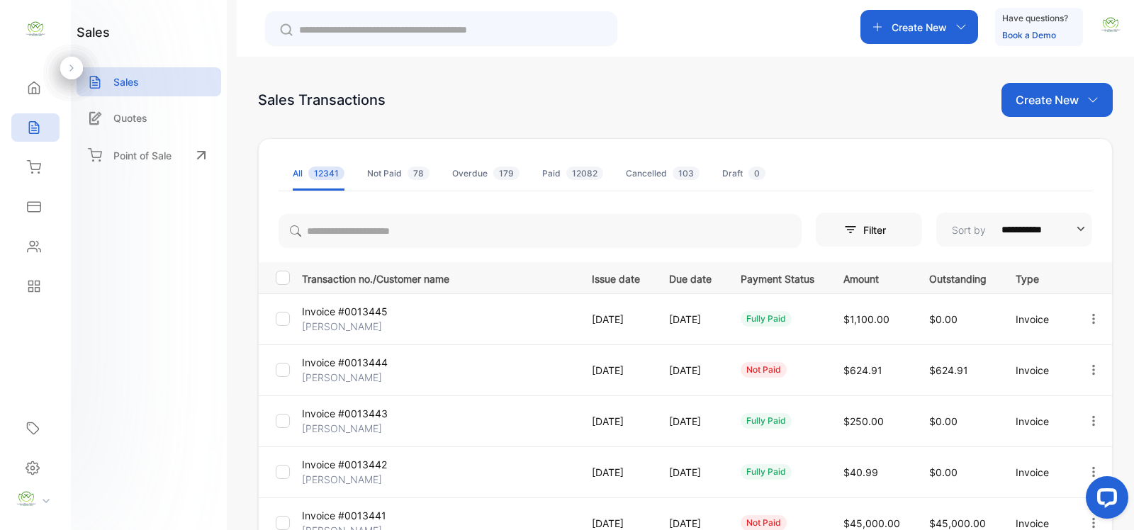
click at [1088, 319] on icon "button" at bounding box center [1094, 319] width 13 height 13
click at [1047, 362] on span "View / Edit Invoice" at bounding box center [1059, 359] width 101 height 17
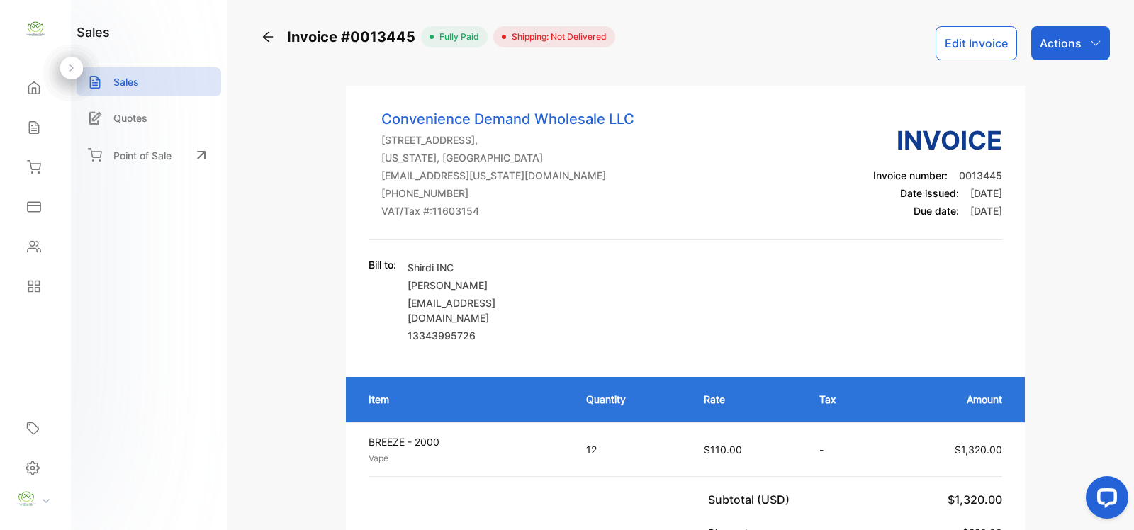
click at [264, 37] on icon at bounding box center [268, 37] width 10 height 10
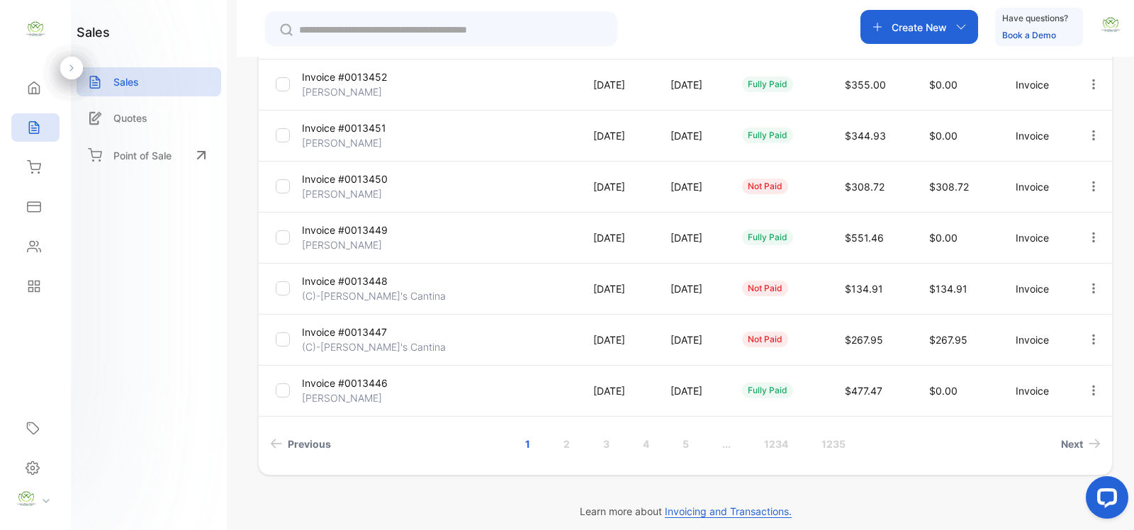
scroll to position [398, 0]
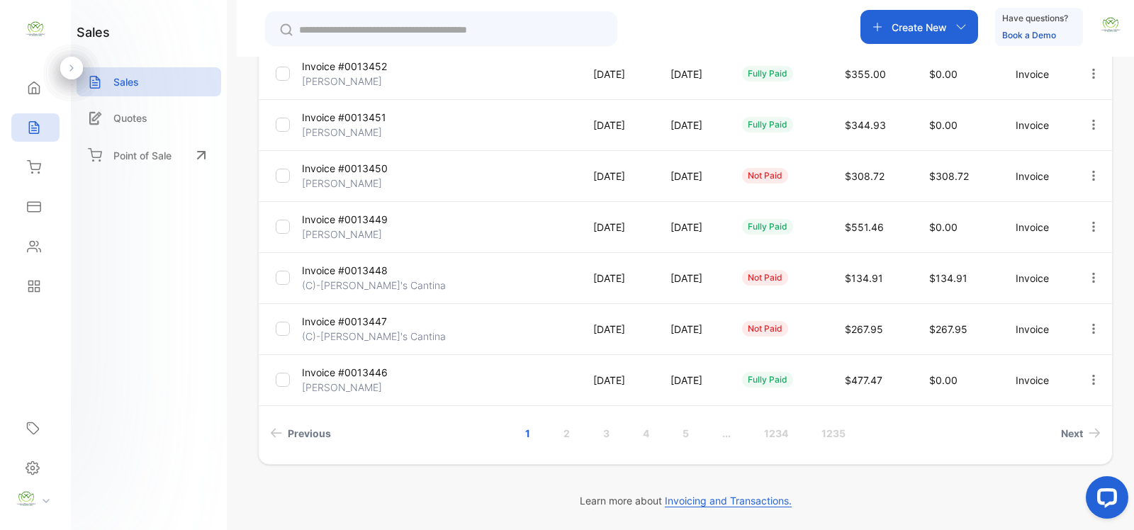
click at [562, 430] on link "2" at bounding box center [567, 433] width 40 height 26
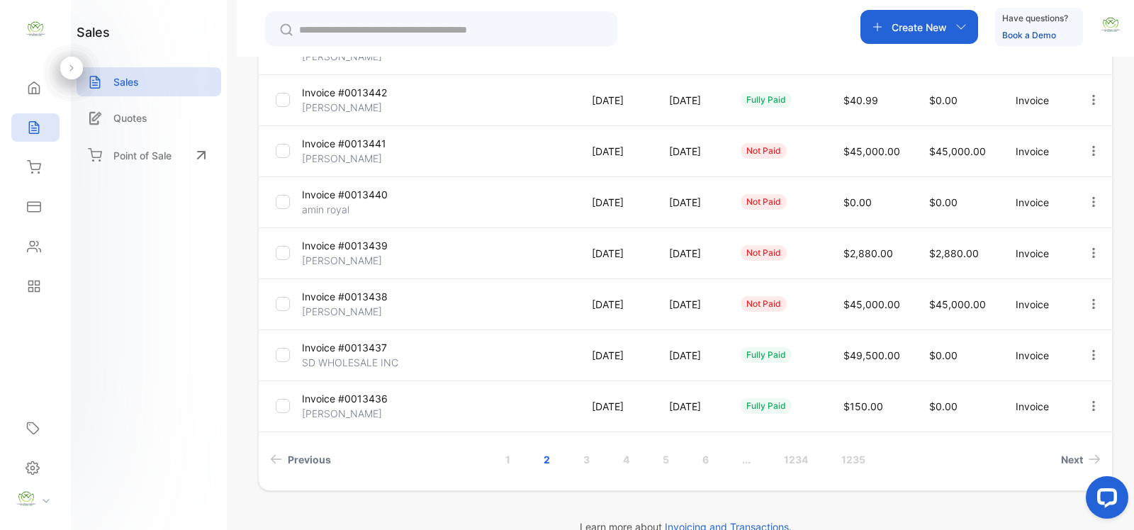
drag, startPoint x: 1129, startPoint y: 308, endPoint x: 1133, endPoint y: 182, distance: 126.3
click at [1133, 183] on div "**********" at bounding box center [686, 322] width 898 height 530
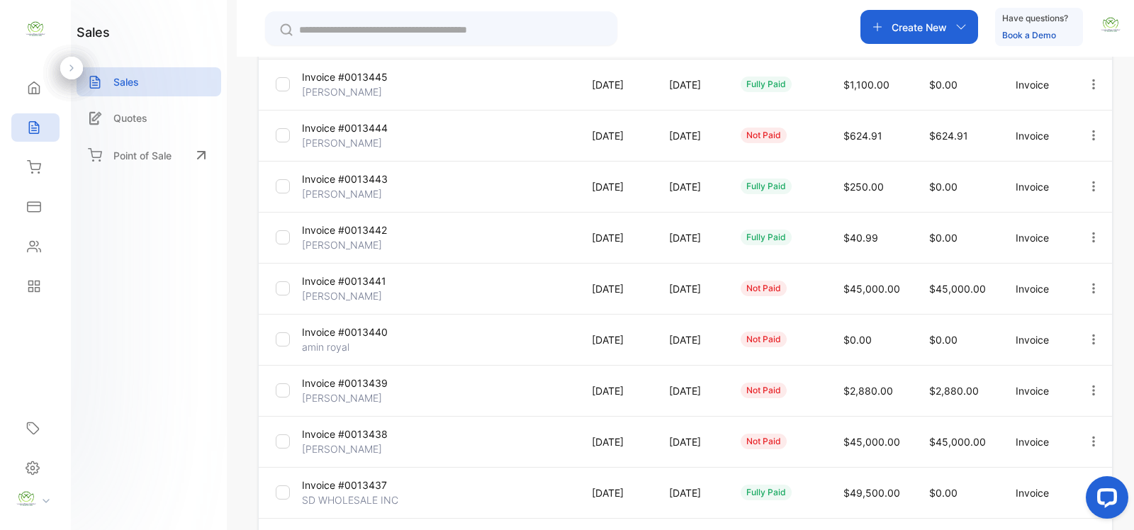
scroll to position [240, 0]
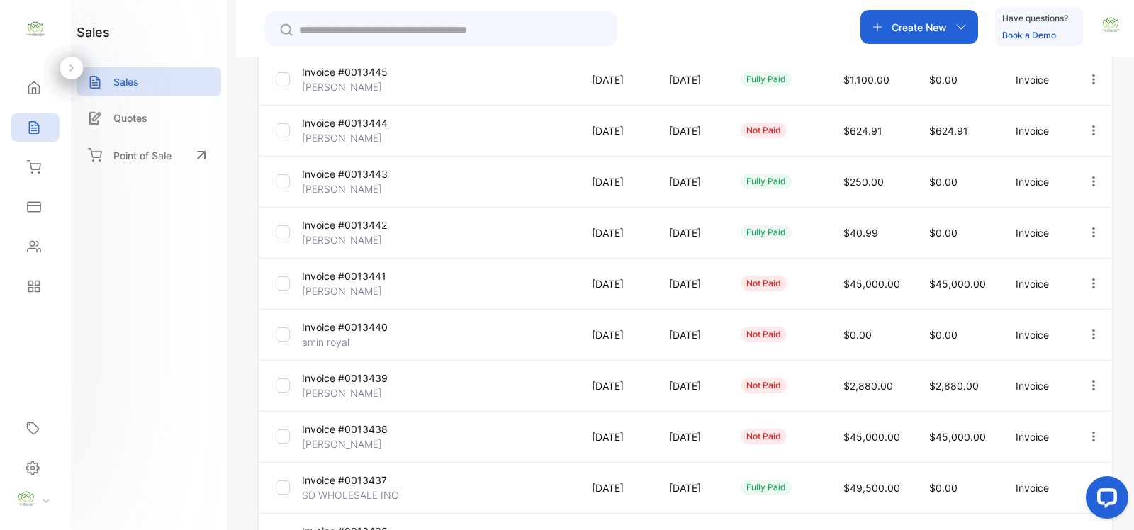
drag, startPoint x: 1132, startPoint y: 397, endPoint x: 53, endPoint y: 21, distance: 1142.7
click at [1090, 434] on icon "button" at bounding box center [1094, 436] width 13 height 13
click at [1051, 474] on span "View / Edit Invoice" at bounding box center [1059, 477] width 101 height 17
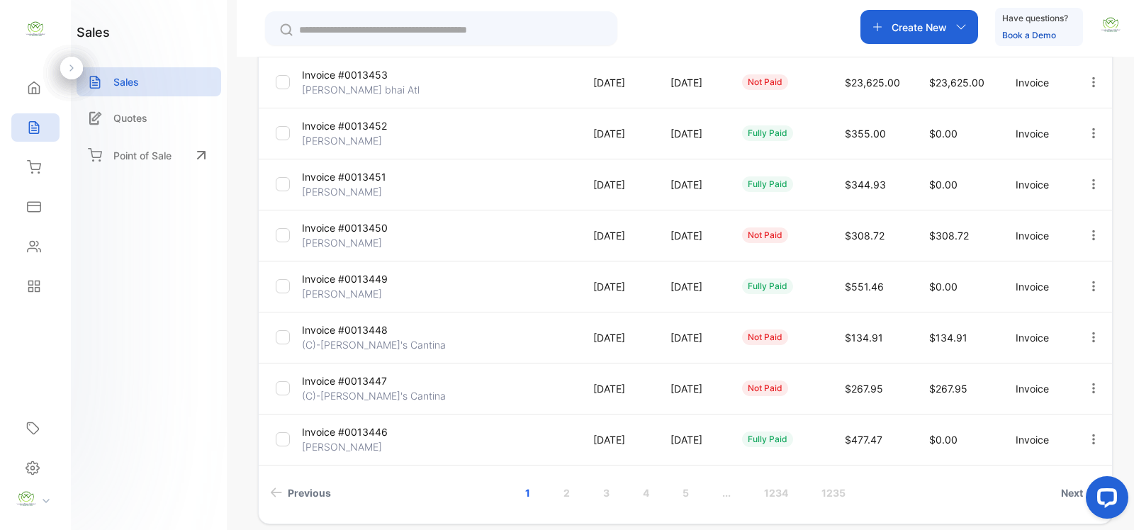
scroll to position [398, 0]
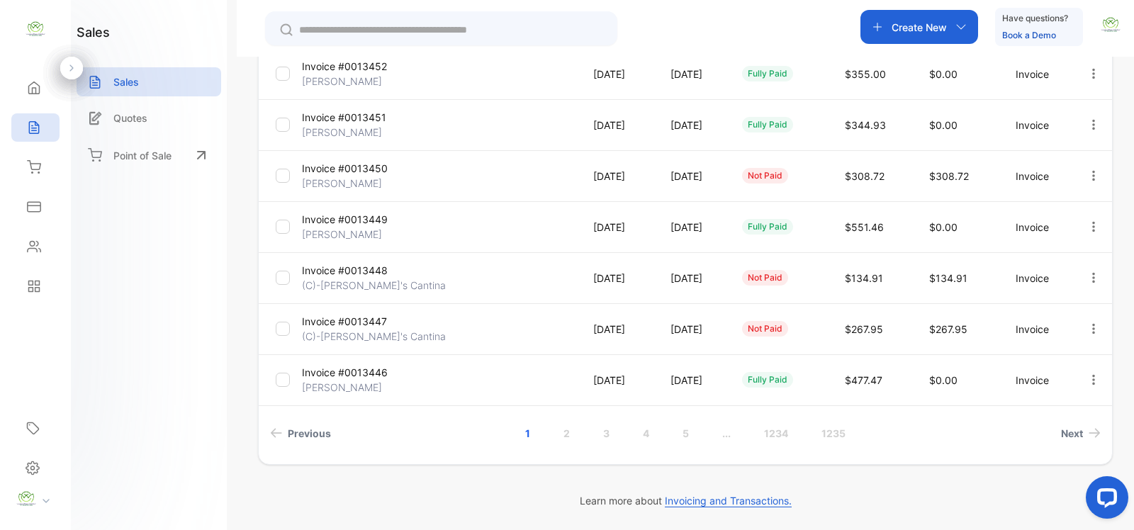
click at [559, 432] on link "2" at bounding box center [567, 433] width 40 height 26
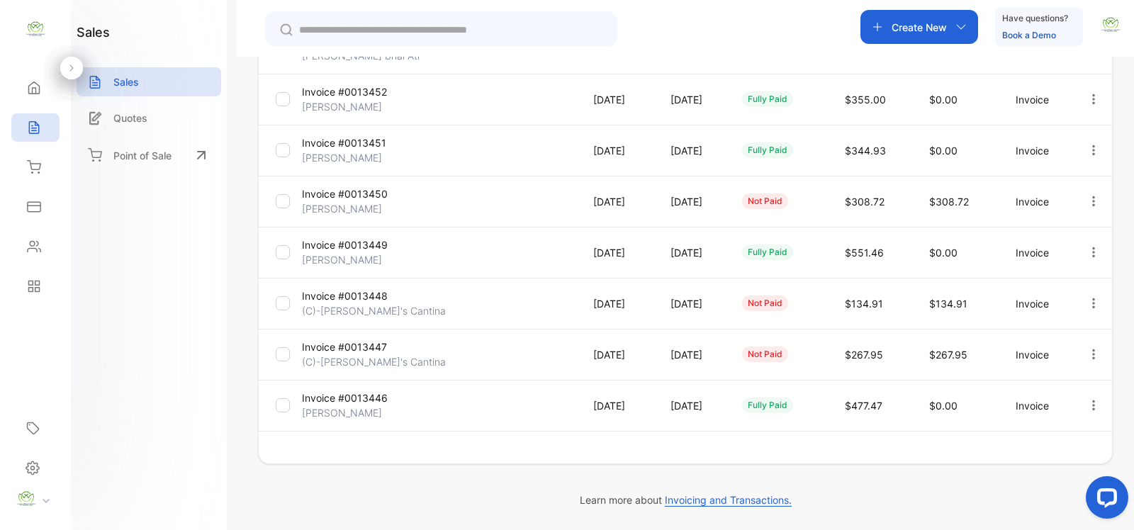
scroll to position [372, 0]
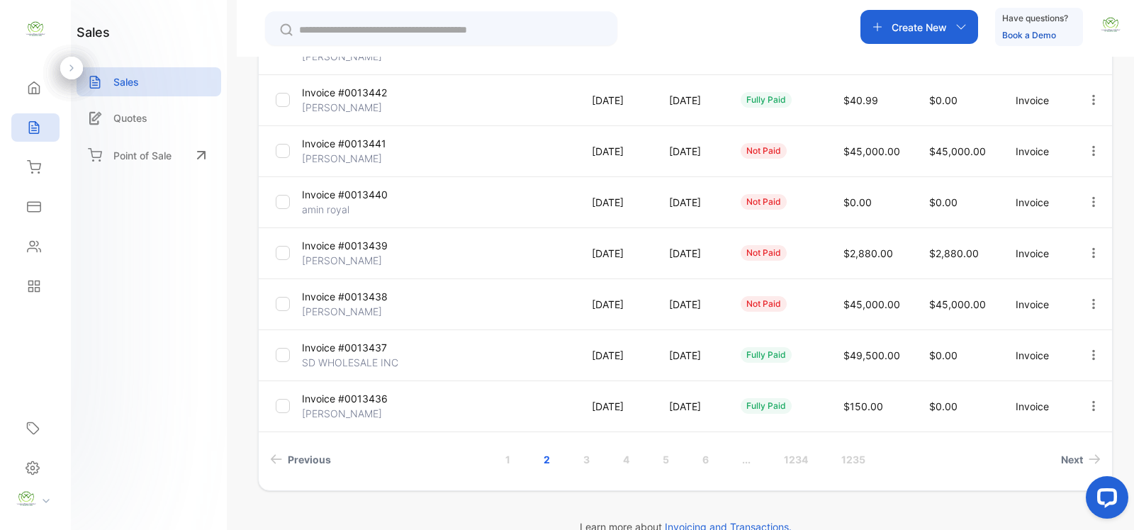
click at [1090, 156] on icon "button" at bounding box center [1094, 151] width 13 height 13
click at [1055, 188] on span "View / Edit Invoice" at bounding box center [1059, 191] width 101 height 17
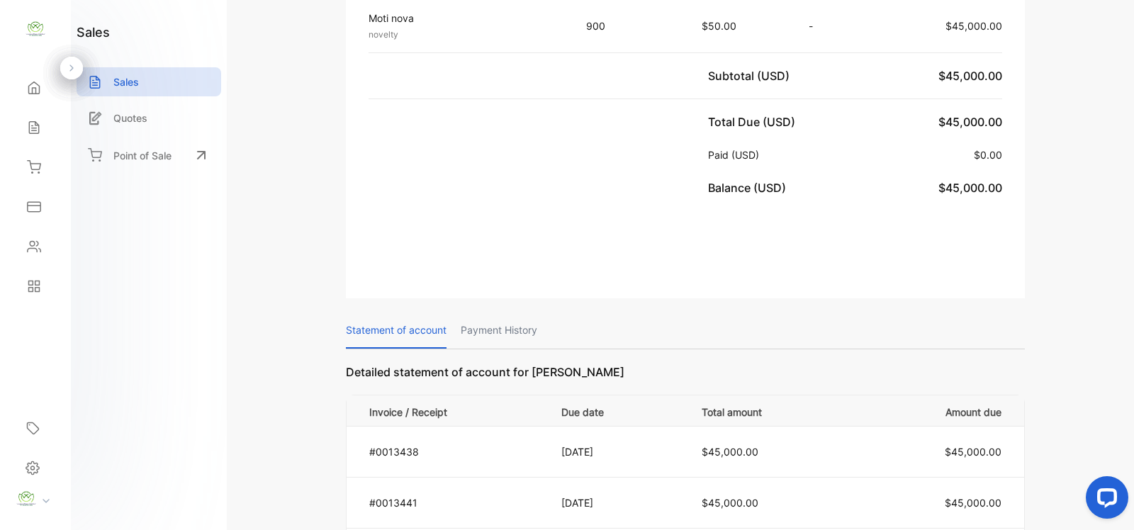
scroll to position [206, 0]
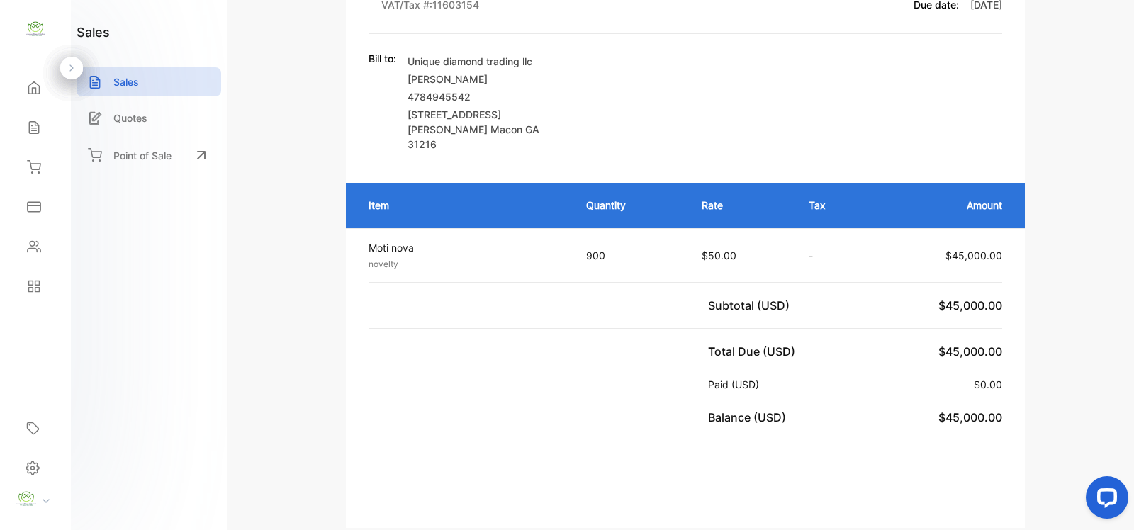
click at [129, 82] on p "Sales" at bounding box center [126, 81] width 26 height 15
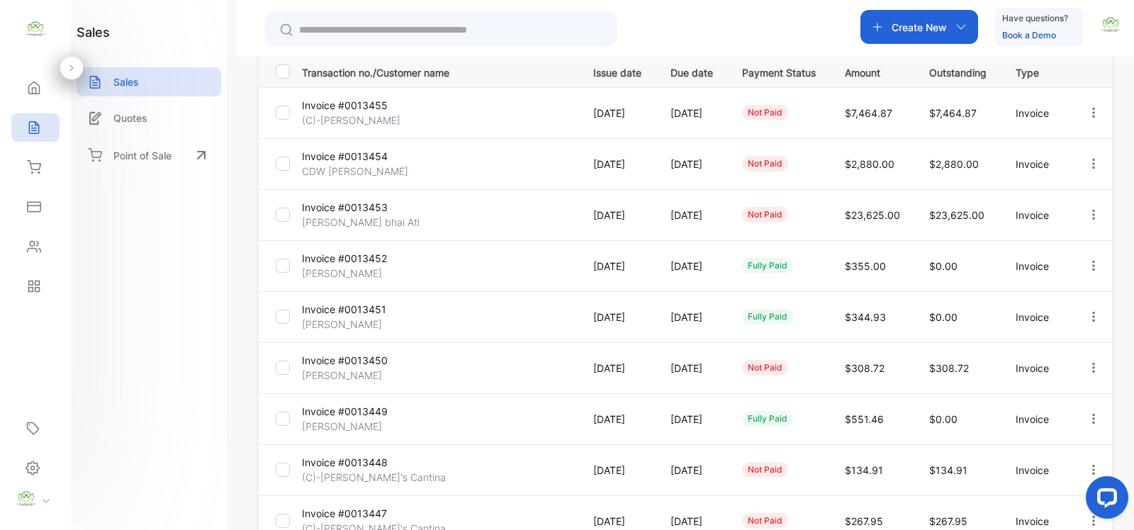
click at [1132, 490] on div at bounding box center [1105, 501] width 60 height 60
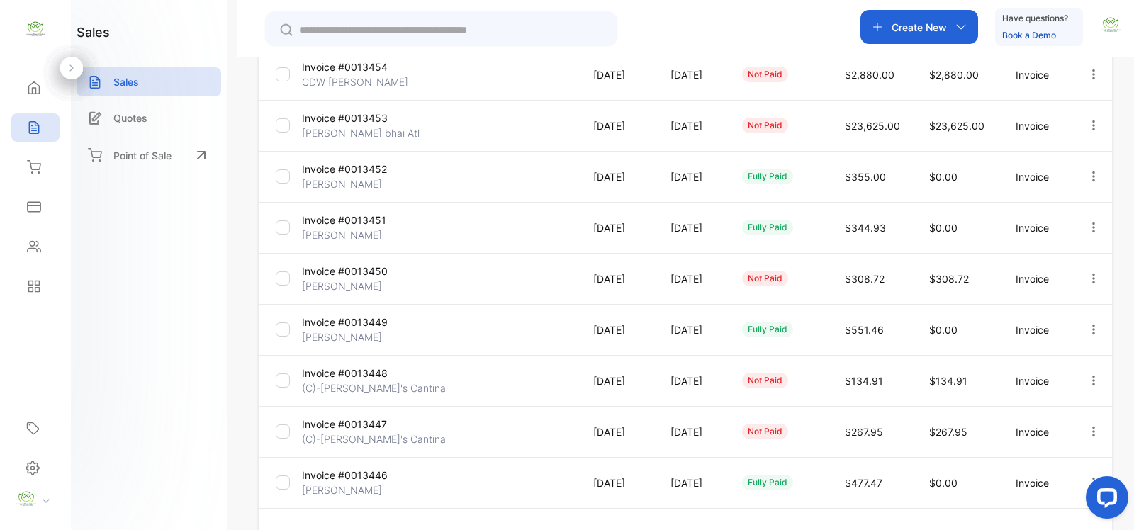
scroll to position [398, 0]
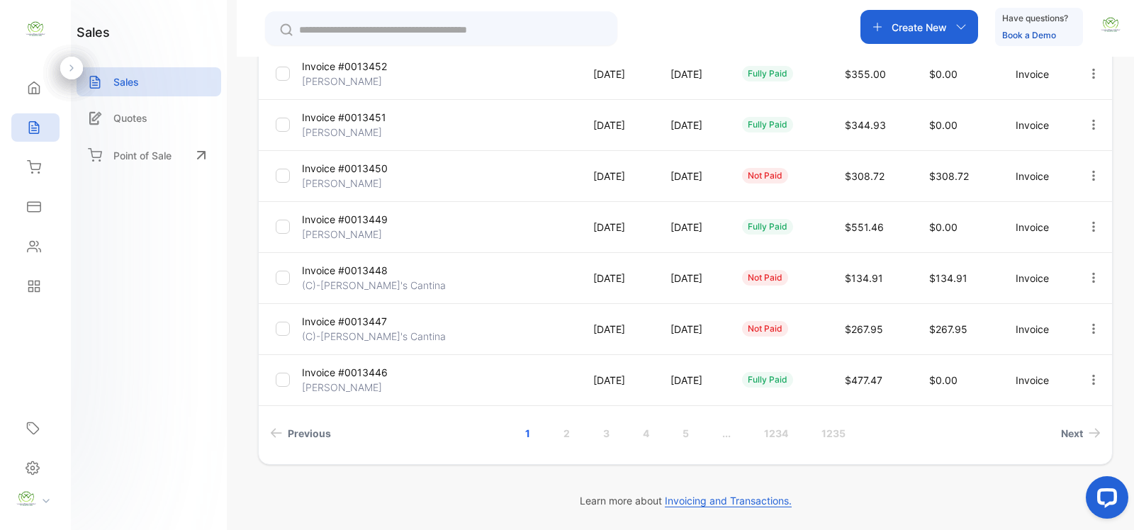
drag, startPoint x: 1132, startPoint y: 423, endPoint x: 40, endPoint y: 21, distance: 1163.3
click at [566, 432] on link "2" at bounding box center [567, 433] width 40 height 26
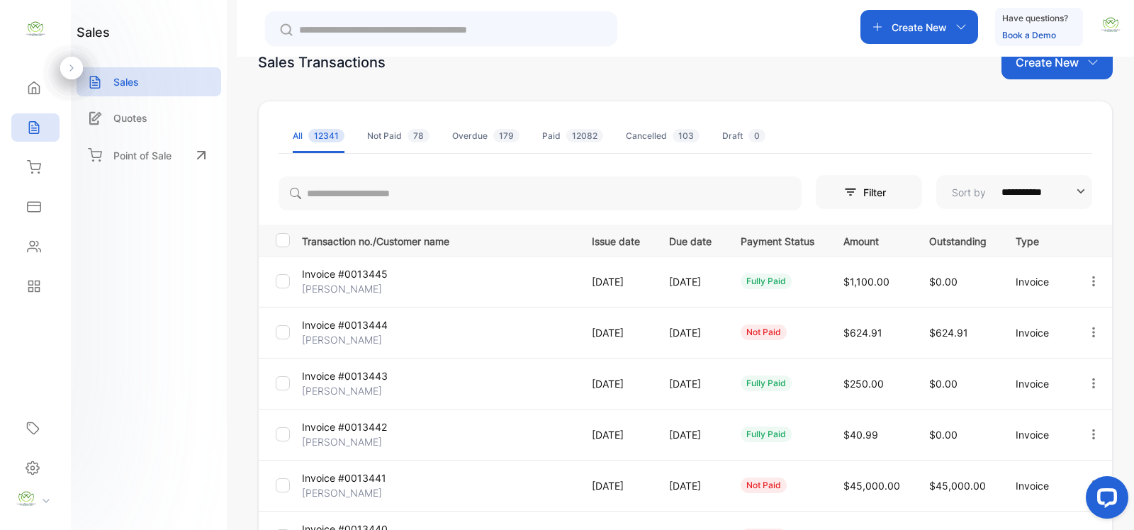
scroll to position [0, 0]
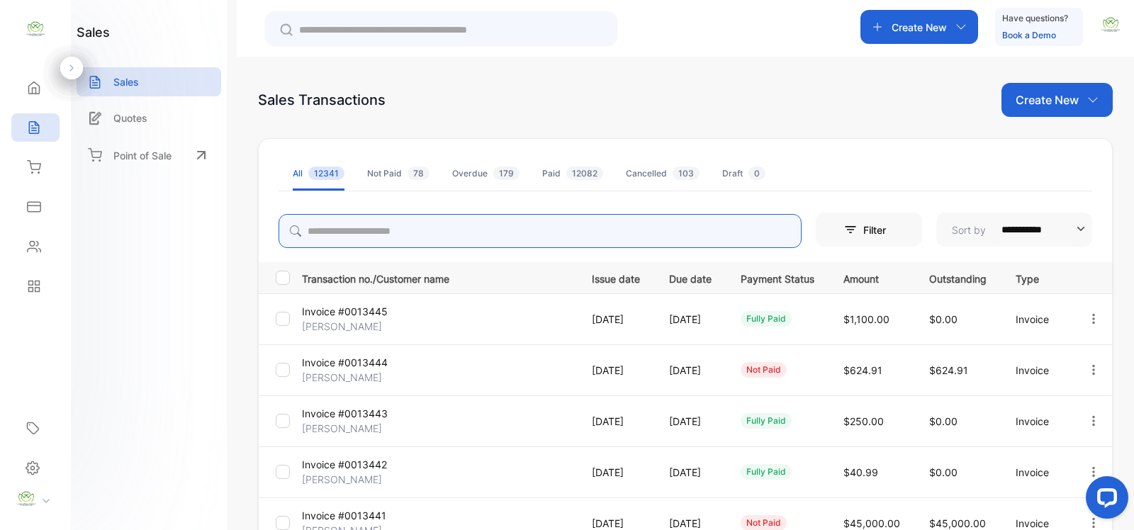
click at [345, 231] on input "search" at bounding box center [540, 231] width 523 height 34
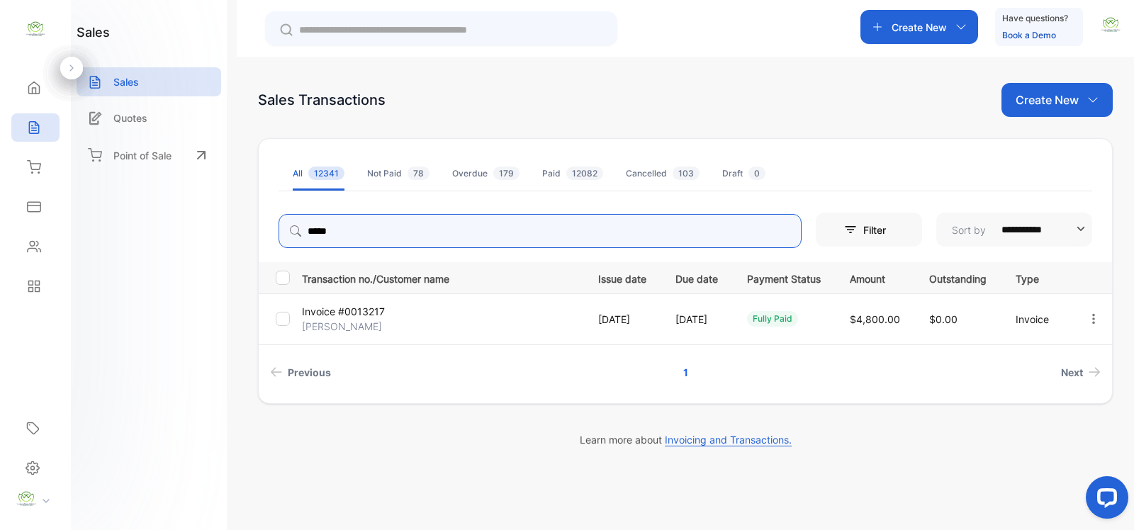
type input "*****"
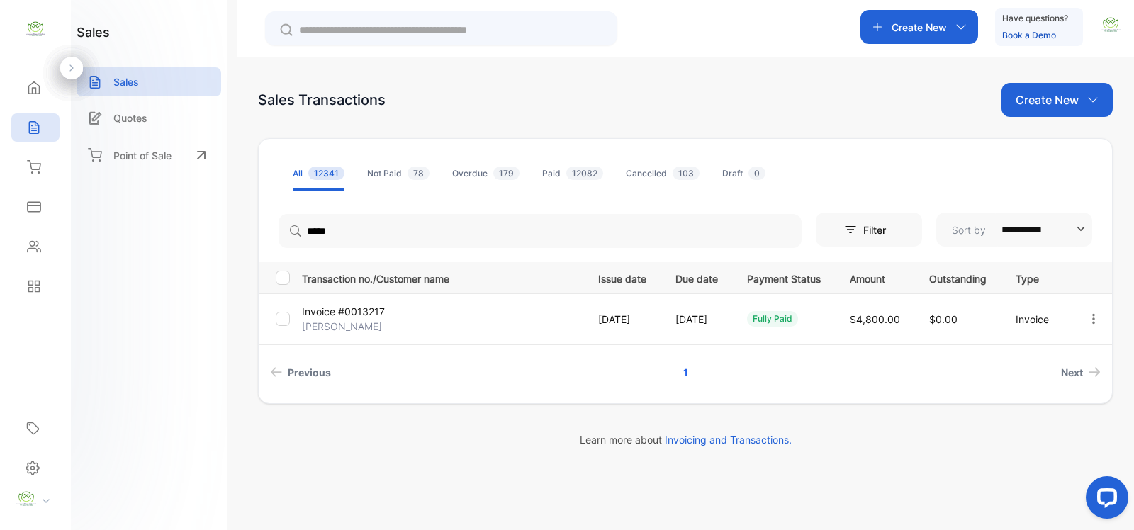
click at [121, 85] on p "Sales" at bounding box center [126, 81] width 26 height 15
click at [136, 86] on p "Sales" at bounding box center [126, 81] width 26 height 15
click at [34, 128] on icon at bounding box center [34, 128] width 14 height 14
click at [33, 86] on icon at bounding box center [34, 88] width 14 height 14
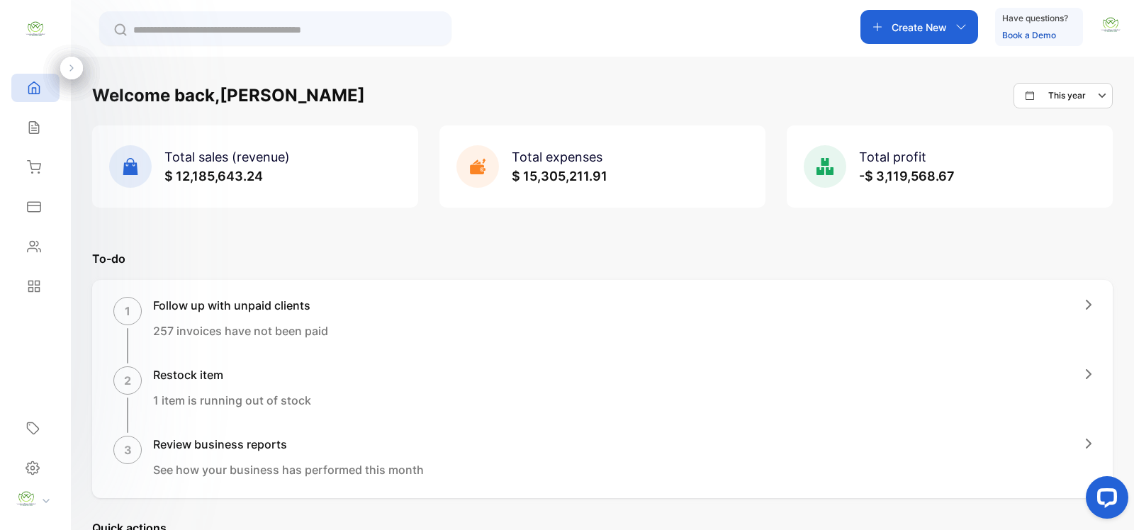
click at [33, 130] on icon at bounding box center [33, 128] width 9 height 12
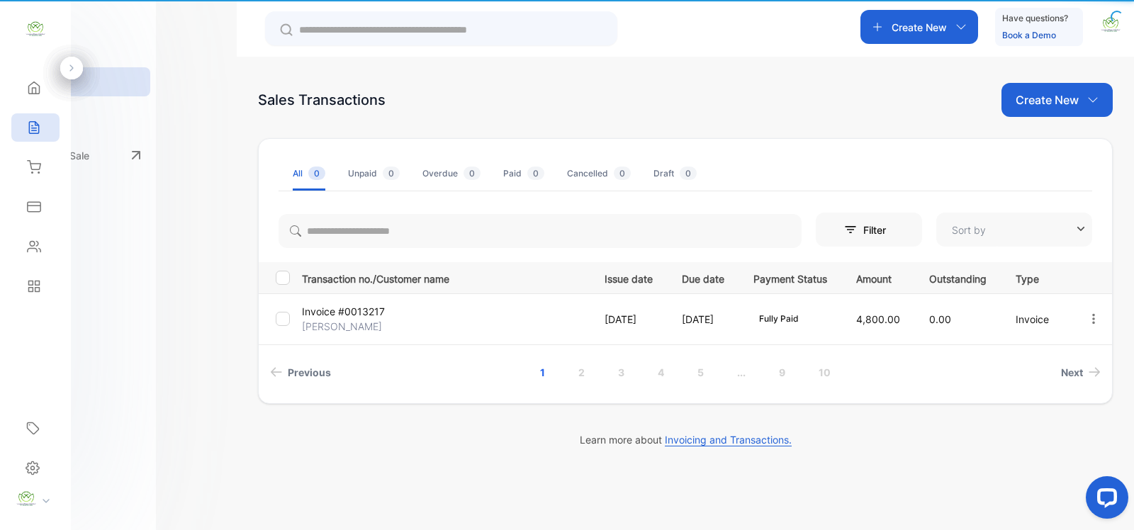
type input "**********"
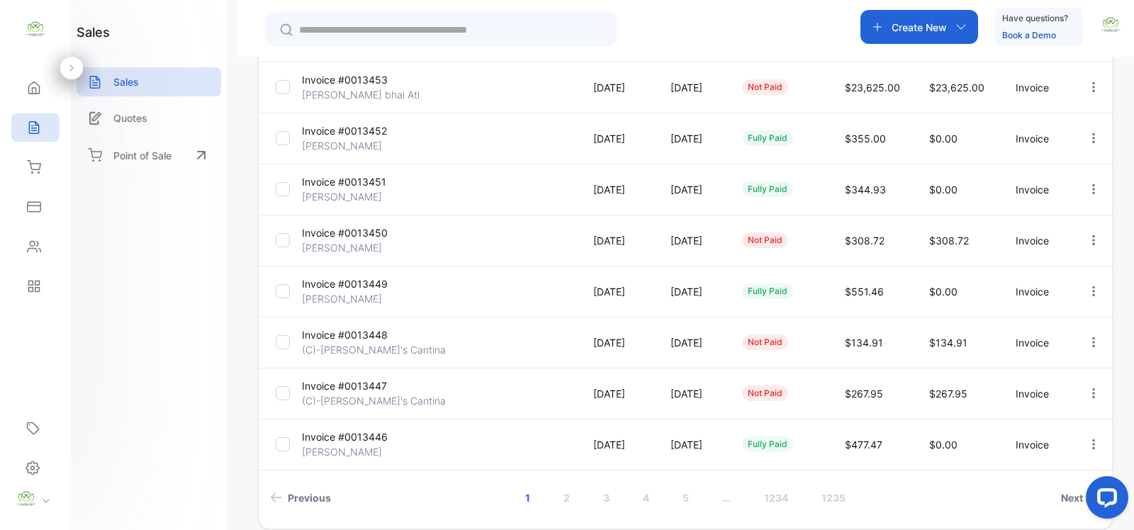
scroll to position [398, 0]
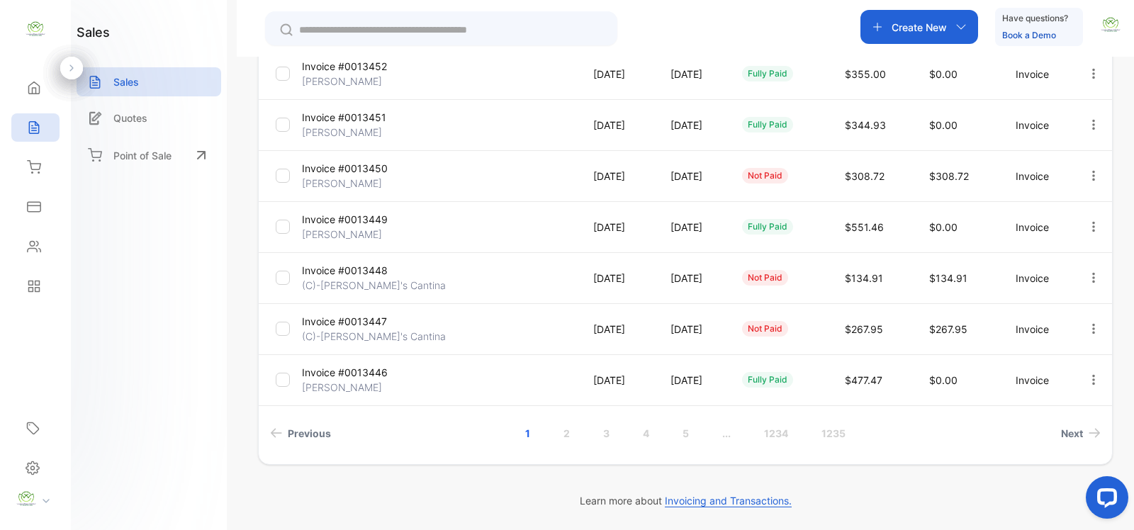
click at [564, 432] on link "2" at bounding box center [567, 433] width 40 height 26
